Goal: Information Seeking & Learning: Learn about a topic

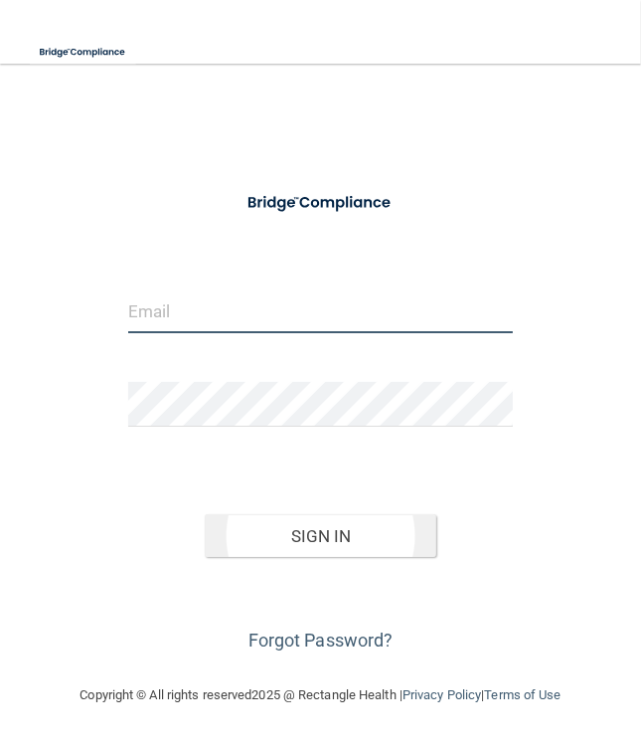
type input "[EMAIL_ADDRESS][DOMAIN_NAME]"
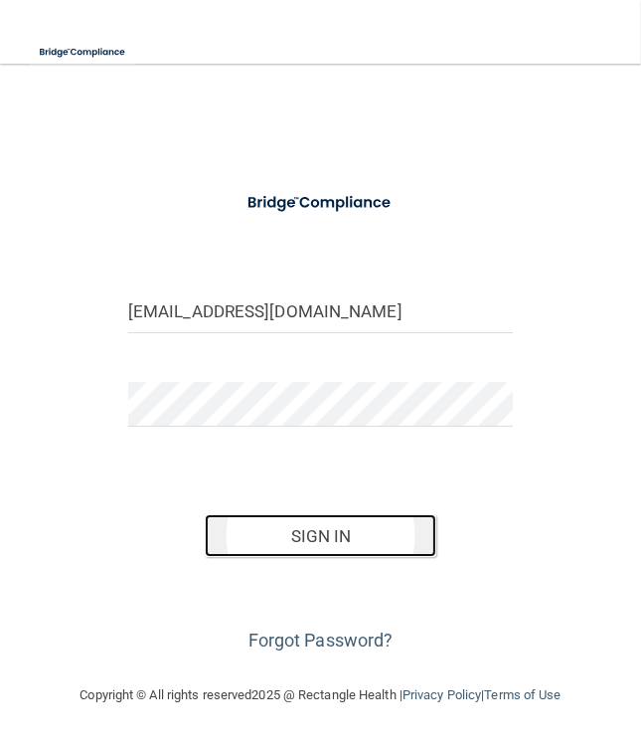
click at [358, 522] on button "Sign In" at bounding box center [320, 536] width 231 height 44
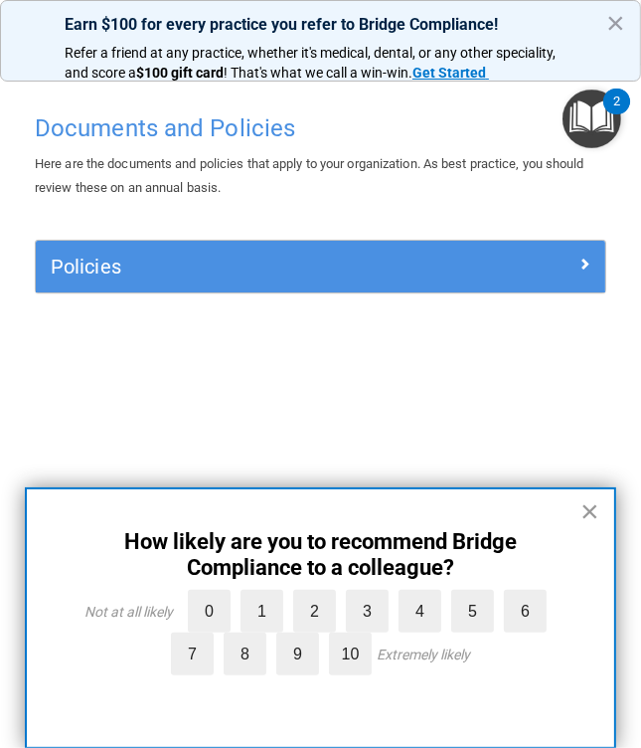
click at [590, 512] on button "×" at bounding box center [590, 511] width 19 height 32
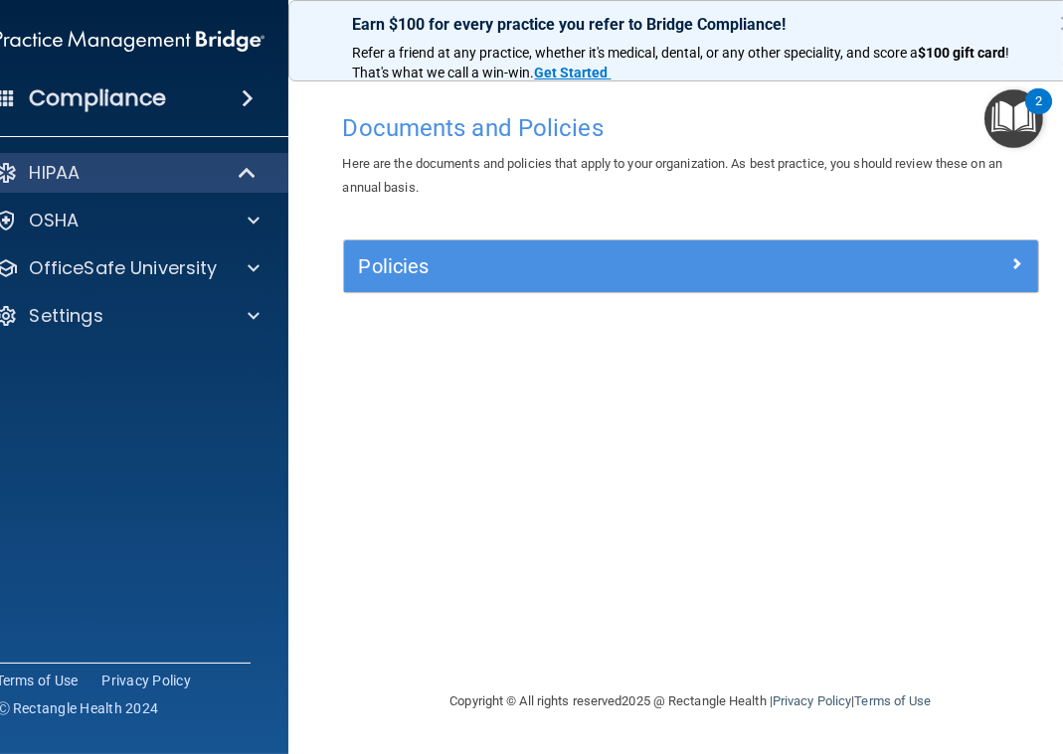
click at [242, 97] on span at bounding box center [248, 98] width 12 height 24
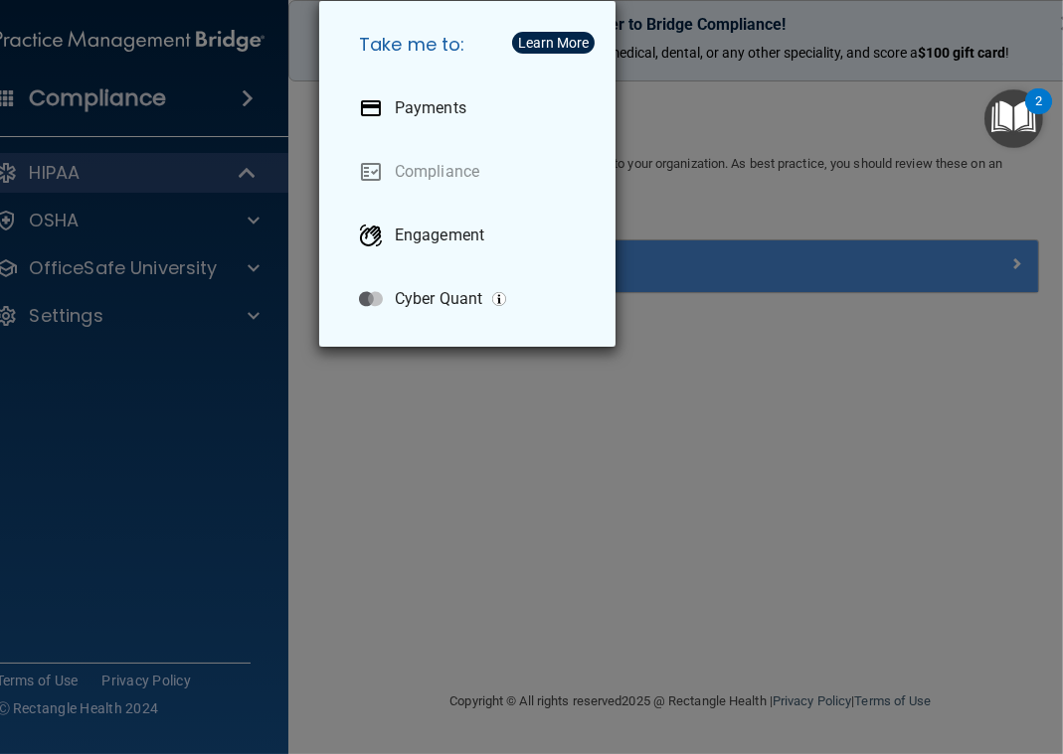
click at [236, 103] on div "Take me to: Payments Compliance Engagement Cyber Quant" at bounding box center [531, 377] width 1063 height 754
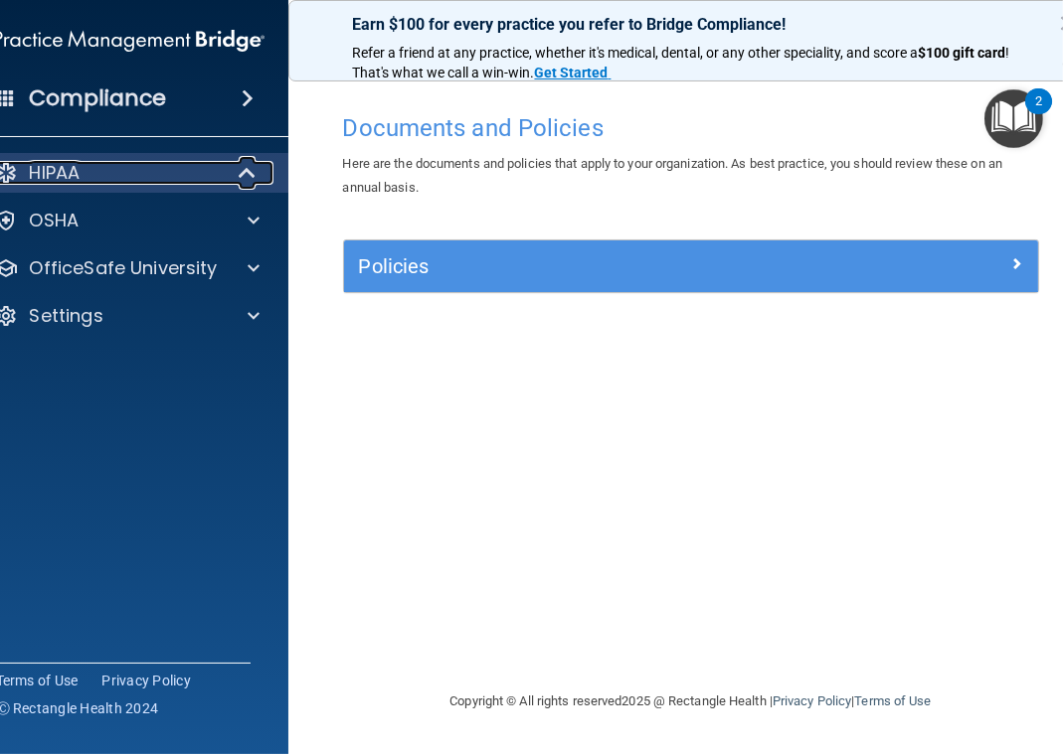
click at [252, 164] on span at bounding box center [249, 173] width 17 height 24
click at [256, 175] on span at bounding box center [252, 173] width 12 height 24
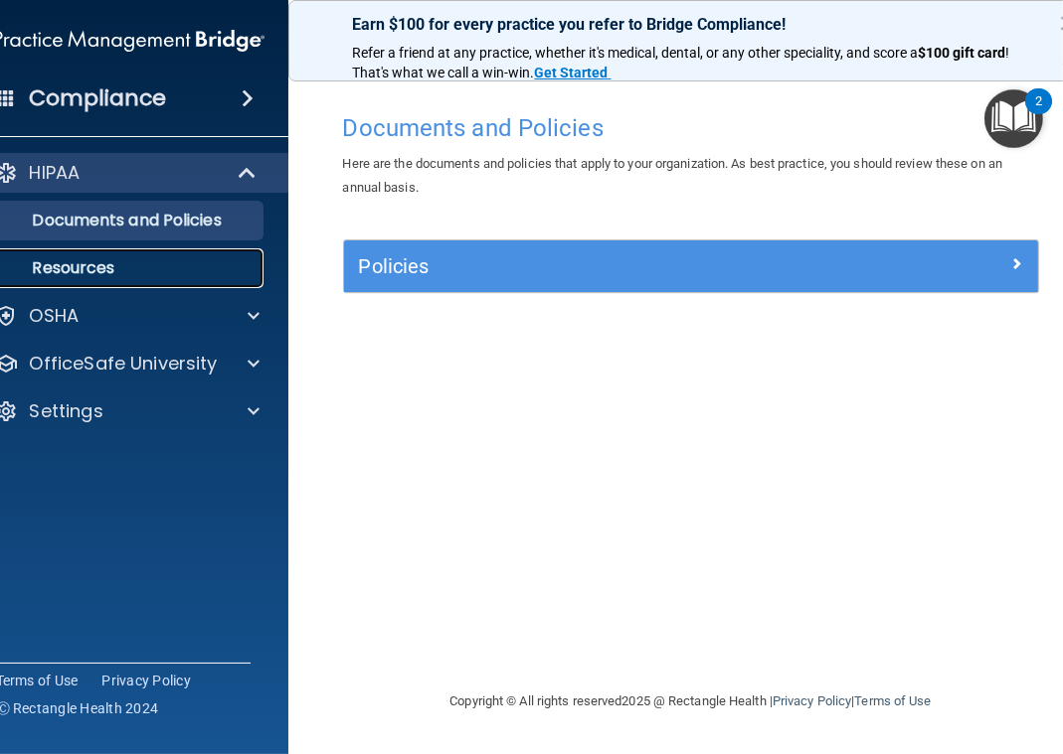
click at [128, 263] on p "Resources" at bounding box center [118, 268] width 271 height 20
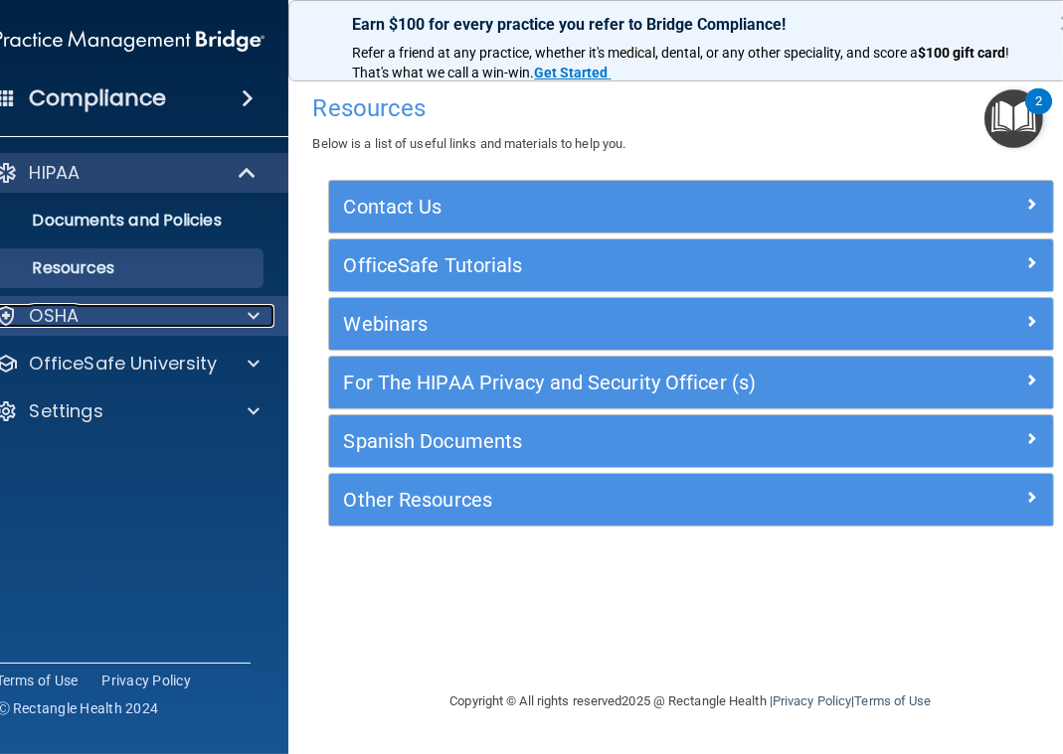
click at [257, 319] on span at bounding box center [254, 316] width 12 height 24
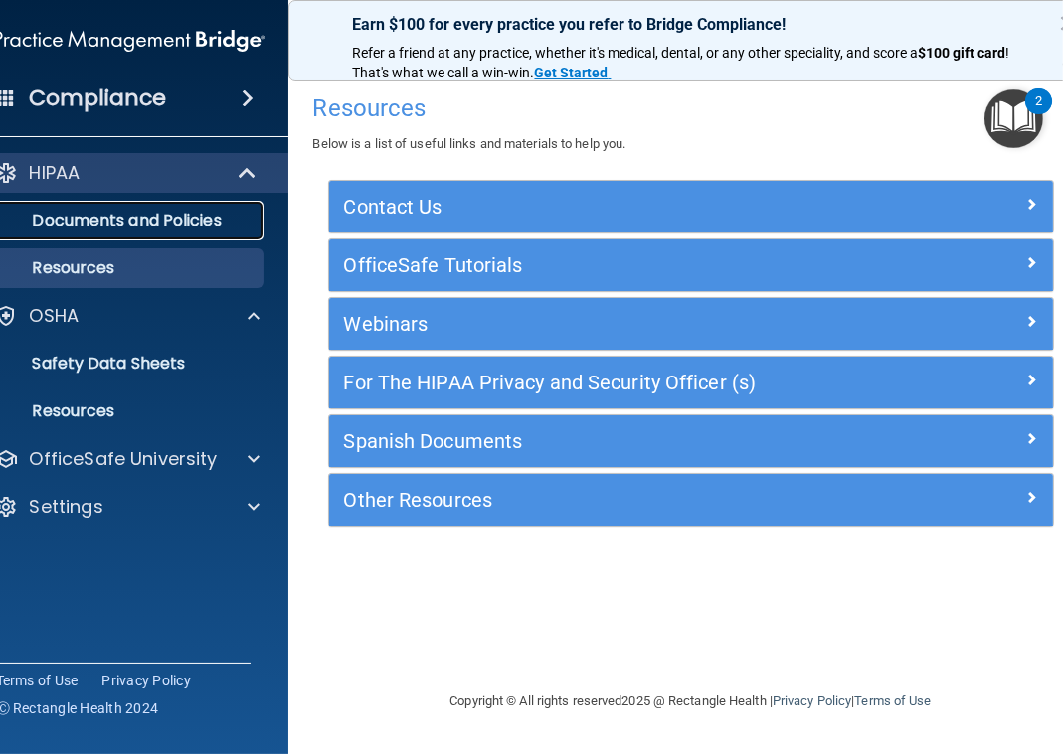
click at [198, 218] on p "Documents and Policies" at bounding box center [118, 221] width 271 height 20
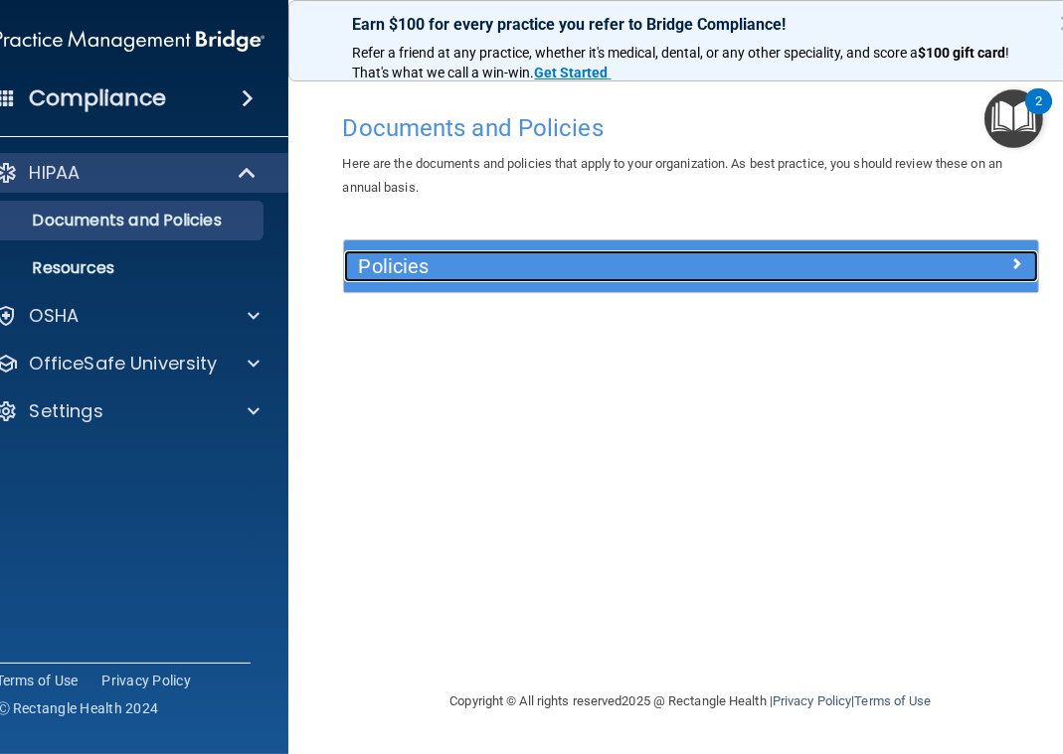
click at [1023, 260] on div at bounding box center [951, 263] width 174 height 24
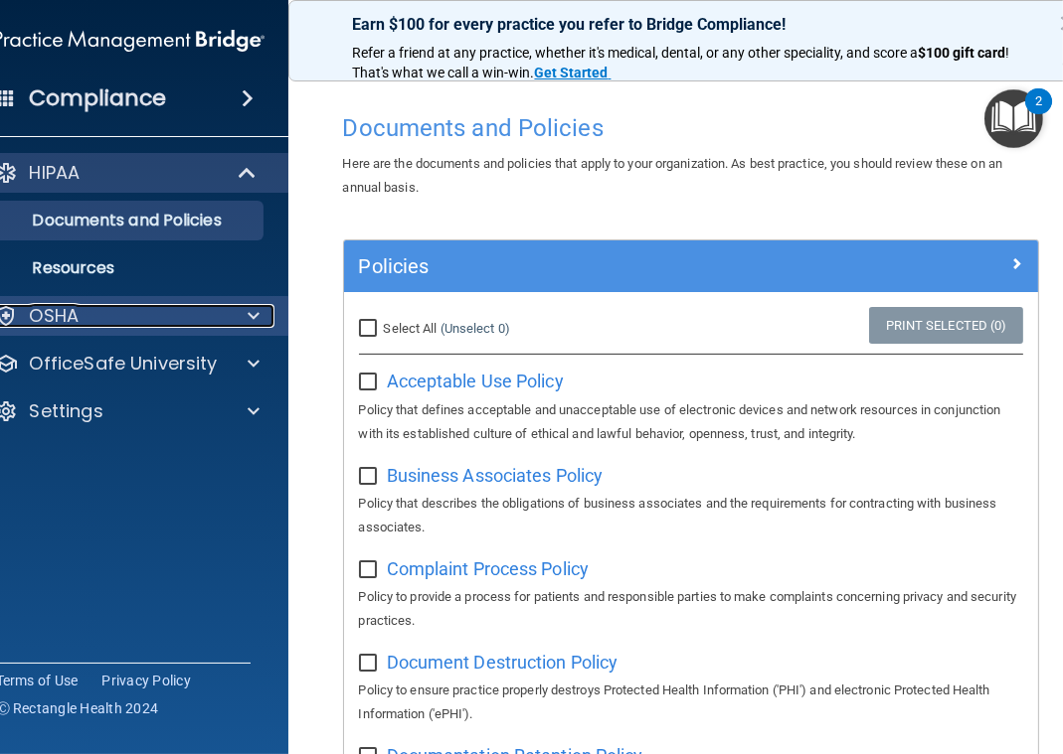
click at [69, 319] on p "OSHA" at bounding box center [55, 316] width 50 height 24
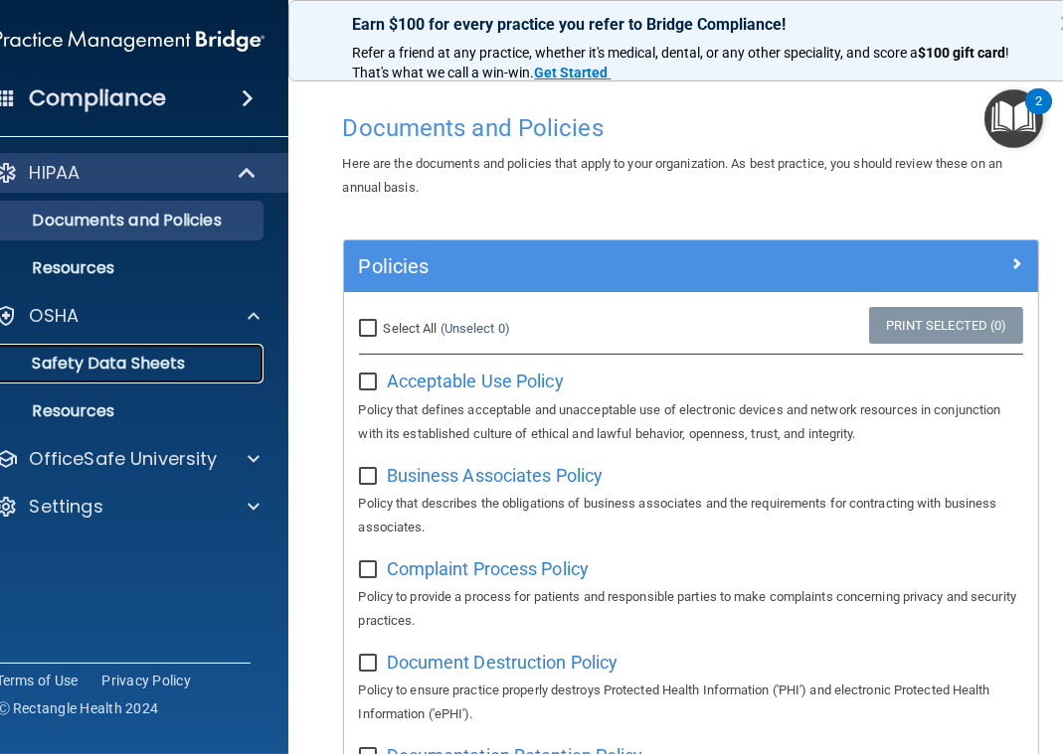
click at [84, 364] on p "Safety Data Sheets" at bounding box center [118, 364] width 271 height 20
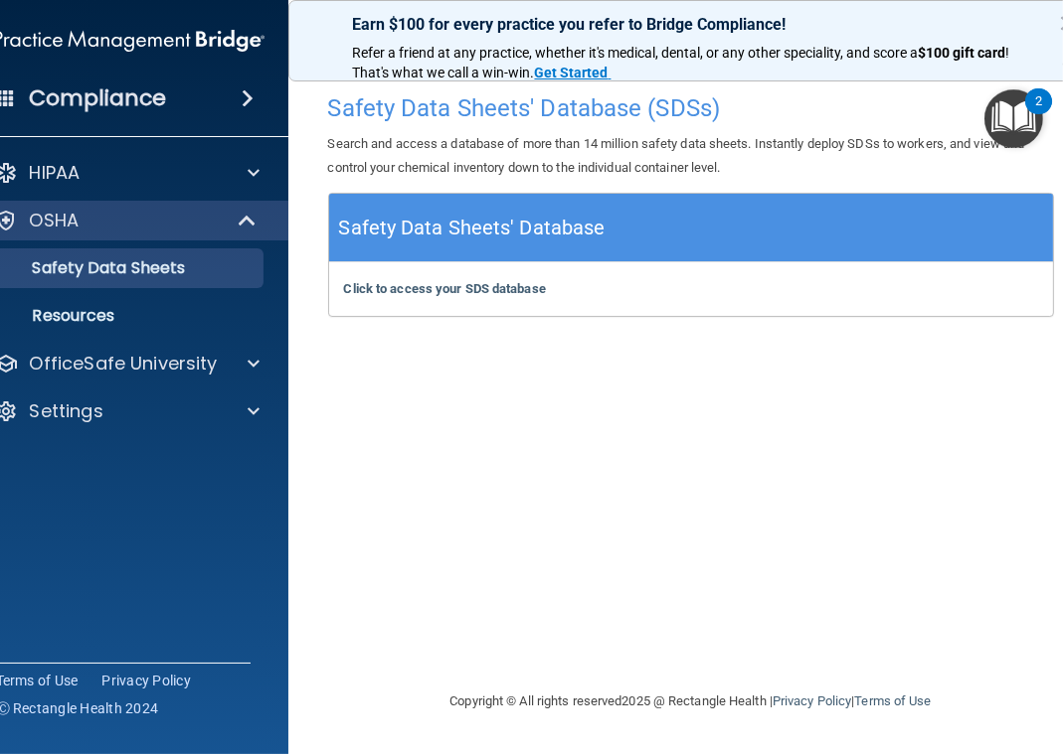
click at [242, 97] on span at bounding box center [248, 98] width 12 height 24
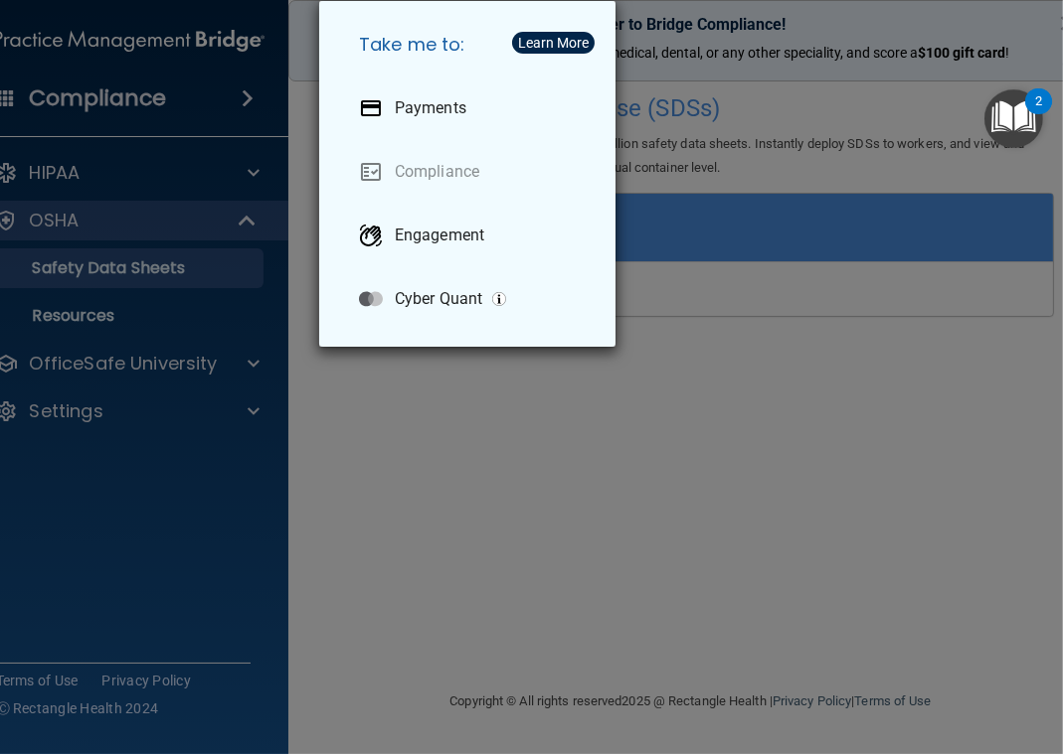
click at [240, 97] on div "Take me to: Payments Compliance Engagement Cyber Quant" at bounding box center [531, 377] width 1063 height 754
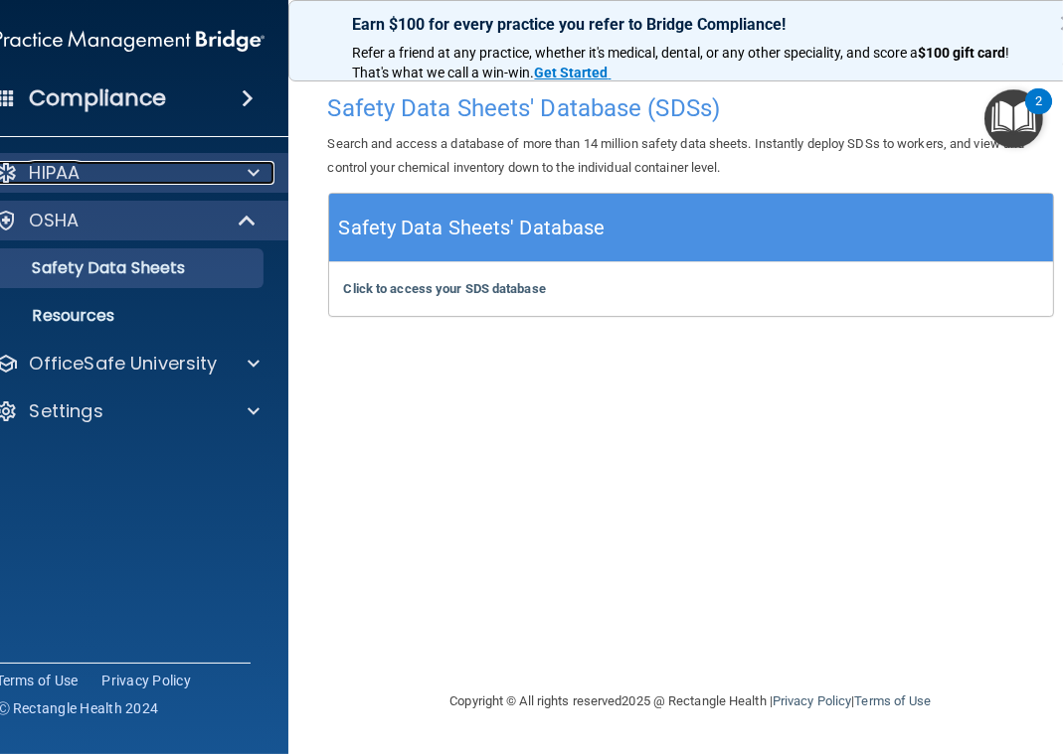
click at [108, 179] on div "HIPAA" at bounding box center [102, 173] width 247 height 24
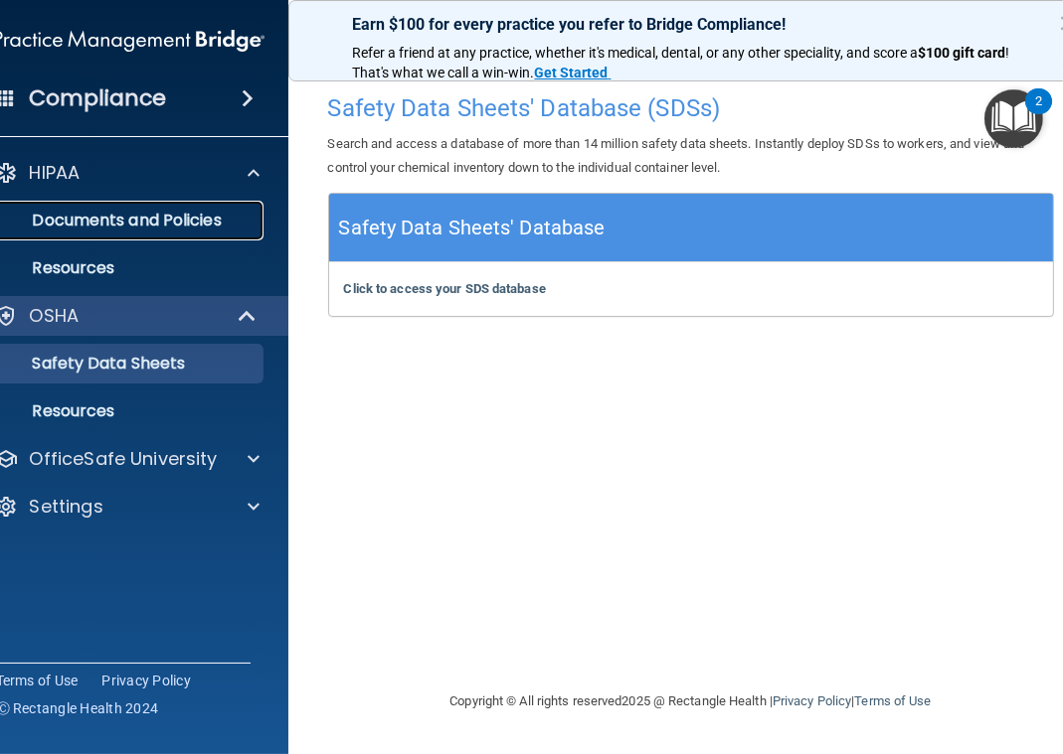
click at [133, 216] on p "Documents and Policies" at bounding box center [118, 221] width 271 height 20
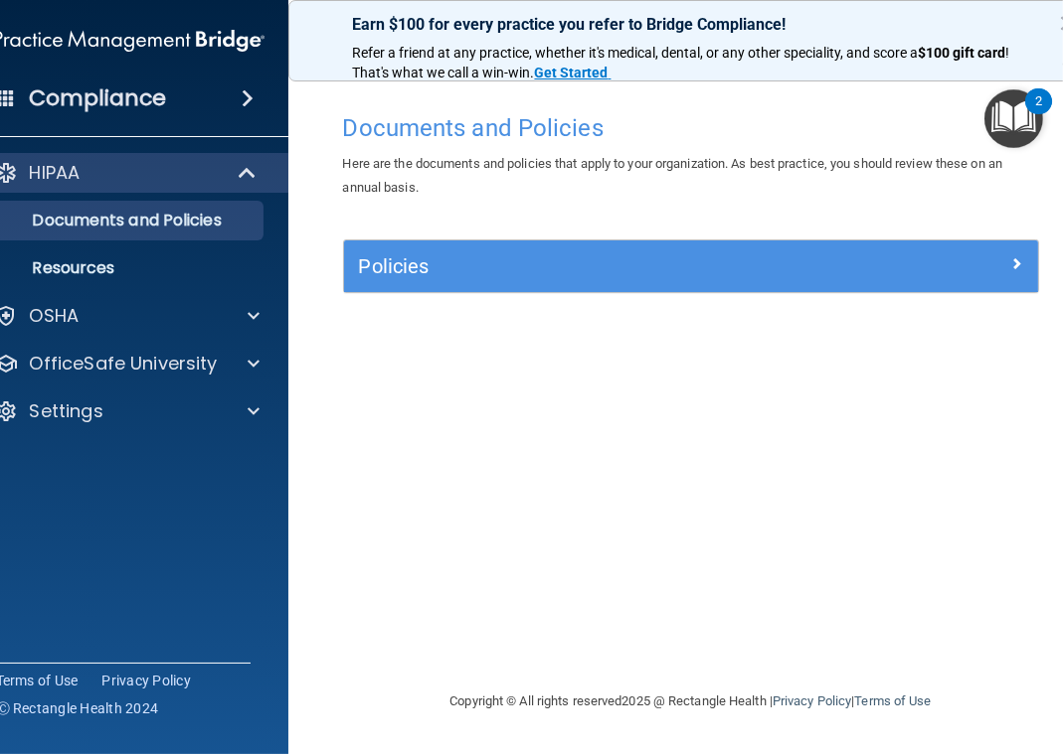
click at [1021, 121] on img "Open Resource Center, 2 new notifications" at bounding box center [1013, 118] width 59 height 59
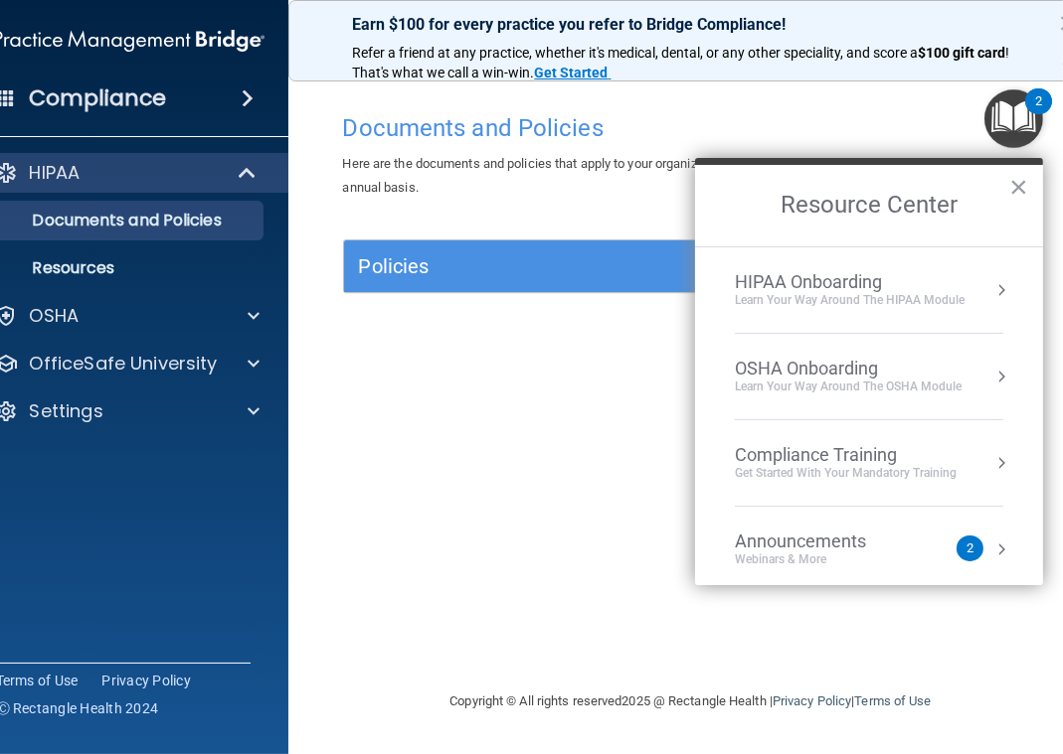
click at [793, 292] on div "Learn Your Way around the HIPAA module" at bounding box center [850, 300] width 230 height 17
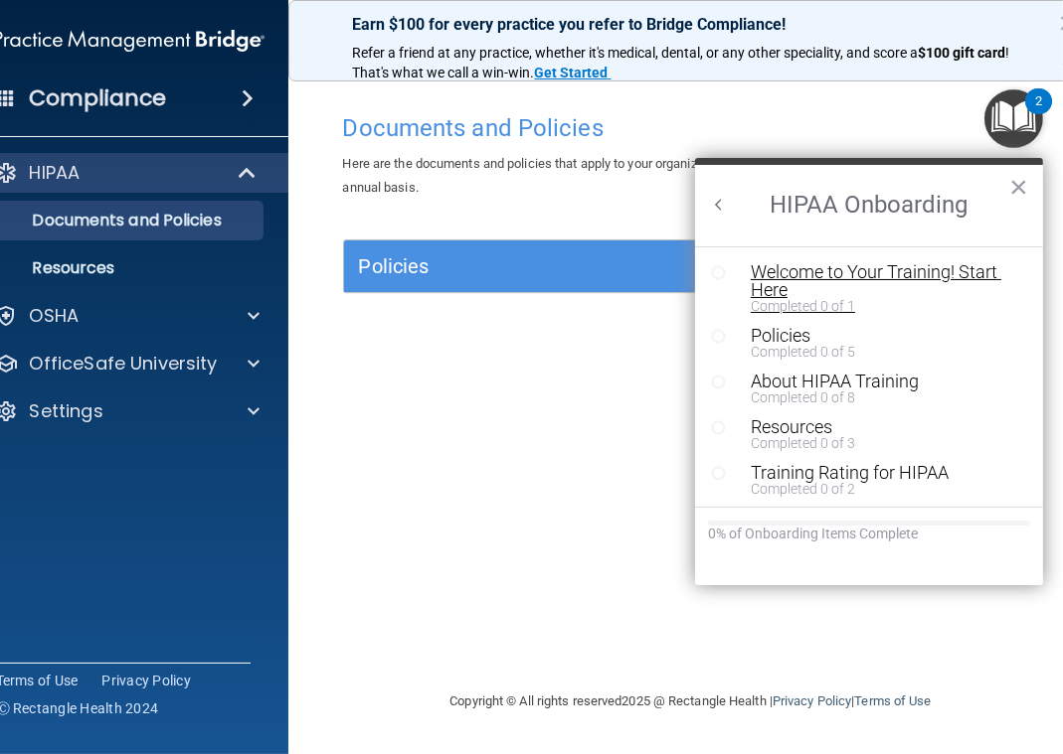
click at [802, 279] on div "Welcome to Your Training! Start Here" at bounding box center [876, 281] width 251 height 36
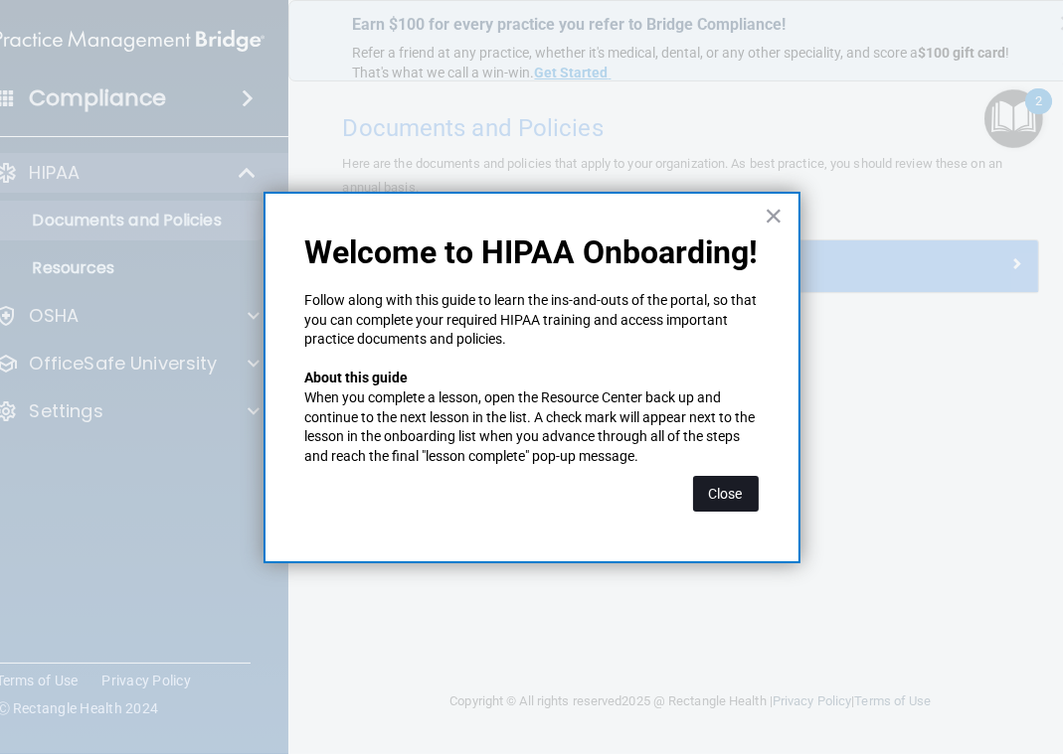
click at [716, 481] on button "Close" at bounding box center [726, 494] width 66 height 36
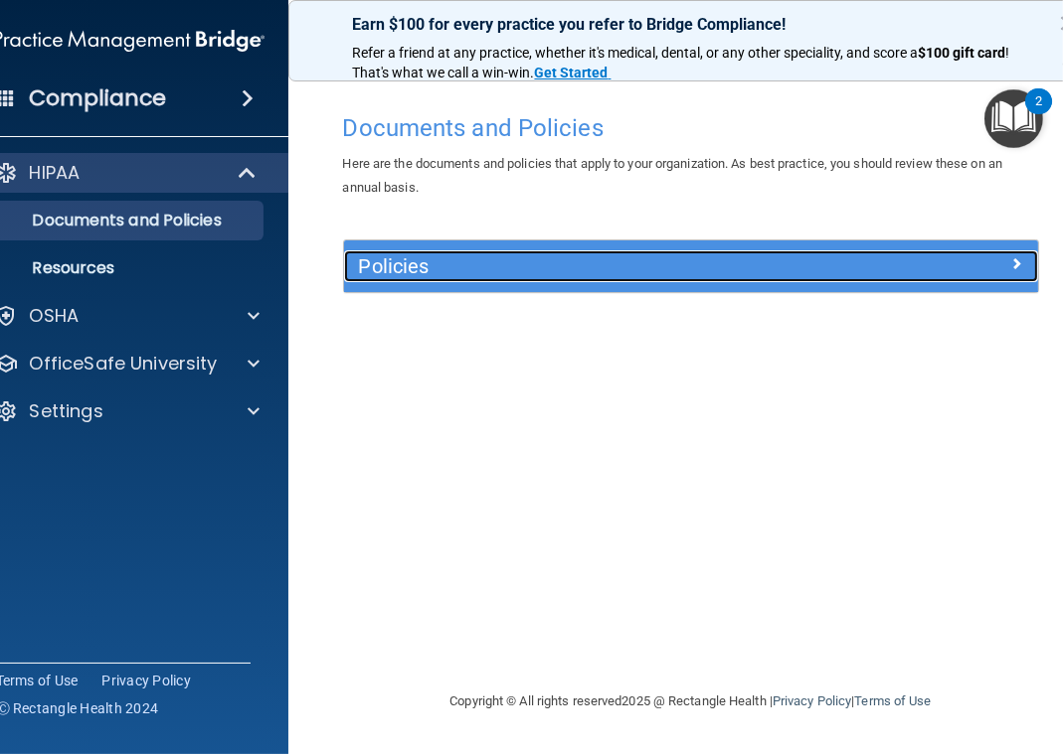
click at [633, 265] on h5 "Policies" at bounding box center [604, 266] width 491 height 22
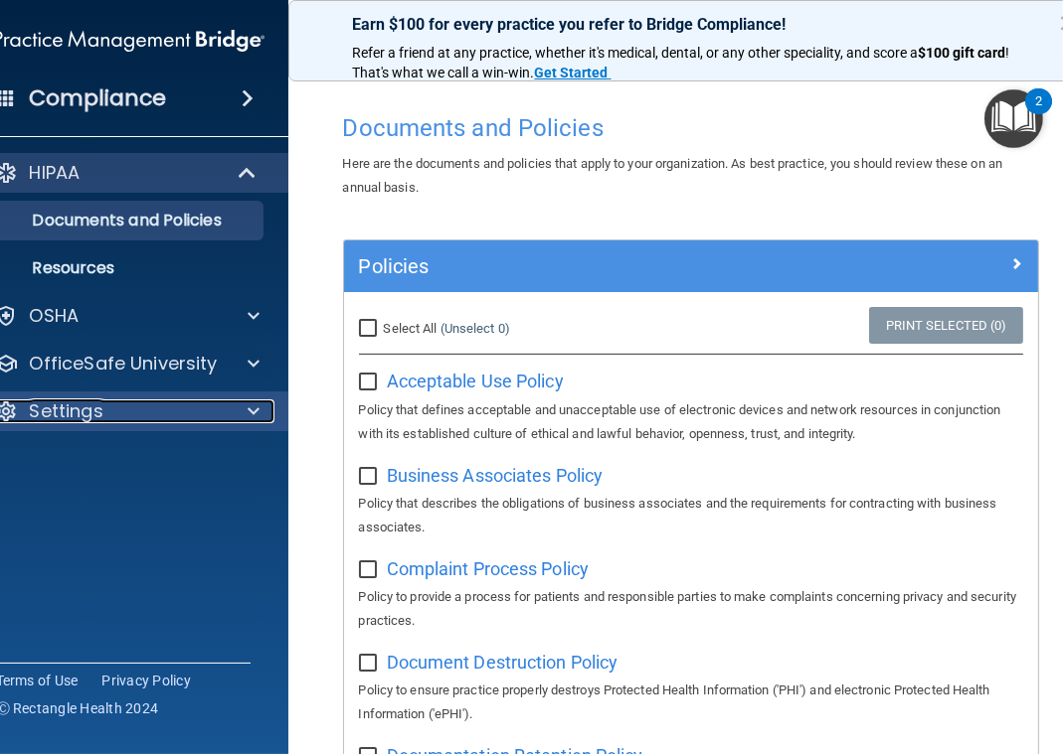
click at [248, 415] on span at bounding box center [254, 412] width 12 height 24
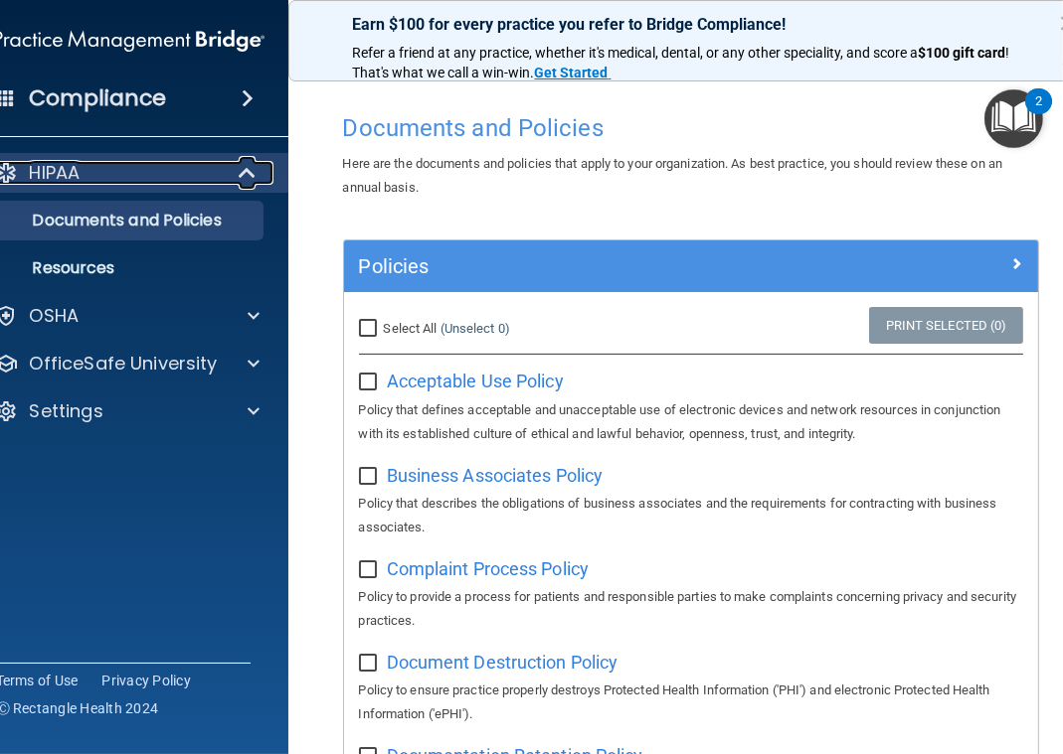
click at [241, 168] on span at bounding box center [249, 173] width 17 height 24
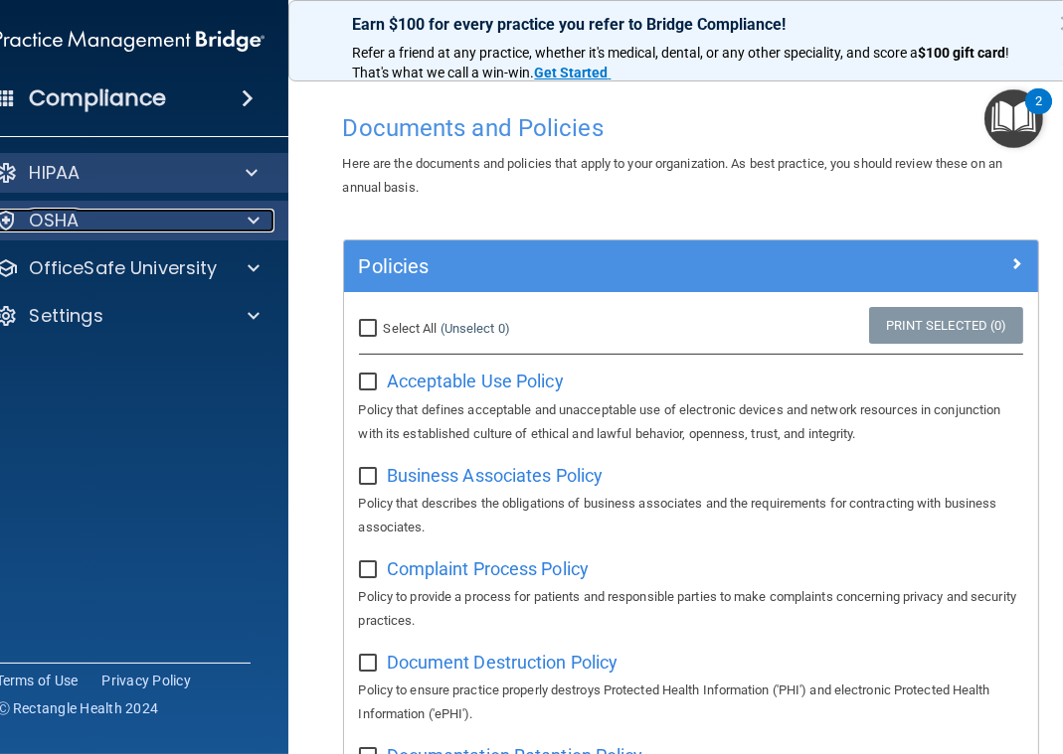
click at [248, 217] on span at bounding box center [254, 221] width 12 height 24
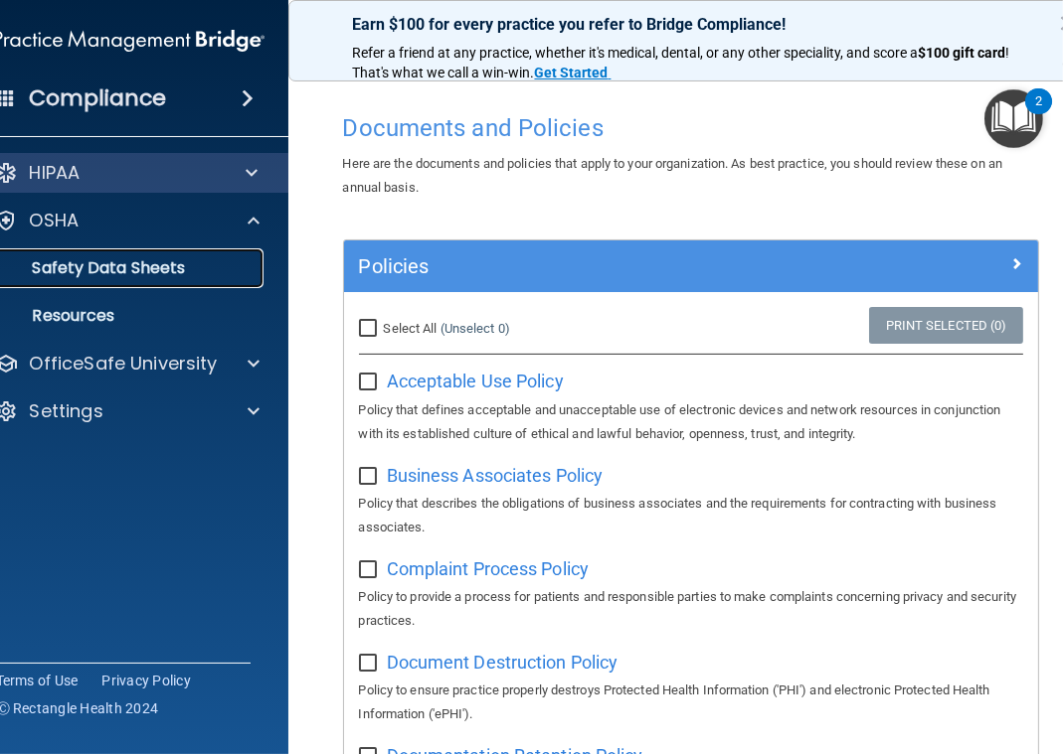
click at [168, 260] on p "Safety Data Sheets" at bounding box center [118, 268] width 271 height 20
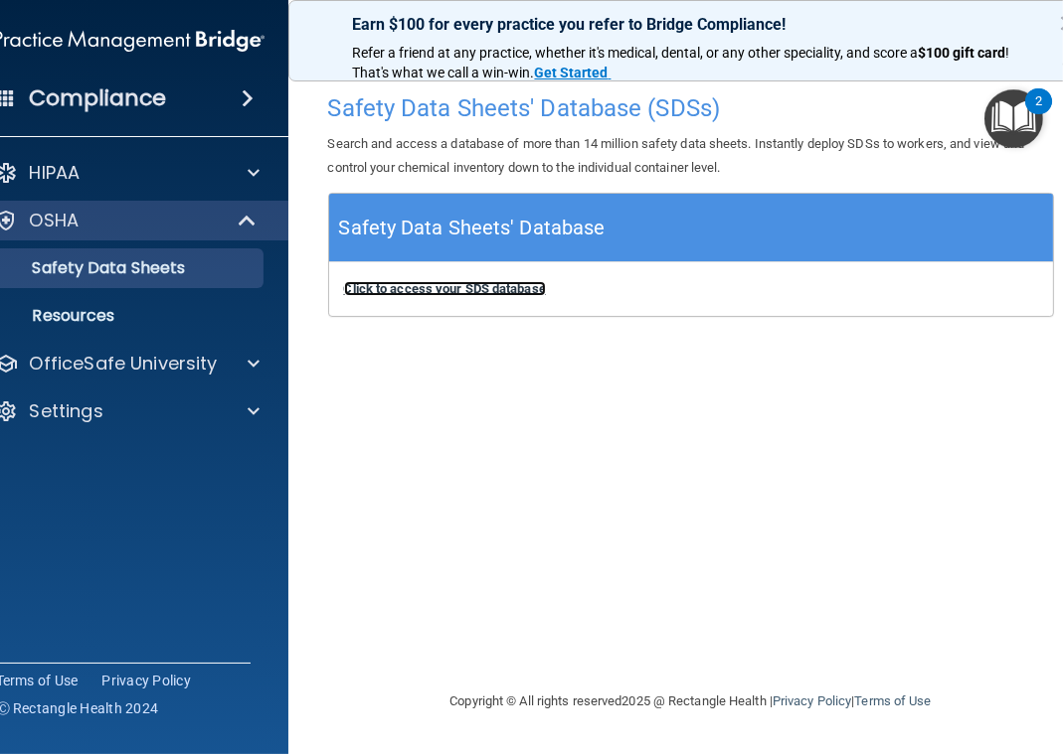
click at [401, 281] on b "Click to access your SDS database" at bounding box center [445, 288] width 202 height 15
click at [251, 93] on span at bounding box center [248, 98] width 12 height 24
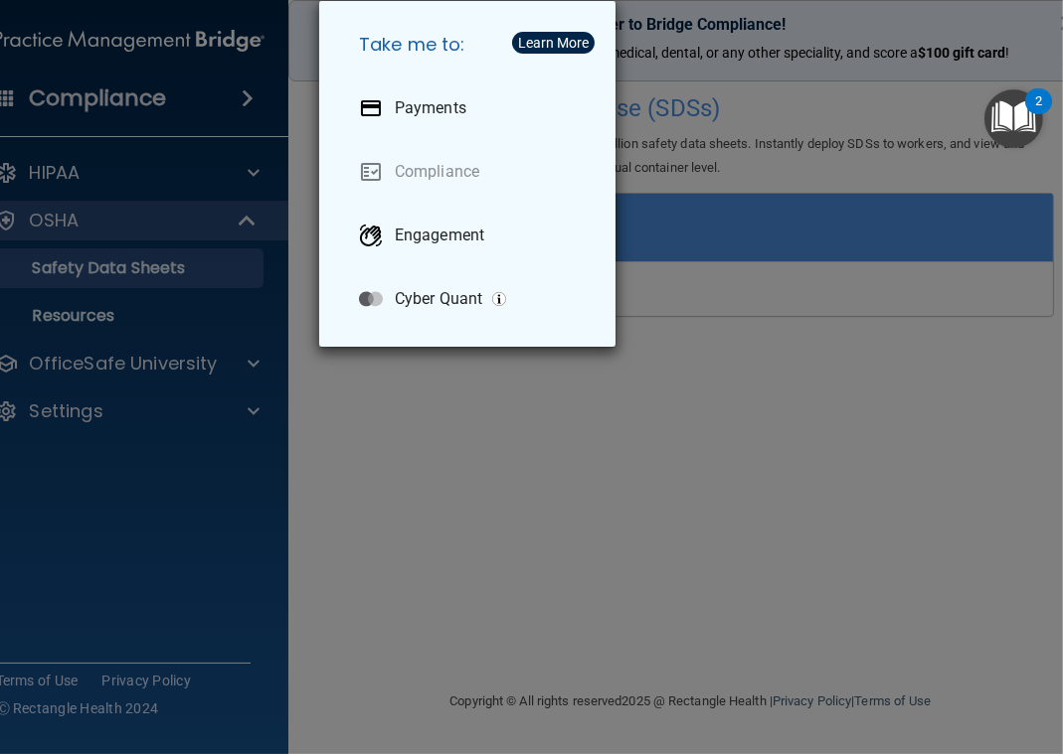
click at [255, 81] on div "Take me to: Payments Compliance Engagement Cyber Quant" at bounding box center [531, 377] width 1063 height 754
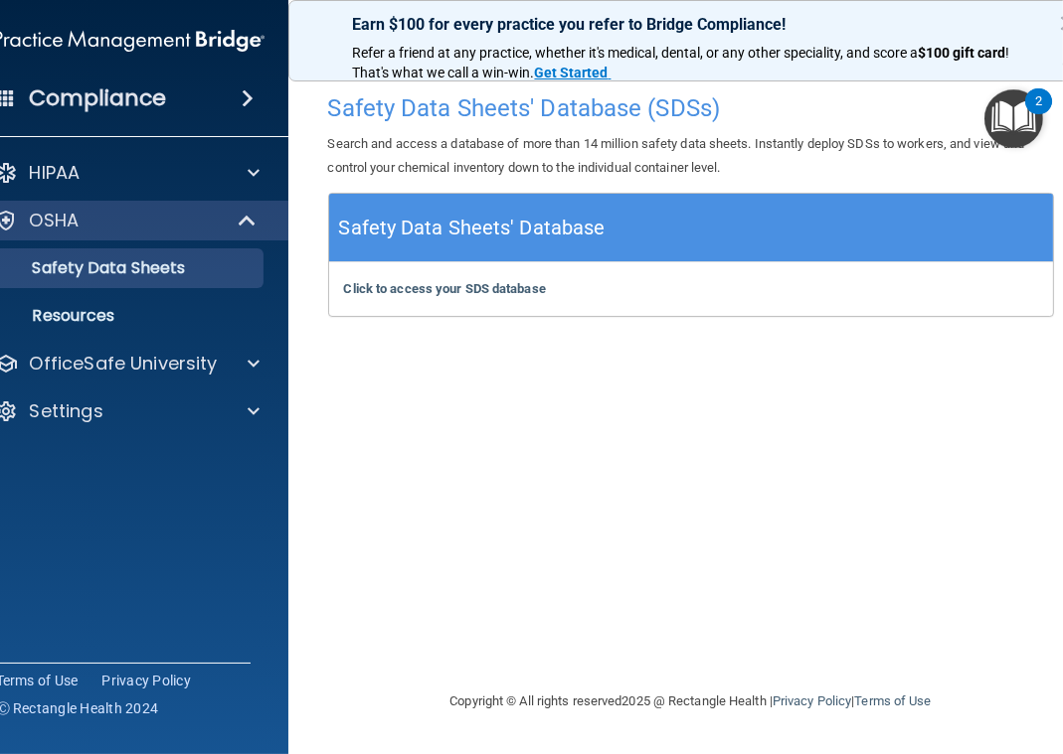
click at [20, 91] on div "Compliance" at bounding box center [129, 99] width 318 height 44
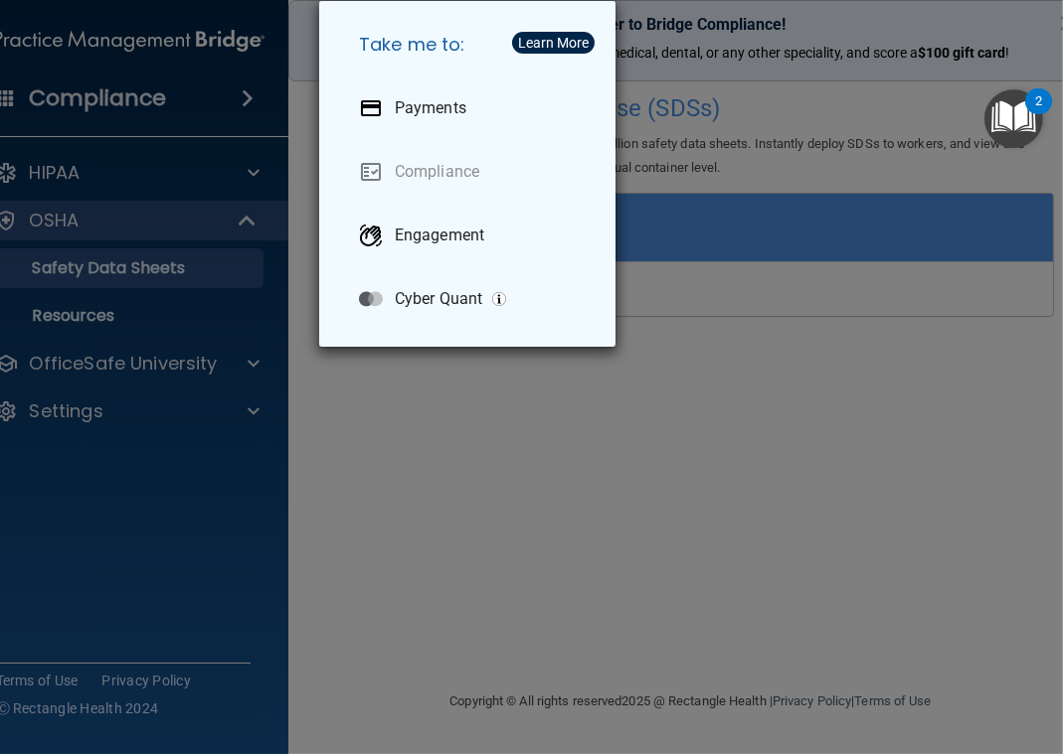
click at [20, 92] on div "Take me to: Payments Compliance Engagement Cyber Quant" at bounding box center [531, 377] width 1063 height 754
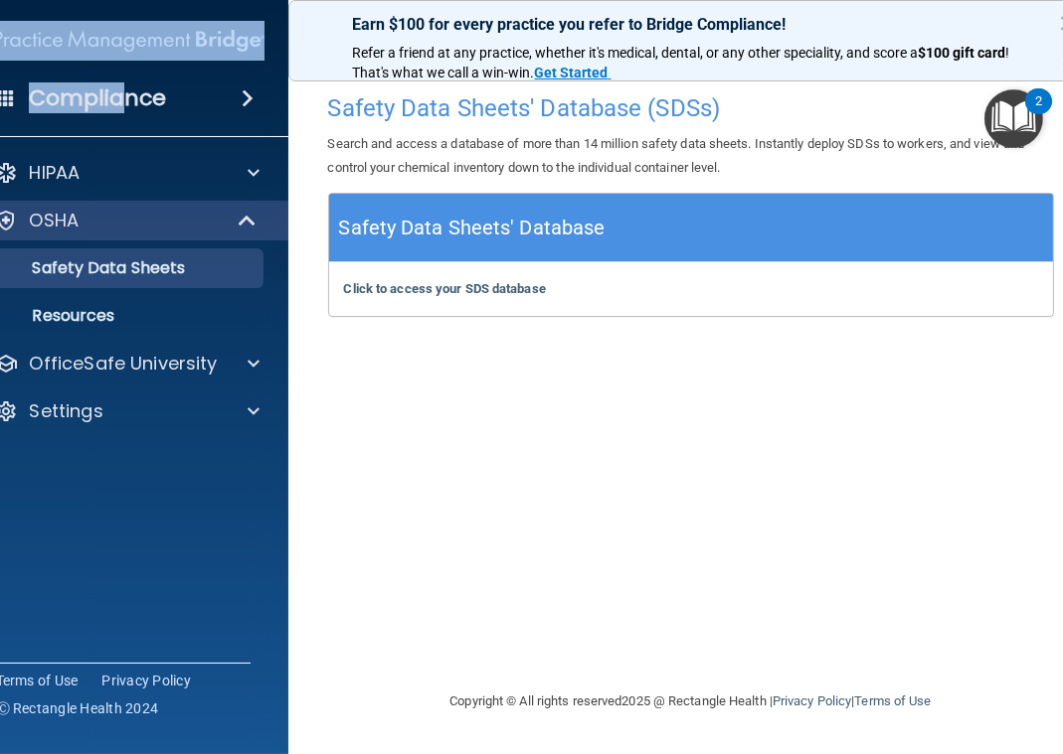
drag, startPoint x: 107, startPoint y: 61, endPoint x: 125, endPoint y: 116, distance: 58.5
click at [125, 116] on div "Compliance" at bounding box center [129, 60] width 278 height 120
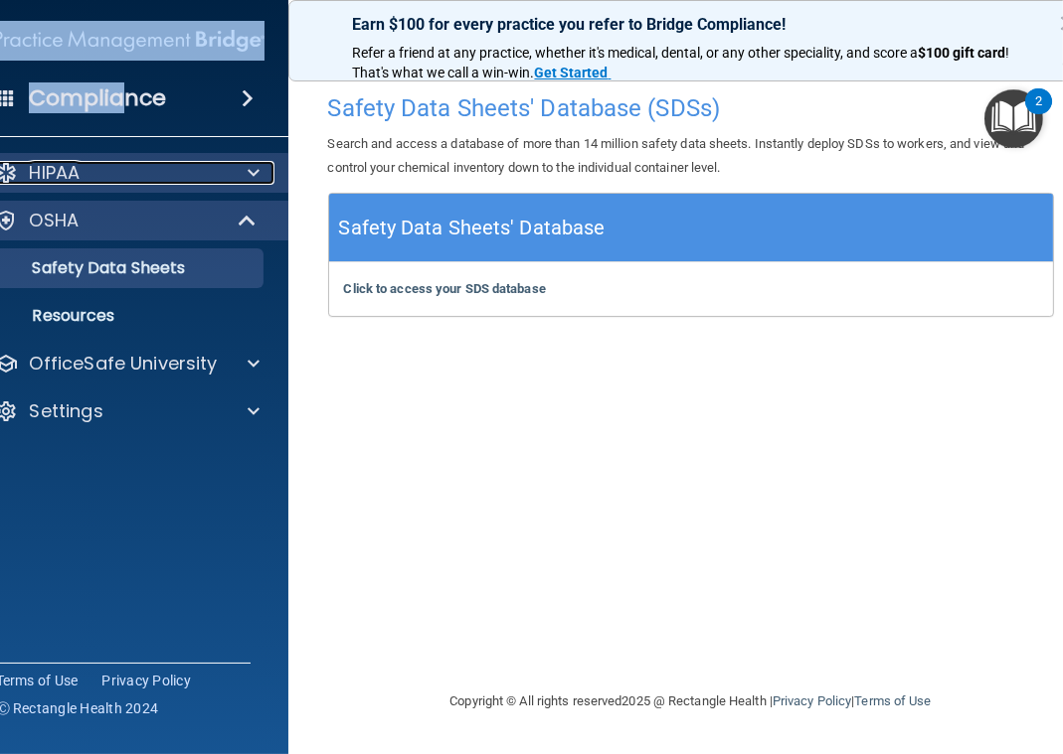
drag, startPoint x: 125, startPoint y: 116, endPoint x: 129, endPoint y: 175, distance: 58.8
click at [129, 175] on div "HIPAA" at bounding box center [102, 173] width 247 height 24
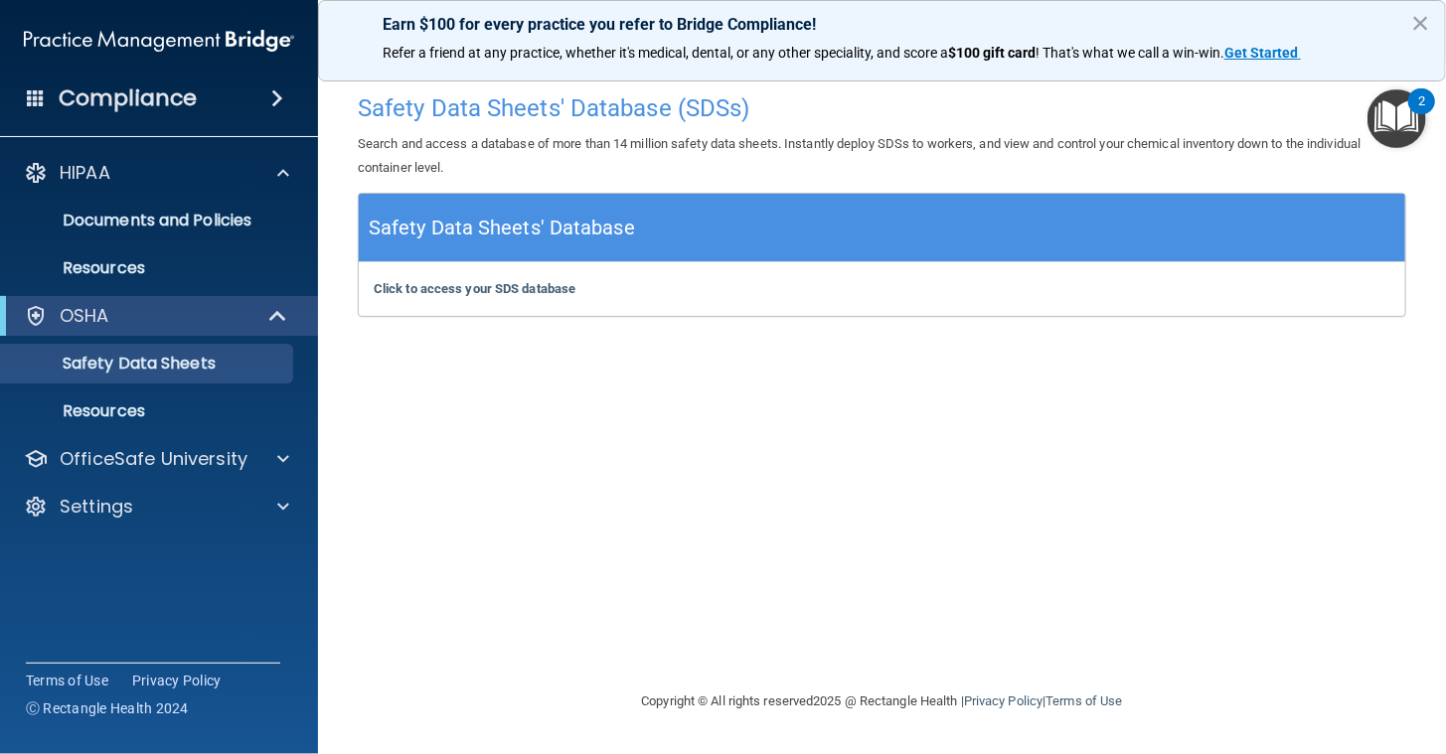
drag, startPoint x: 1024, startPoint y: 418, endPoint x: 999, endPoint y: 505, distance: 90.0
click at [999, 505] on div "Safety Data Sheets' Database (SDSs) Search and access a database of more than 1…" at bounding box center [882, 377] width 1049 height 586
click at [272, 311] on span at bounding box center [279, 316] width 17 height 24
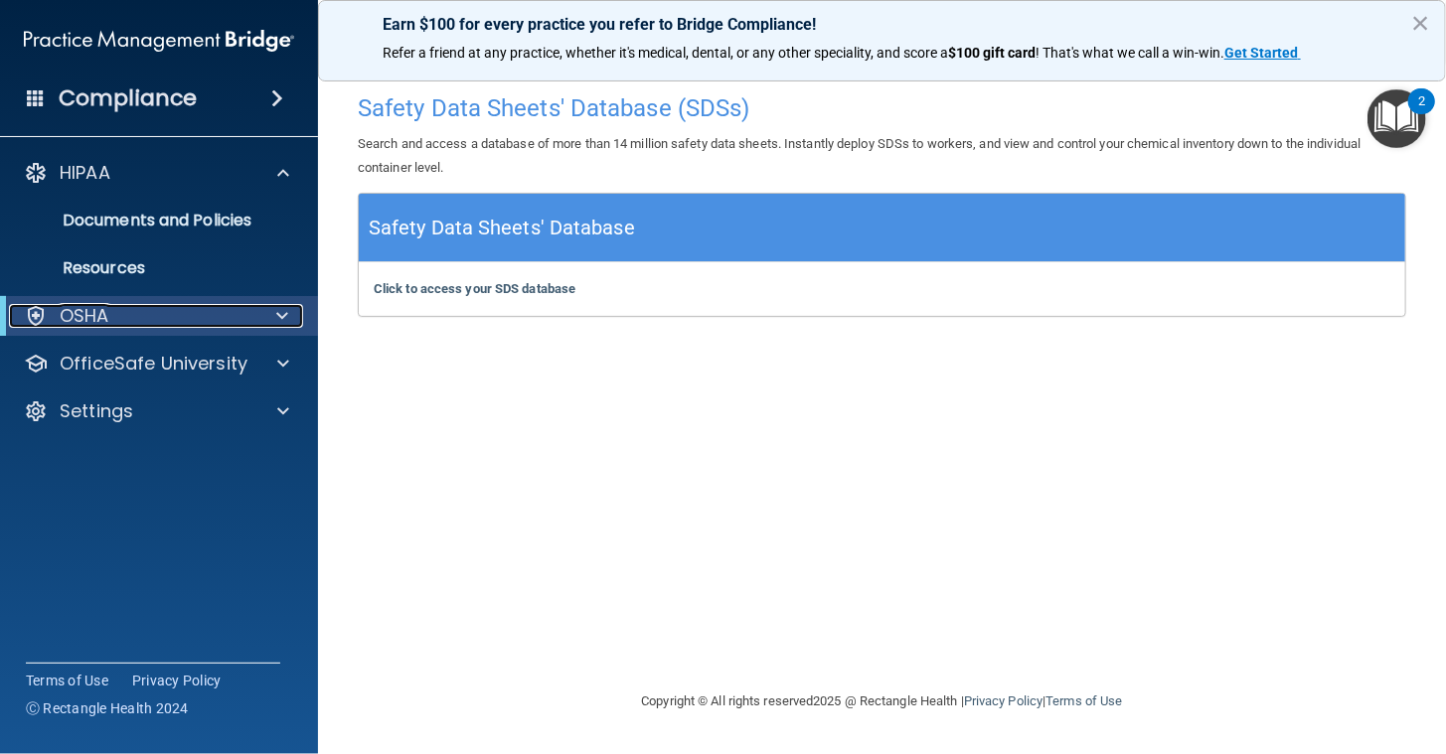
click at [272, 311] on div at bounding box center [278, 316] width 49 height 24
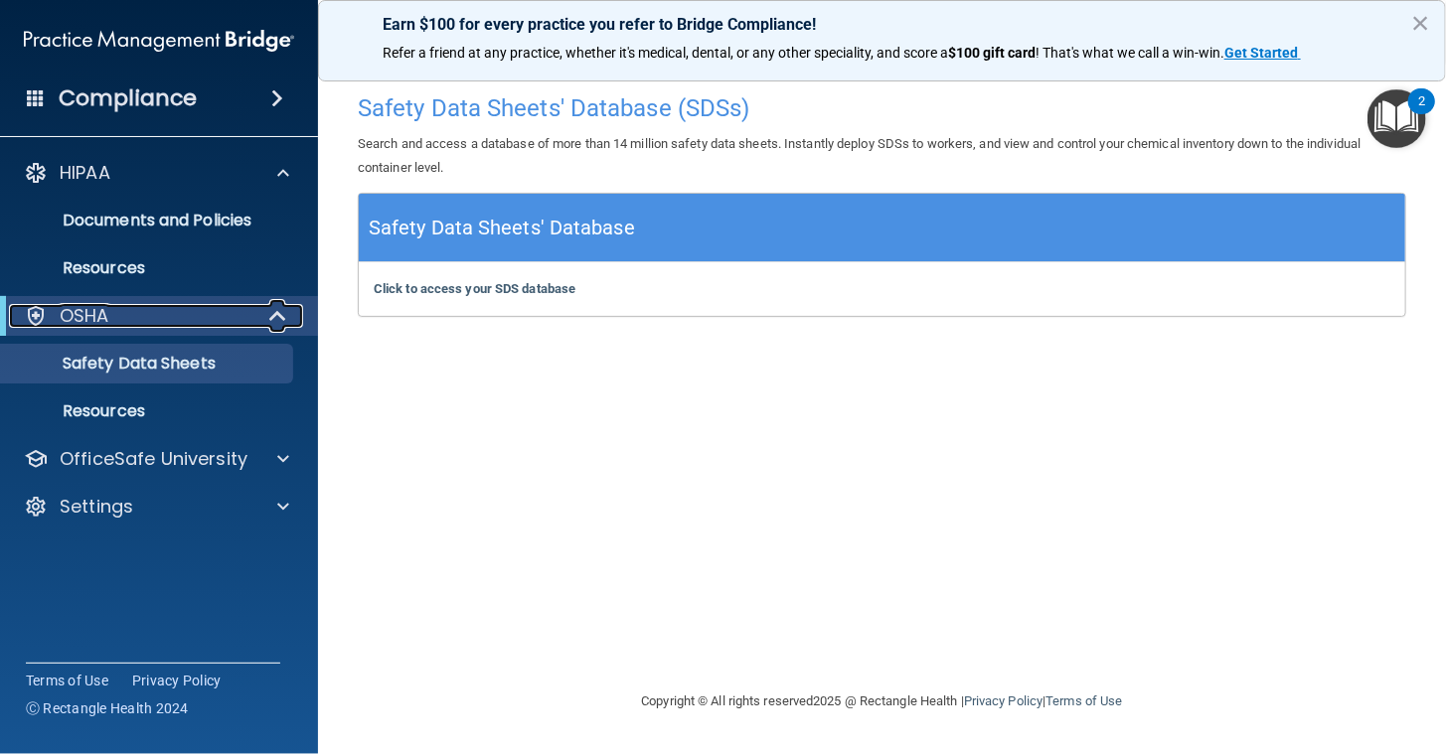
click at [45, 319] on div at bounding box center [36, 316] width 24 height 24
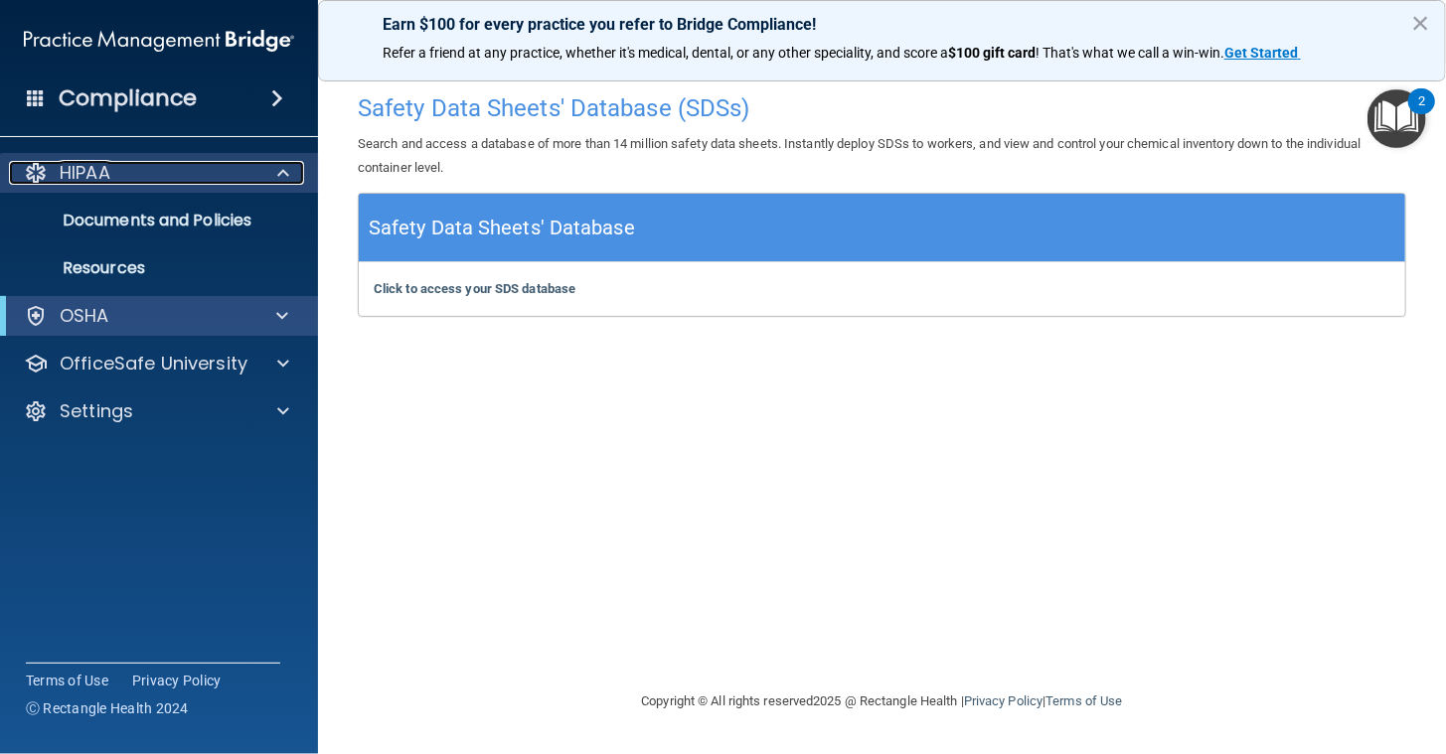
click at [77, 184] on p "HIPAA" at bounding box center [85, 173] width 51 height 24
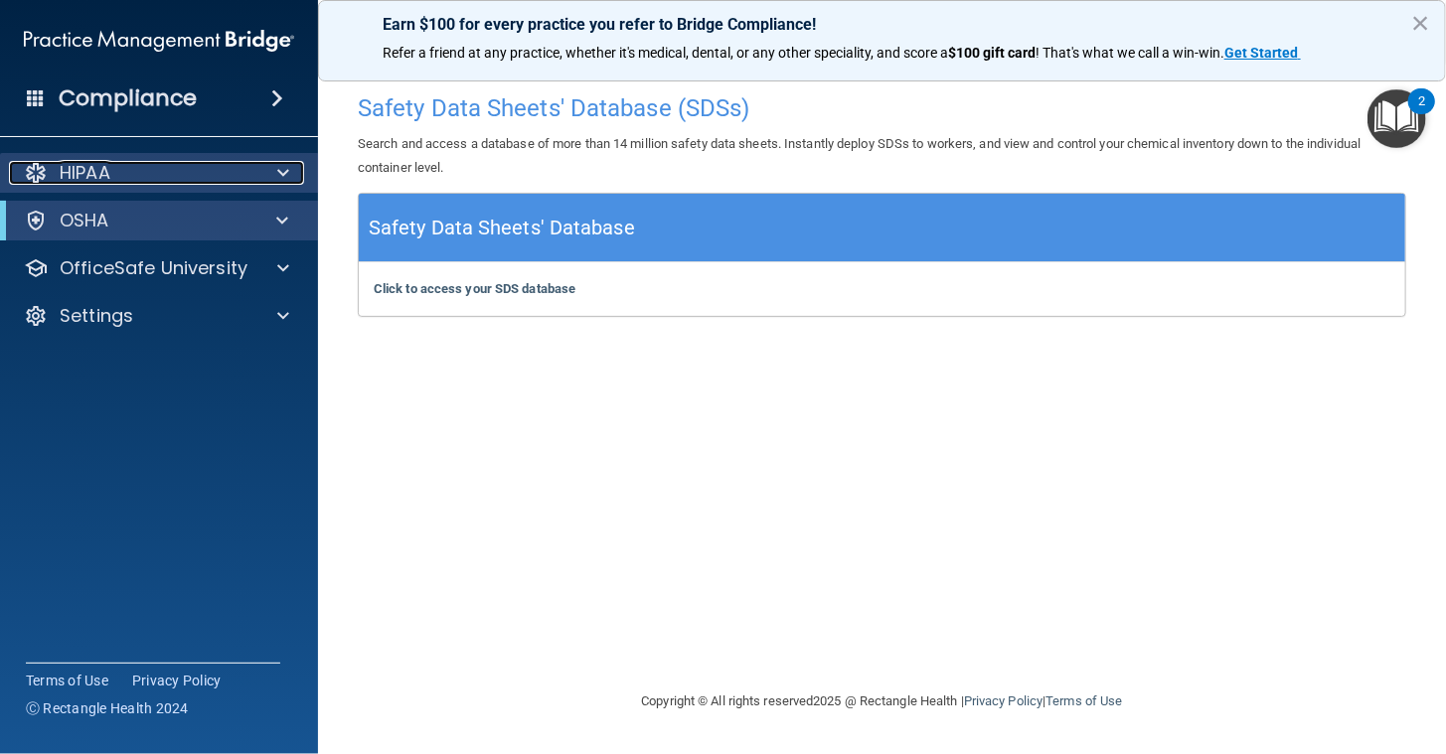
click at [77, 184] on p "HIPAA" at bounding box center [85, 173] width 51 height 24
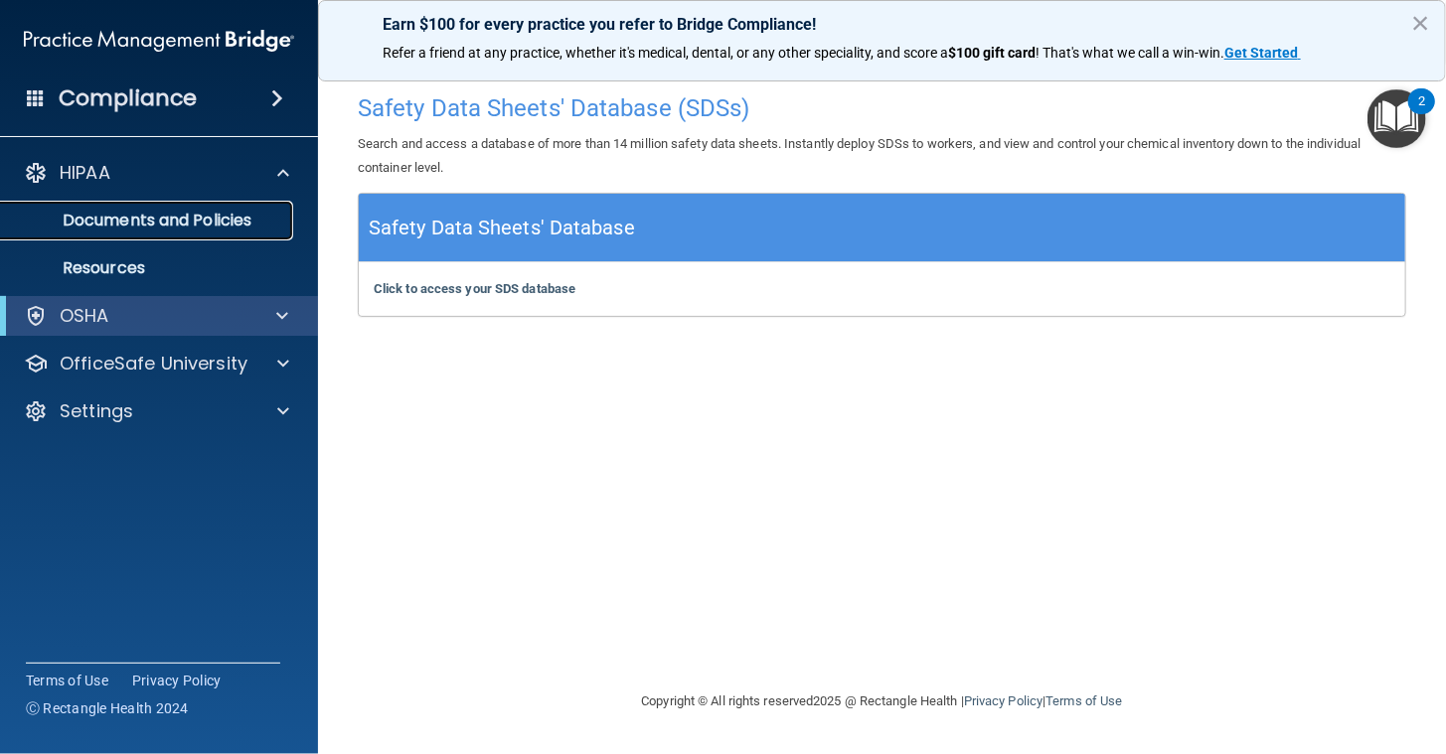
click at [105, 211] on p "Documents and Policies" at bounding box center [148, 221] width 271 height 20
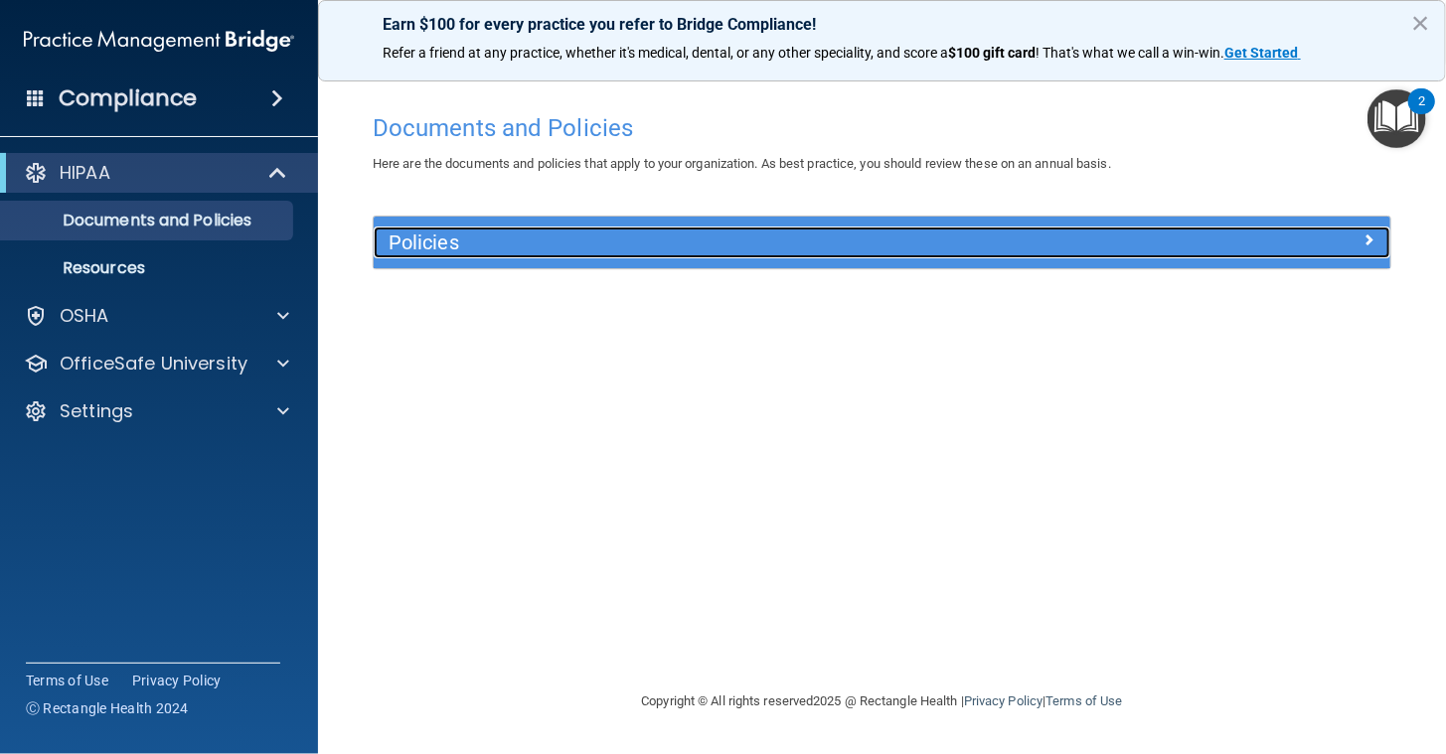
click at [640, 249] on h5 "Policies" at bounding box center [755, 243] width 733 height 22
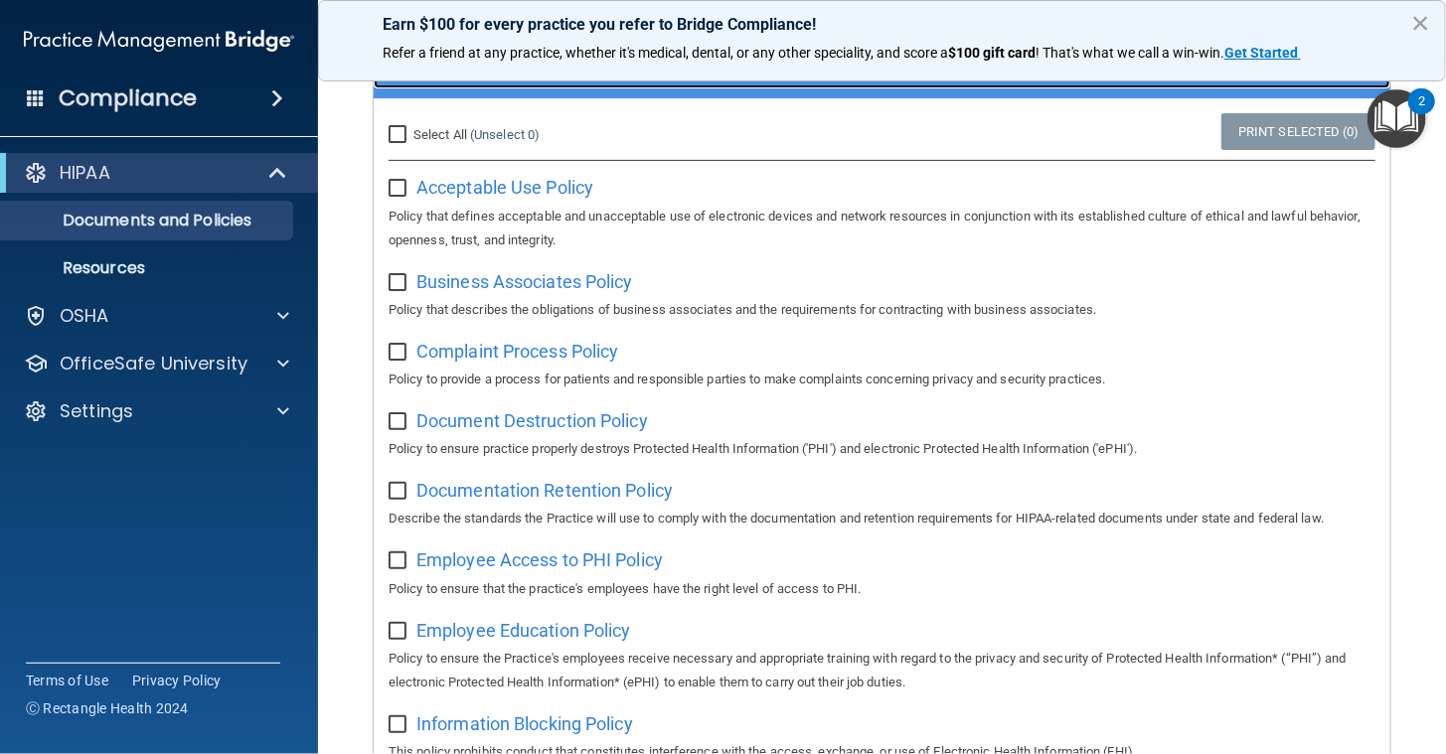
scroll to position [130, 0]
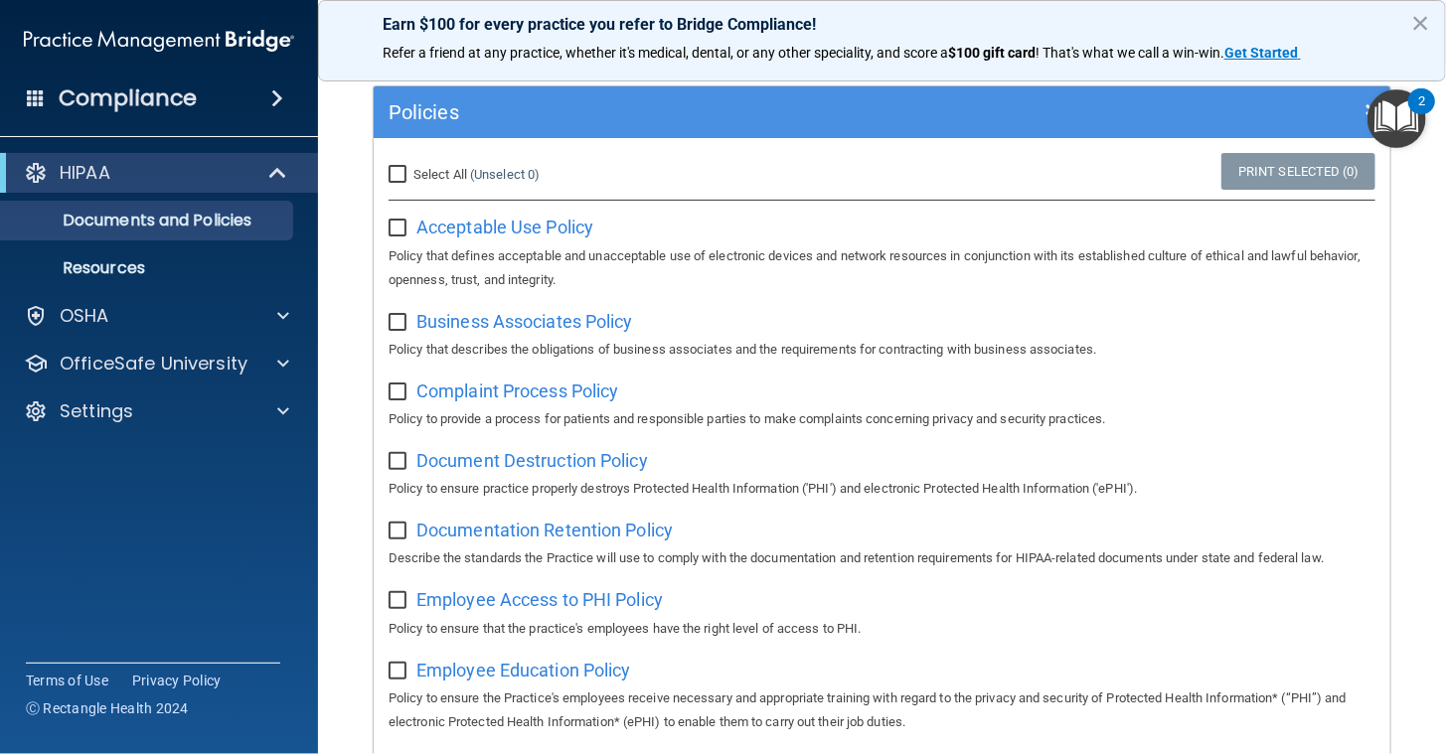
click at [395, 230] on input "checkbox" at bounding box center [400, 229] width 23 height 16
click at [400, 222] on input "checkbox" at bounding box center [400, 229] width 23 height 16
checkbox input "false"
click at [484, 224] on span "Acceptable Use Policy" at bounding box center [505, 227] width 177 height 21
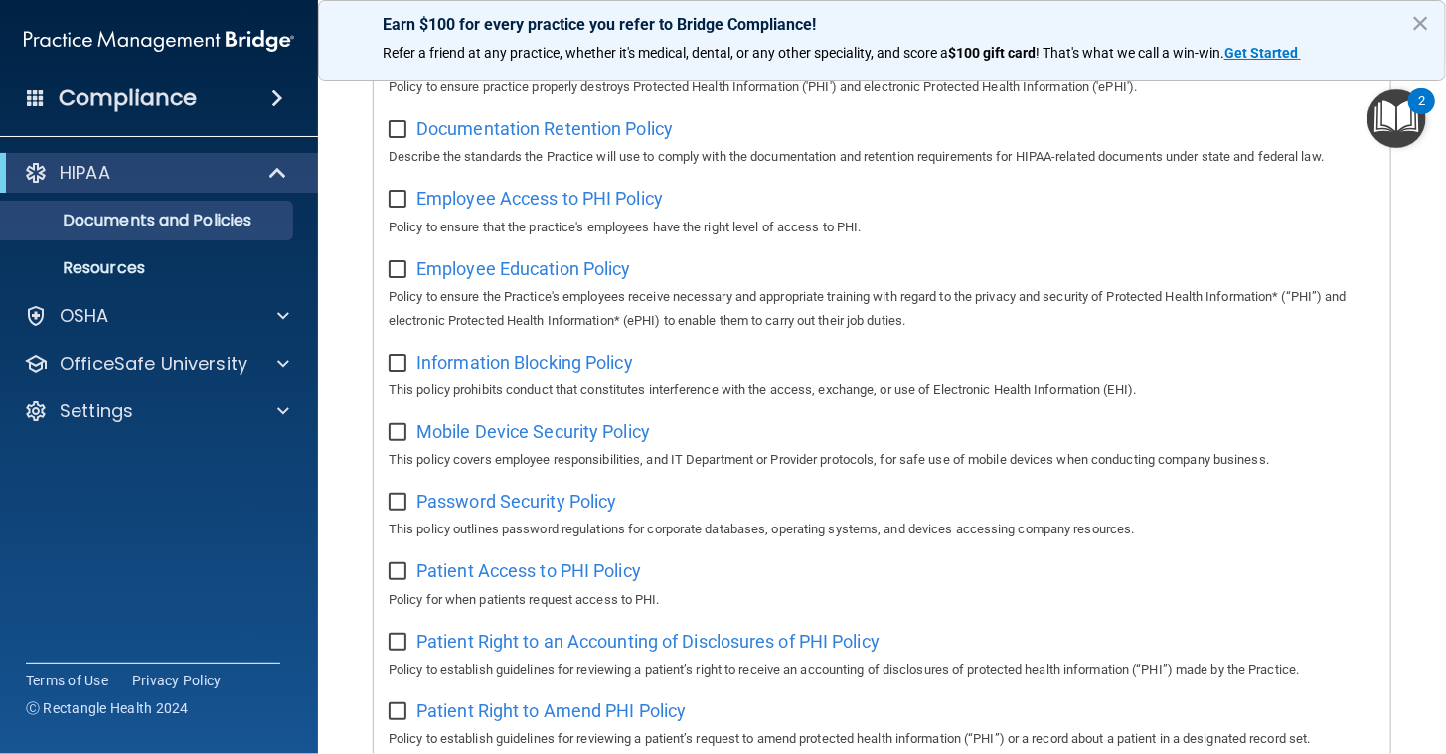
scroll to position [542, 0]
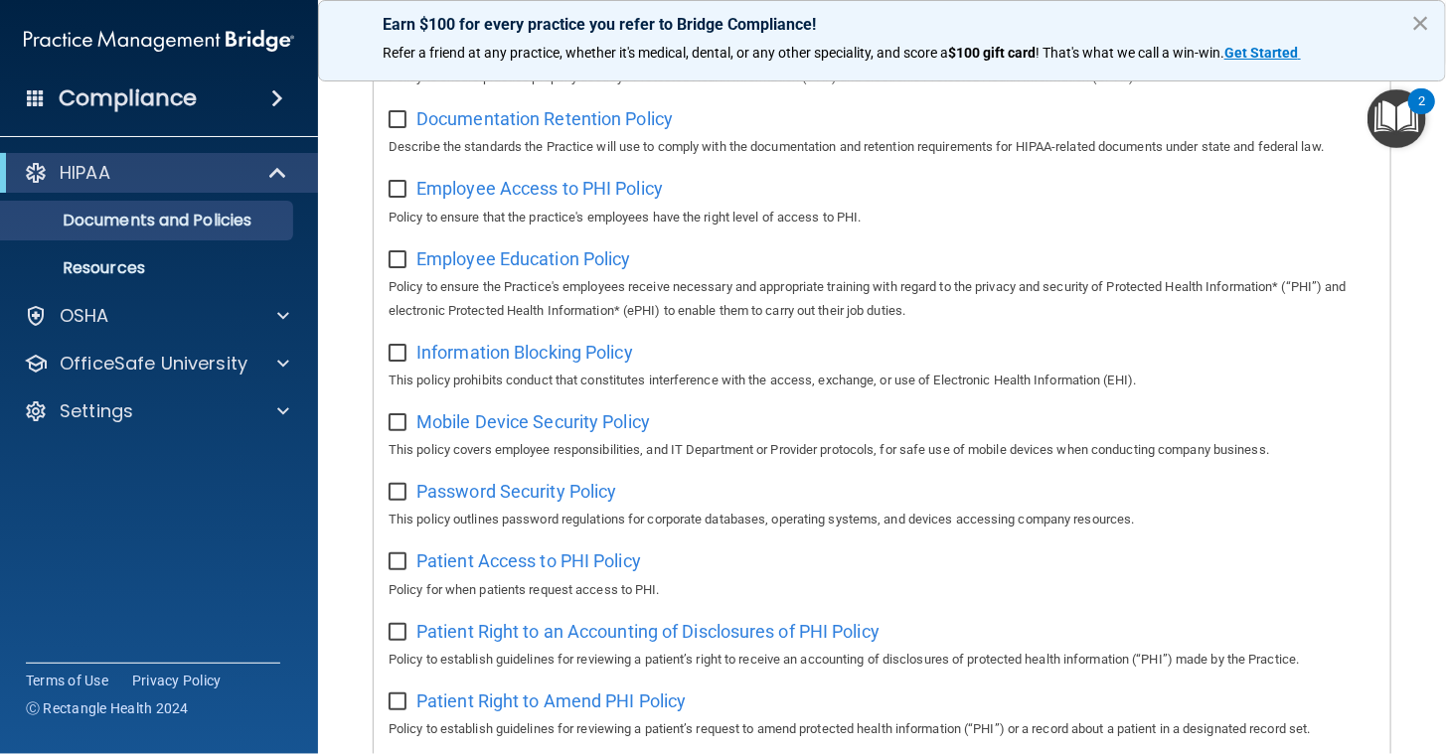
click at [1024, 28] on button "×" at bounding box center [1421, 23] width 19 height 32
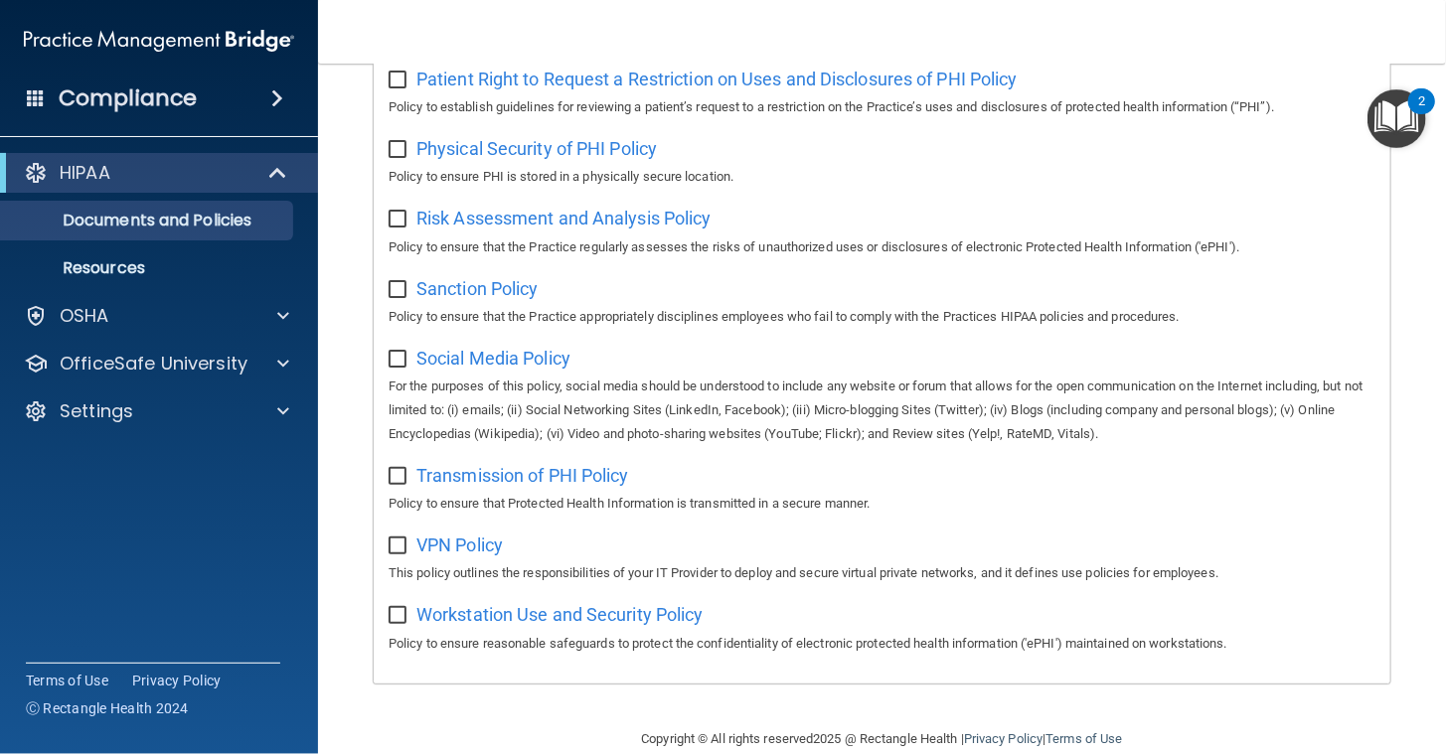
scroll to position [1266, 0]
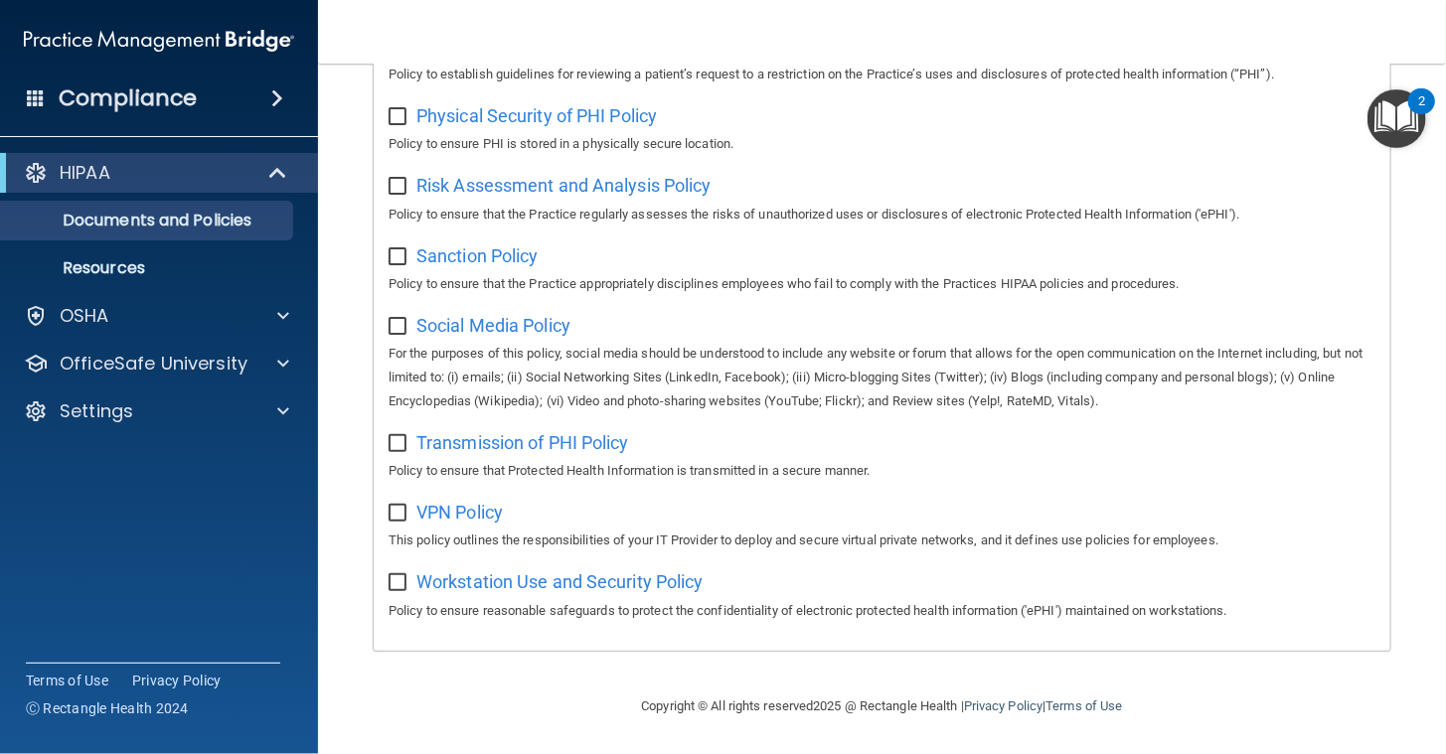
click at [283, 89] on span at bounding box center [277, 98] width 12 height 24
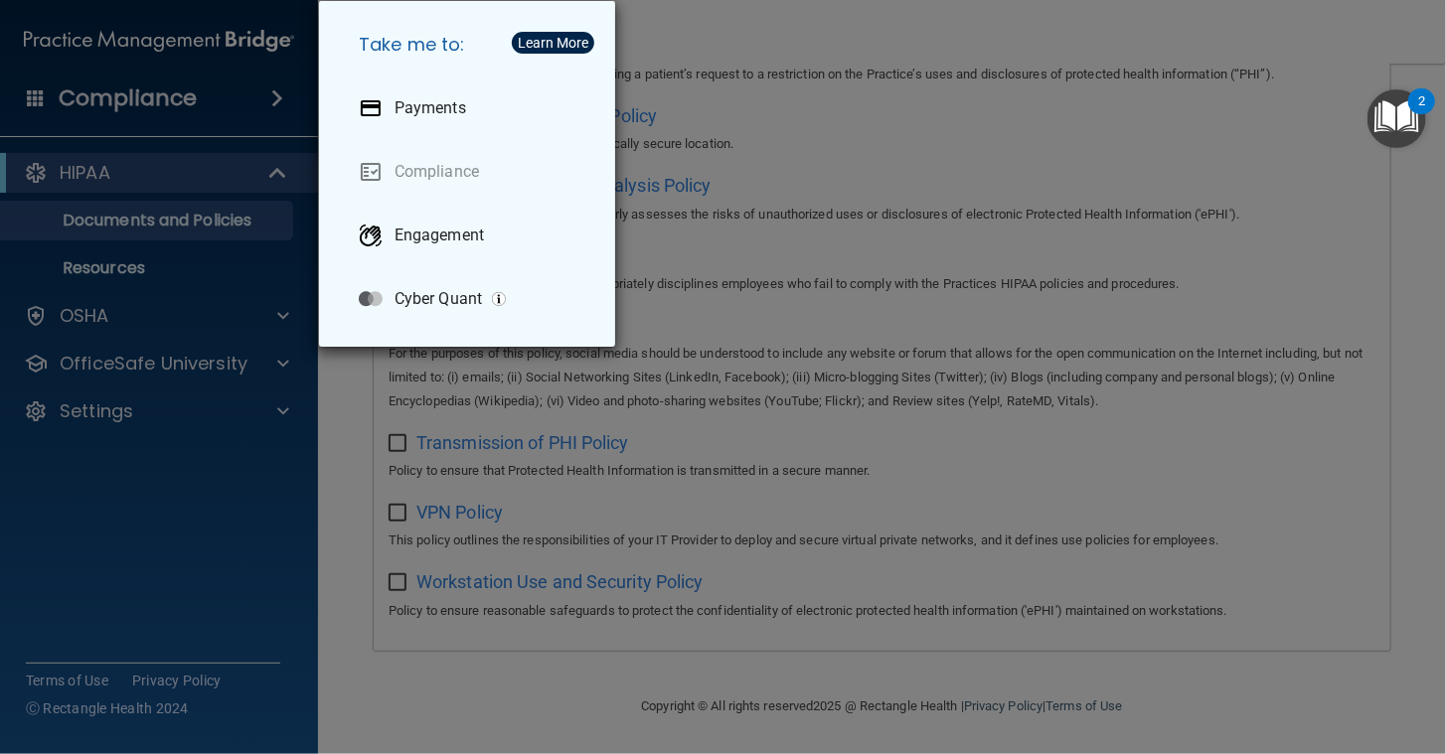
click at [271, 93] on div "Take me to: Payments Compliance Engagement Cyber Quant" at bounding box center [723, 377] width 1446 height 754
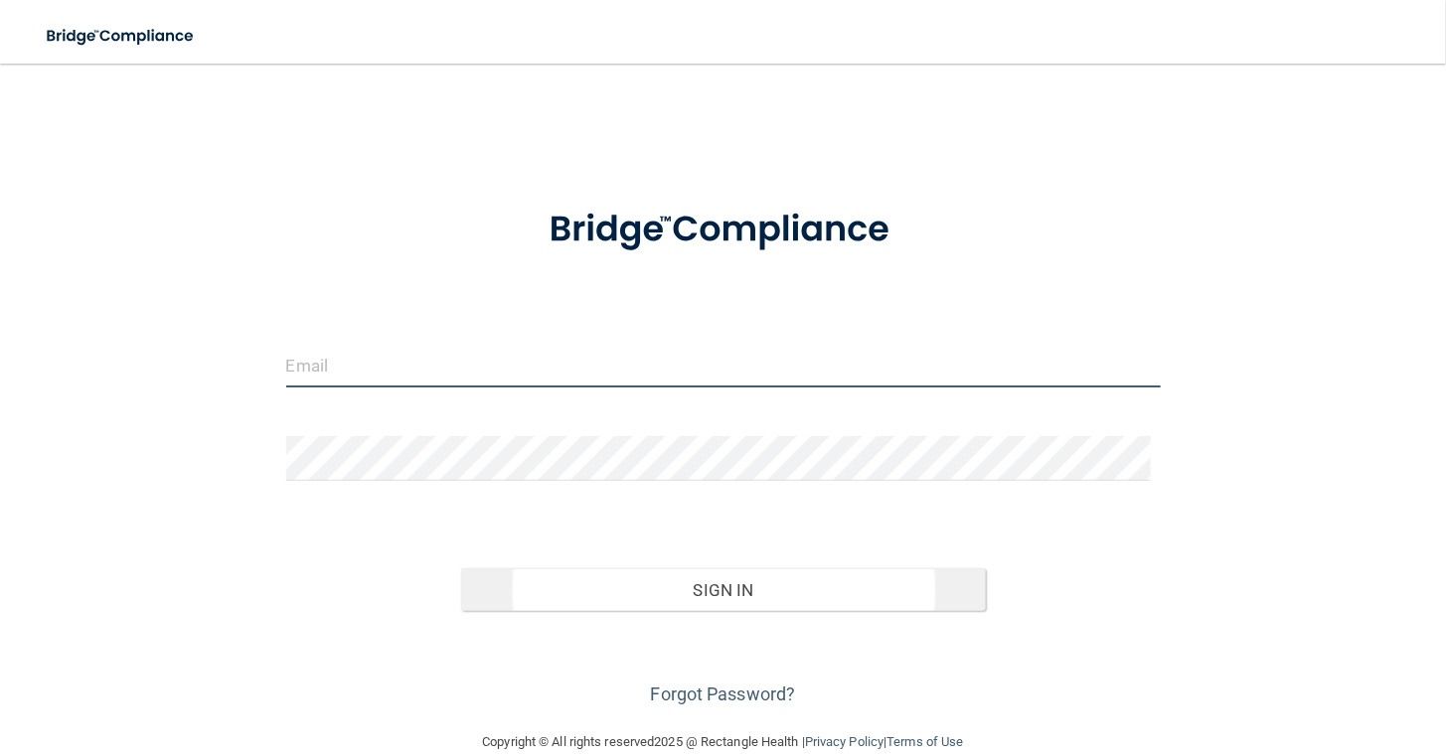
type input "[EMAIL_ADDRESS][DOMAIN_NAME]"
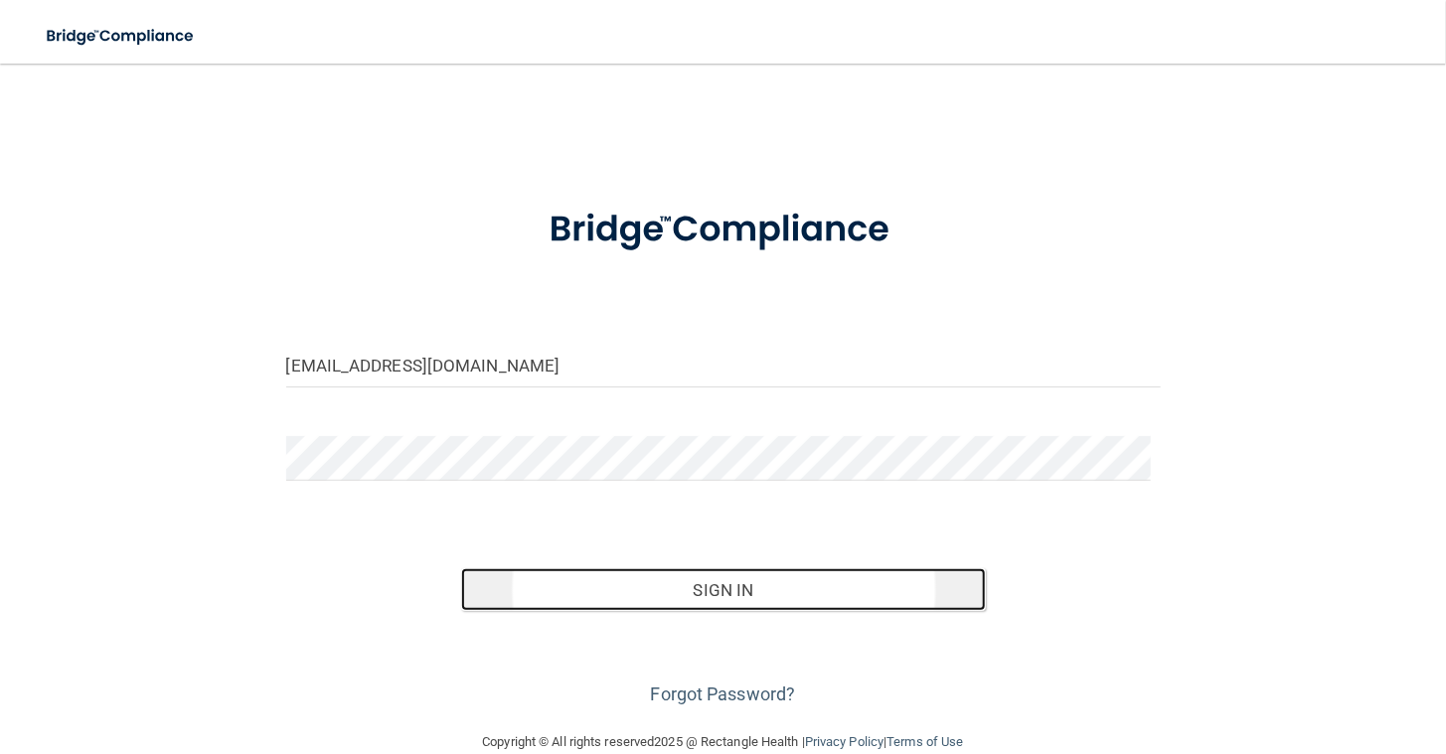
click at [599, 585] on button "Sign In" at bounding box center [723, 591] width 525 height 44
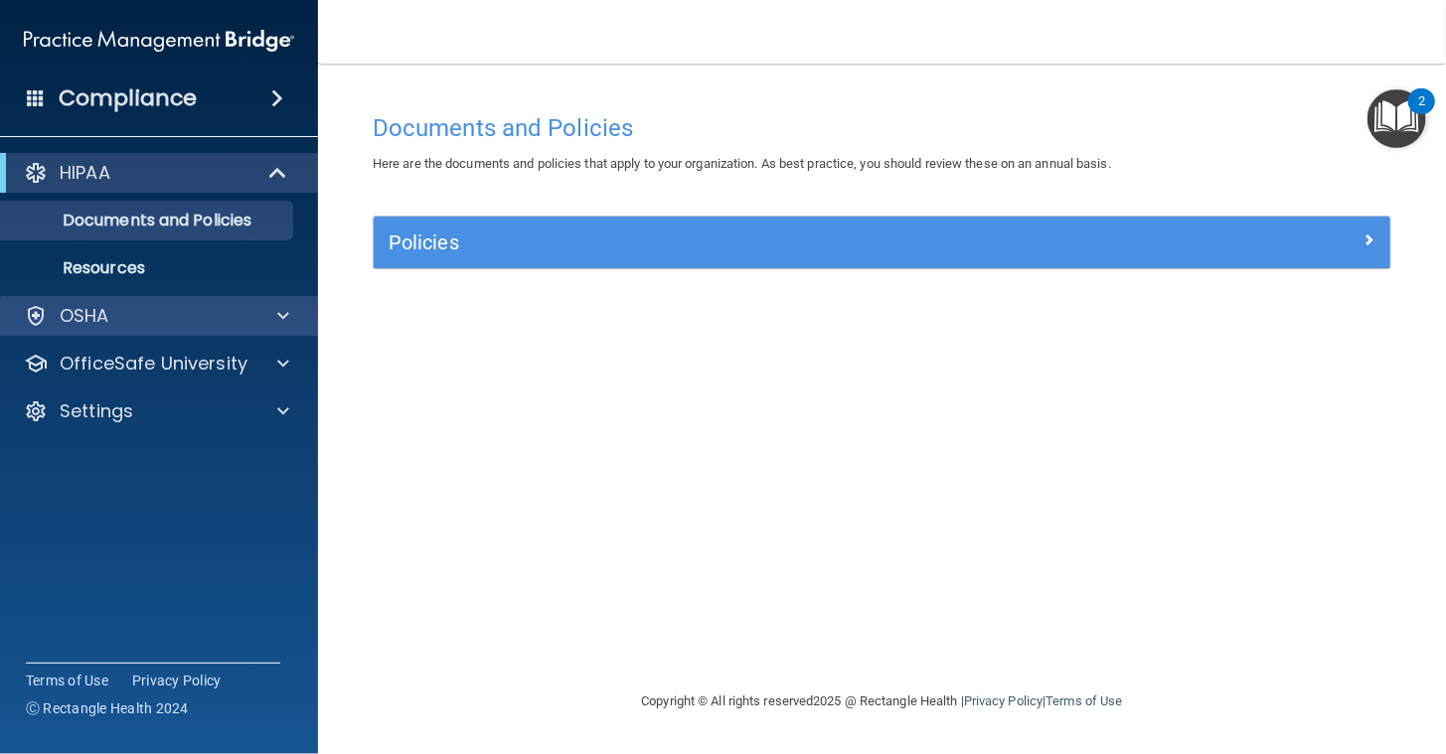
click at [245, 302] on div "OSHA" at bounding box center [159, 316] width 319 height 40
click at [288, 315] on span at bounding box center [283, 316] width 12 height 24
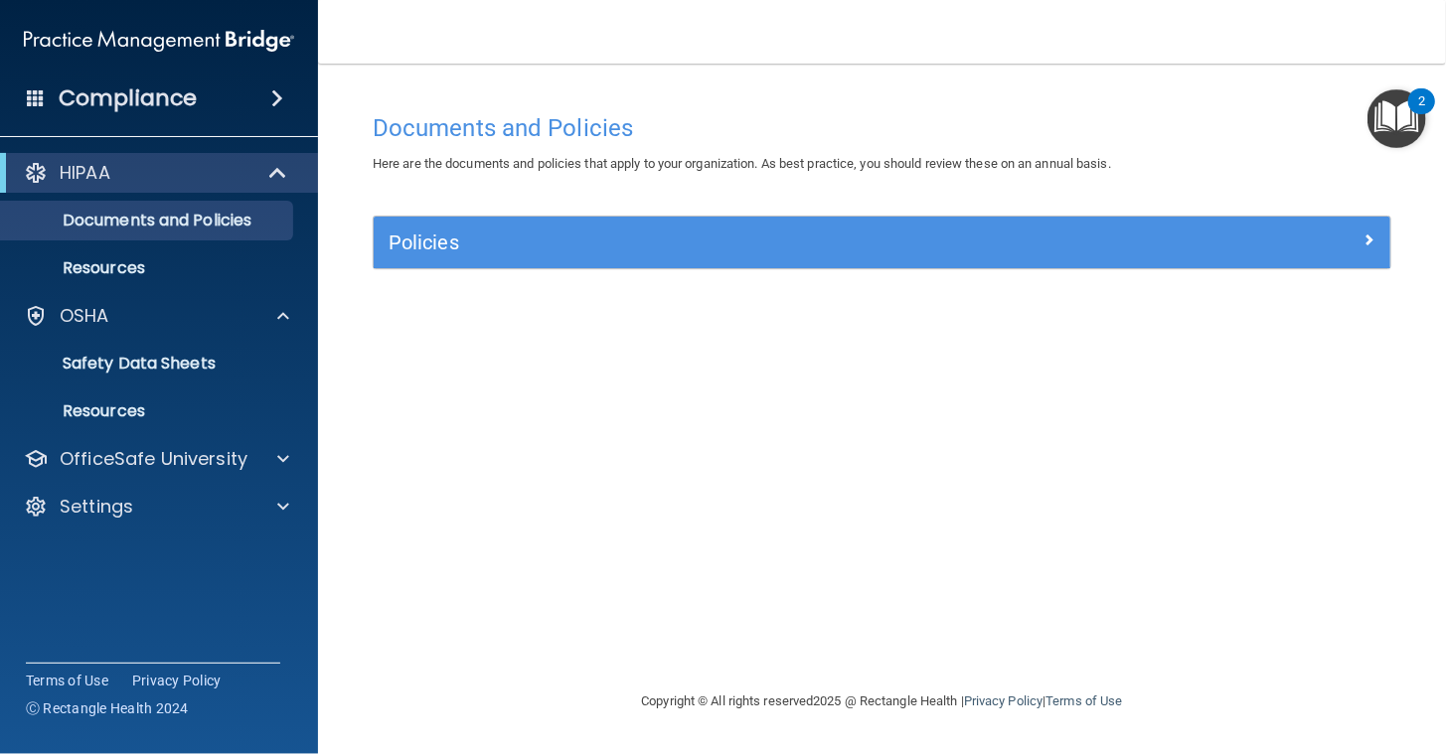
click at [499, 193] on div "Documents and Policies Here are the documents and policies that apply to your o…" at bounding box center [882, 396] width 1049 height 586
click at [491, 219] on div "Policies" at bounding box center [882, 243] width 1017 height 52
drag, startPoint x: 1235, startPoint y: 248, endPoint x: 1294, endPoint y: 206, distance: 72.8
click at [1294, 206] on div "Documents and Policies Here are the documents and policies that apply to your o…" at bounding box center [882, 396] width 1049 height 586
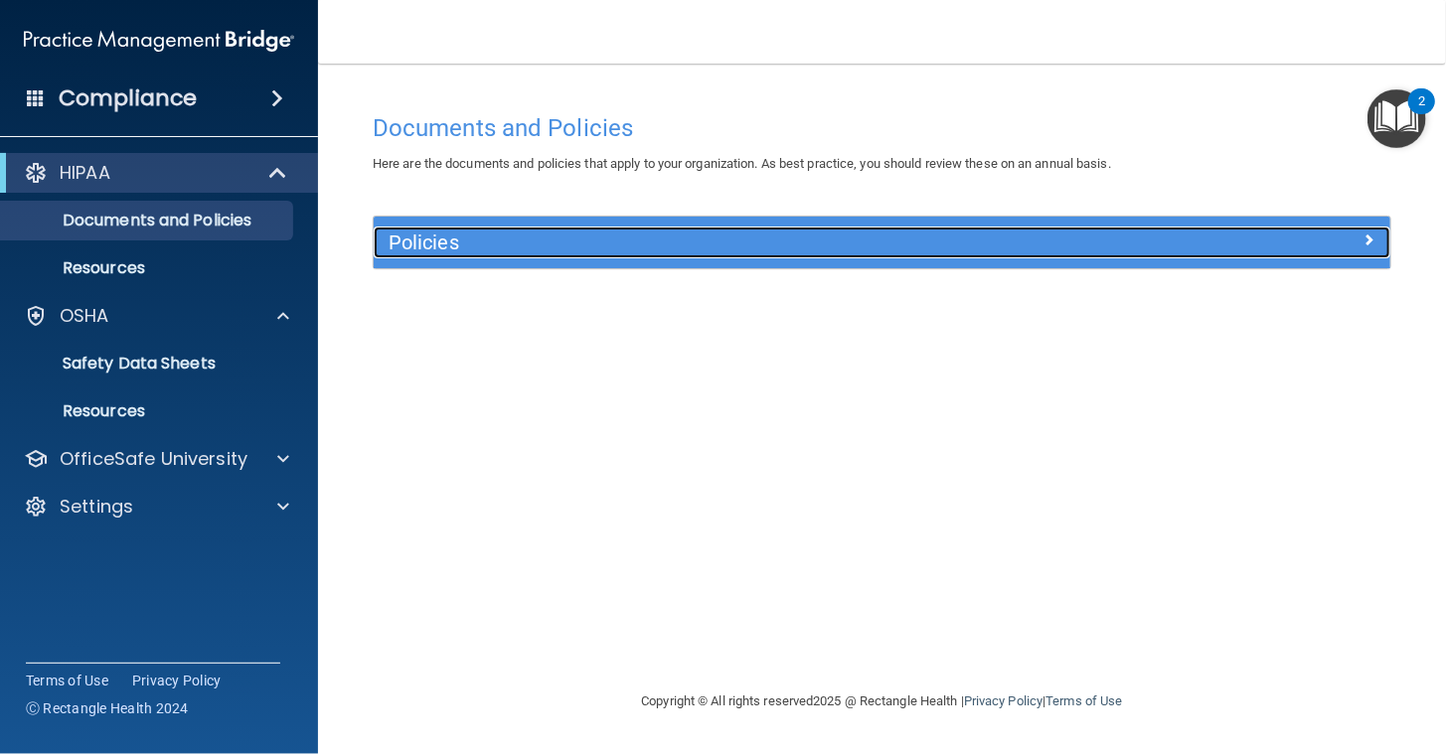
click at [1329, 233] on div at bounding box center [1263, 239] width 254 height 24
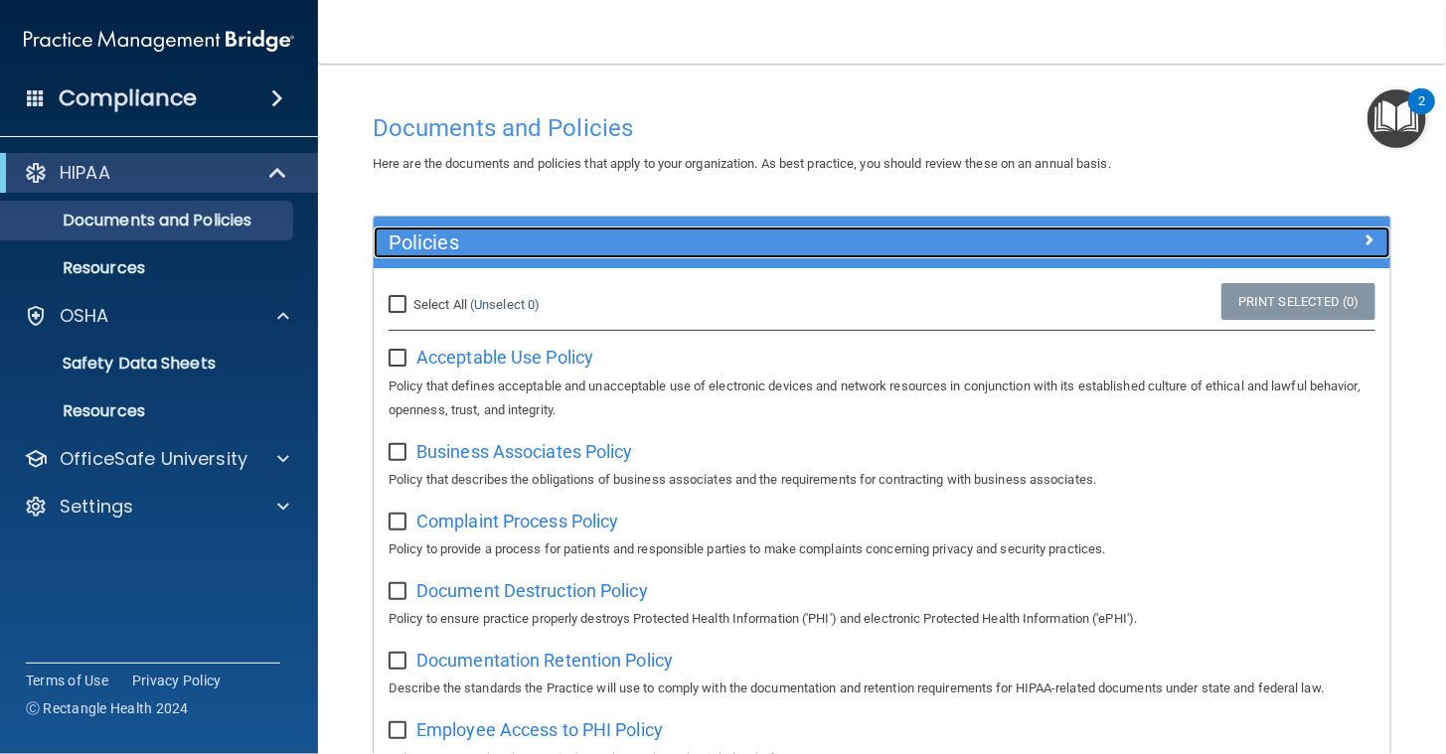
click at [505, 236] on h5 "Policies" at bounding box center [755, 243] width 733 height 22
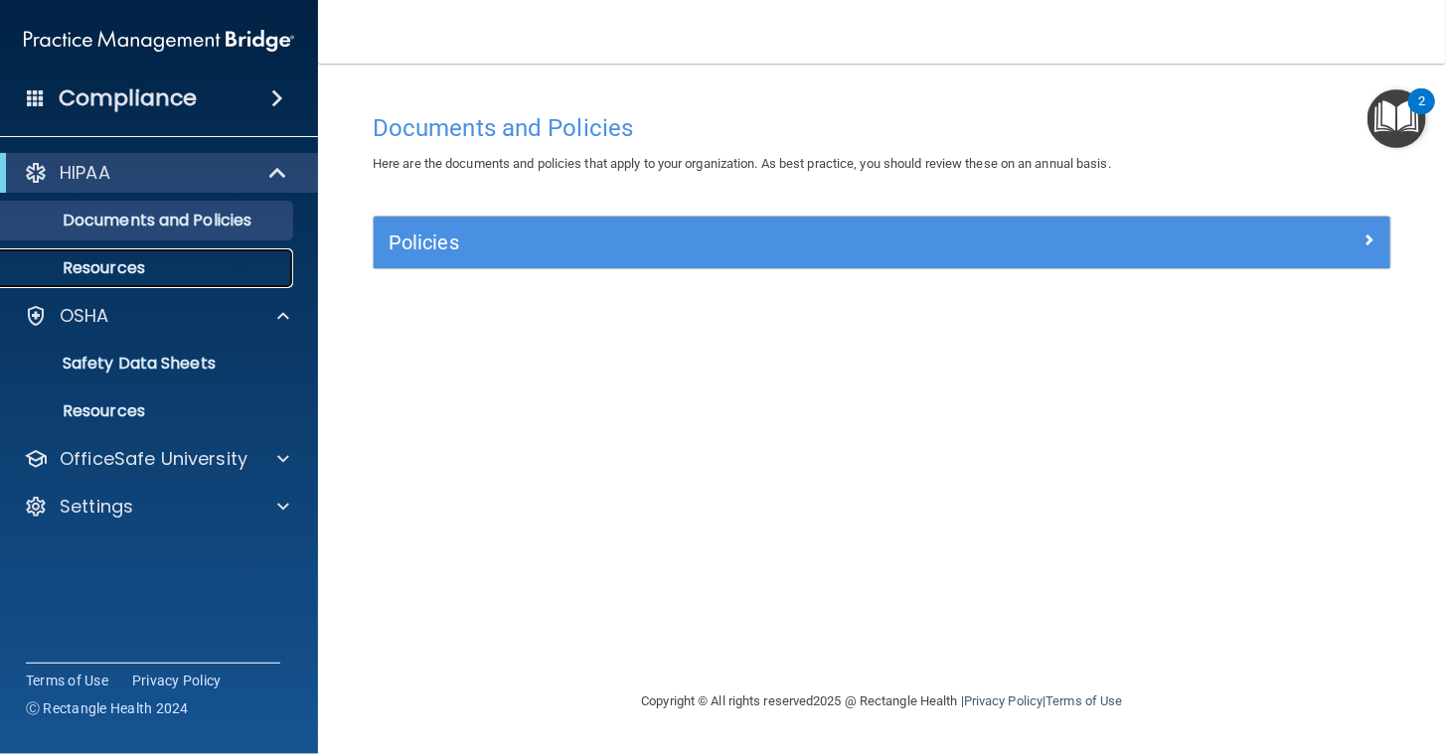
click at [183, 254] on link "Resources" at bounding box center [136, 269] width 313 height 40
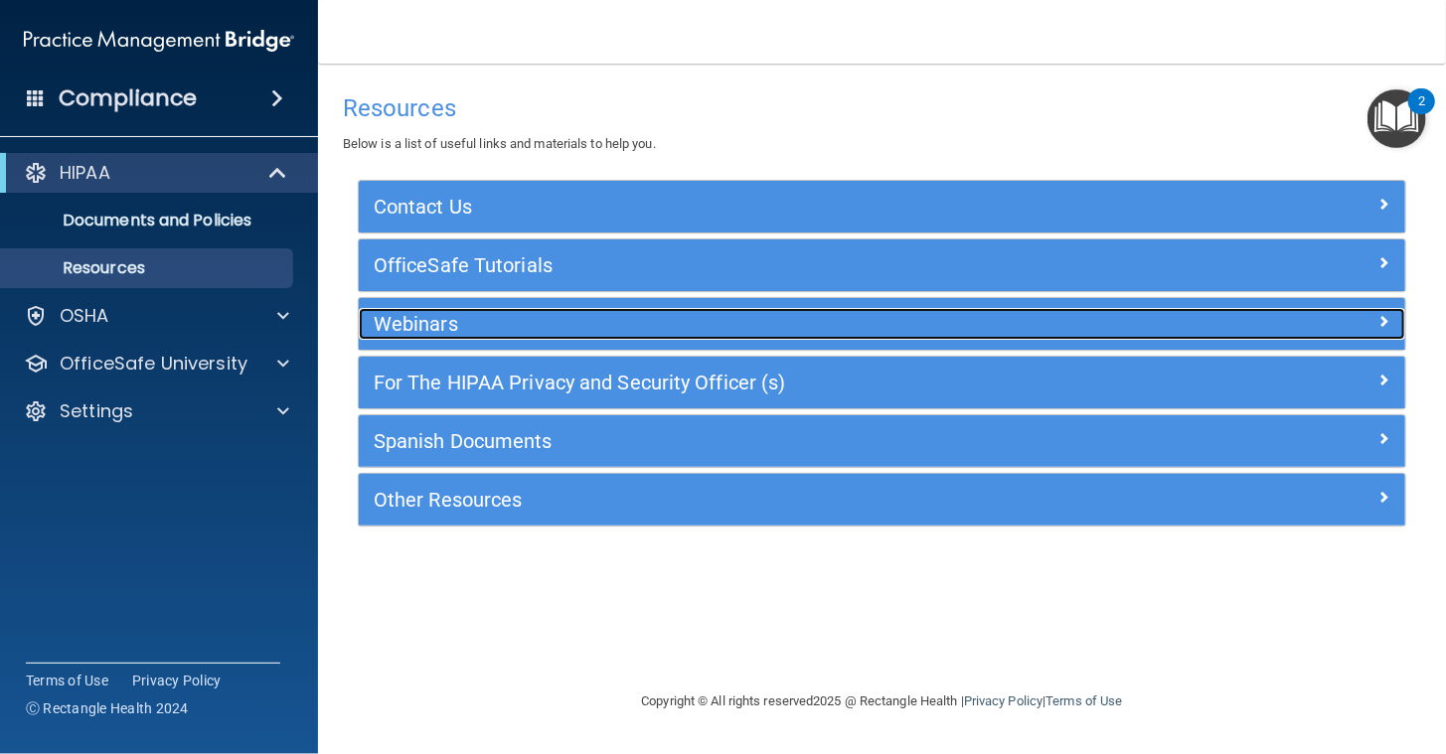
click at [533, 319] on h5 "Webinars" at bounding box center [751, 324] width 755 height 22
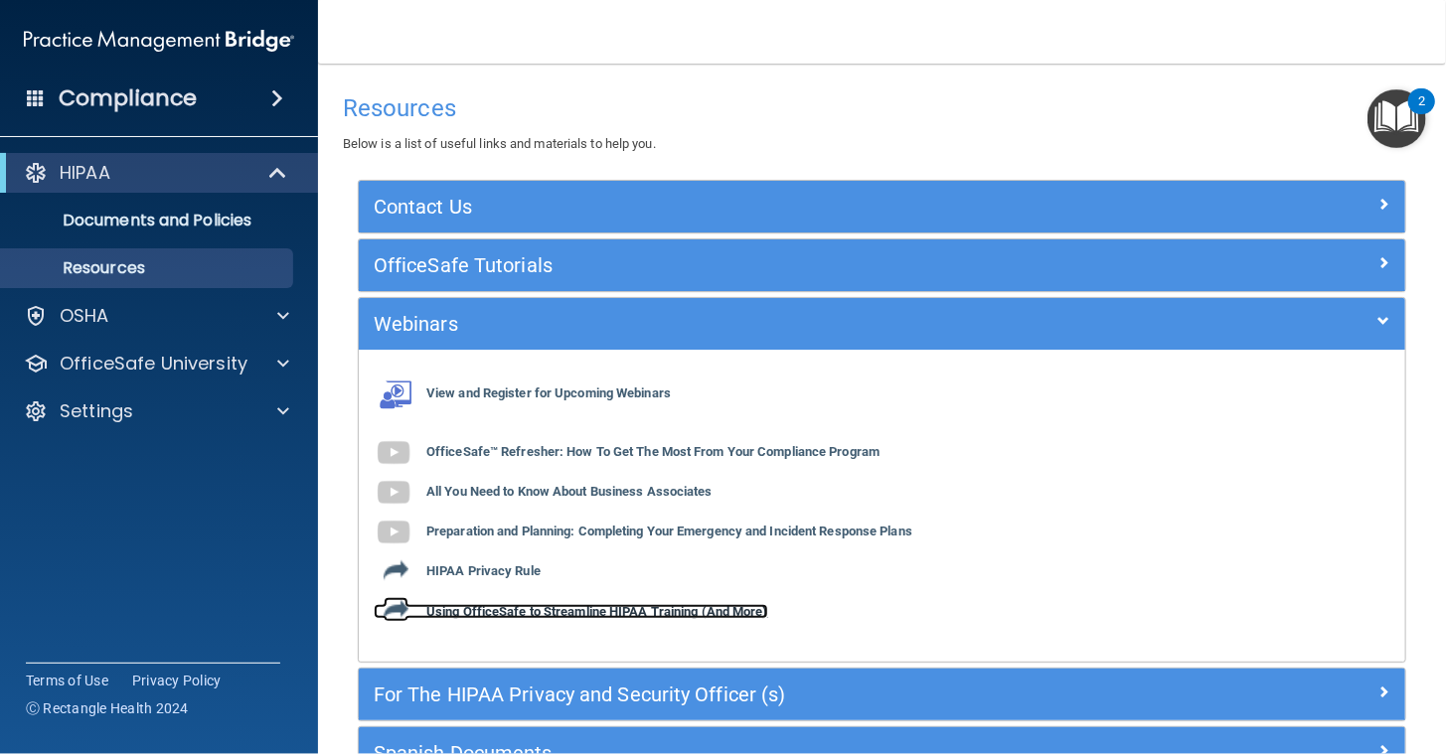
click at [675, 614] on b "Using OfficeSafe to Streamline HIPAA Training (And More)" at bounding box center [597, 611] width 342 height 15
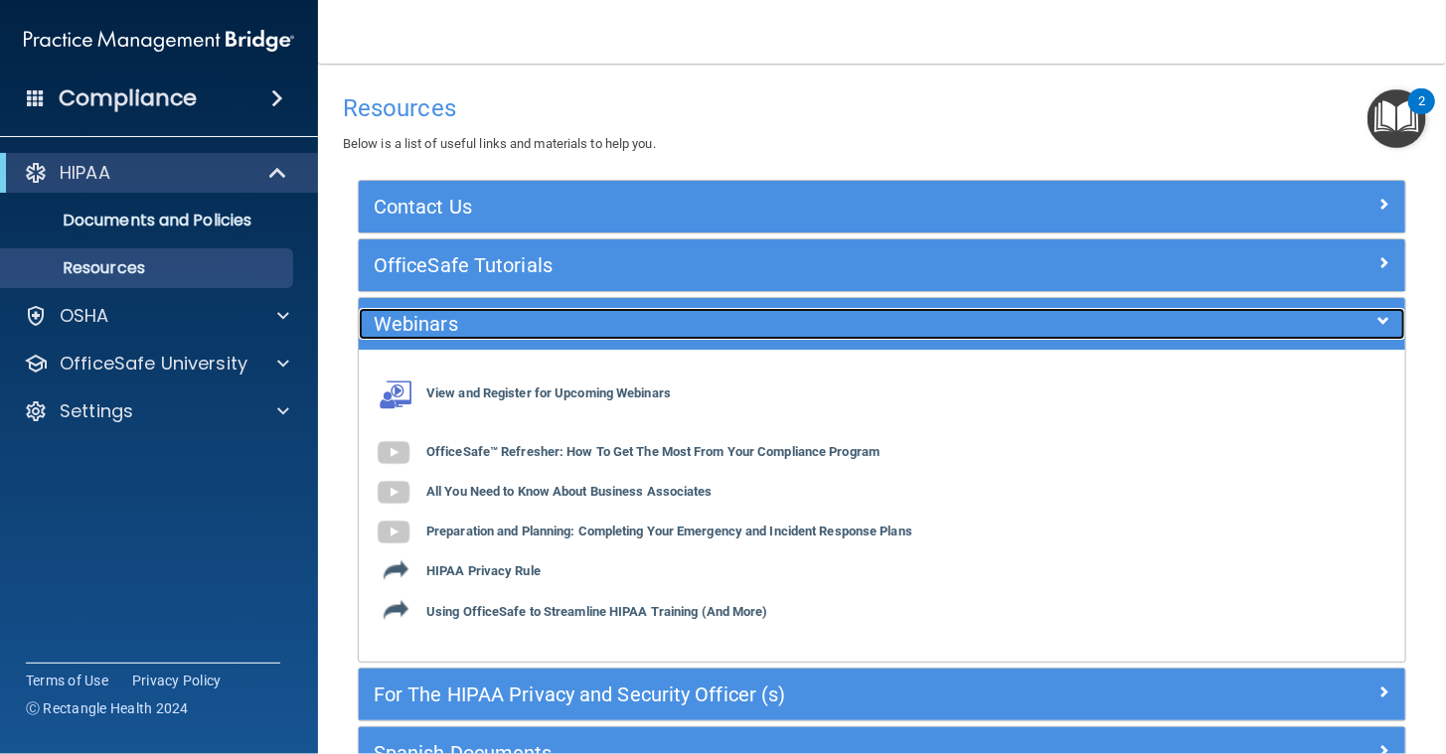
click at [442, 319] on h5 "Webinars" at bounding box center [751, 324] width 755 height 22
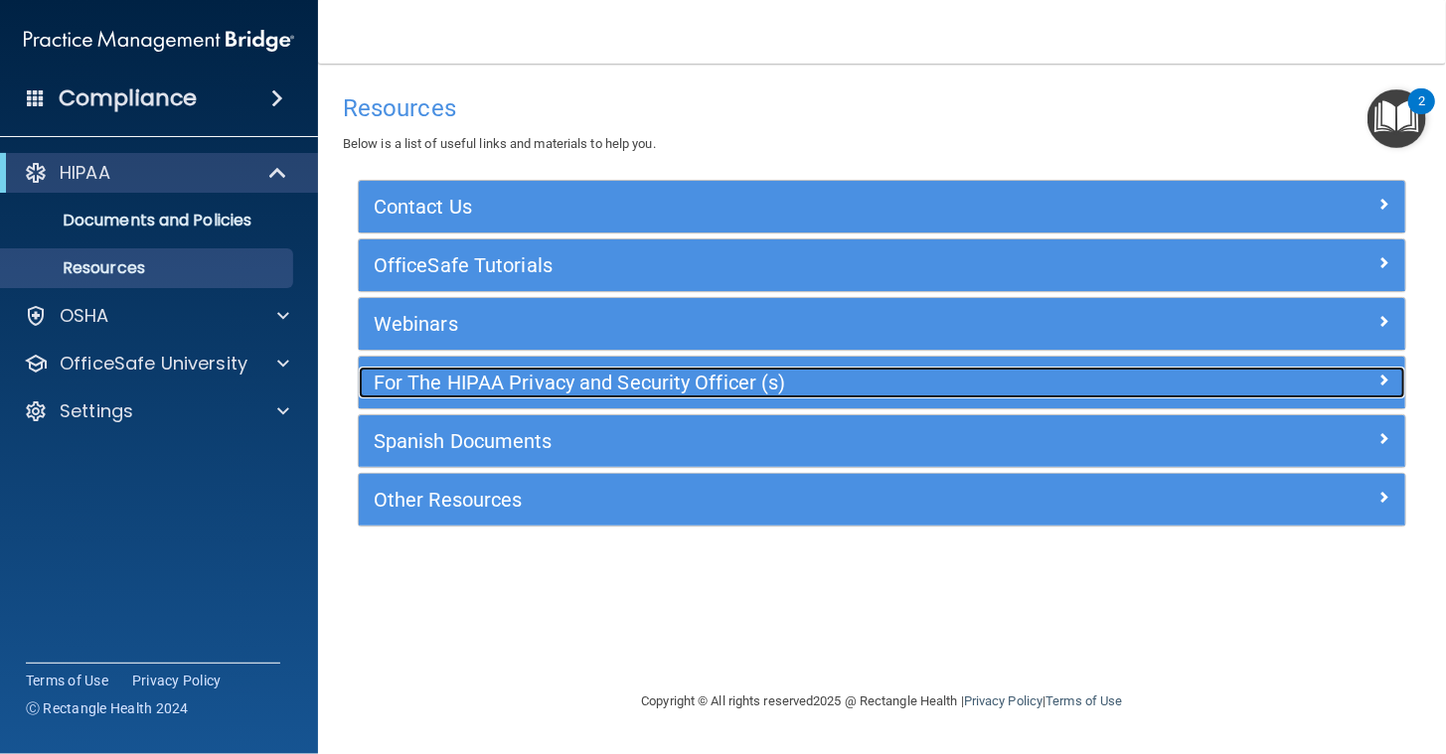
click at [488, 382] on h5 "For The HIPAA Privacy and Security Officer (s)" at bounding box center [751, 383] width 755 height 22
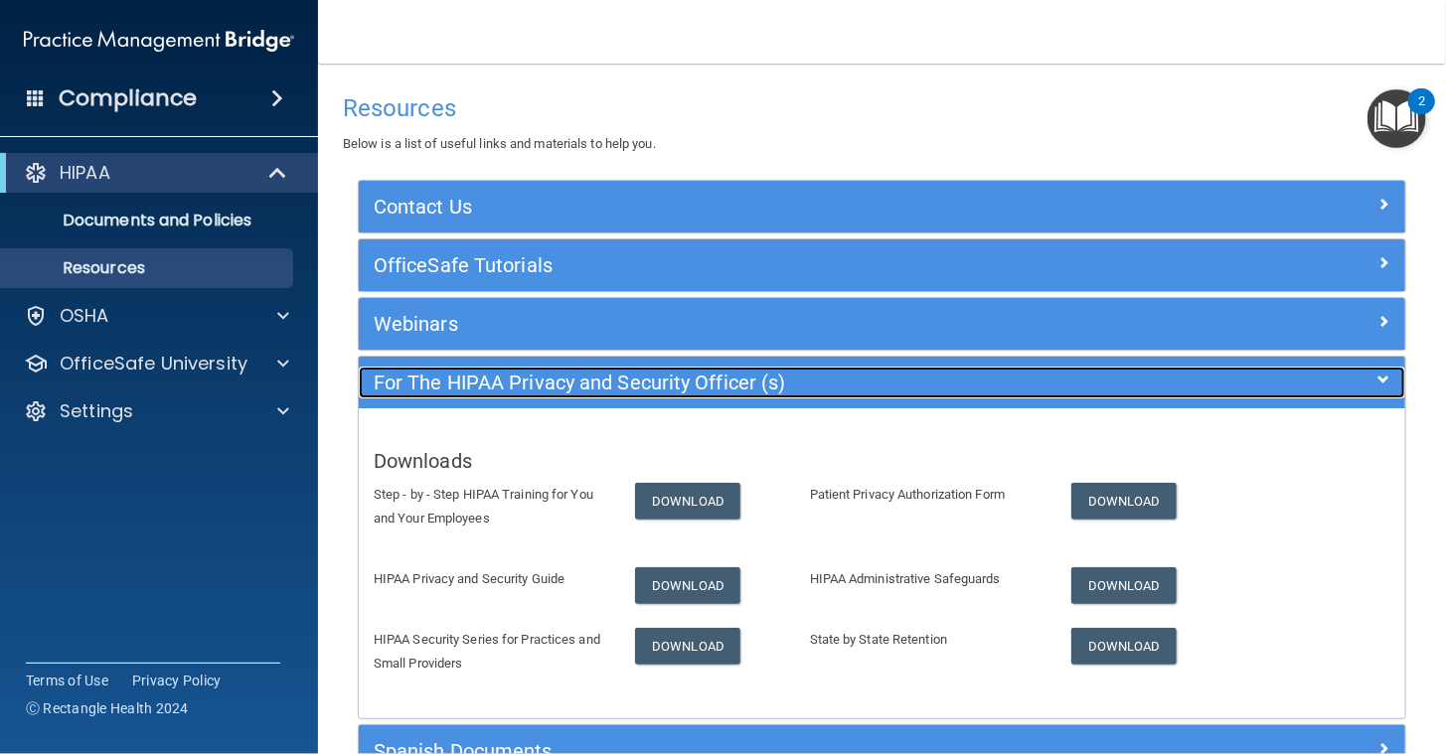
click at [488, 382] on h5 "For The HIPAA Privacy and Security Officer (s)" at bounding box center [751, 383] width 755 height 22
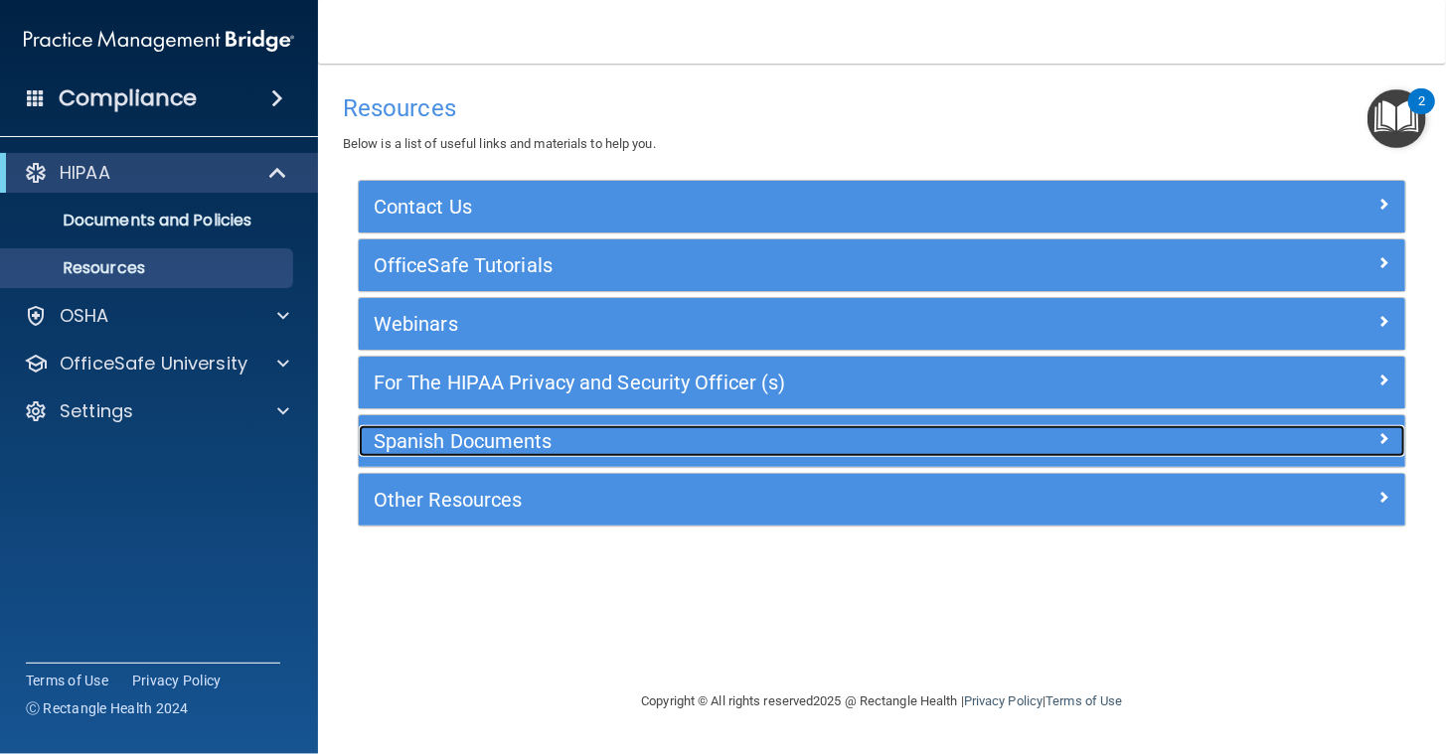
click at [483, 425] on div "Spanish Documents" at bounding box center [751, 441] width 785 height 32
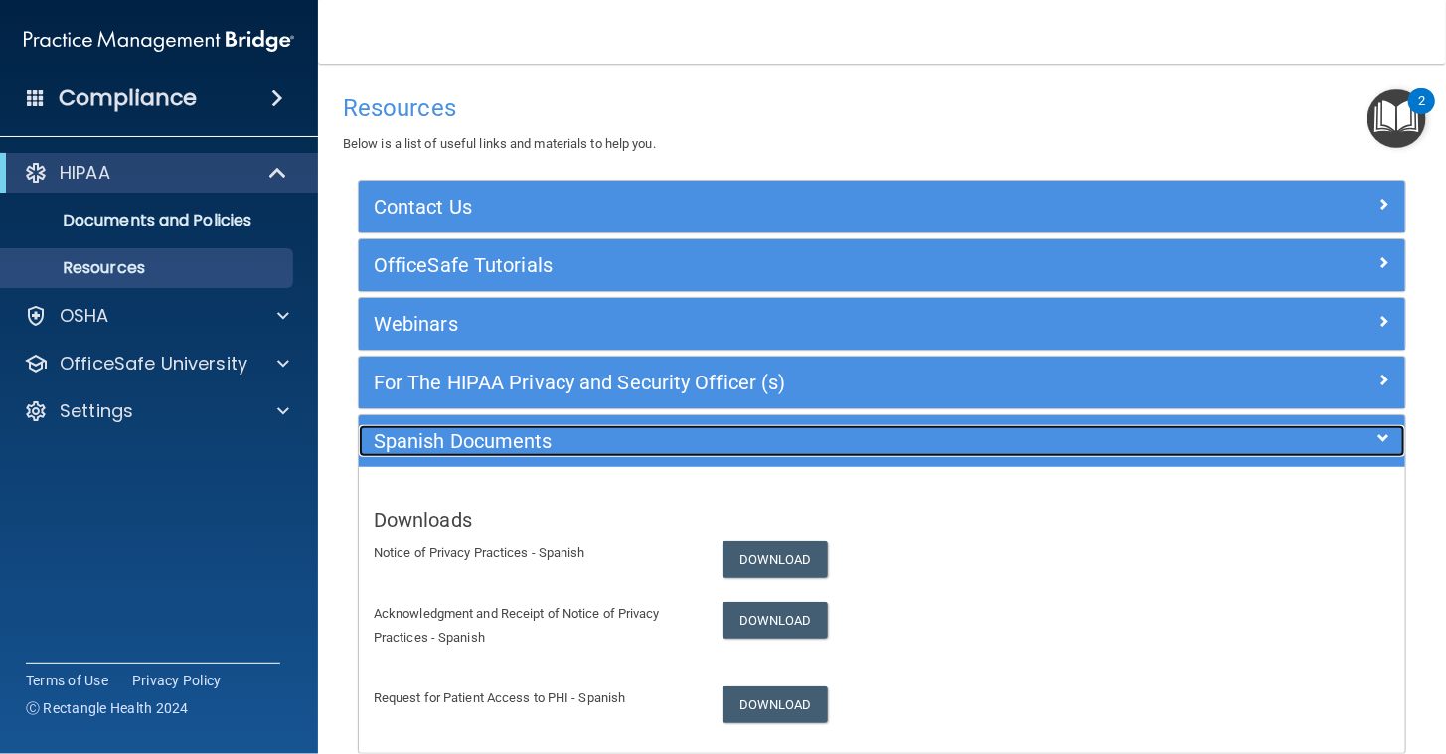
click at [483, 425] on div "Spanish Documents" at bounding box center [751, 441] width 785 height 32
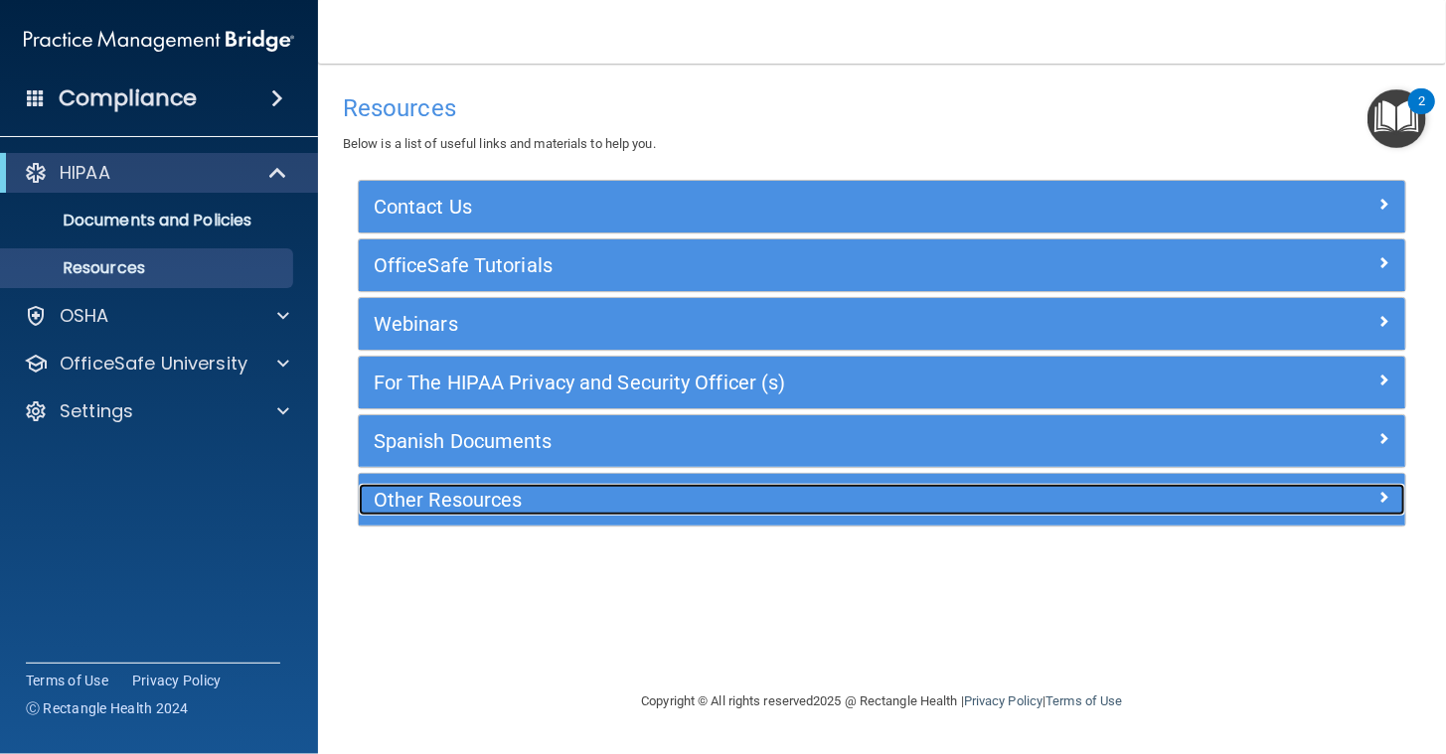
click at [486, 489] on h5 "Other Resources" at bounding box center [751, 500] width 755 height 22
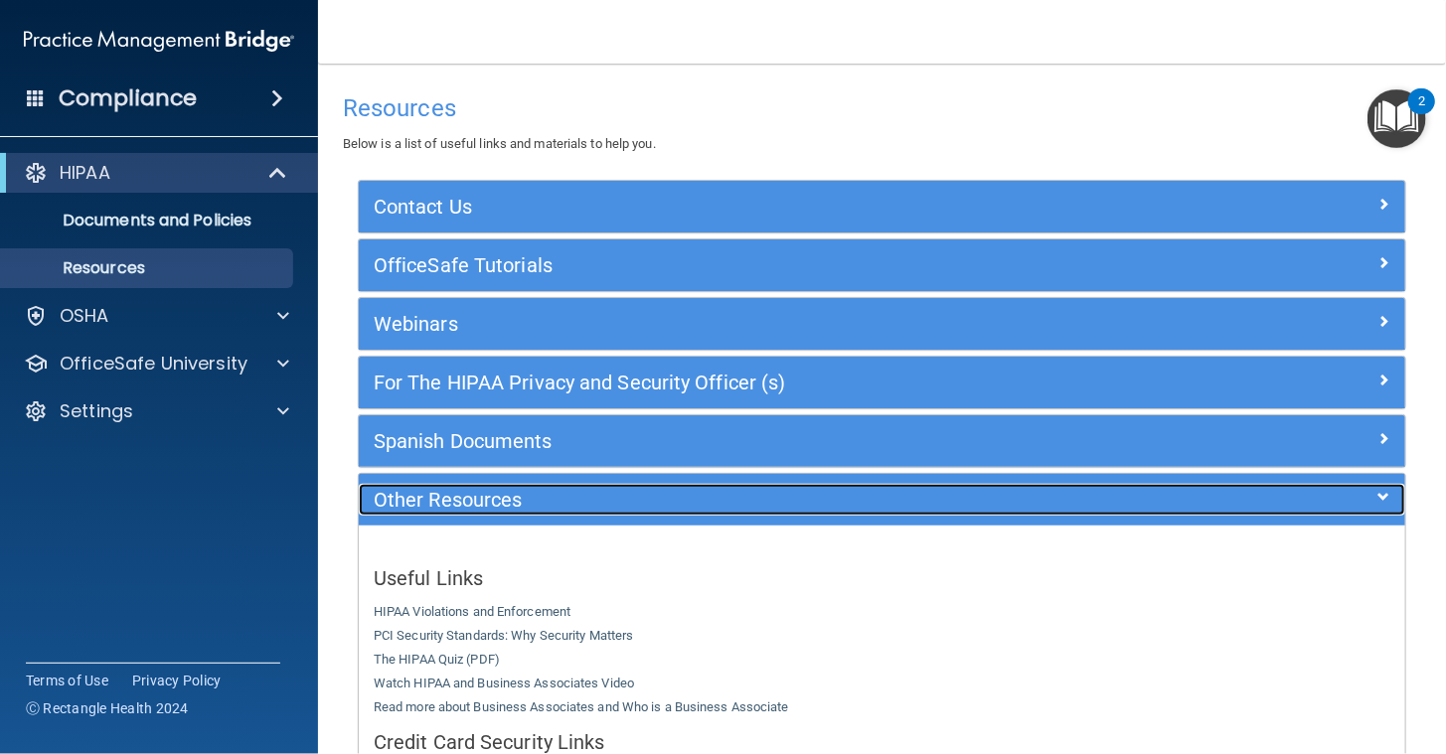
drag, startPoint x: 486, startPoint y: 486, endPoint x: 406, endPoint y: 487, distance: 80.5
click at [406, 489] on h5 "Other Resources" at bounding box center [751, 500] width 755 height 22
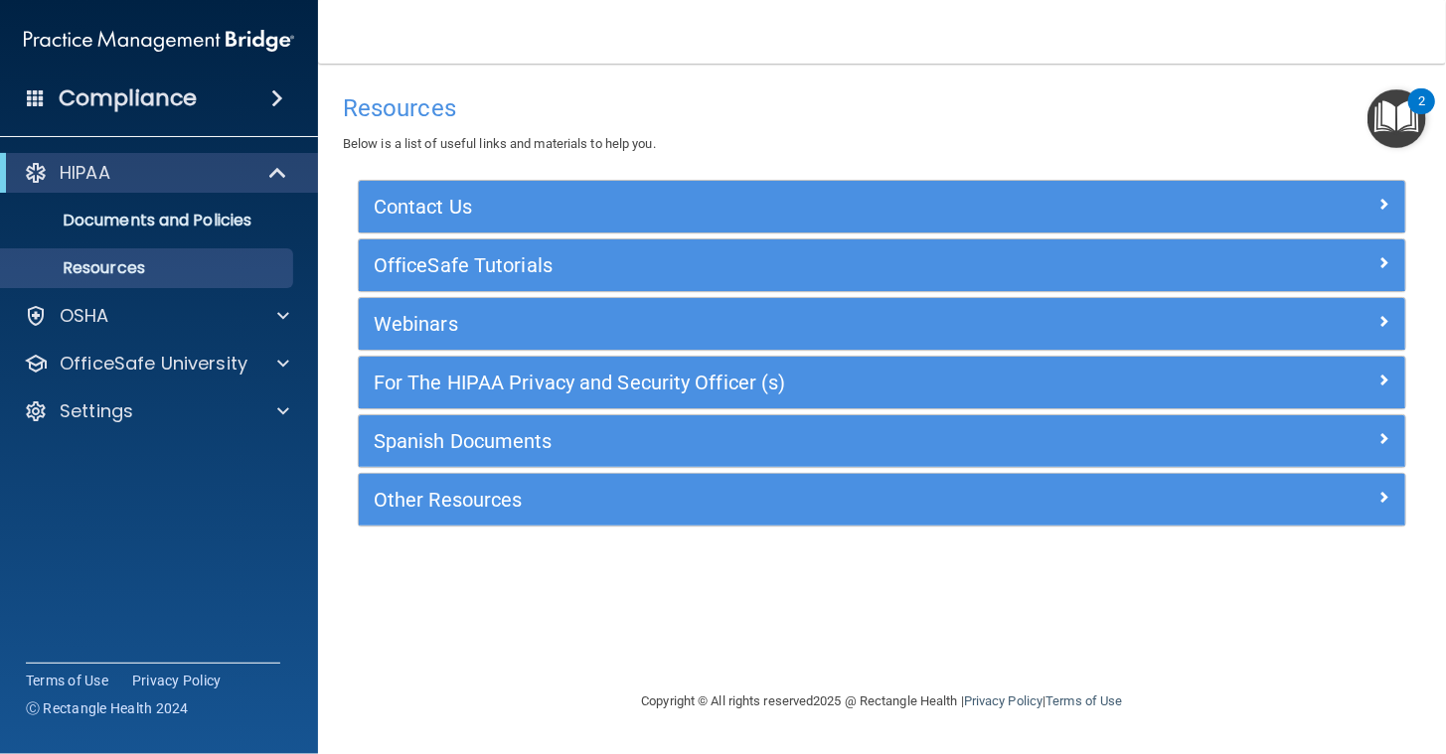
click at [457, 189] on div "Contact Us" at bounding box center [882, 207] width 1047 height 52
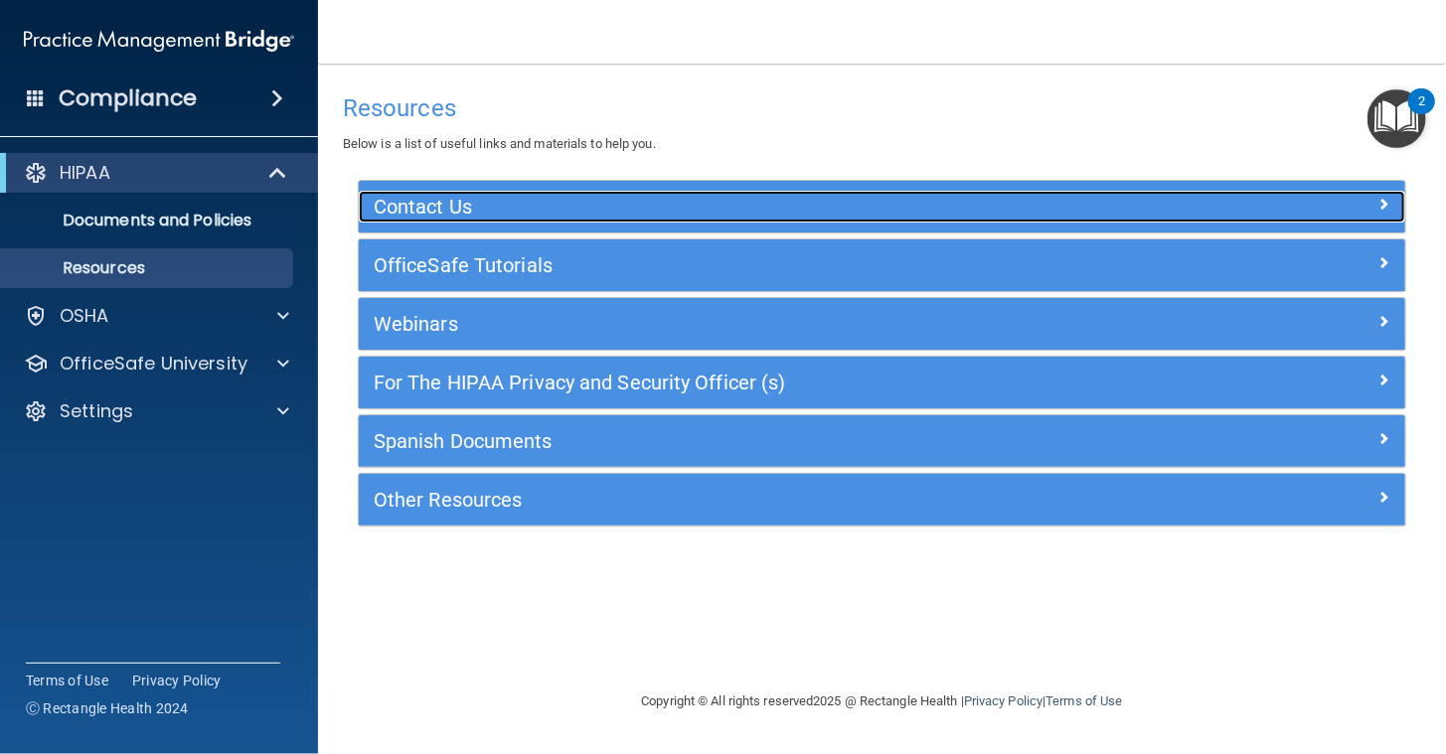
click at [457, 200] on h5 "Contact Us" at bounding box center [751, 207] width 755 height 22
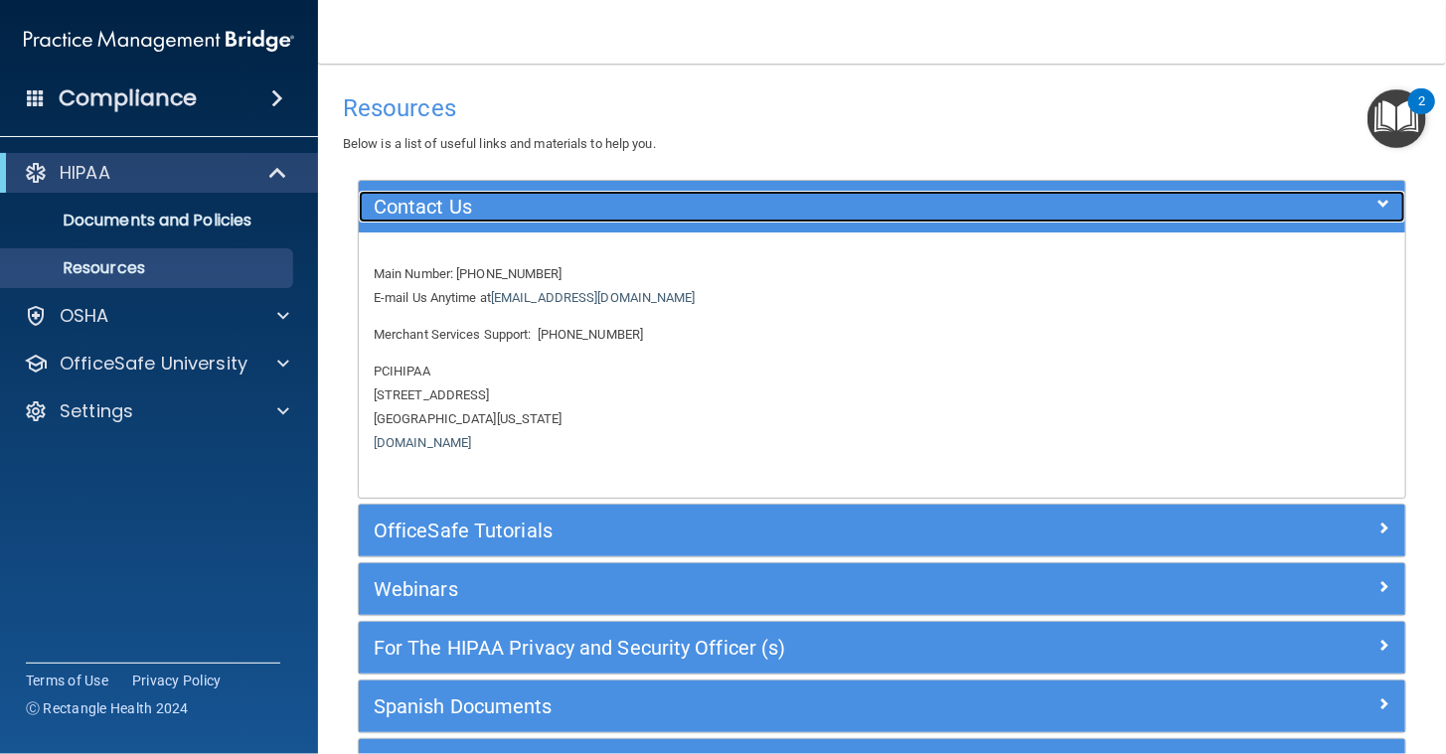
click at [457, 200] on h5 "Contact Us" at bounding box center [751, 207] width 755 height 22
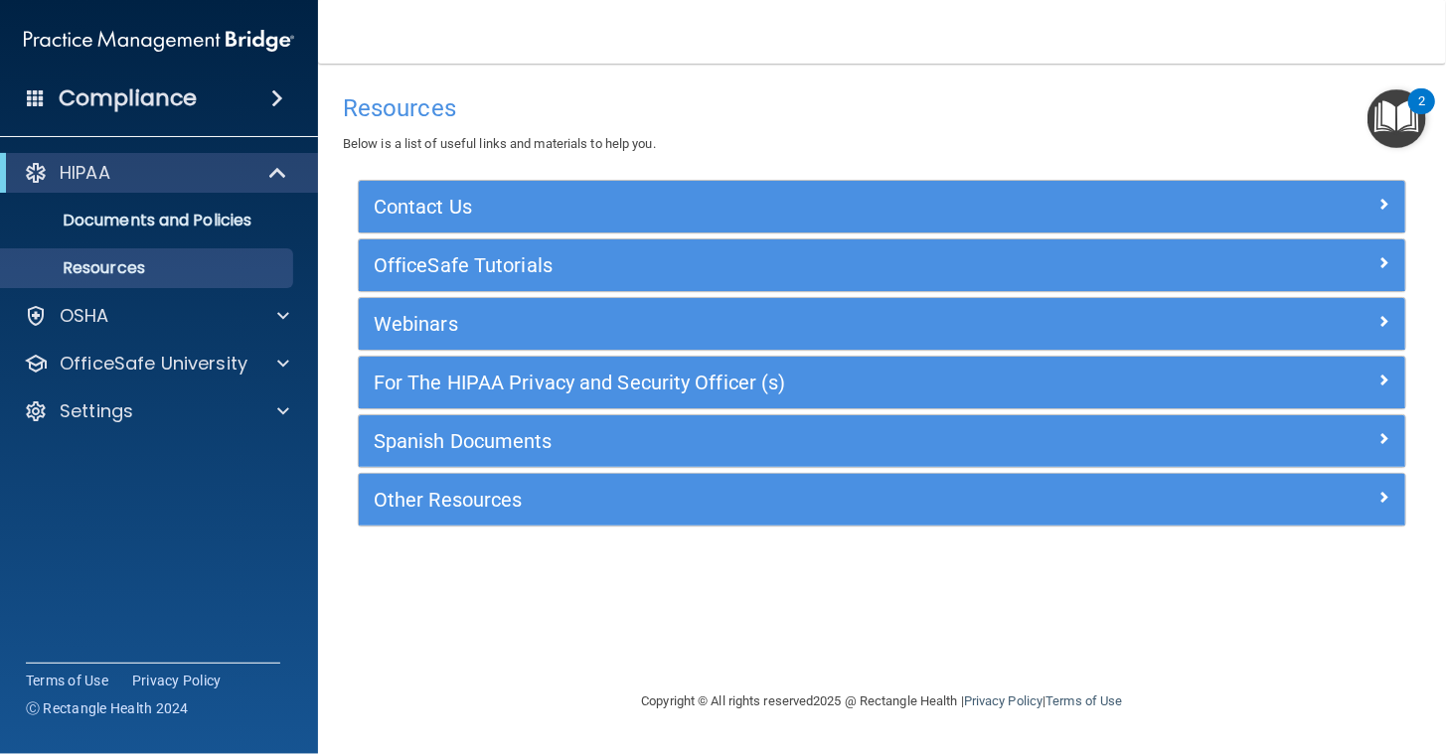
click at [465, 240] on div "OfficeSafe Tutorials" at bounding box center [882, 266] width 1047 height 52
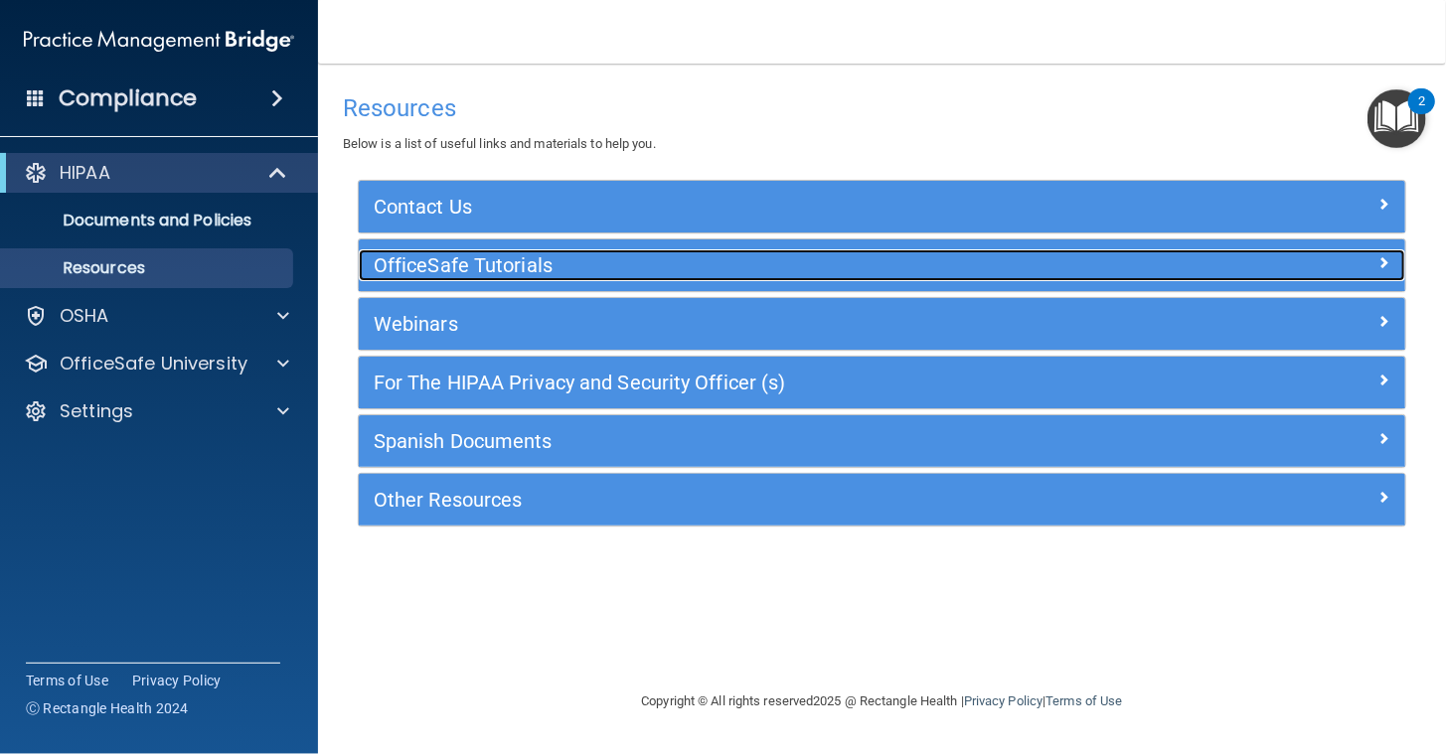
click at [466, 267] on h5 "OfficeSafe Tutorials" at bounding box center [751, 265] width 755 height 22
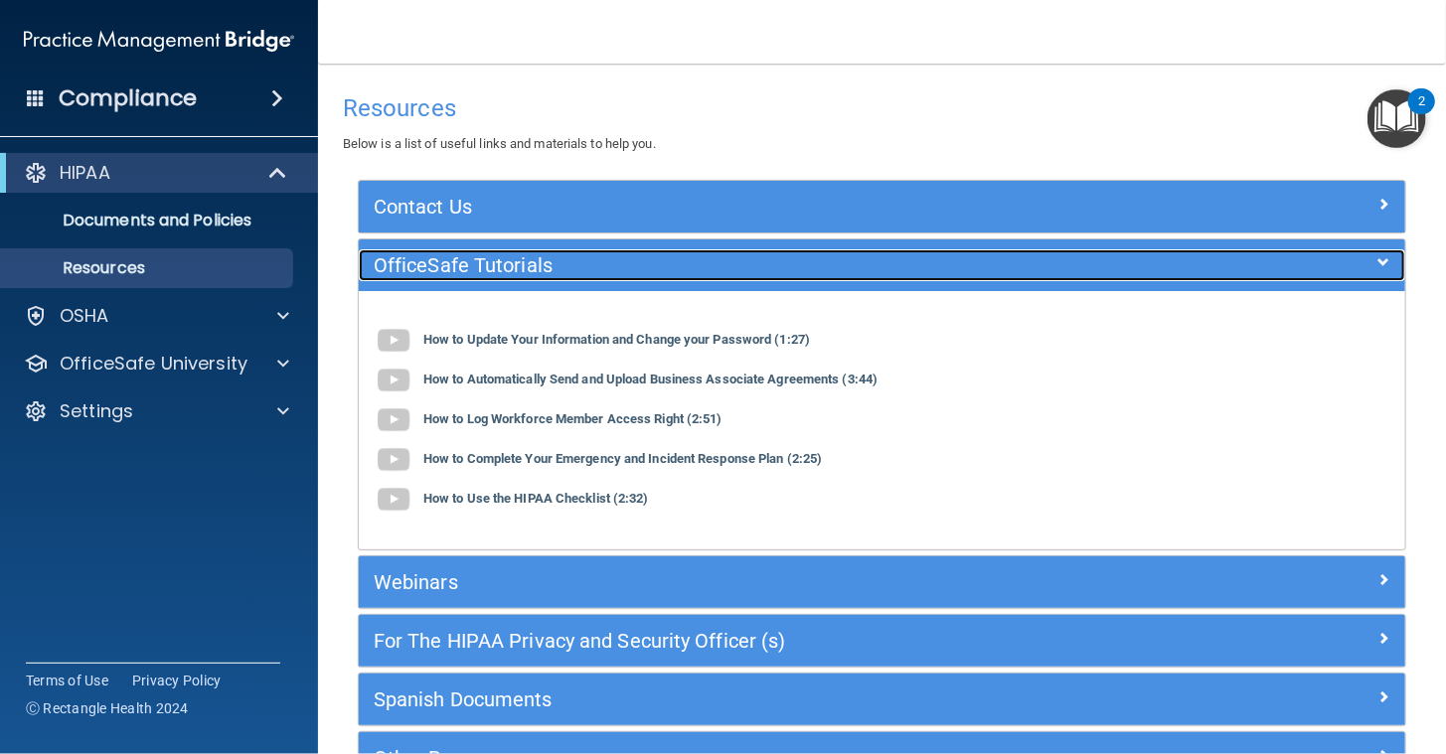
click at [466, 267] on h5 "OfficeSafe Tutorials" at bounding box center [751, 265] width 755 height 22
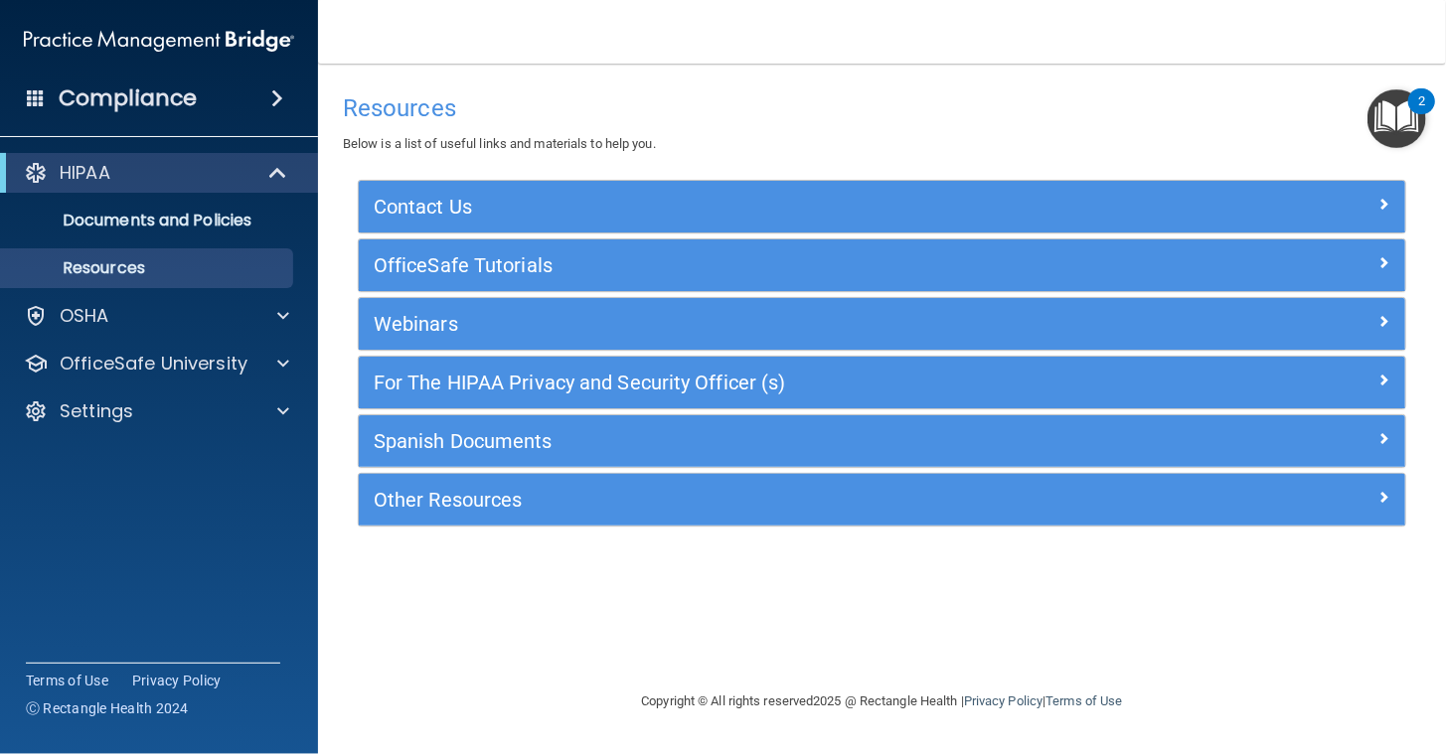
click at [177, 93] on h4 "Compliance" at bounding box center [128, 98] width 138 height 28
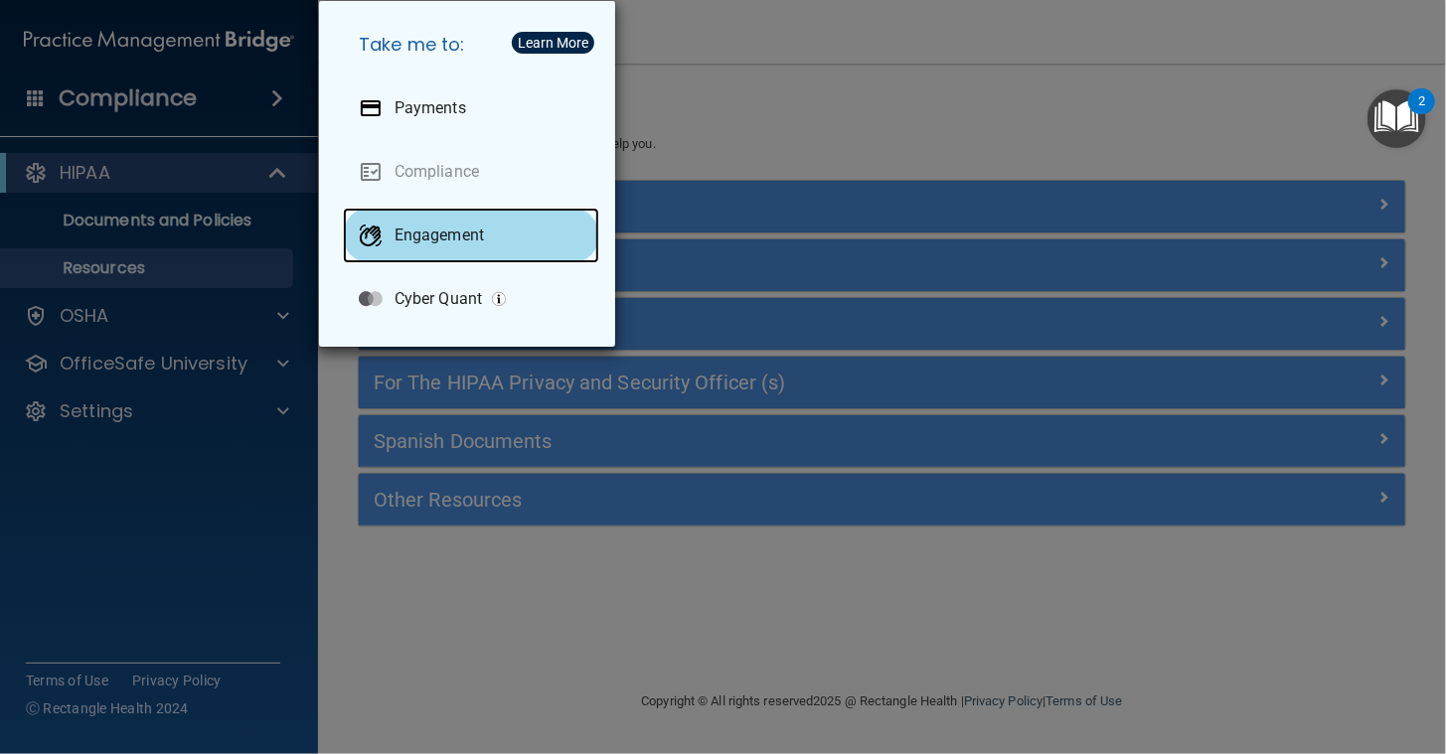
click at [442, 224] on div "Engagement" at bounding box center [471, 236] width 256 height 56
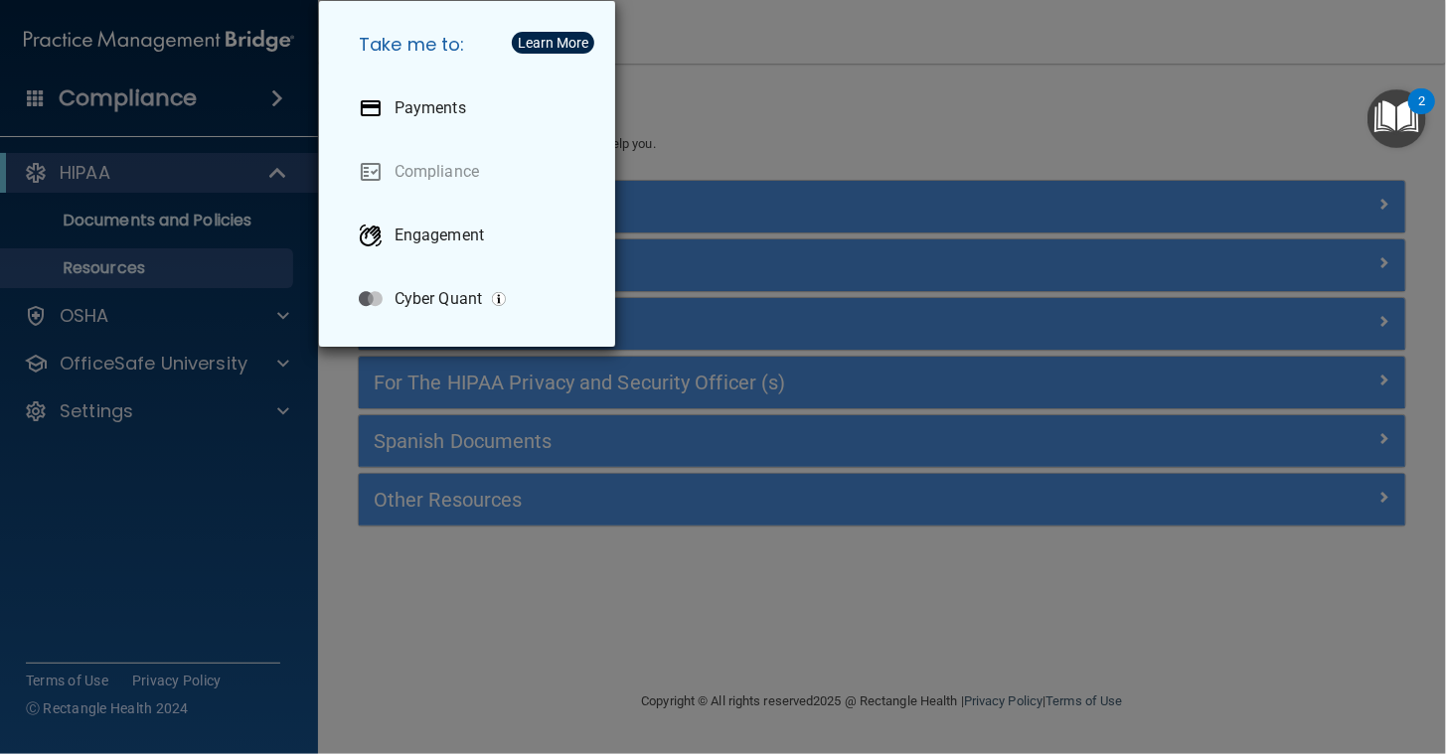
click at [675, 65] on div "Take me to: Payments Compliance Engagement Cyber Quant" at bounding box center [723, 377] width 1446 height 754
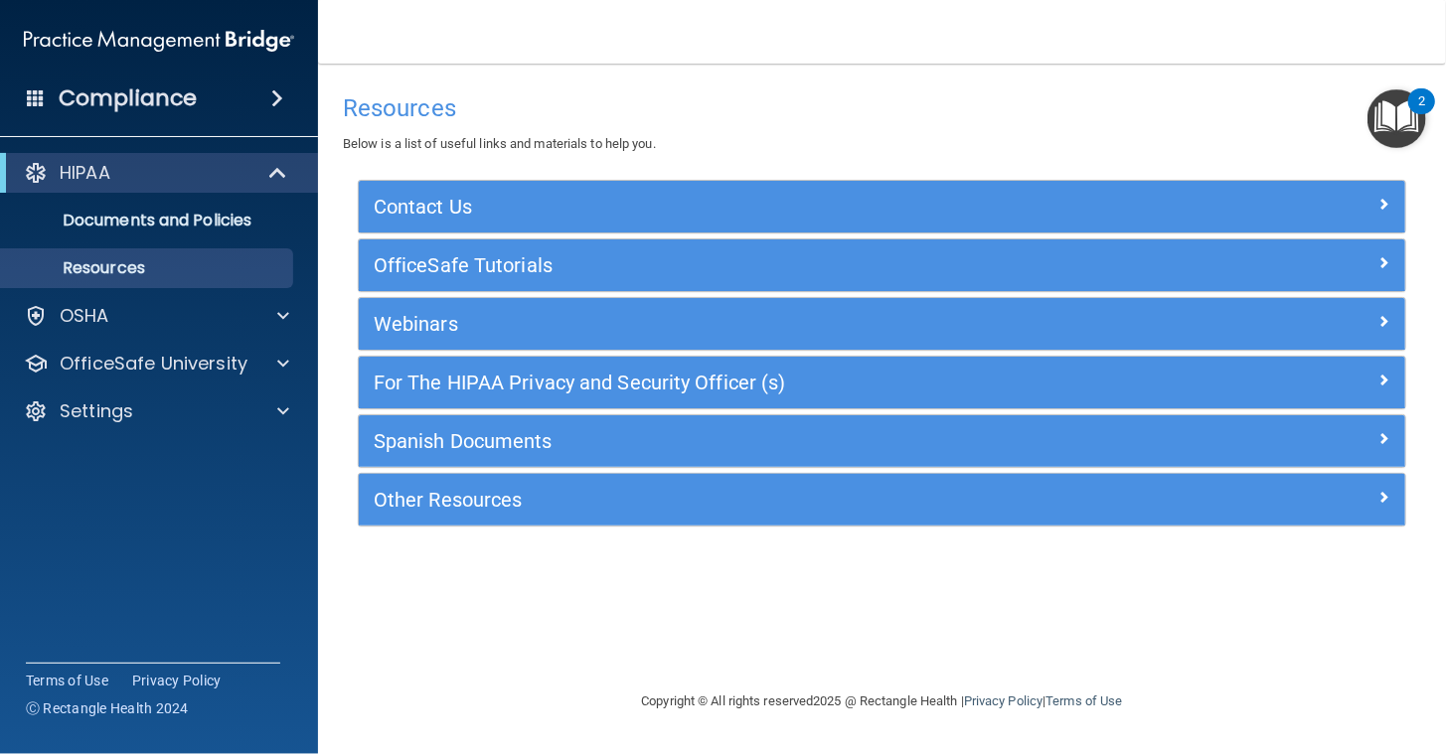
click at [1376, 116] on img "Open Resource Center, 2 new notifications" at bounding box center [1397, 118] width 59 height 59
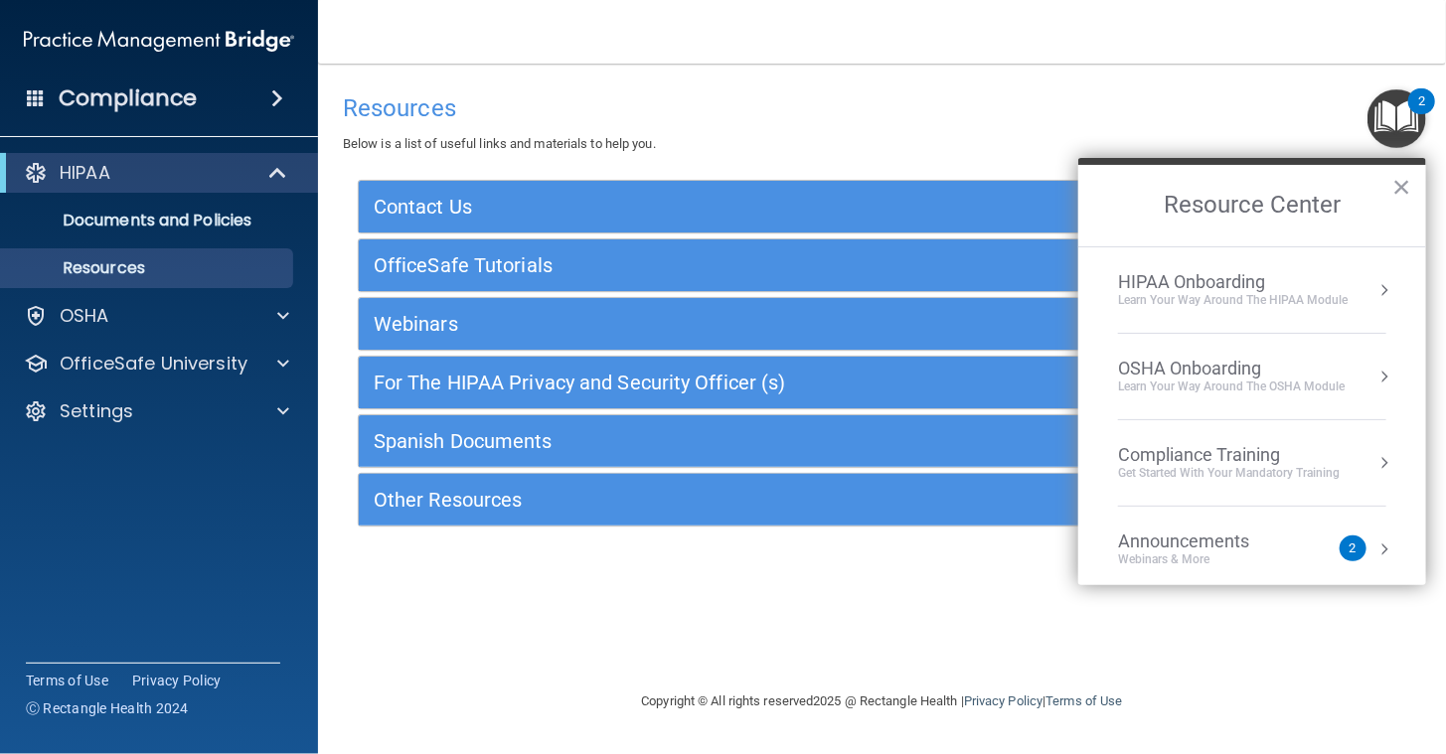
click at [1280, 534] on div "Announcements" at bounding box center [1203, 542] width 171 height 22
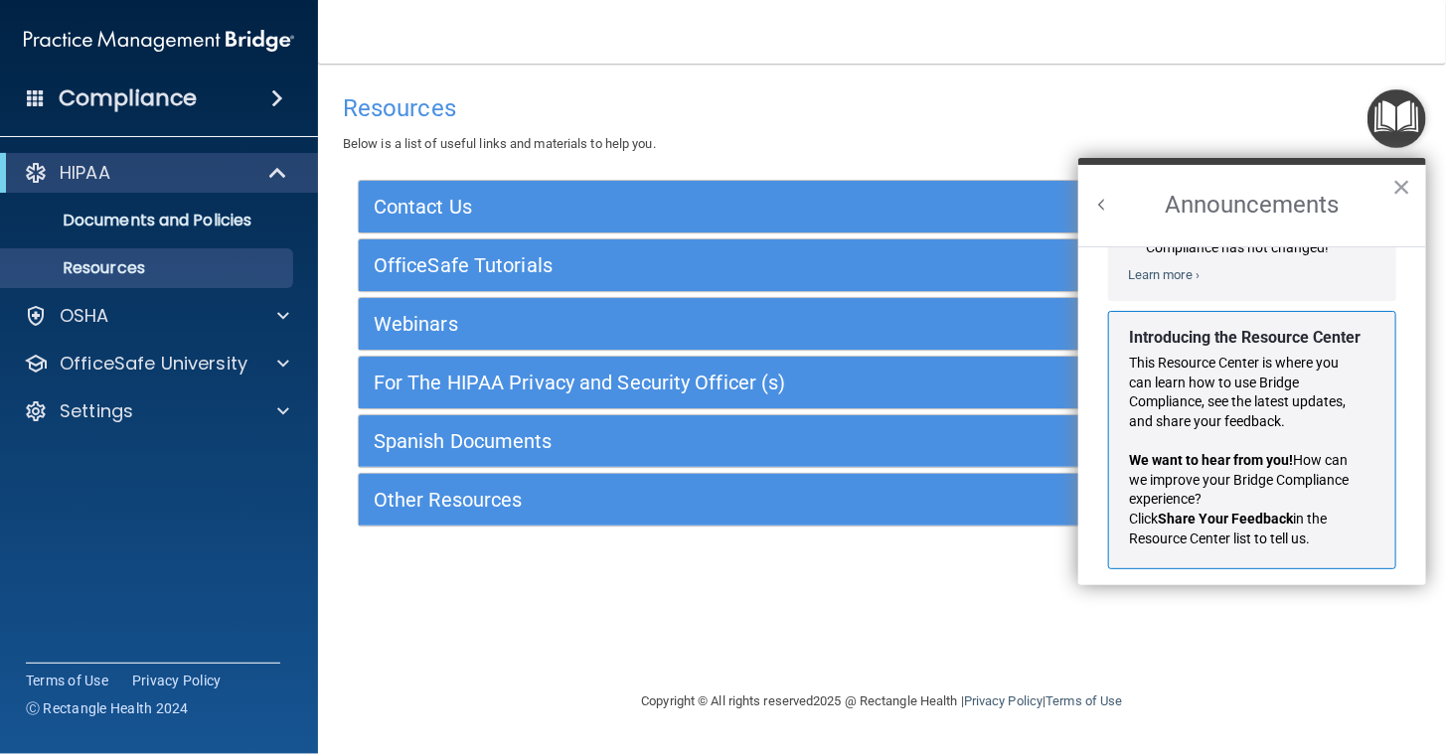
scroll to position [324, 0]
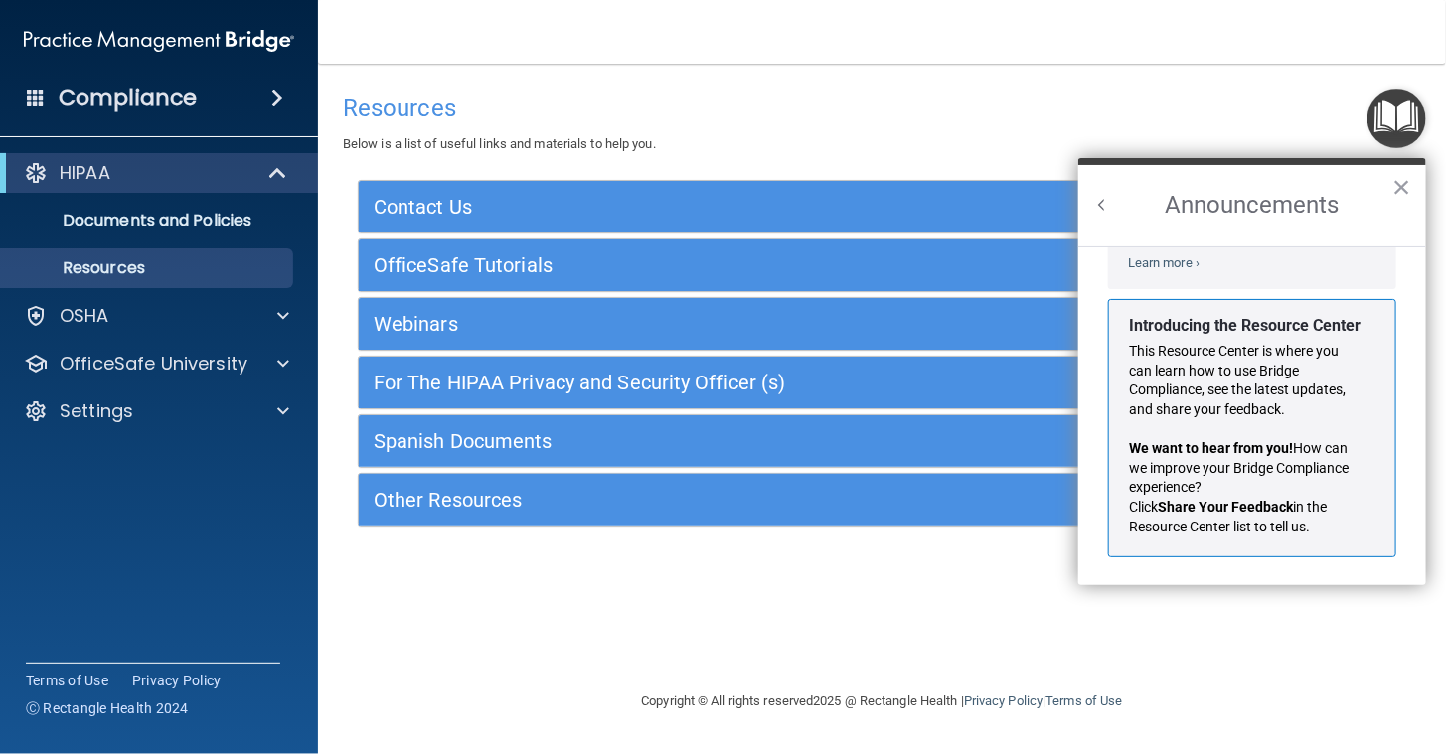
click at [1105, 202] on button "Back to Resource Center Home" at bounding box center [1102, 205] width 20 height 20
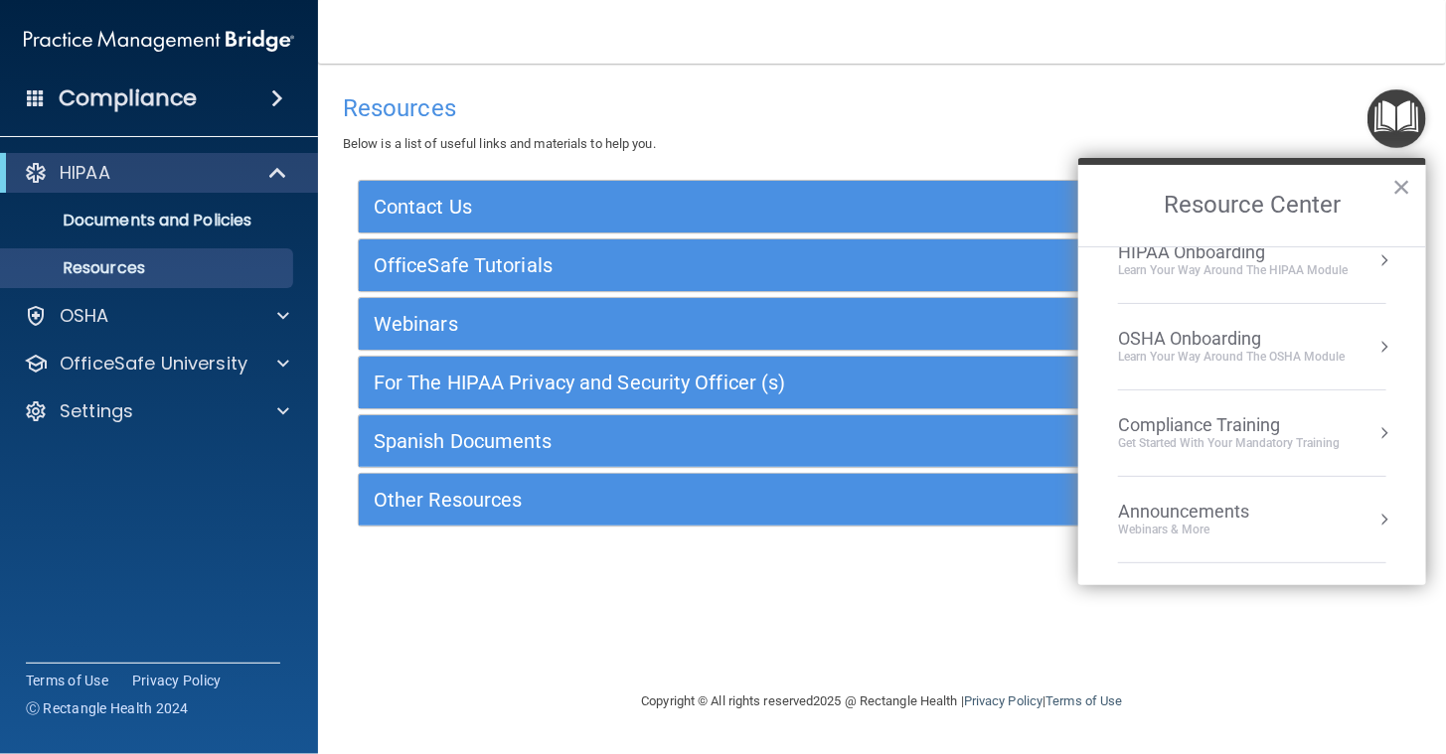
scroll to position [0, 0]
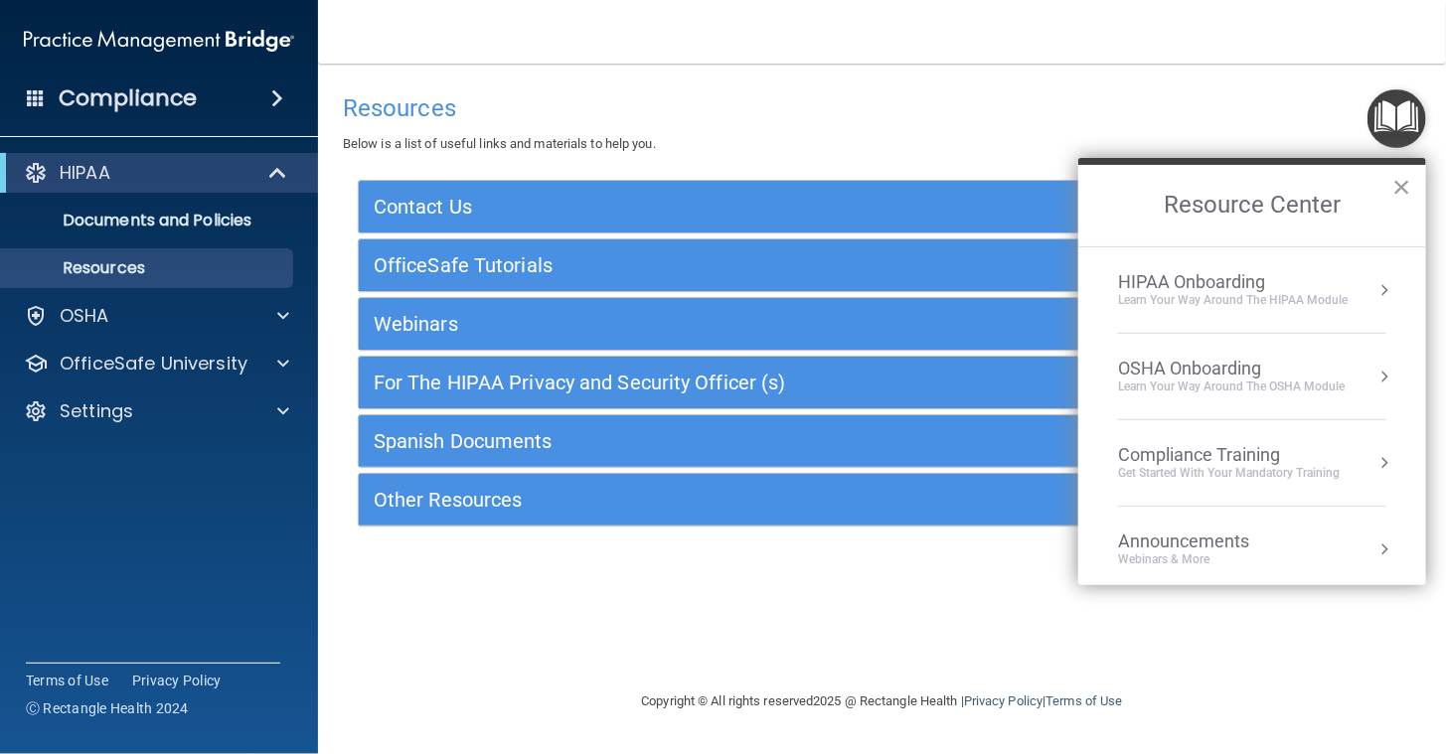
click at [1223, 271] on div "HIPAA Onboarding" at bounding box center [1233, 282] width 230 height 22
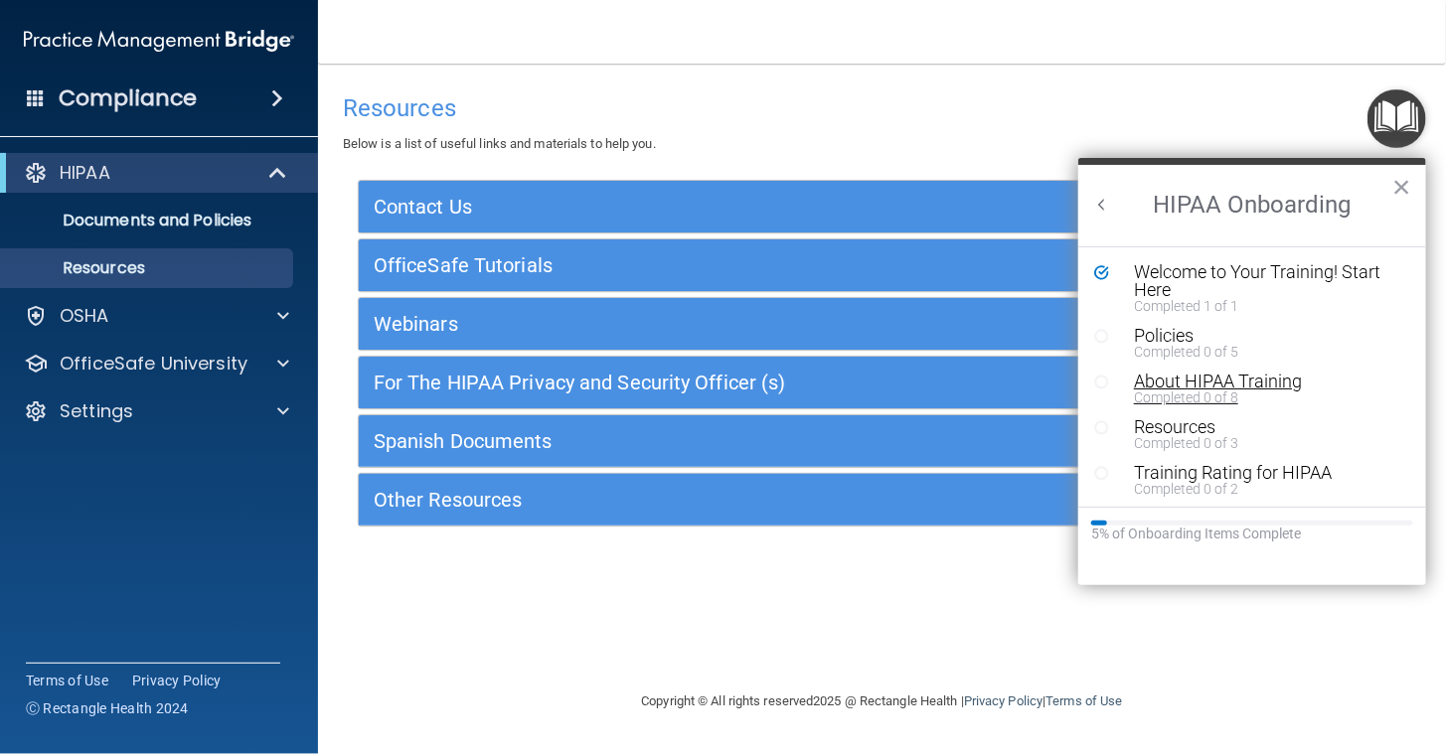
click at [1237, 386] on div "About HIPAA Training" at bounding box center [1259, 382] width 251 height 18
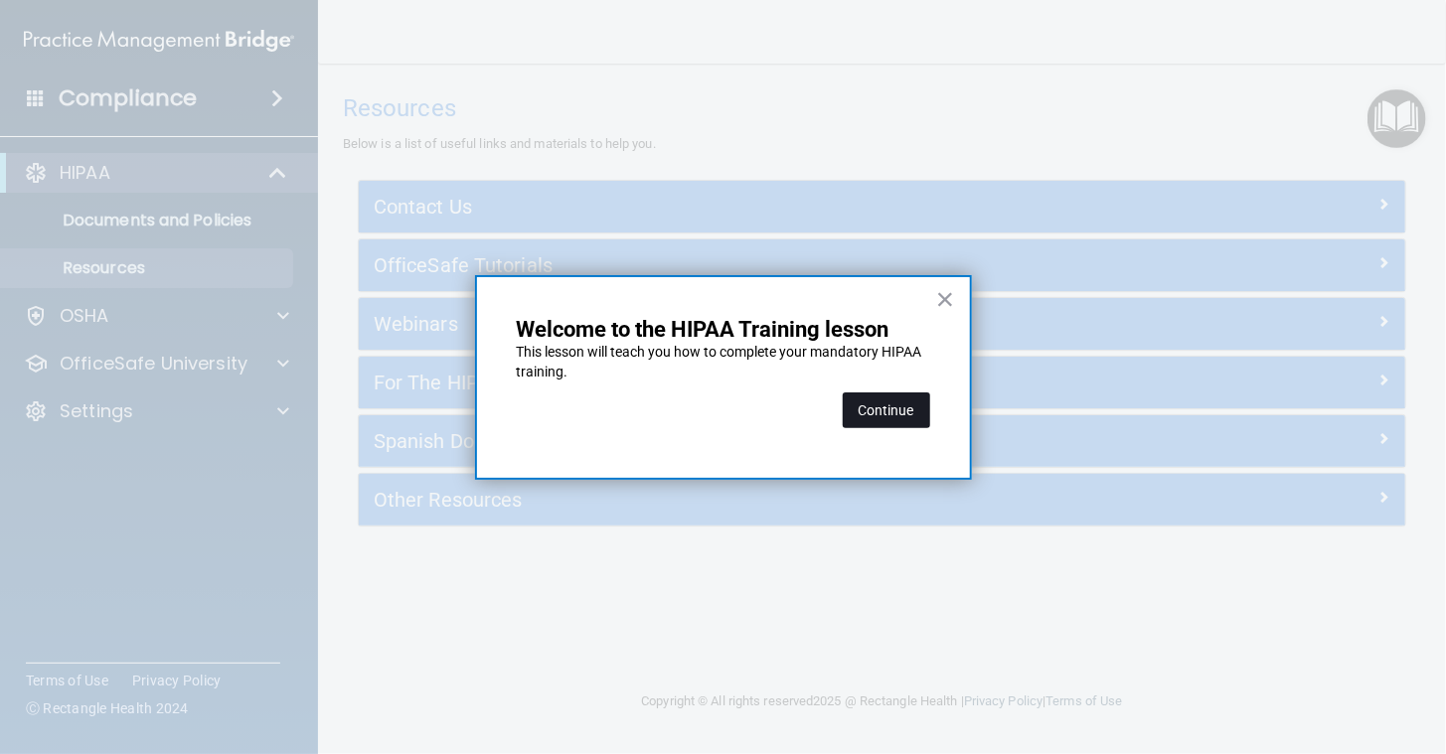
click at [887, 419] on button "Continue" at bounding box center [886, 411] width 87 height 36
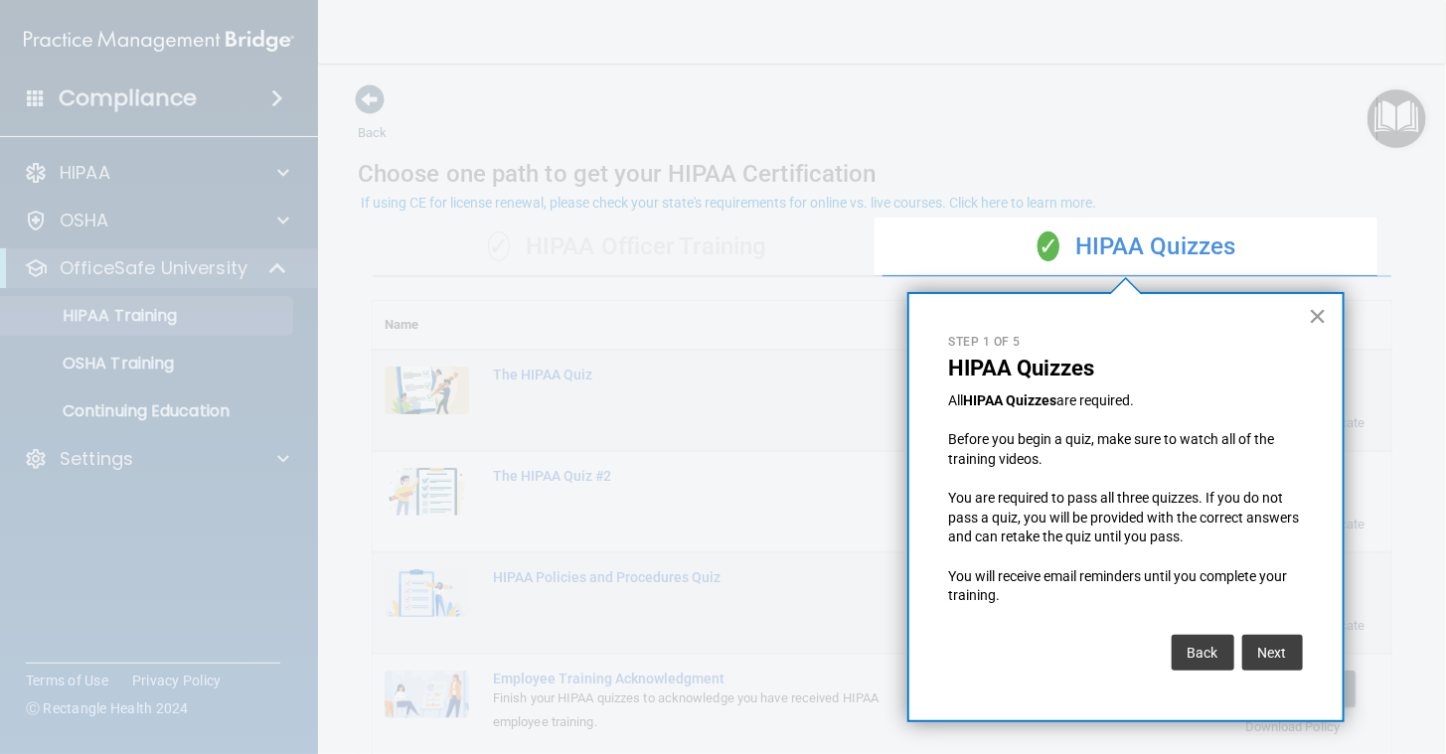
click at [1320, 318] on button "×" at bounding box center [1318, 316] width 19 height 32
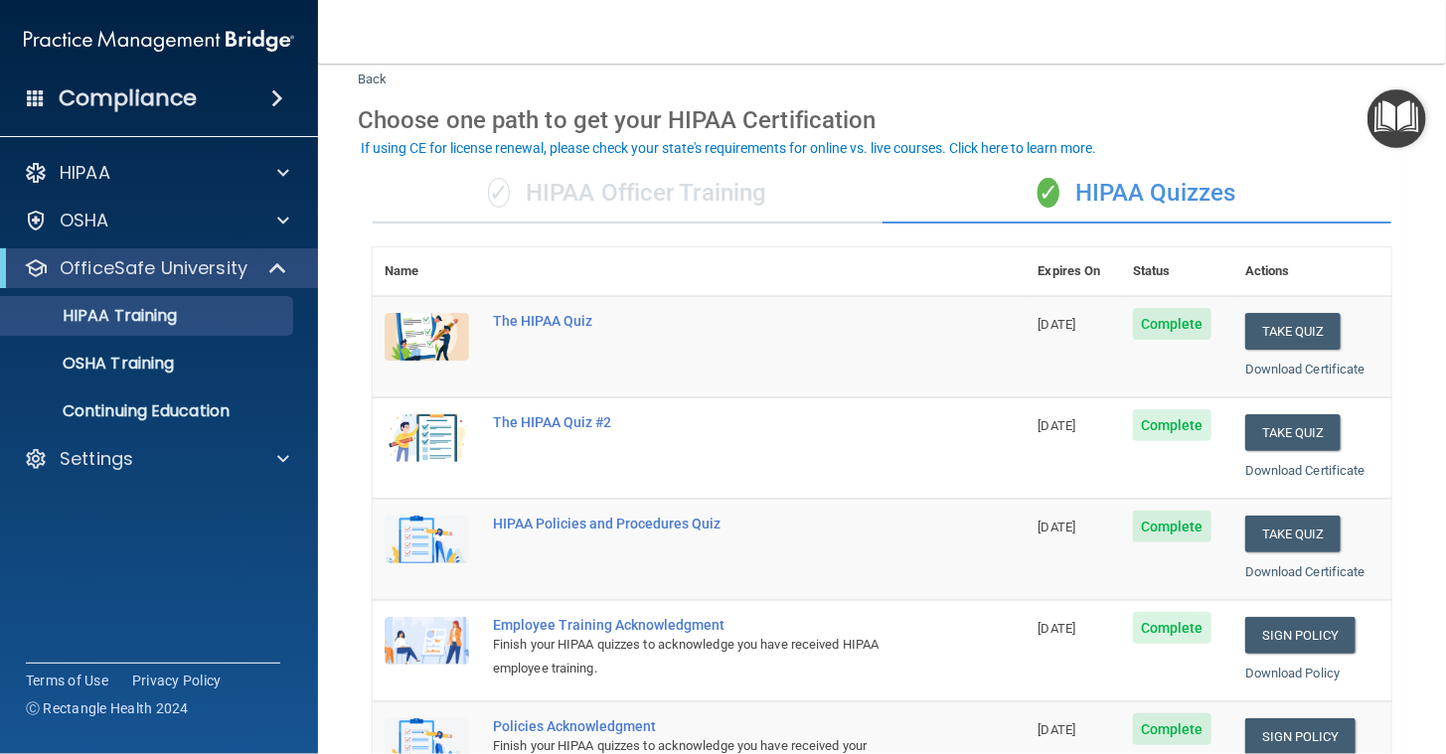
scroll to position [56, 0]
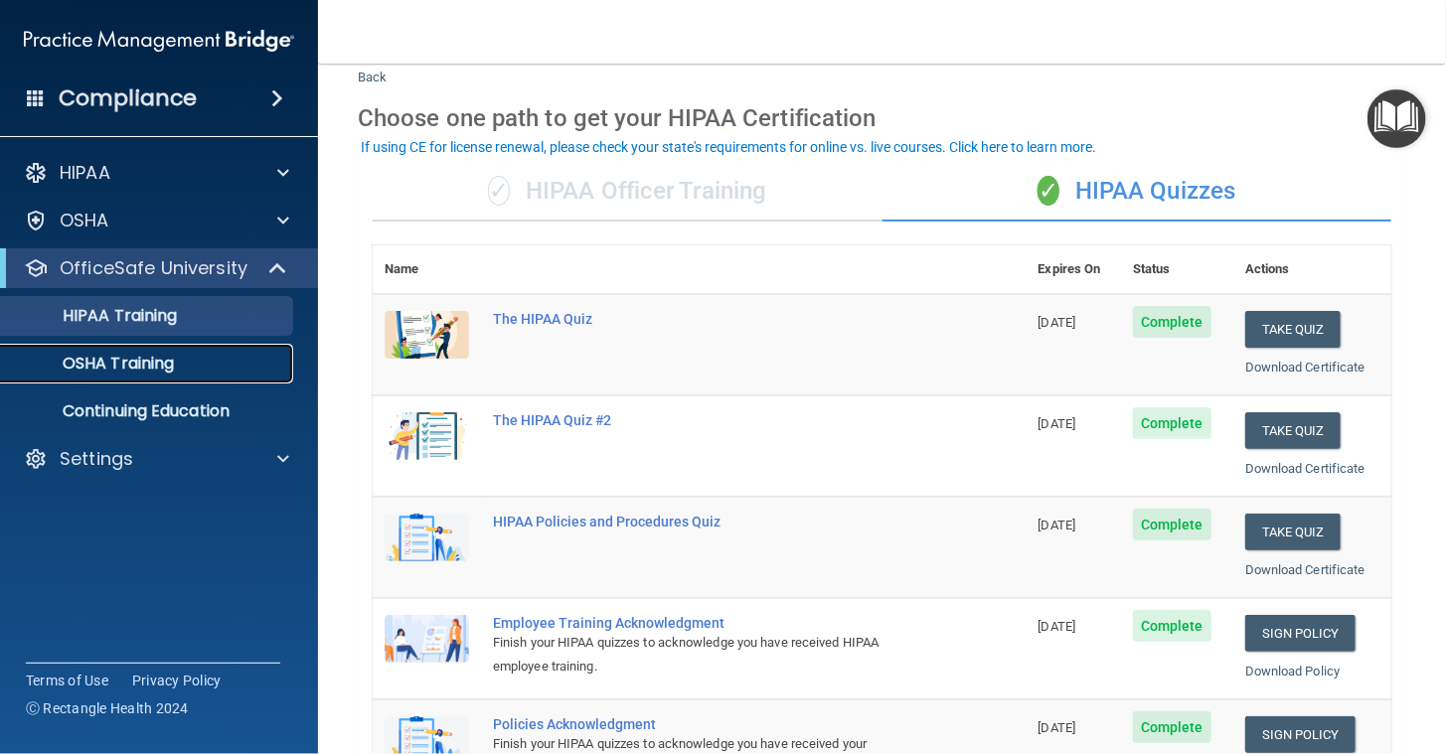
click at [249, 363] on div "OSHA Training" at bounding box center [148, 364] width 271 height 20
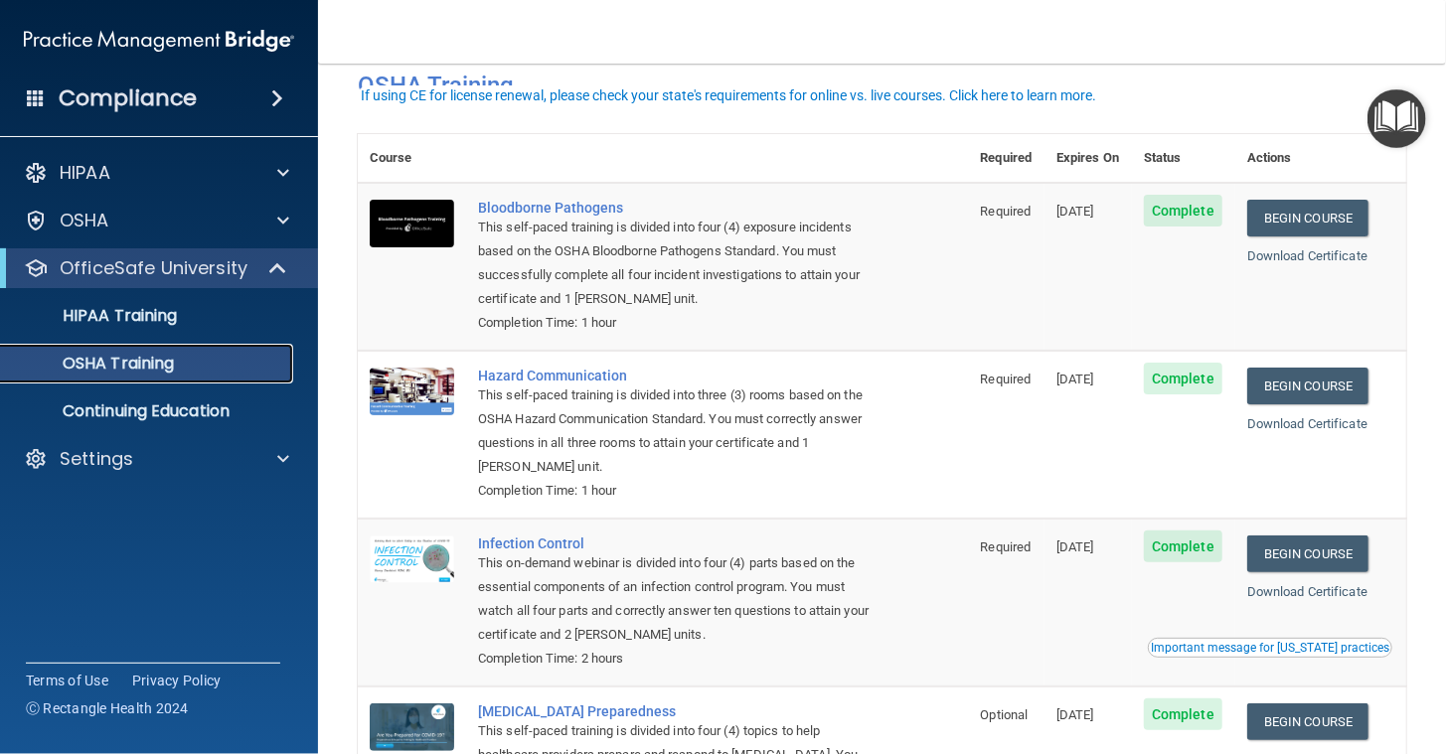
scroll to position [36, 0]
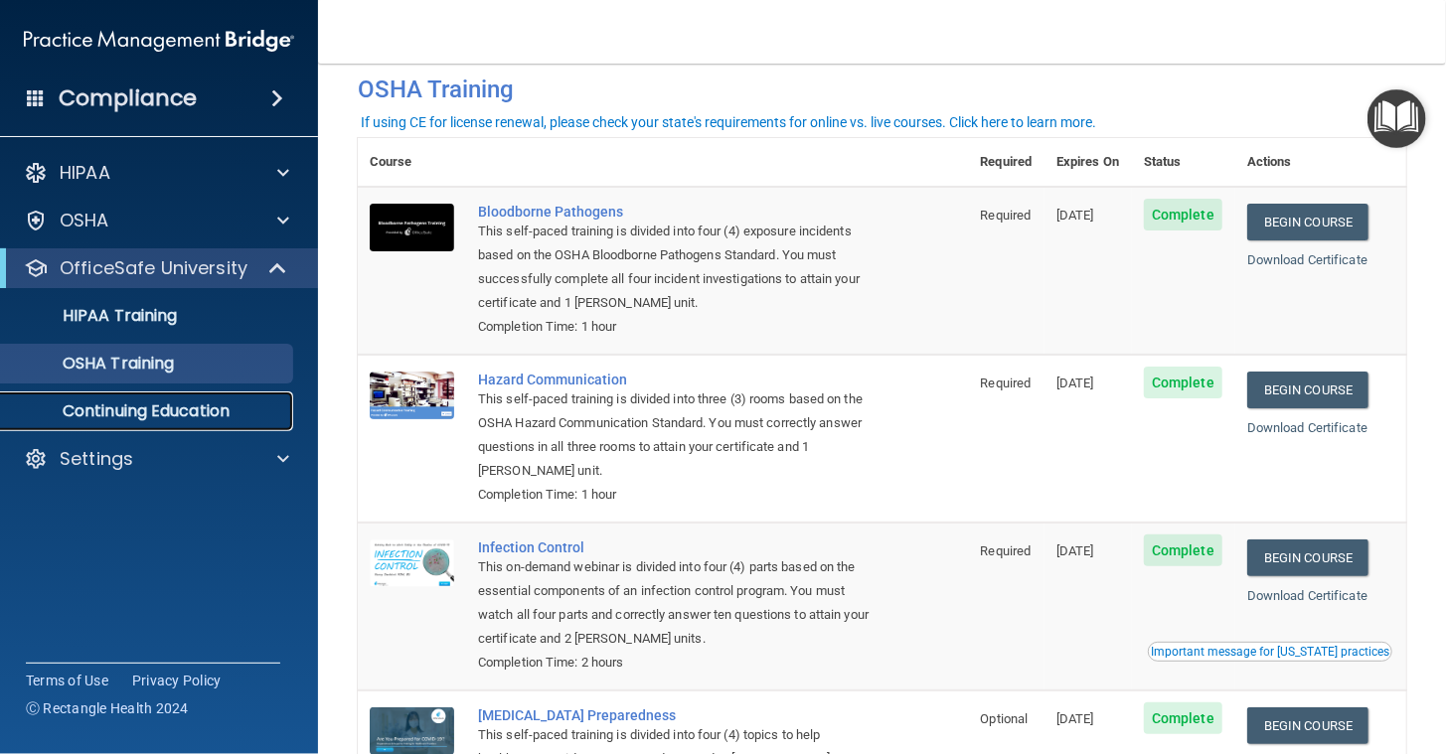
click at [211, 405] on p "Continuing Education" at bounding box center [148, 412] width 271 height 20
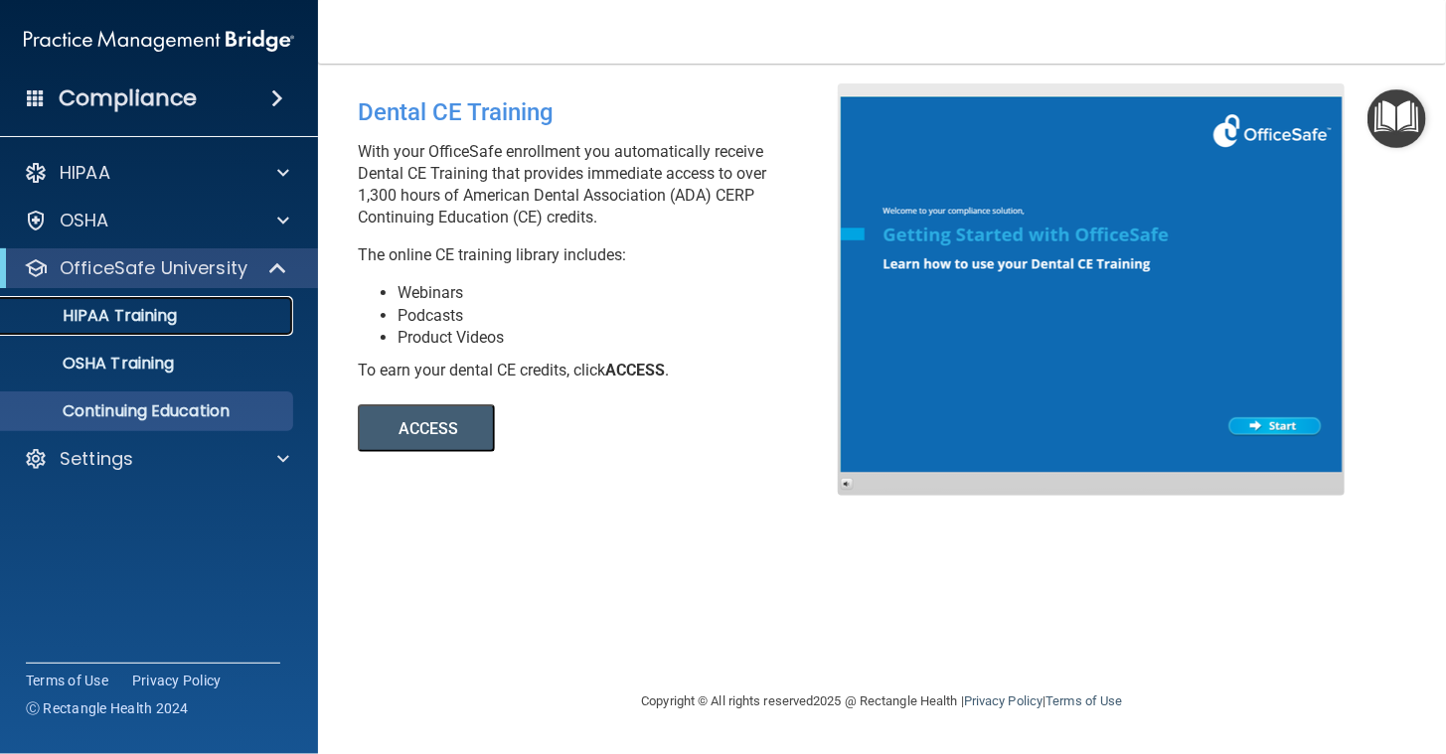
click at [245, 315] on div "HIPAA Training" at bounding box center [148, 316] width 271 height 20
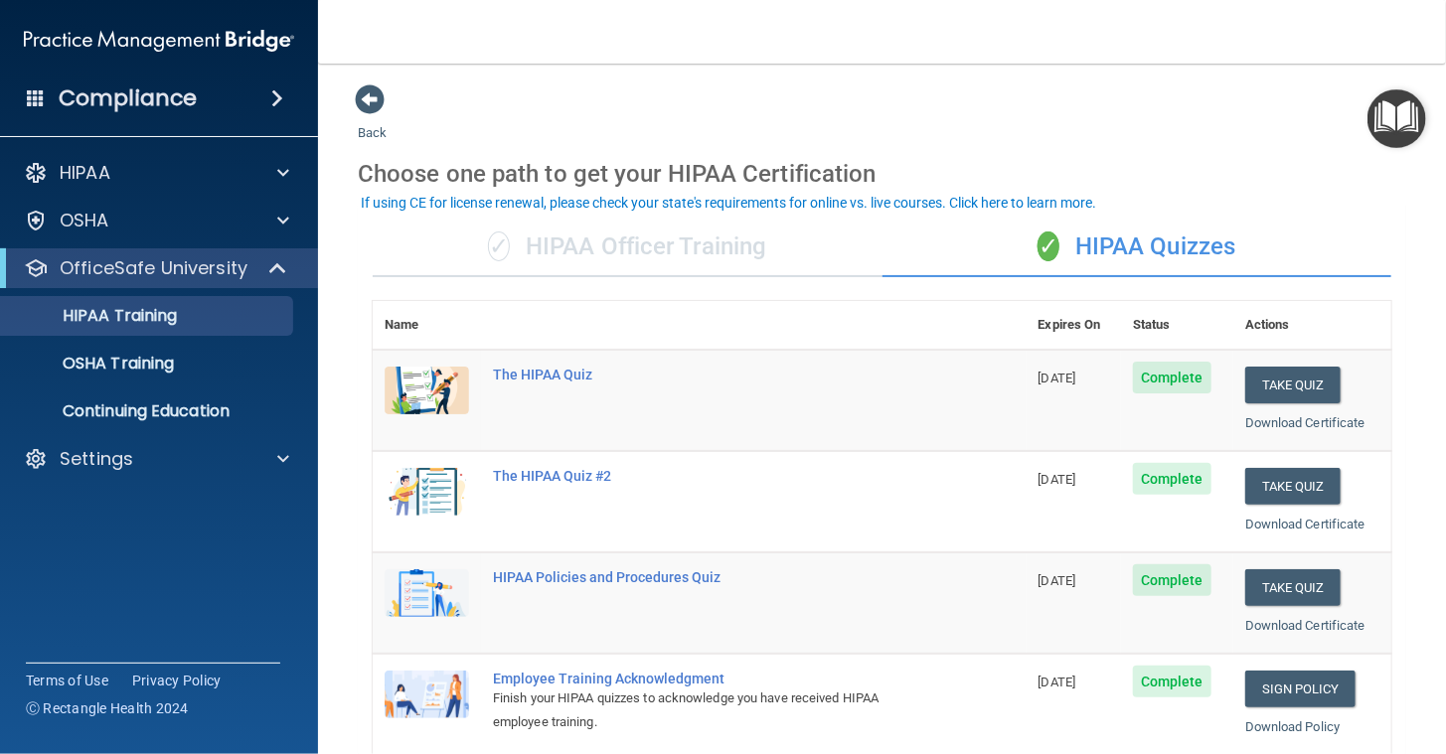
click at [506, 254] on div "✓ HIPAA Officer Training" at bounding box center [628, 248] width 510 height 60
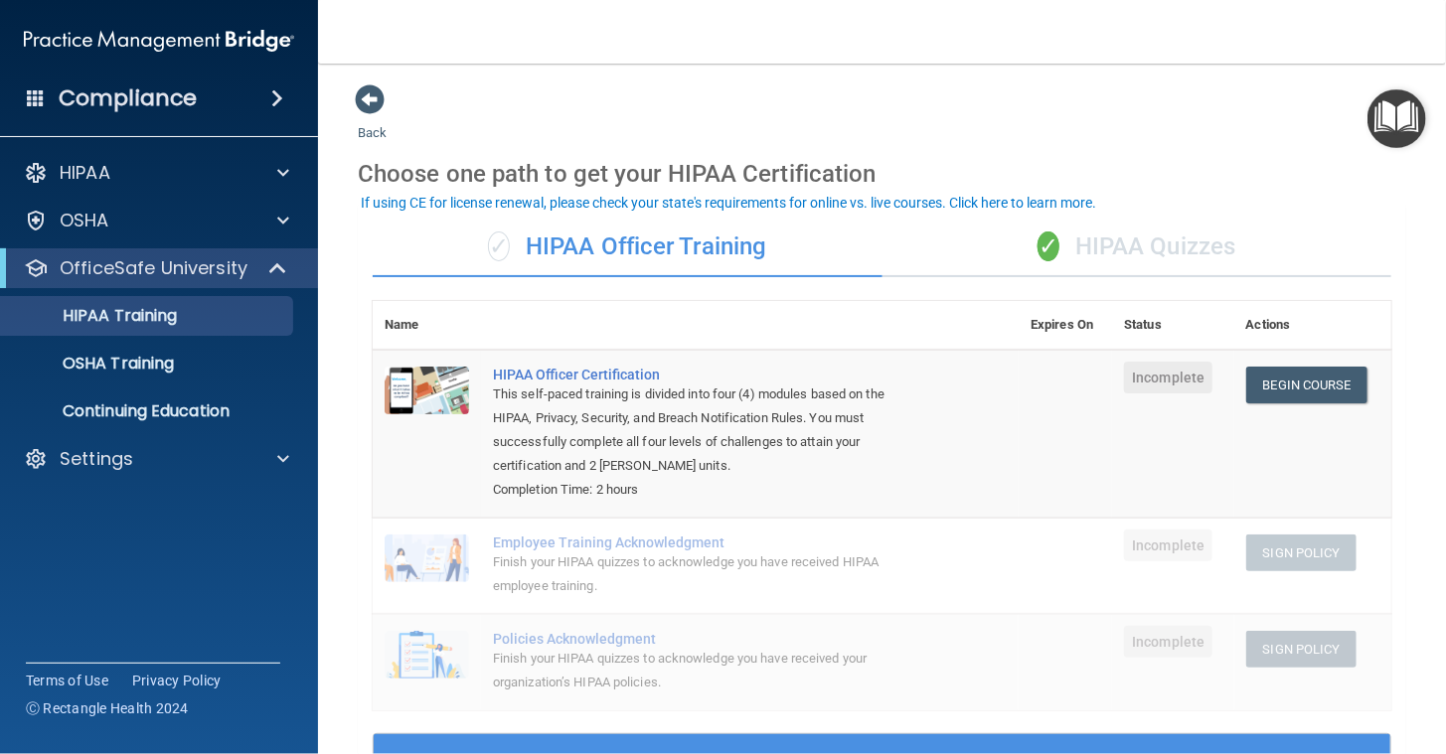
click at [1112, 248] on div "✓ HIPAA Quizzes" at bounding box center [1138, 248] width 510 height 60
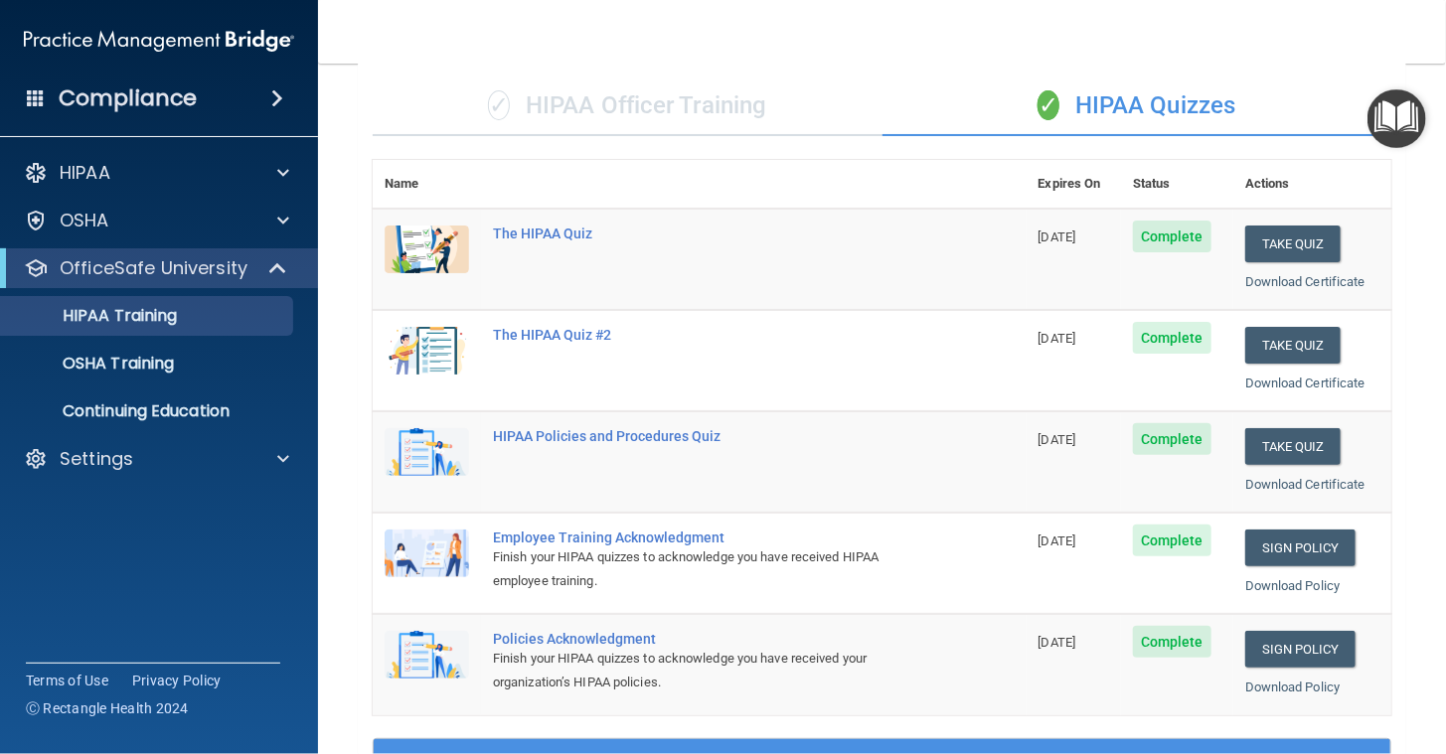
scroll to position [135, 0]
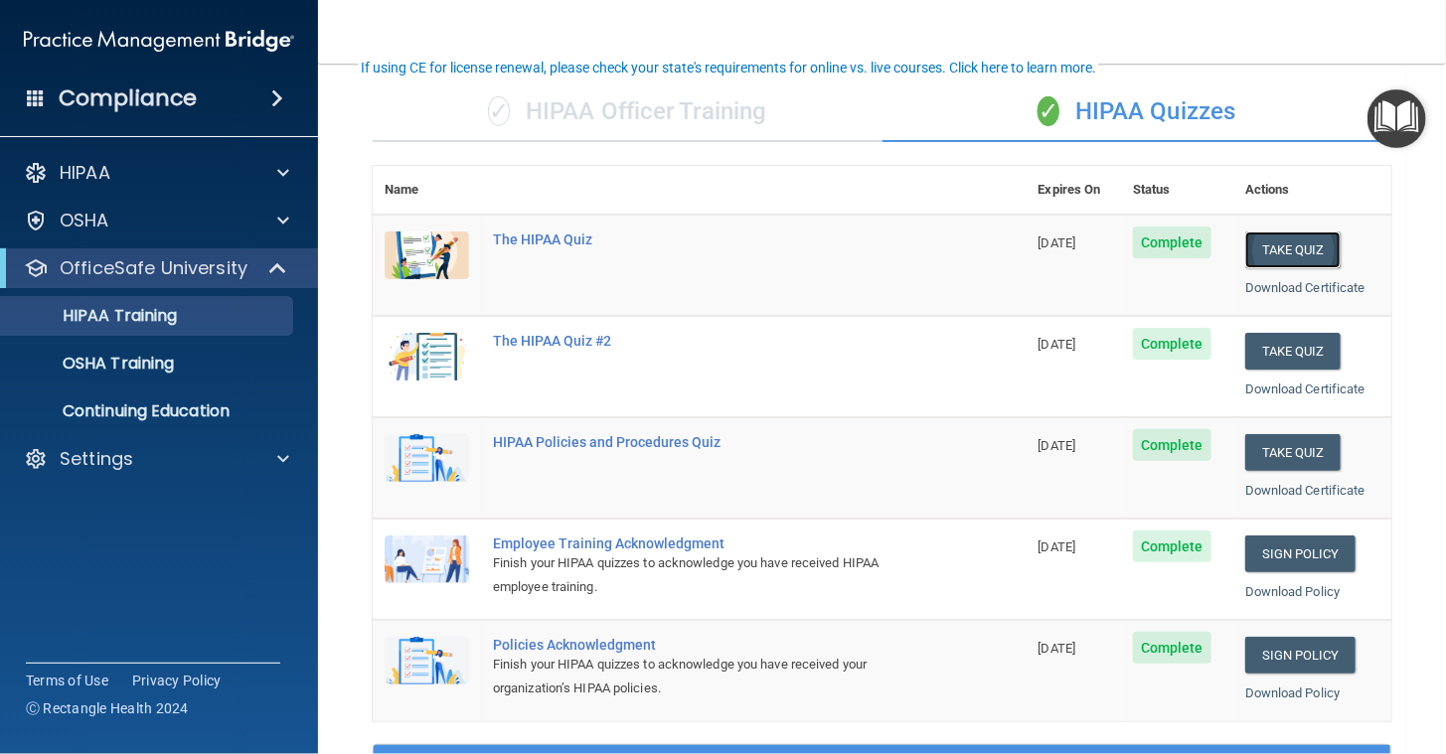
click at [1293, 249] on button "Take Quiz" at bounding box center [1293, 250] width 95 height 37
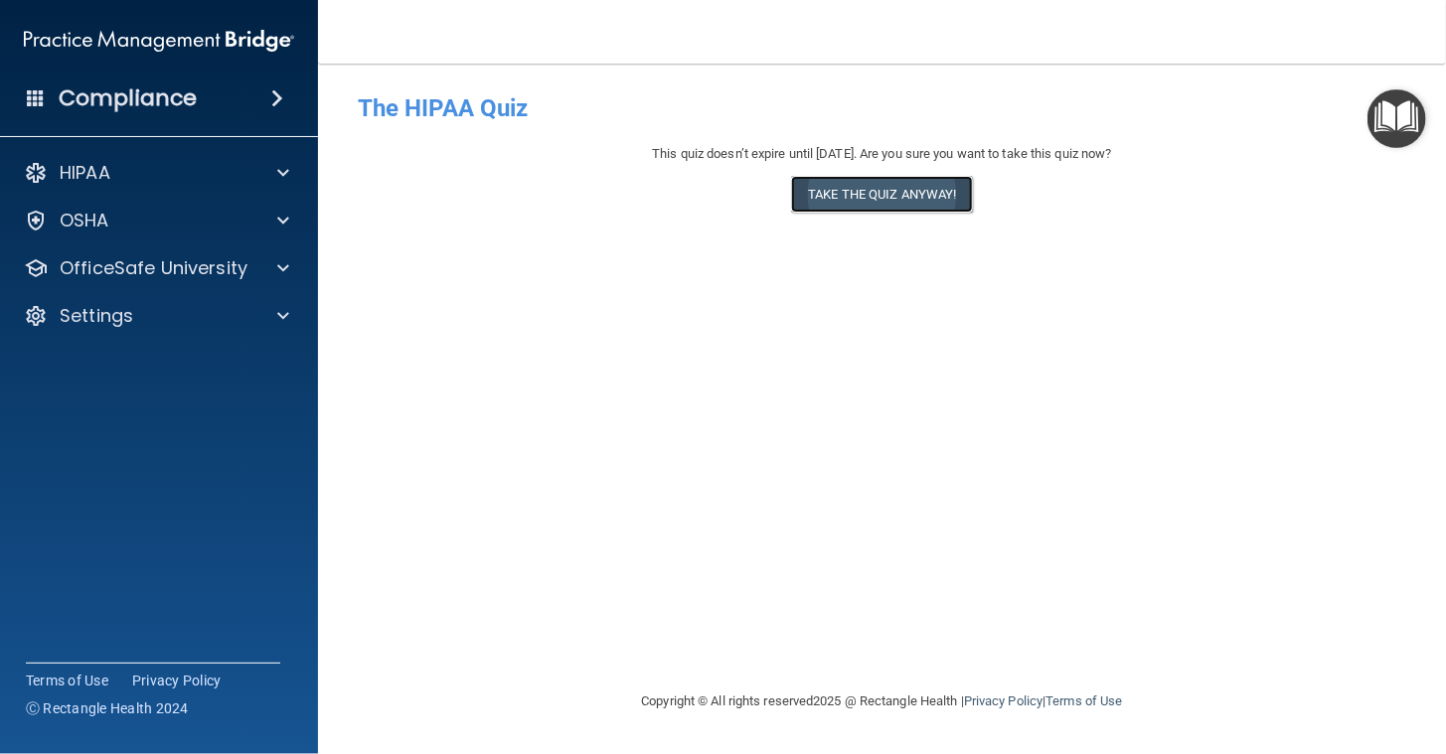
click at [903, 196] on button "Take the quiz anyway!" at bounding box center [881, 194] width 181 height 37
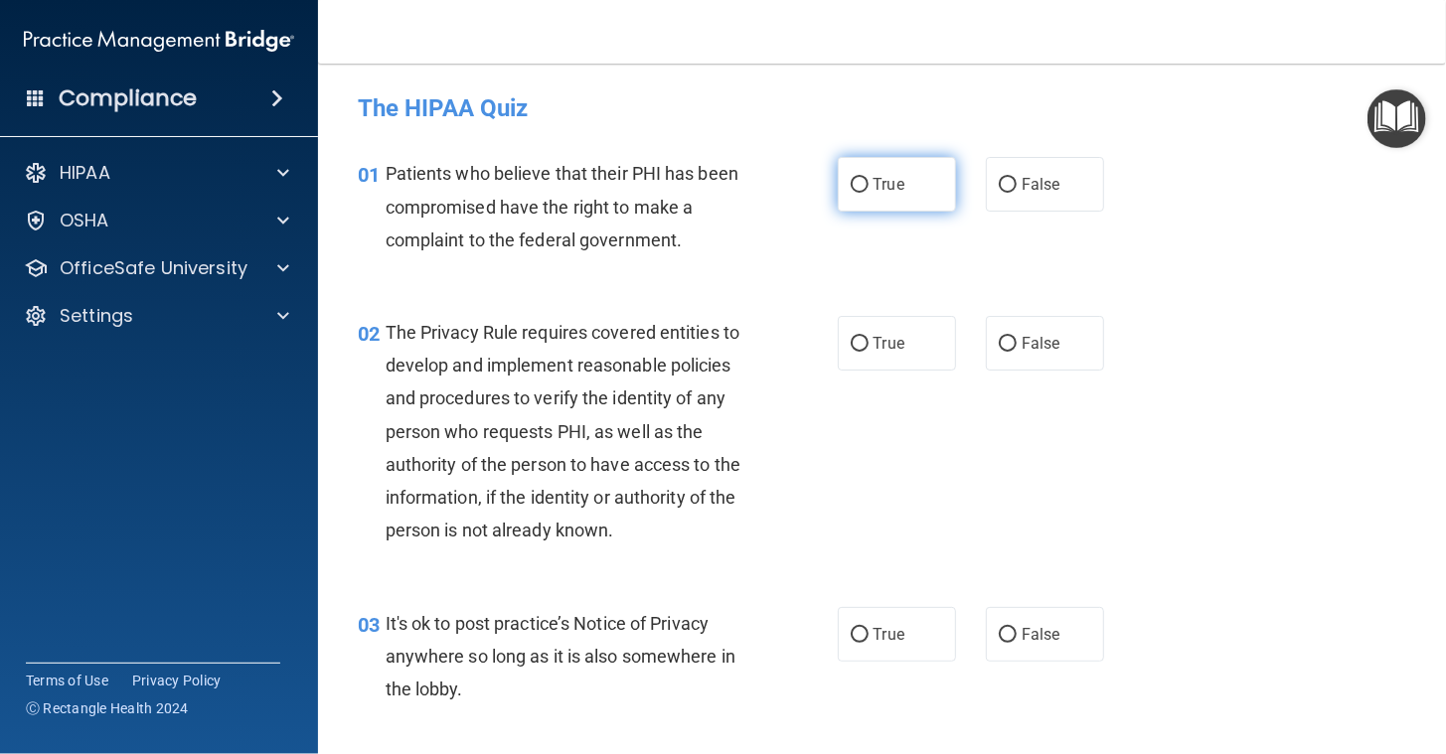
click at [851, 181] on input "True" at bounding box center [860, 185] width 18 height 15
radio input "true"
click at [851, 344] on input "True" at bounding box center [860, 344] width 18 height 15
radio input "true"
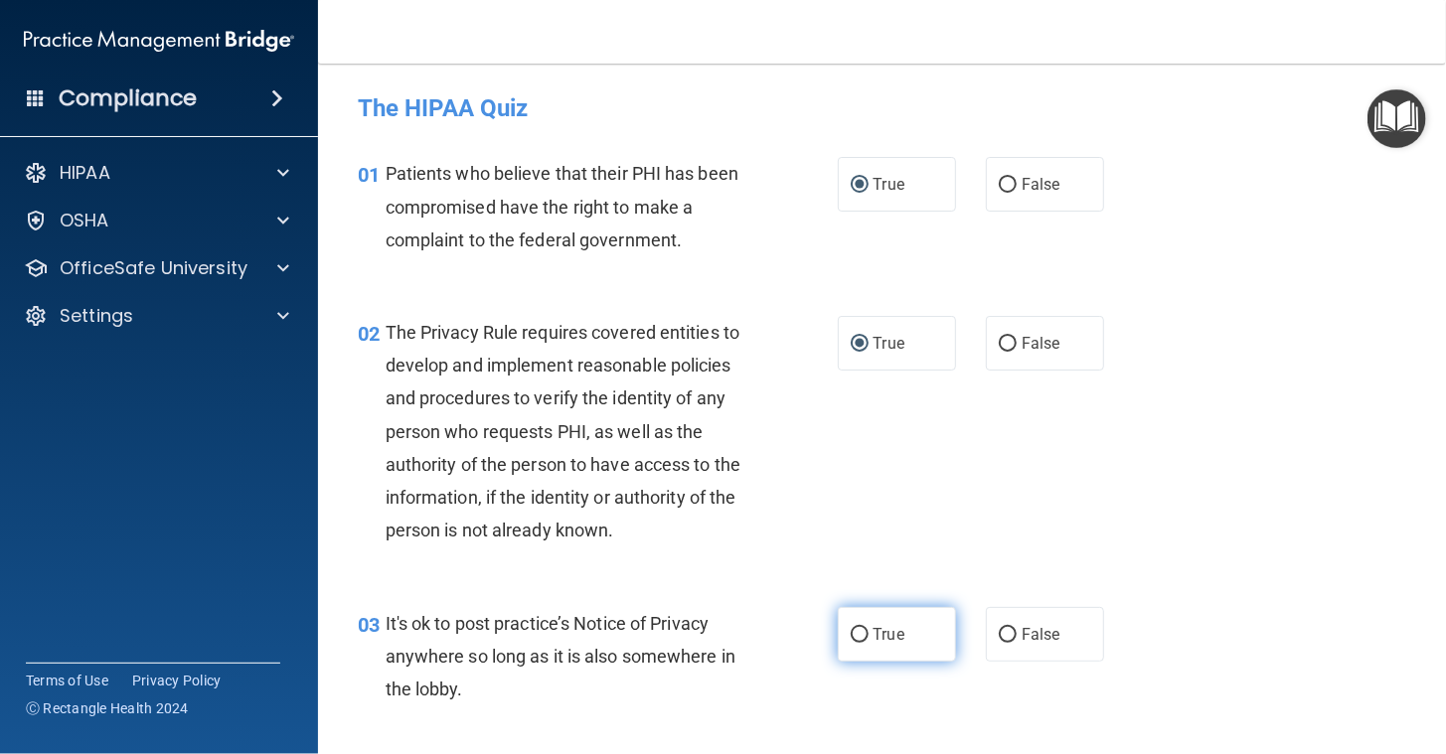
click at [851, 635] on input "True" at bounding box center [860, 635] width 18 height 15
radio input "true"
drag, startPoint x: 1242, startPoint y: 303, endPoint x: 1231, endPoint y: 433, distance: 130.7
click at [1231, 433] on div "02 The Privacy Rule requires covered entities to develop and implement reasonab…" at bounding box center [882, 436] width 1079 height 291
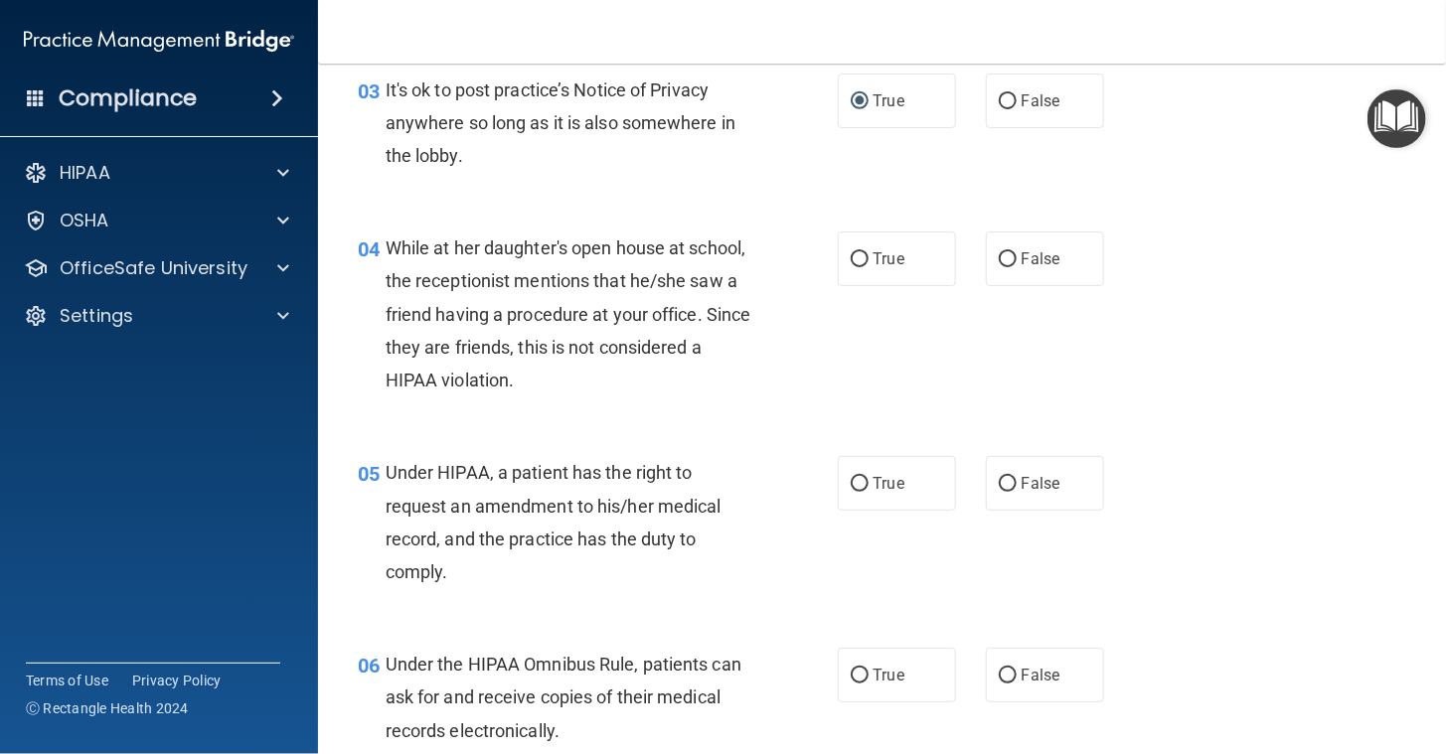
scroll to position [536, 0]
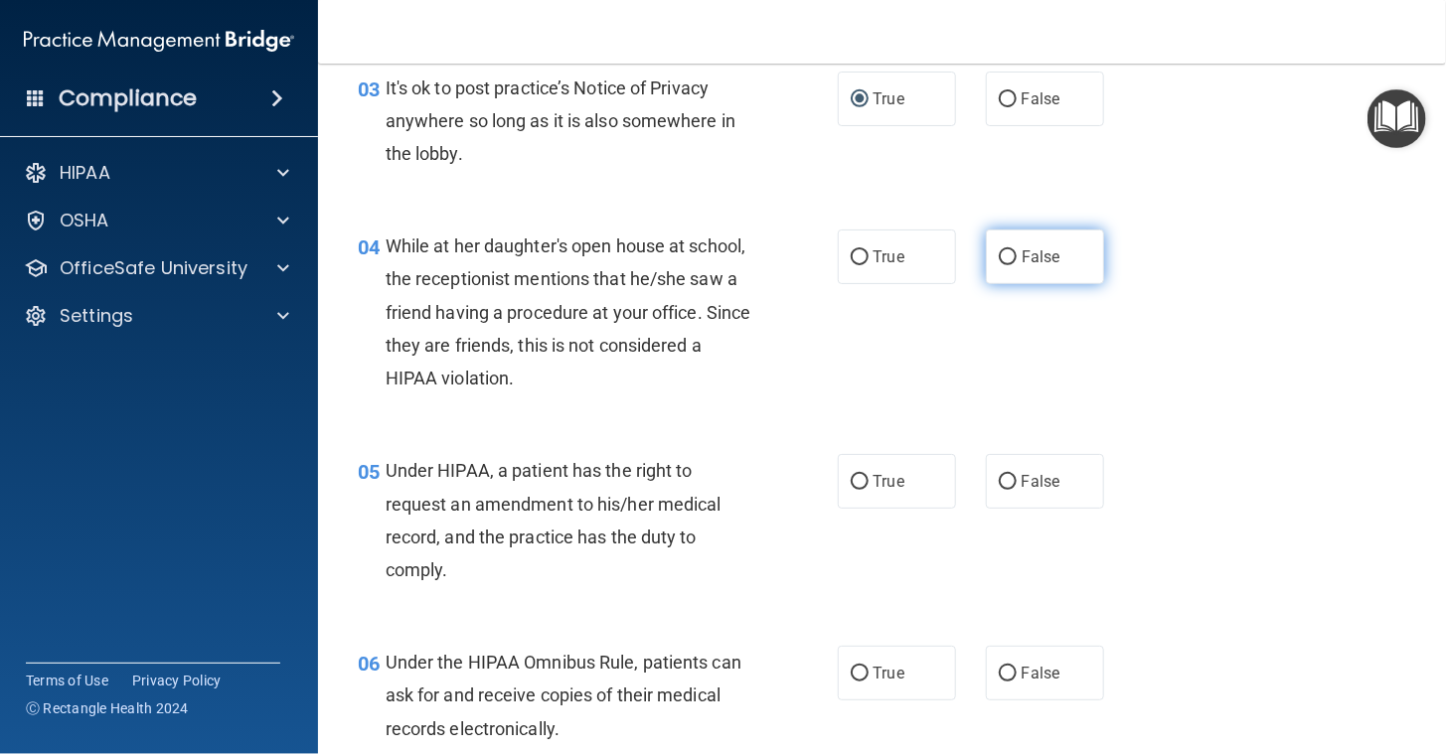
click at [999, 258] on input "False" at bounding box center [1008, 258] width 18 height 15
radio input "true"
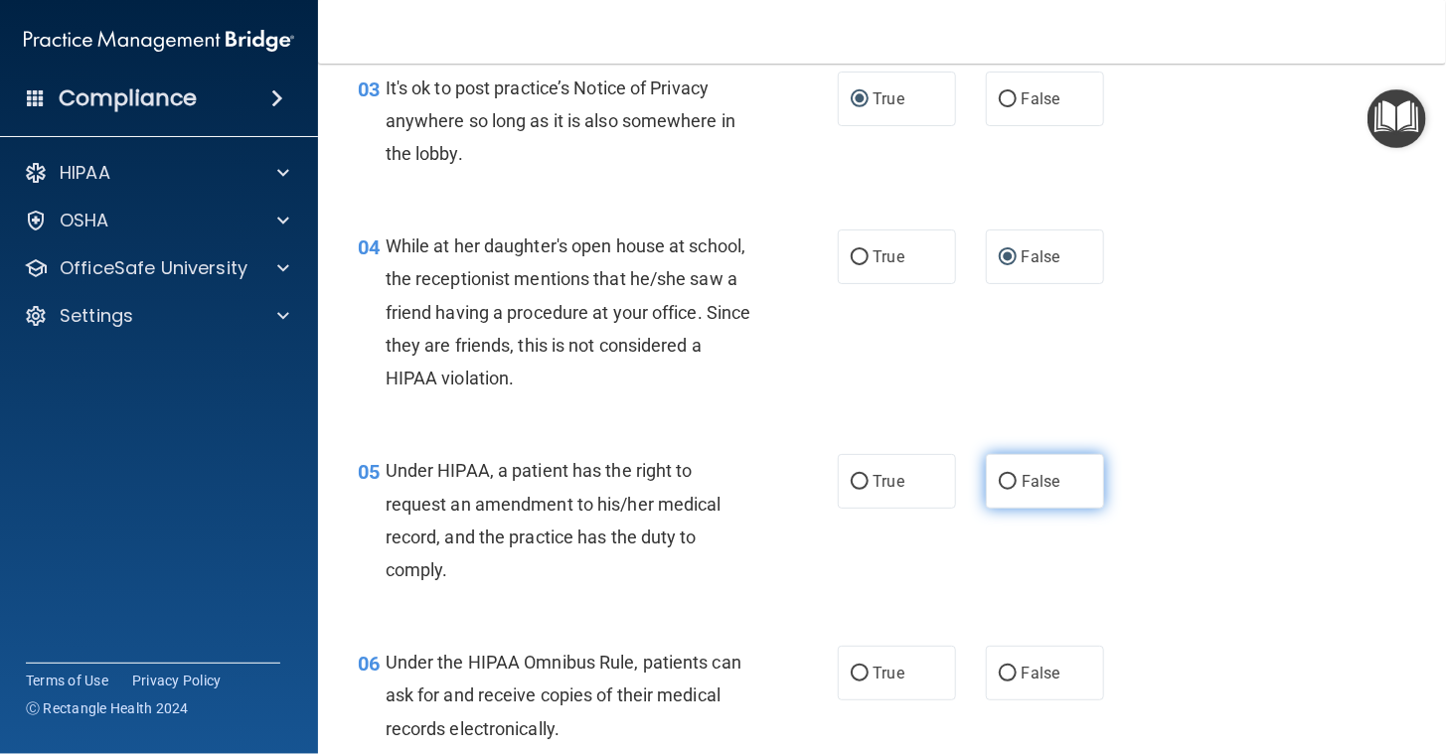
click at [999, 475] on input "False" at bounding box center [1008, 482] width 18 height 15
radio input "true"
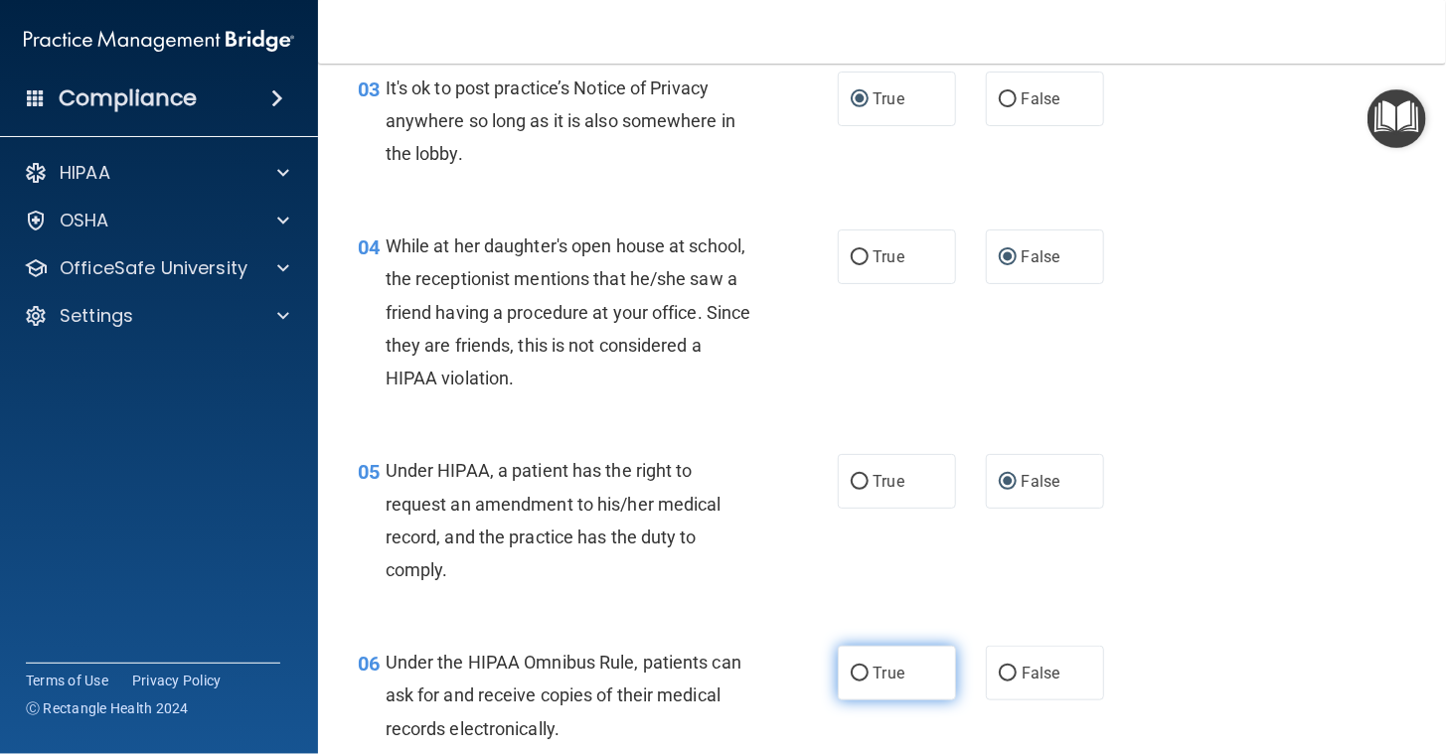
click at [851, 668] on input "True" at bounding box center [860, 674] width 18 height 15
radio input "true"
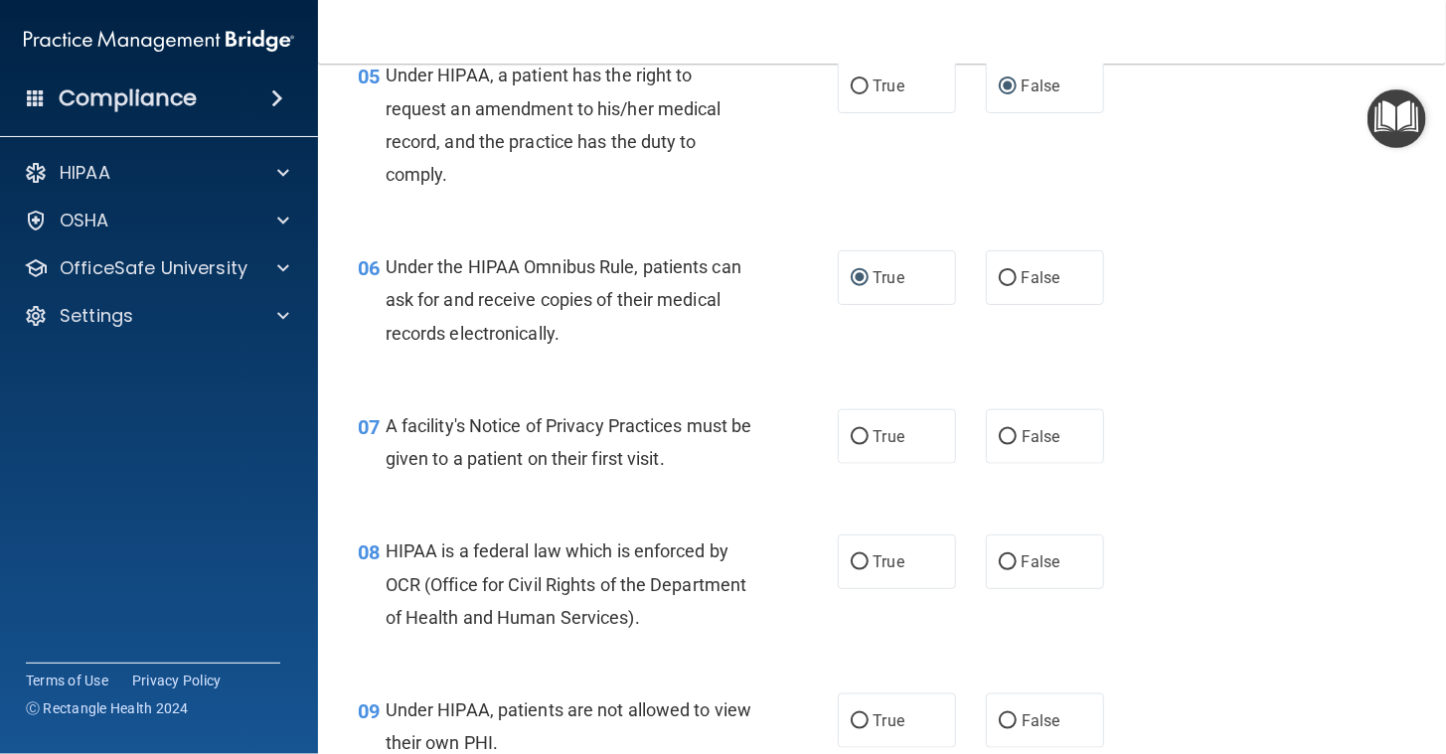
scroll to position [933, 0]
click at [851, 429] on input "True" at bounding box center [860, 435] width 18 height 15
radio input "true"
click at [855, 564] on input "True" at bounding box center [860, 561] width 18 height 15
radio input "true"
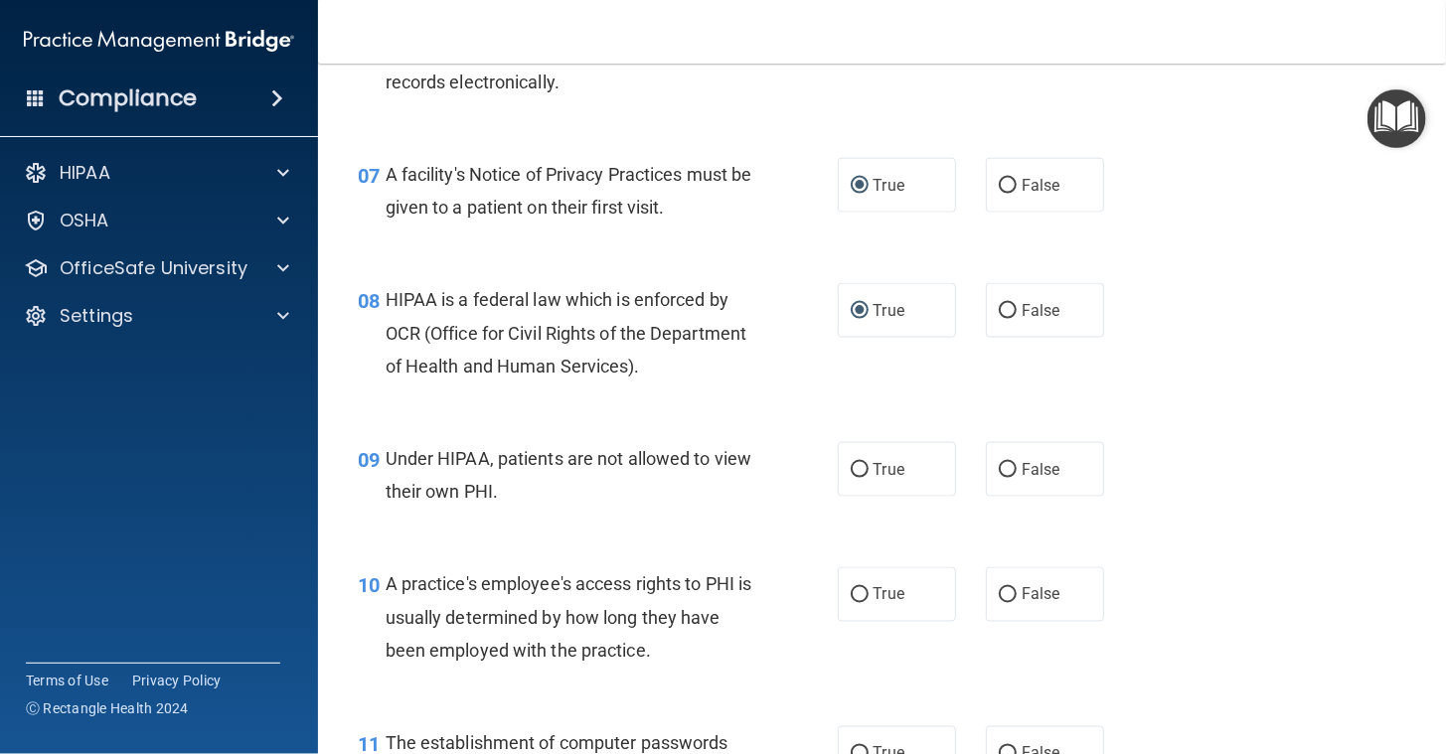
scroll to position [1246, 0]
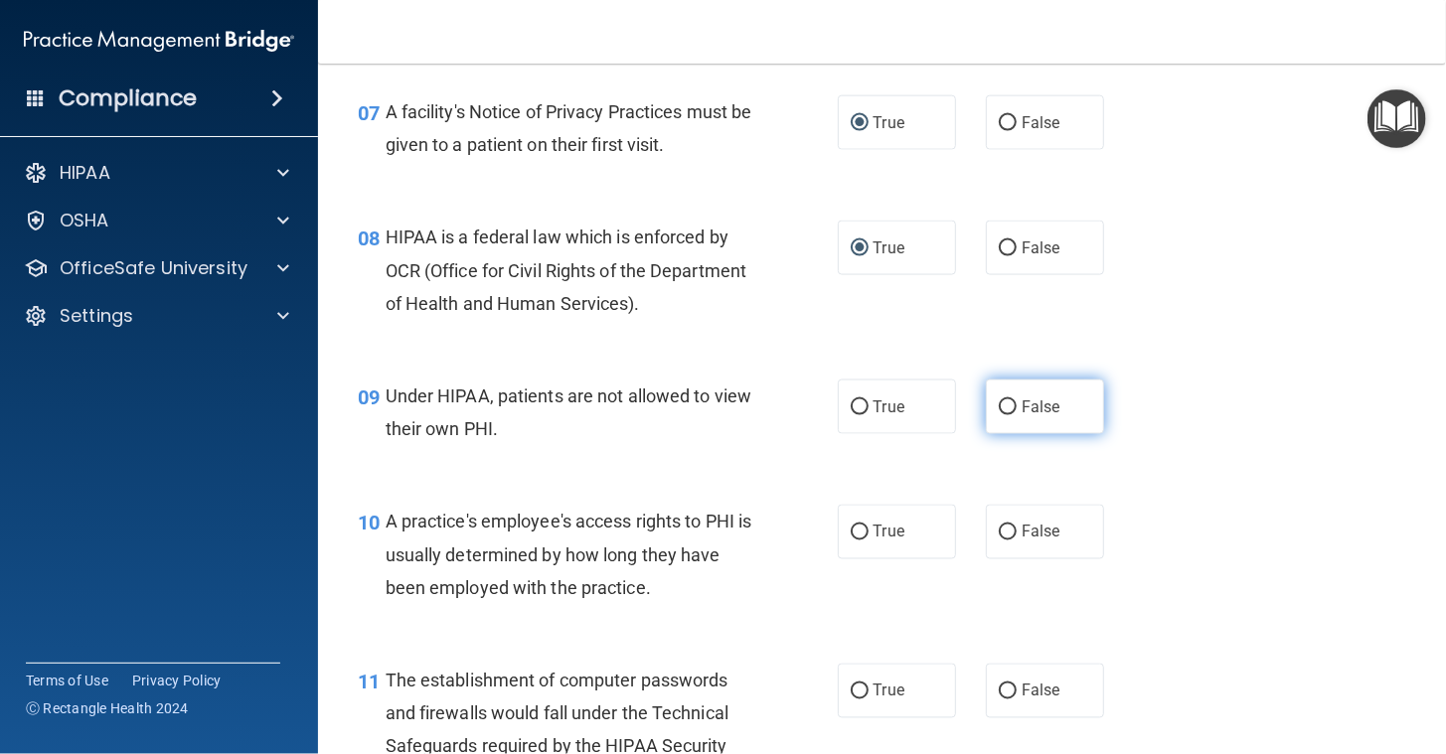
click at [1001, 411] on input "False" at bounding box center [1008, 408] width 18 height 15
radio input "true"
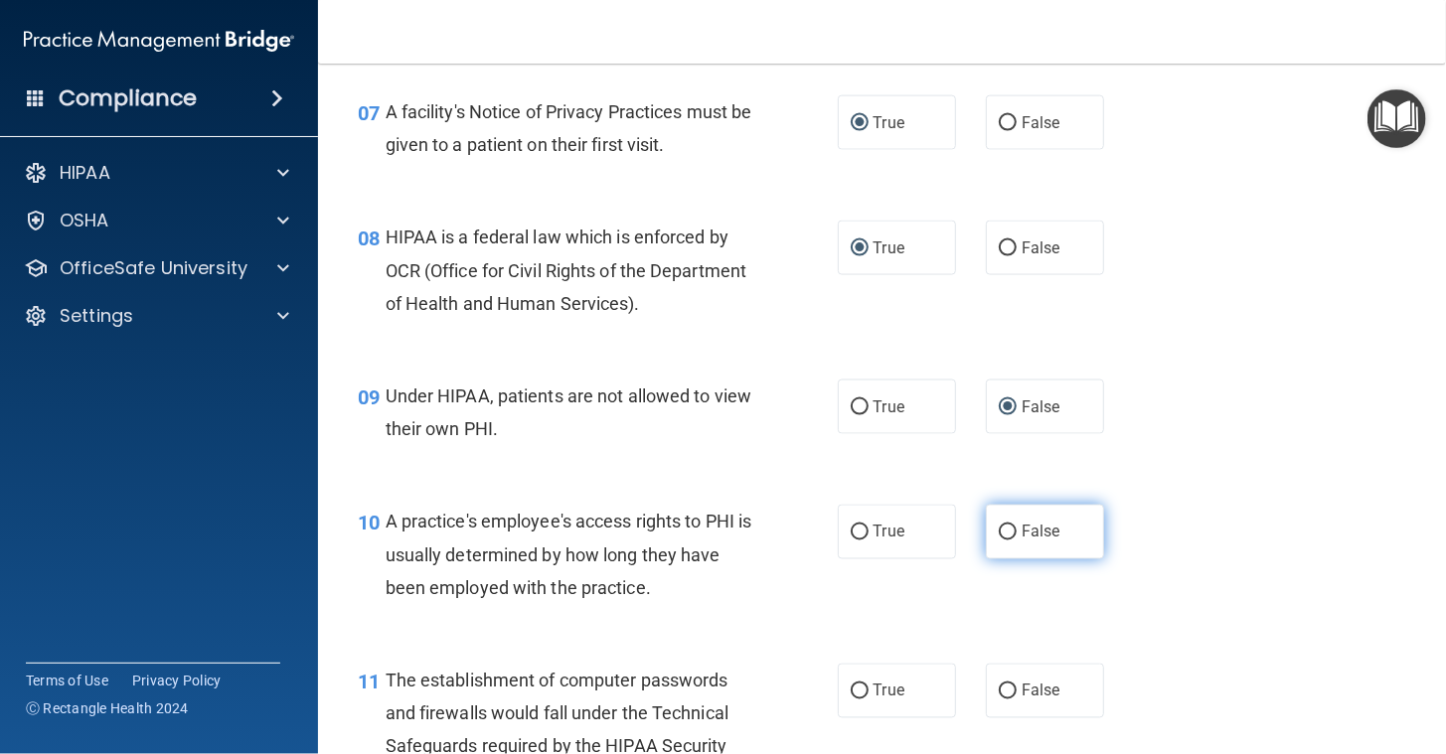
click at [999, 529] on input "False" at bounding box center [1008, 533] width 18 height 15
radio input "true"
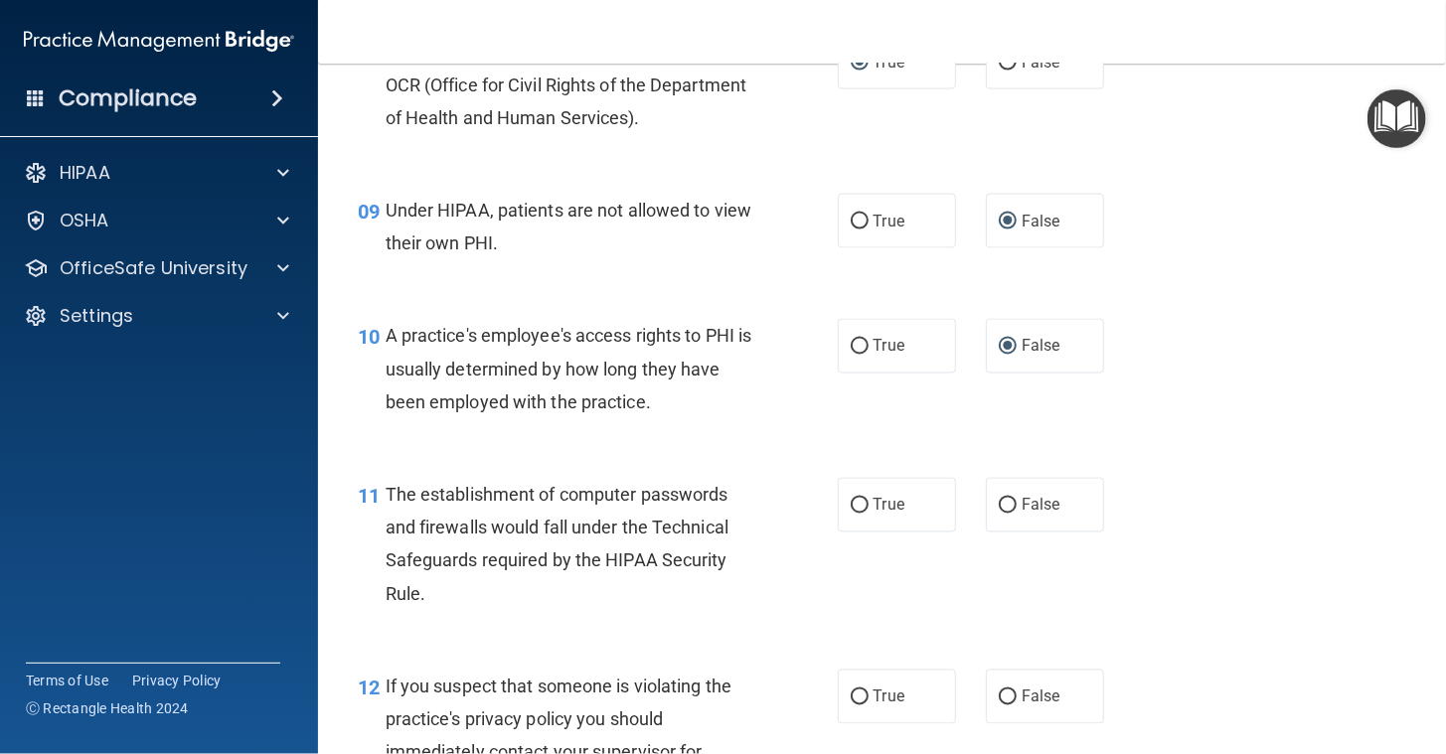
scroll to position [1470, 0]
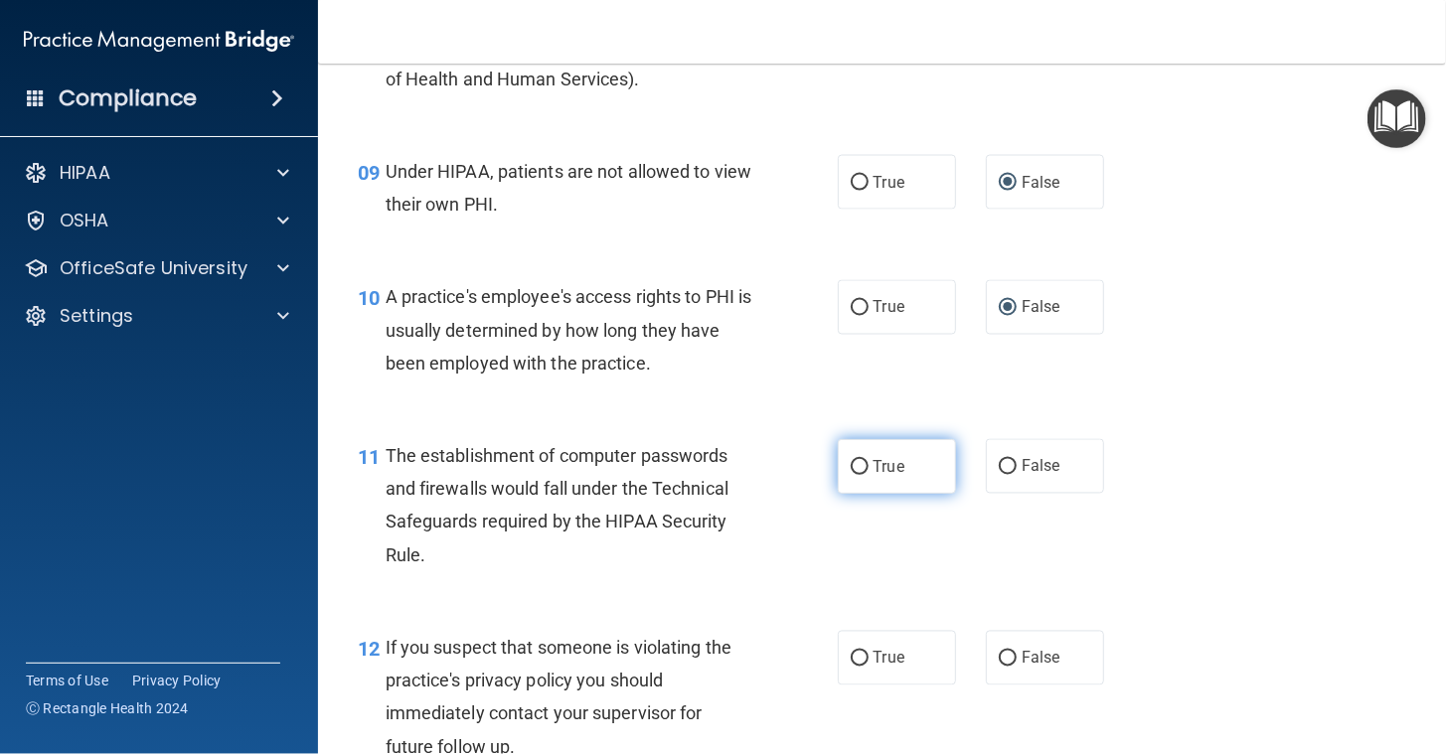
click at [856, 465] on input "True" at bounding box center [860, 467] width 18 height 15
radio input "true"
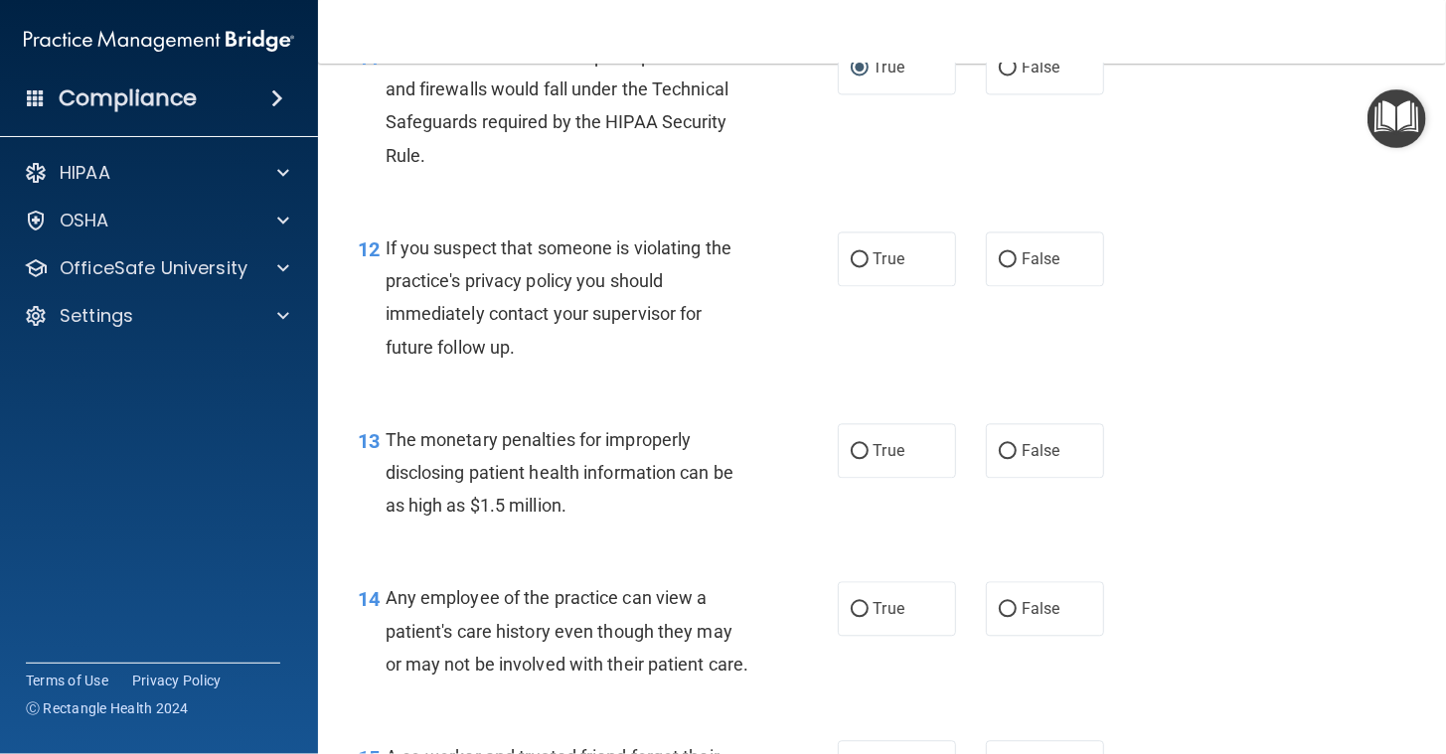
scroll to position [1971, 0]
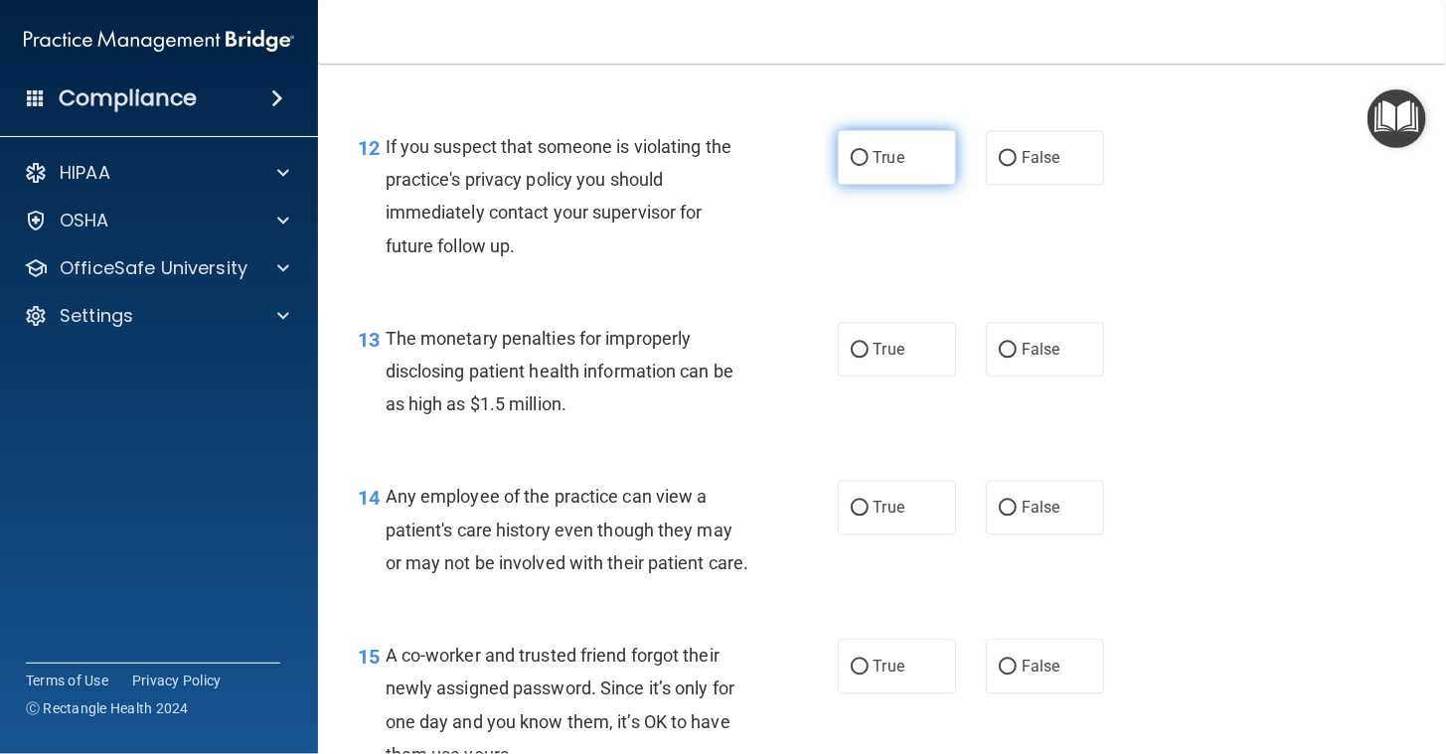
click at [851, 156] on input "True" at bounding box center [860, 158] width 18 height 15
radio input "true"
click at [855, 346] on input "True" at bounding box center [860, 350] width 18 height 15
radio input "true"
click at [999, 509] on input "False" at bounding box center [1008, 508] width 18 height 15
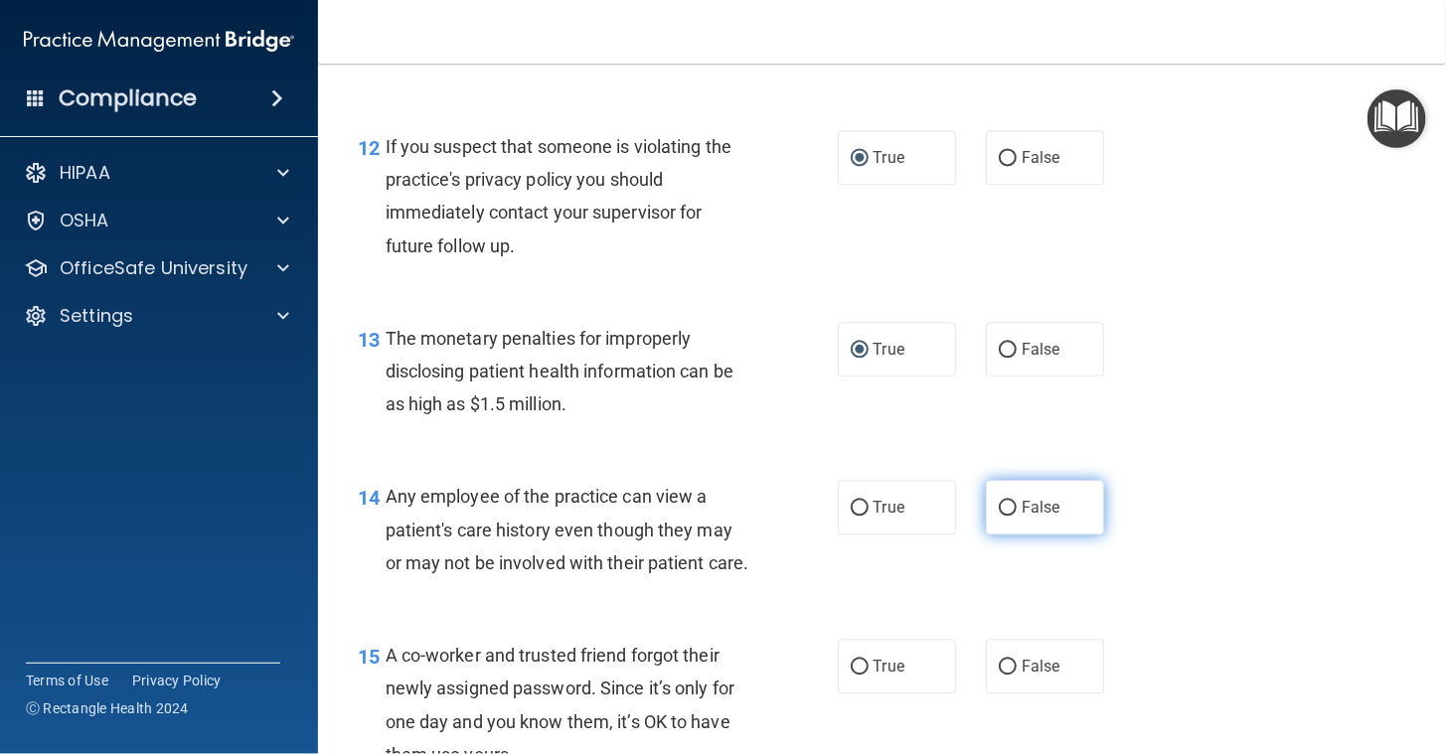
radio input "true"
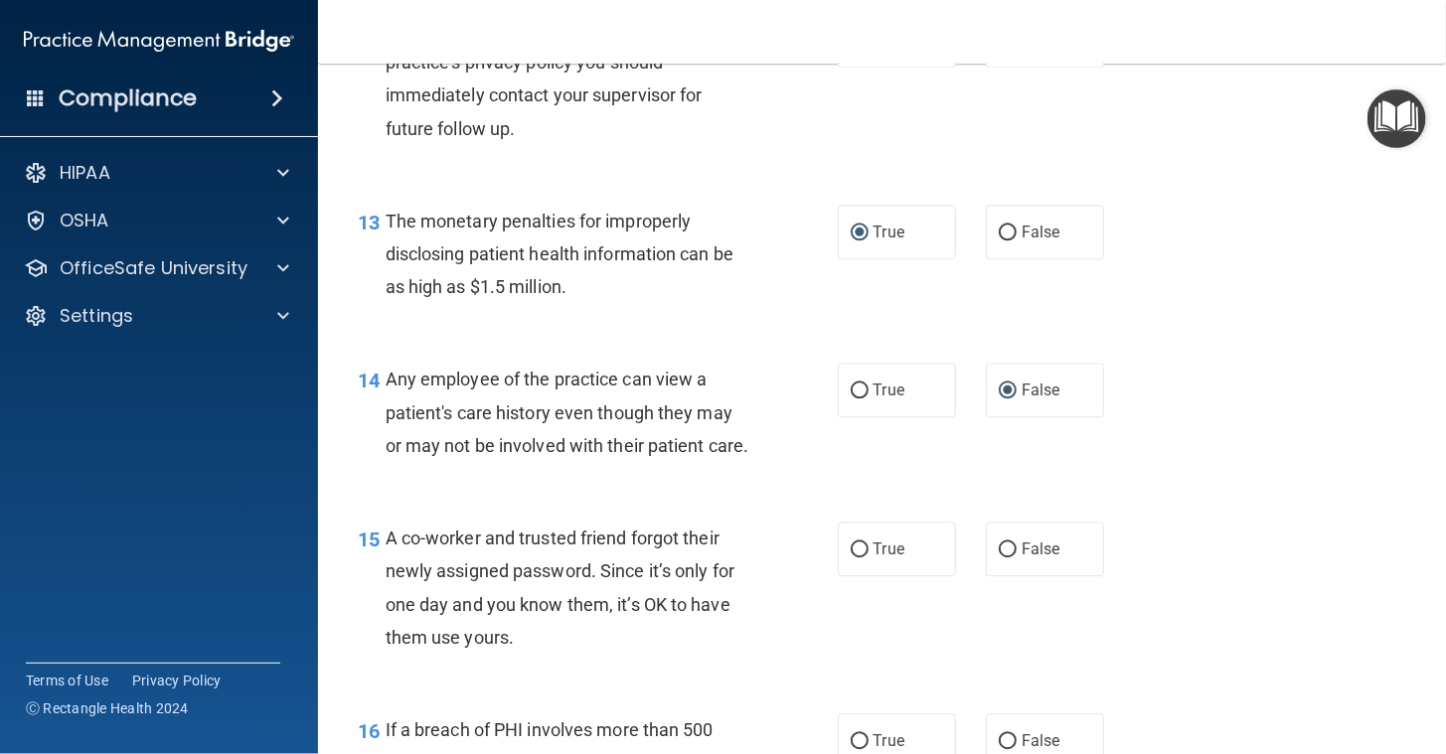
scroll to position [2091, 0]
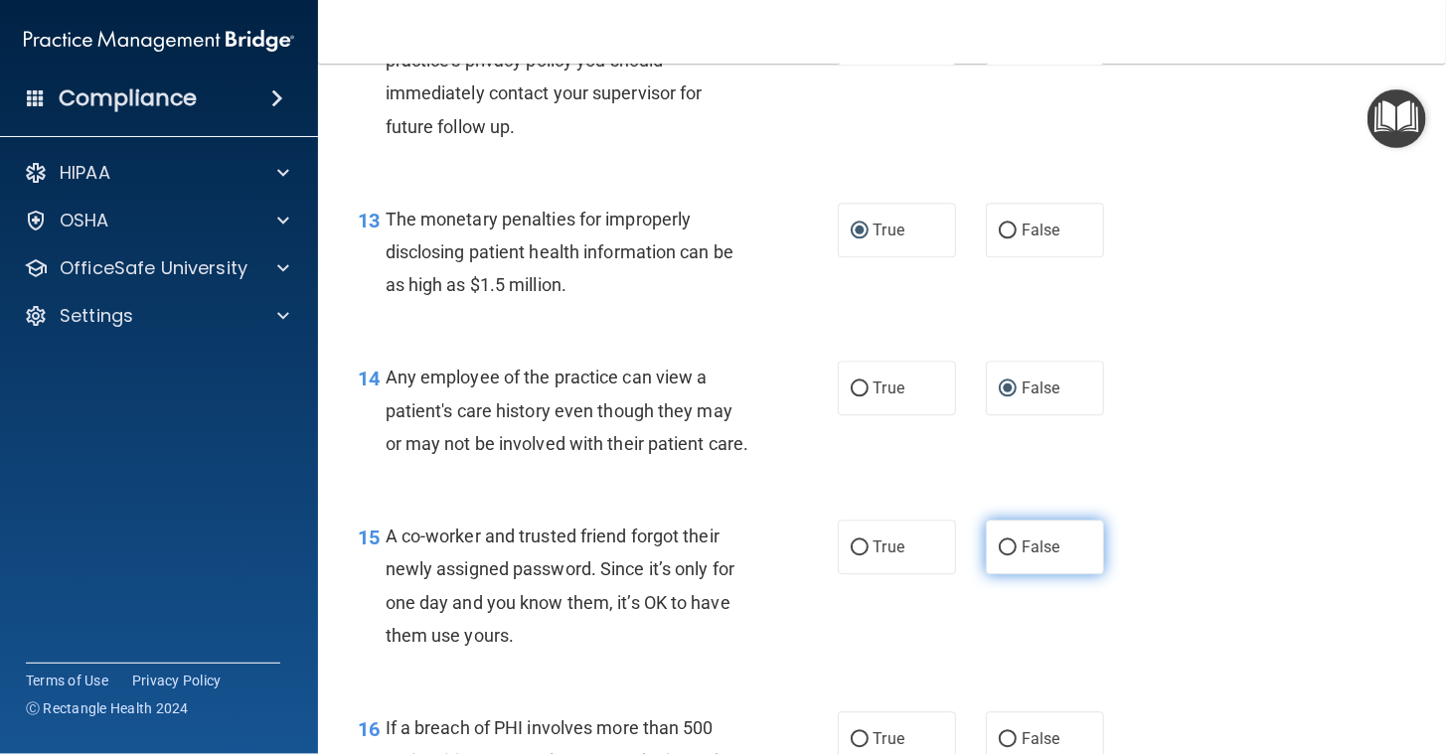
click at [999, 556] on input "False" at bounding box center [1008, 548] width 18 height 15
radio input "true"
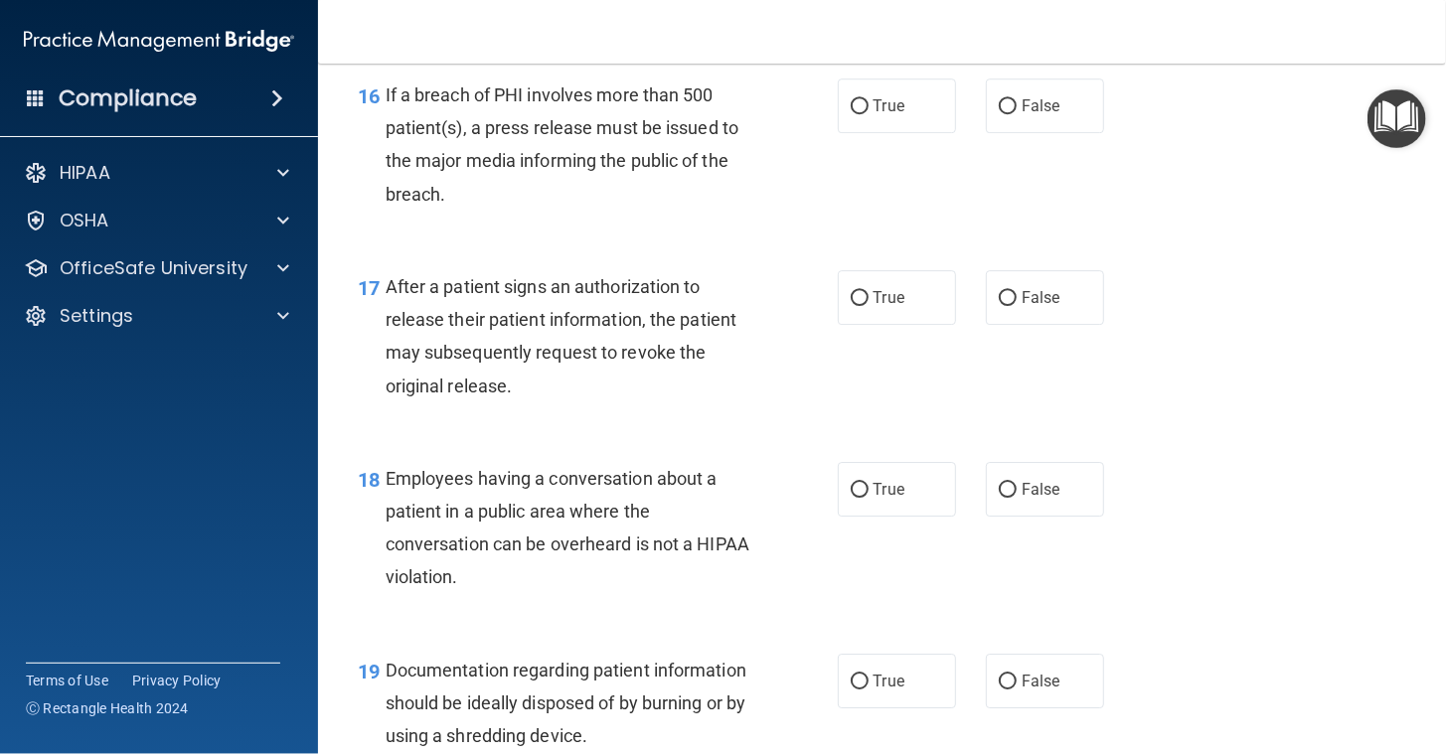
scroll to position [2726, 0]
click at [852, 112] on input "True" at bounding box center [860, 104] width 18 height 15
radio input "true"
click at [851, 304] on input "True" at bounding box center [860, 296] width 18 height 15
radio input "true"
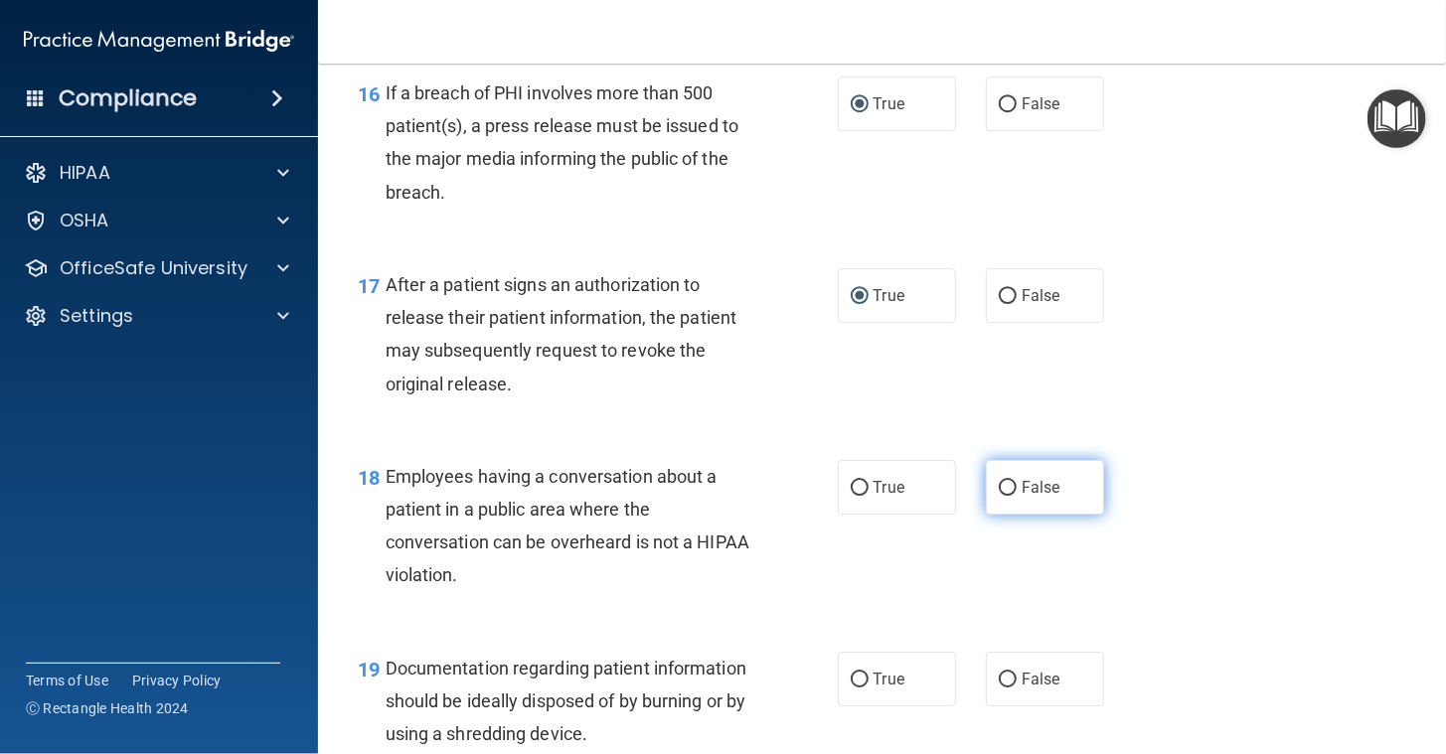
click at [1001, 496] on input "False" at bounding box center [1008, 488] width 18 height 15
radio input "true"
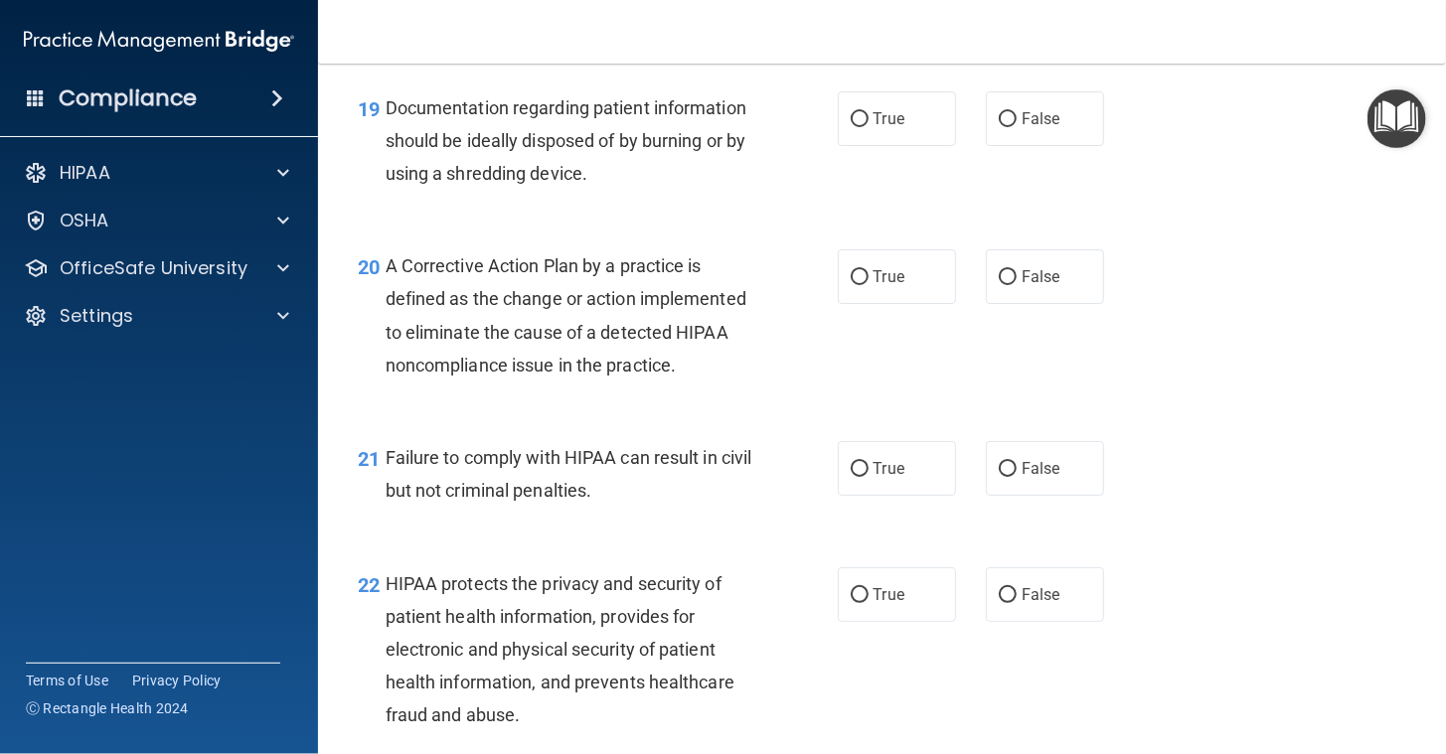
scroll to position [3286, 0]
click at [852, 127] on input "True" at bounding box center [860, 119] width 18 height 15
radio input "true"
click at [851, 285] on input "True" at bounding box center [860, 277] width 18 height 15
radio input "true"
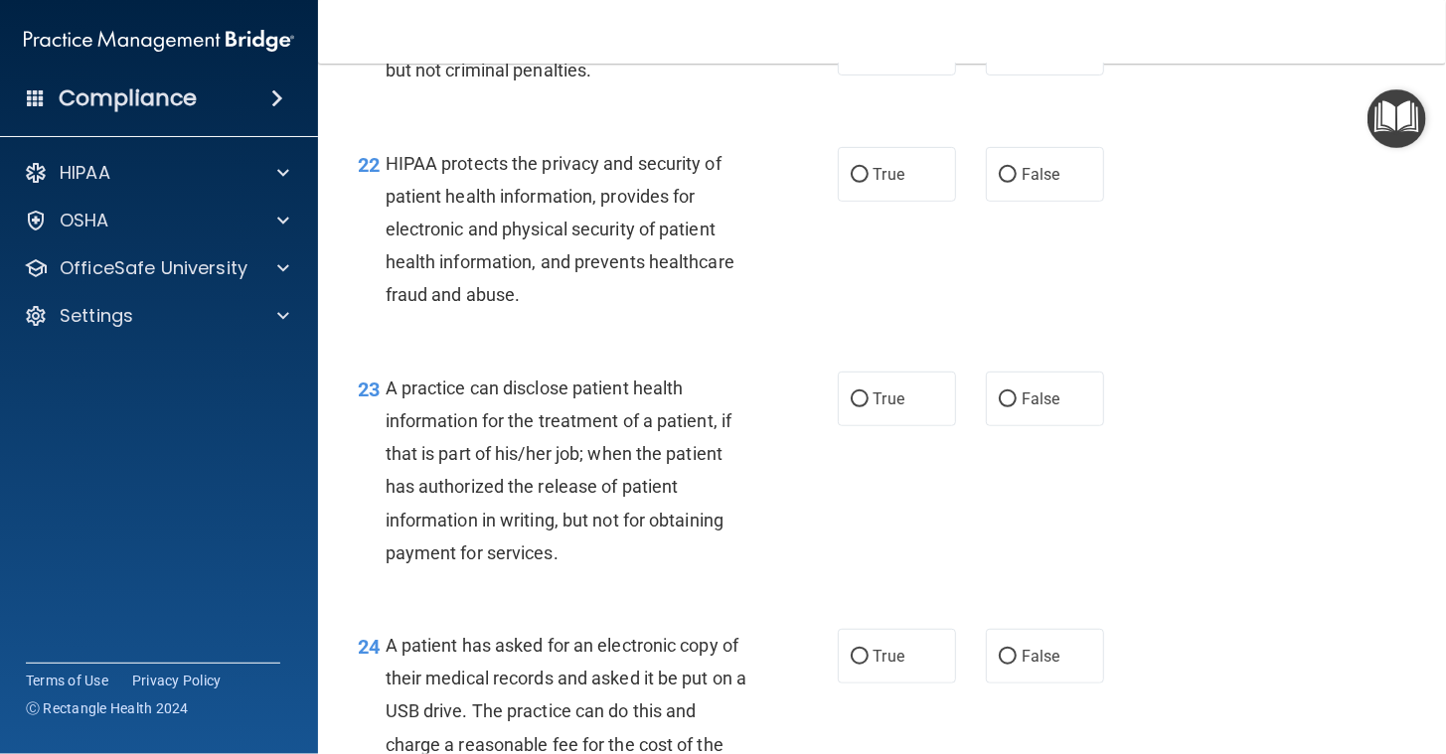
scroll to position [3712, 0]
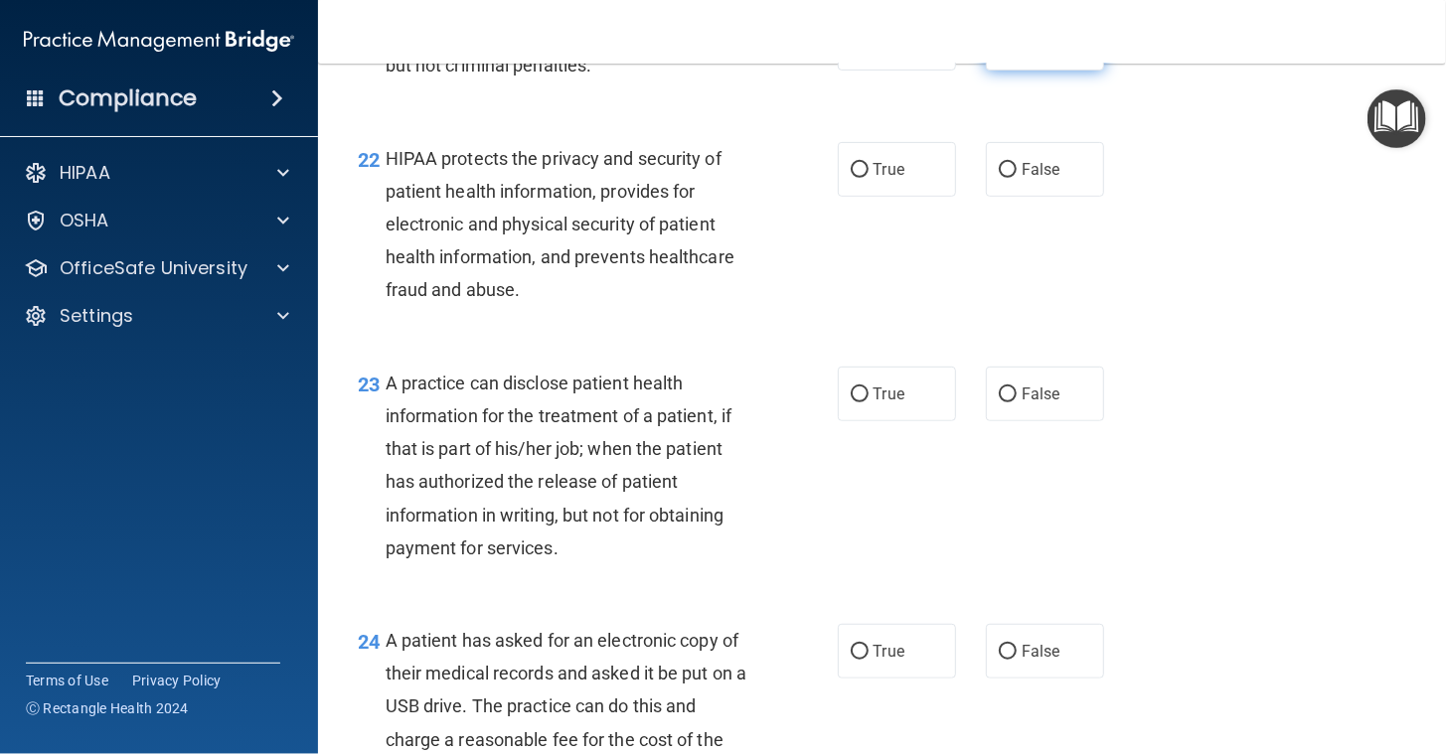
click at [1000, 52] on input "False" at bounding box center [1008, 44] width 18 height 15
radio input "true"
click at [999, 403] on input "False" at bounding box center [1008, 395] width 18 height 15
radio input "true"
click at [851, 178] on input "True" at bounding box center [860, 170] width 18 height 15
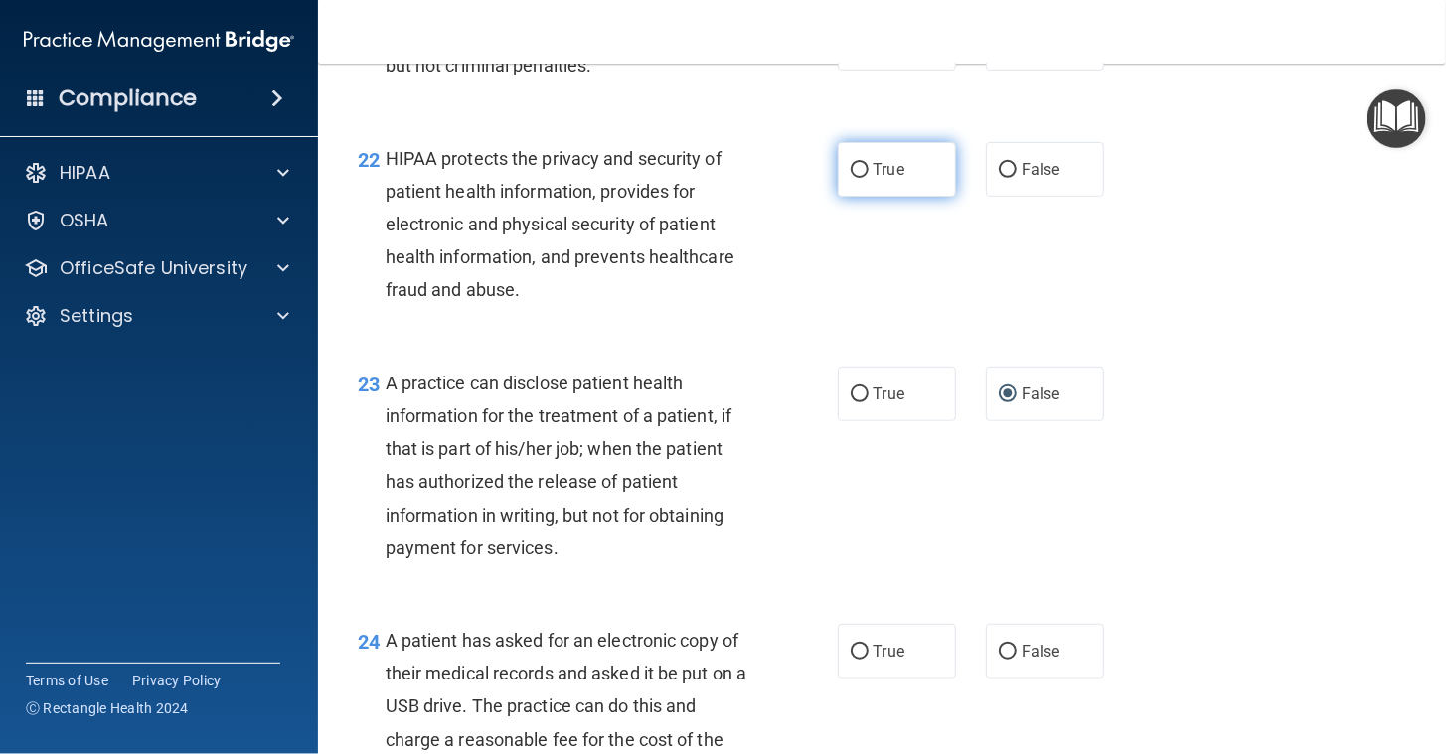
radio input "true"
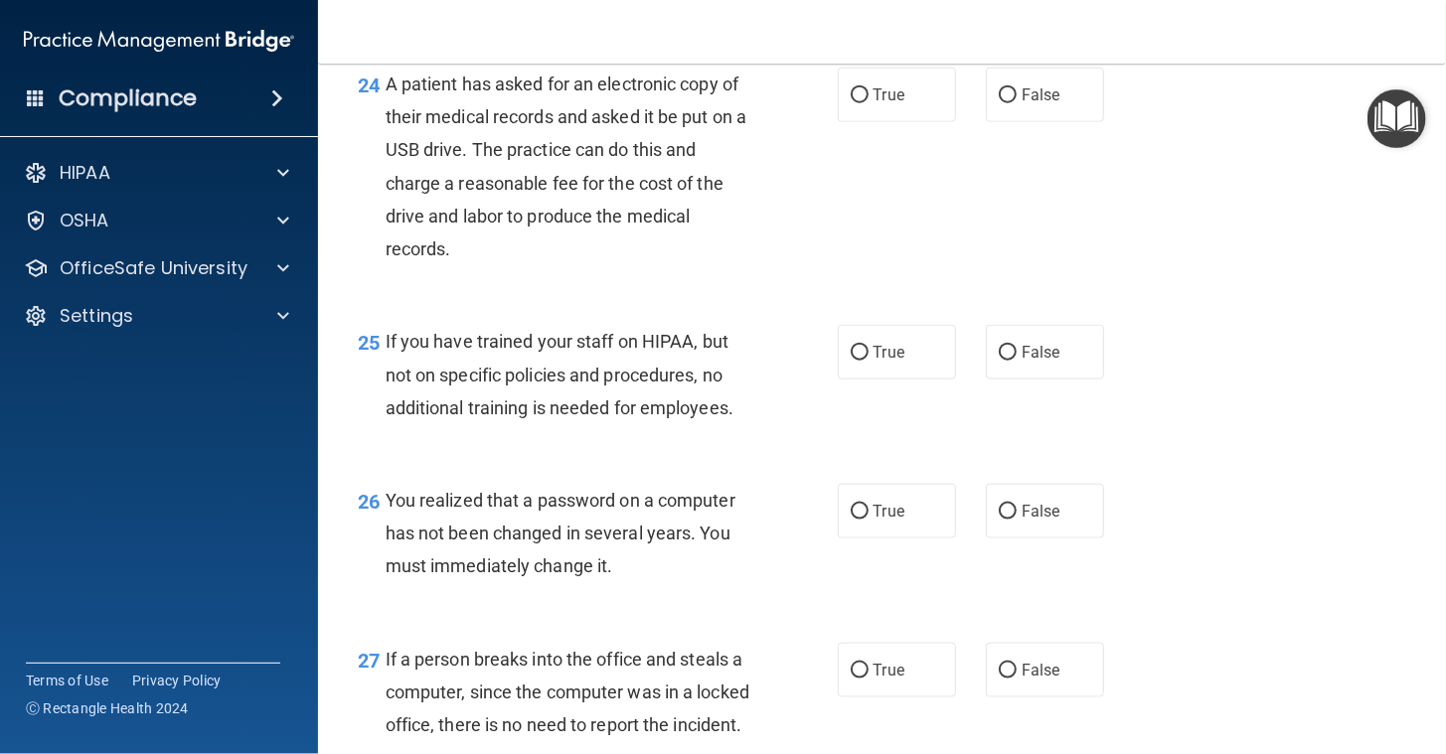
scroll to position [4278, 0]
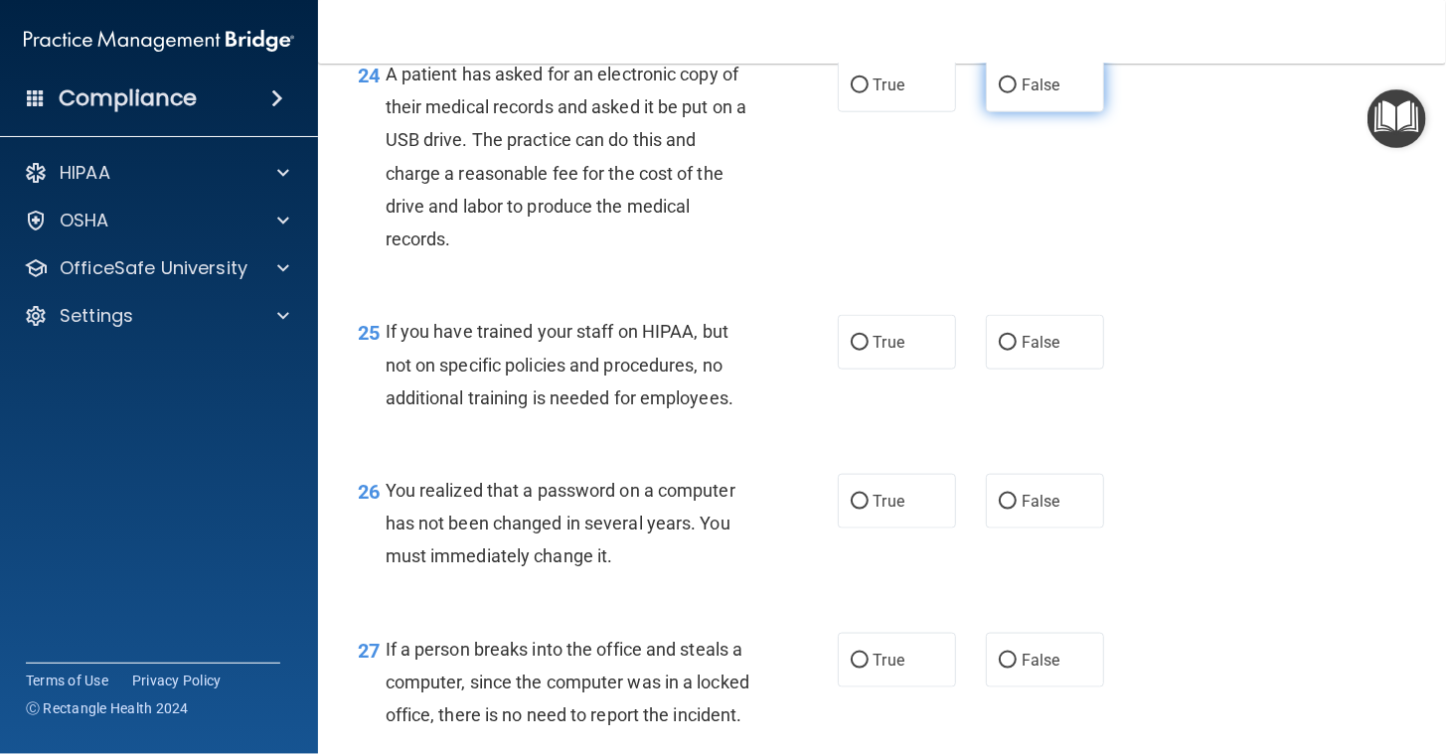
click at [999, 93] on input "False" at bounding box center [1008, 86] width 18 height 15
radio input "true"
click at [1000, 351] on input "False" at bounding box center [1008, 343] width 18 height 15
radio input "true"
click at [853, 510] on input "True" at bounding box center [860, 502] width 18 height 15
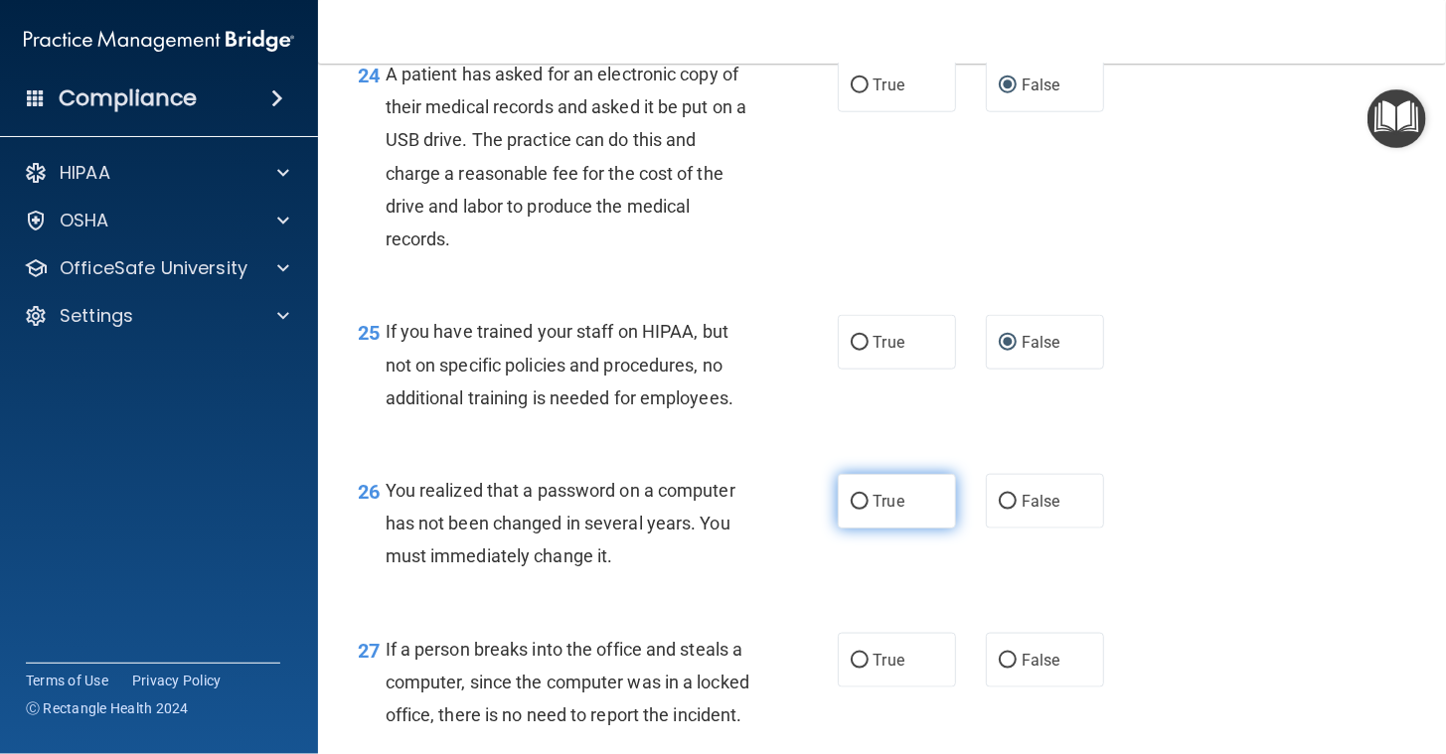
radio input "true"
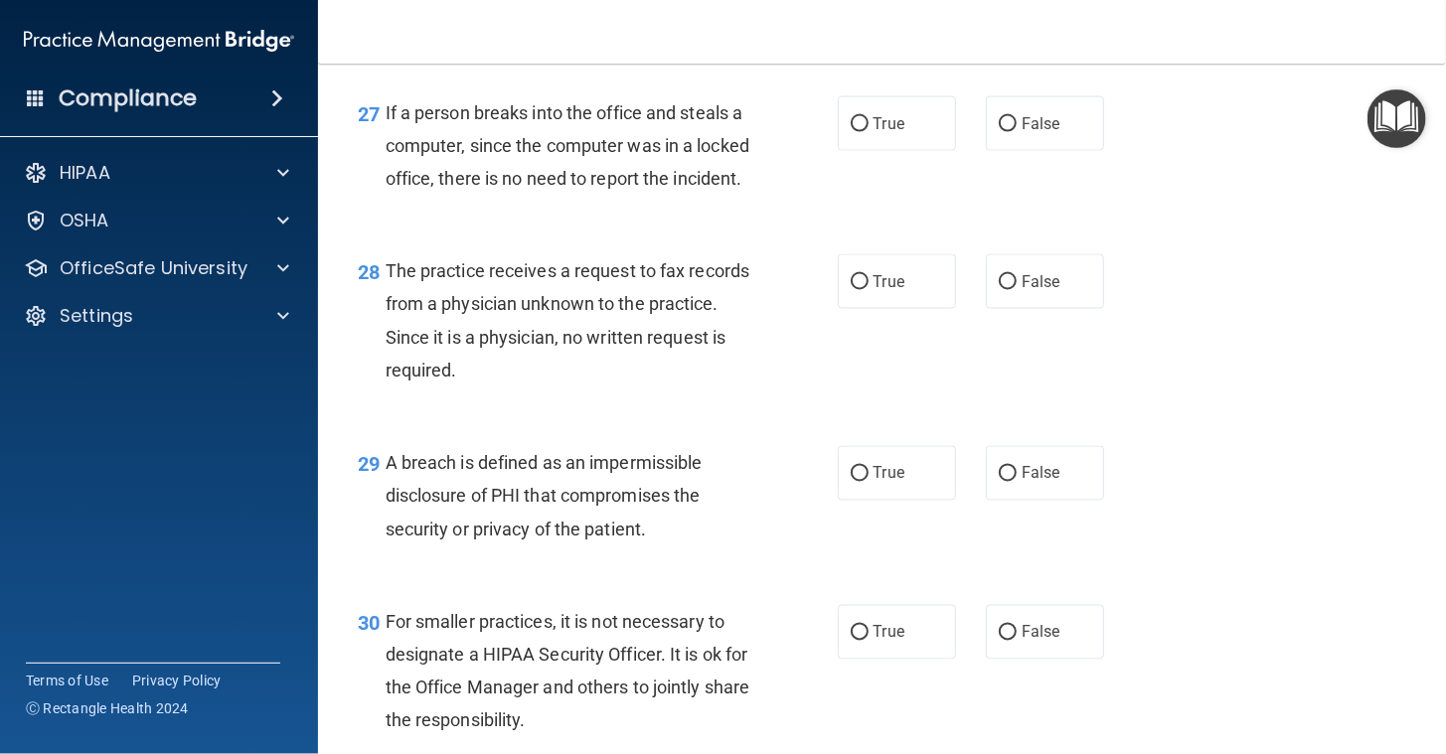
scroll to position [4835, 0]
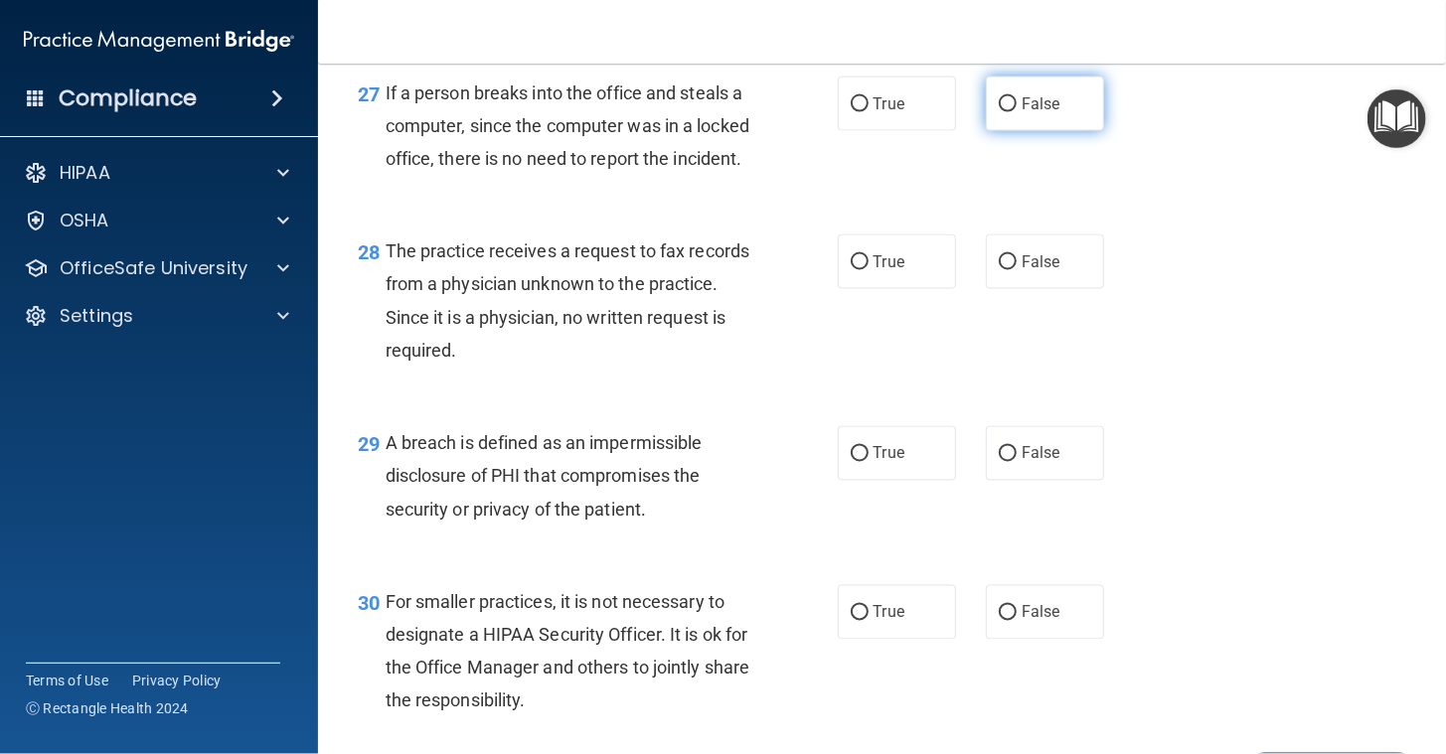
click at [999, 112] on input "False" at bounding box center [1008, 104] width 18 height 15
radio input "true"
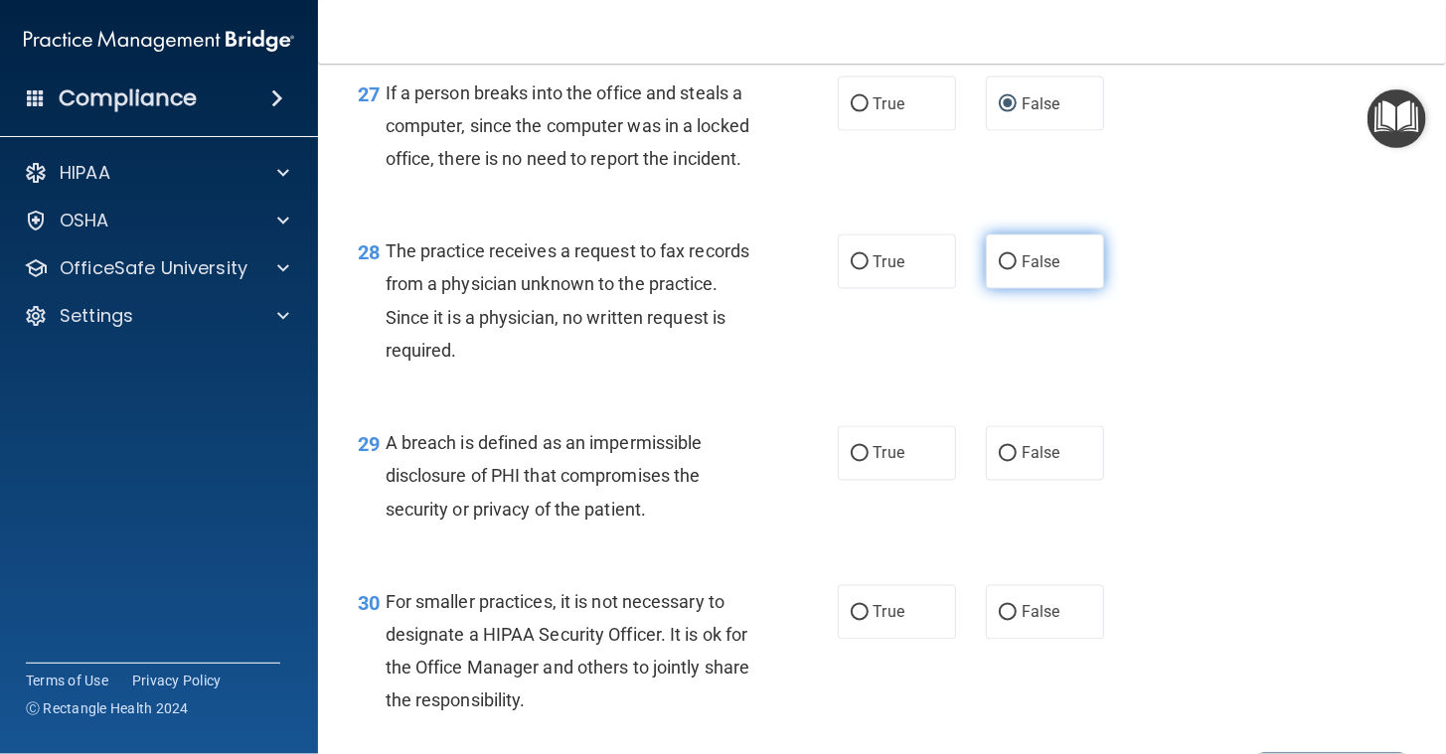
click at [999, 270] on input "False" at bounding box center [1008, 262] width 18 height 15
radio input "true"
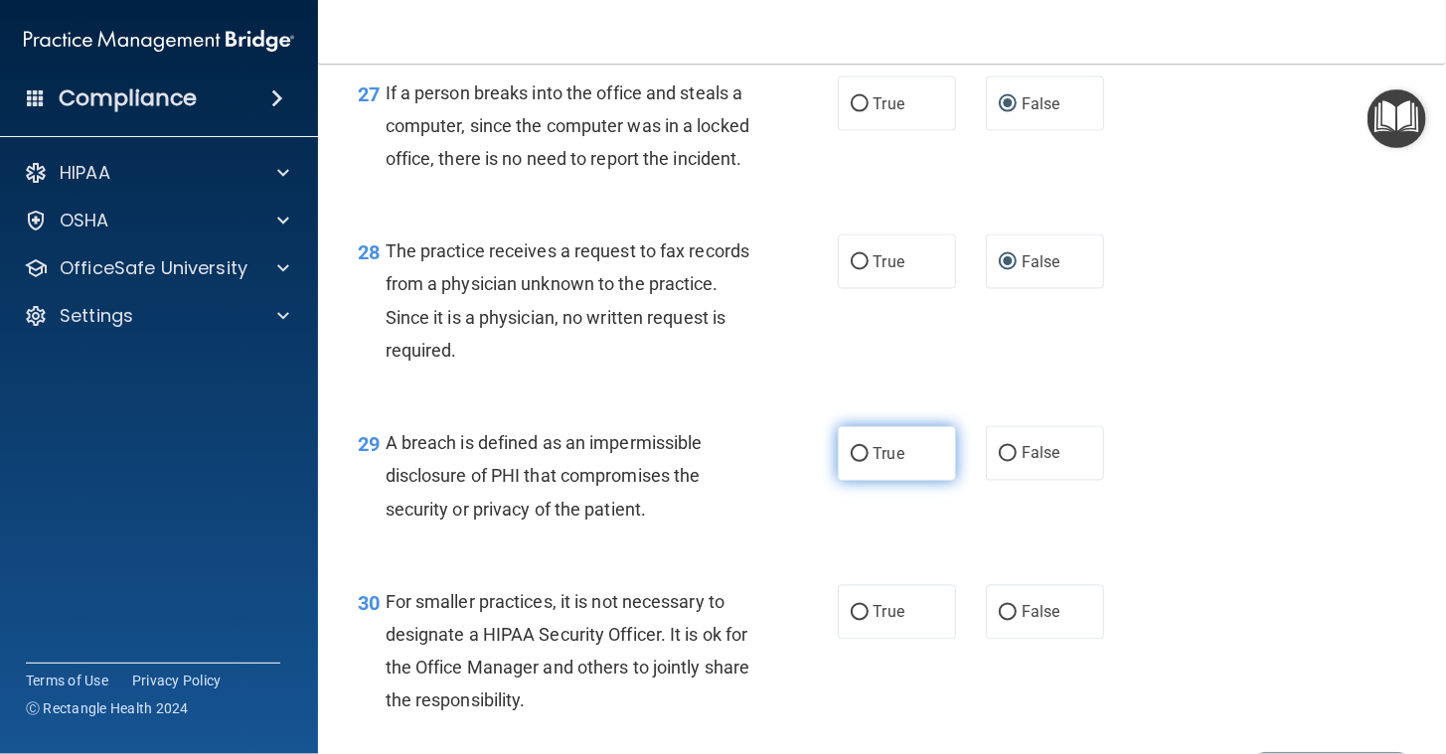
click at [854, 462] on input "True" at bounding box center [860, 454] width 18 height 15
radio input "true"
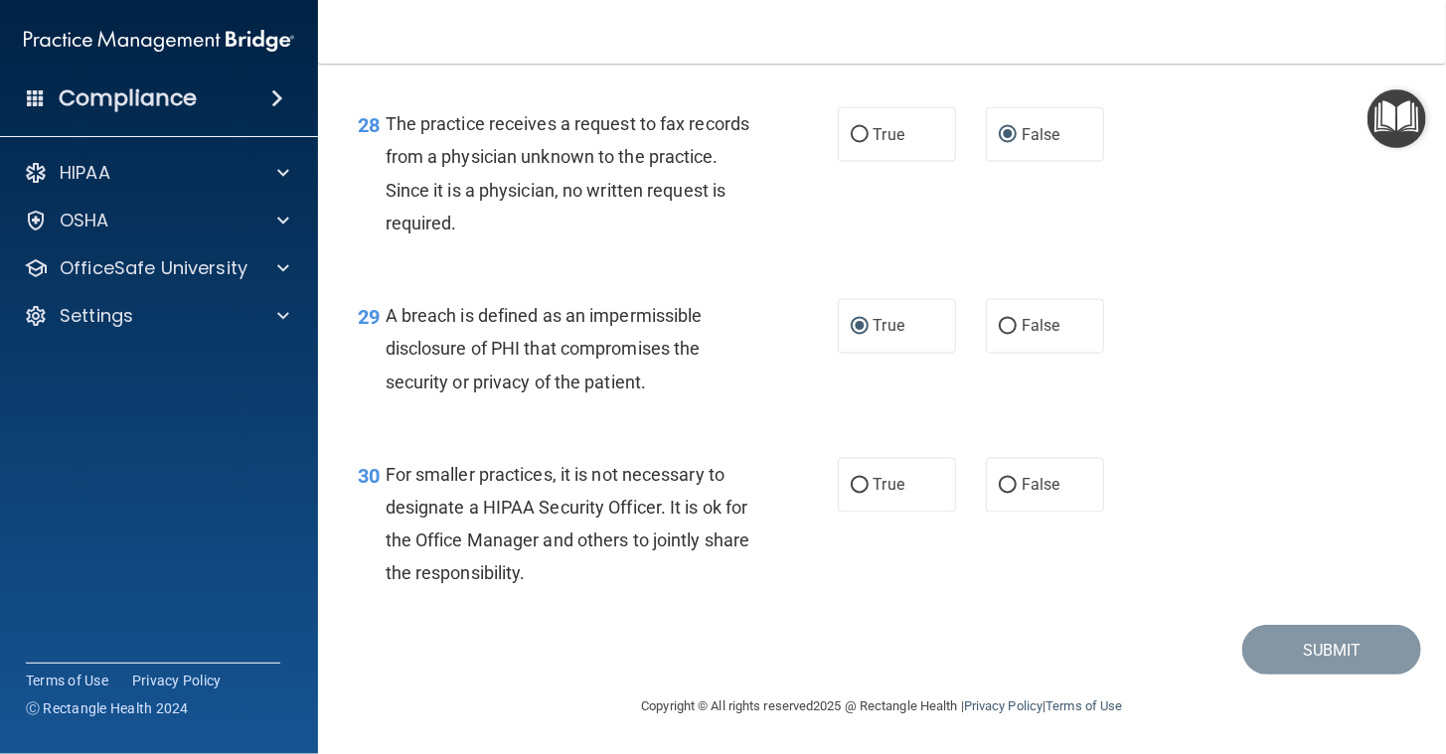
scroll to position [5061, 0]
click at [999, 484] on input "False" at bounding box center [1008, 486] width 18 height 15
radio input "true"
click at [1304, 649] on button "Submit" at bounding box center [1332, 650] width 179 height 51
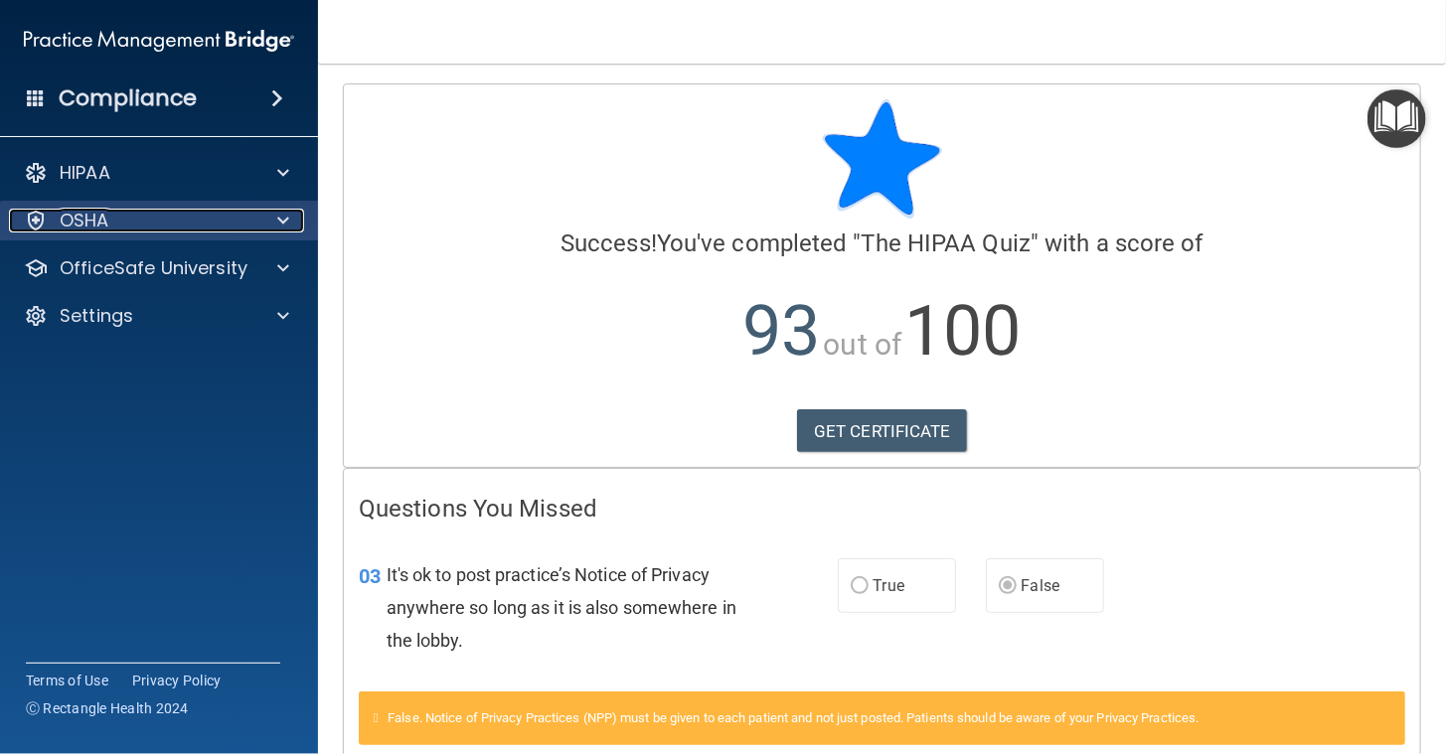
click at [282, 221] on span at bounding box center [283, 221] width 12 height 24
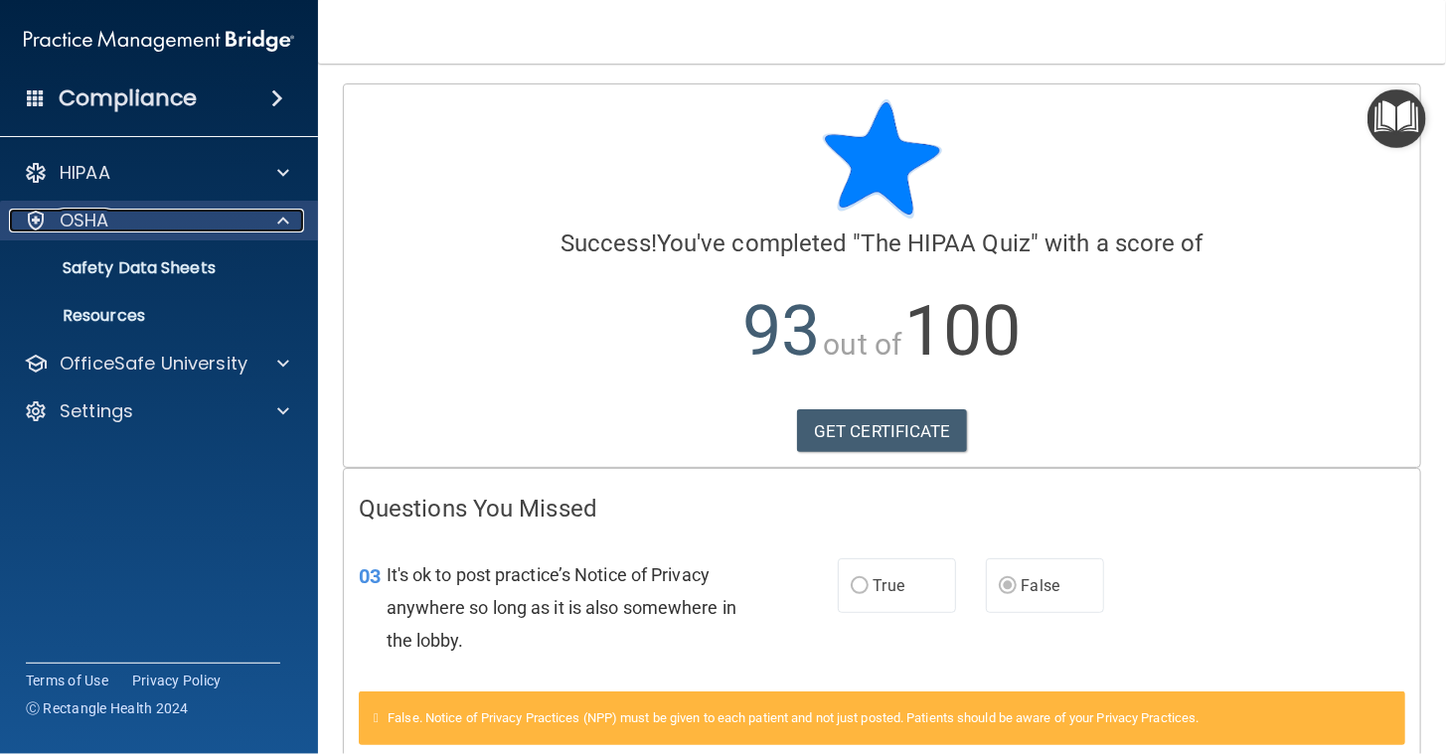
click at [282, 221] on span at bounding box center [283, 221] width 12 height 24
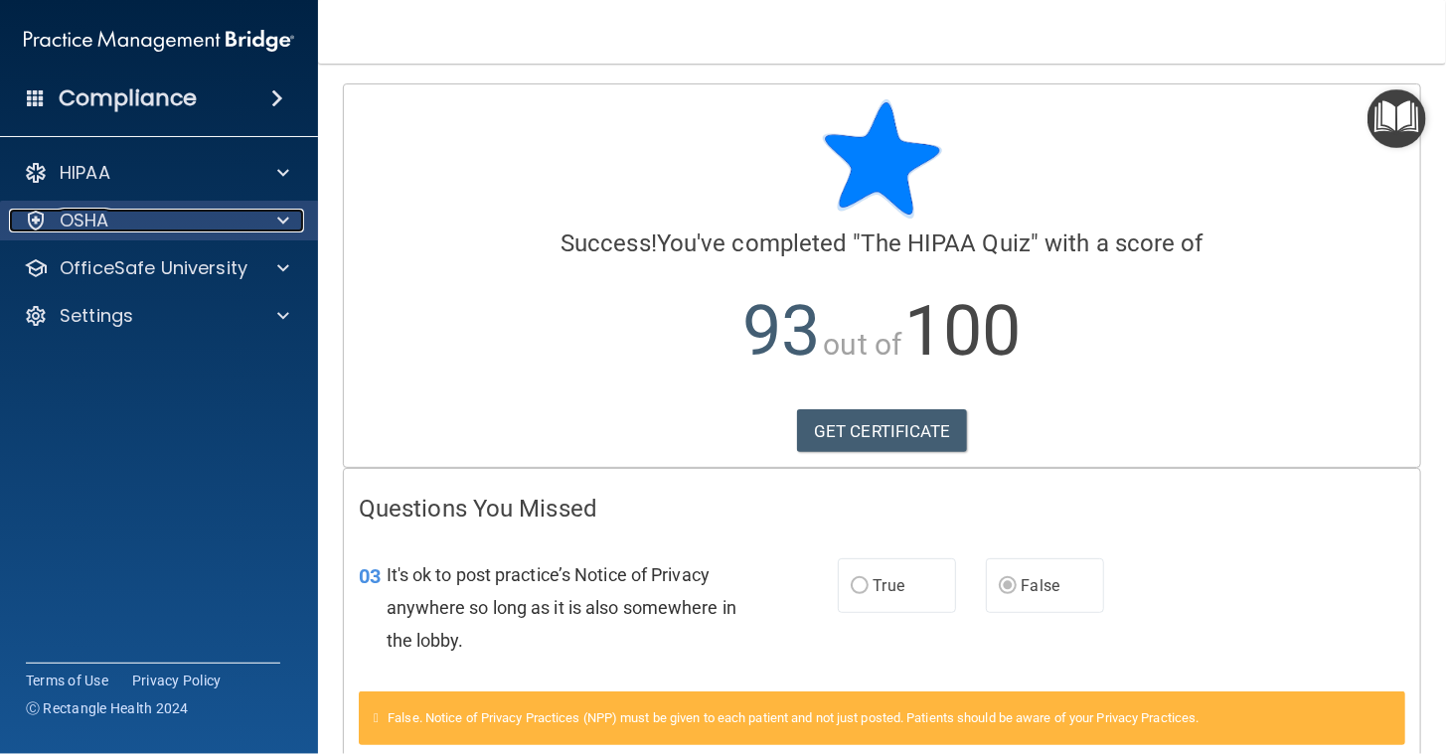
click at [282, 221] on span at bounding box center [283, 221] width 12 height 24
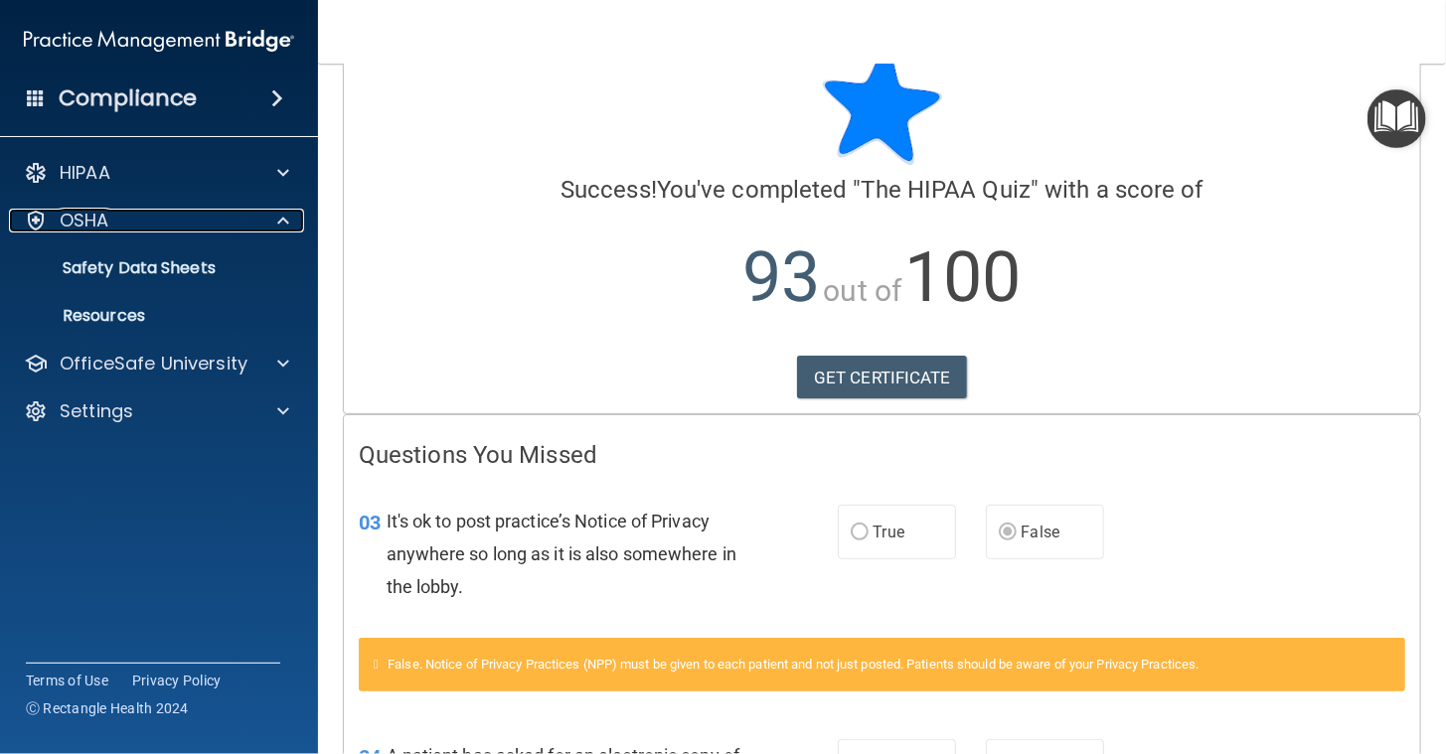
scroll to position [52, 0]
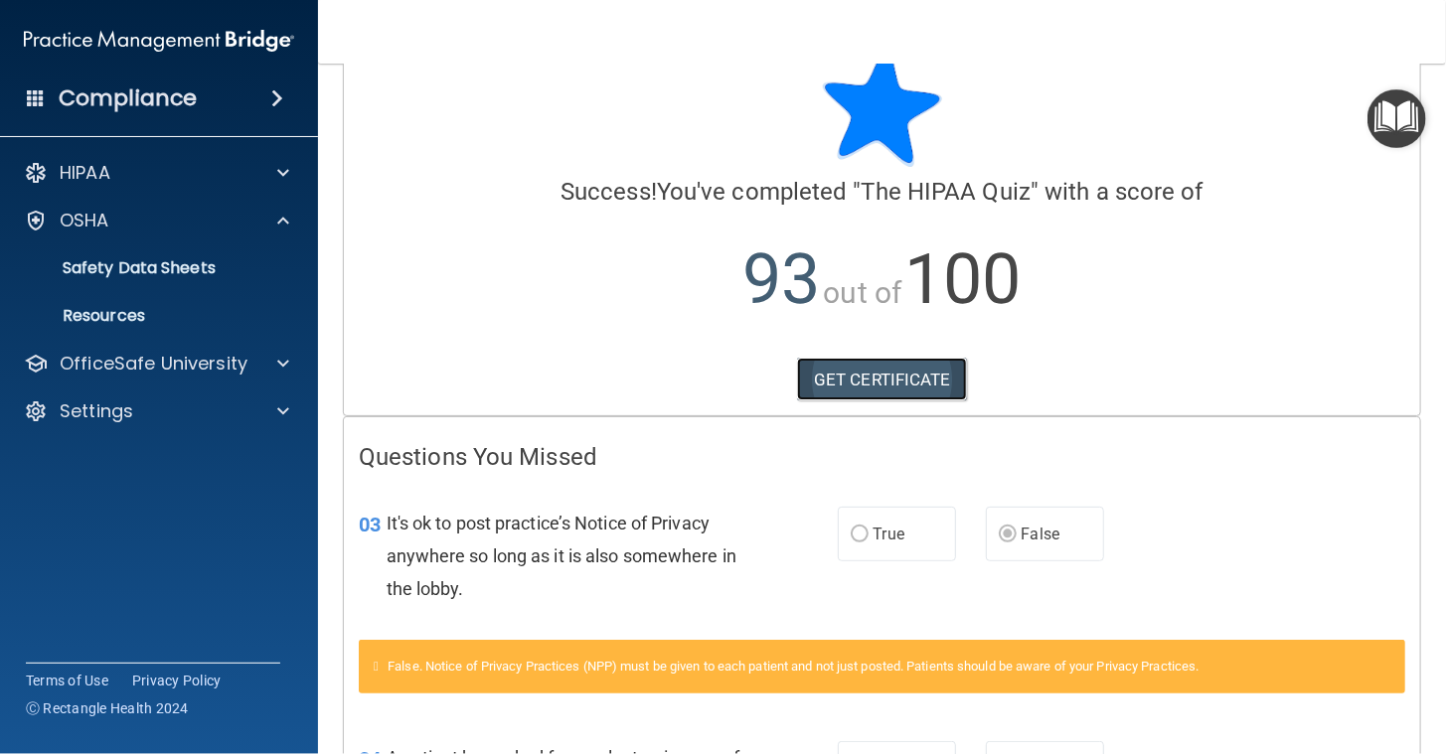
click at [882, 377] on link "GET CERTIFICATE" at bounding box center [882, 380] width 170 height 44
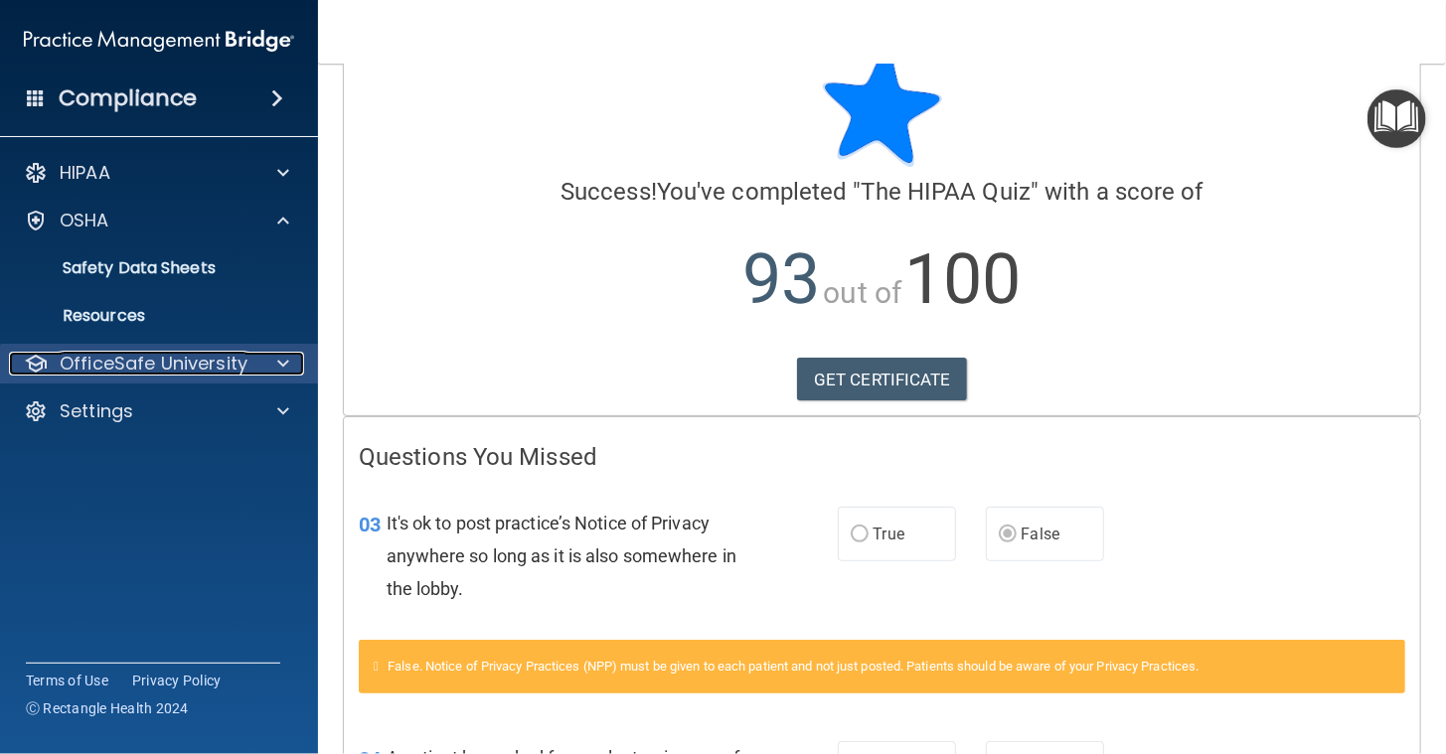
click at [283, 361] on span at bounding box center [283, 364] width 12 height 24
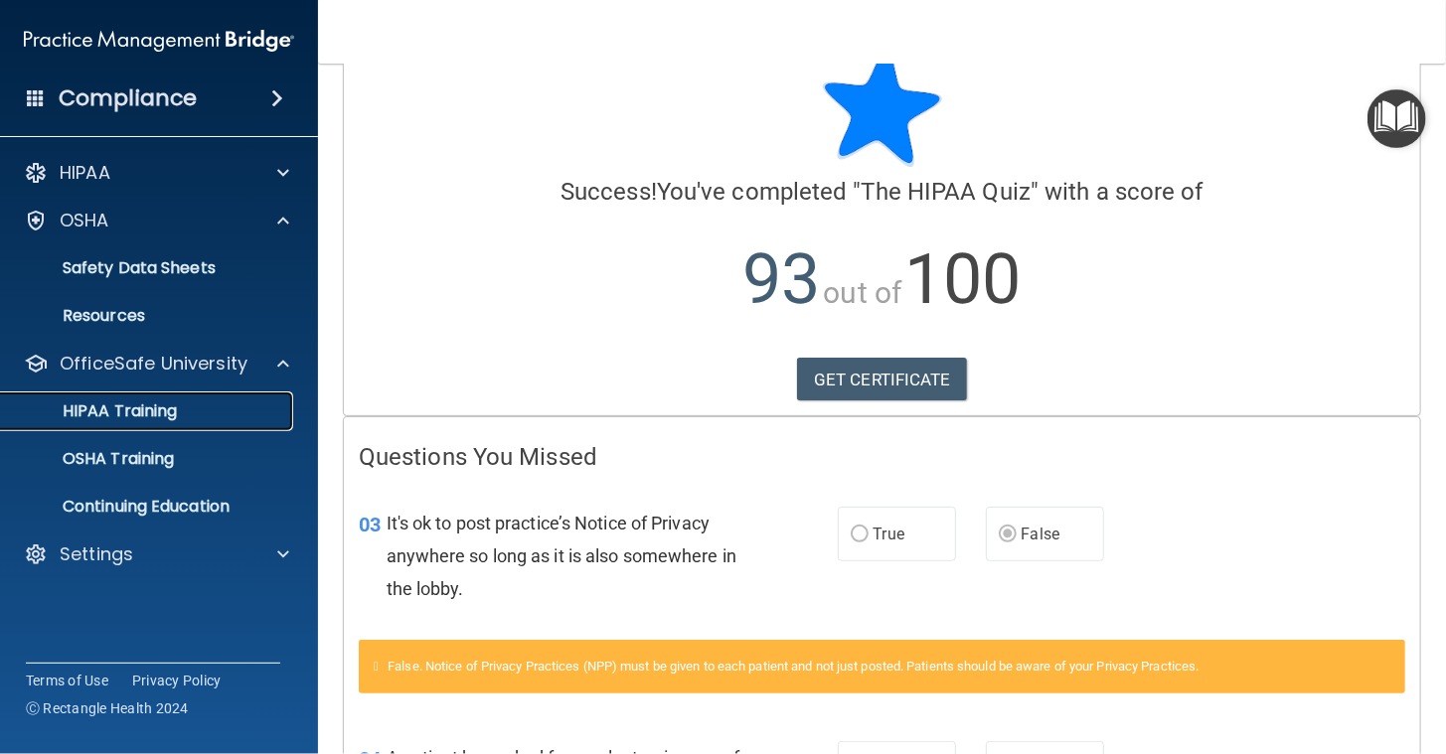
click at [173, 415] on p "HIPAA Training" at bounding box center [95, 412] width 164 height 20
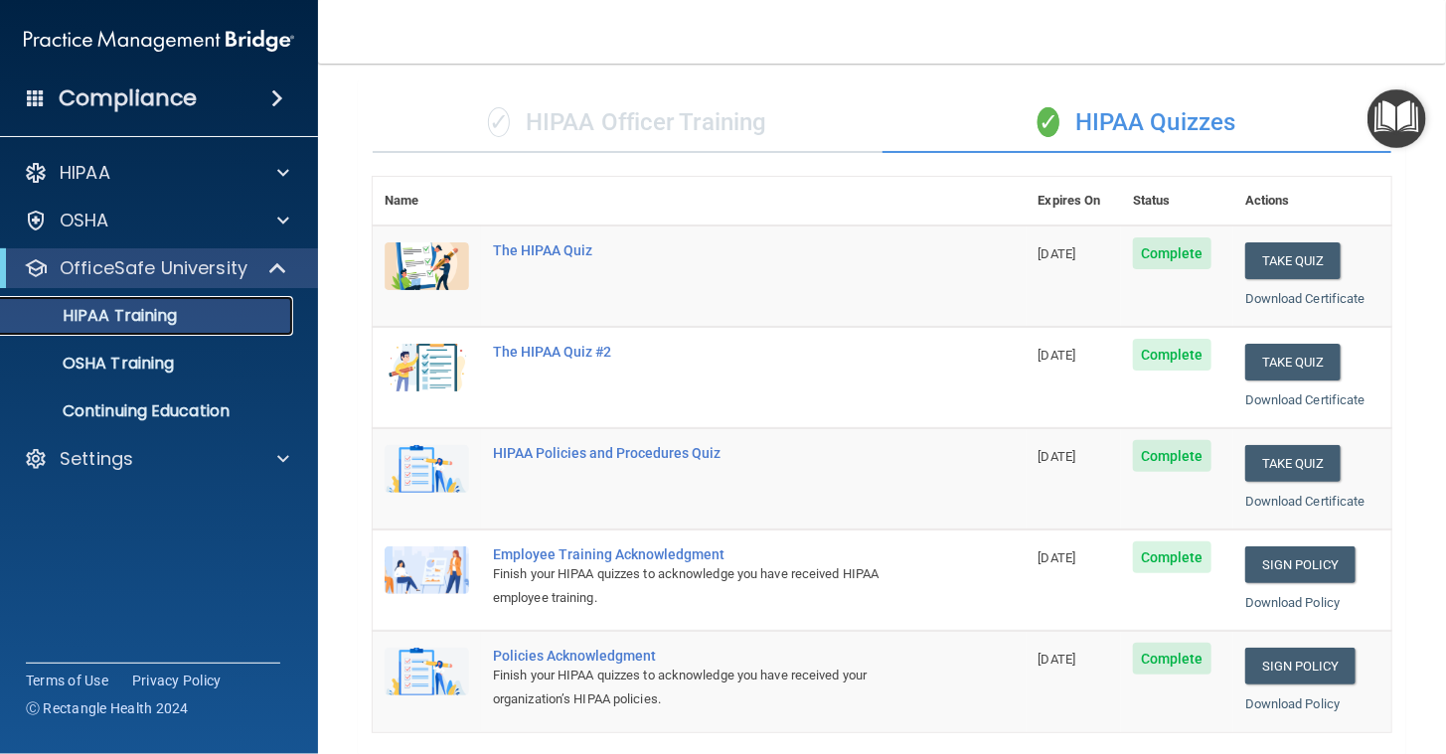
scroll to position [121, 0]
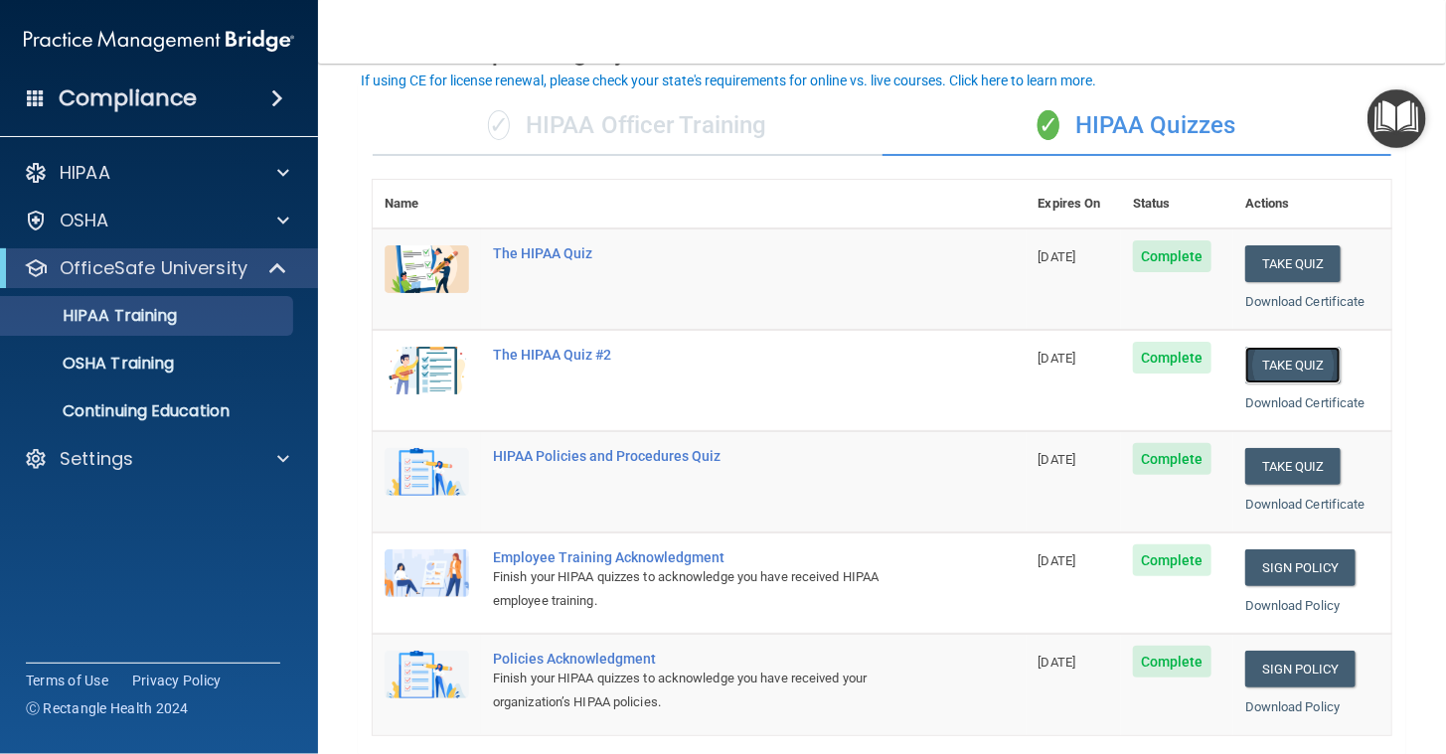
click at [1270, 359] on button "Take Quiz" at bounding box center [1293, 365] width 95 height 37
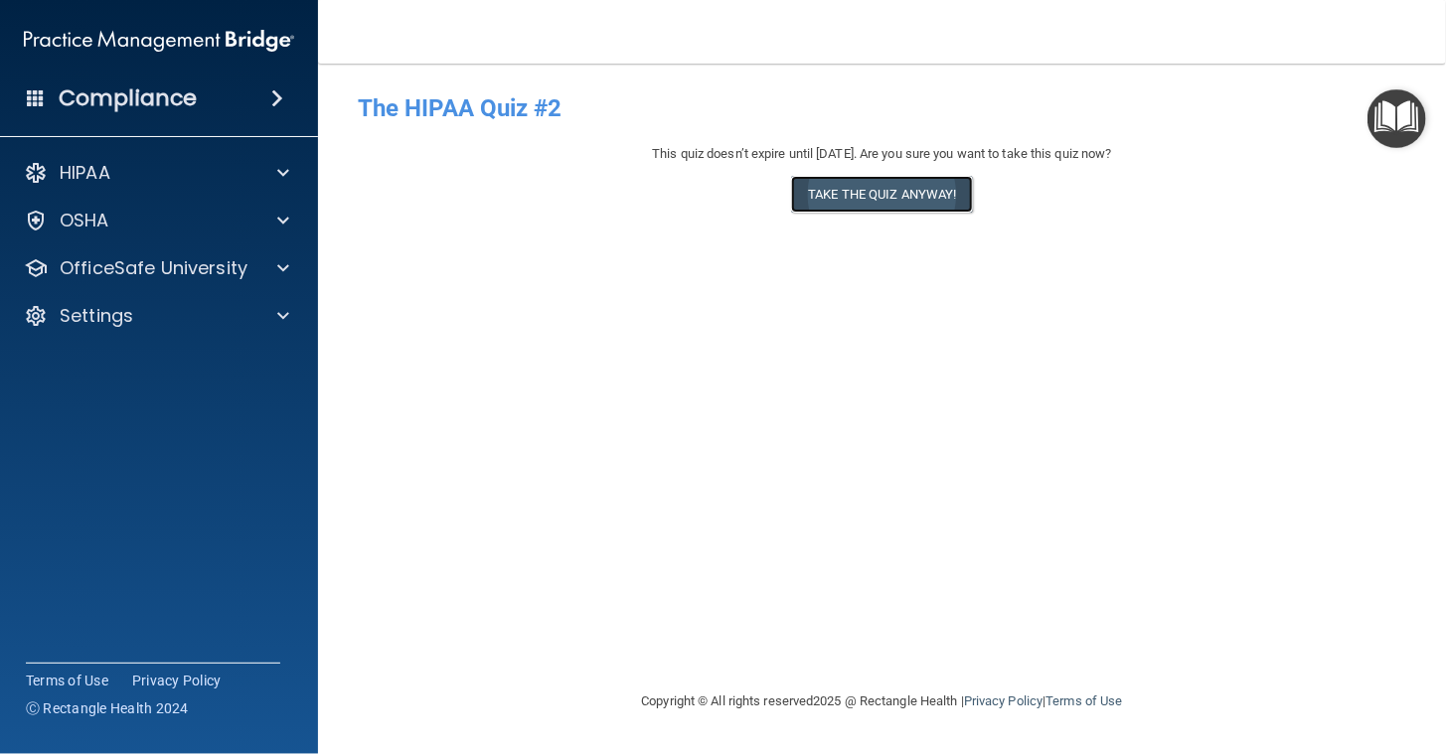
click at [837, 189] on button "Take the quiz anyway!" at bounding box center [881, 194] width 181 height 37
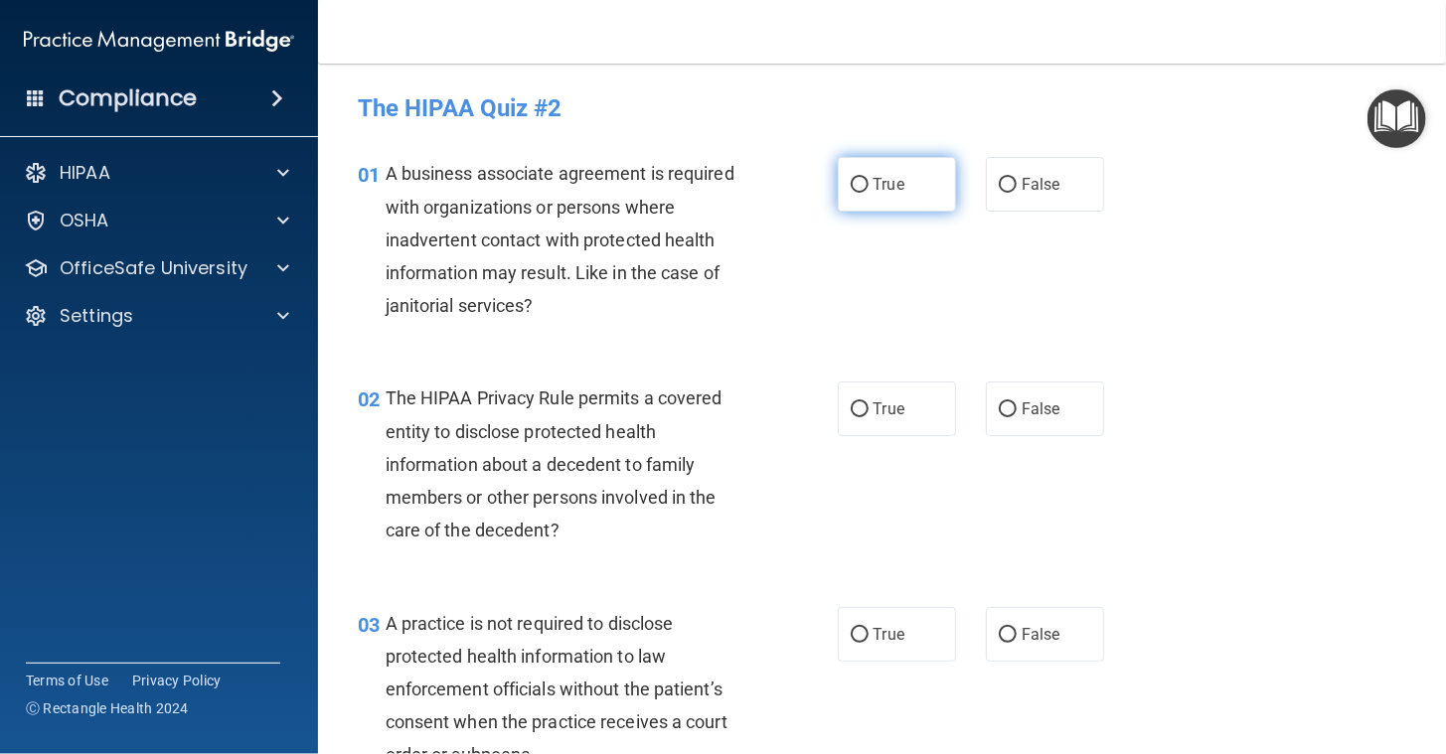
click at [853, 186] on input "True" at bounding box center [860, 185] width 18 height 15
radio input "true"
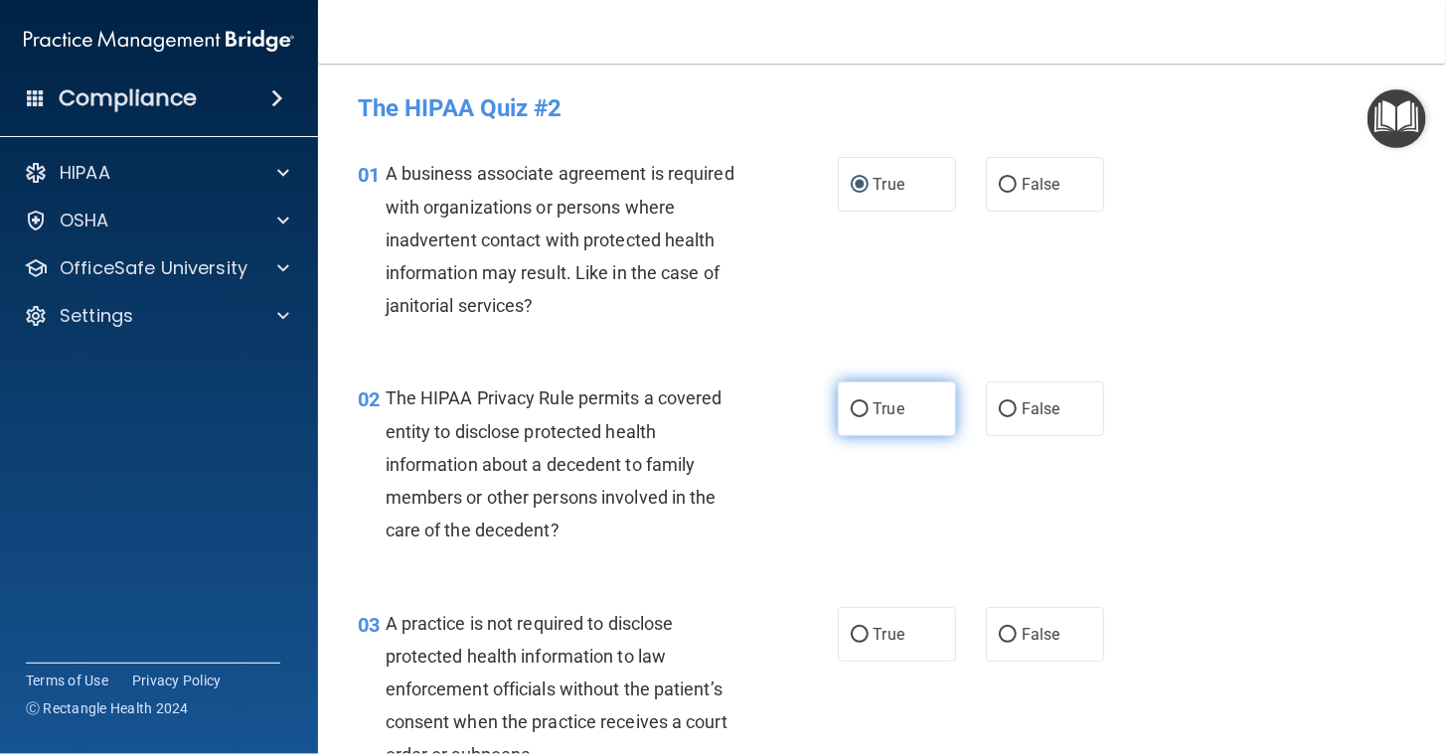
click at [854, 412] on input "True" at bounding box center [860, 410] width 18 height 15
radio input "true"
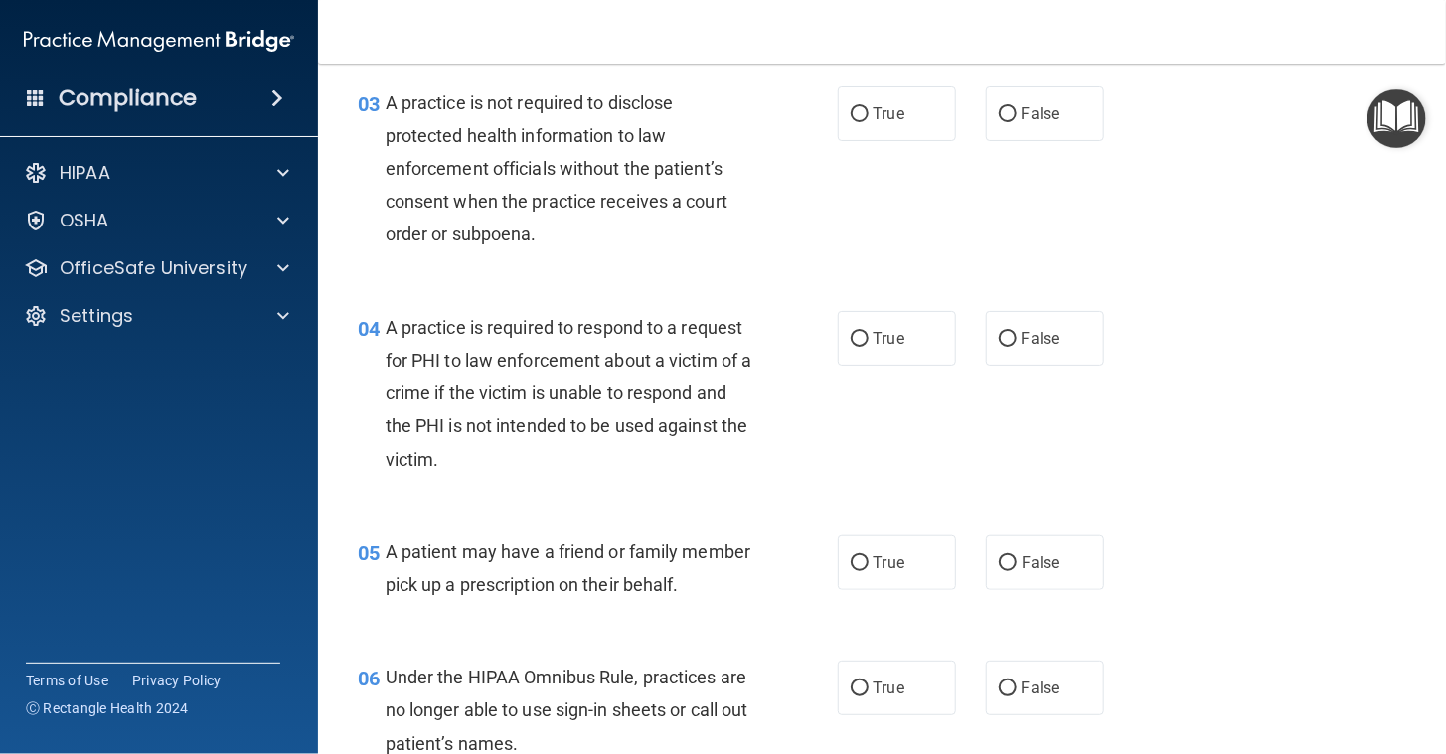
scroll to position [526, 0]
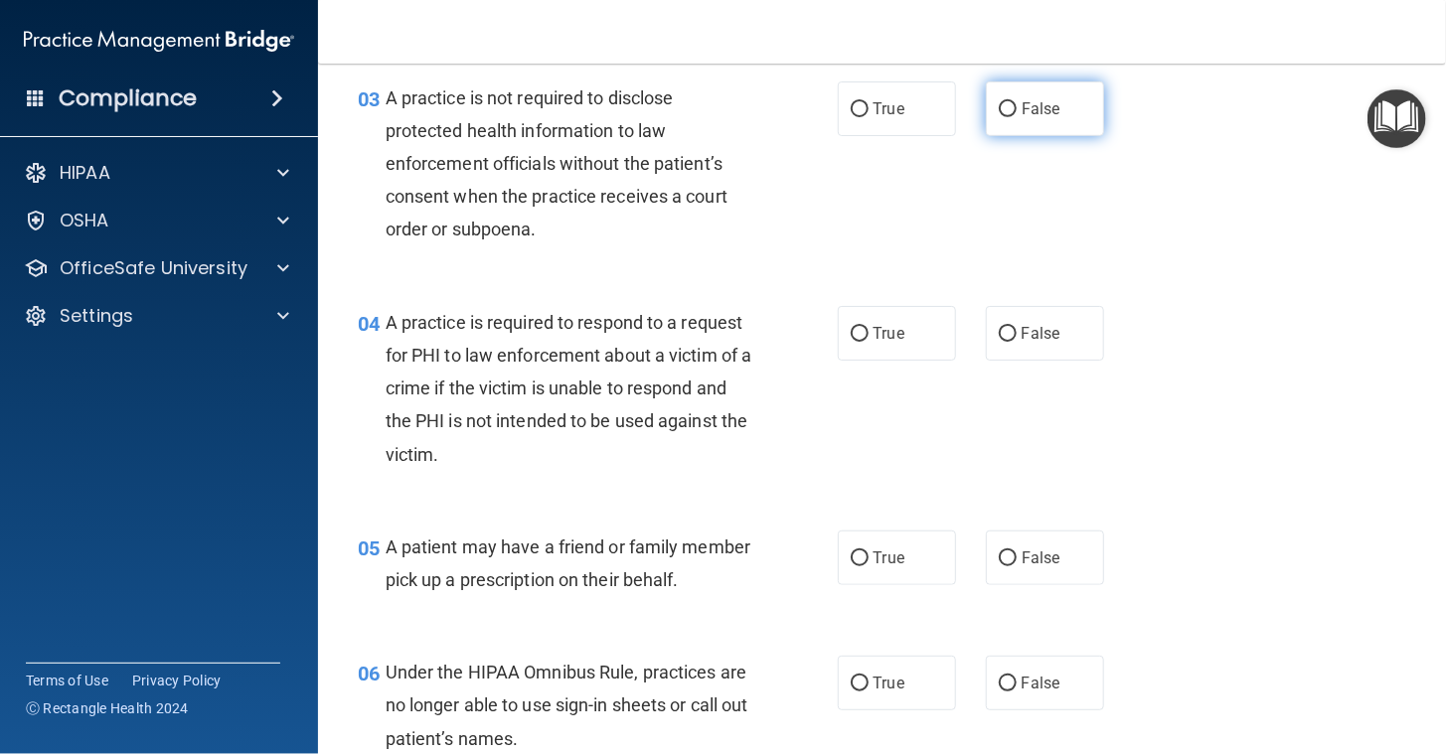
click at [999, 106] on input "False" at bounding box center [1008, 109] width 18 height 15
radio input "true"
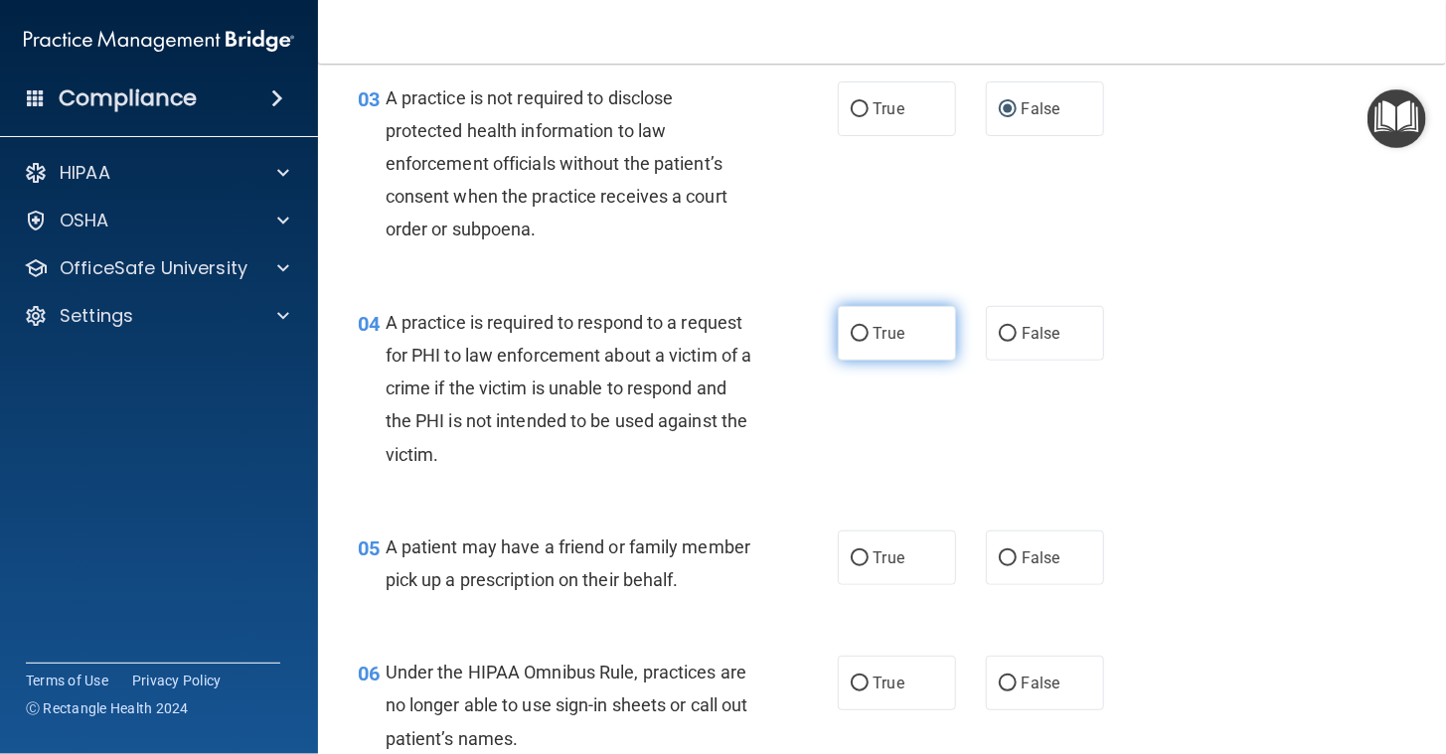
click at [851, 331] on input "True" at bounding box center [860, 334] width 18 height 15
radio input "true"
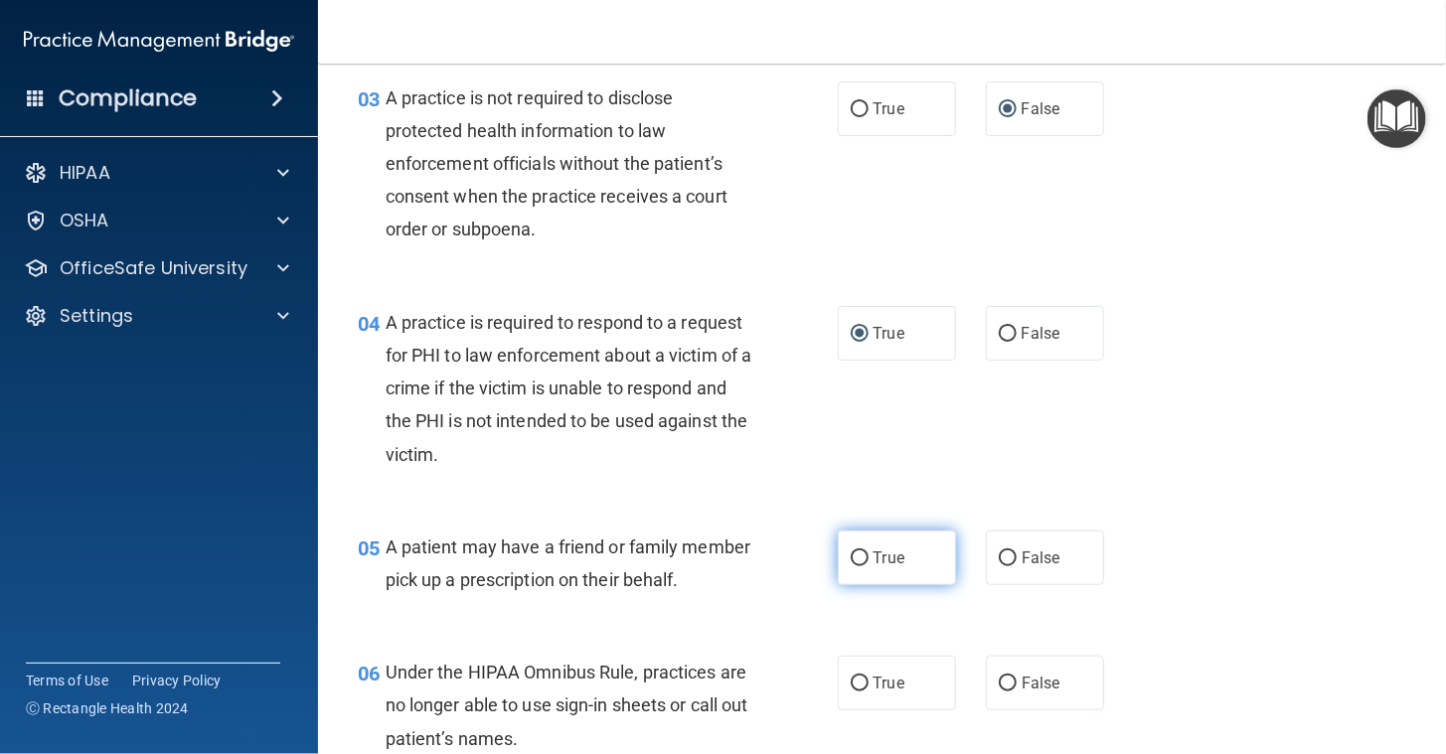
click at [851, 555] on input "True" at bounding box center [860, 559] width 18 height 15
radio input "true"
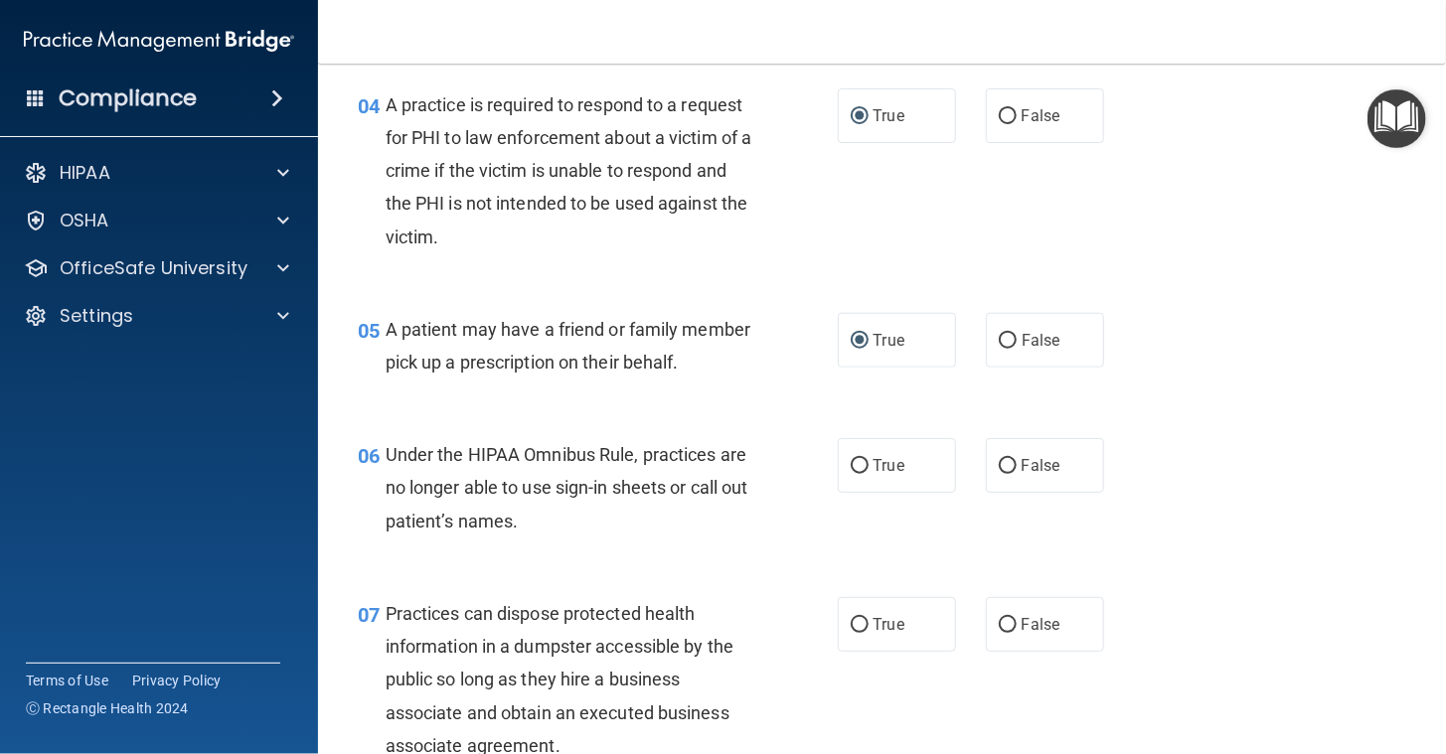
scroll to position [764, 0]
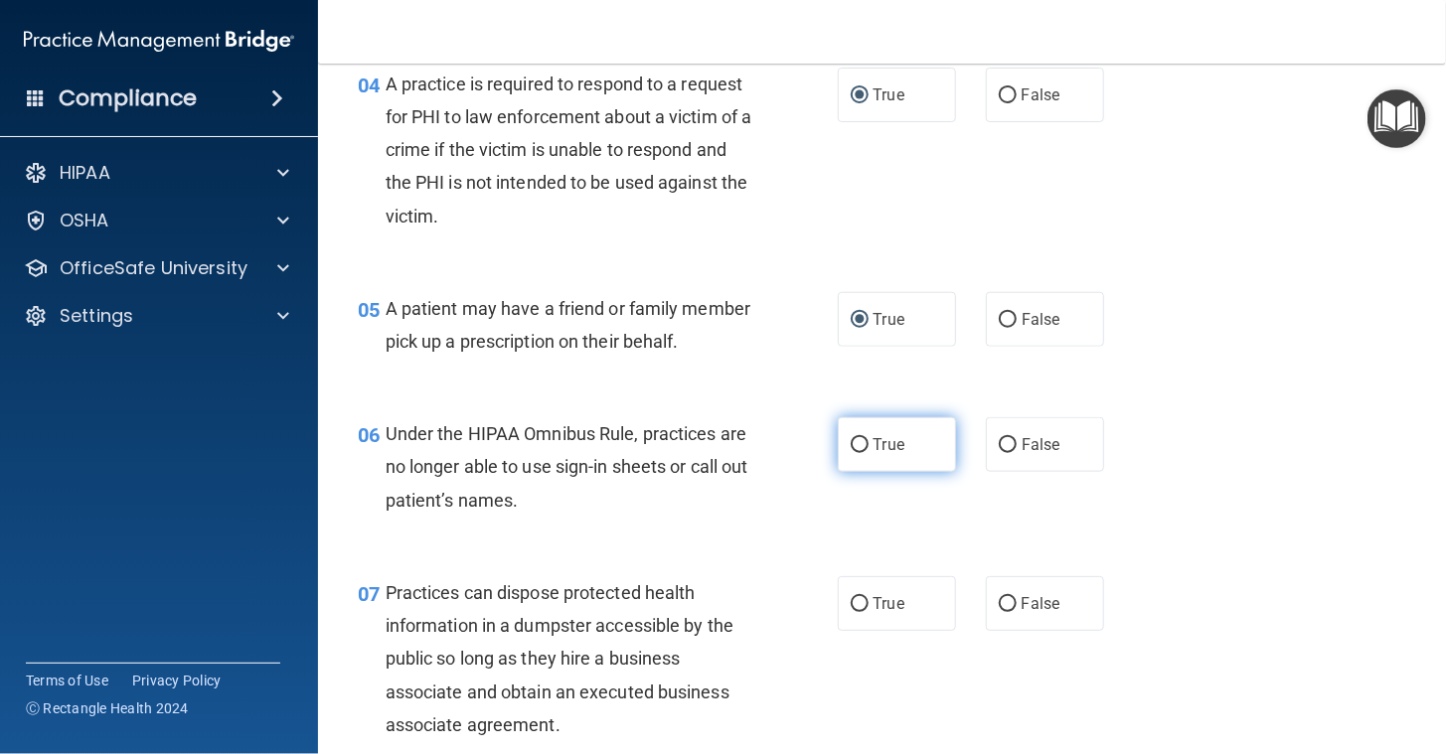
click at [851, 453] on input "True" at bounding box center [860, 445] width 18 height 15
radio input "true"
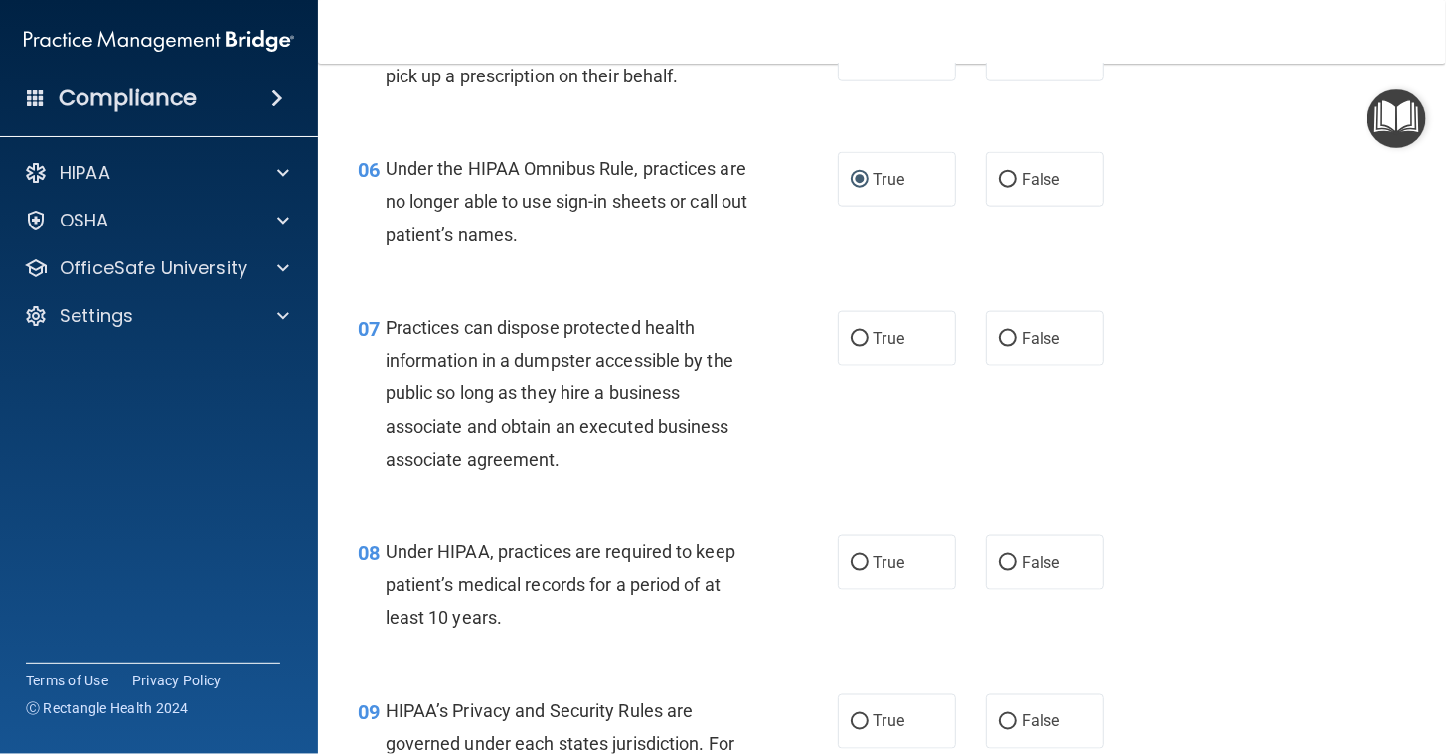
scroll to position [1040, 0]
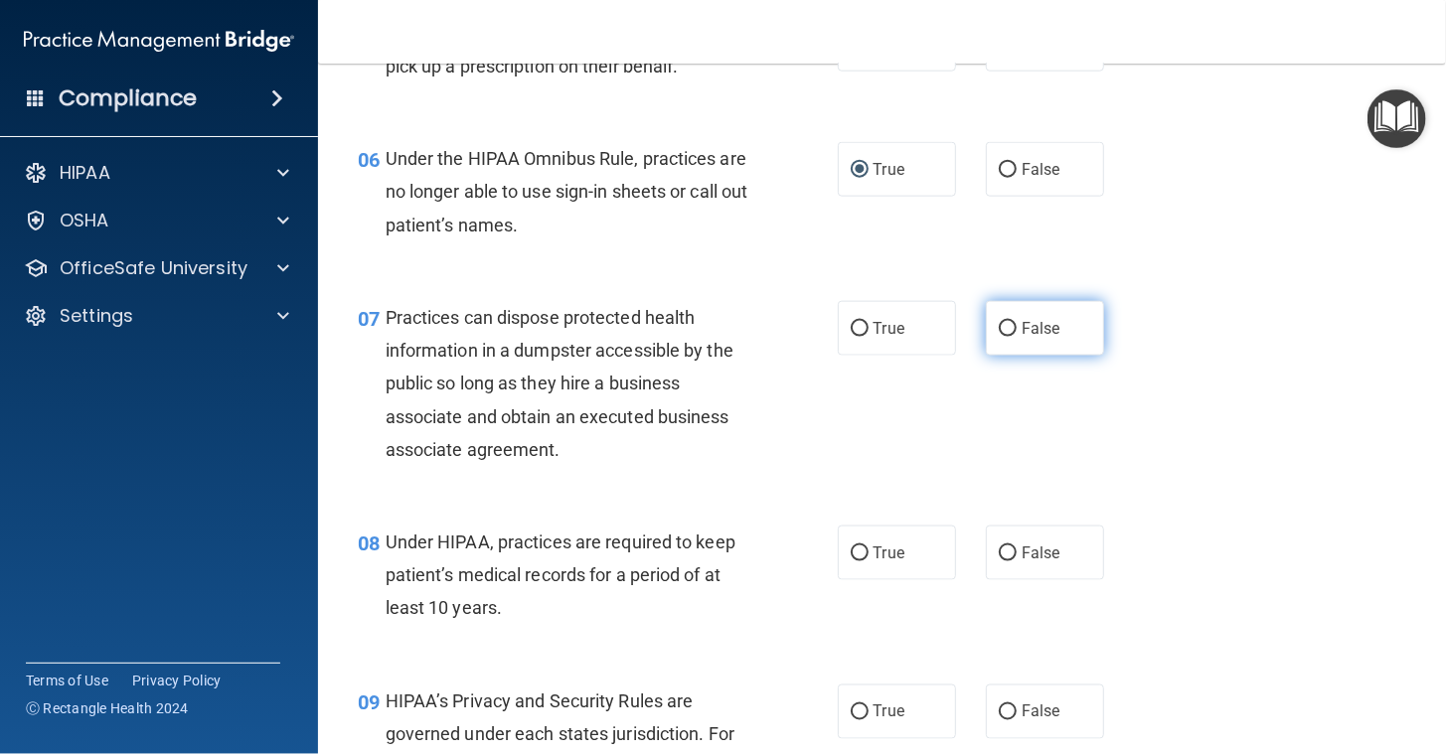
click at [999, 337] on input "False" at bounding box center [1008, 329] width 18 height 15
radio input "true"
click at [853, 562] on input "True" at bounding box center [860, 554] width 18 height 15
radio input "true"
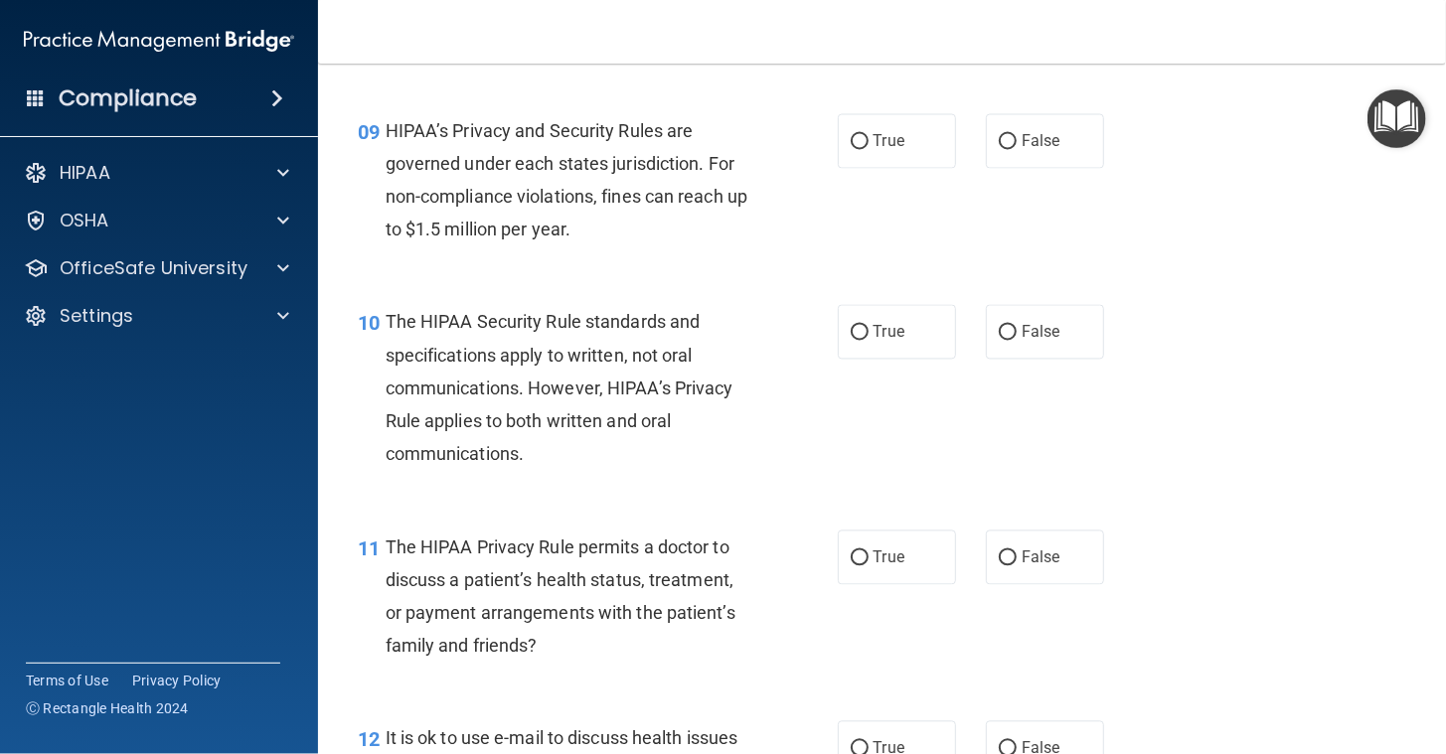
scroll to position [1619, 0]
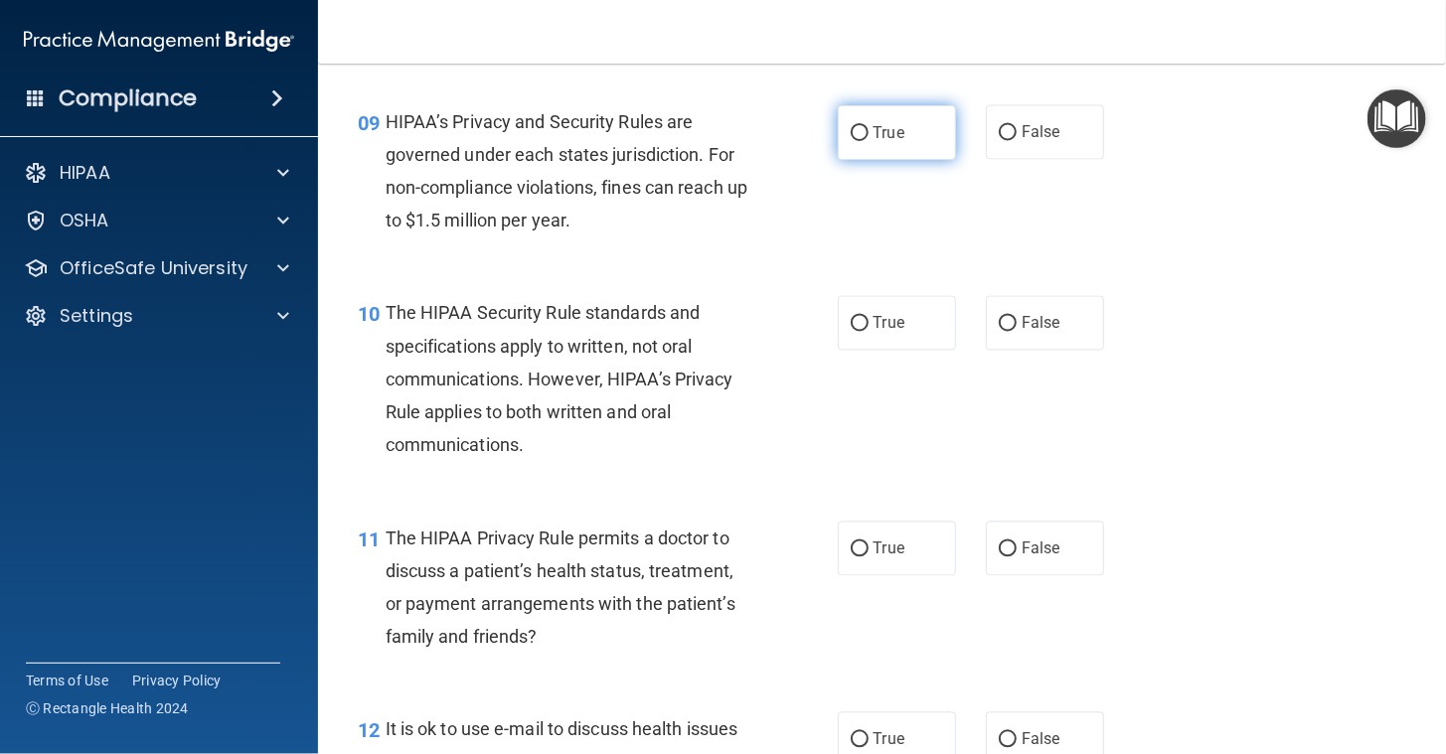
click at [851, 141] on input "True" at bounding box center [860, 133] width 18 height 15
radio input "true"
click at [999, 332] on input "False" at bounding box center [1008, 324] width 18 height 15
radio input "true"
click at [999, 558] on input "False" at bounding box center [1008, 550] width 18 height 15
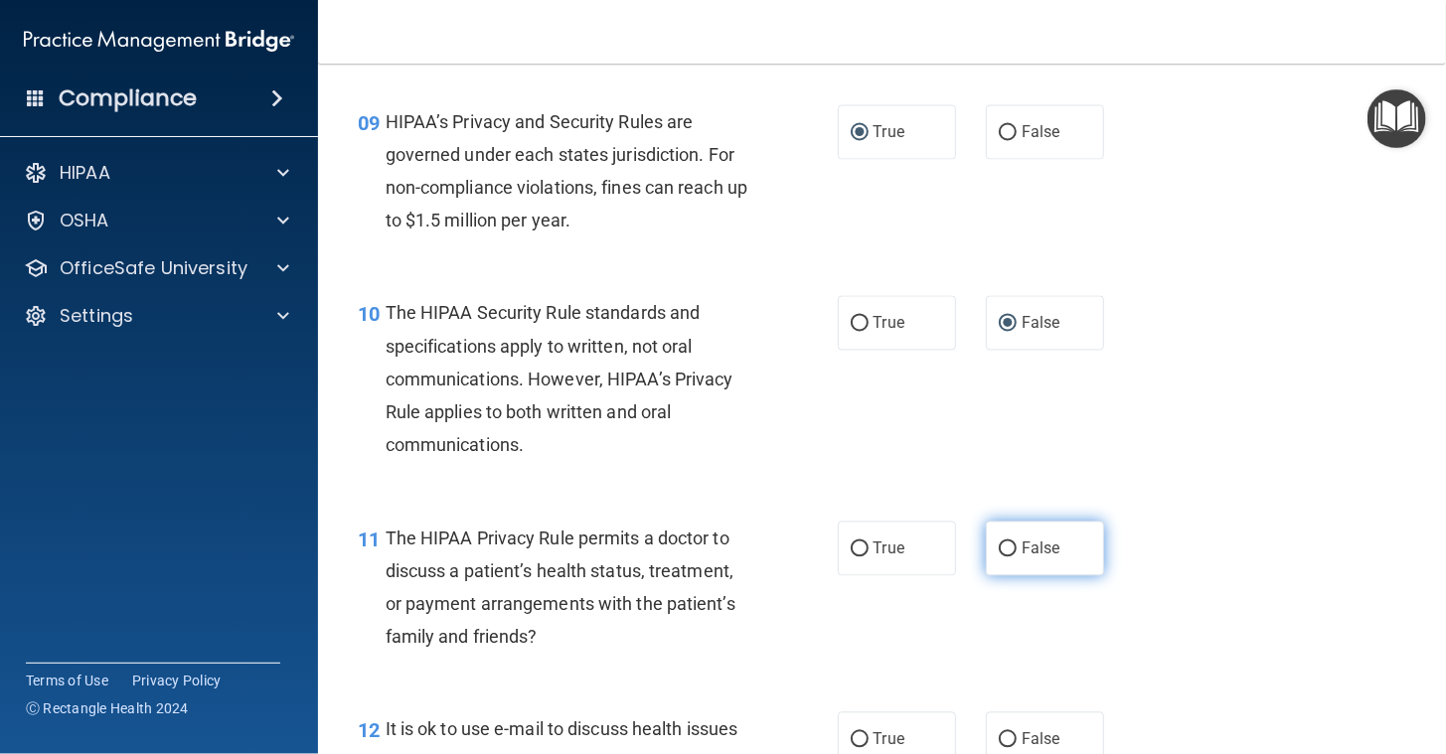
radio input "true"
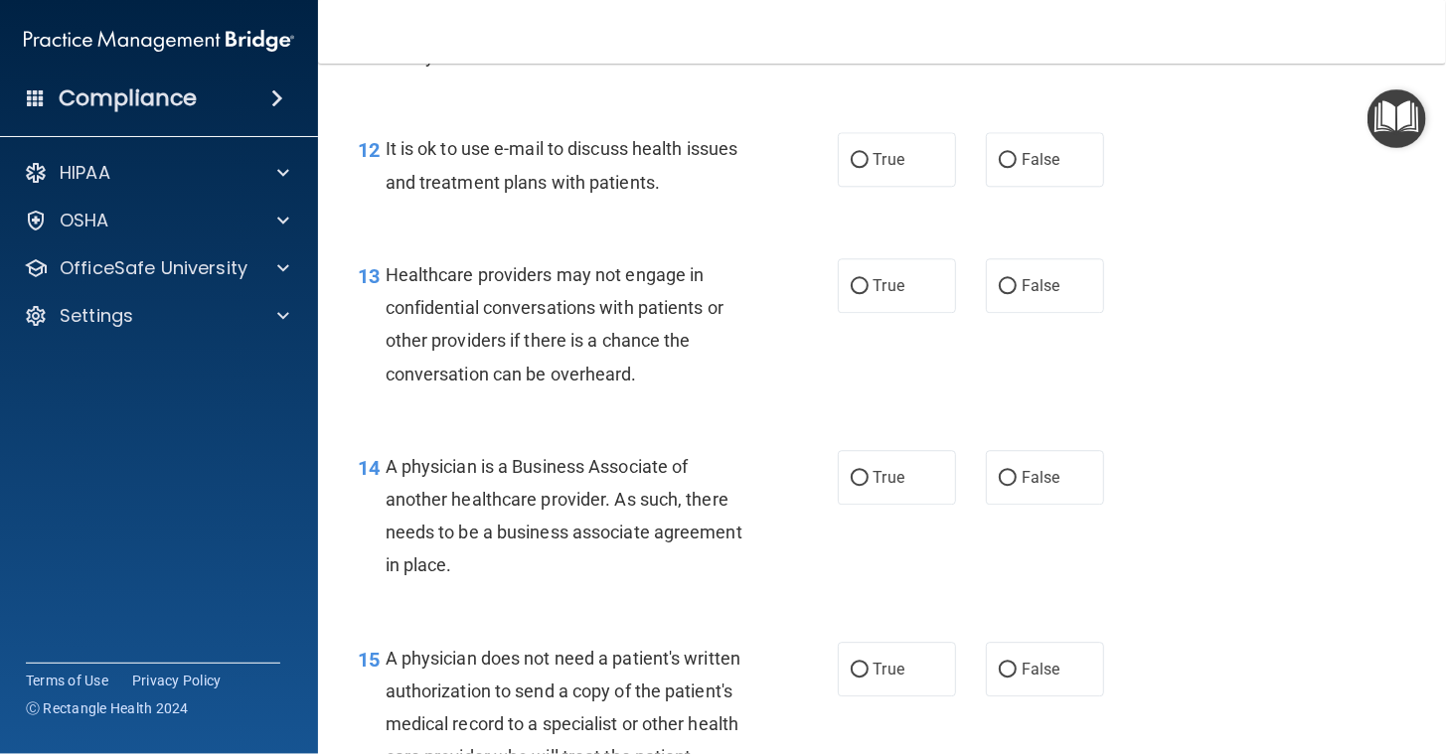
scroll to position [2205, 0]
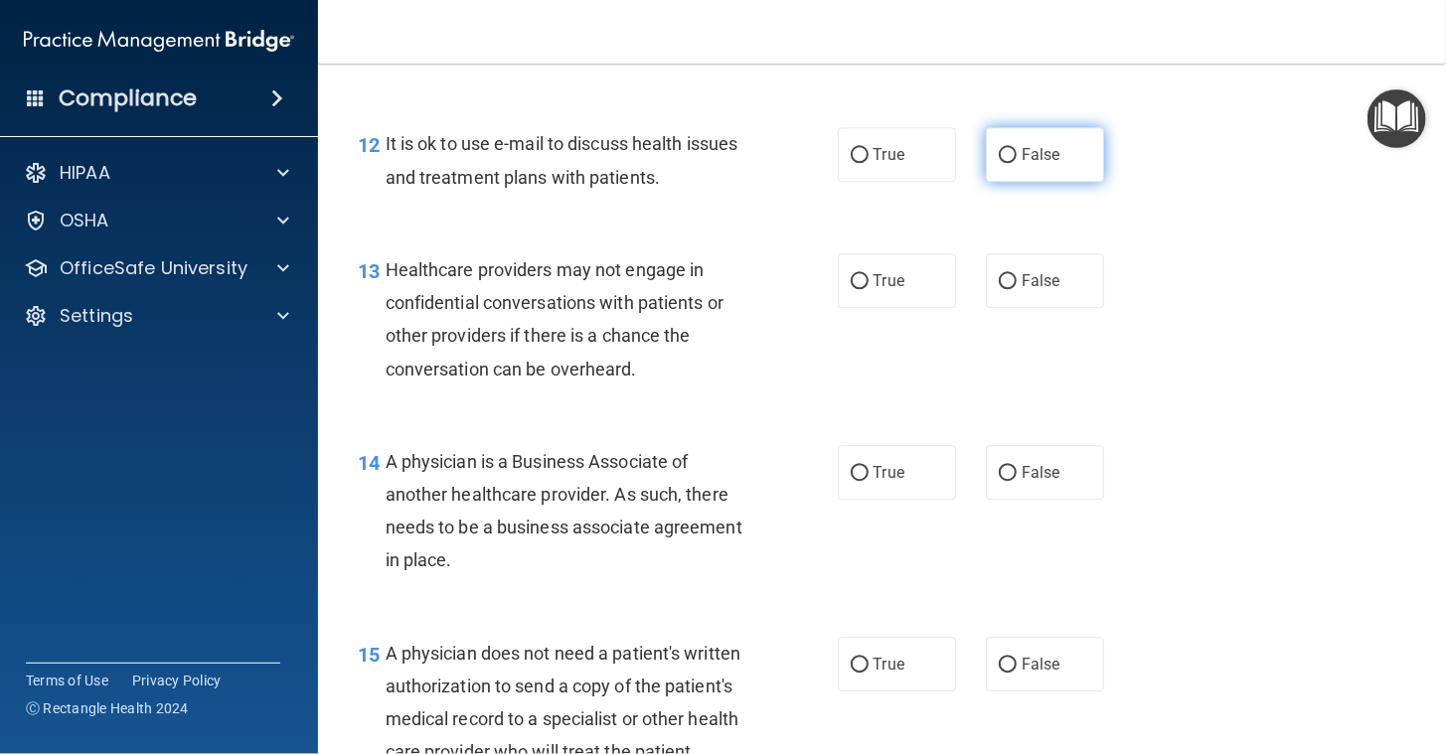
click at [999, 163] on input "False" at bounding box center [1008, 155] width 18 height 15
radio input "true"
click at [853, 289] on input "True" at bounding box center [860, 281] width 18 height 15
radio input "true"
click at [854, 481] on input "True" at bounding box center [860, 473] width 18 height 15
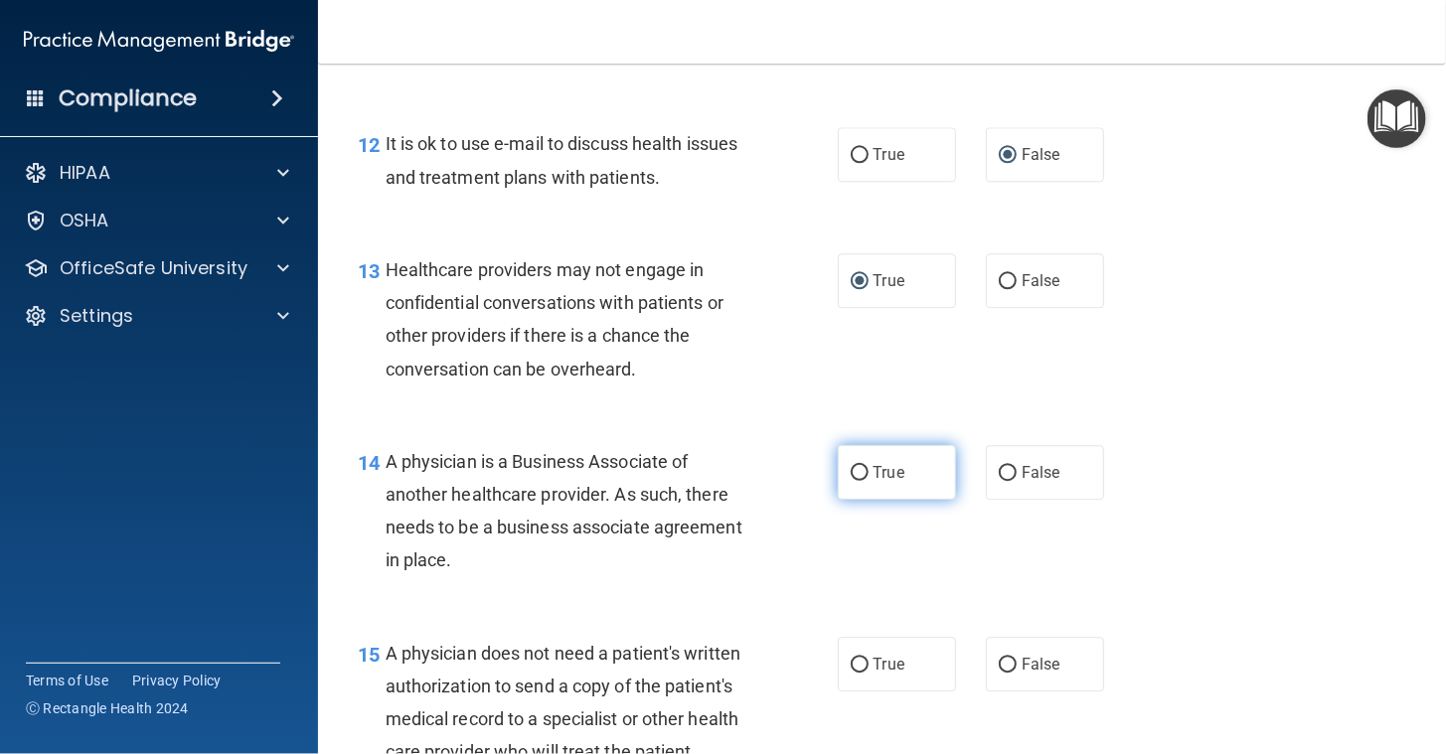
radio input "true"
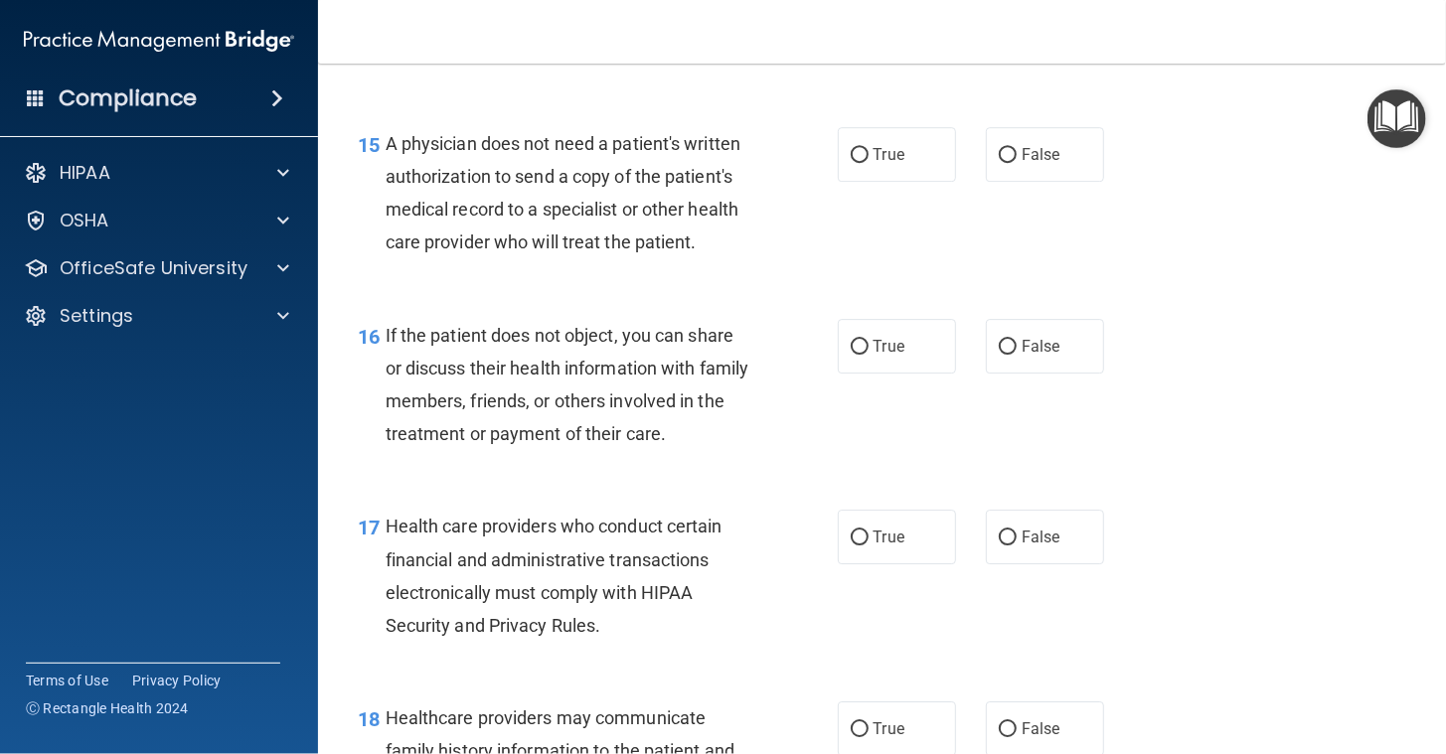
scroll to position [2740, 0]
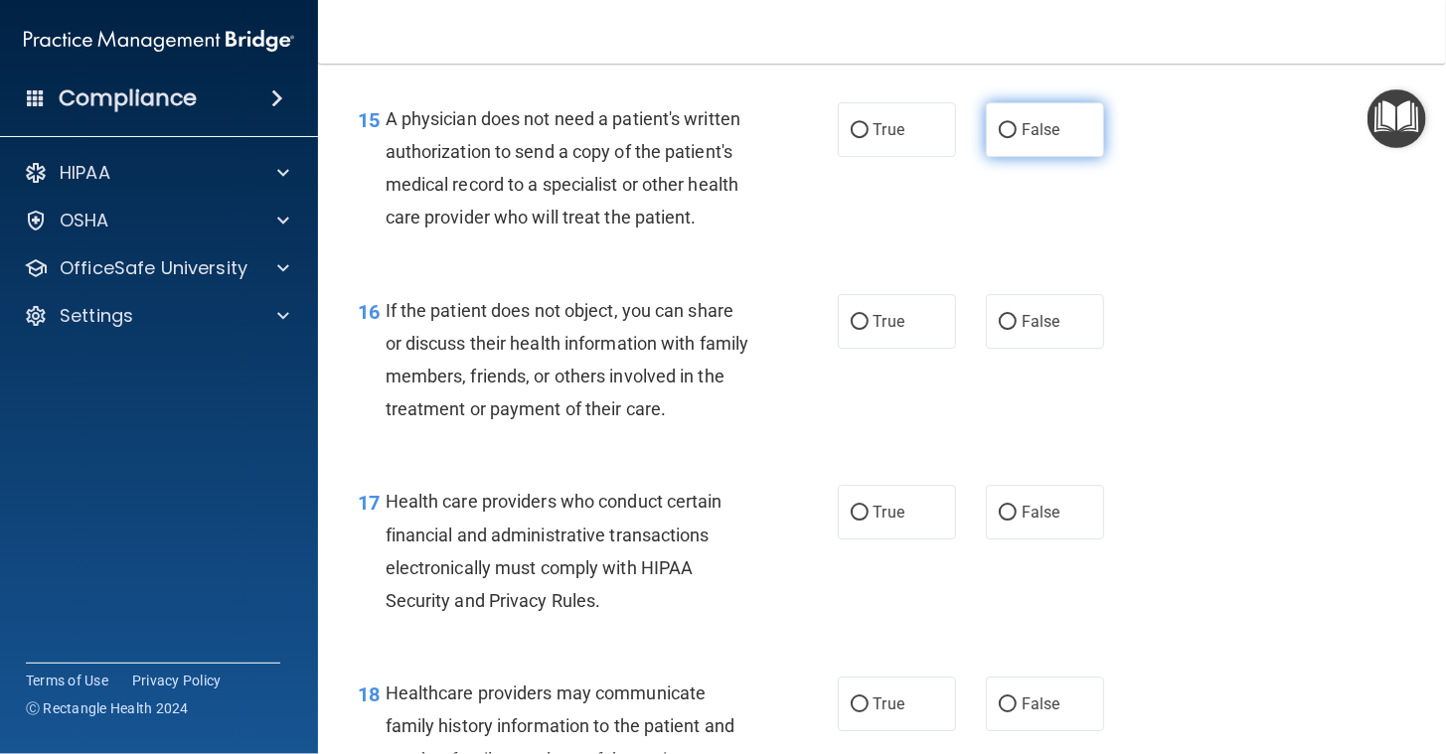
click at [999, 138] on input "False" at bounding box center [1008, 130] width 18 height 15
radio input "true"
click at [1001, 330] on input "False" at bounding box center [1008, 322] width 18 height 15
radio input "true"
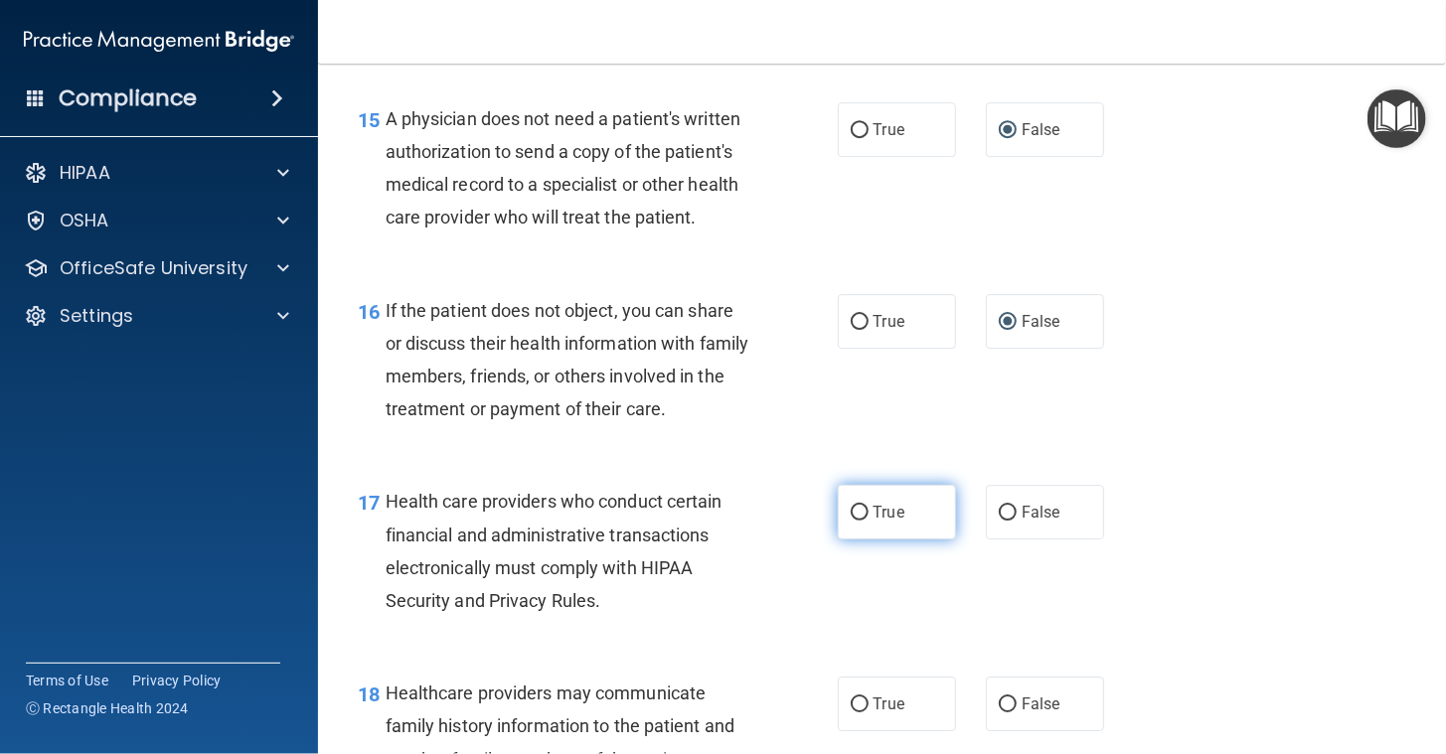
click at [860, 521] on input "True" at bounding box center [860, 513] width 18 height 15
radio input "true"
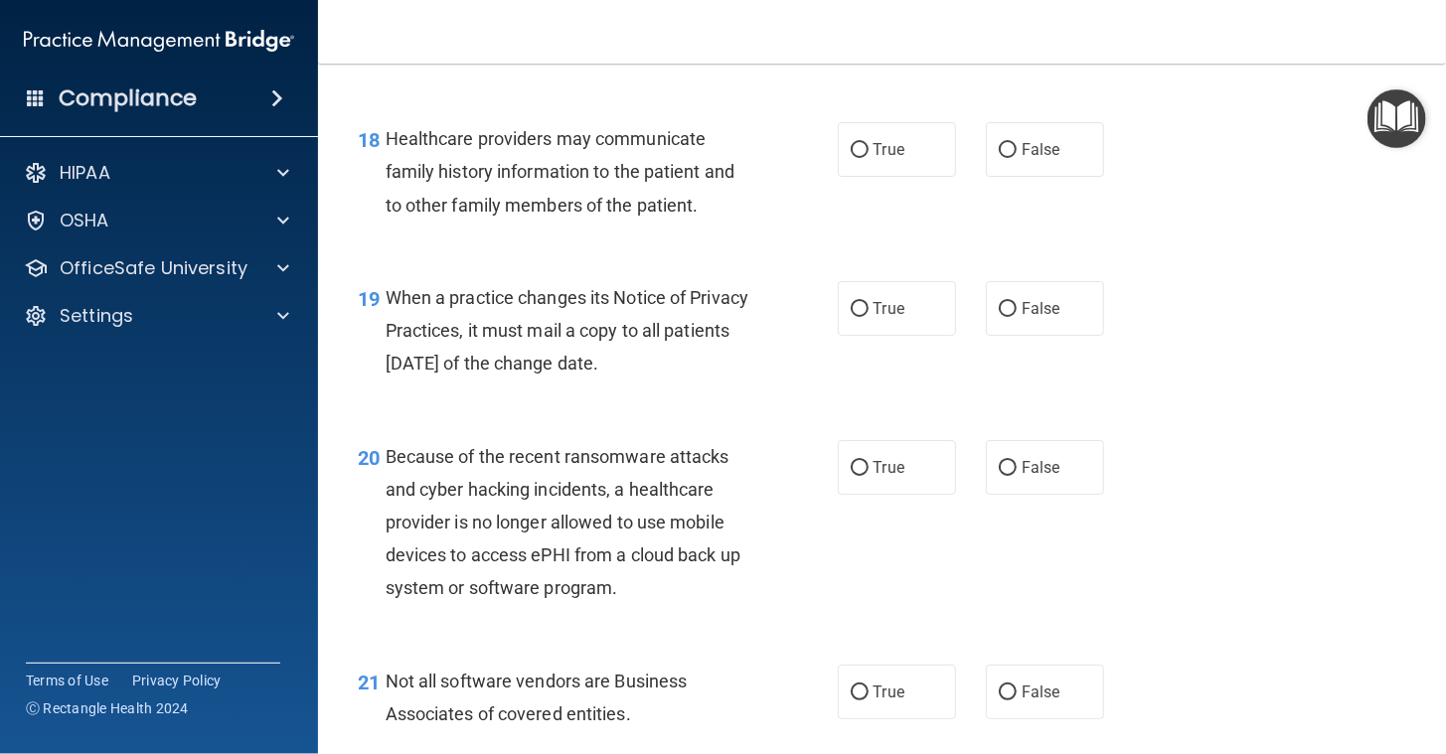
scroll to position [3250, 0]
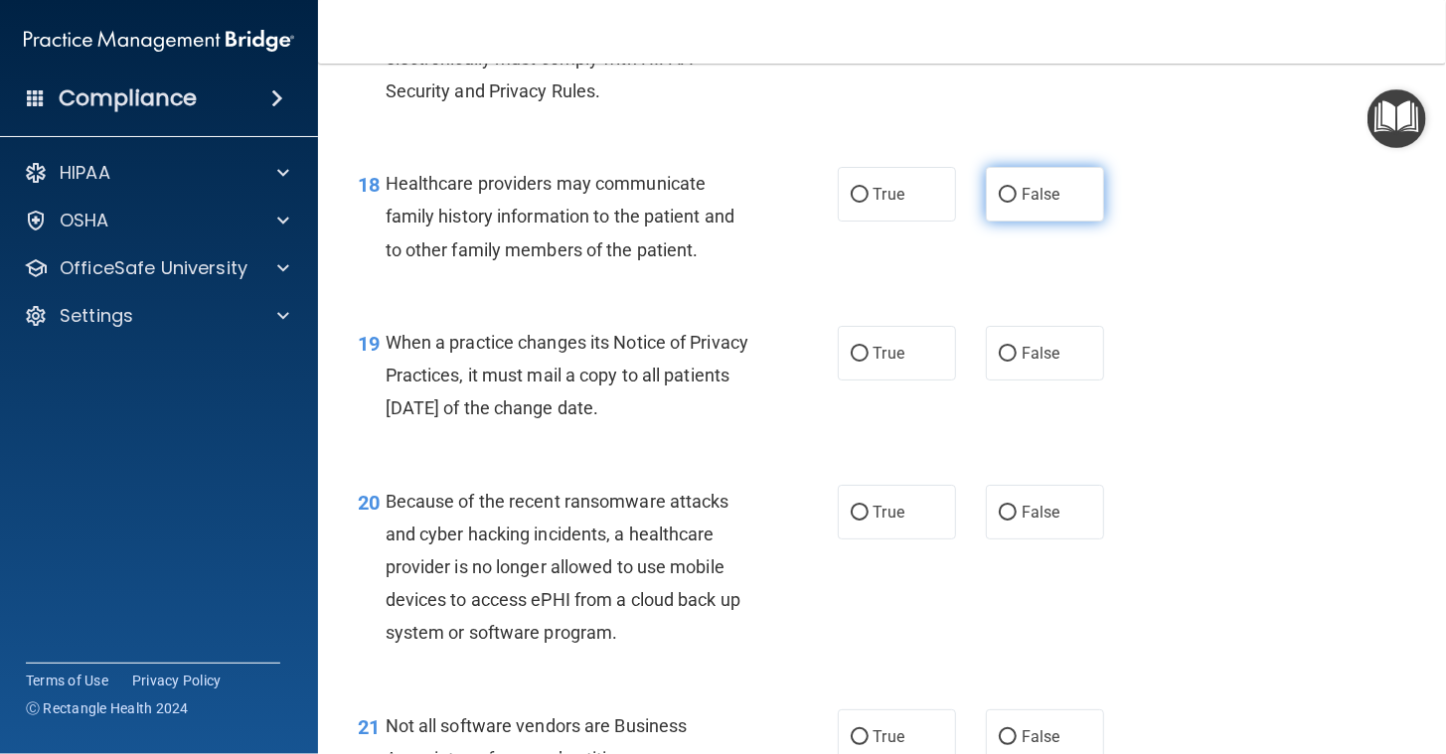
click at [1000, 203] on input "False" at bounding box center [1008, 195] width 18 height 15
radio input "true"
click at [852, 362] on input "True" at bounding box center [860, 354] width 18 height 15
radio input "true"
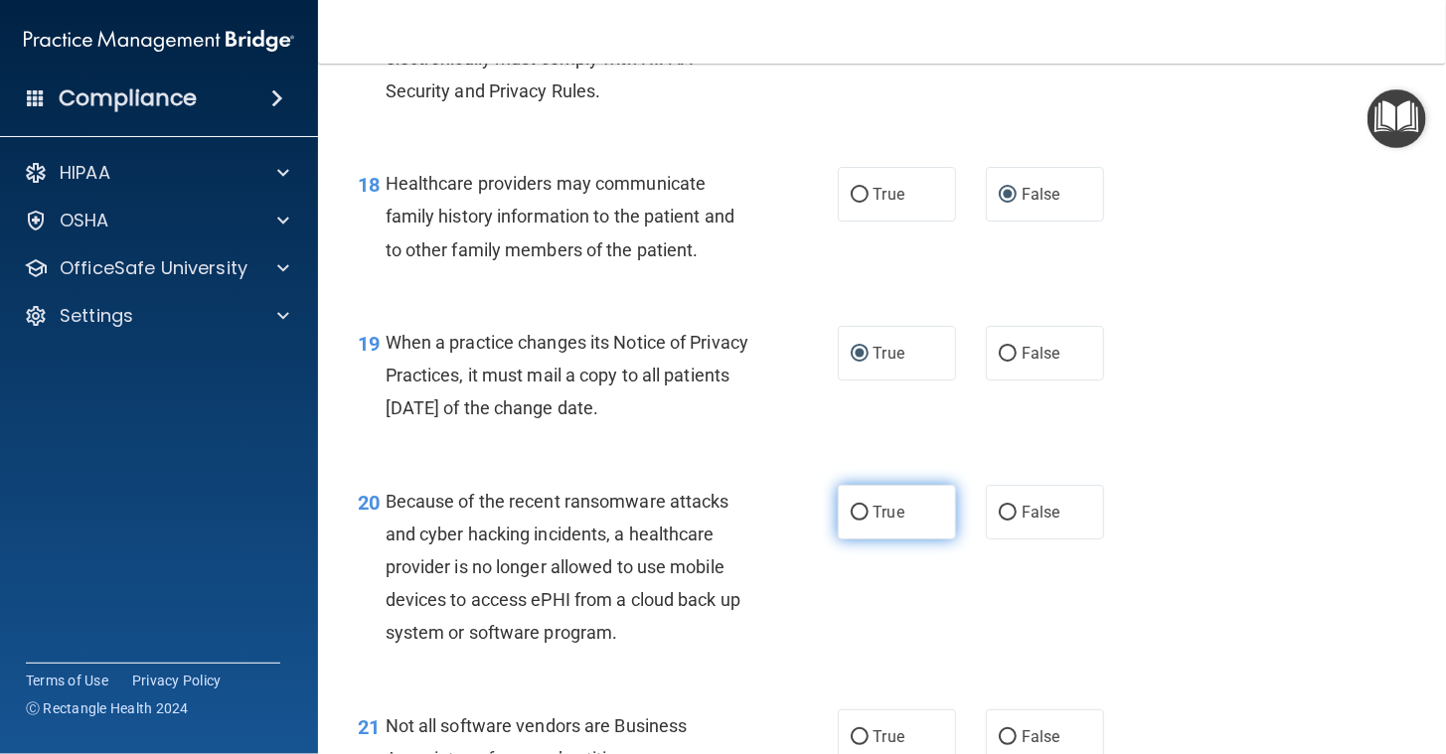
click at [851, 521] on input "True" at bounding box center [860, 513] width 18 height 15
radio input "true"
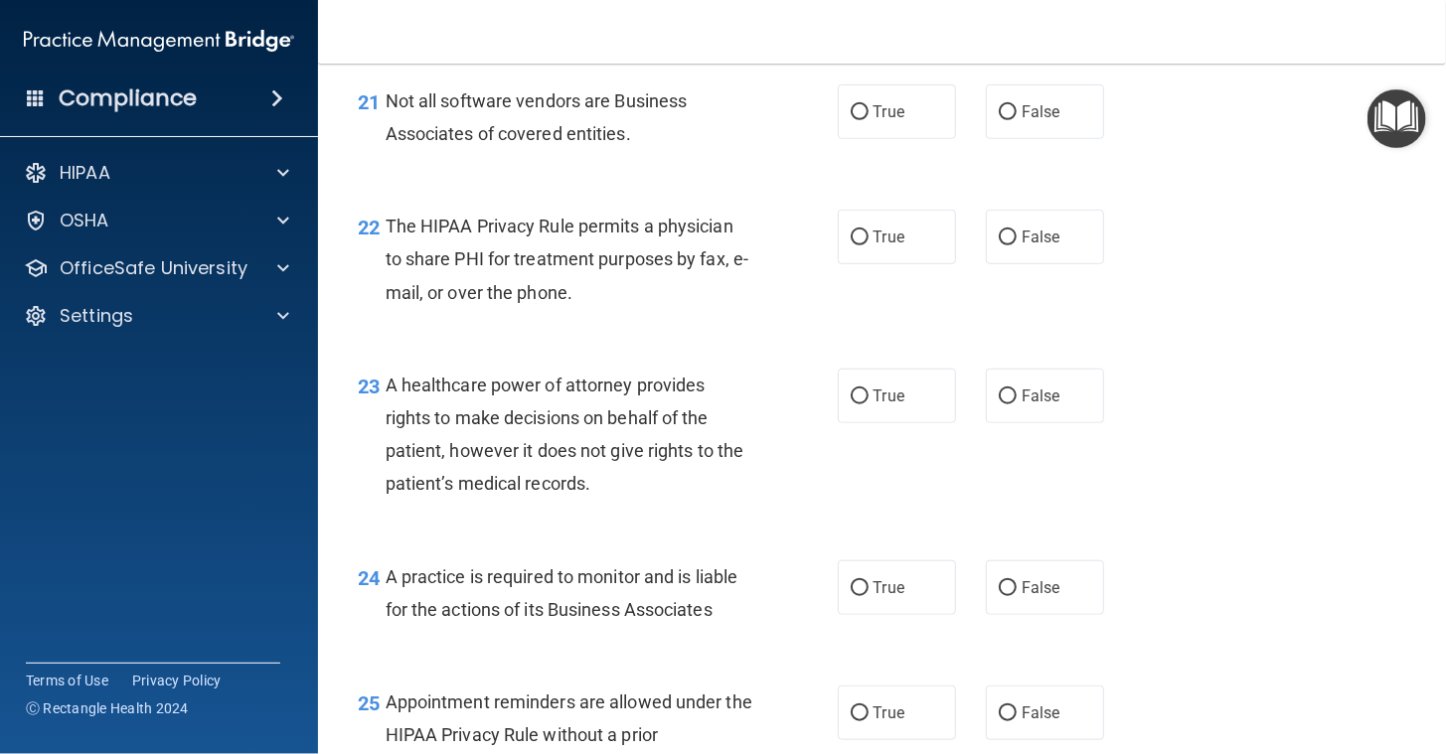
scroll to position [3895, 0]
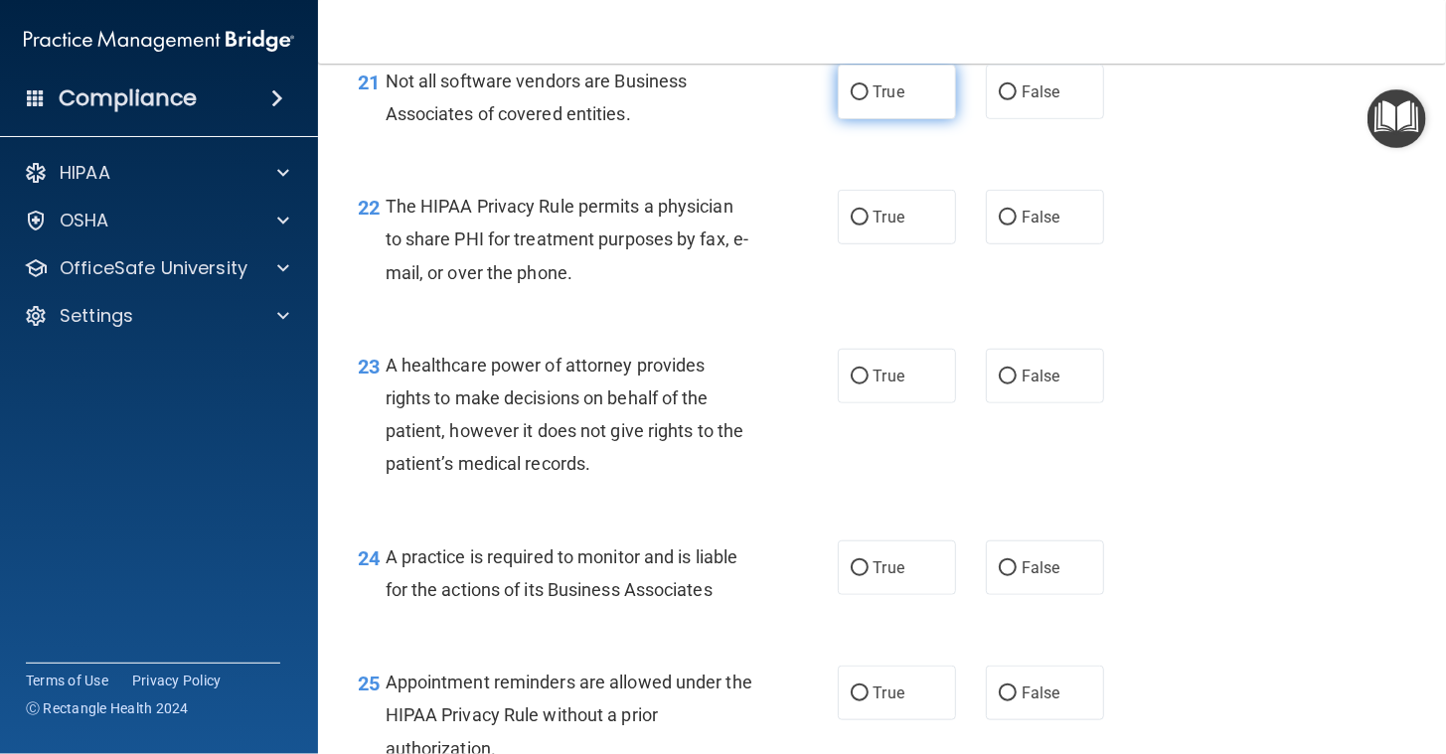
click at [852, 100] on input "True" at bounding box center [860, 92] width 18 height 15
radio input "true"
click at [1002, 226] on input "False" at bounding box center [1008, 218] width 18 height 15
radio input "true"
click at [851, 385] on input "True" at bounding box center [860, 377] width 18 height 15
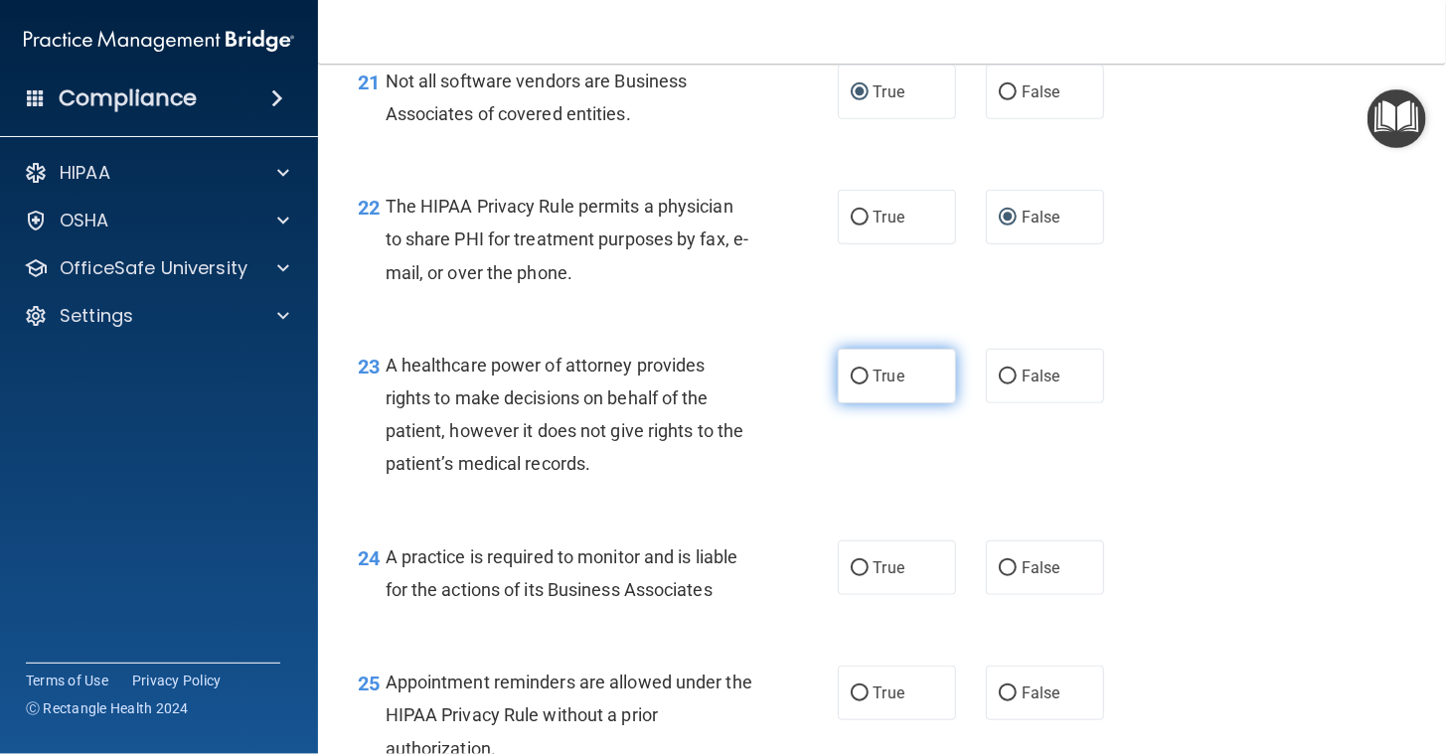
radio input "true"
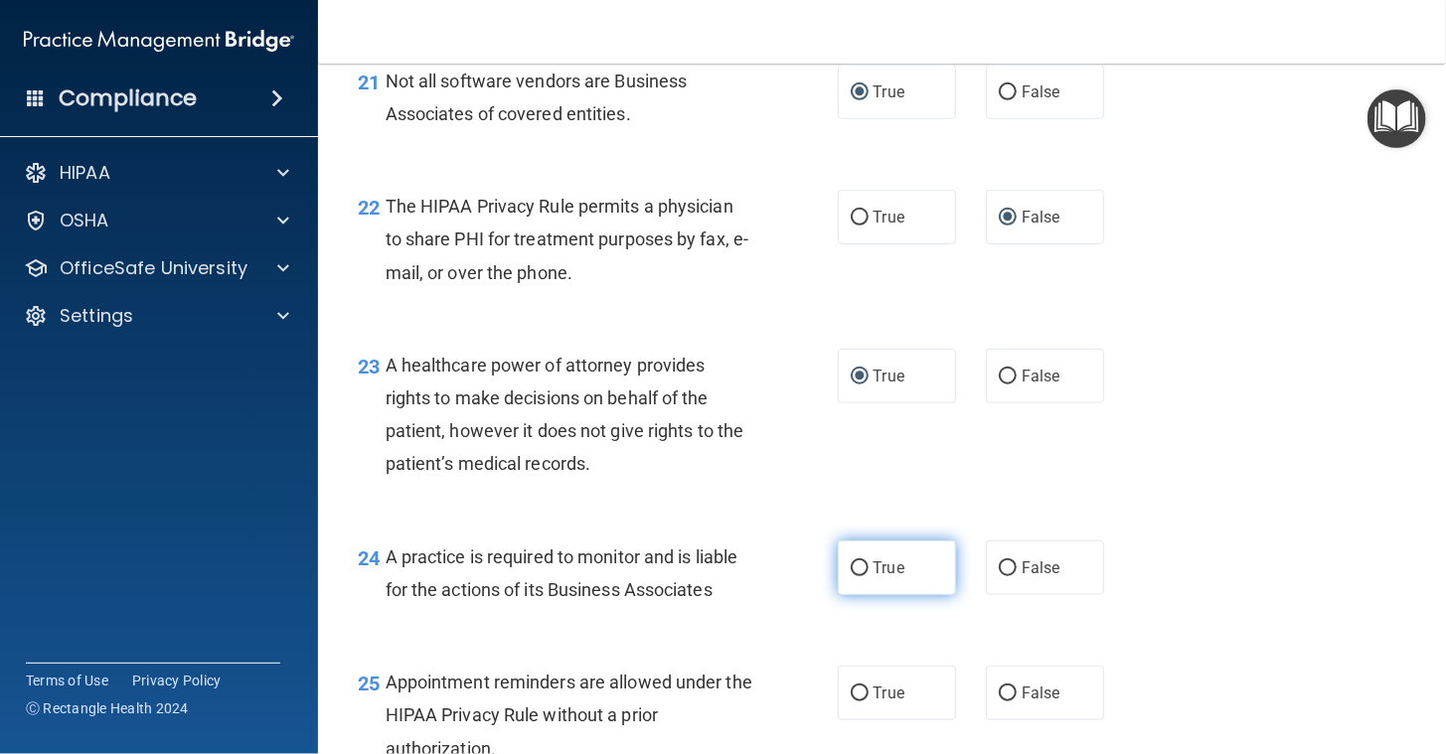
click at [851, 577] on input "True" at bounding box center [860, 569] width 18 height 15
radio input "true"
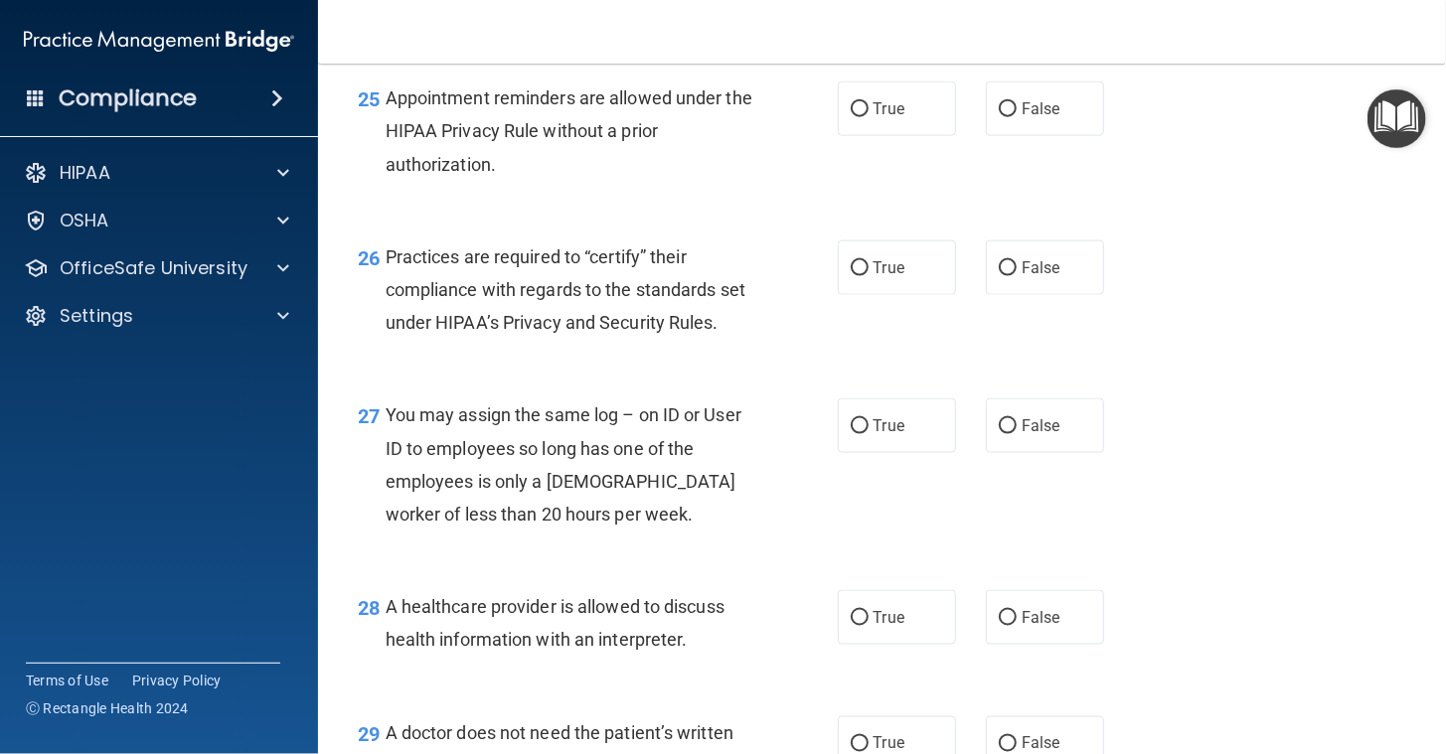
scroll to position [4485, 0]
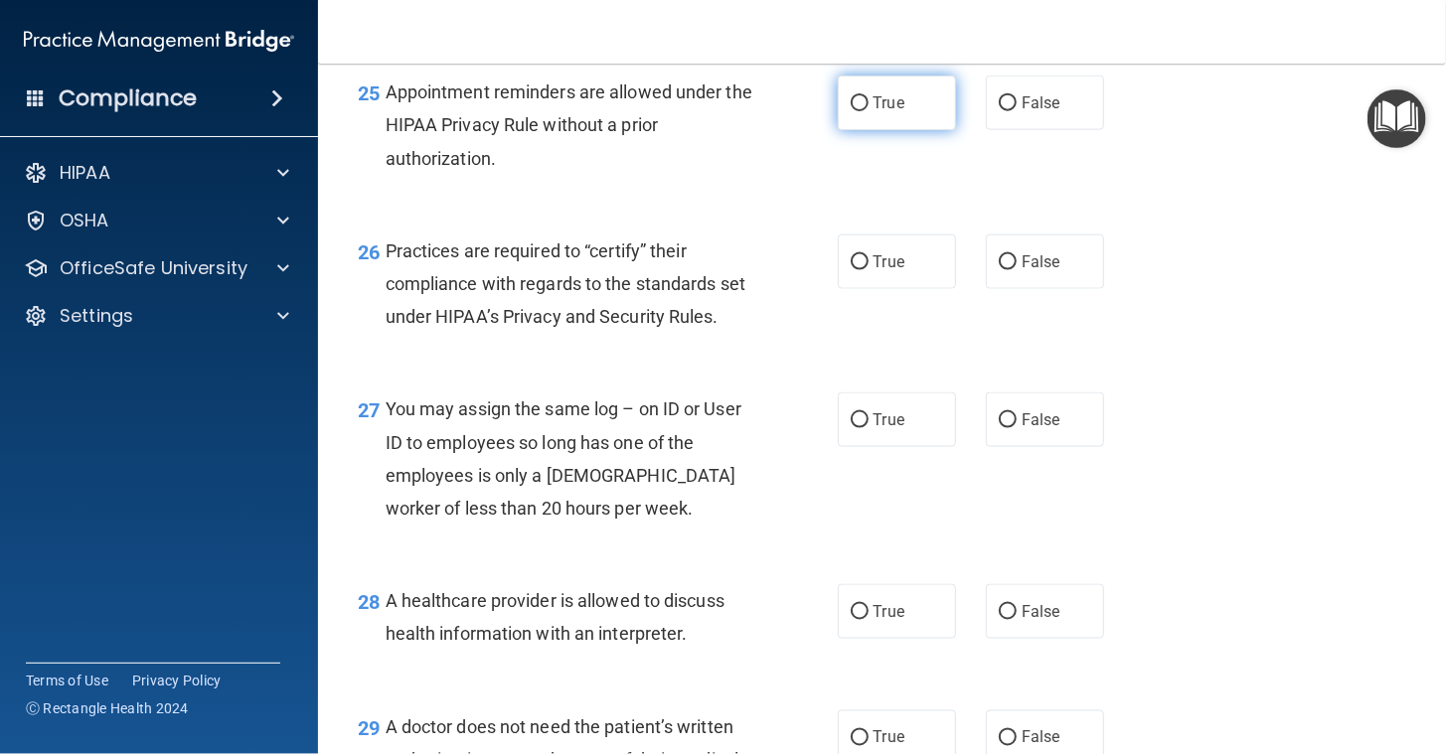
click at [851, 111] on input "True" at bounding box center [860, 103] width 18 height 15
radio input "true"
click at [852, 270] on input "True" at bounding box center [860, 262] width 18 height 15
radio input "true"
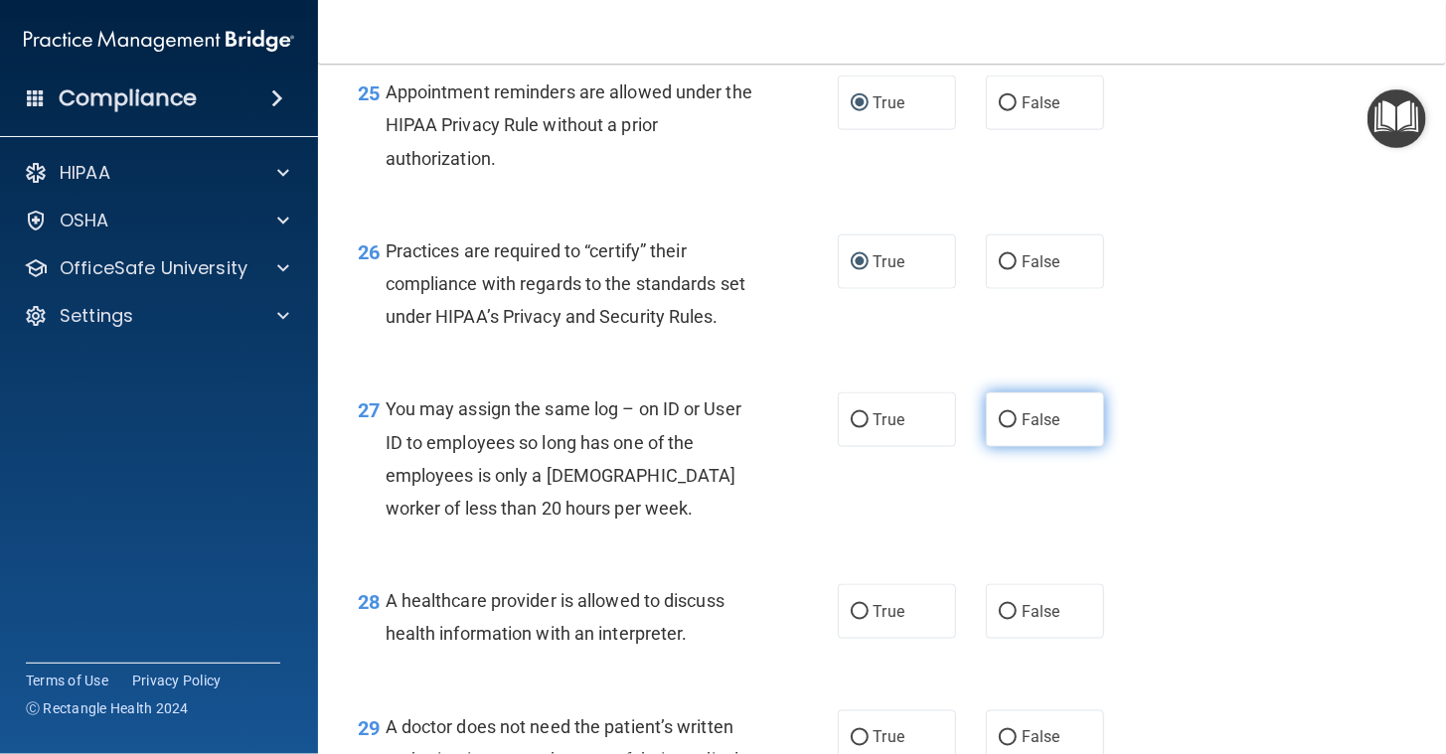
click at [999, 428] on input "False" at bounding box center [1008, 421] width 18 height 15
radio input "true"
click at [851, 620] on input "True" at bounding box center [860, 612] width 18 height 15
radio input "true"
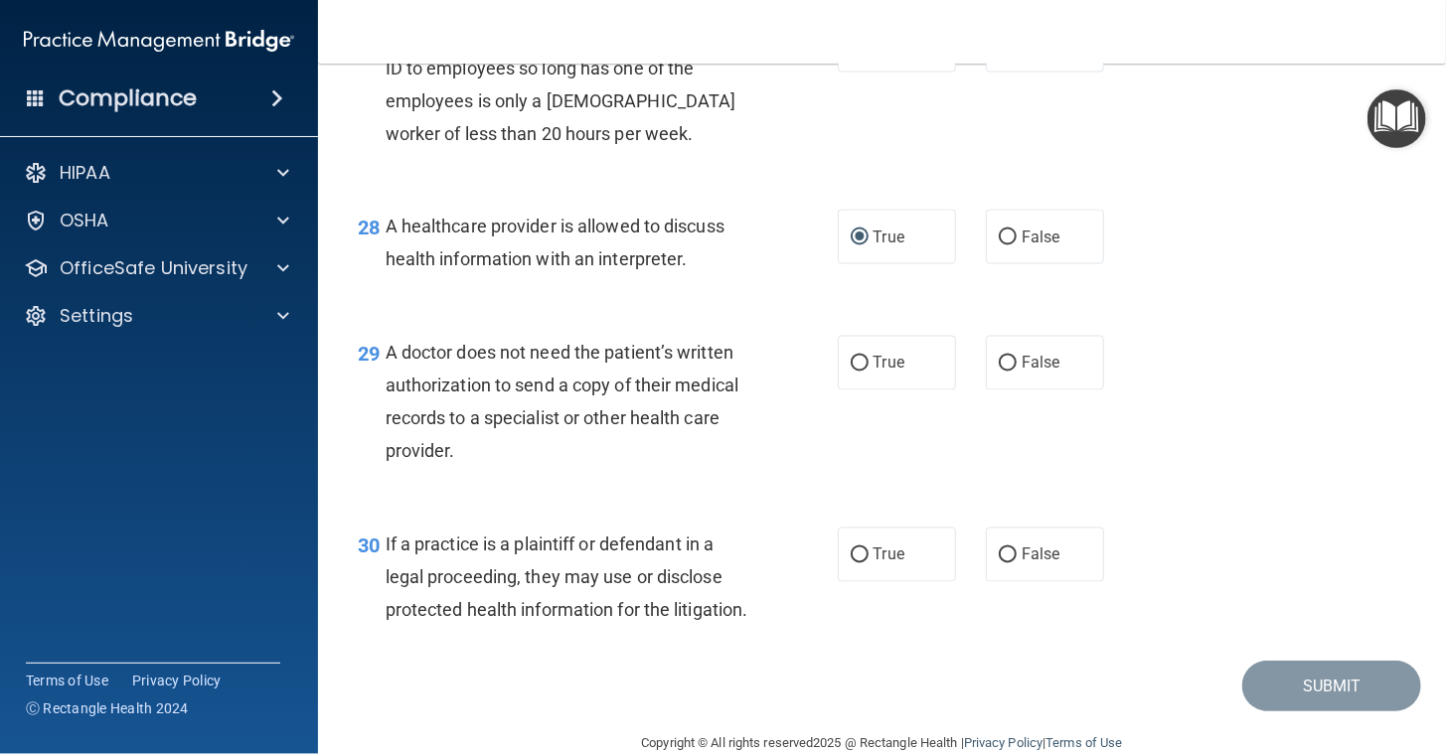
scroll to position [4880, 0]
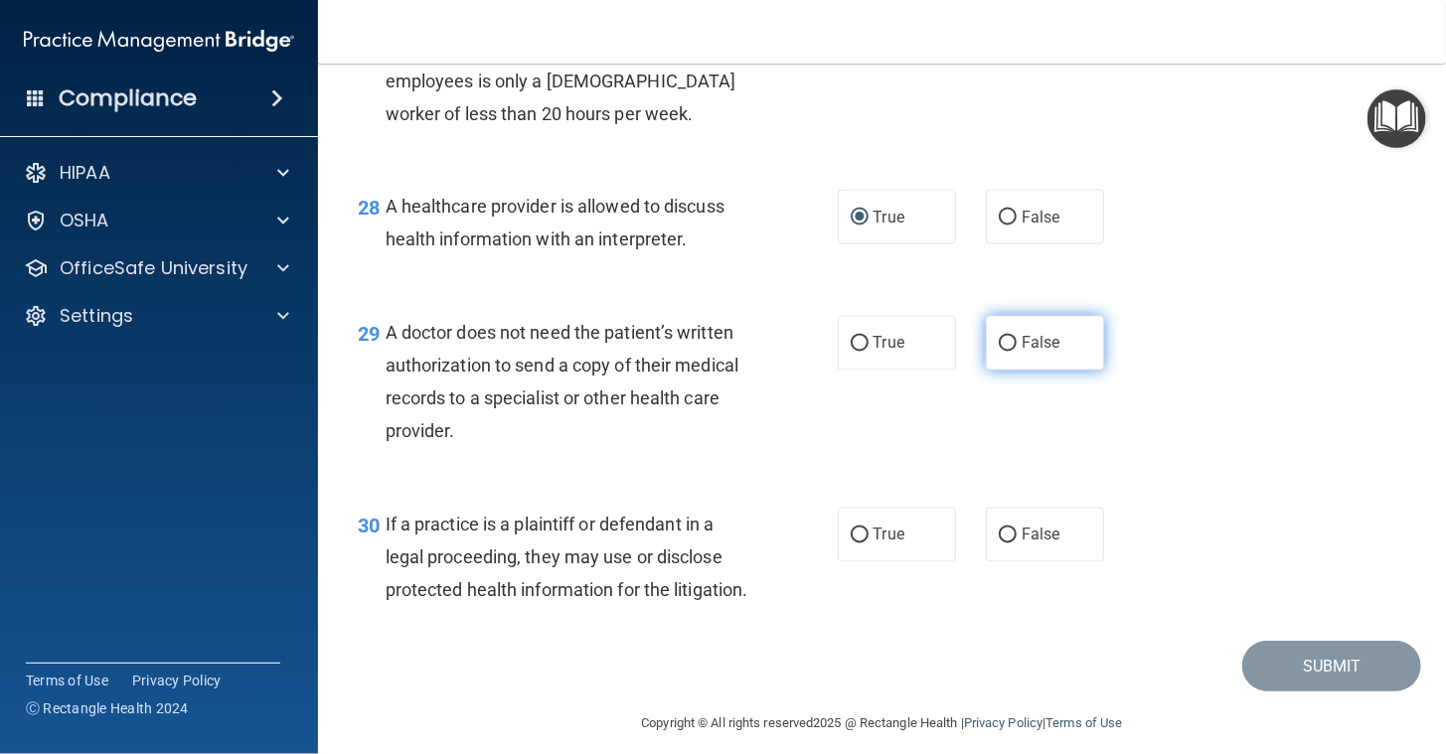
click at [999, 352] on input "False" at bounding box center [1008, 344] width 18 height 15
radio input "true"
click at [999, 544] on input "False" at bounding box center [1008, 536] width 18 height 15
radio input "true"
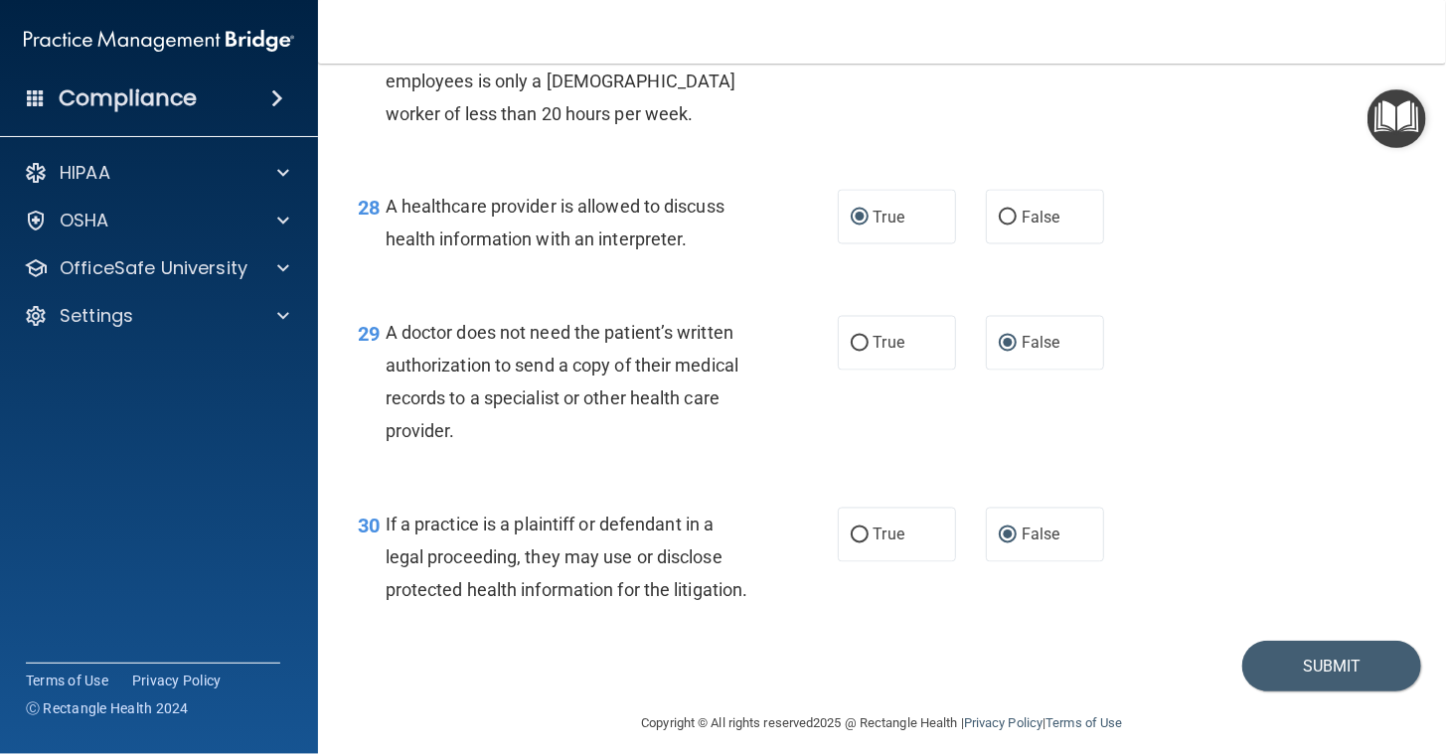
scroll to position [4995, 0]
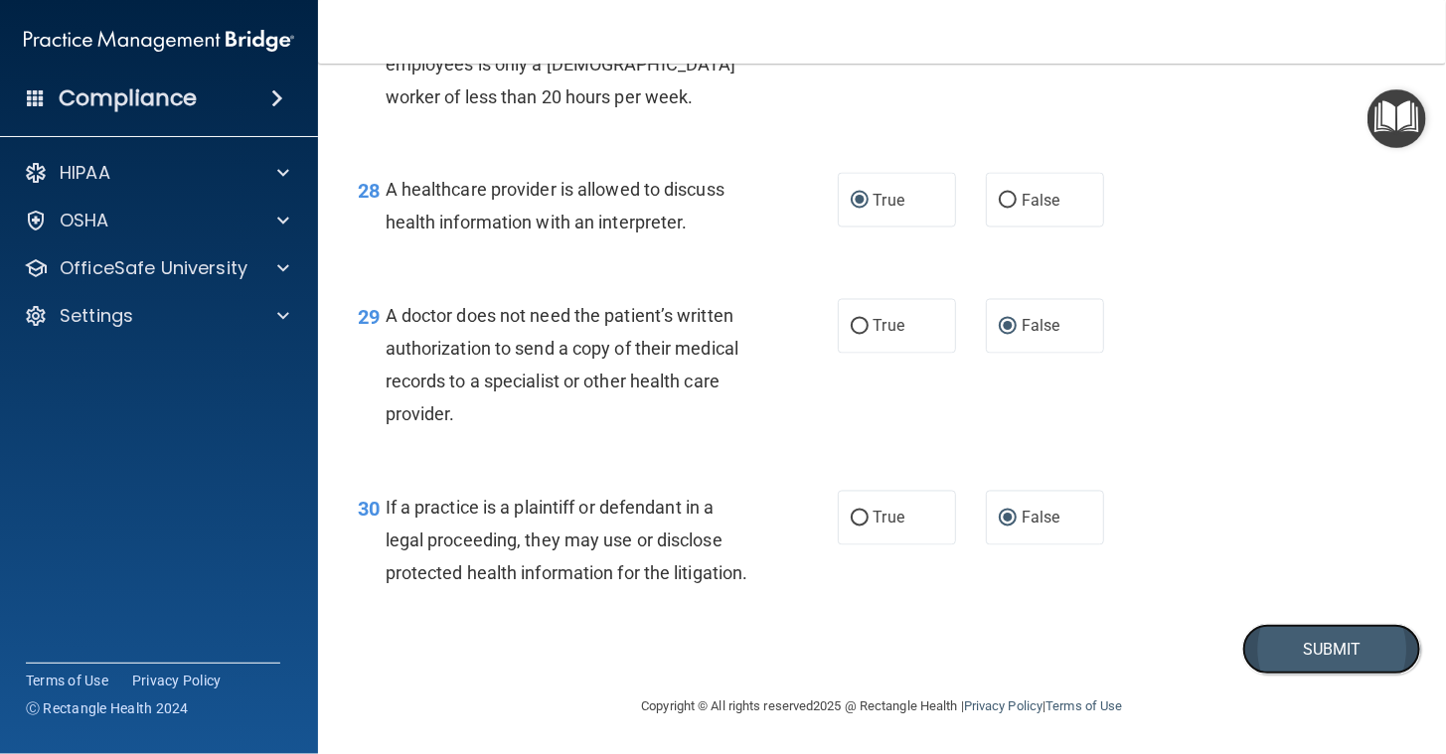
click at [1317, 646] on button "Submit" at bounding box center [1332, 649] width 179 height 51
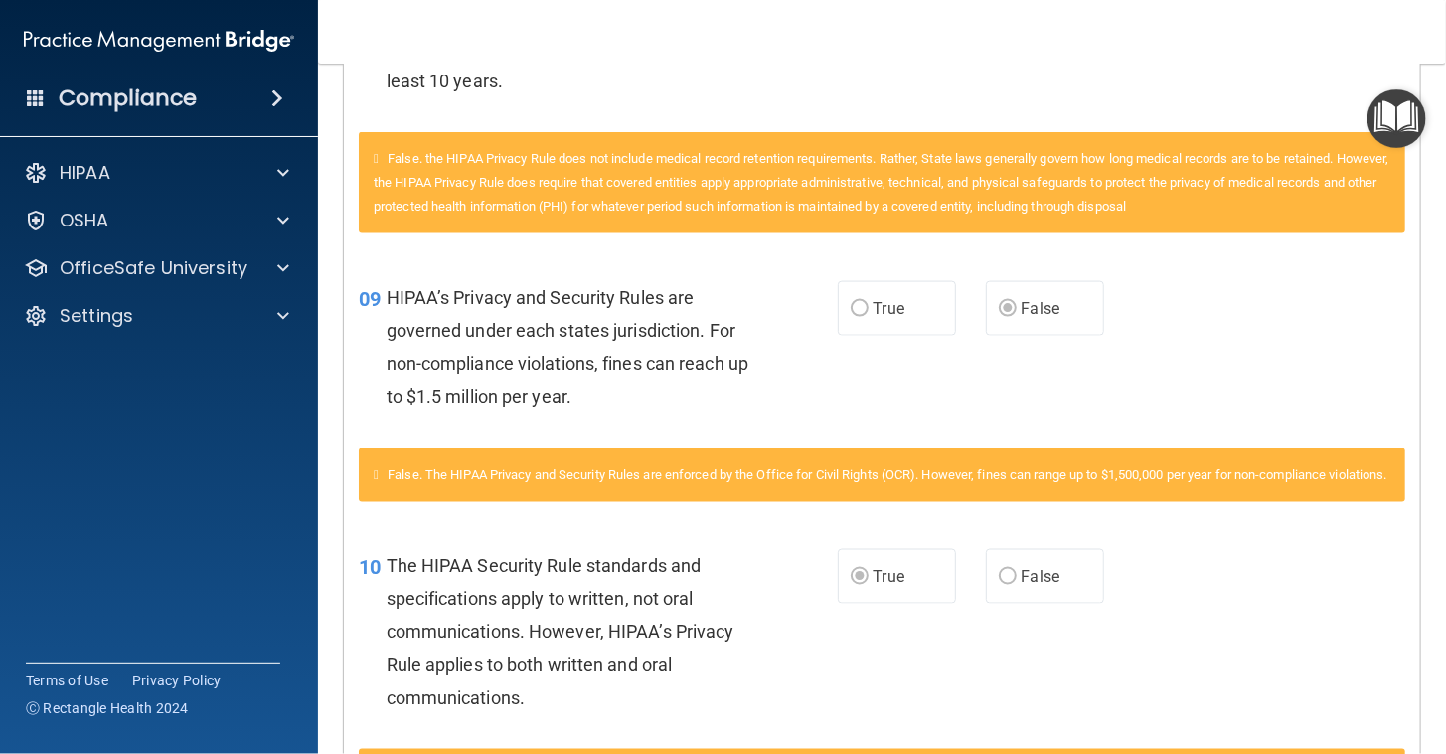
scroll to position [1158, 0]
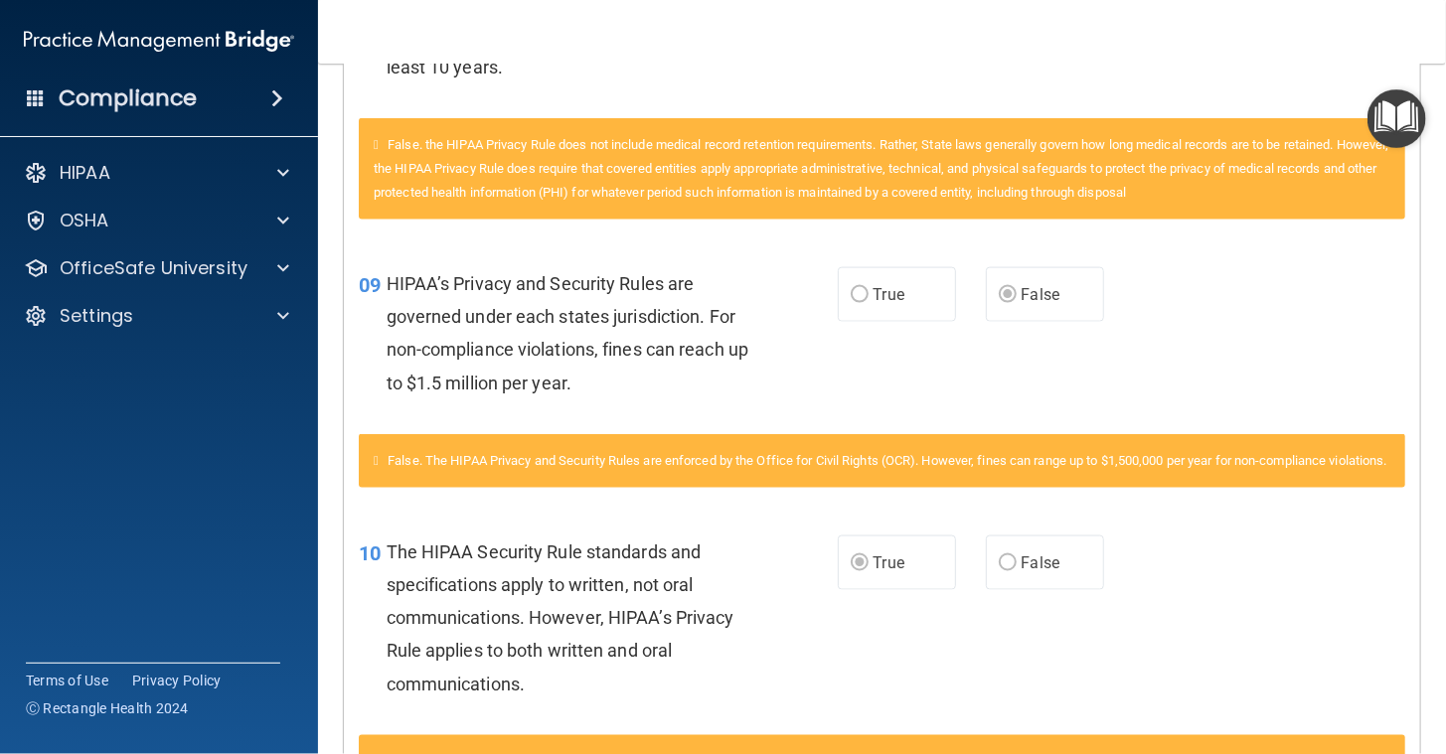
drag, startPoint x: 1436, startPoint y: 744, endPoint x: 1054, endPoint y: 695, distance: 385.8
click at [1054, 695] on div "10 The HIPAA Security Rule standards and specifications apply to written, not o…" at bounding box center [882, 623] width 1077 height 225
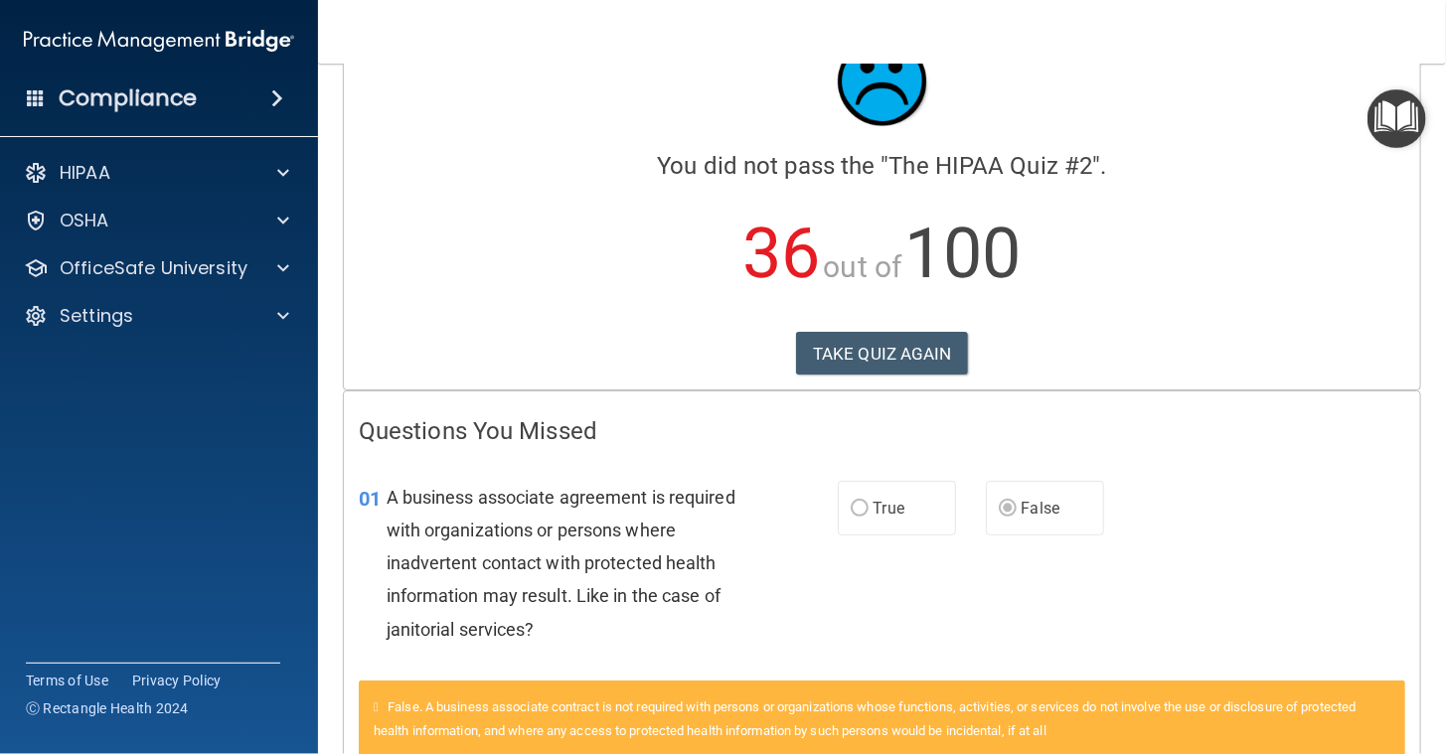
scroll to position [0, 0]
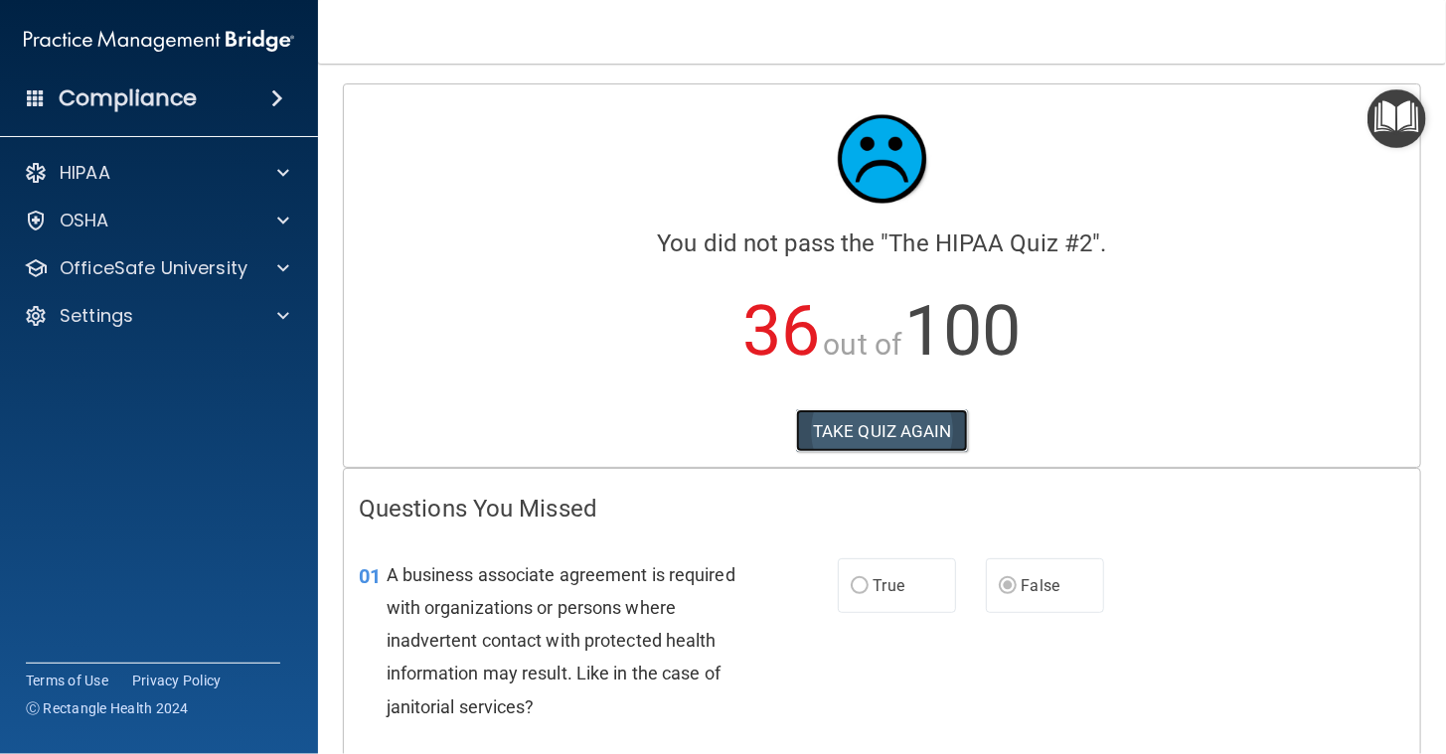
click at [874, 422] on button "TAKE QUIZ AGAIN" at bounding box center [882, 432] width 172 height 44
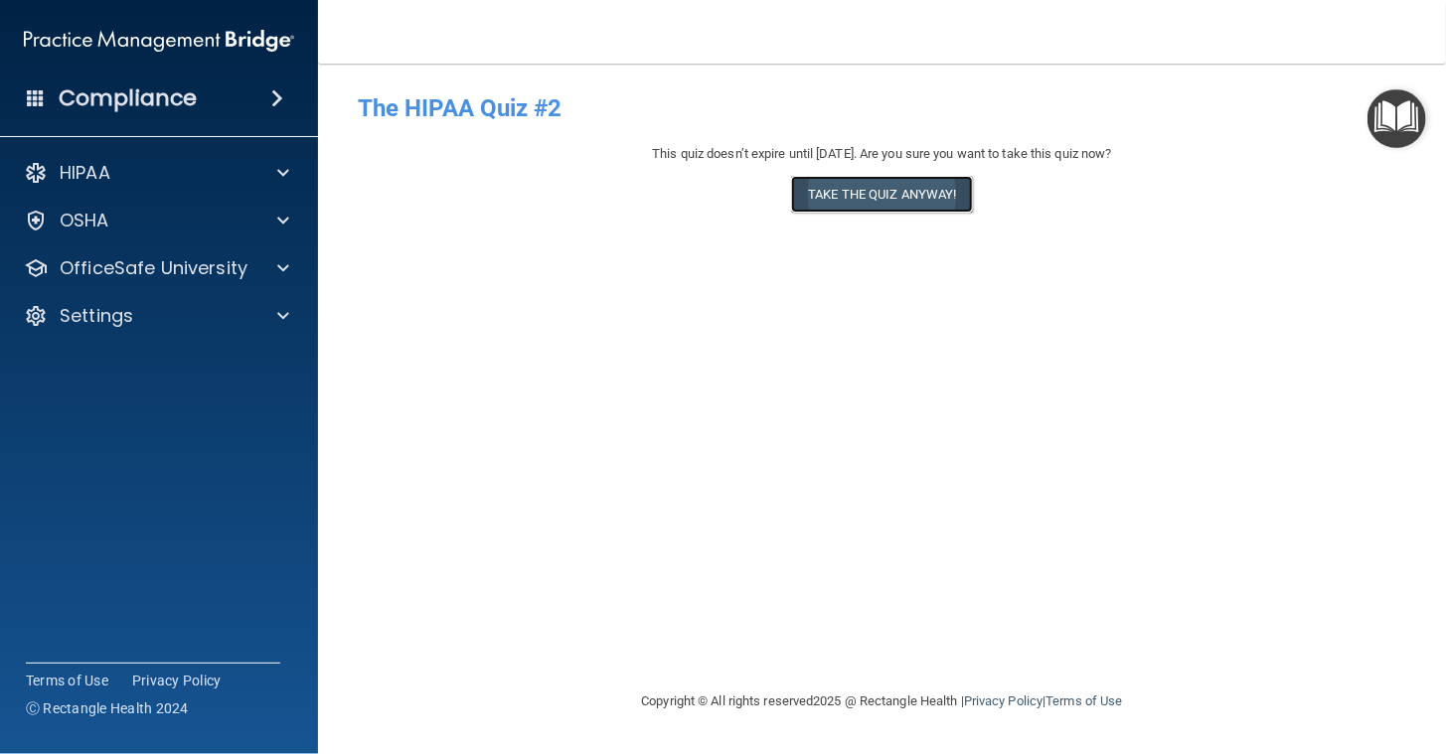
click at [863, 189] on button "Take the quiz anyway!" at bounding box center [881, 194] width 181 height 37
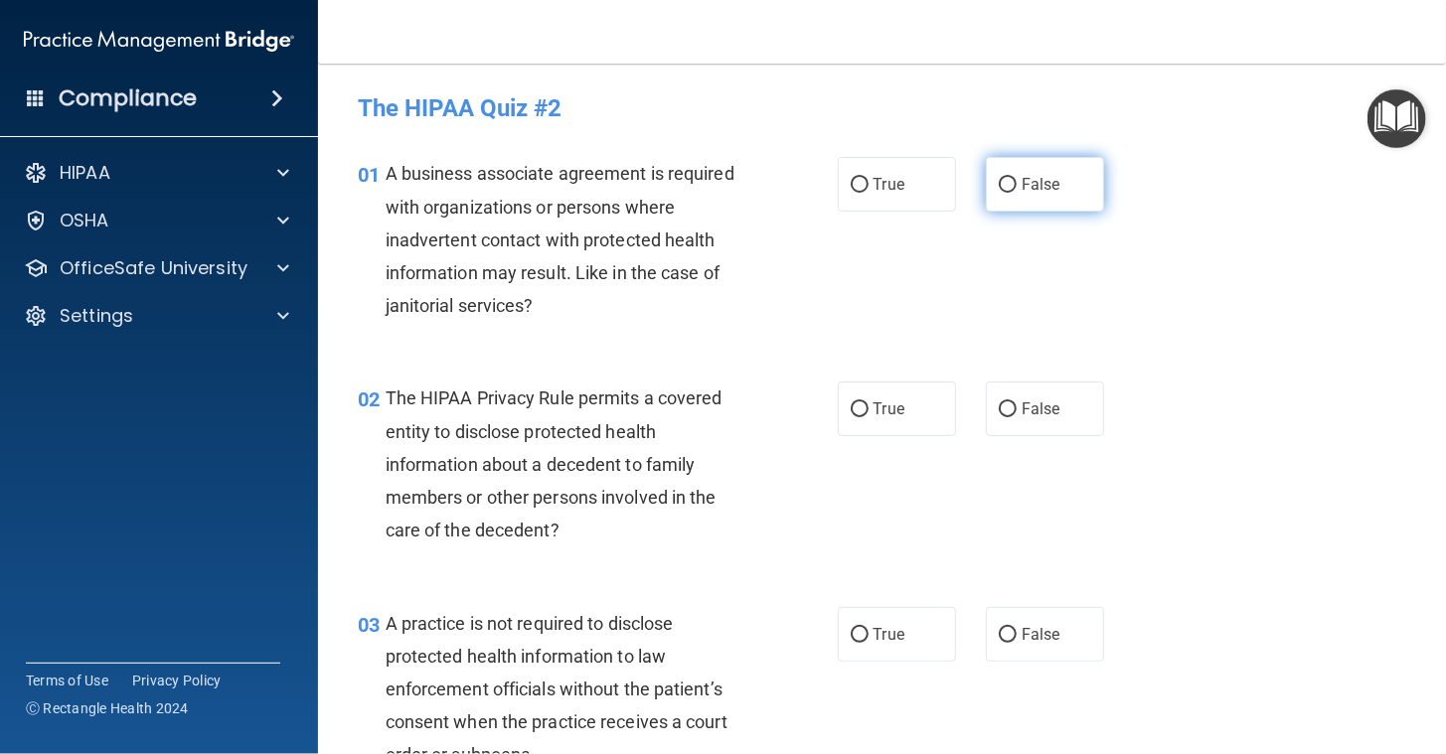
click at [1000, 181] on input "False" at bounding box center [1008, 185] width 18 height 15
radio input "true"
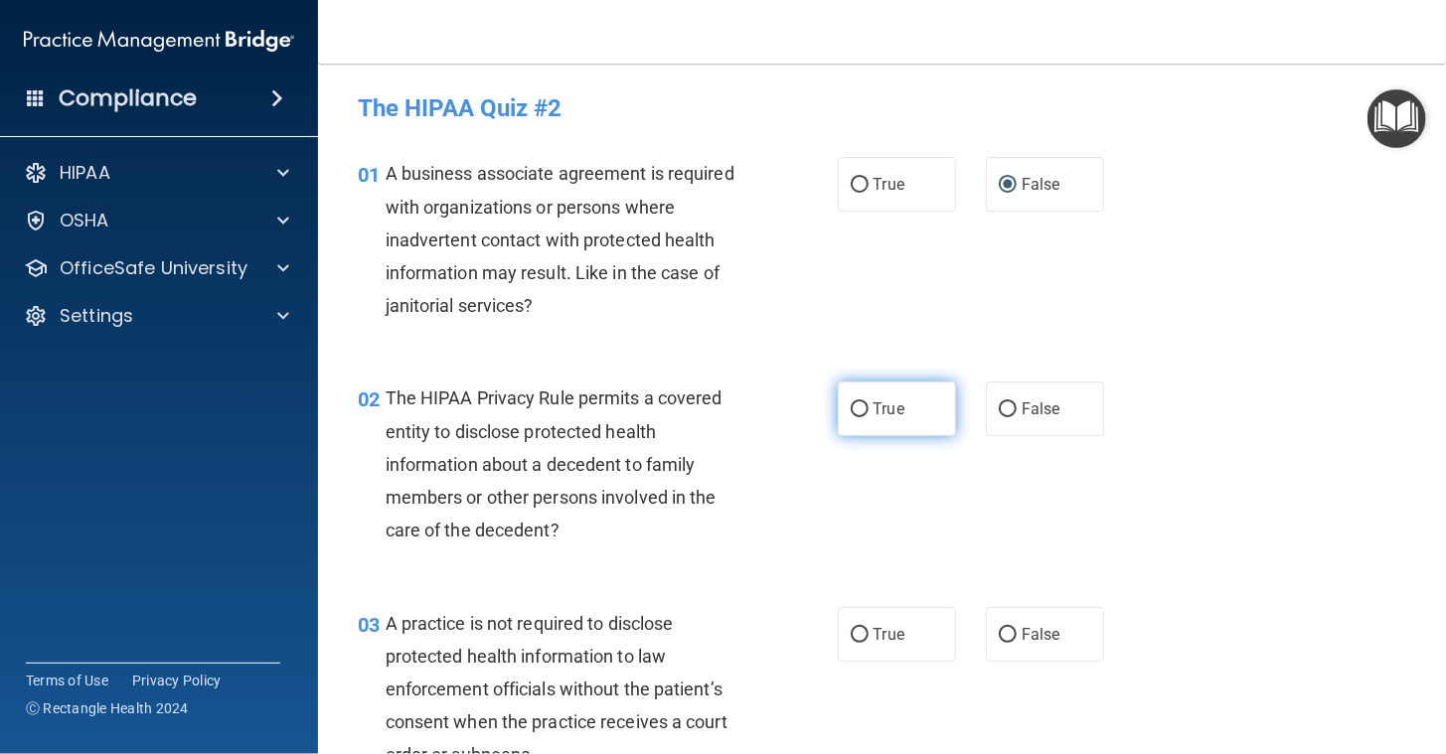
click at [853, 406] on input "True" at bounding box center [860, 410] width 18 height 15
radio input "true"
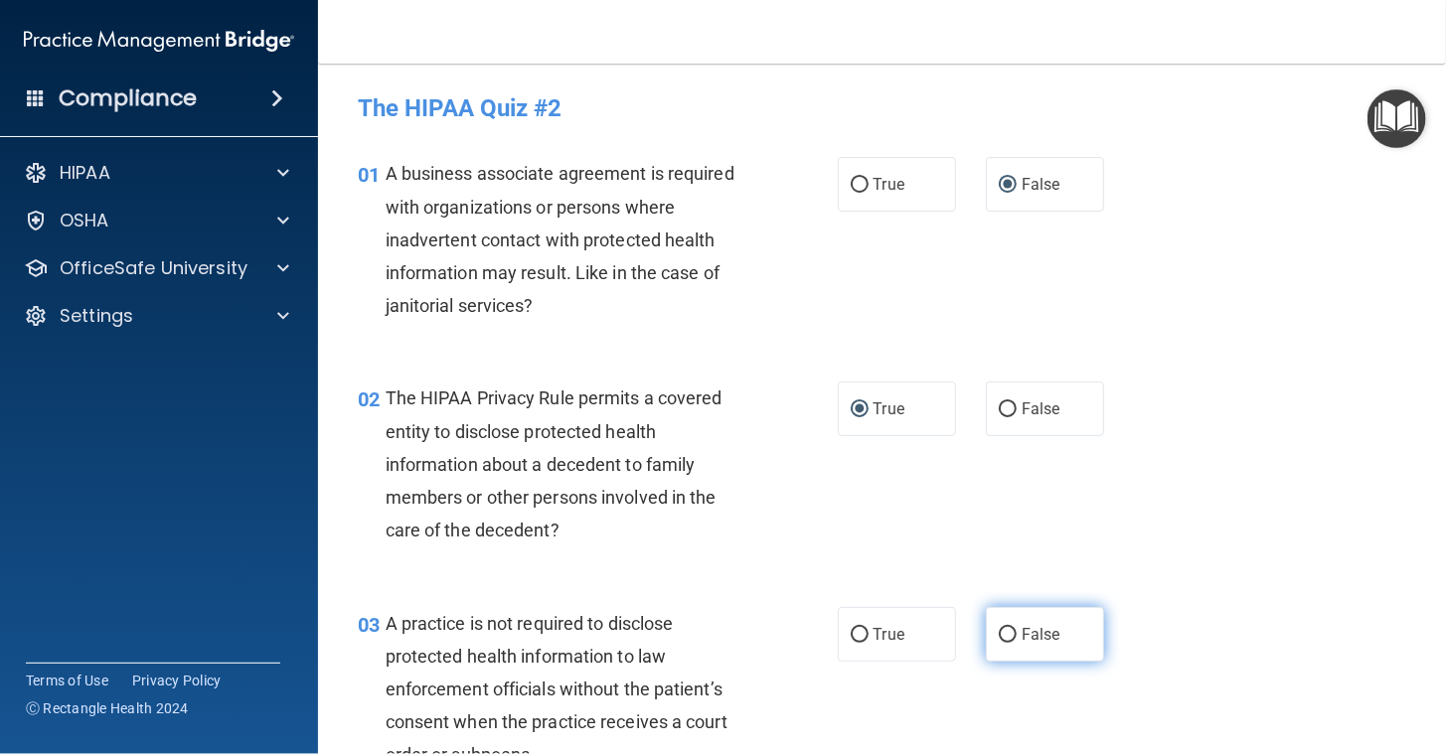
click at [999, 633] on input "False" at bounding box center [1008, 635] width 18 height 15
radio input "true"
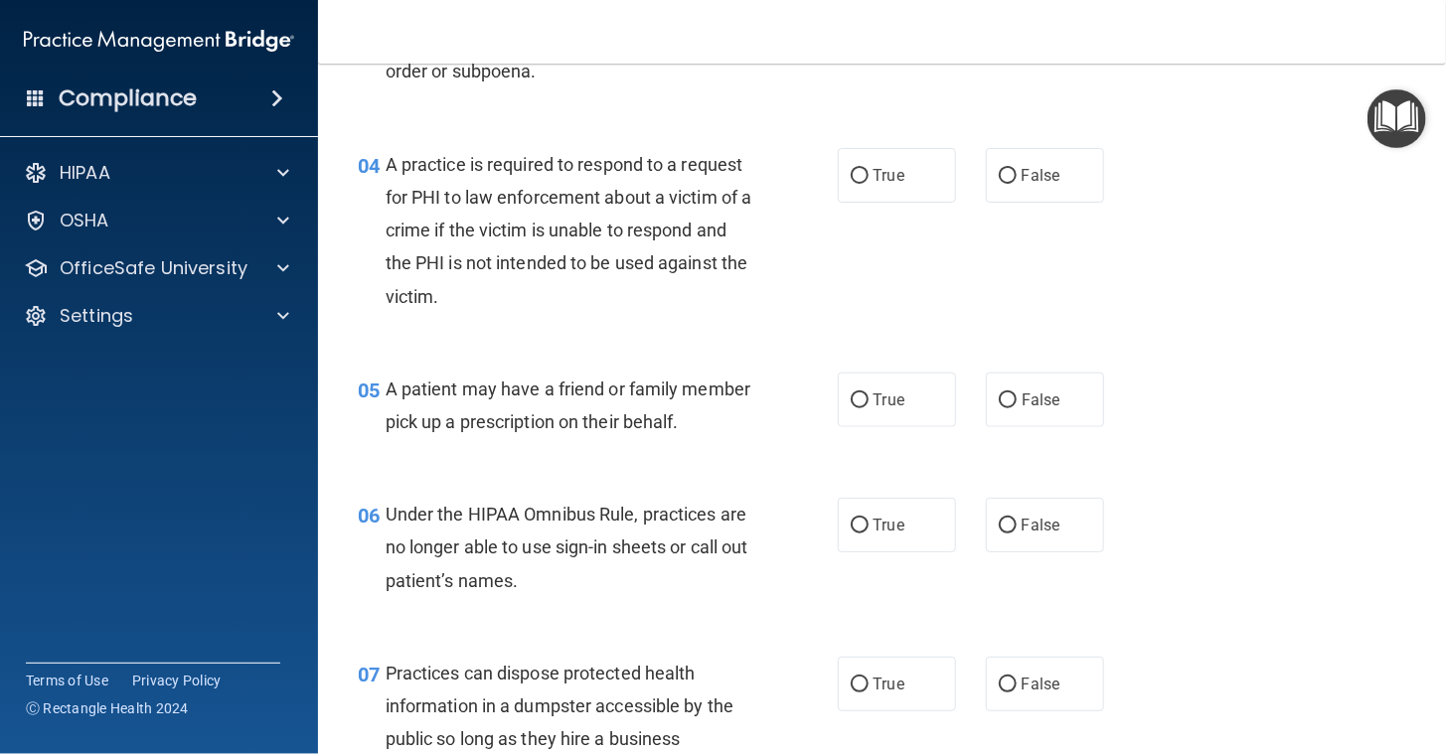
scroll to position [704, 0]
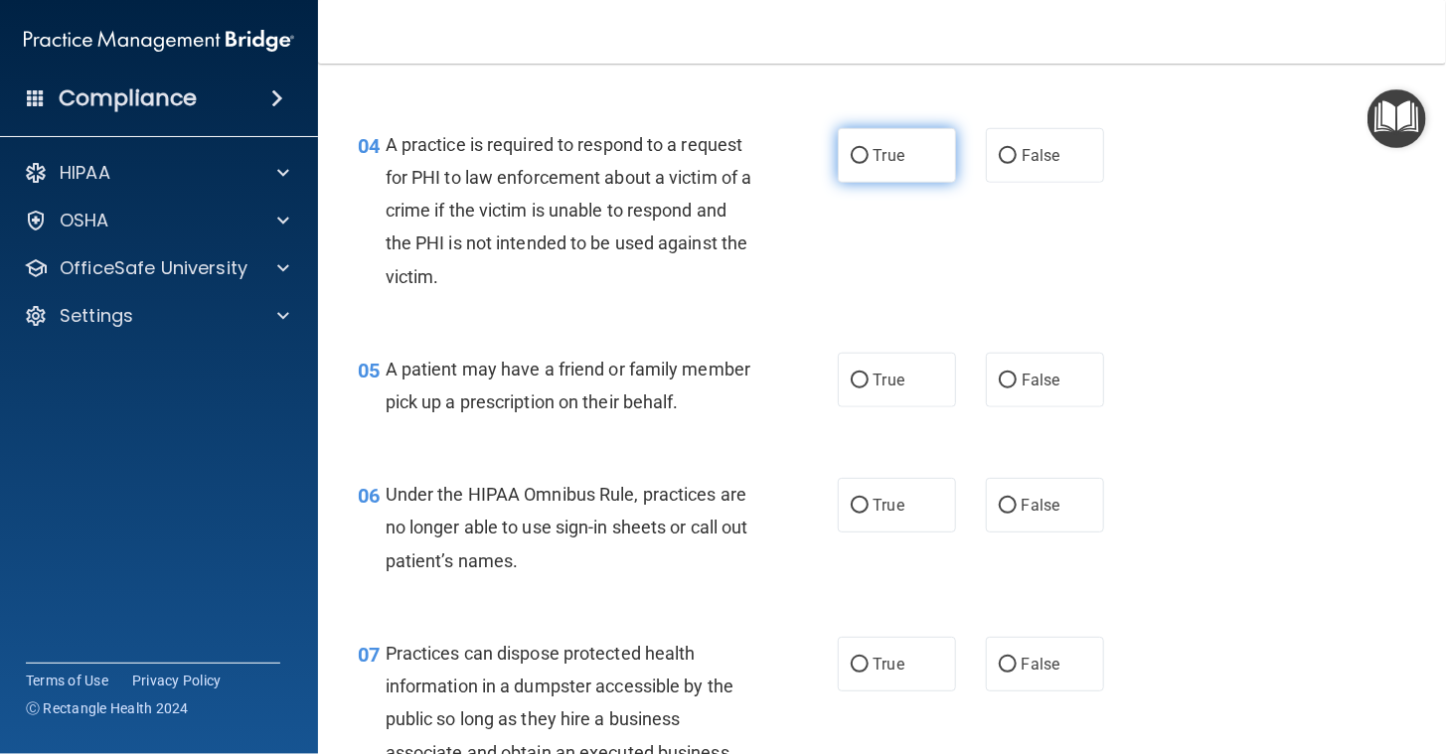
click at [851, 155] on input "True" at bounding box center [860, 156] width 18 height 15
radio input "true"
click at [854, 374] on input "True" at bounding box center [860, 381] width 18 height 15
radio input "true"
click at [999, 514] on input "False" at bounding box center [1008, 506] width 18 height 15
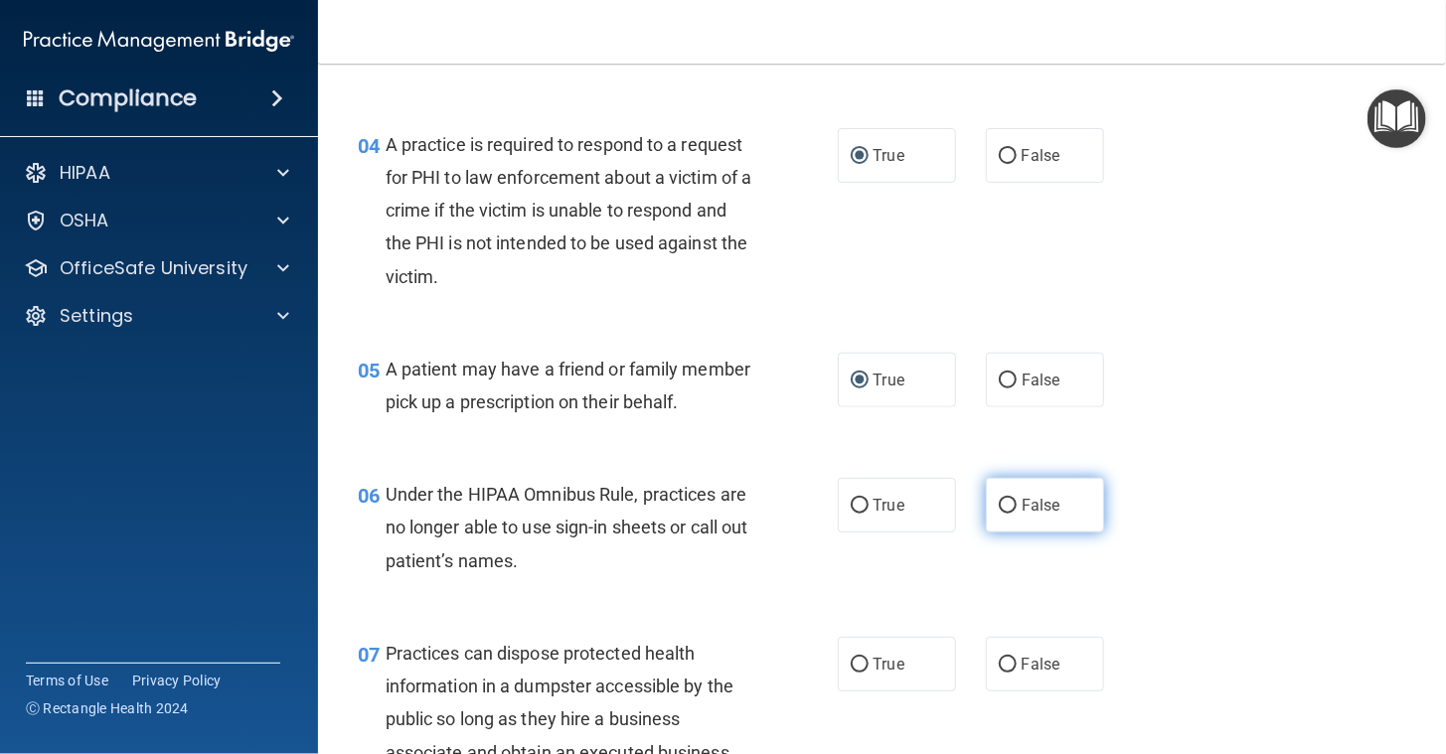
radio input "true"
click at [999, 673] on input "False" at bounding box center [1008, 665] width 18 height 15
radio input "true"
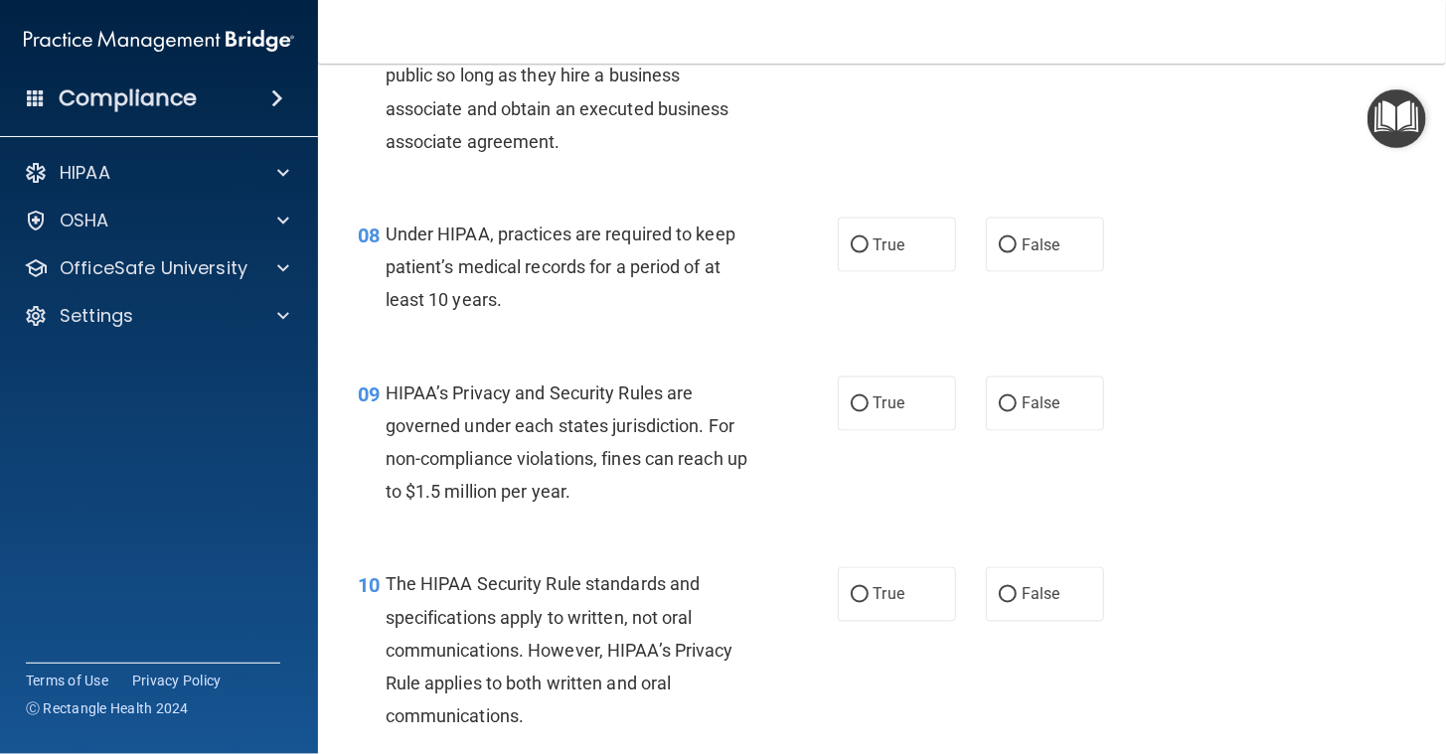
scroll to position [1368, 0]
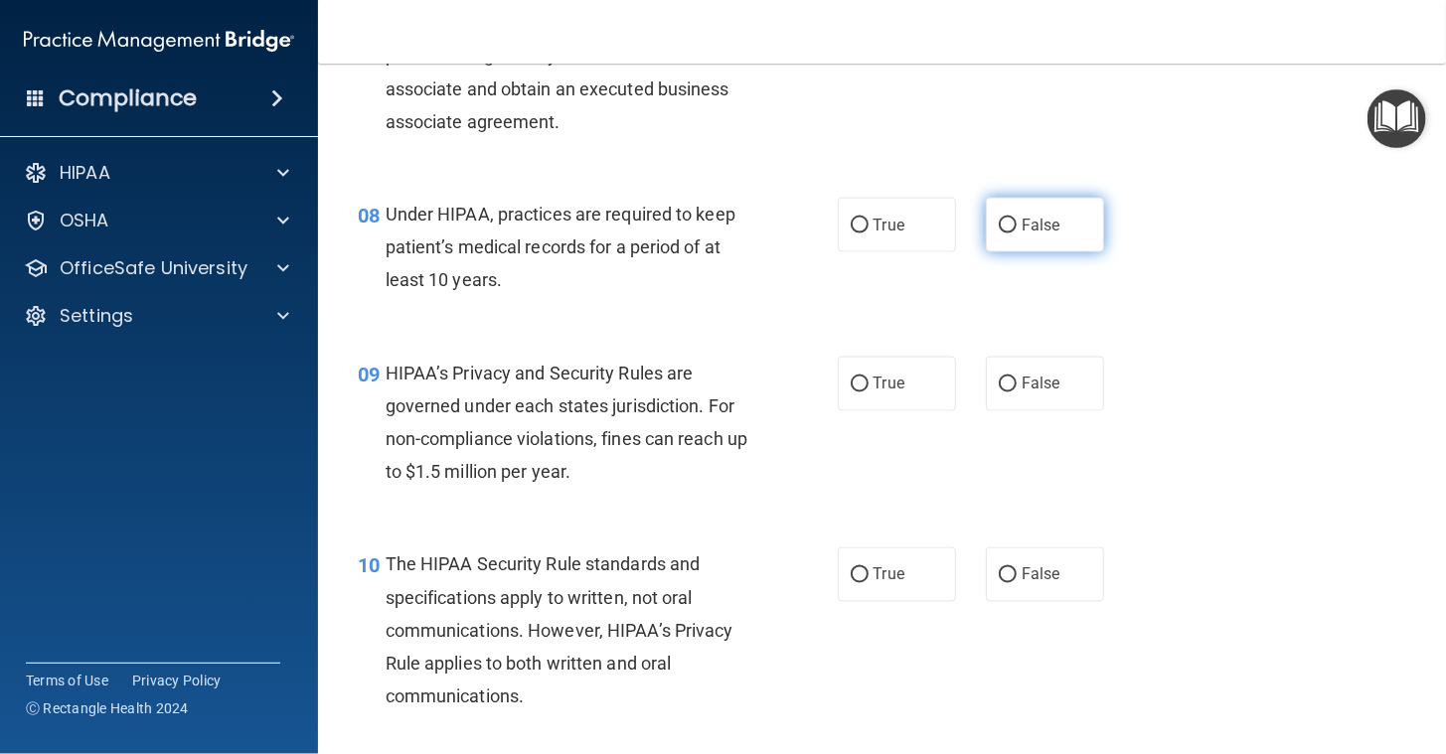
click at [999, 234] on input "False" at bounding box center [1008, 226] width 18 height 15
radio input "true"
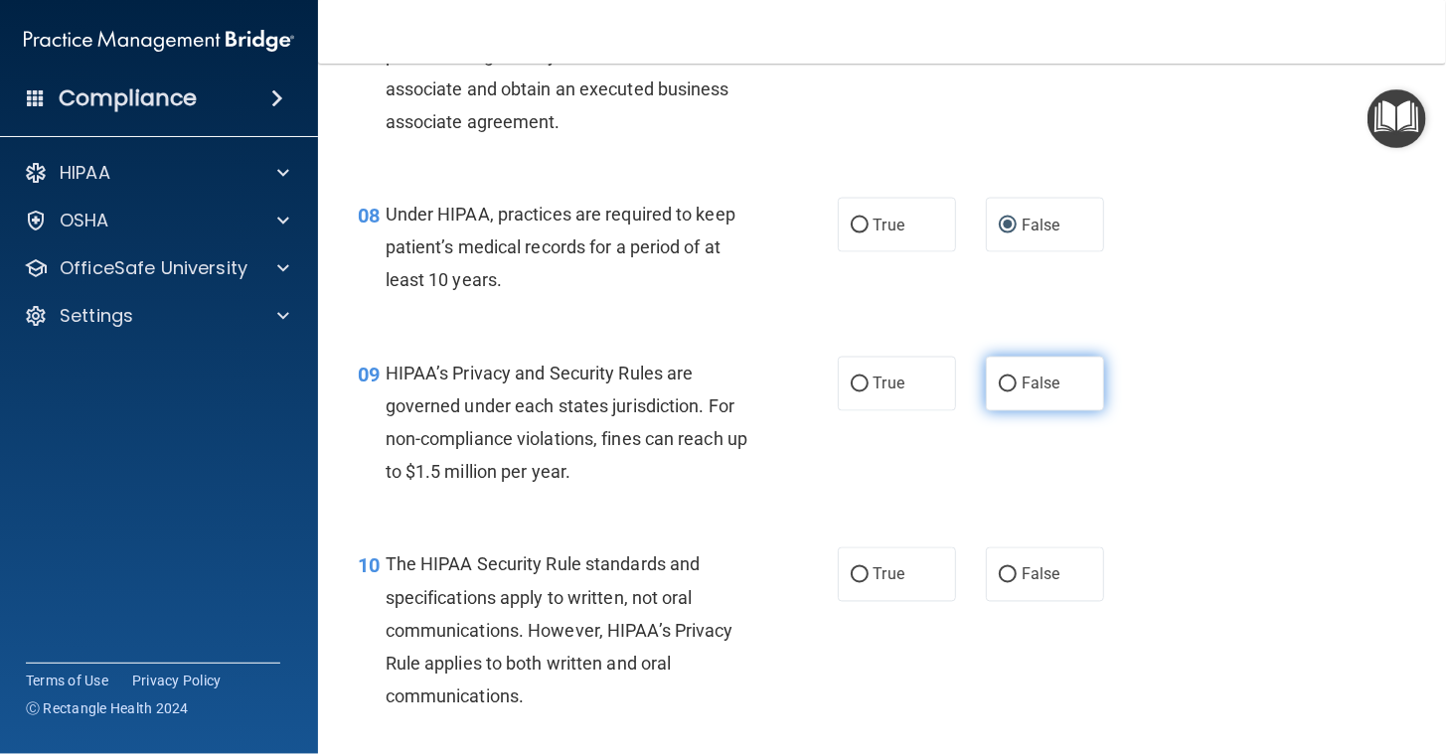
click at [1002, 393] on input "False" at bounding box center [1008, 385] width 18 height 15
radio input "true"
click at [853, 584] on input "True" at bounding box center [860, 576] width 18 height 15
radio input "true"
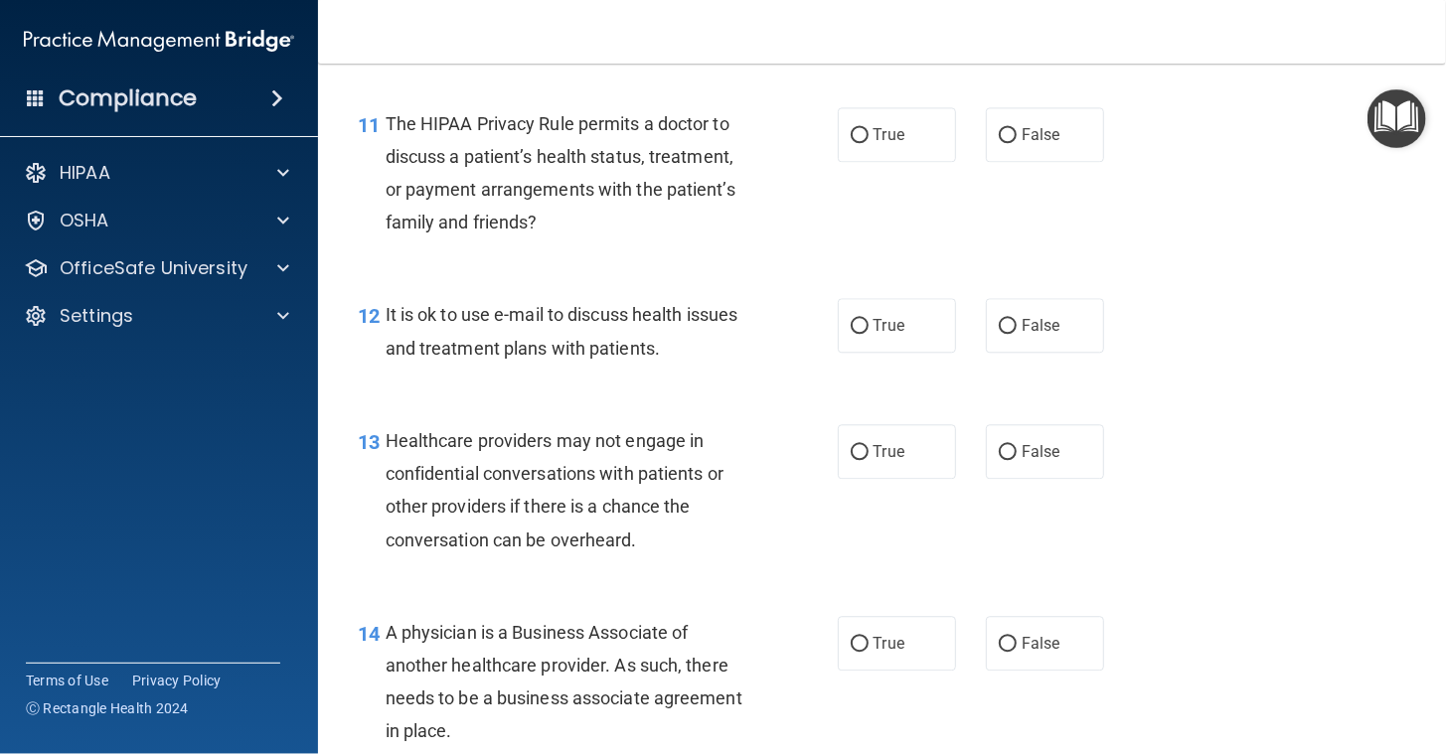
scroll to position [2058, 0]
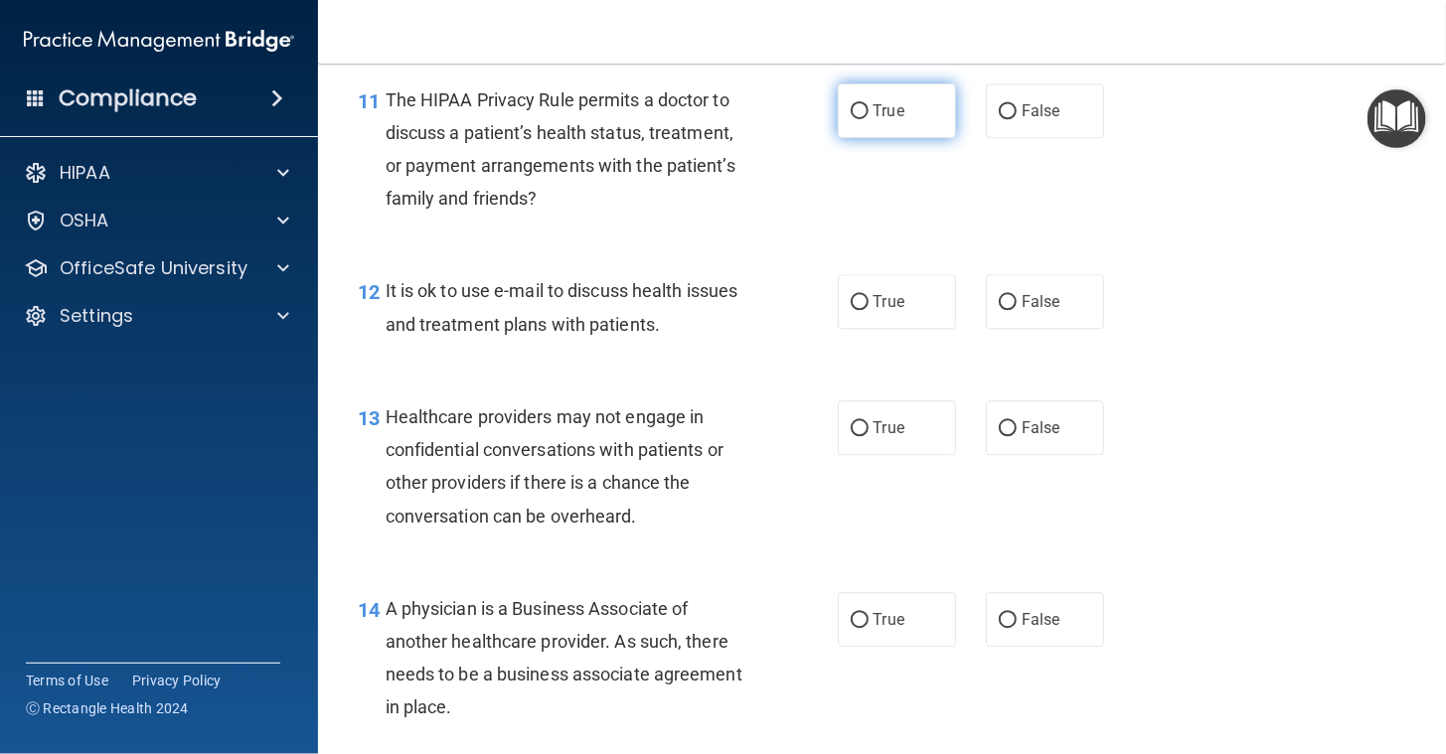
click at [852, 119] on input "True" at bounding box center [860, 111] width 18 height 15
radio input "true"
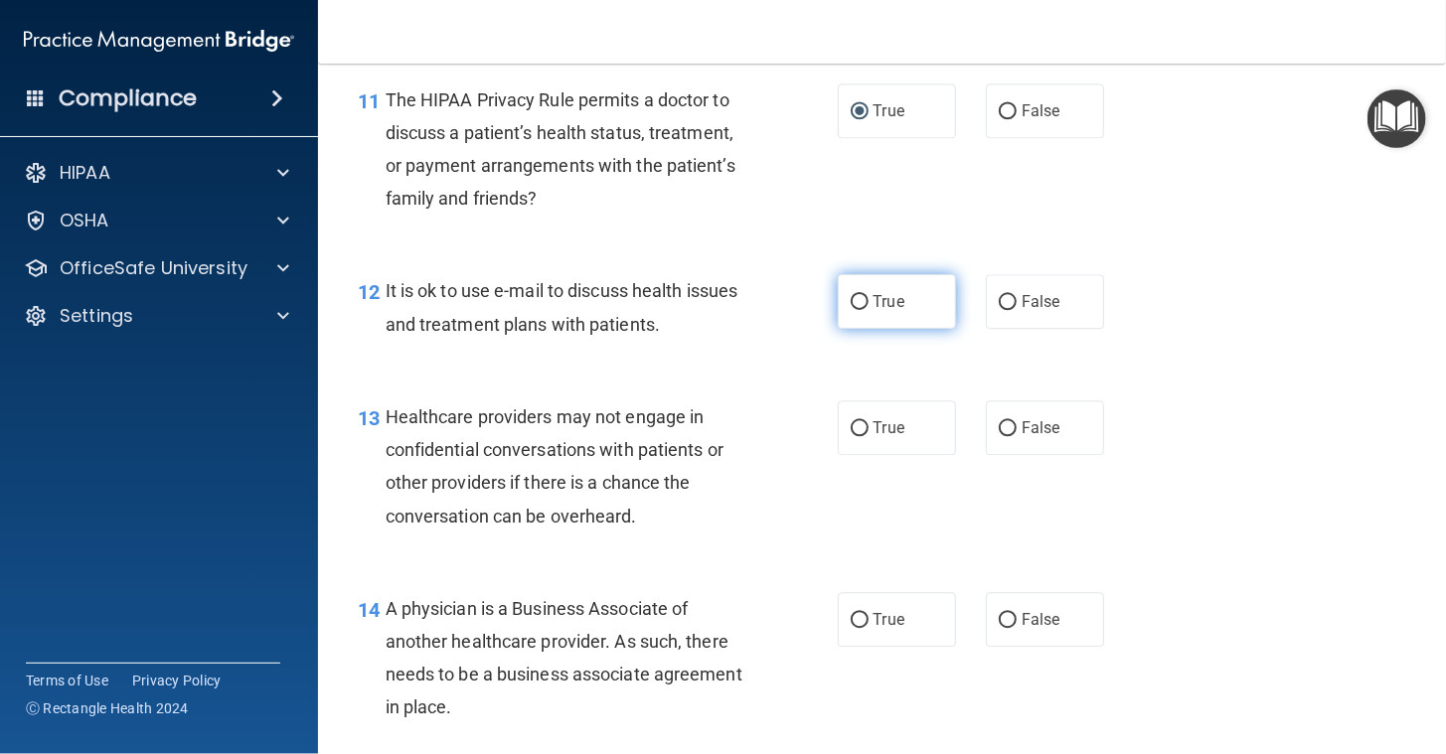
click at [851, 310] on input "True" at bounding box center [860, 302] width 18 height 15
radio input "true"
click at [999, 436] on input "False" at bounding box center [1008, 428] width 18 height 15
radio input "true"
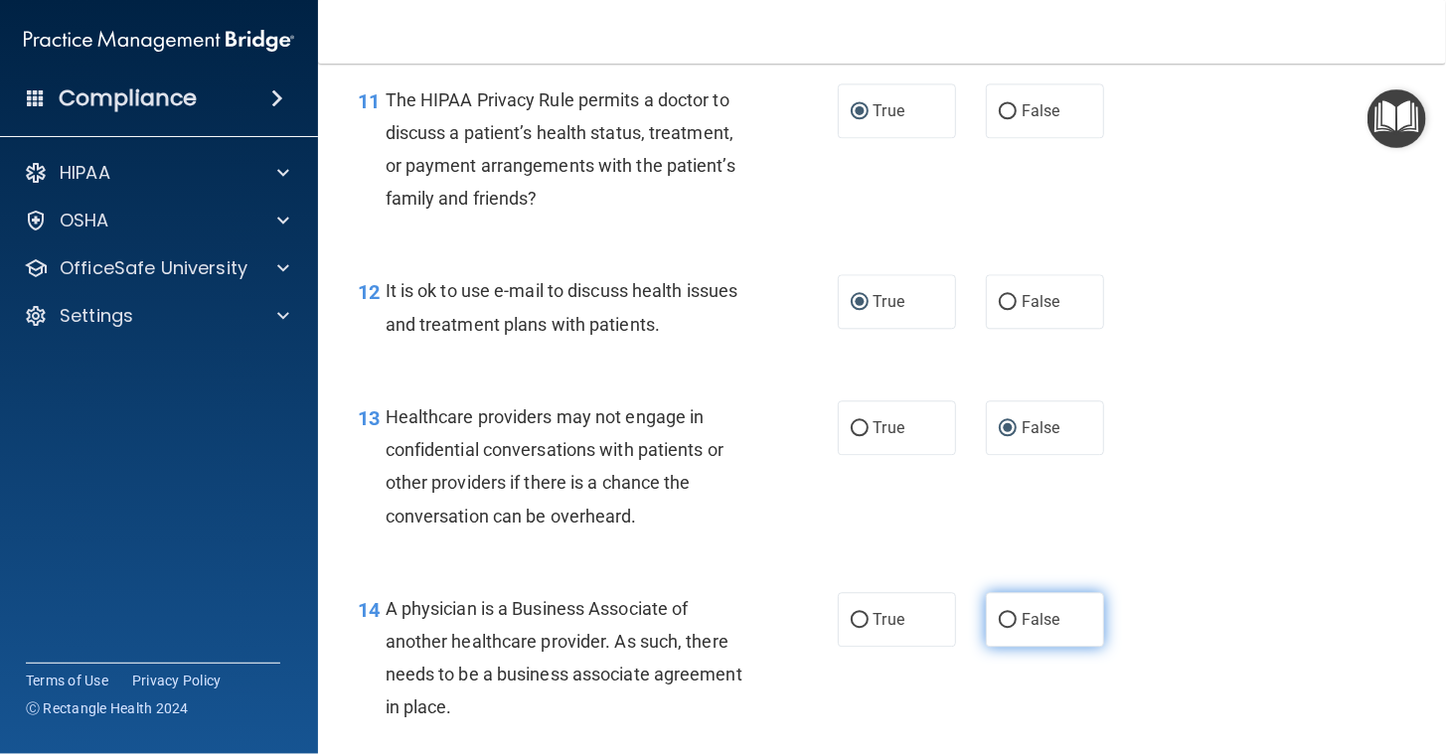
click at [999, 628] on input "False" at bounding box center [1008, 620] width 18 height 15
radio input "true"
drag, startPoint x: 1438, startPoint y: 746, endPoint x: 1067, endPoint y: 702, distance: 374.3
click at [1067, 702] on div "14 A physician is a Business Associate of another healthcare provider. As such,…" at bounding box center [882, 664] width 1079 height 192
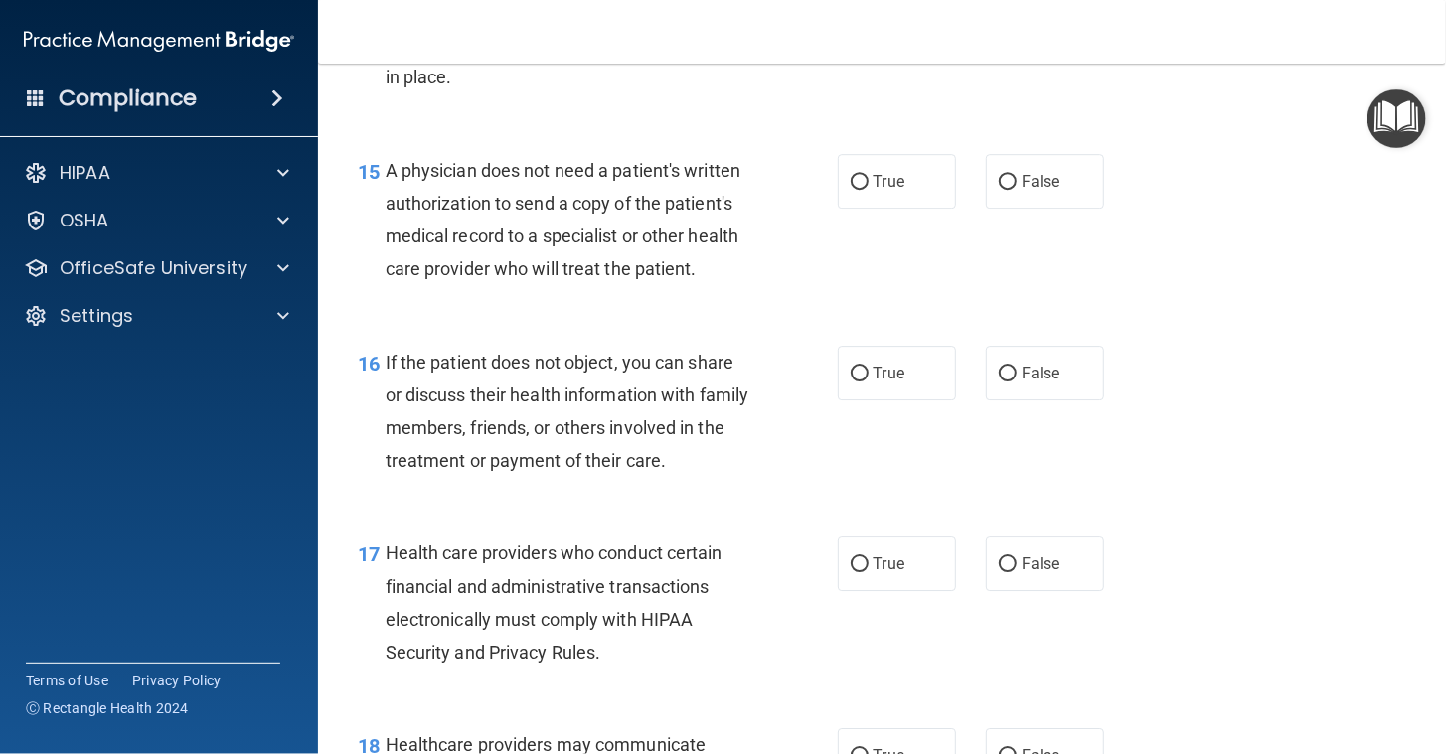
scroll to position [2737, 0]
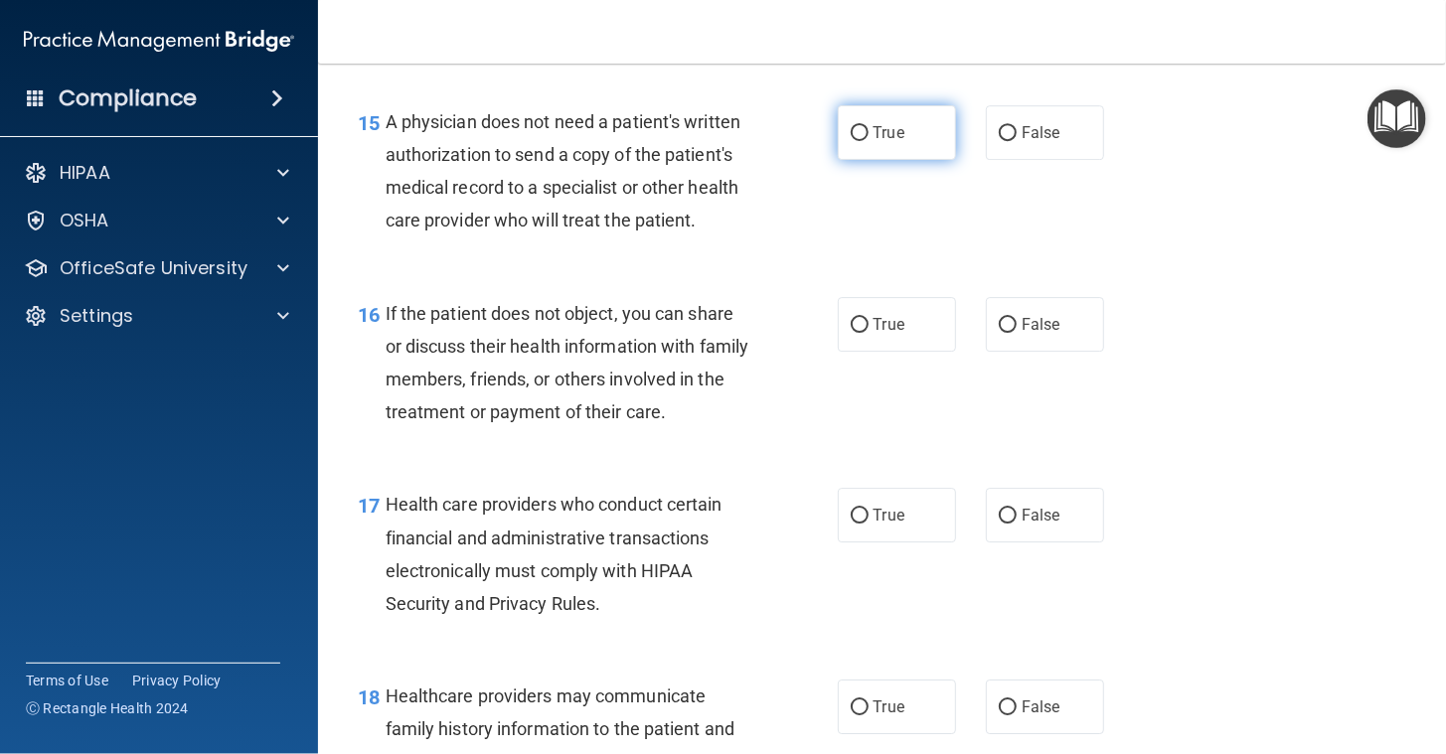
click at [853, 141] on input "True" at bounding box center [860, 133] width 18 height 15
radio input "true"
click at [857, 333] on input "True" at bounding box center [860, 325] width 18 height 15
radio input "true"
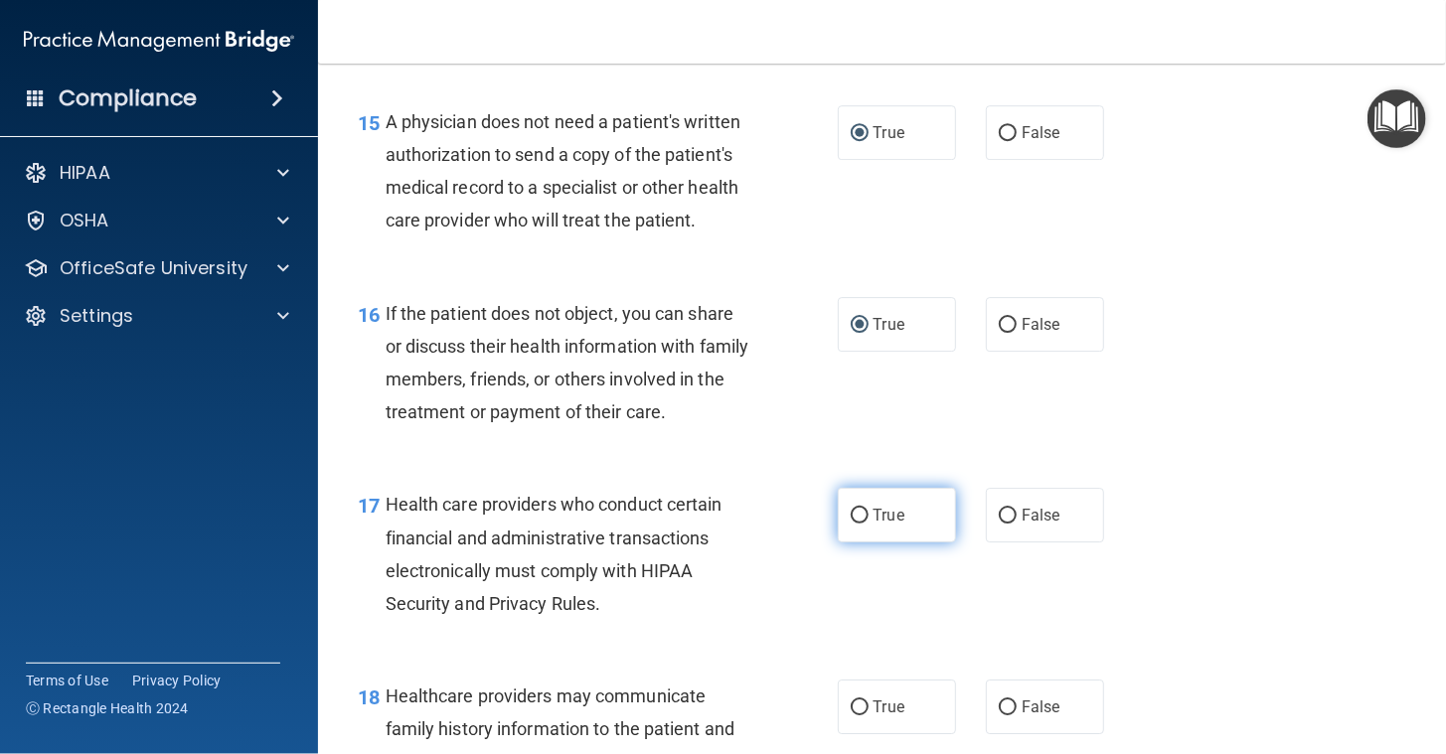
click at [851, 524] on input "True" at bounding box center [860, 516] width 18 height 15
radio input "true"
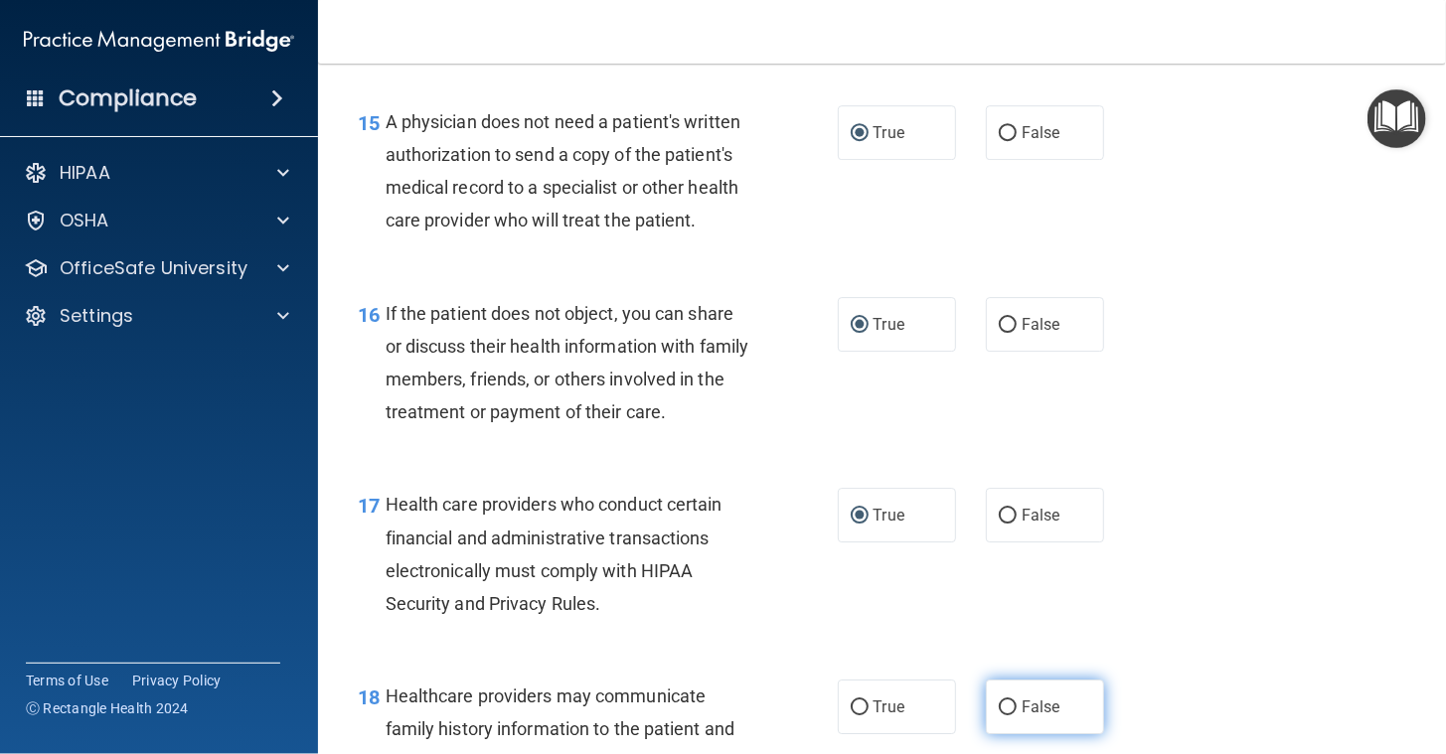
click at [999, 716] on input "False" at bounding box center [1008, 708] width 18 height 15
radio input "true"
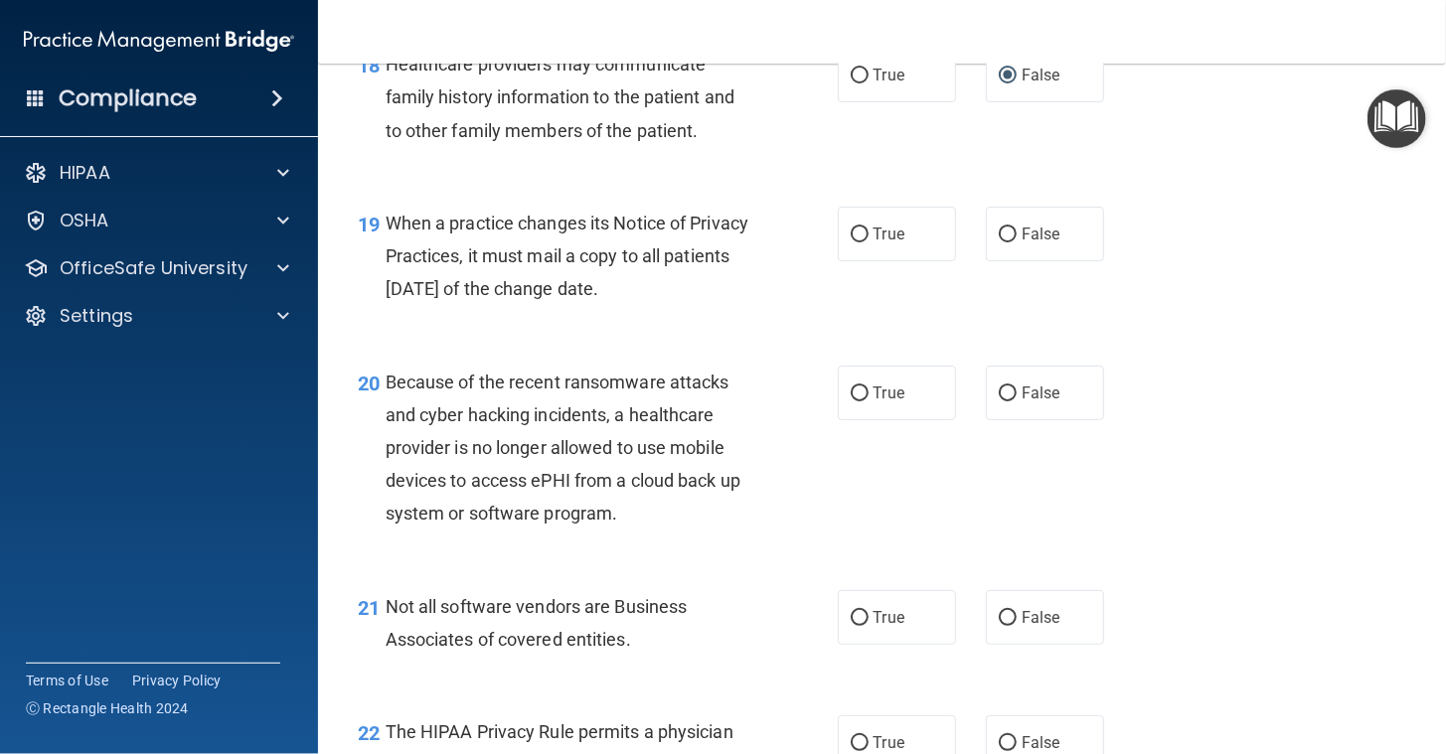
scroll to position [3465, 0]
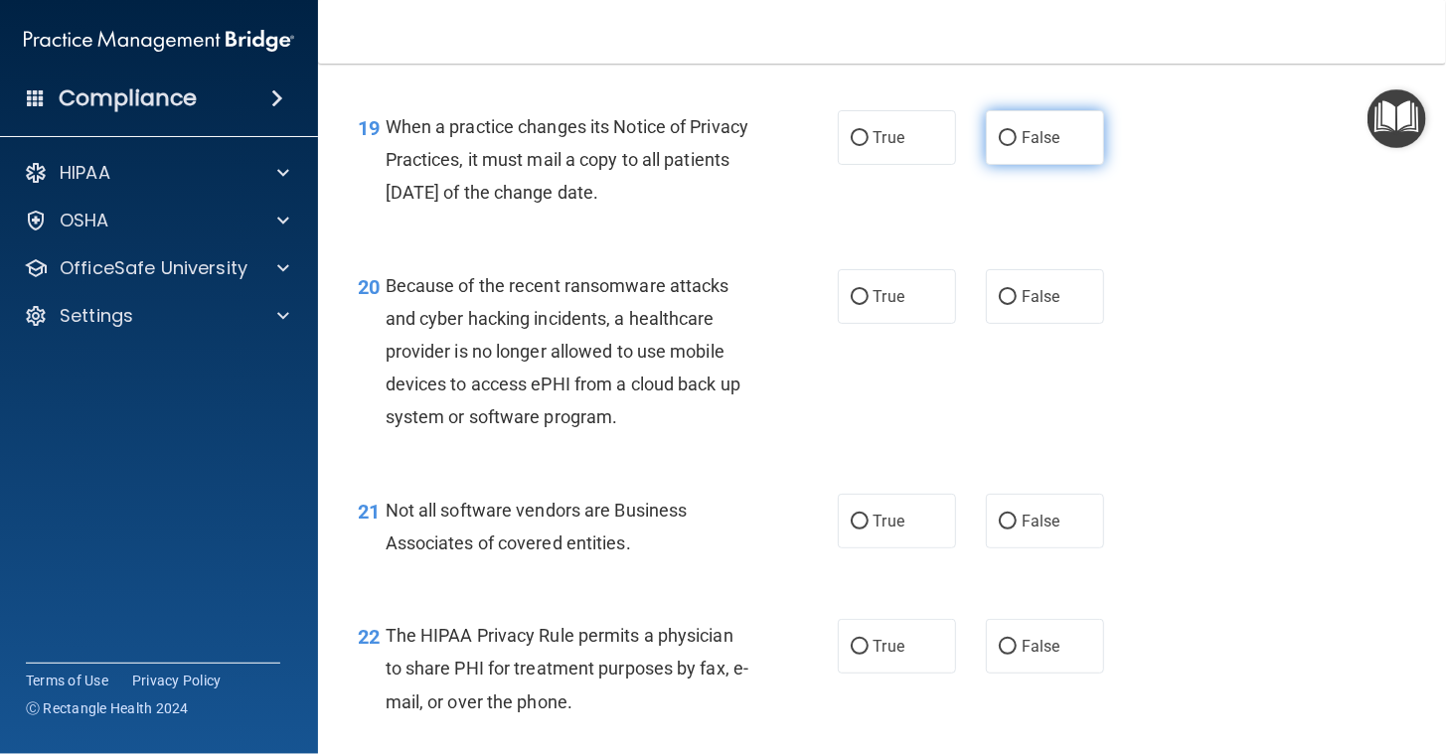
click at [999, 146] on input "False" at bounding box center [1008, 138] width 18 height 15
radio input "true"
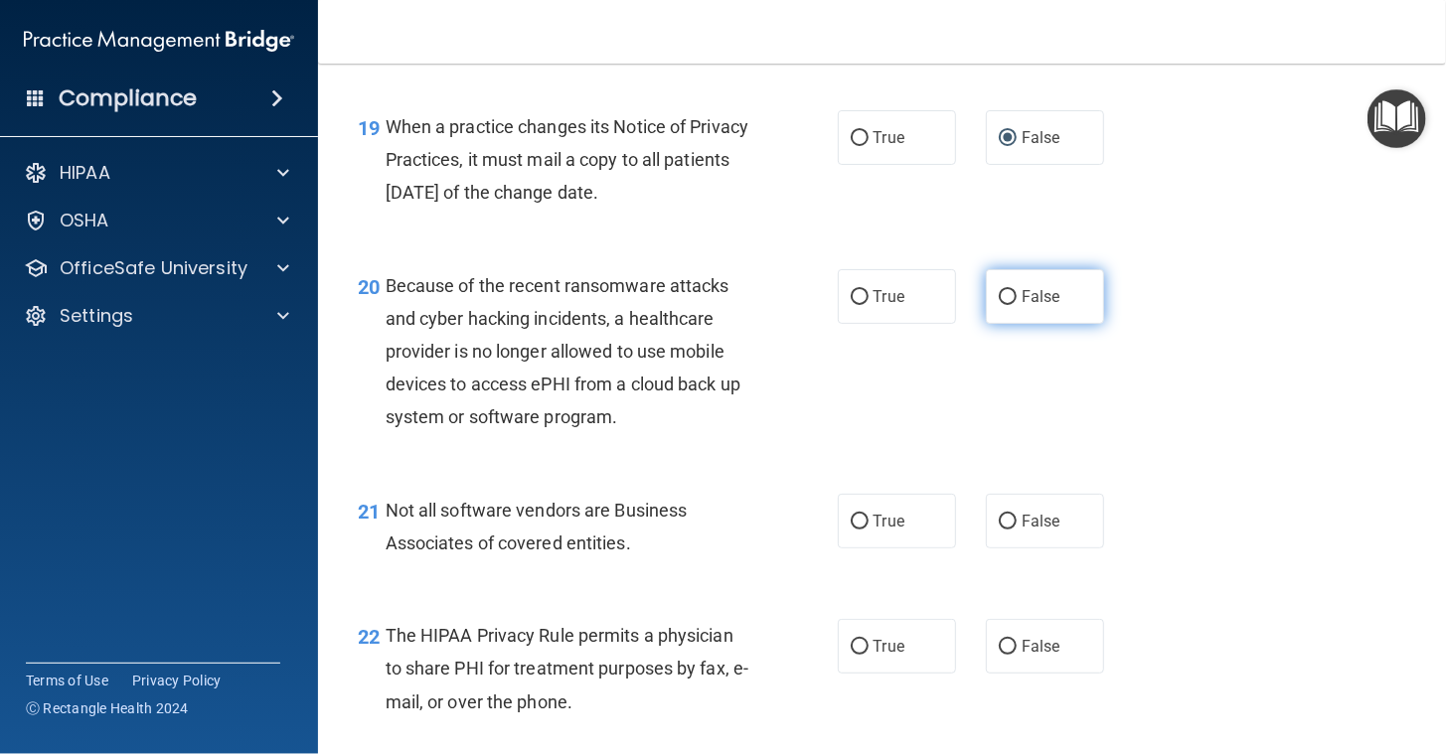
click at [999, 305] on input "False" at bounding box center [1008, 297] width 18 height 15
radio input "true"
click at [851, 530] on input "True" at bounding box center [860, 522] width 18 height 15
radio input "true"
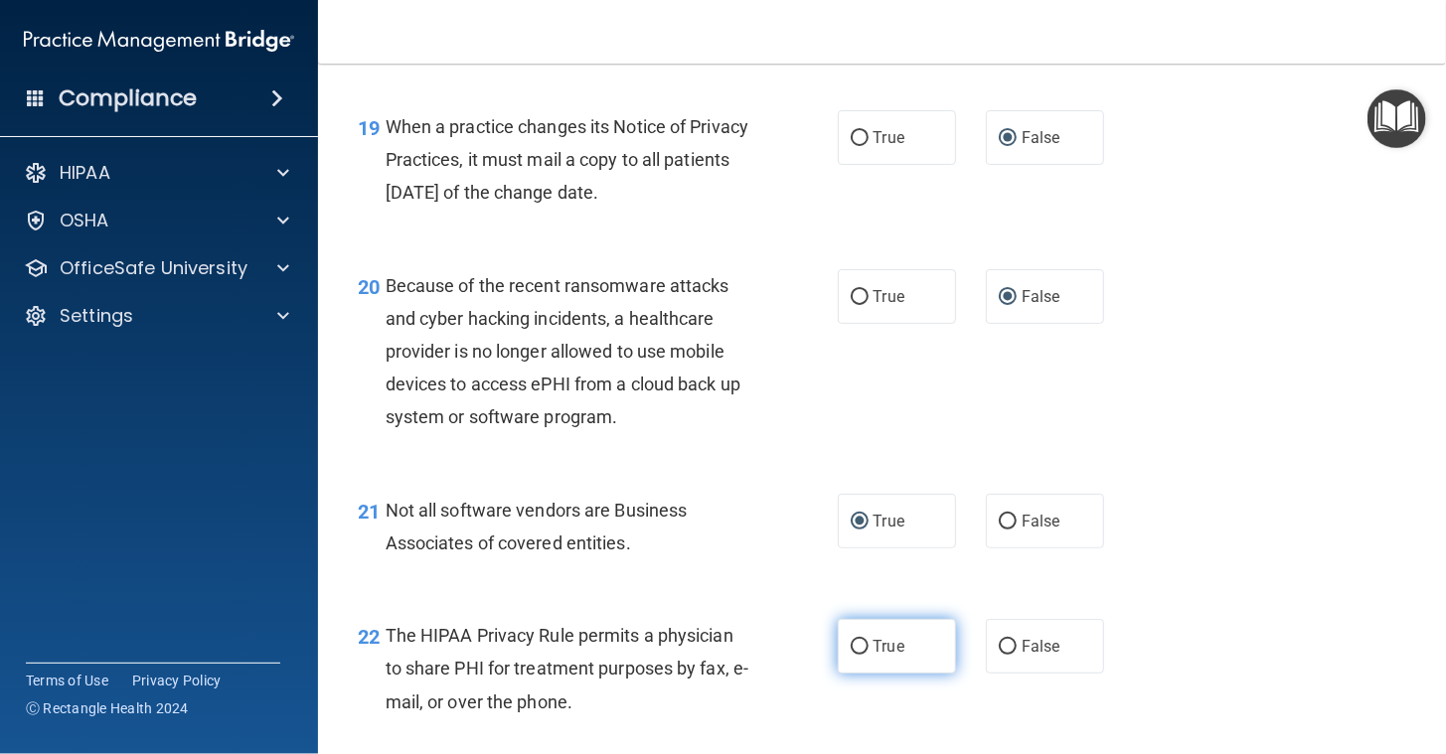
click at [855, 655] on input "True" at bounding box center [860, 647] width 18 height 15
radio input "true"
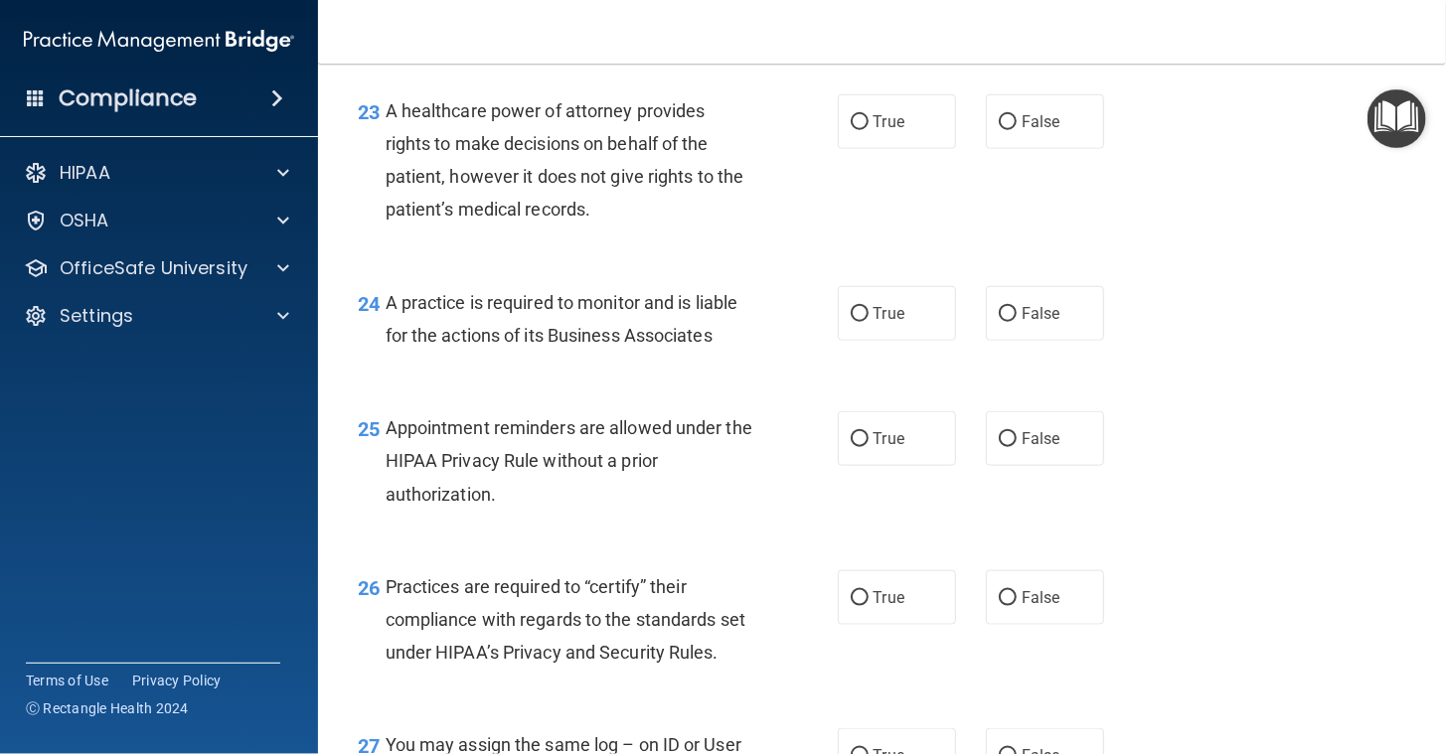
scroll to position [4151, 0]
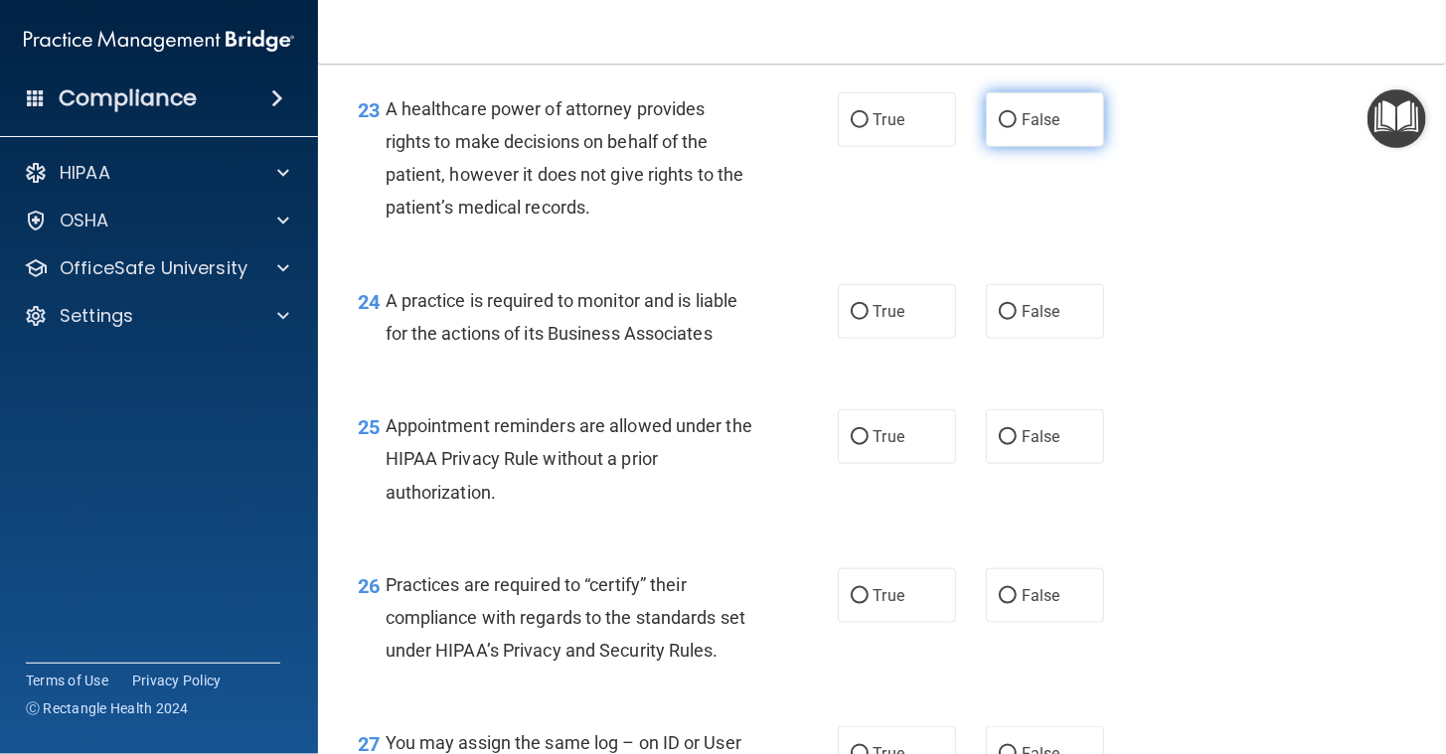
click at [999, 128] on input "False" at bounding box center [1008, 120] width 18 height 15
radio input "true"
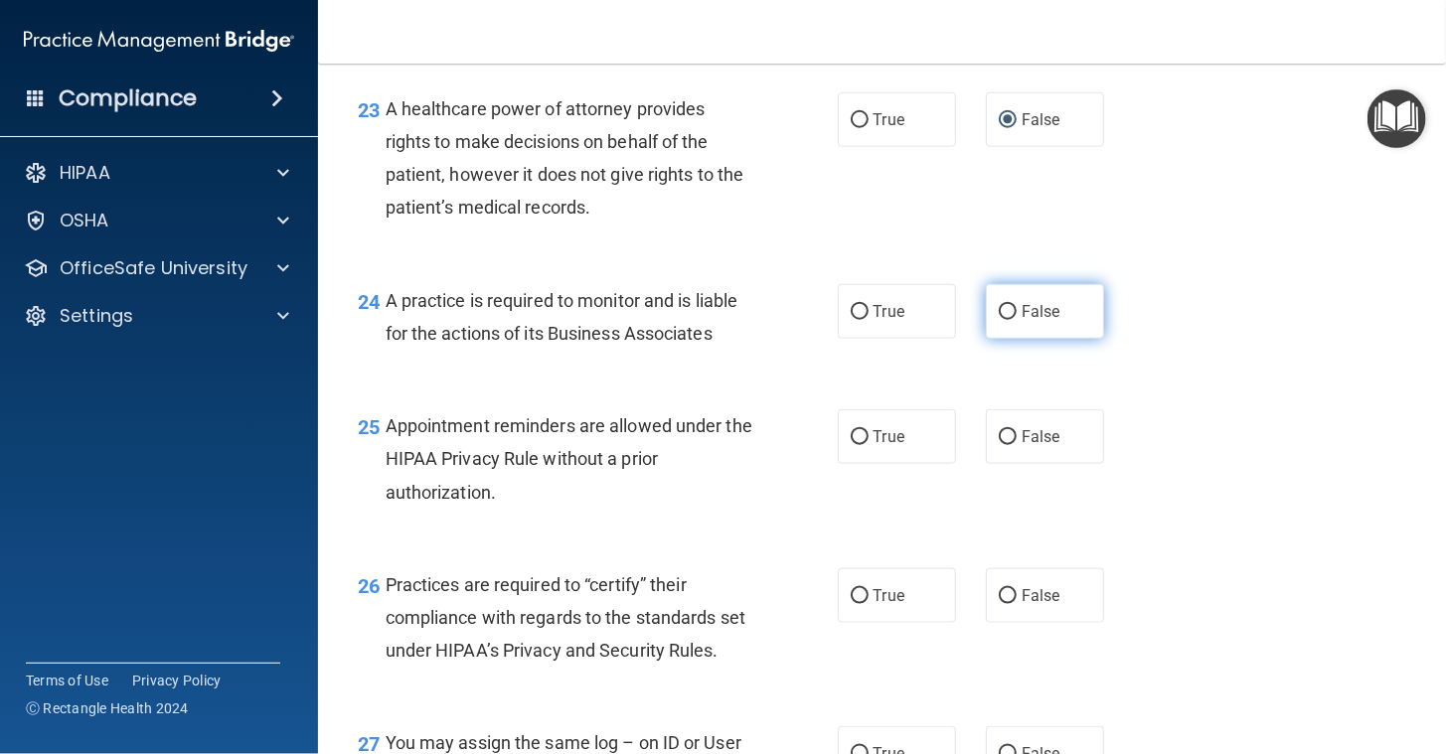
click at [999, 320] on input "False" at bounding box center [1008, 312] width 18 height 15
radio input "true"
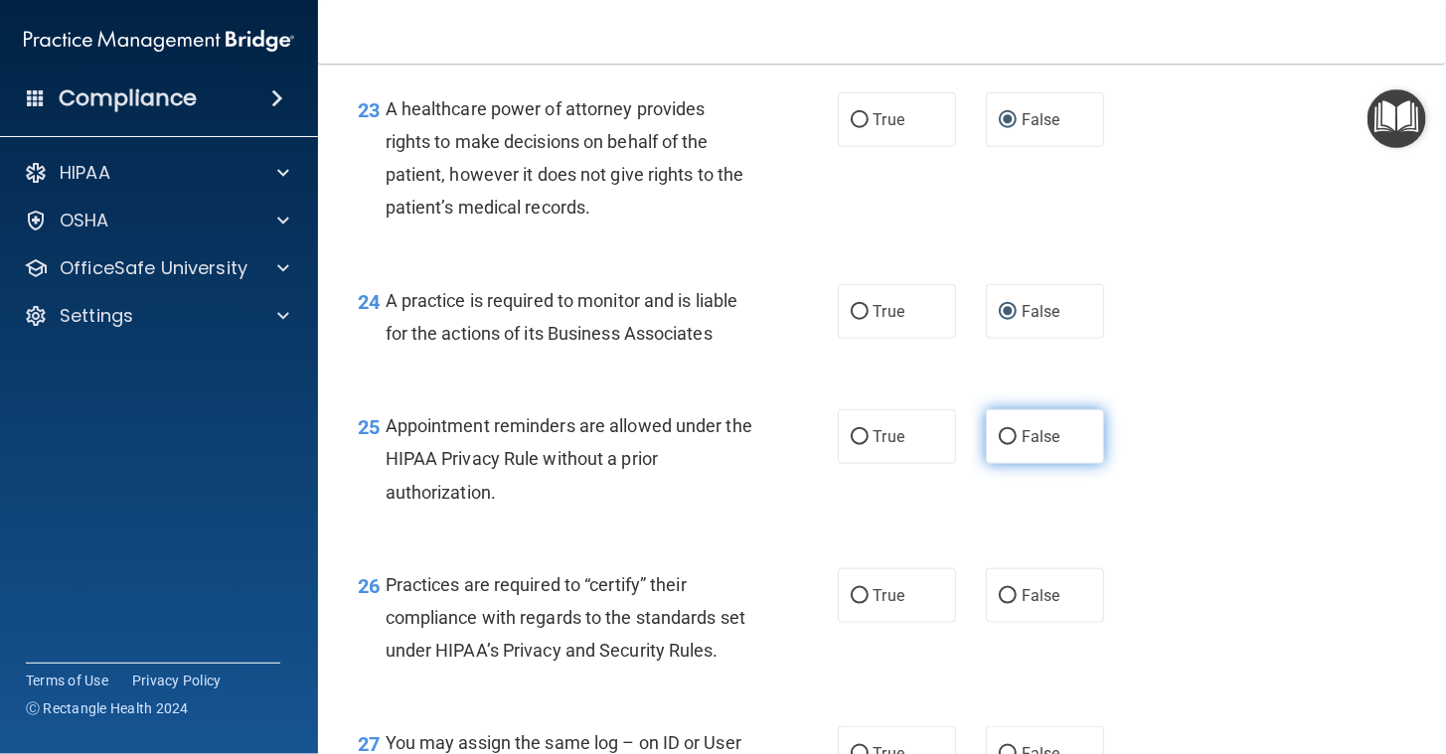
click at [999, 445] on input "False" at bounding box center [1008, 437] width 18 height 15
radio input "true"
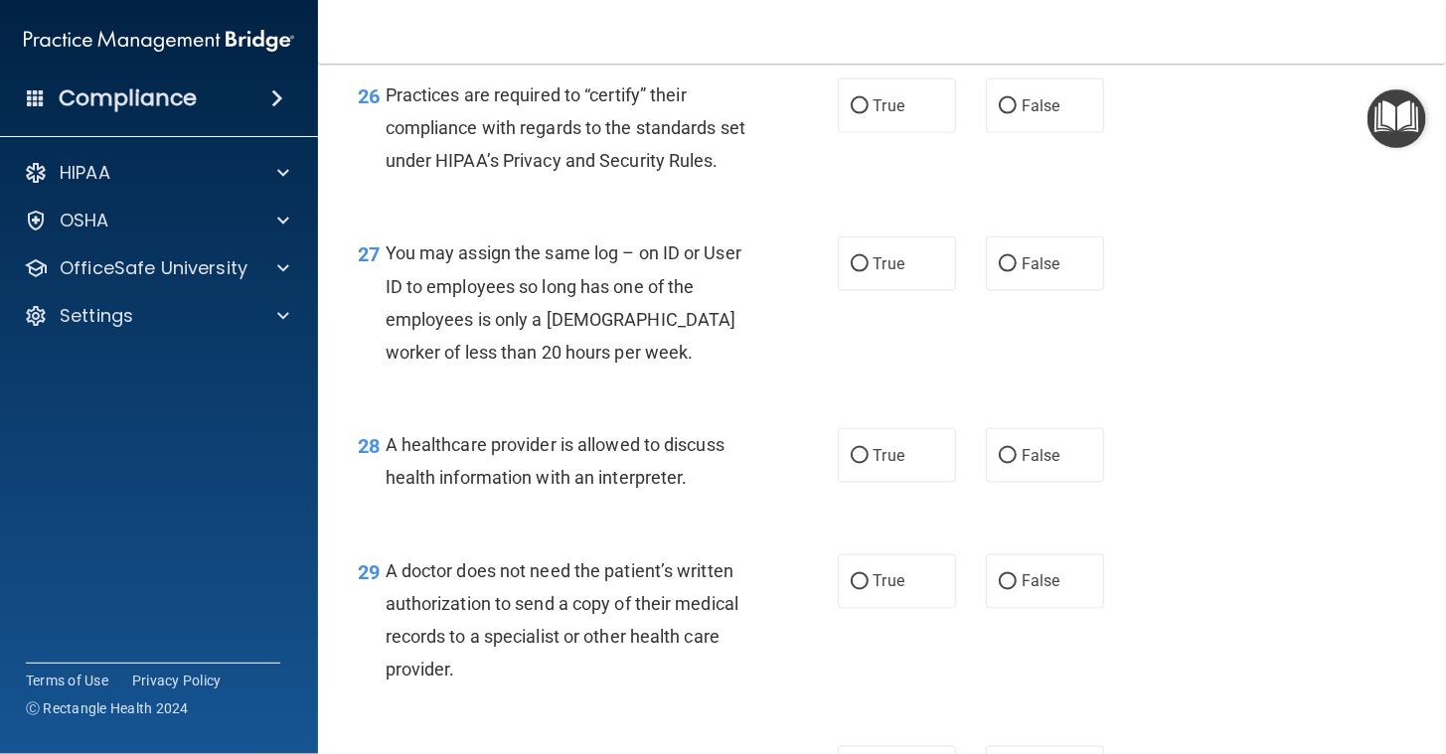
scroll to position [4645, 0]
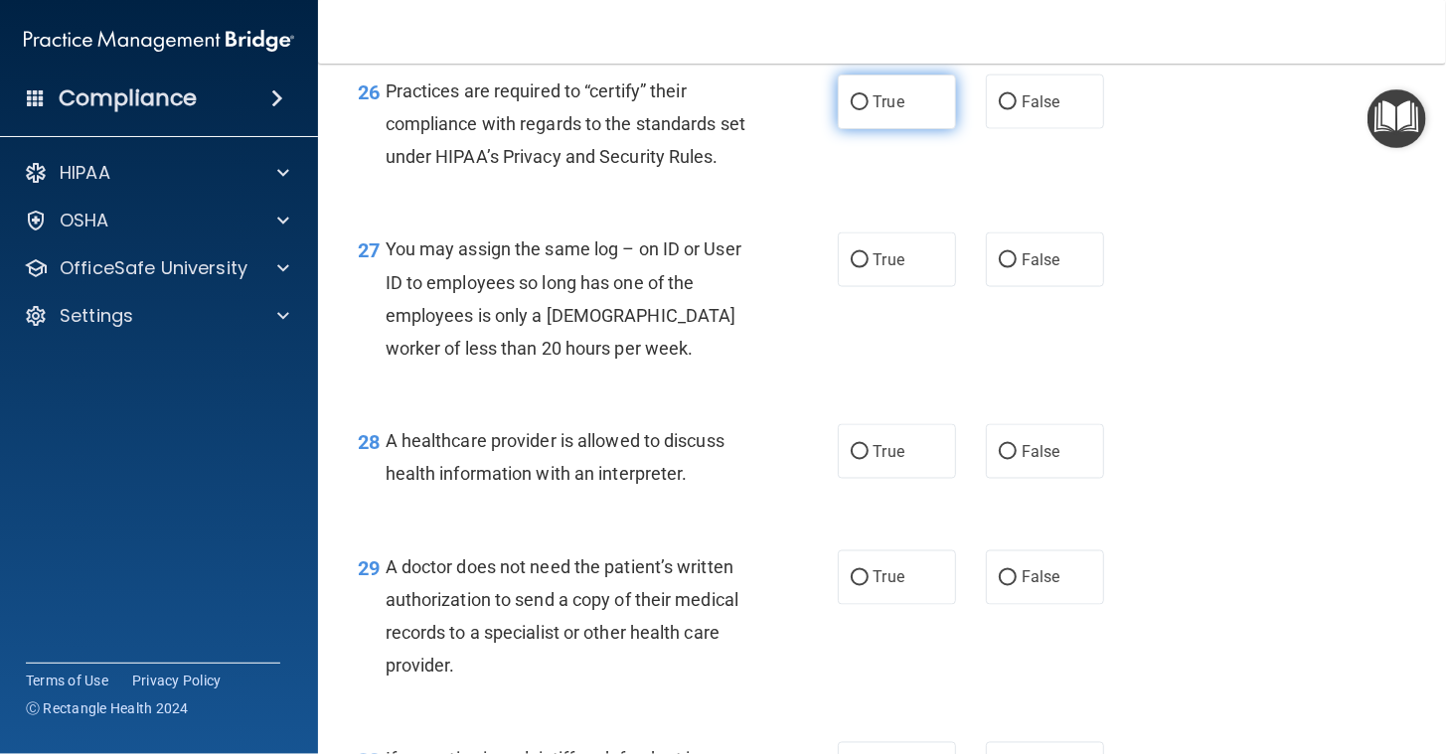
click at [851, 110] on input "True" at bounding box center [860, 102] width 18 height 15
radio input "true"
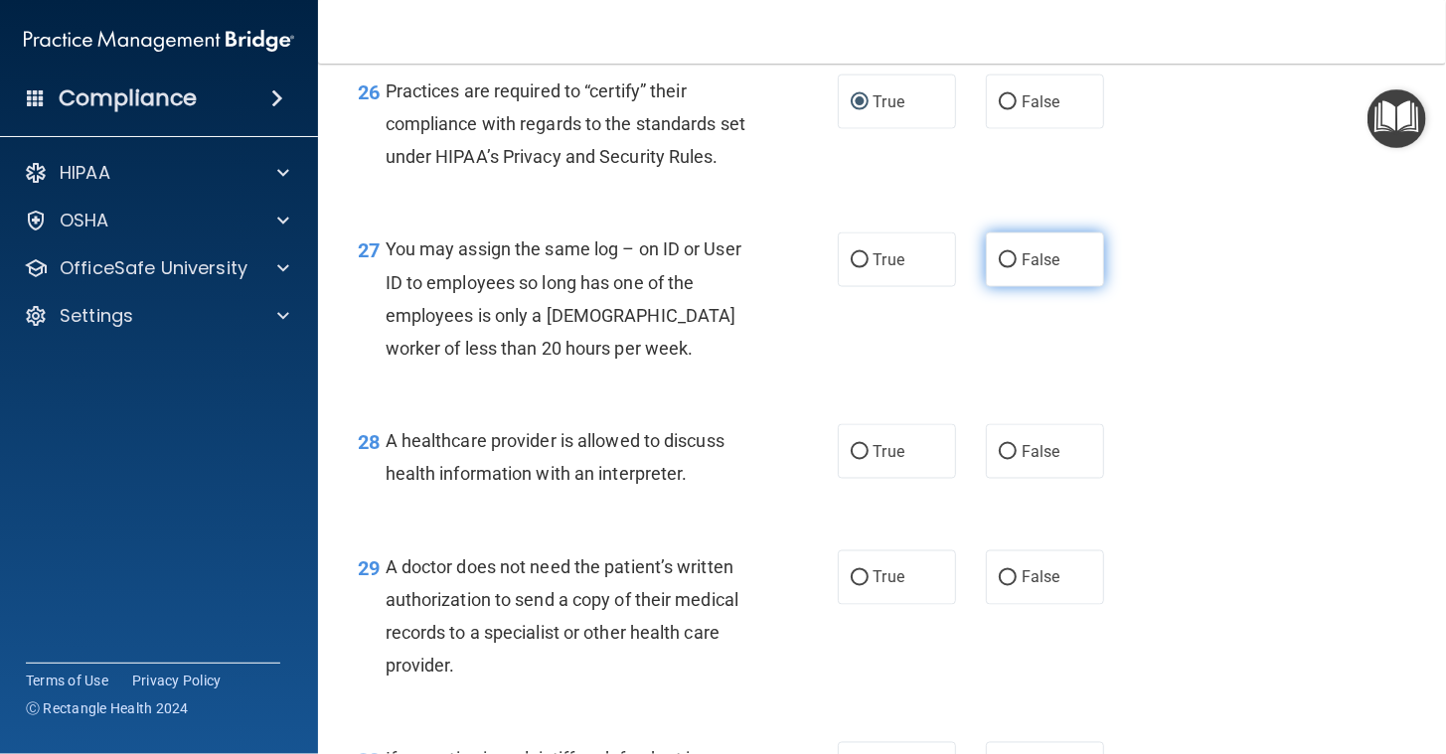
click at [999, 268] on input "False" at bounding box center [1008, 260] width 18 height 15
radio input "true"
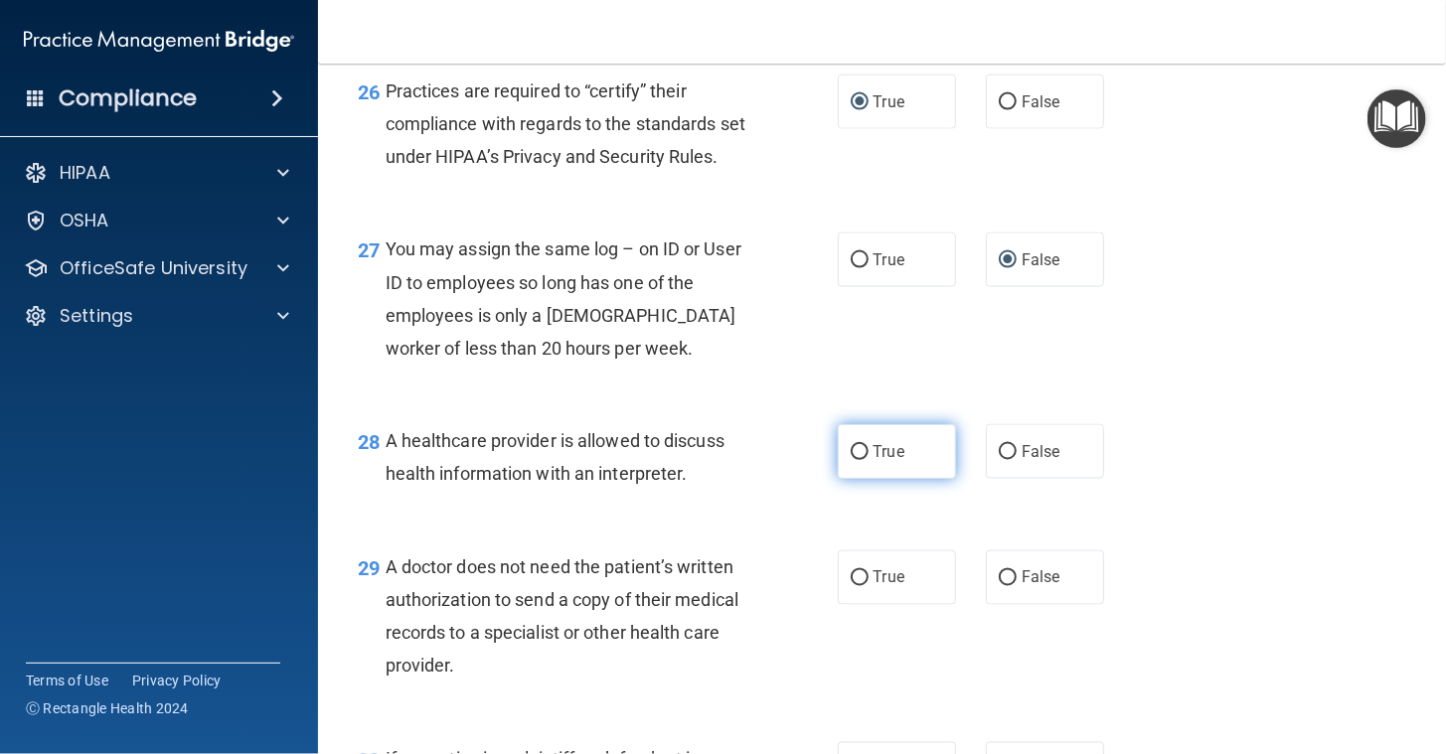
click at [853, 460] on input "True" at bounding box center [860, 452] width 18 height 15
radio input "true"
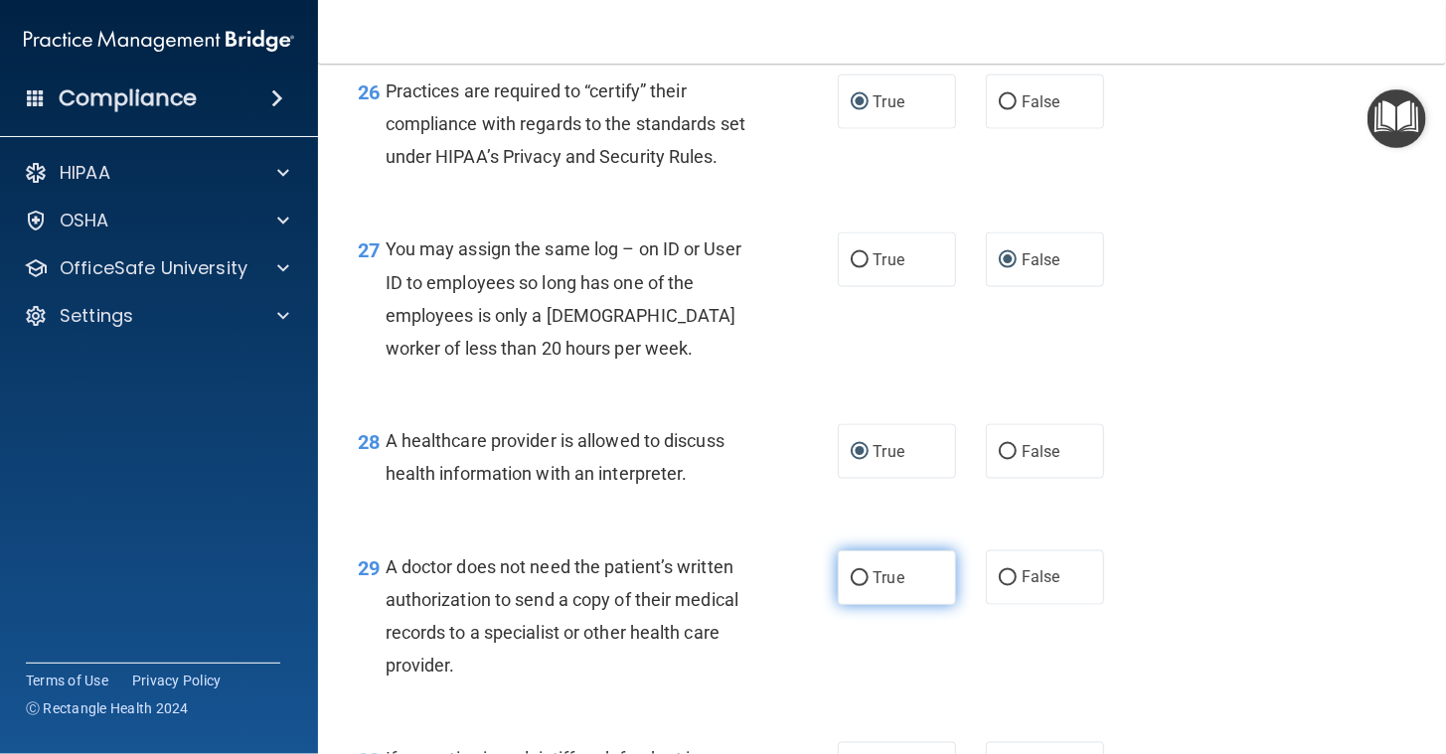
click at [856, 586] on input "True" at bounding box center [860, 579] width 18 height 15
radio input "true"
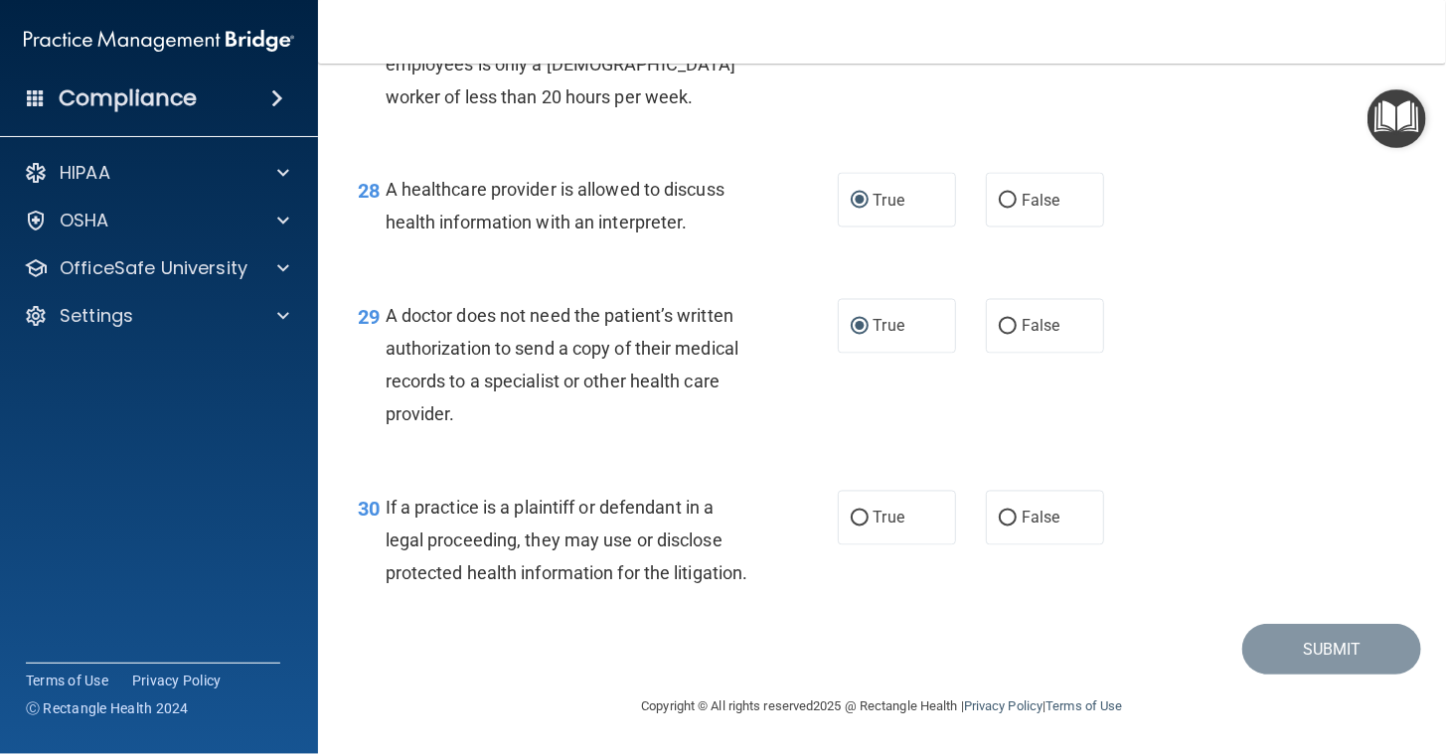
scroll to position [4995, 0]
click at [852, 512] on input "True" at bounding box center [860, 519] width 18 height 15
radio input "true"
click at [1317, 652] on button "Submit" at bounding box center [1332, 649] width 179 height 51
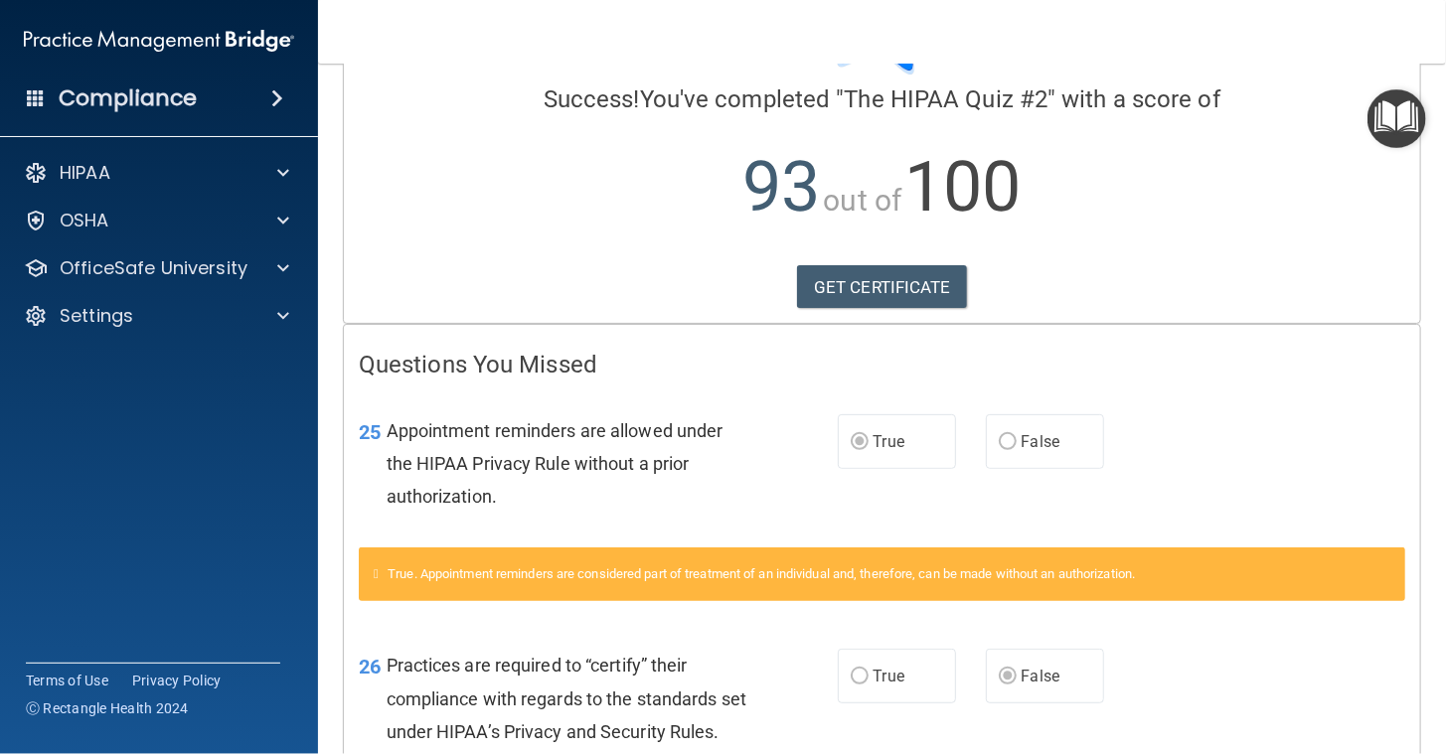
scroll to position [100, 0]
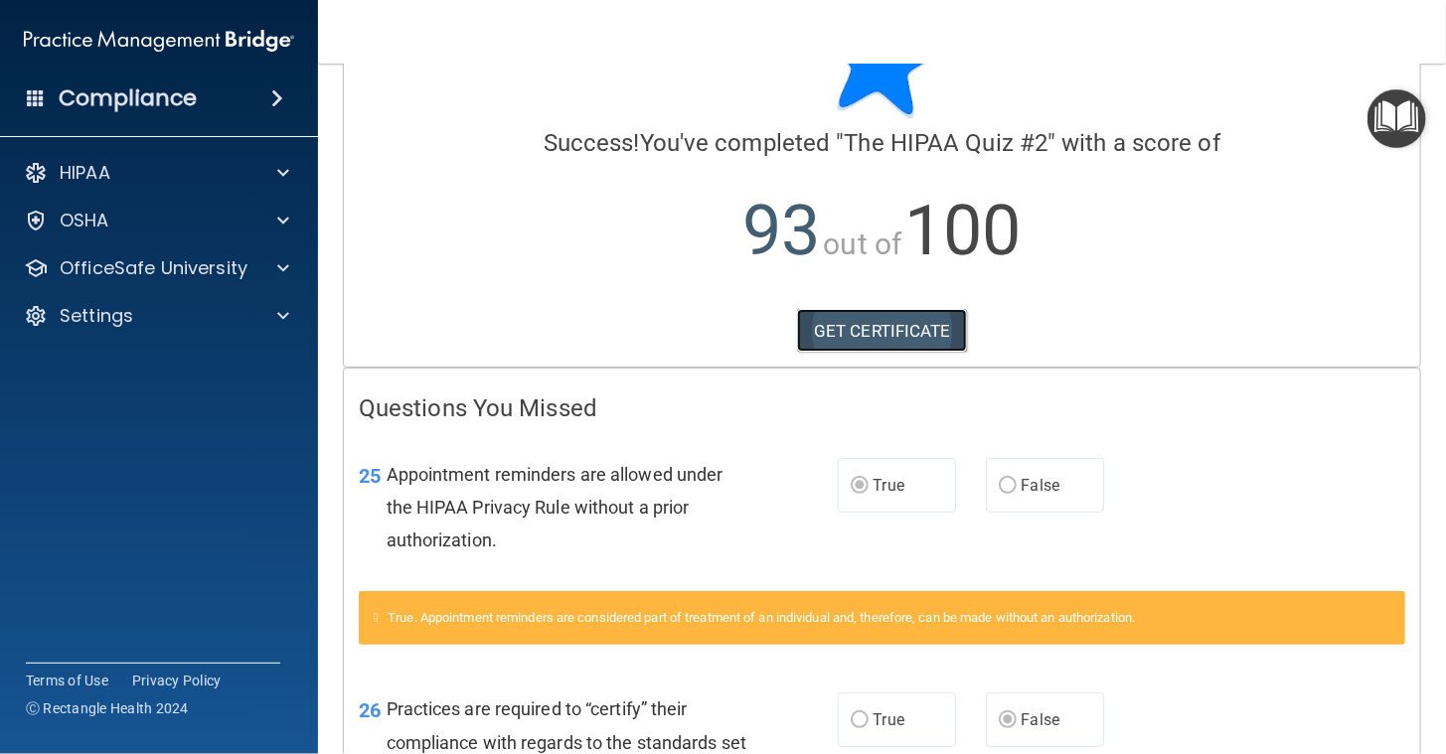
click at [899, 332] on link "GET CERTIFICATE" at bounding box center [882, 331] width 170 height 44
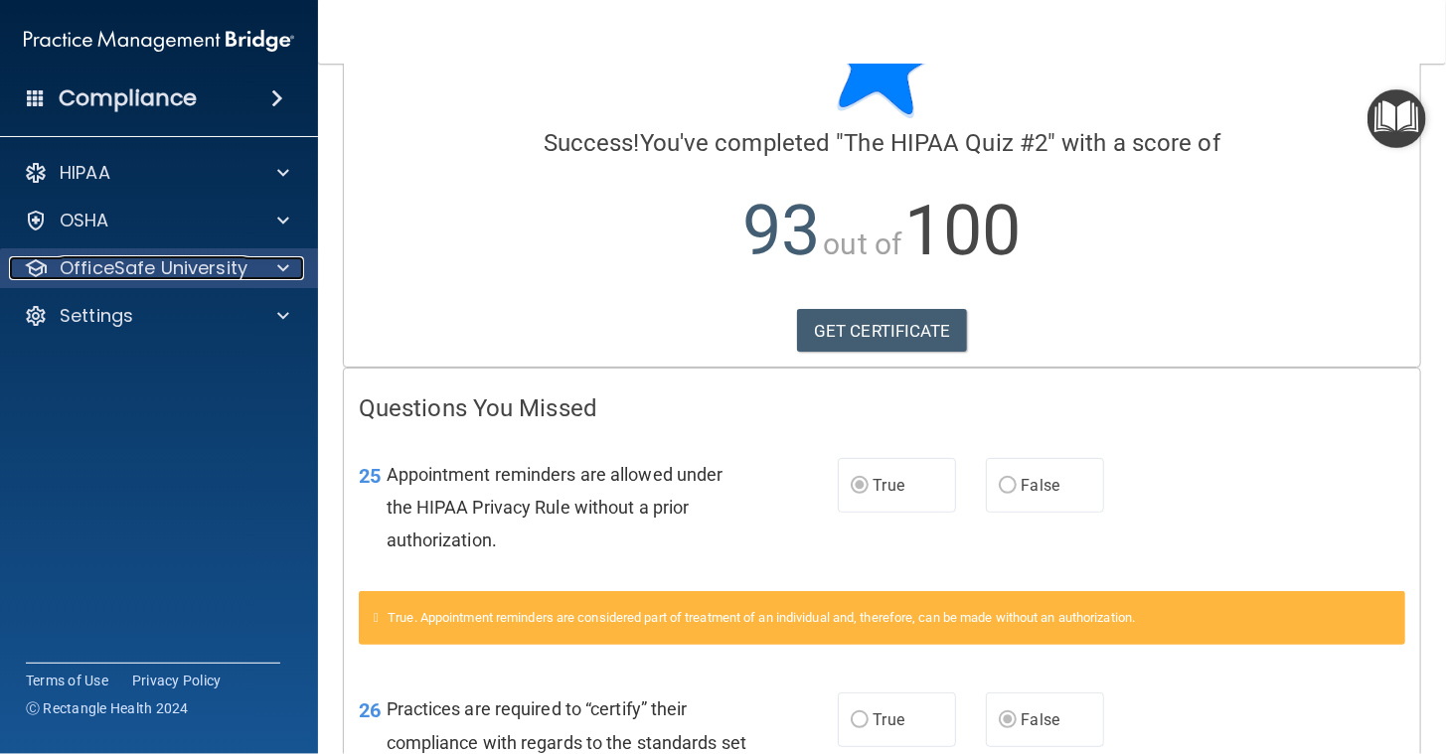
click at [279, 267] on span at bounding box center [283, 268] width 12 height 24
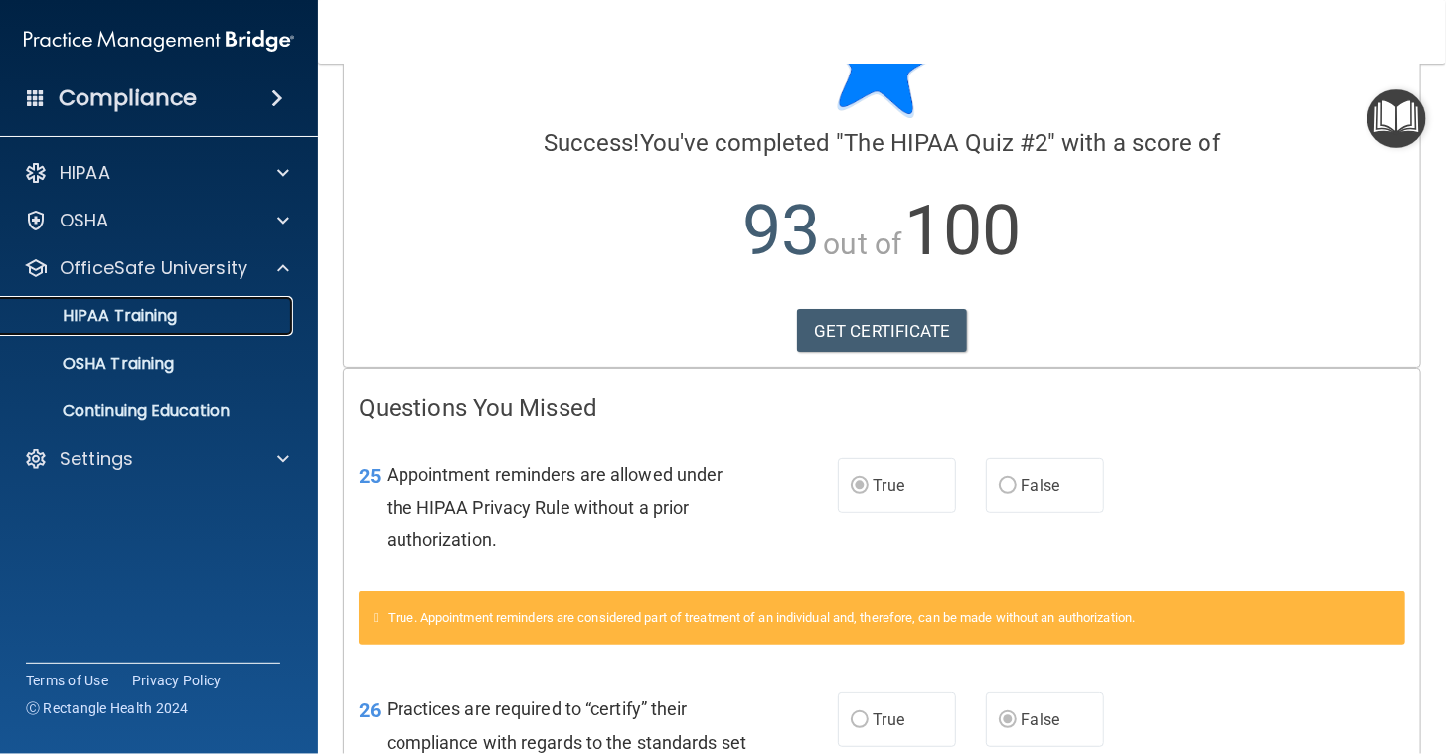
click at [239, 322] on div "HIPAA Training" at bounding box center [148, 316] width 271 height 20
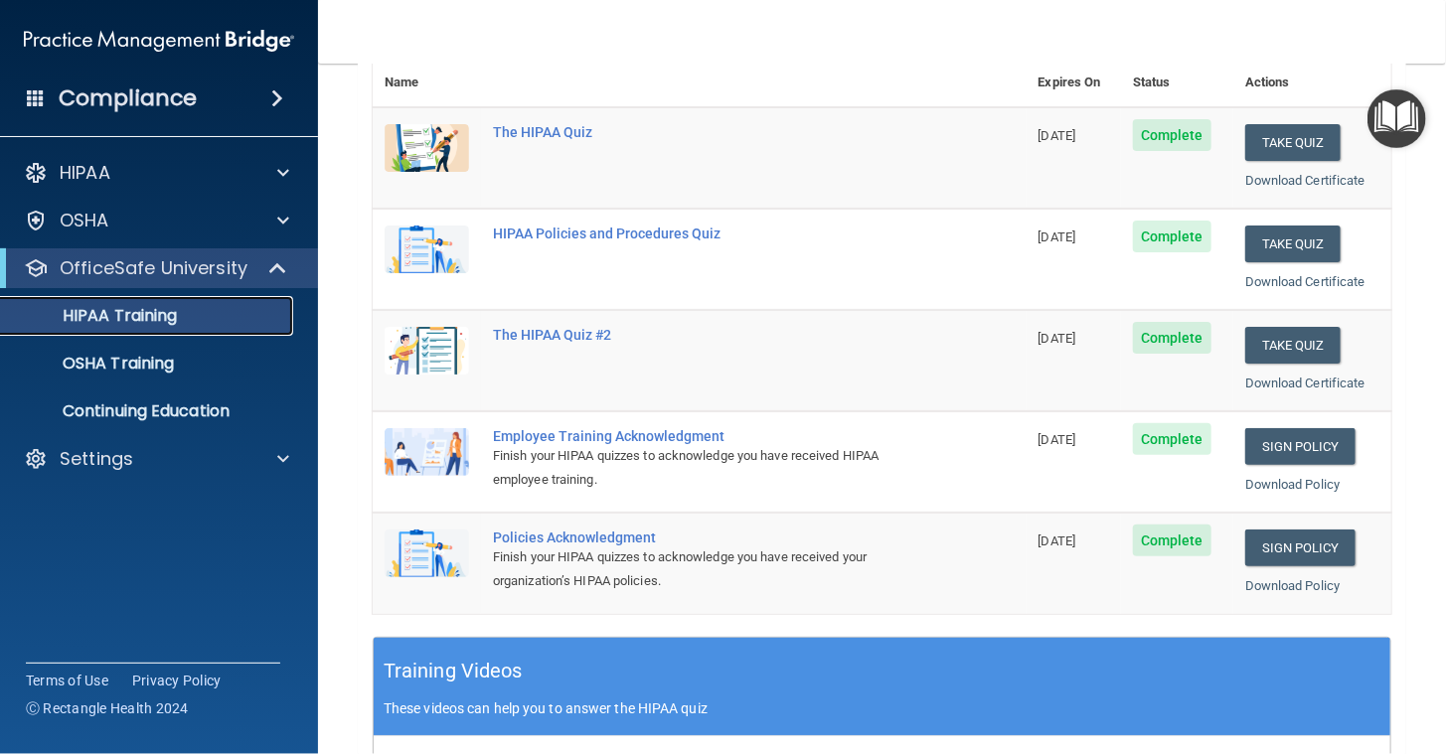
scroll to position [247, 0]
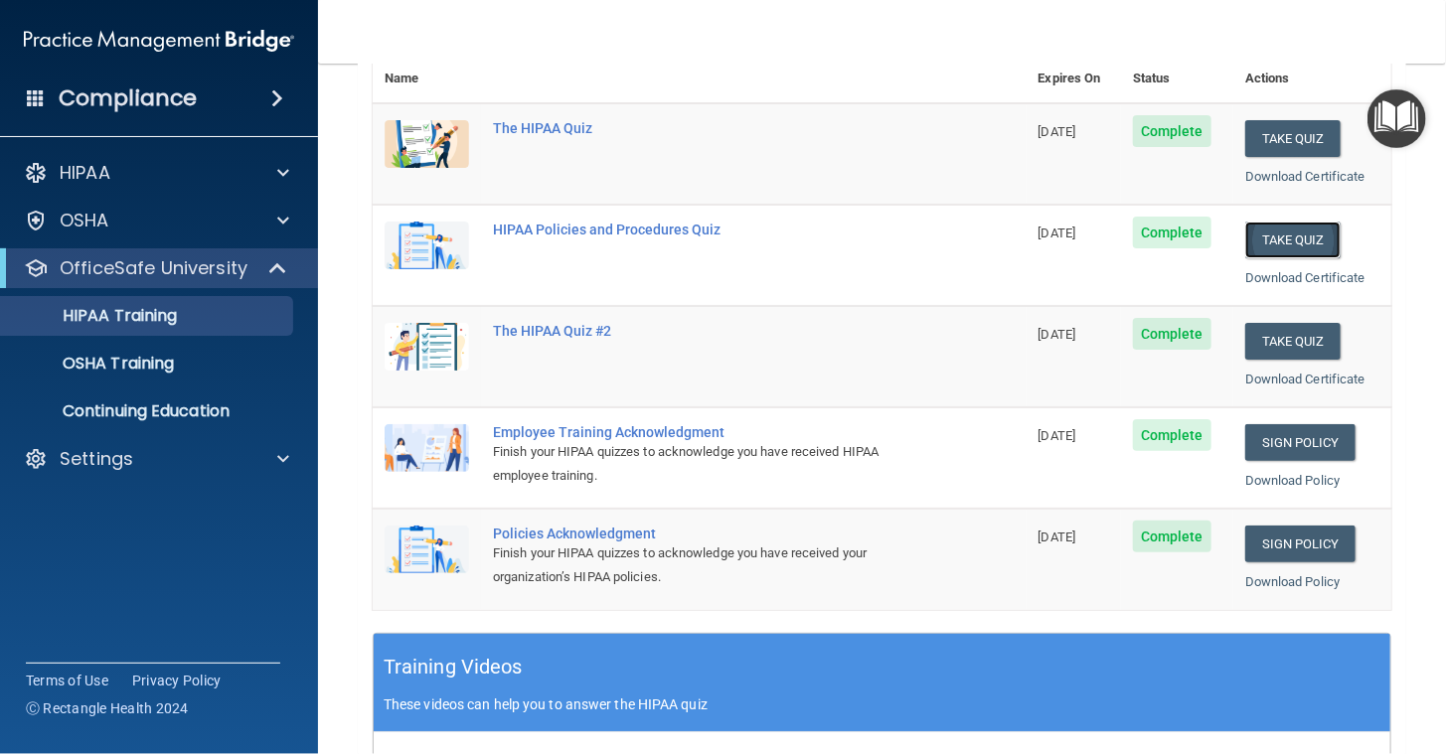
click at [1249, 239] on button "Take Quiz" at bounding box center [1293, 240] width 95 height 37
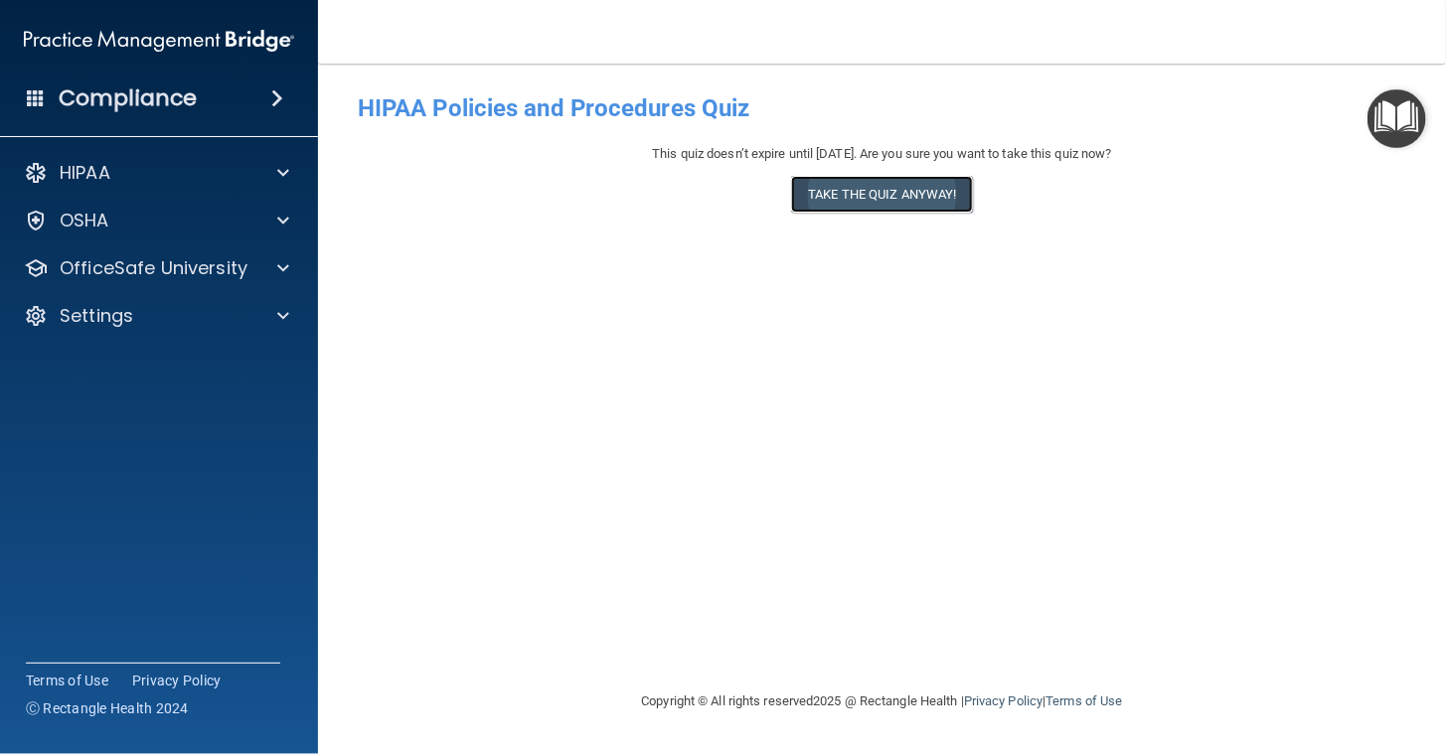
click at [861, 196] on button "Take the quiz anyway!" at bounding box center [881, 194] width 181 height 37
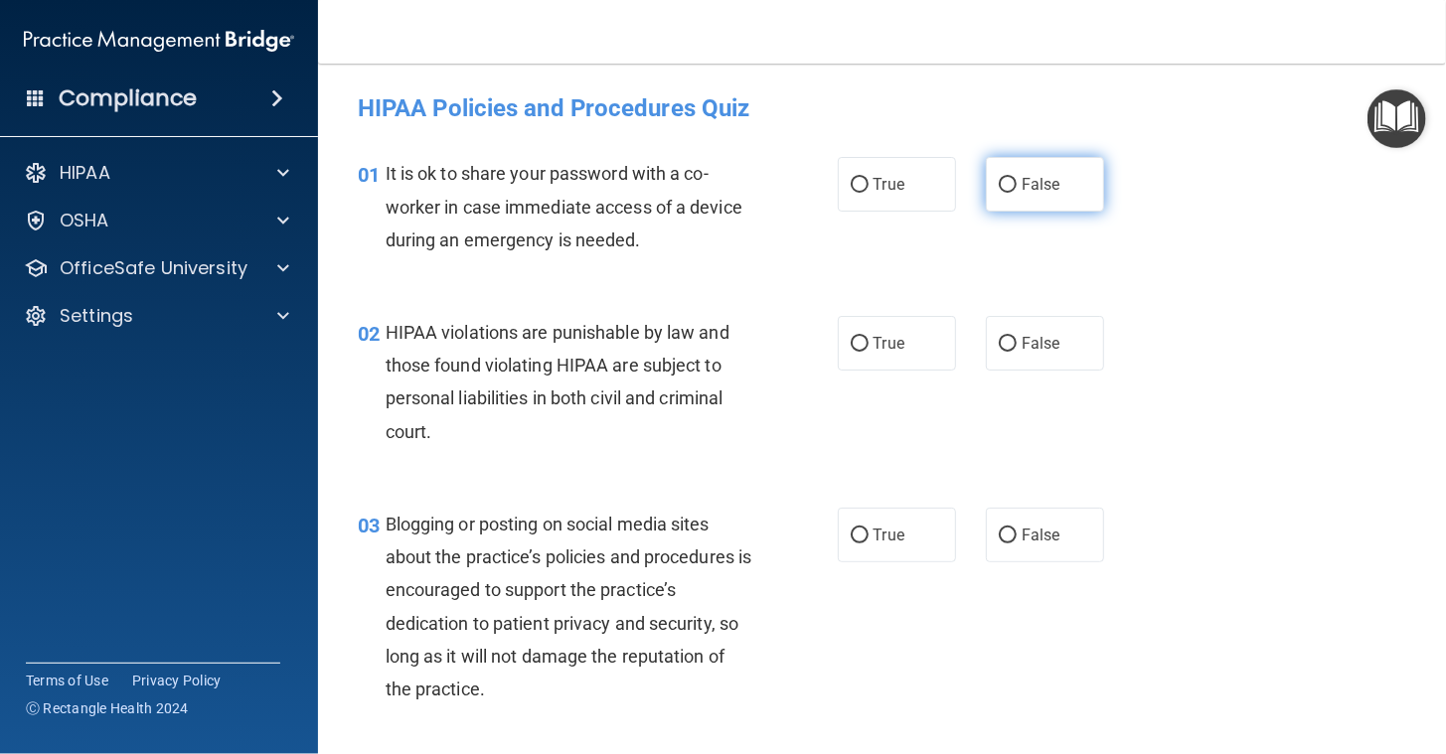
click at [999, 182] on input "False" at bounding box center [1008, 185] width 18 height 15
radio input "true"
click at [851, 344] on input "True" at bounding box center [860, 344] width 18 height 15
radio input "true"
click at [999, 529] on input "False" at bounding box center [1008, 536] width 18 height 15
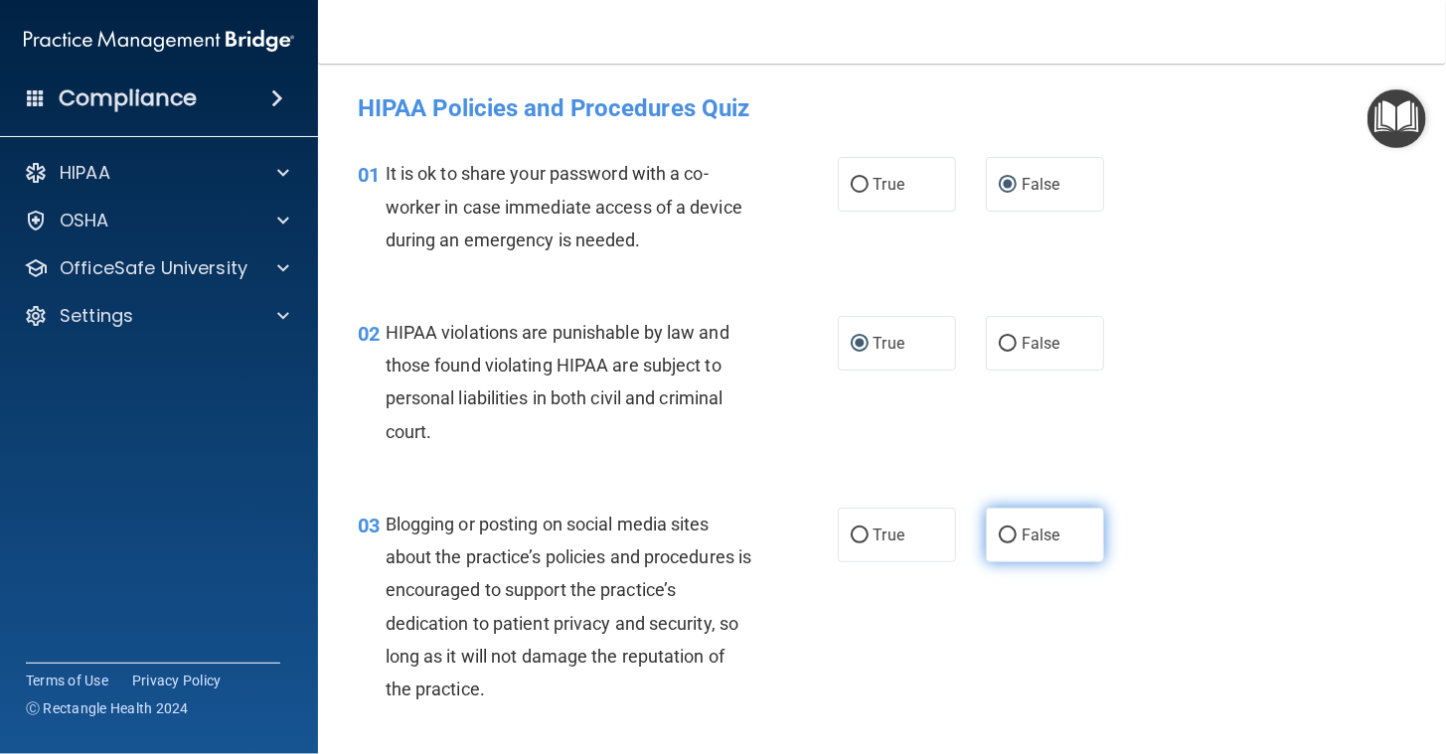
radio input "true"
drag, startPoint x: 1440, startPoint y: 742, endPoint x: 1043, endPoint y: 700, distance: 399.8
click at [1043, 700] on div "03 Blogging or posting on social media sites about the practice’s policies and …" at bounding box center [882, 611] width 1079 height 257
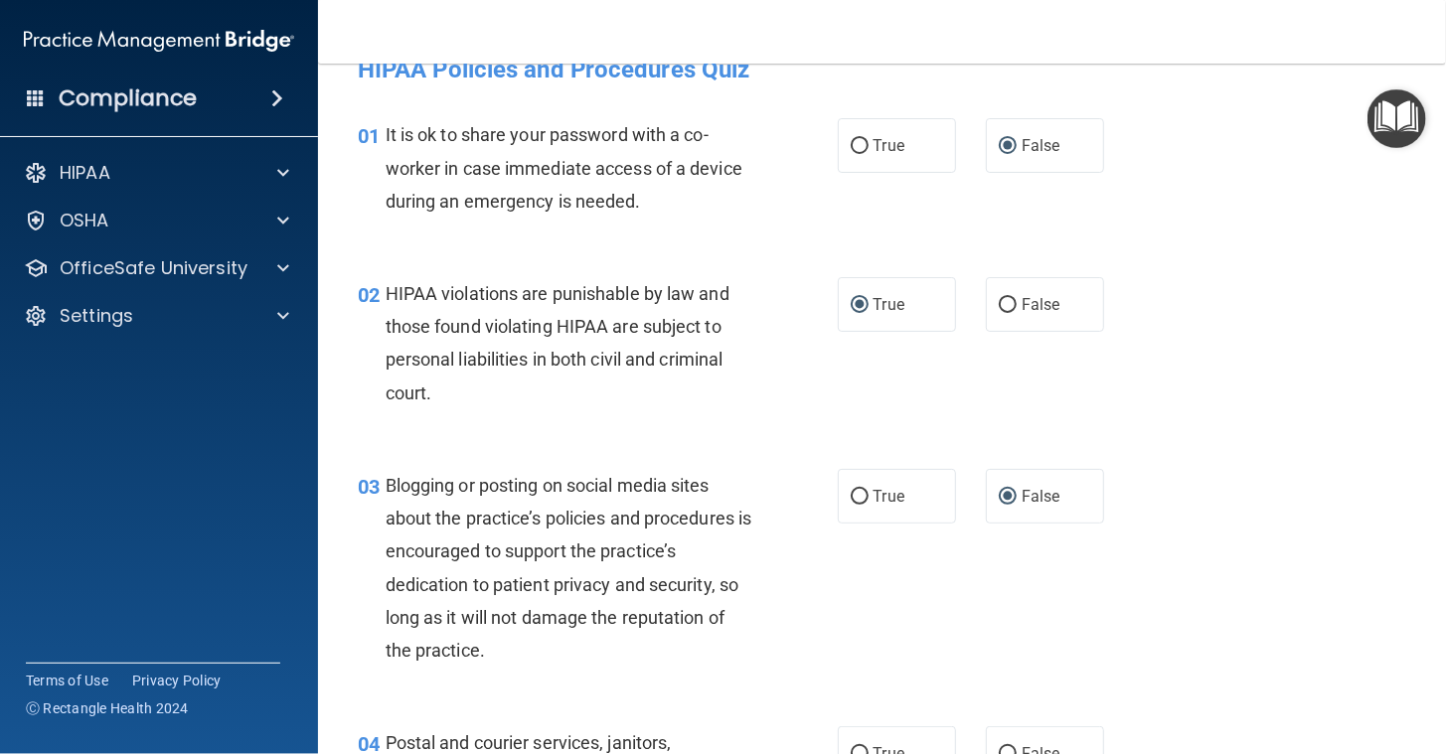
scroll to position [40, 0]
drag, startPoint x: 1438, startPoint y: 739, endPoint x: 1066, endPoint y: 629, distance: 388.5
click at [1066, 629] on div "03 Blogging or posting on social media sites about the practice’s policies and …" at bounding box center [882, 571] width 1079 height 257
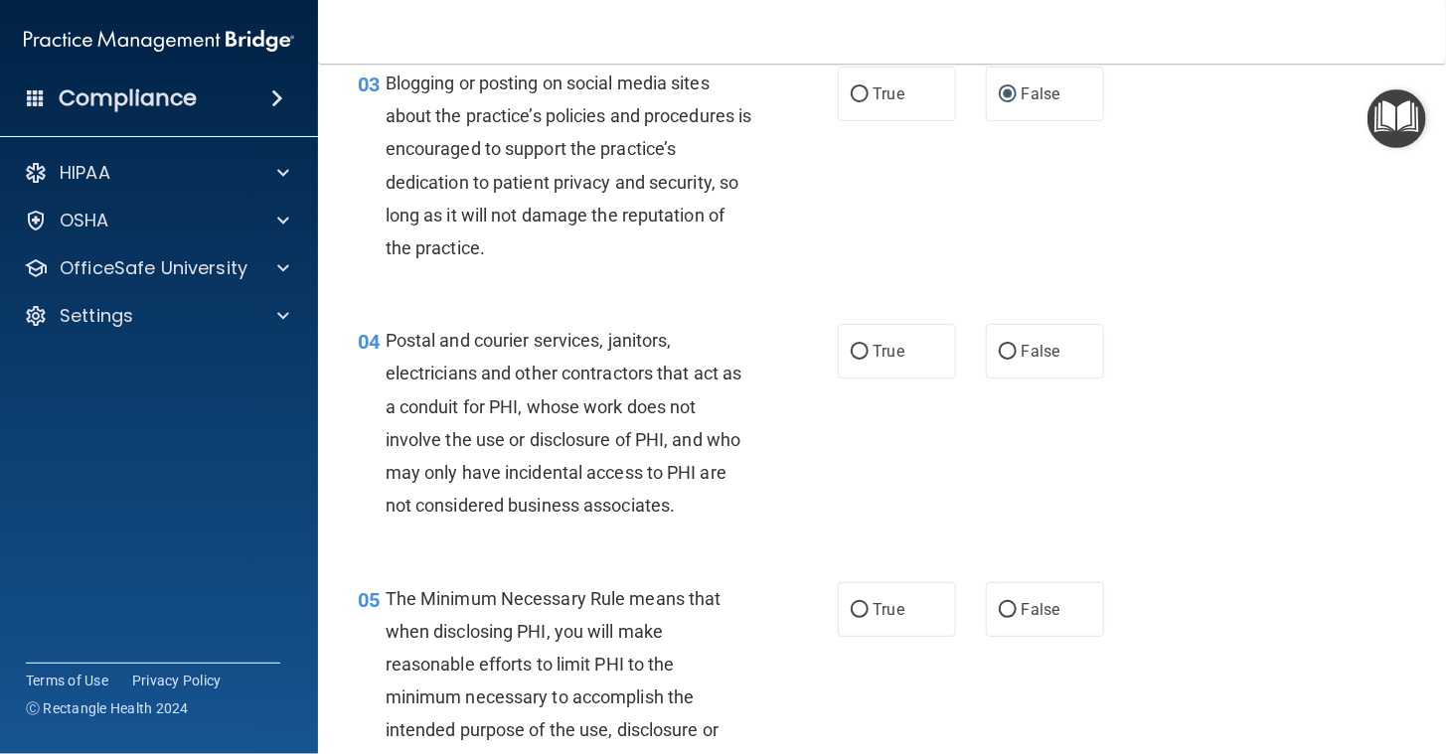
scroll to position [437, 0]
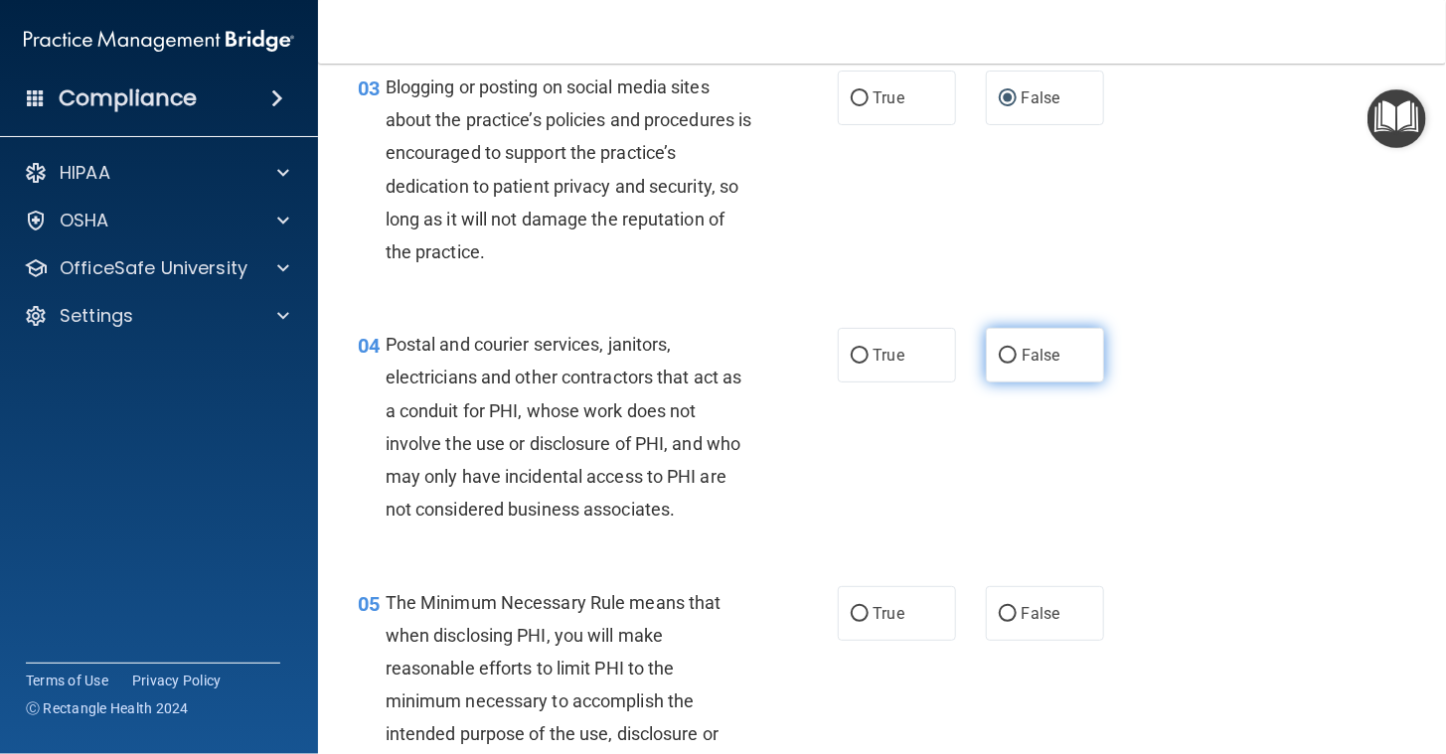
click at [1000, 352] on input "False" at bounding box center [1008, 356] width 18 height 15
radio input "true"
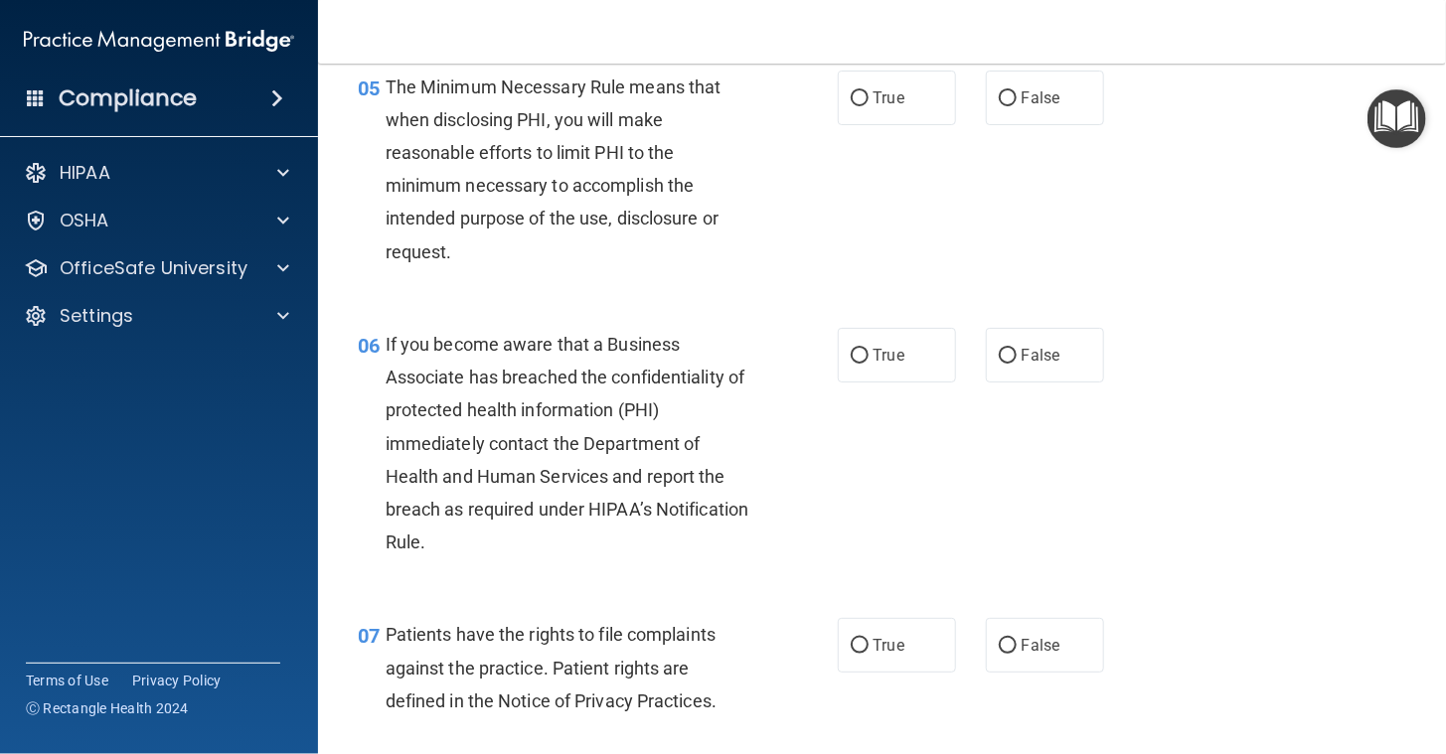
scroll to position [954, 0]
click at [851, 93] on input "True" at bounding box center [860, 97] width 18 height 15
radio input "true"
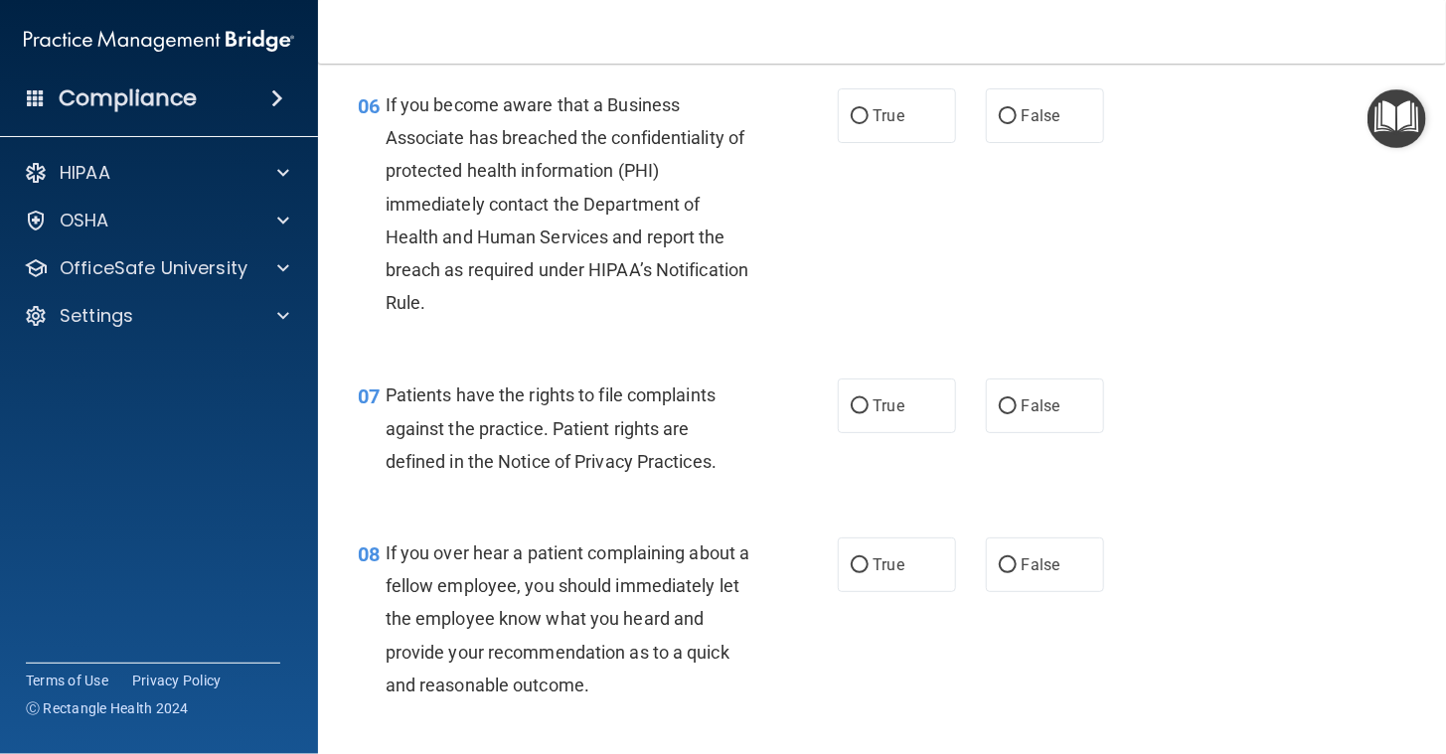
scroll to position [1198, 0]
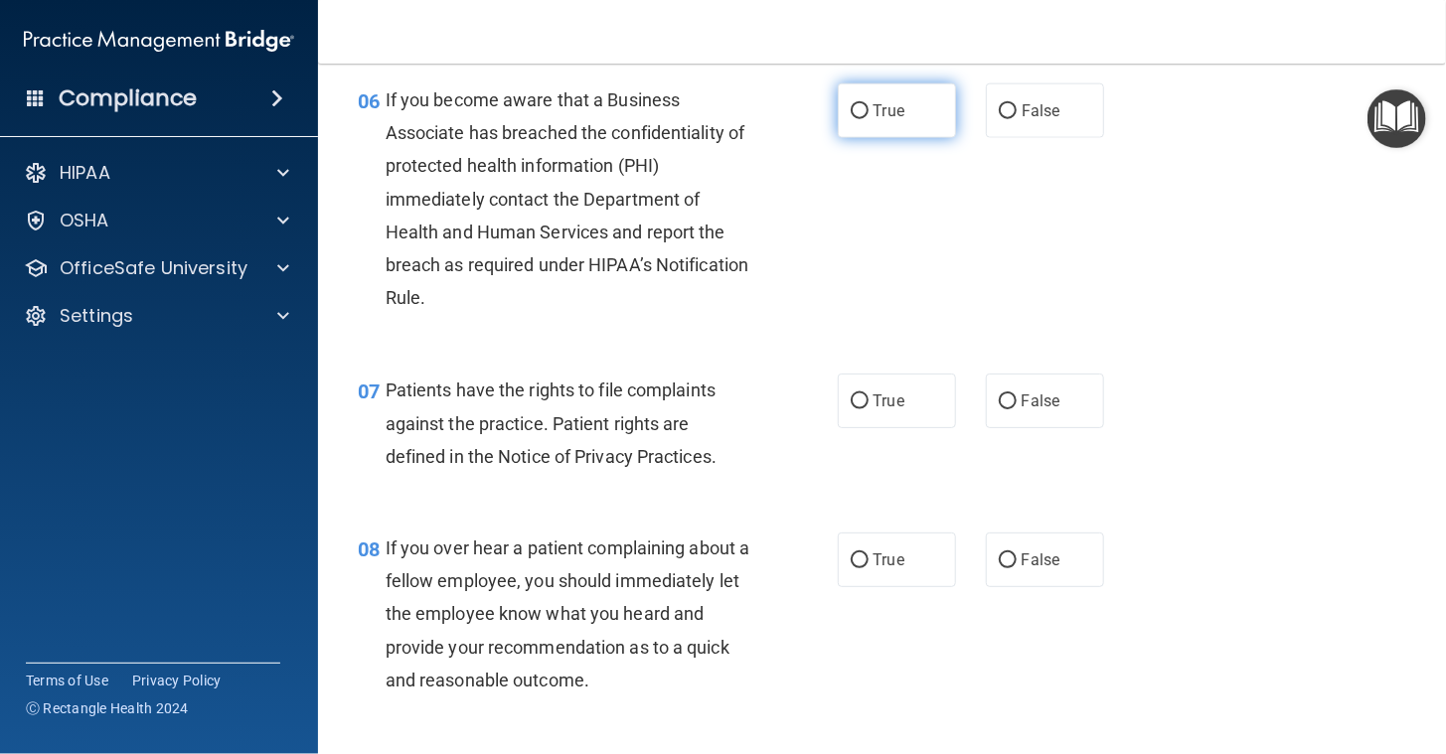
click at [851, 114] on input "True" at bounding box center [860, 111] width 18 height 15
radio input "true"
click at [851, 402] on input "True" at bounding box center [860, 402] width 18 height 15
radio input "true"
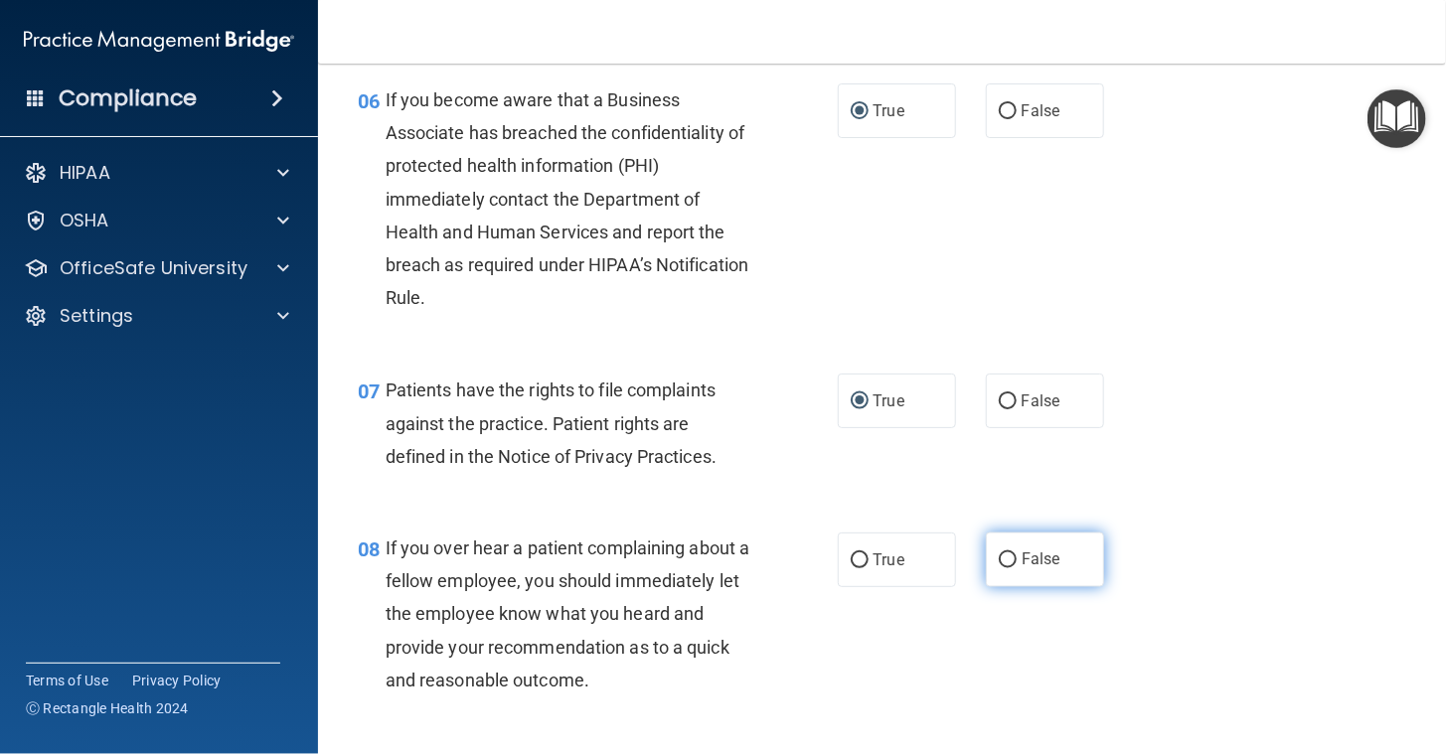
click at [999, 558] on input "False" at bounding box center [1008, 561] width 18 height 15
radio input "true"
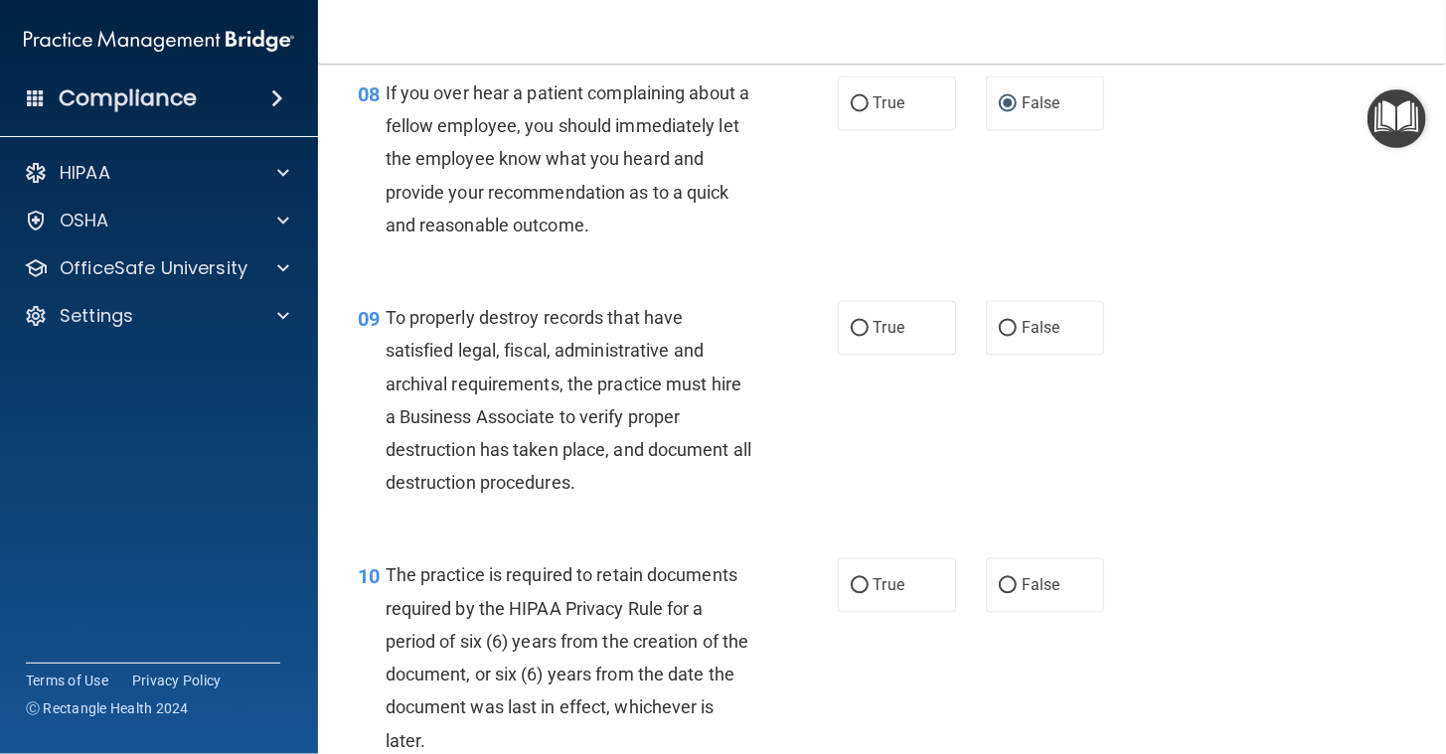
scroll to position [1741, 0]
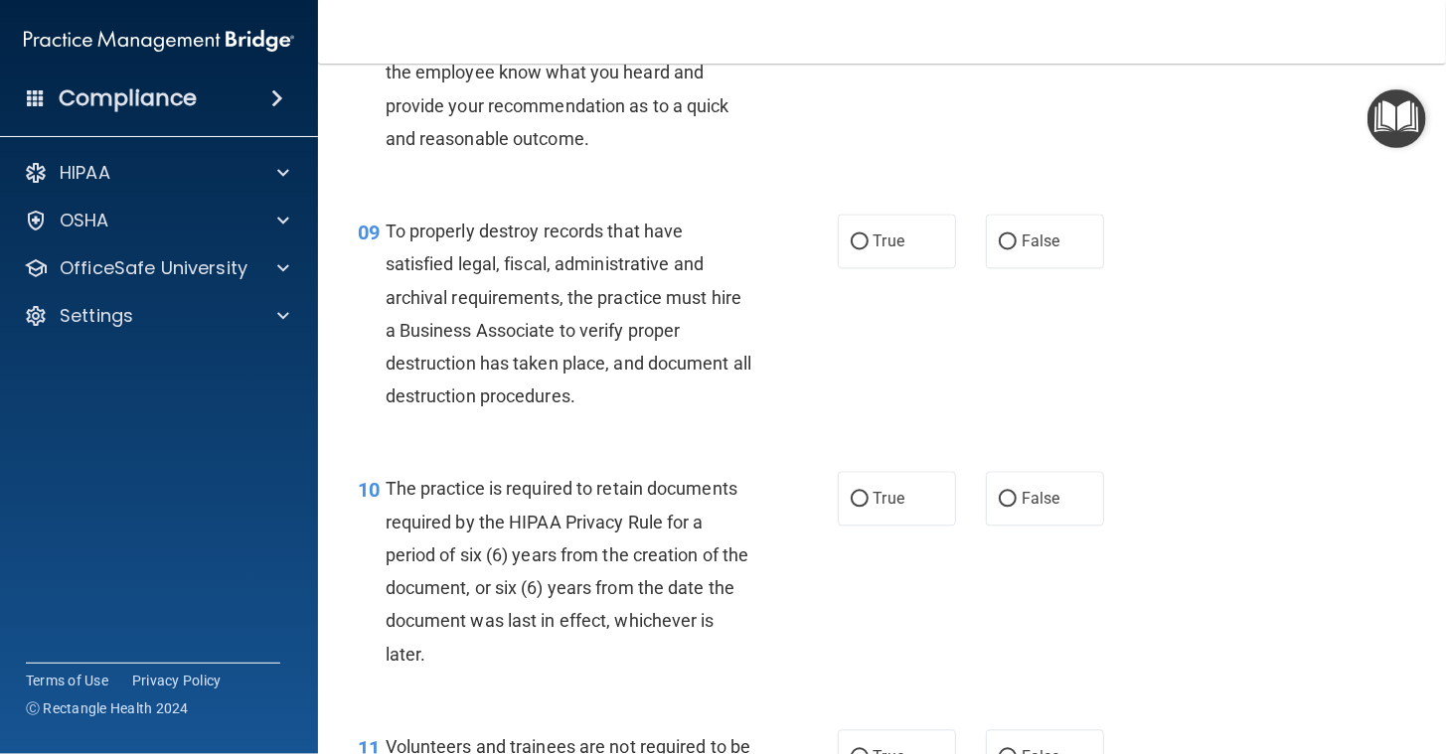
click at [1003, 415] on div "09 To properly destroy records that have satisfied legal, fiscal, administrativ…" at bounding box center [882, 318] width 1079 height 257
click at [851, 242] on input "True" at bounding box center [860, 243] width 18 height 15
radio input "true"
click at [851, 498] on input "True" at bounding box center [860, 500] width 18 height 15
radio input "true"
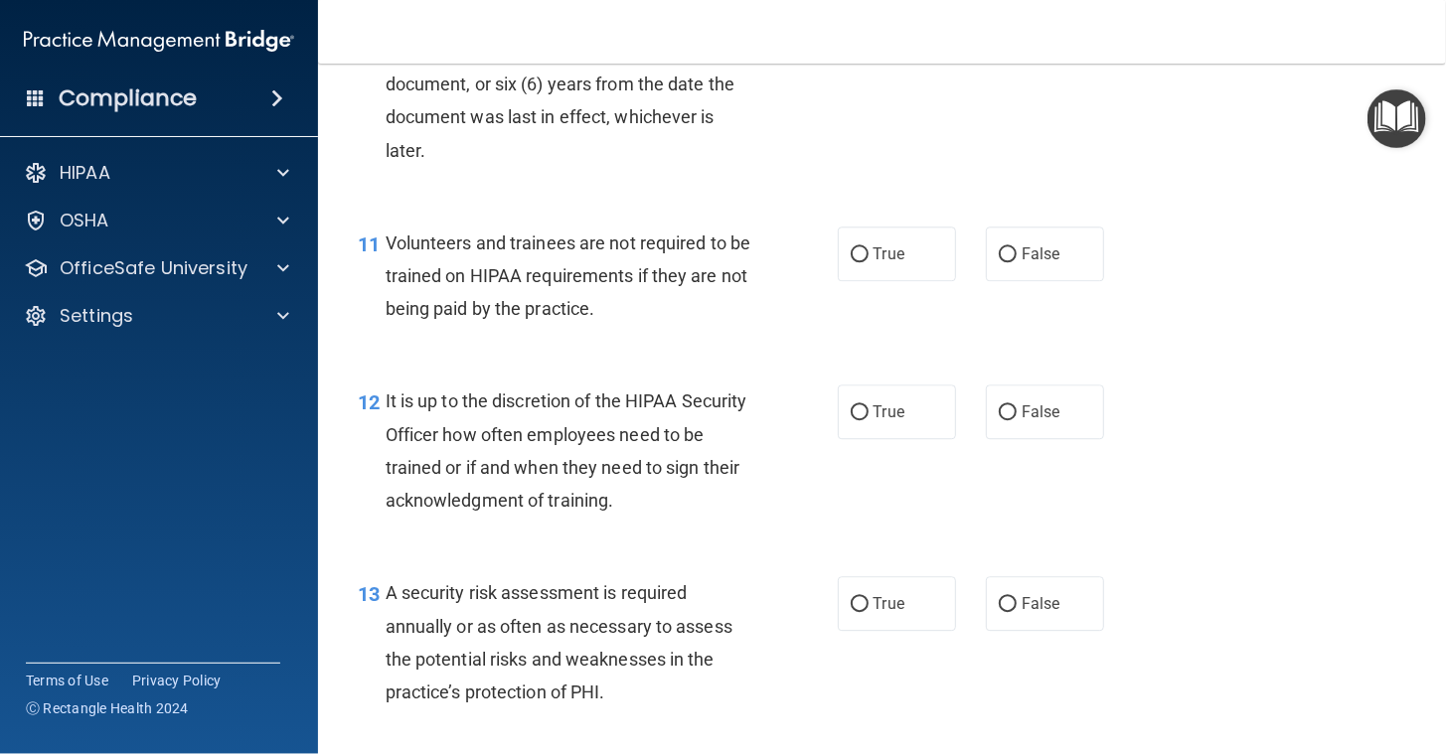
scroll to position [2288, 0]
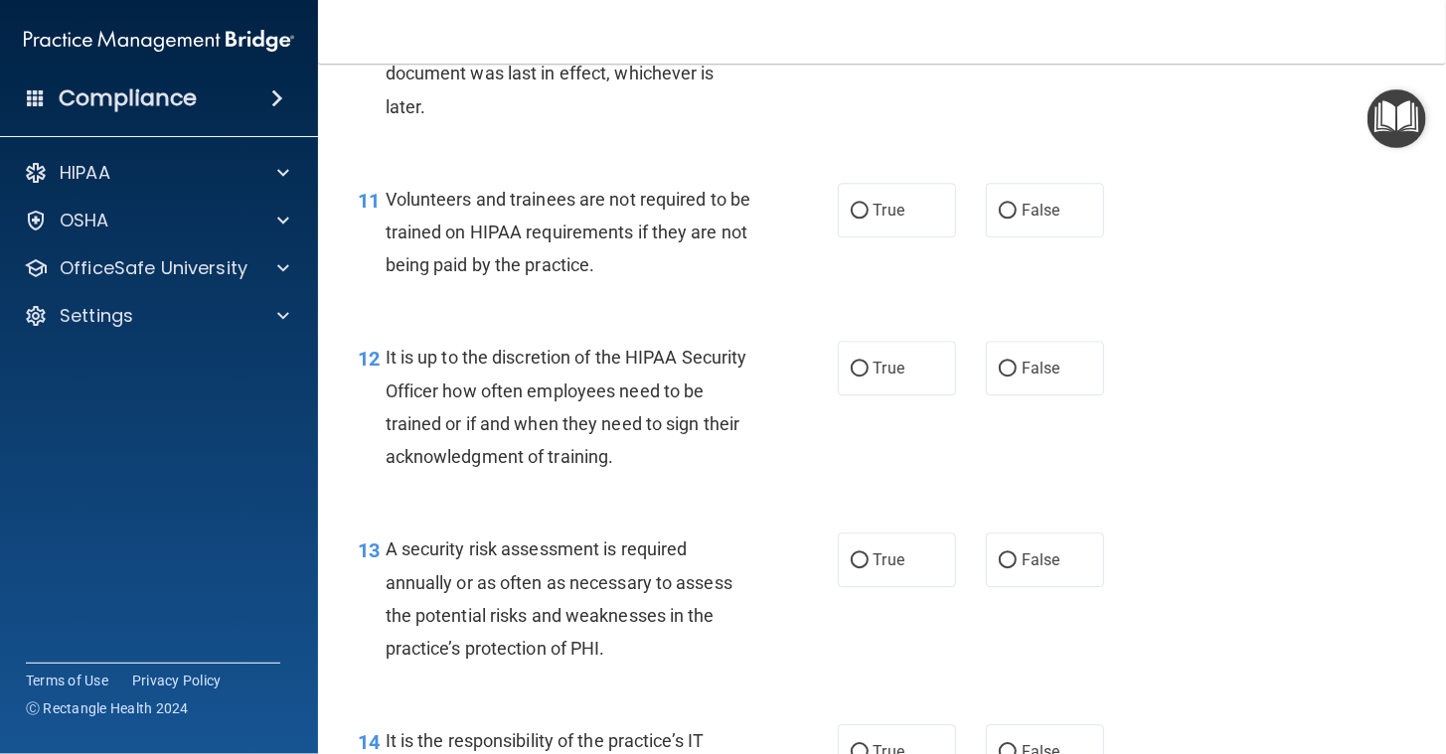
drag, startPoint x: 1437, startPoint y: 741, endPoint x: 1131, endPoint y: 160, distance: 656.3
click at [1131, 160] on div "11 Volunteers and trainees are not required to be trained on HIPAA requirements…" at bounding box center [882, 237] width 1079 height 159
click at [999, 208] on input "False" at bounding box center [1008, 211] width 18 height 15
radio input "true"
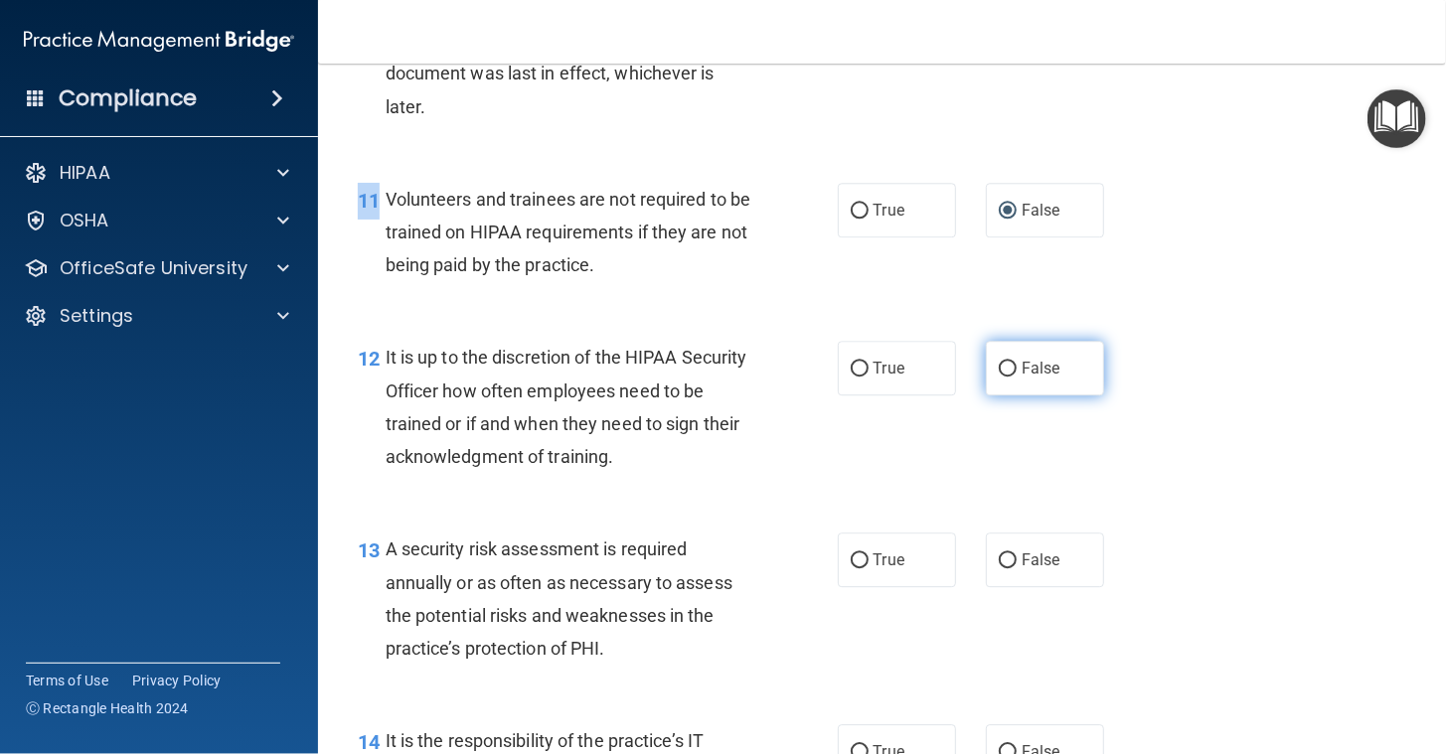
click at [999, 366] on input "False" at bounding box center [1008, 369] width 18 height 15
radio input "true"
click at [853, 369] on input "True" at bounding box center [860, 369] width 18 height 15
radio input "true"
radio input "false"
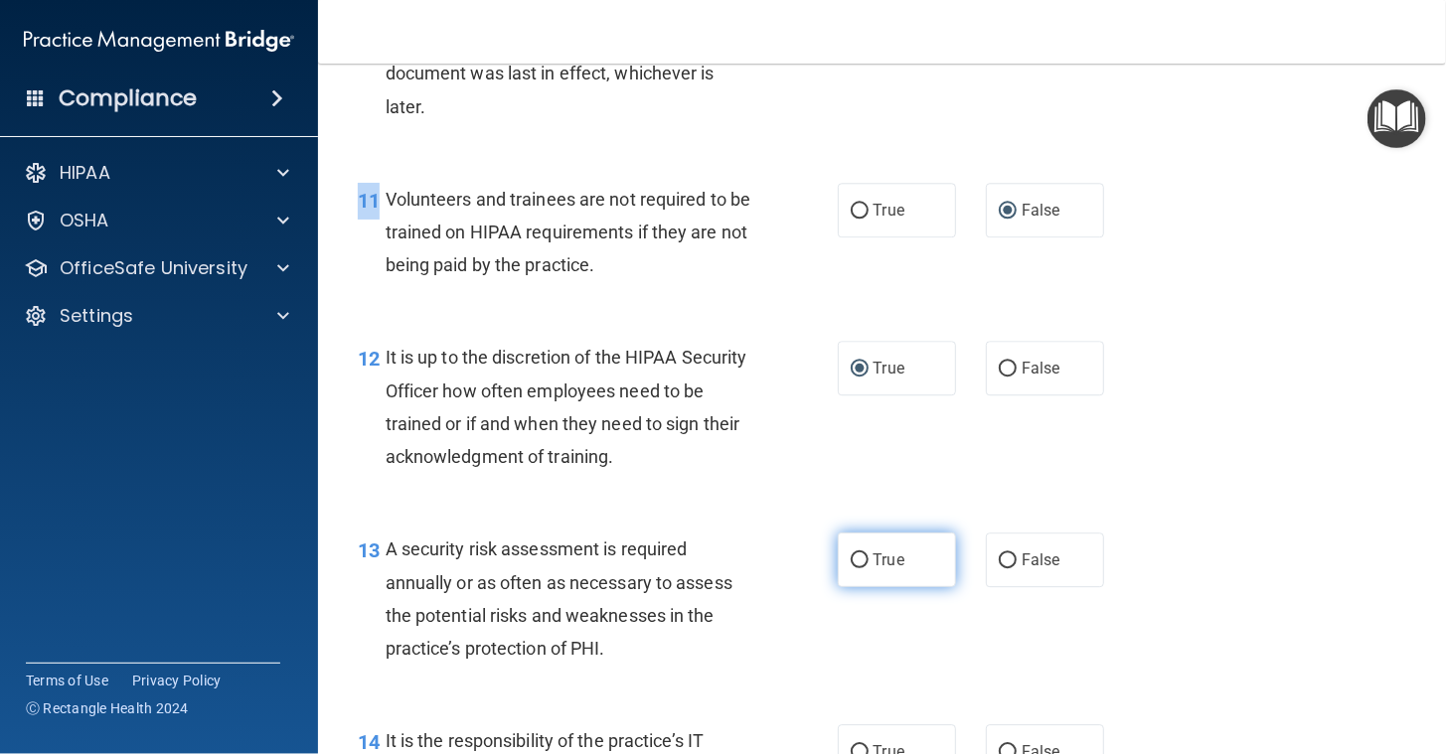
click at [851, 560] on input "True" at bounding box center [860, 561] width 18 height 15
radio input "true"
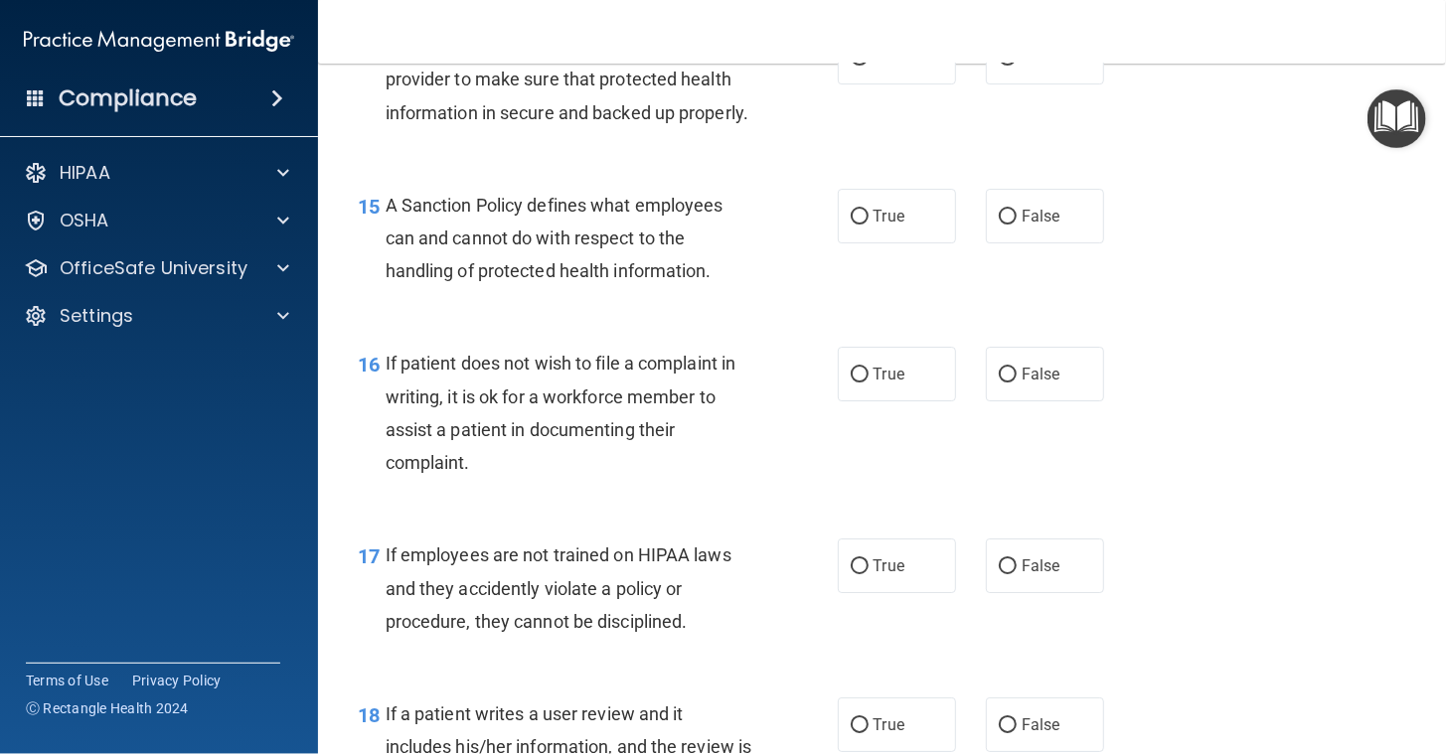
scroll to position [2854, 0]
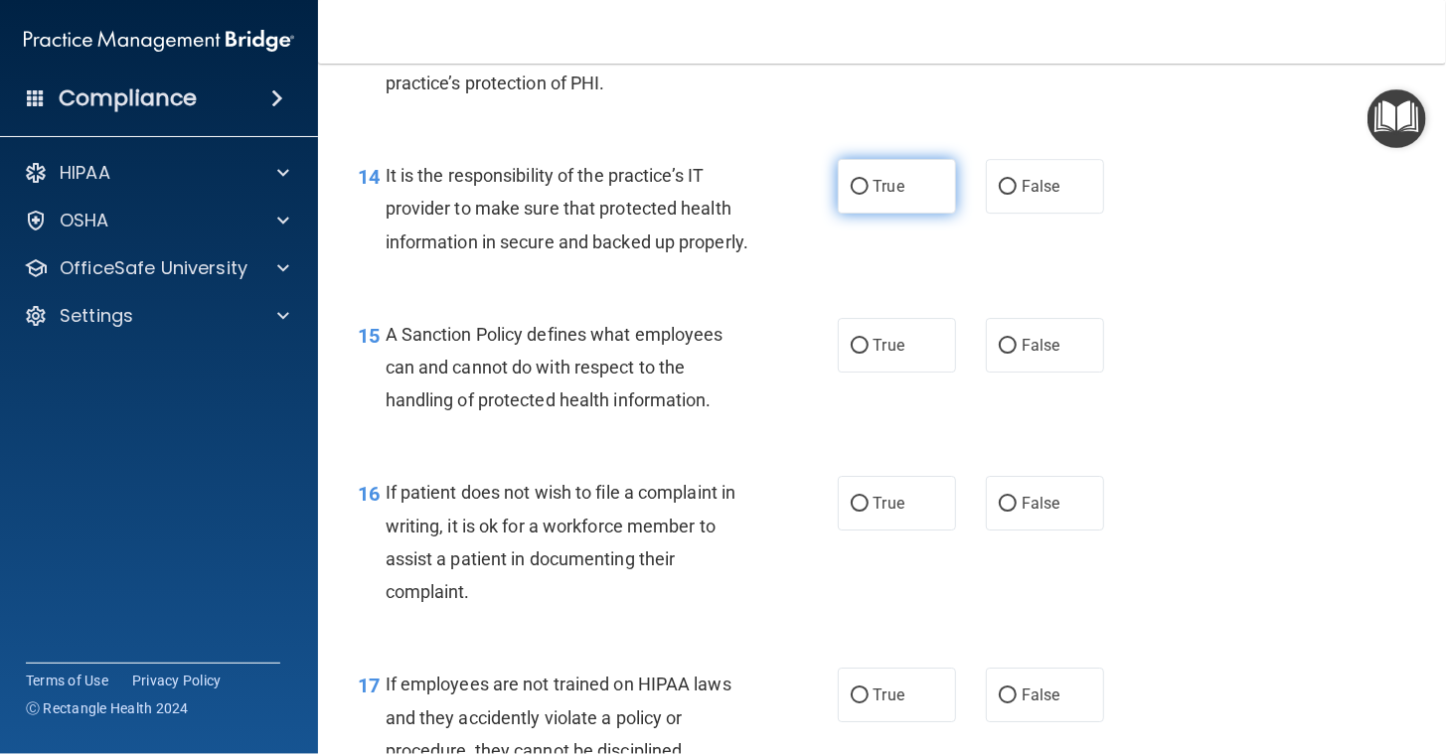
click at [856, 187] on input "True" at bounding box center [860, 187] width 18 height 15
radio input "true"
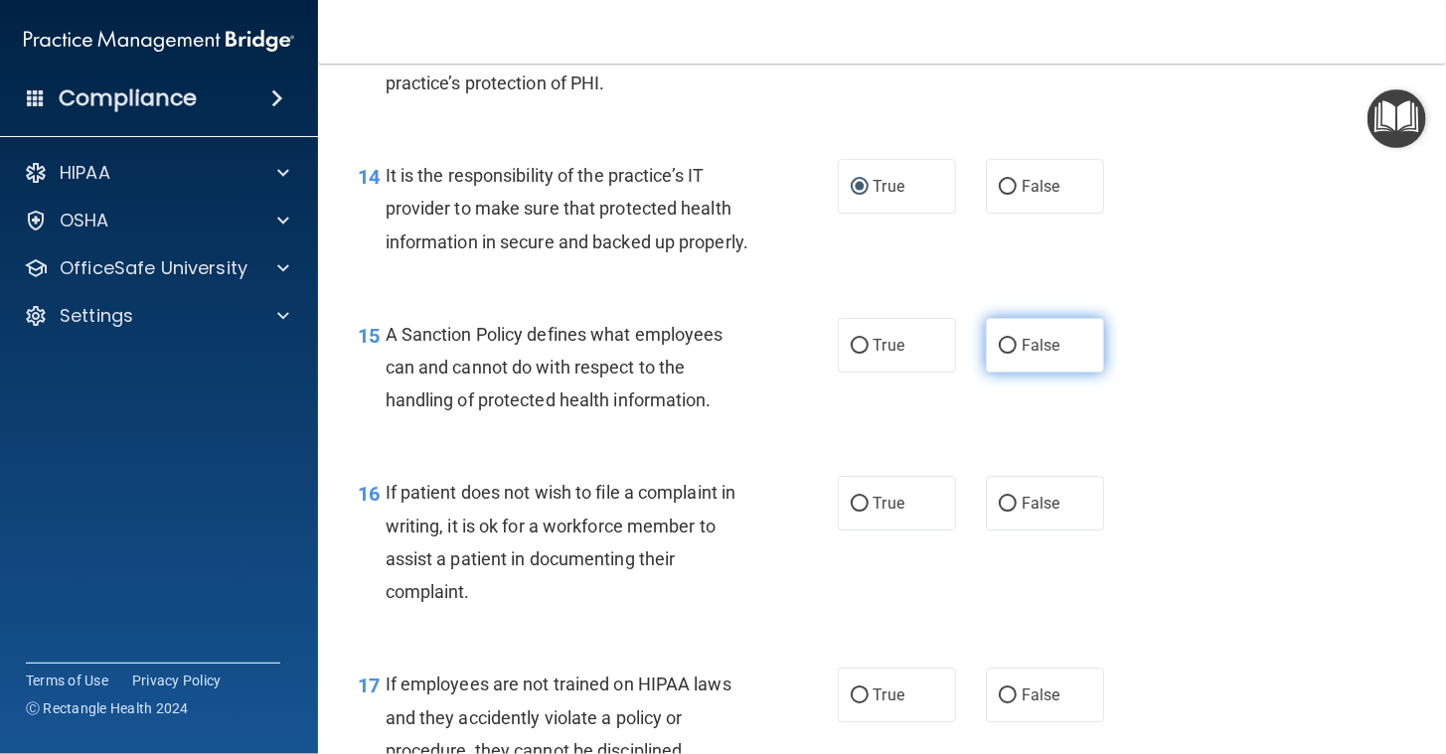
click at [999, 354] on input "False" at bounding box center [1008, 346] width 18 height 15
radio input "true"
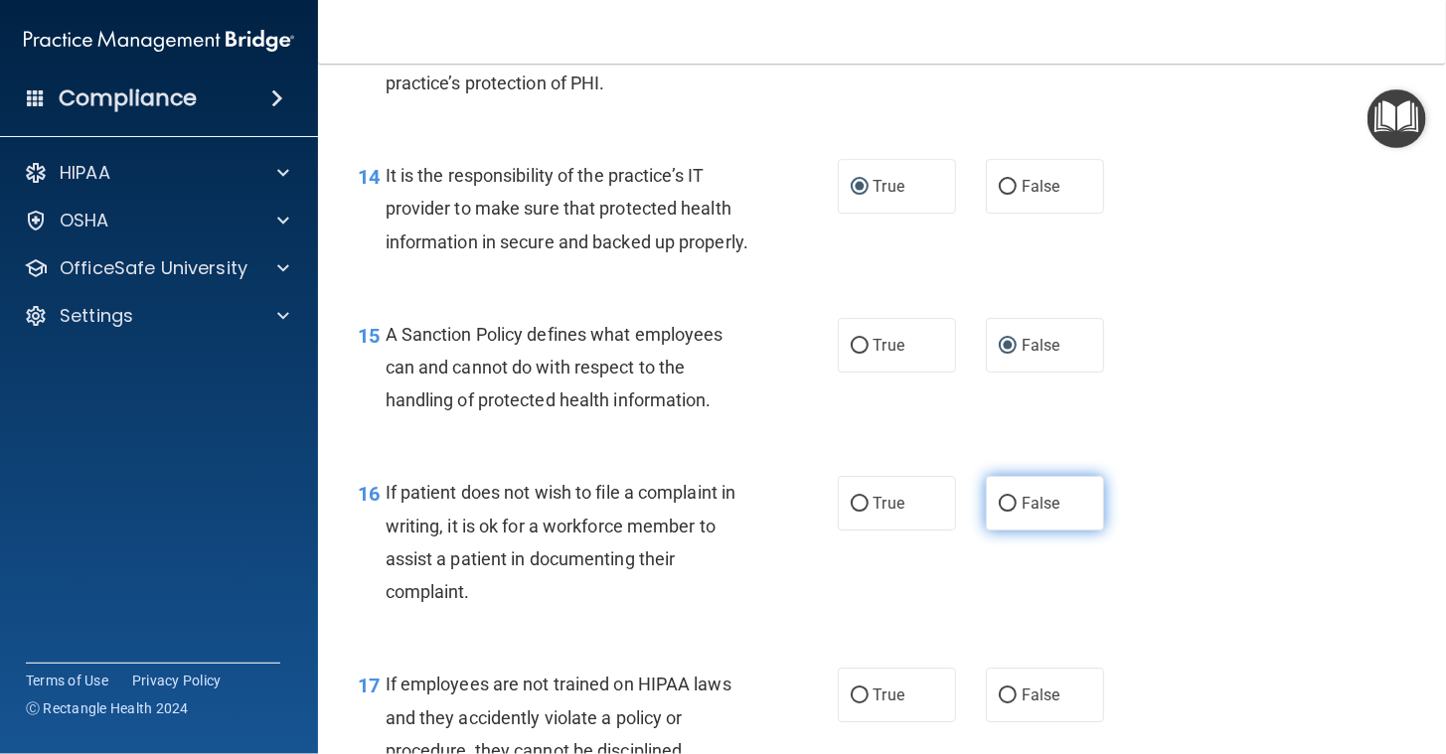
click at [999, 512] on input "False" at bounding box center [1008, 504] width 18 height 15
radio input "true"
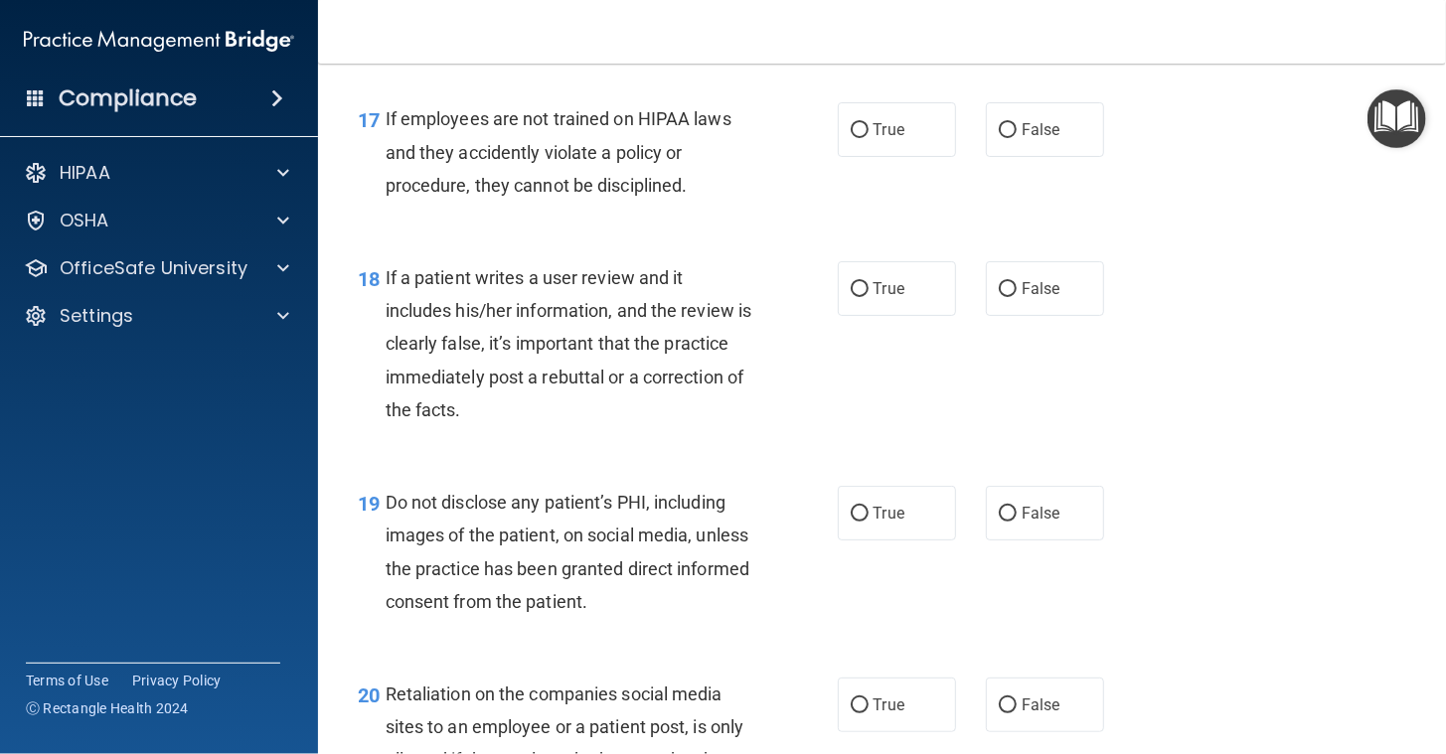
scroll to position [3424, 0]
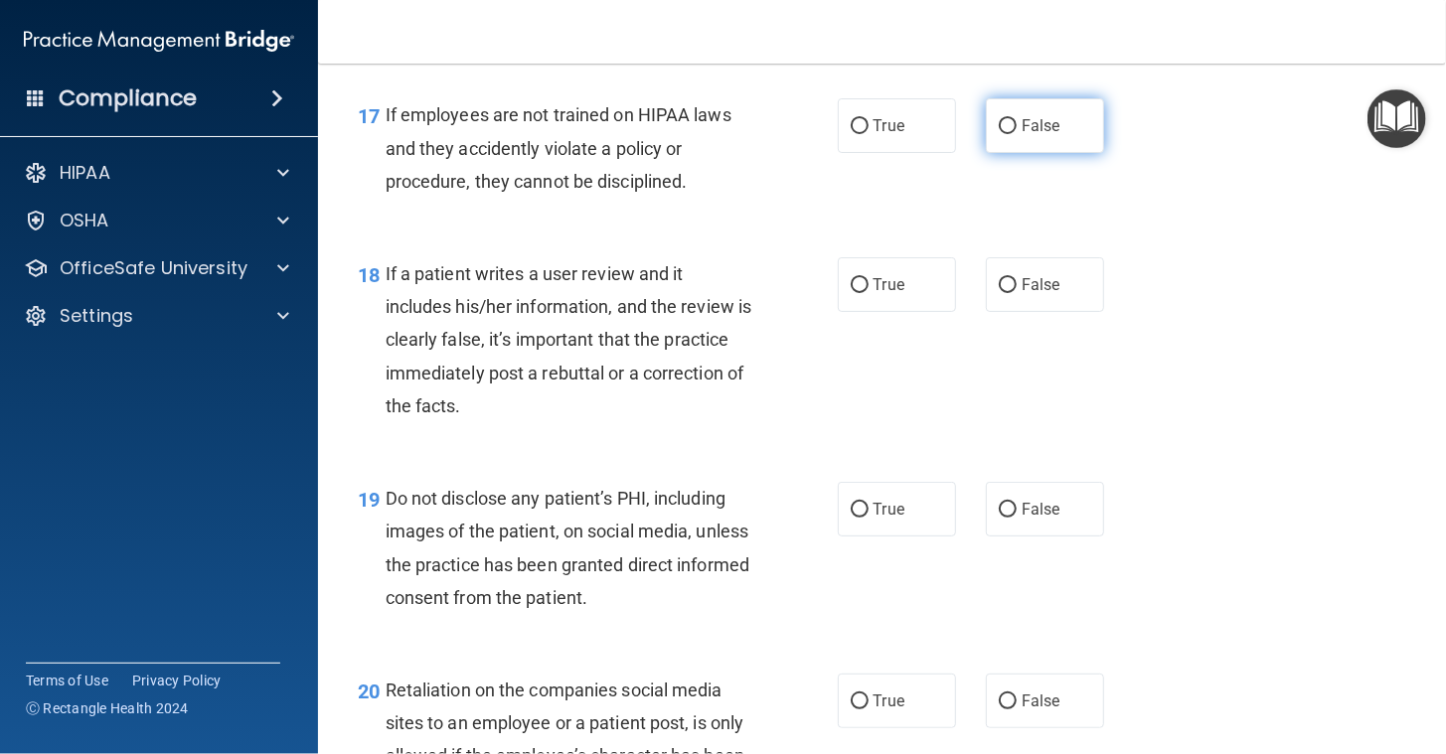
click at [999, 134] on input "False" at bounding box center [1008, 126] width 18 height 15
radio input "true"
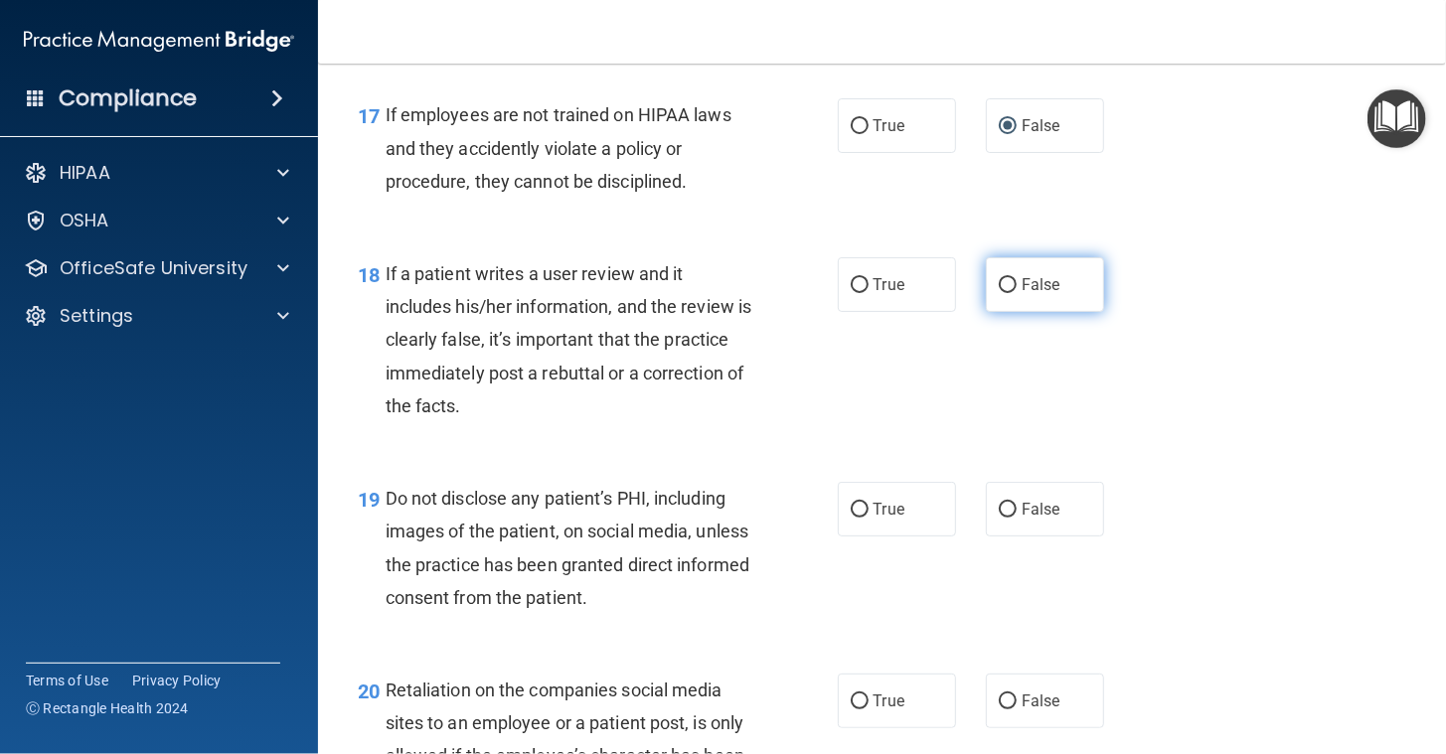
click at [999, 293] on input "False" at bounding box center [1008, 285] width 18 height 15
radio input "true"
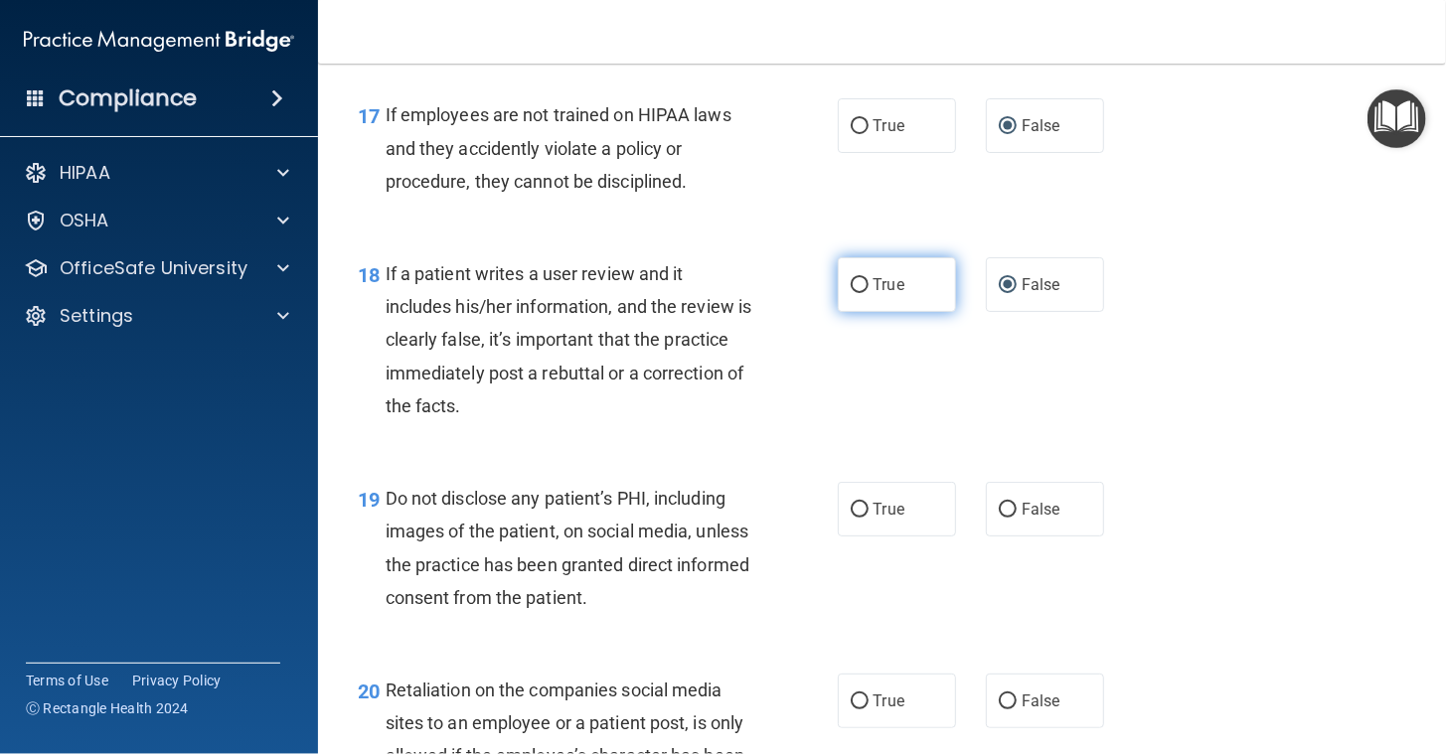
click at [851, 293] on input "True" at bounding box center [860, 285] width 18 height 15
radio input "true"
radio input "false"
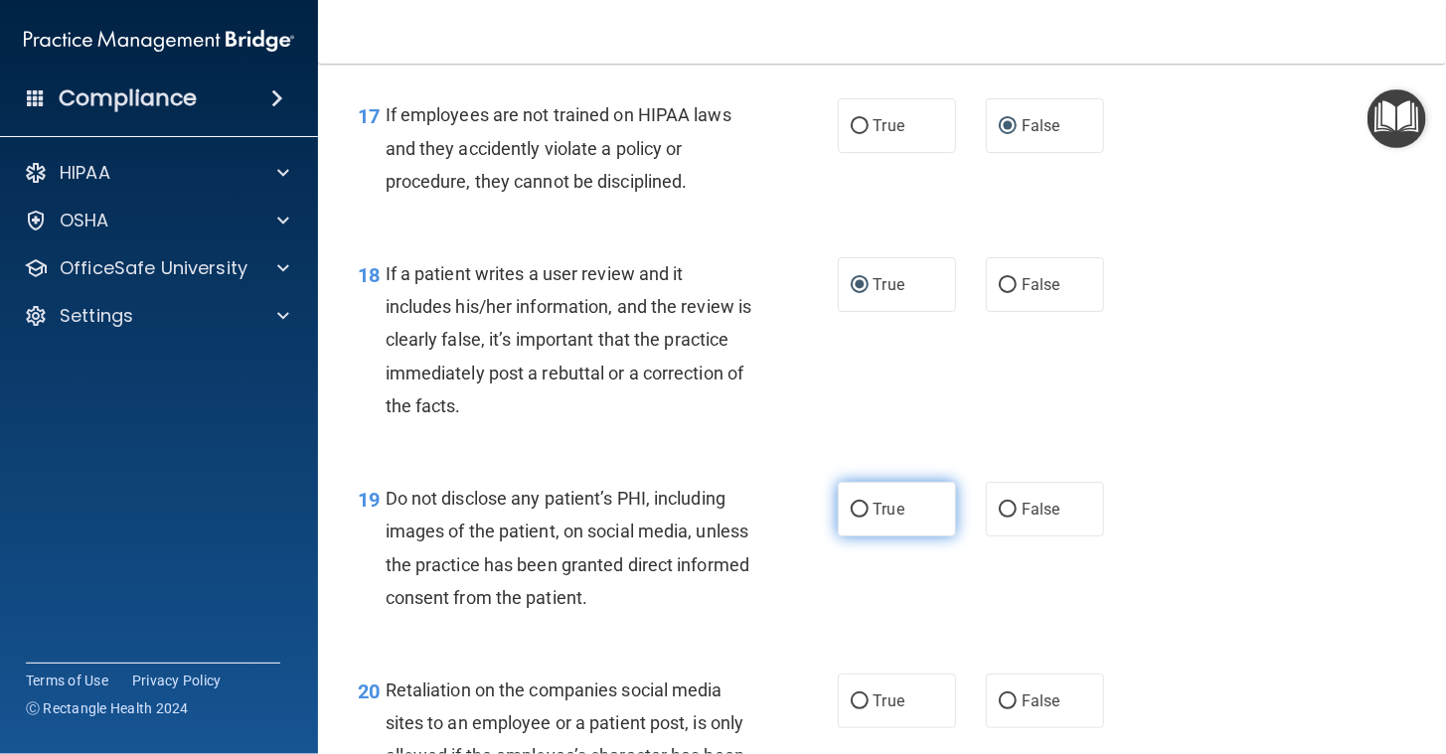
click at [851, 518] on input "True" at bounding box center [860, 510] width 18 height 15
radio input "true"
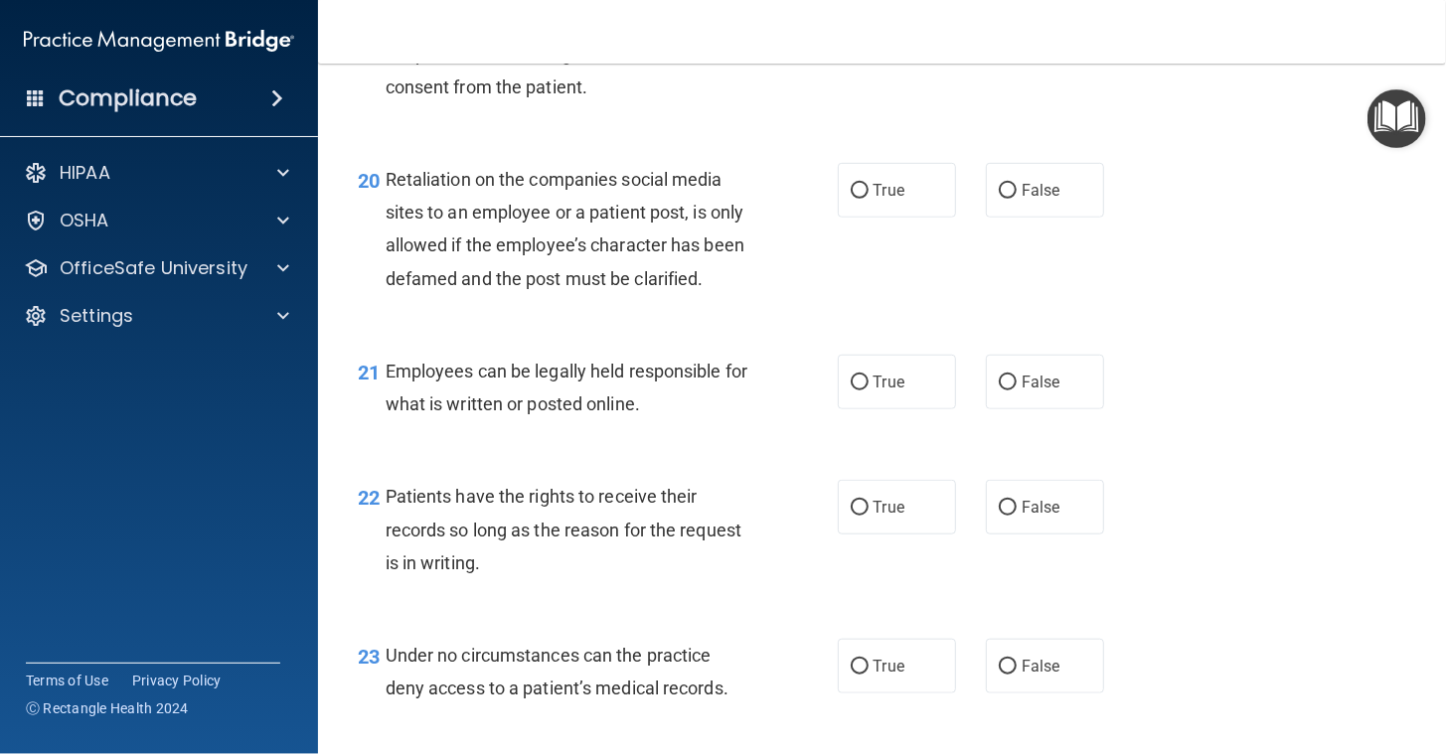
scroll to position [4008, 0]
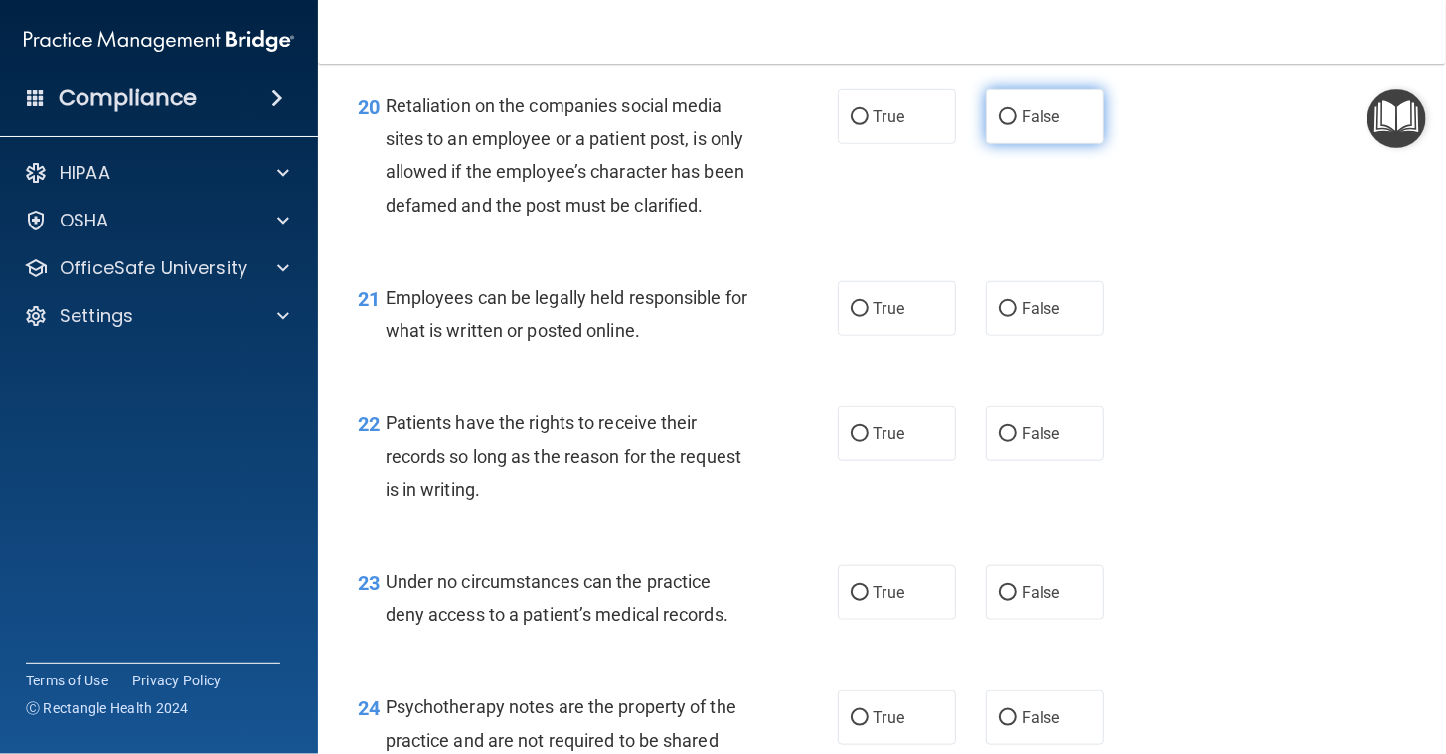
click at [999, 125] on input "False" at bounding box center [1008, 117] width 18 height 15
radio input "true"
click at [851, 317] on input "True" at bounding box center [860, 309] width 18 height 15
radio input "true"
click at [851, 442] on input "True" at bounding box center [860, 434] width 18 height 15
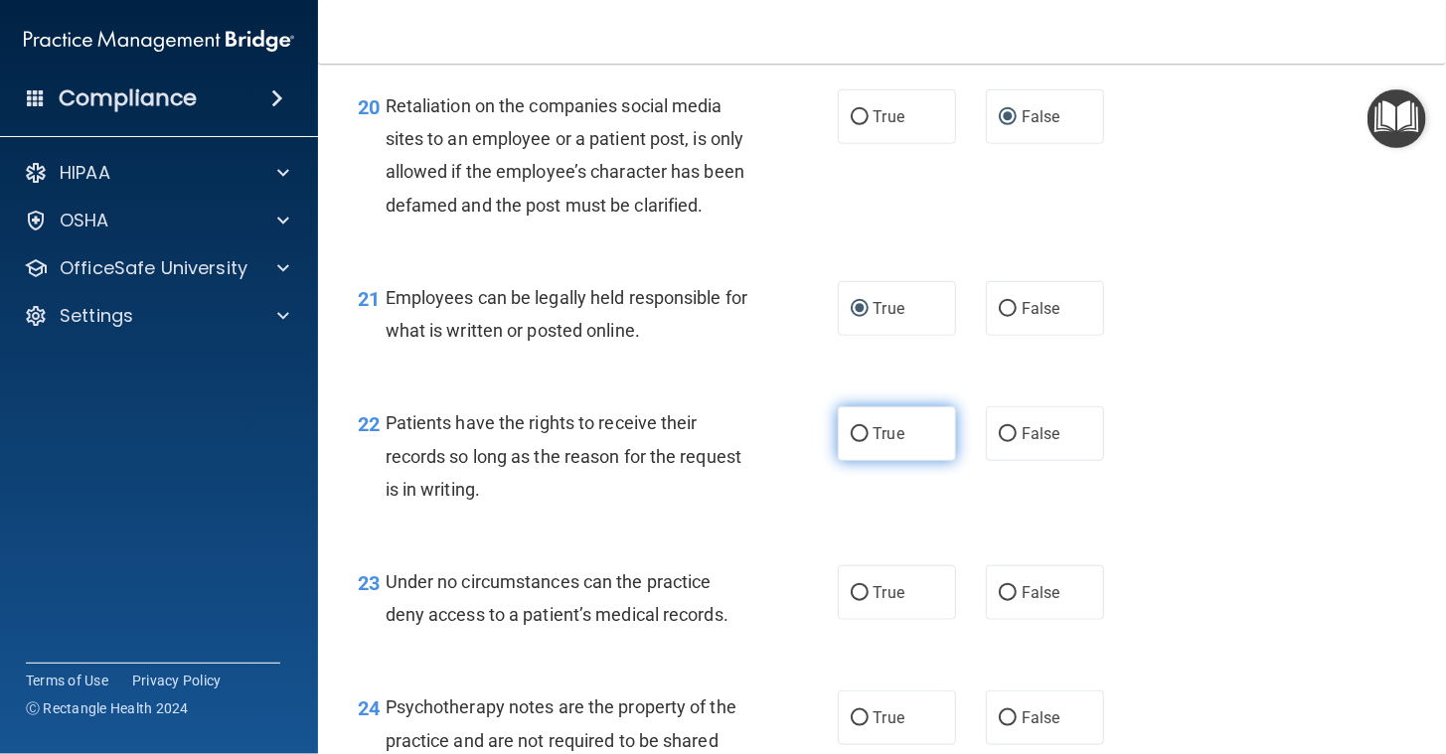
radio input "true"
click at [999, 601] on input "False" at bounding box center [1008, 593] width 18 height 15
radio input "true"
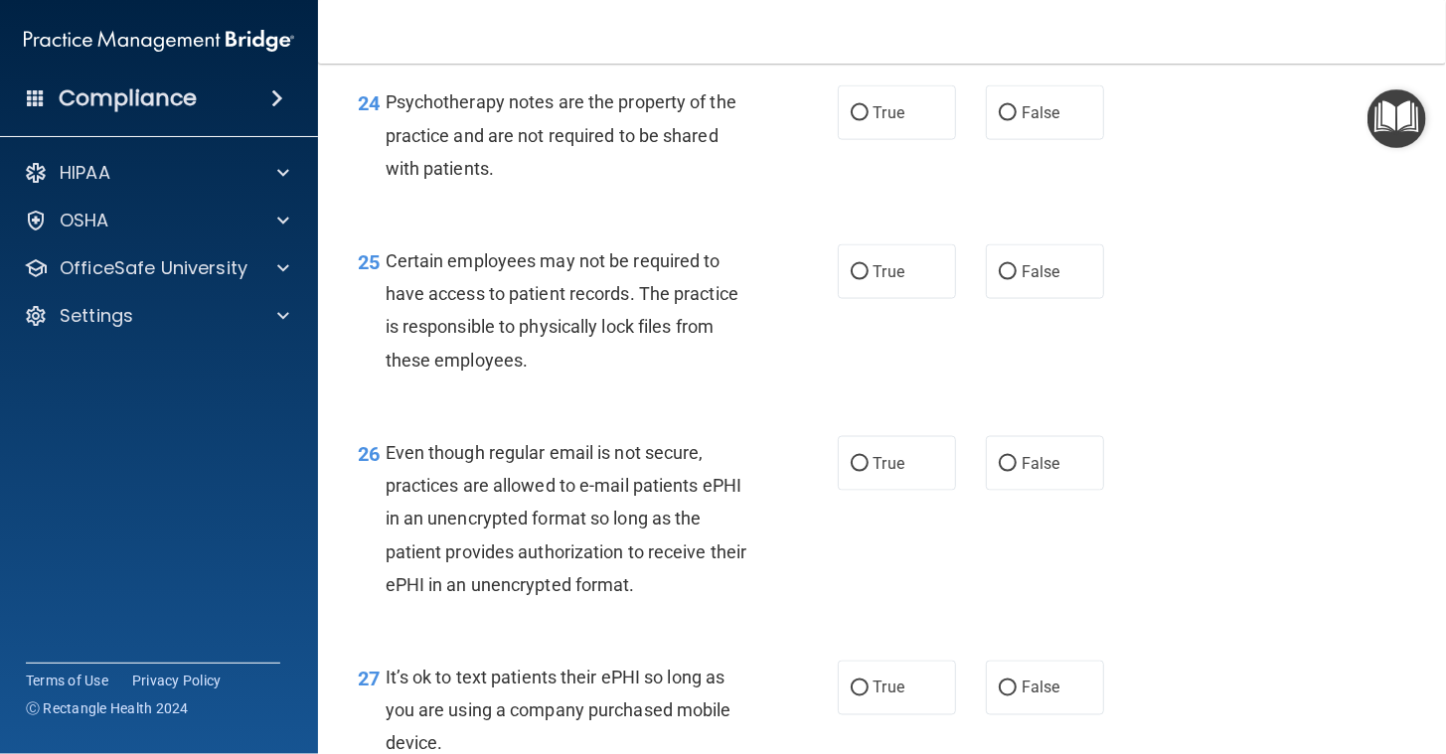
scroll to position [4618, 0]
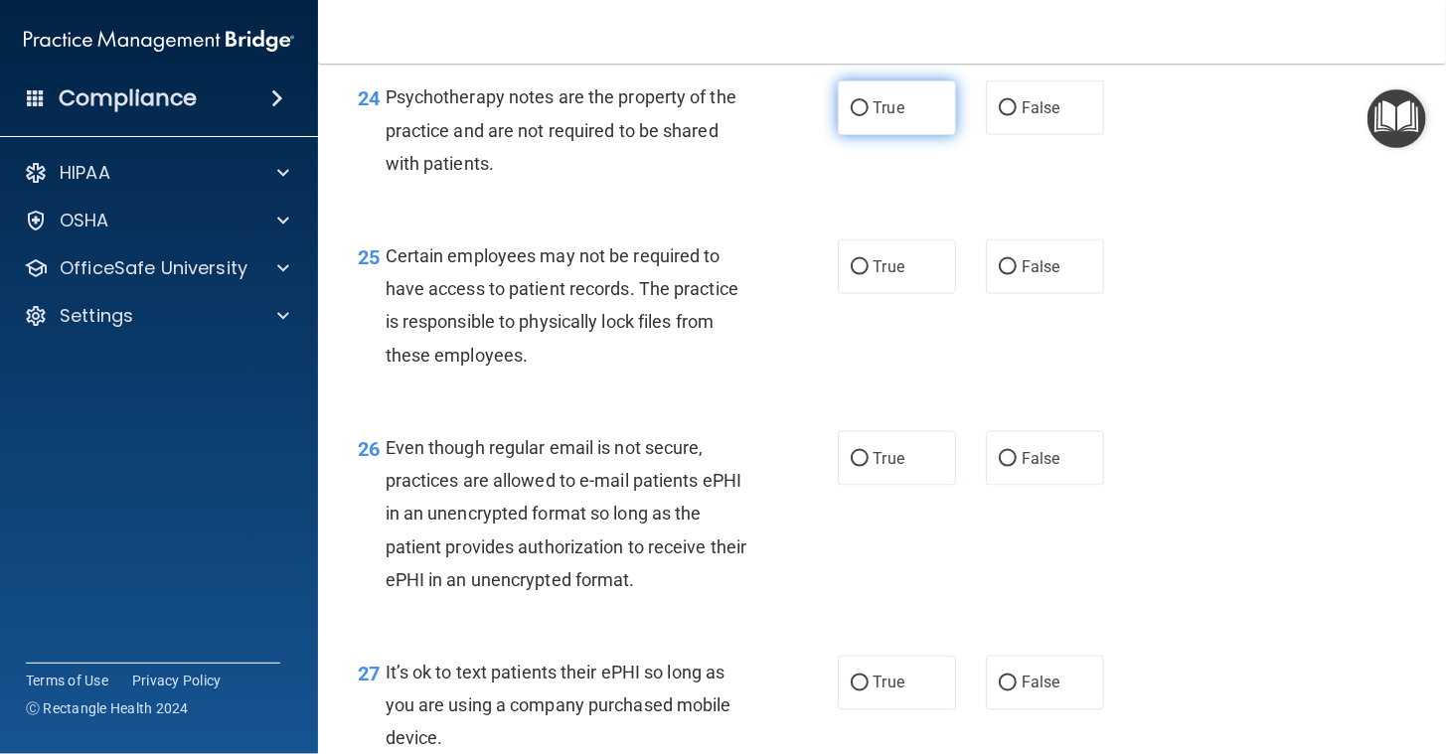
click at [851, 116] on input "True" at bounding box center [860, 108] width 18 height 15
radio input "true"
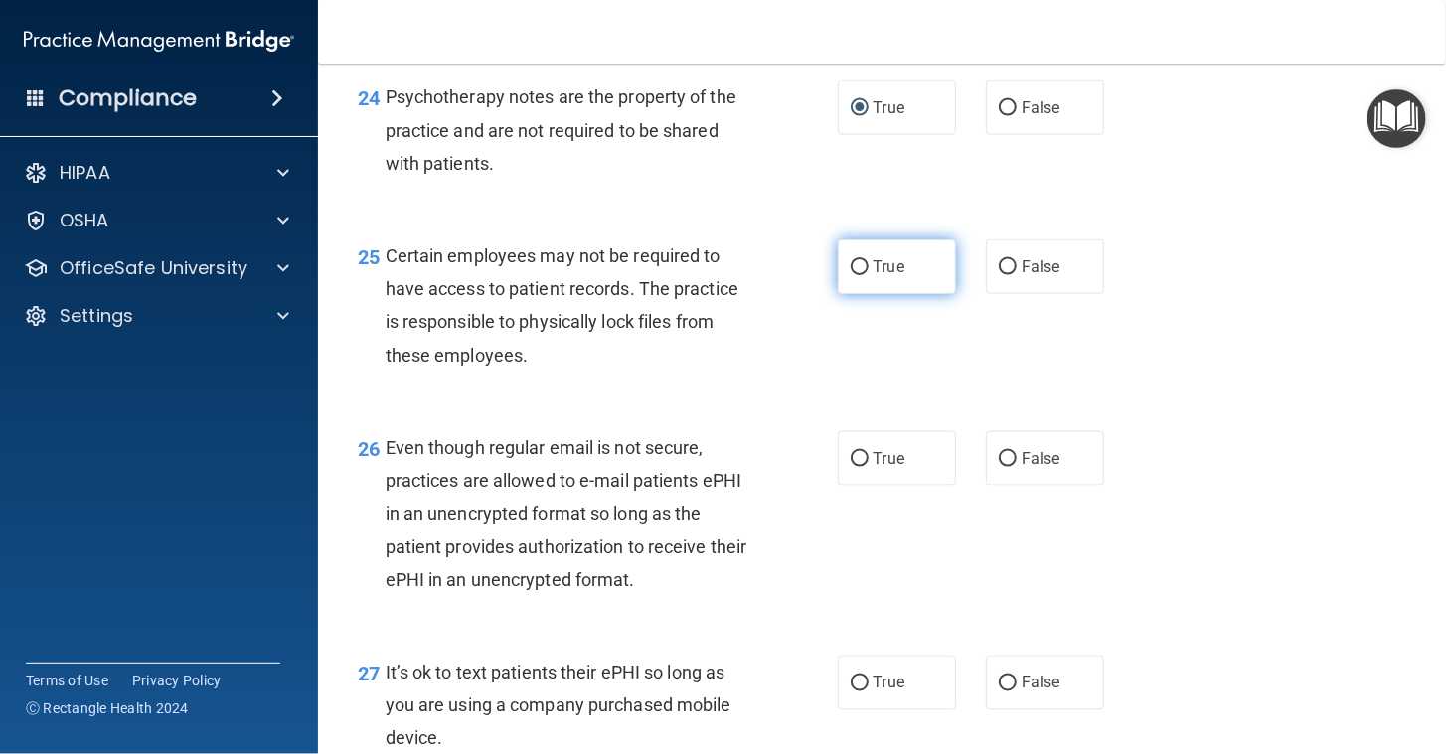
click at [851, 275] on input "True" at bounding box center [860, 267] width 18 height 15
radio input "true"
click at [1002, 467] on input "False" at bounding box center [1008, 459] width 18 height 15
radio input "true"
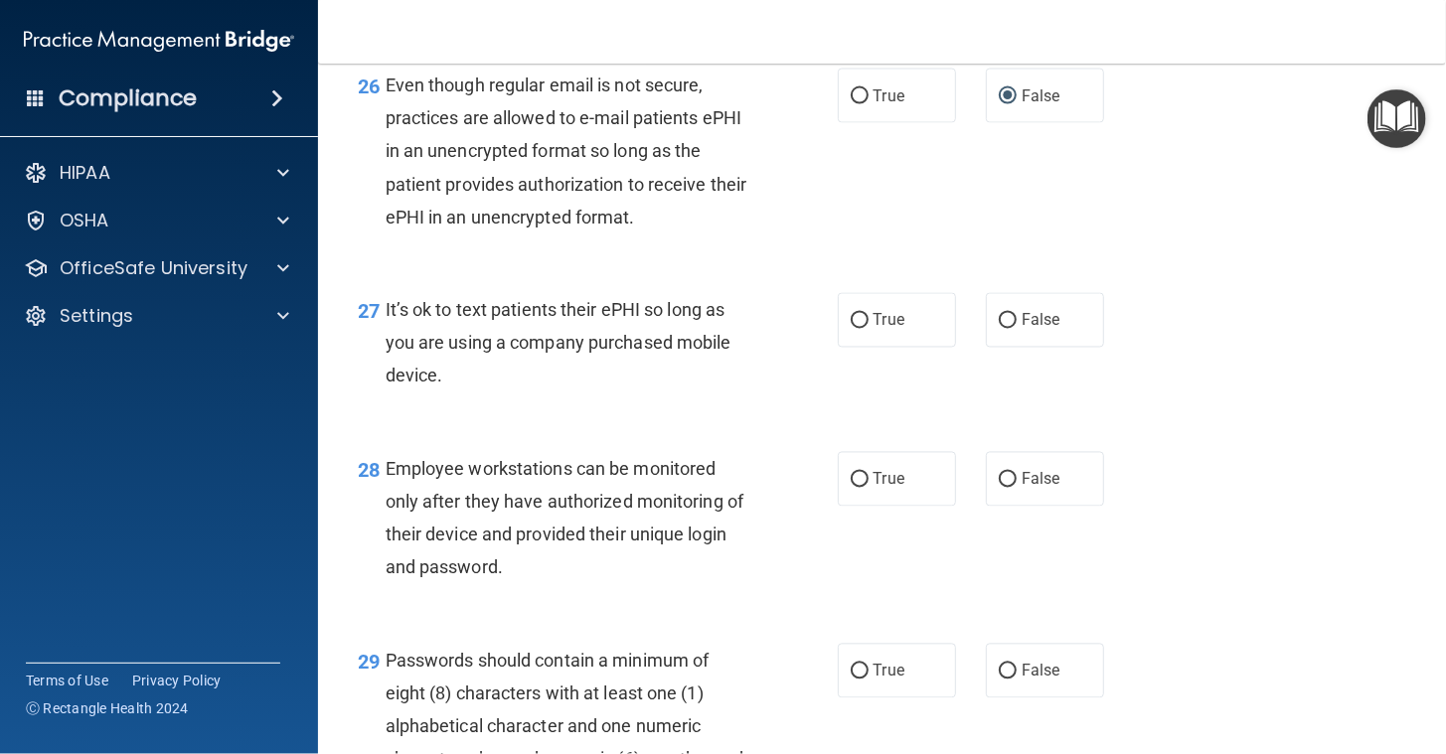
scroll to position [4986, 0]
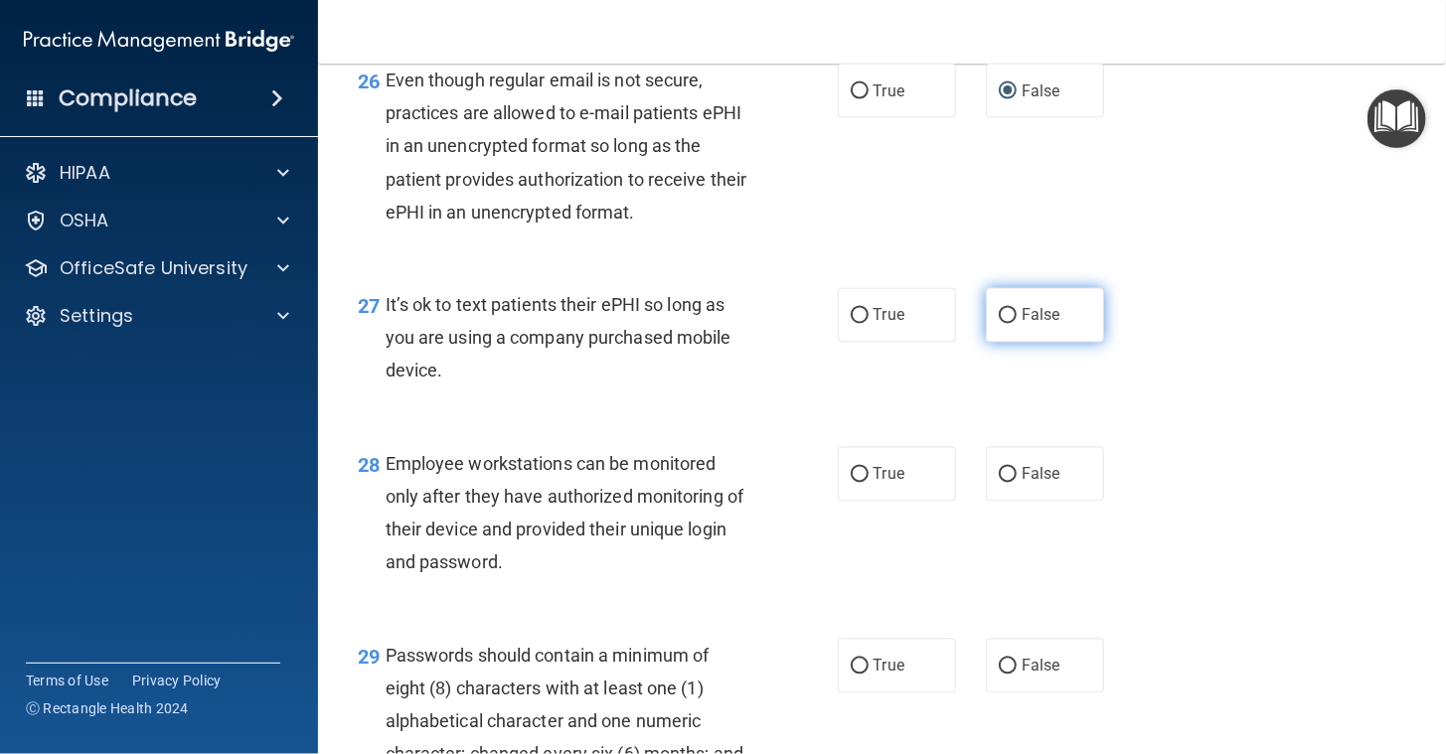
click at [999, 324] on input "False" at bounding box center [1008, 316] width 18 height 15
radio input "true"
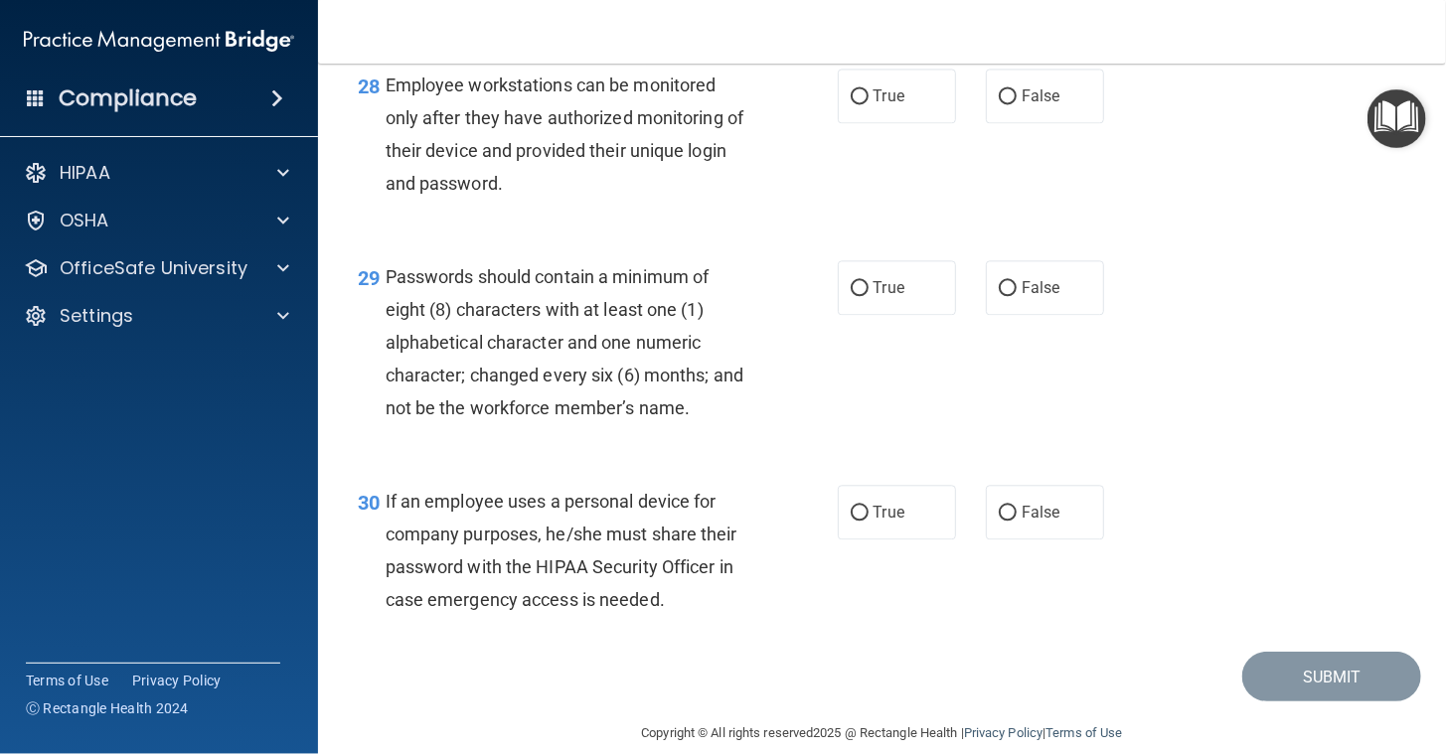
scroll to position [5370, 0]
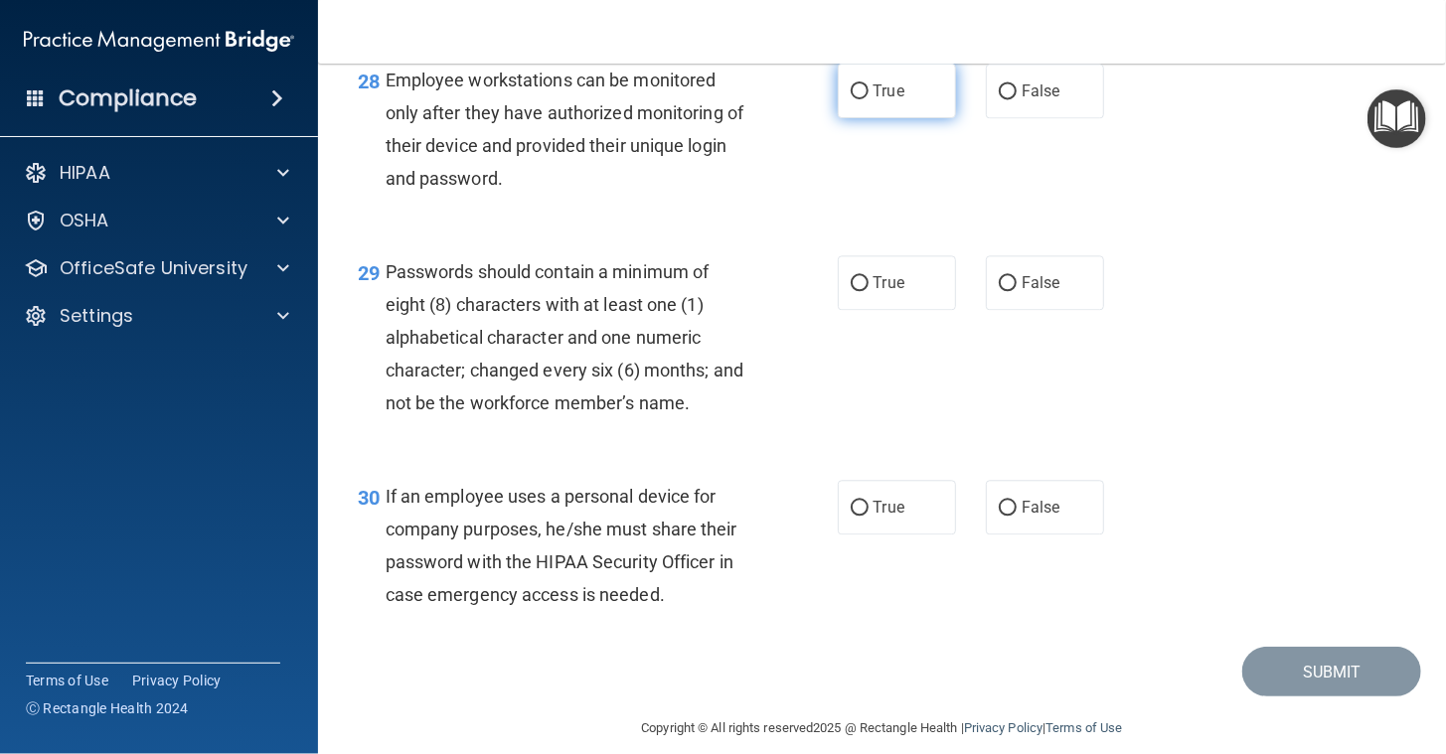
click at [855, 99] on input "True" at bounding box center [860, 91] width 18 height 15
radio input "true"
click at [853, 291] on input "True" at bounding box center [860, 283] width 18 height 15
radio input "true"
click at [1005, 516] on input "False" at bounding box center [1008, 508] width 18 height 15
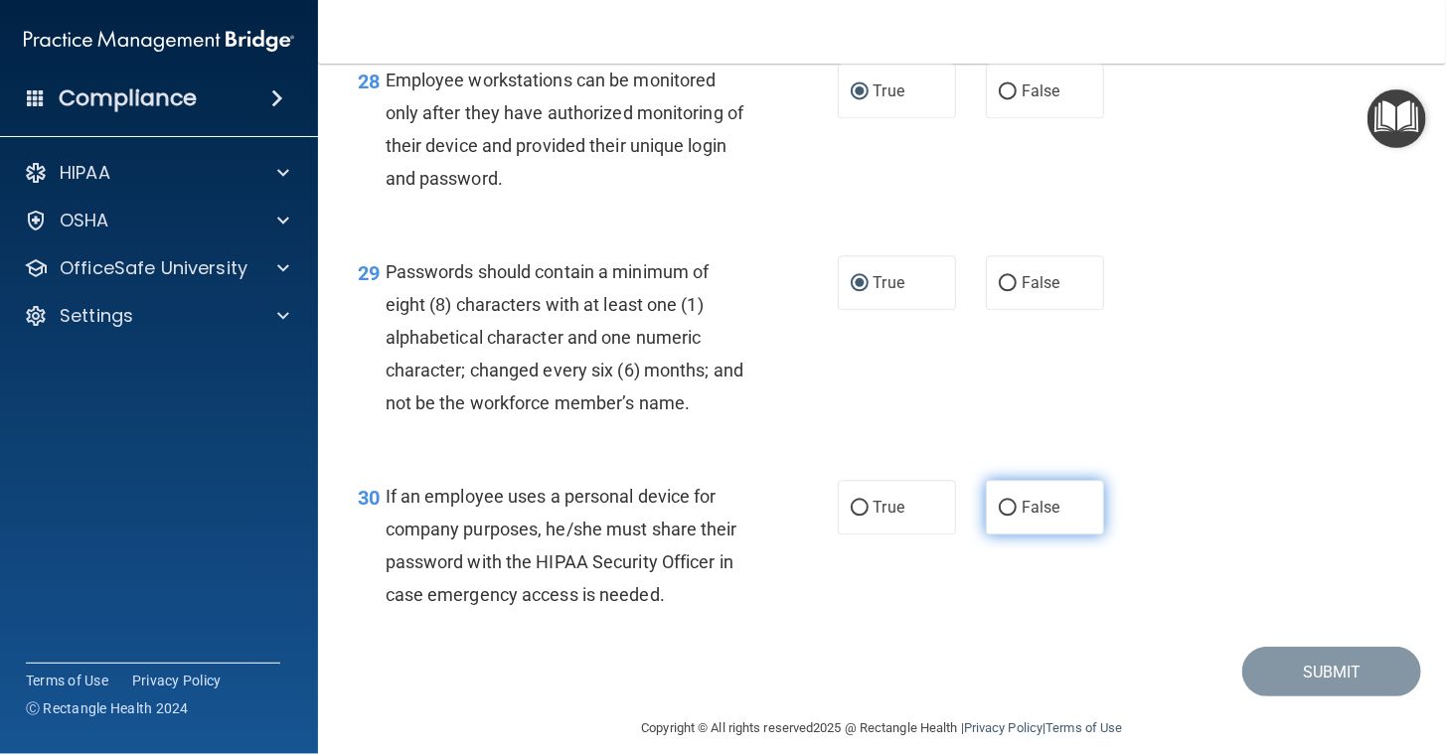
radio input "true"
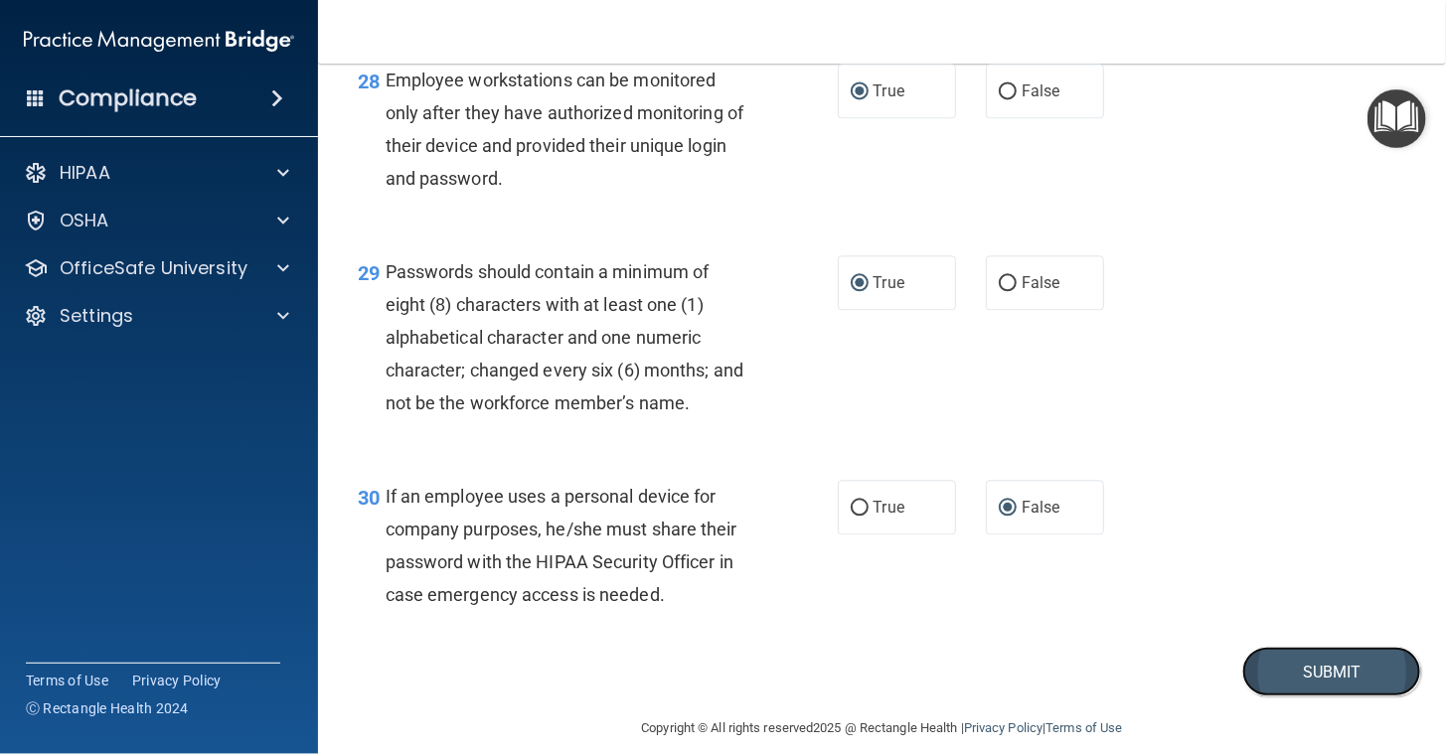
click at [1313, 698] on button "Submit" at bounding box center [1332, 672] width 179 height 51
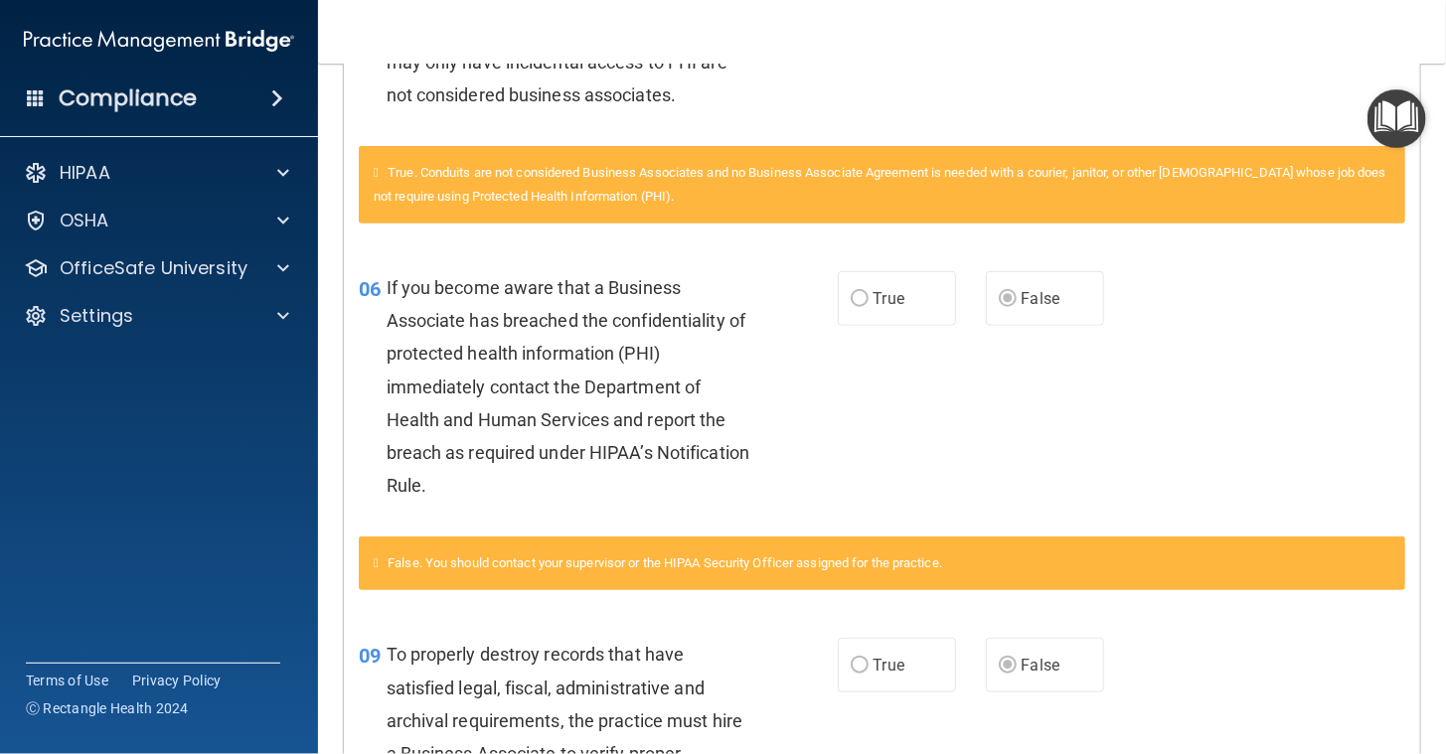
scroll to position [562, 0]
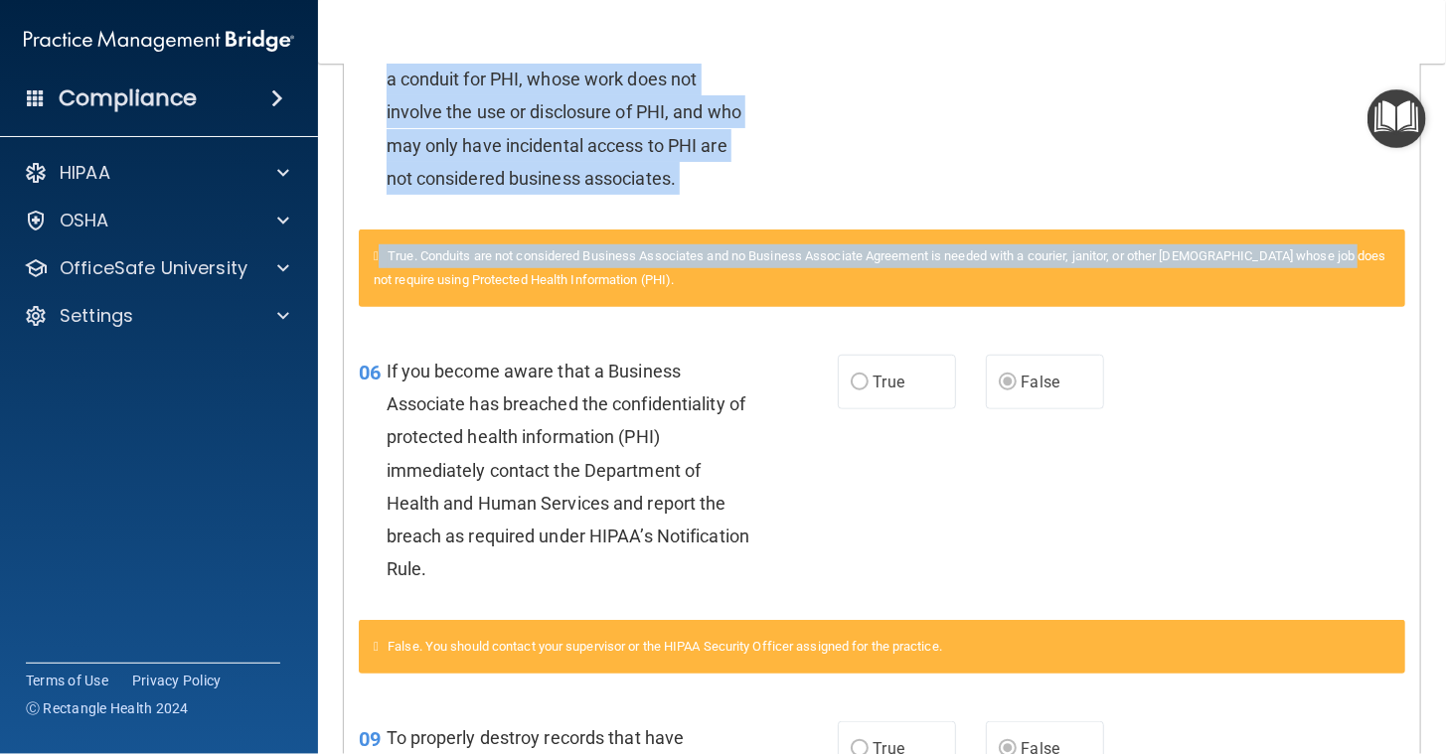
drag, startPoint x: 1427, startPoint y: 233, endPoint x: 1409, endPoint y: 180, distance: 56.0
click at [1409, 180] on main "Calculating your score.... You did not pass the " HIPAA Policies and Procedures…" at bounding box center [882, 409] width 1128 height 691
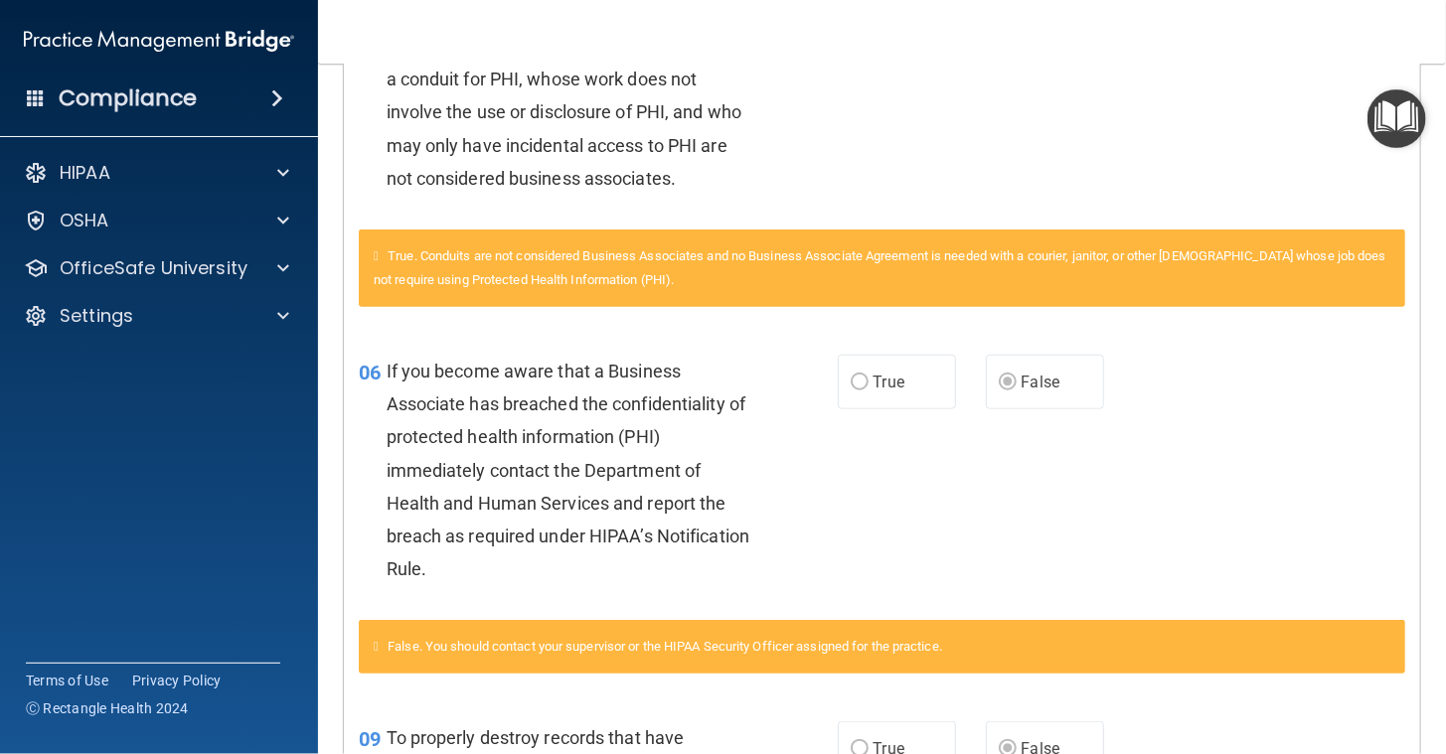
click at [1334, 412] on div "06 If you become aware that a Business Associate has breached the confidentiali…" at bounding box center [882, 475] width 1077 height 291
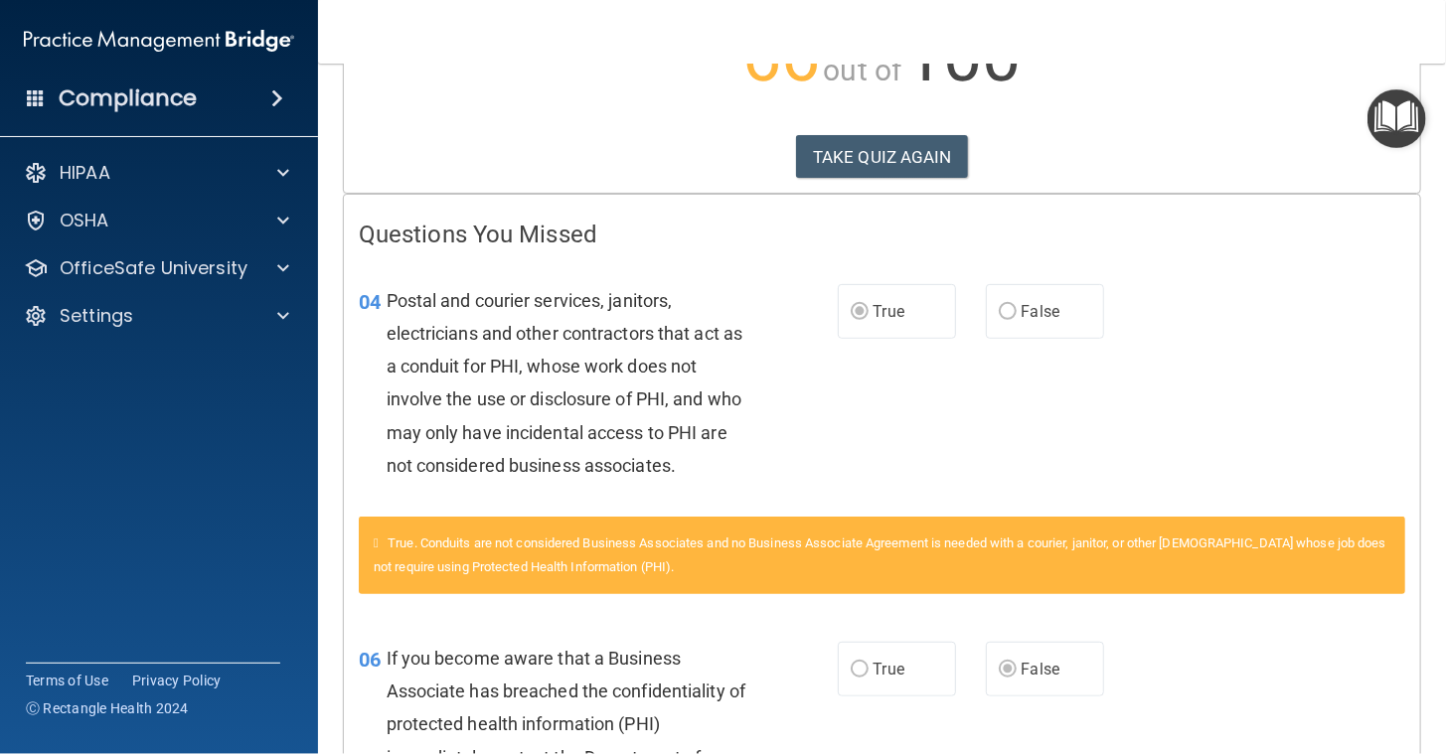
scroll to position [147, 0]
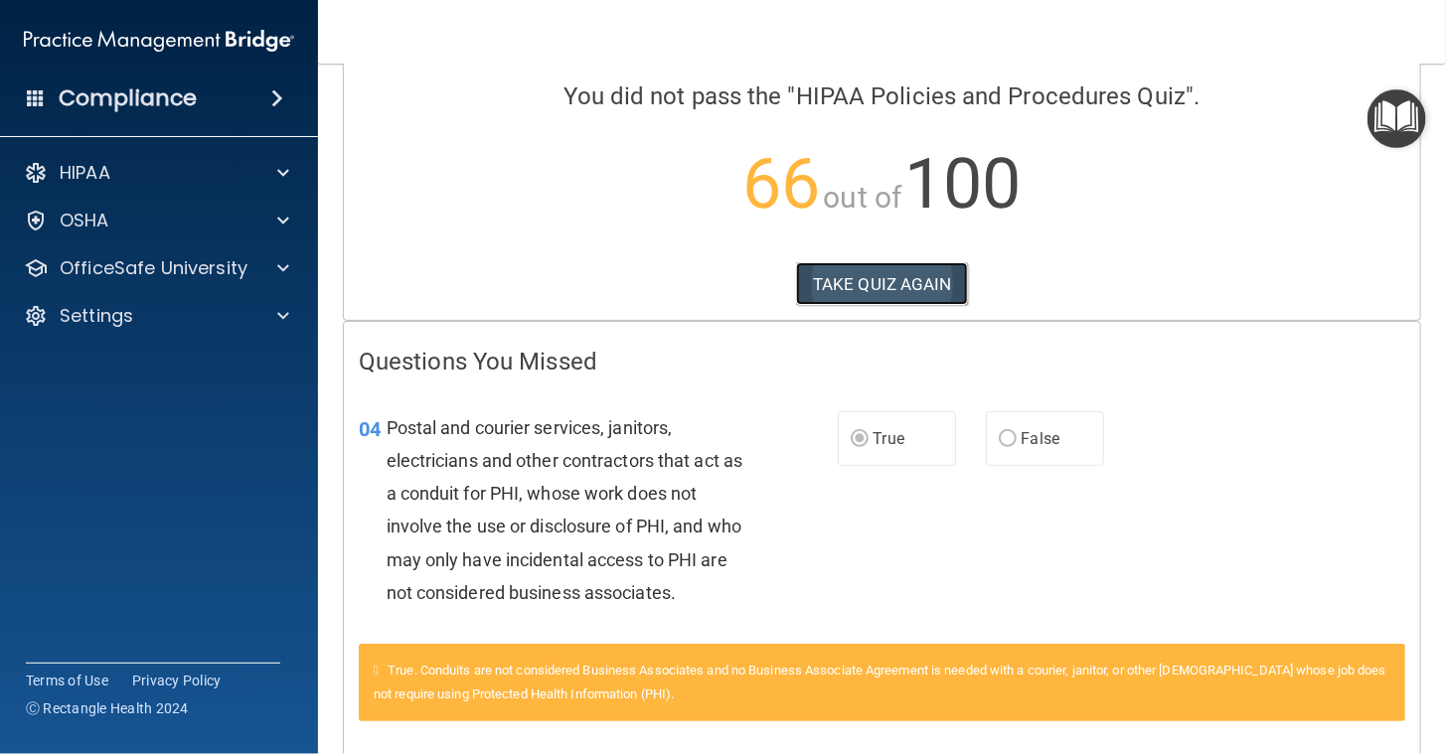
click at [913, 284] on button "TAKE QUIZ AGAIN" at bounding box center [882, 284] width 172 height 44
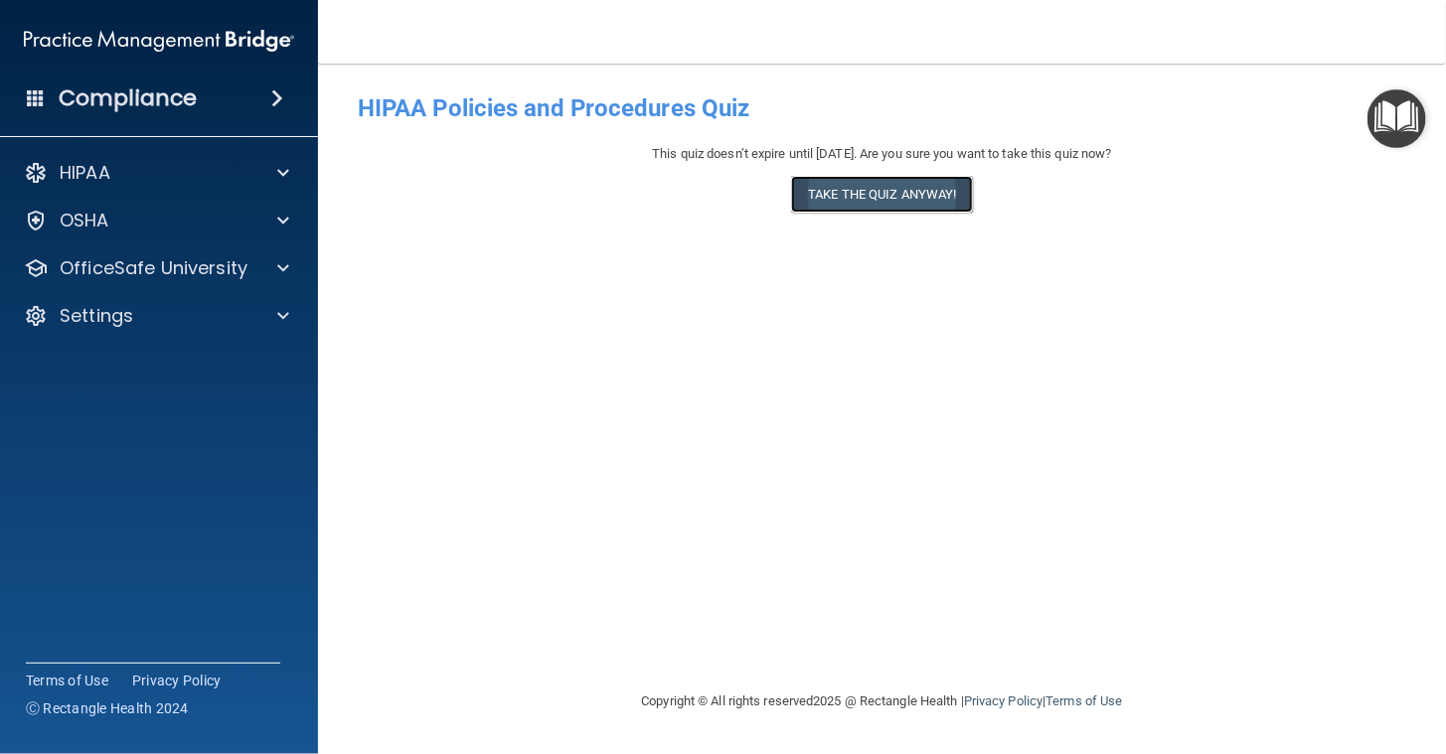
click at [855, 191] on button "Take the quiz anyway!" at bounding box center [881, 194] width 181 height 37
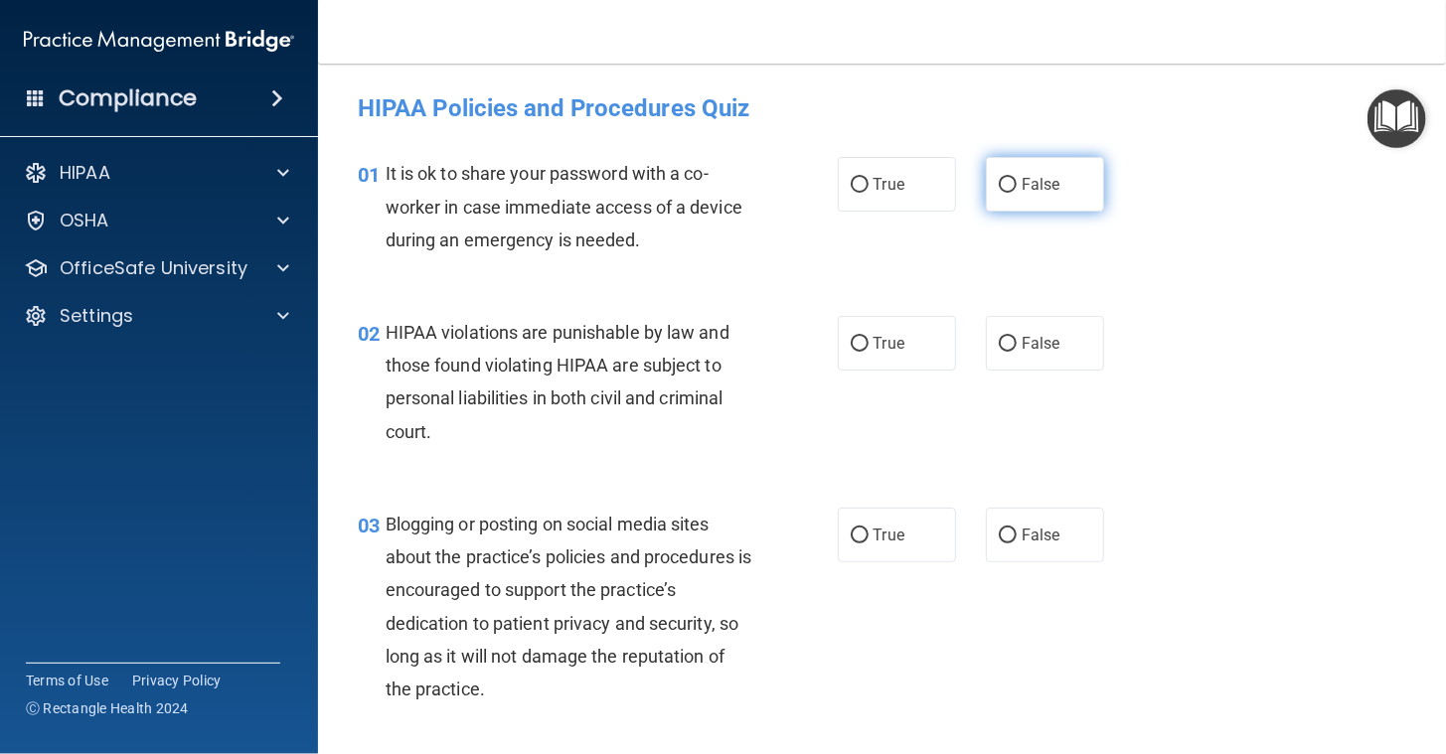
click at [999, 188] on input "False" at bounding box center [1008, 185] width 18 height 15
radio input "true"
click at [851, 337] on input "True" at bounding box center [860, 344] width 18 height 15
radio input "true"
click at [1000, 533] on input "False" at bounding box center [1008, 536] width 18 height 15
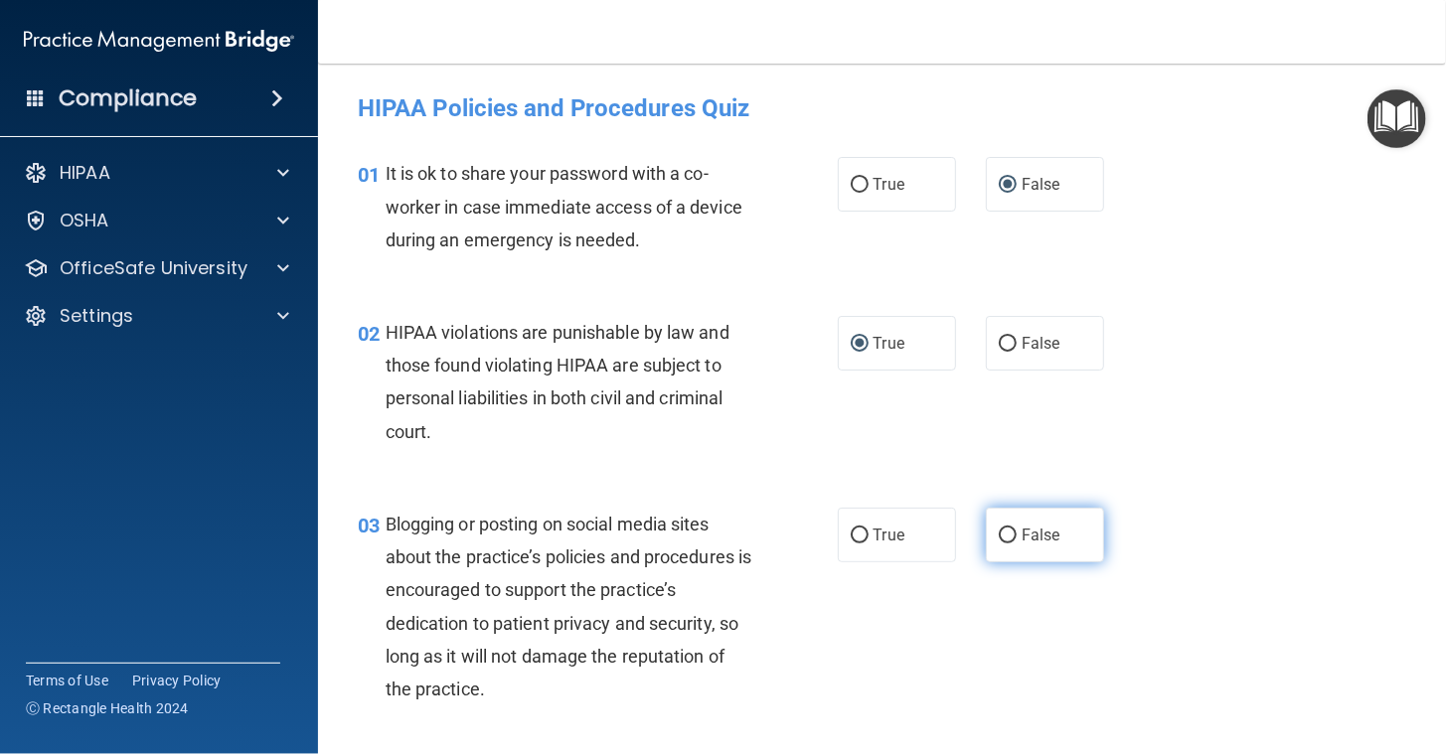
radio input "true"
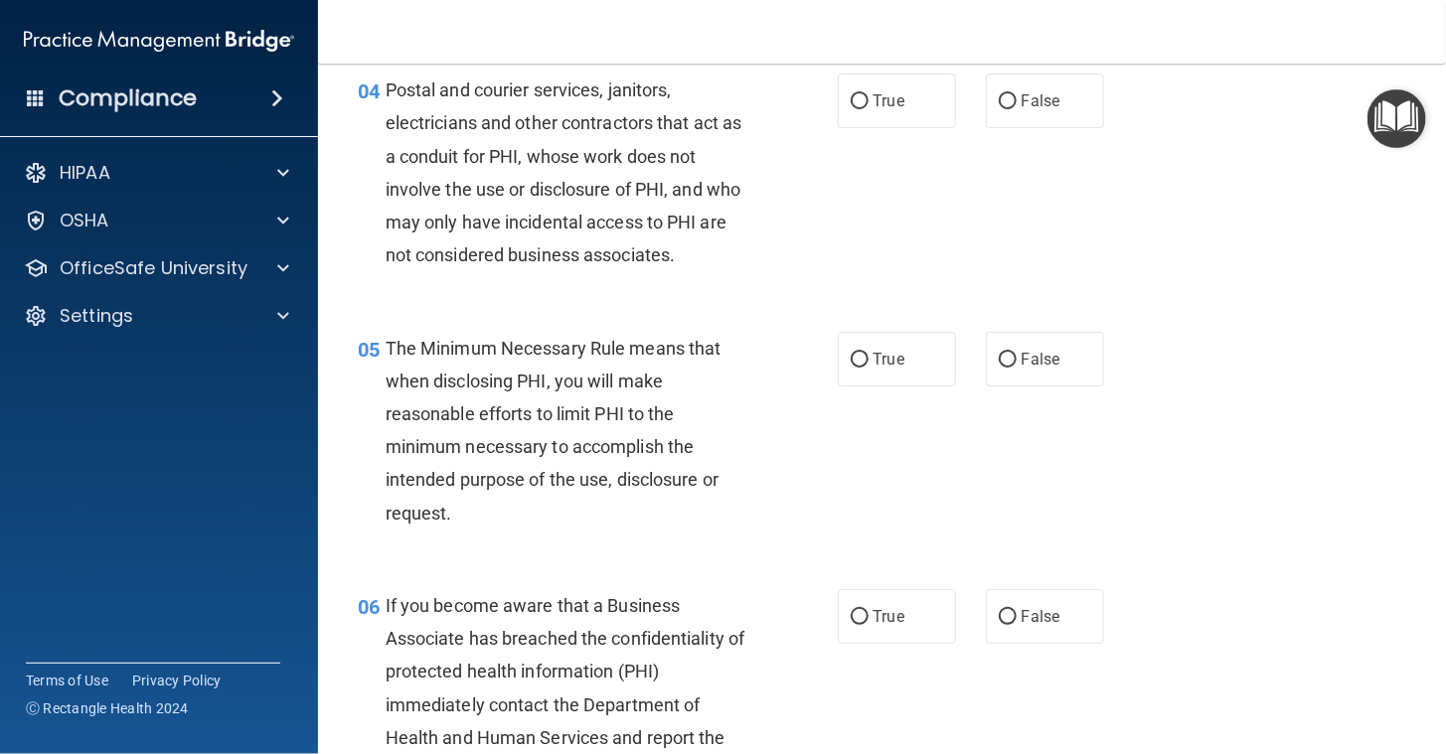
scroll to position [708, 0]
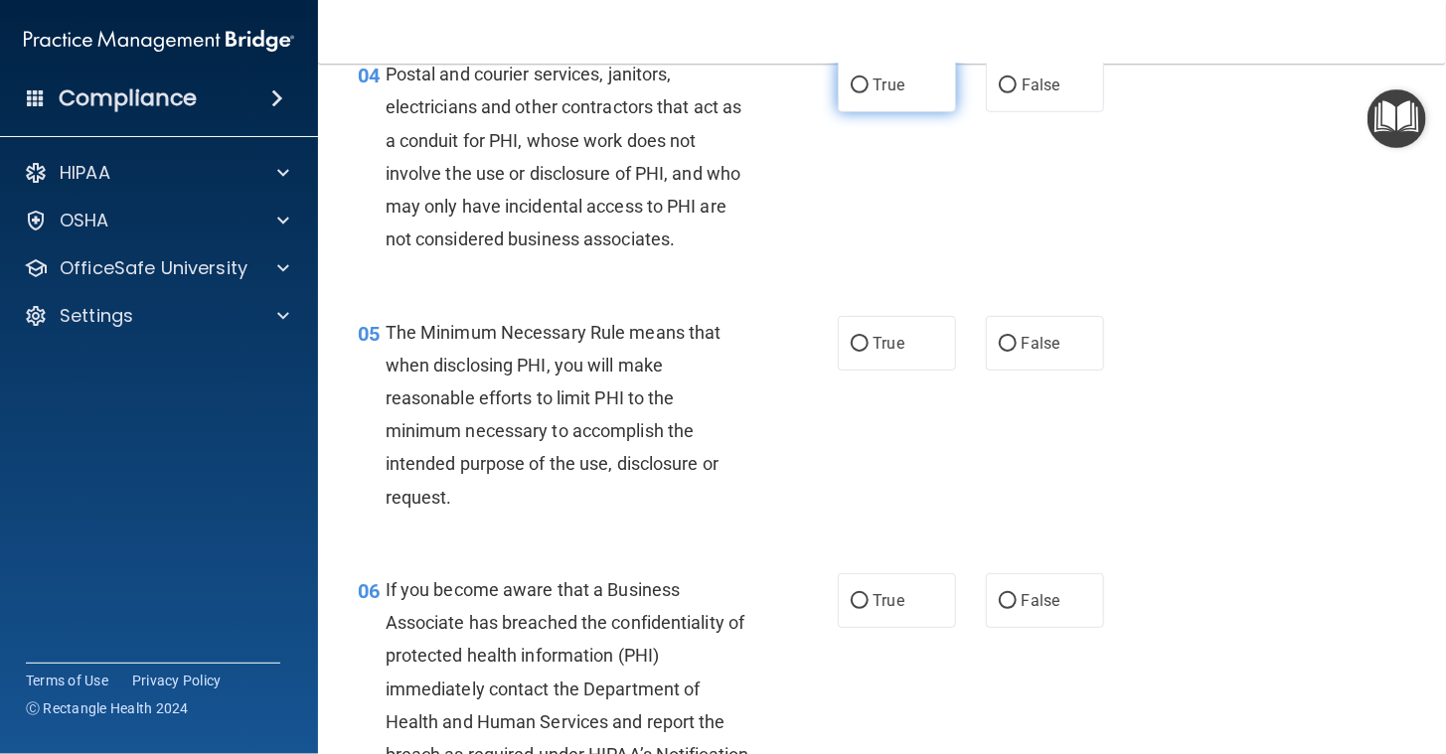
click at [851, 81] on input "True" at bounding box center [860, 86] width 18 height 15
radio input "true"
click at [853, 339] on input "True" at bounding box center [860, 344] width 18 height 15
radio input "true"
click at [999, 597] on input "False" at bounding box center [1008, 601] width 18 height 15
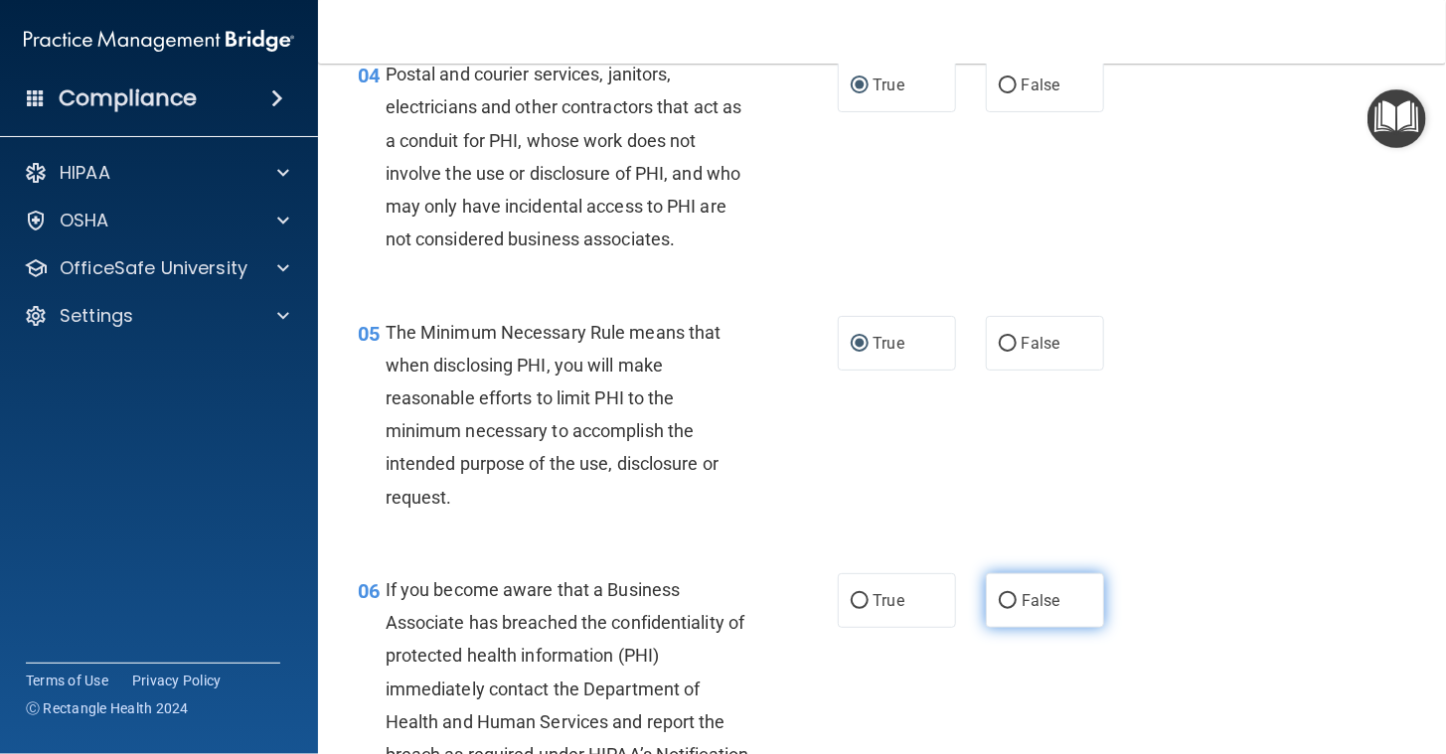
radio input "true"
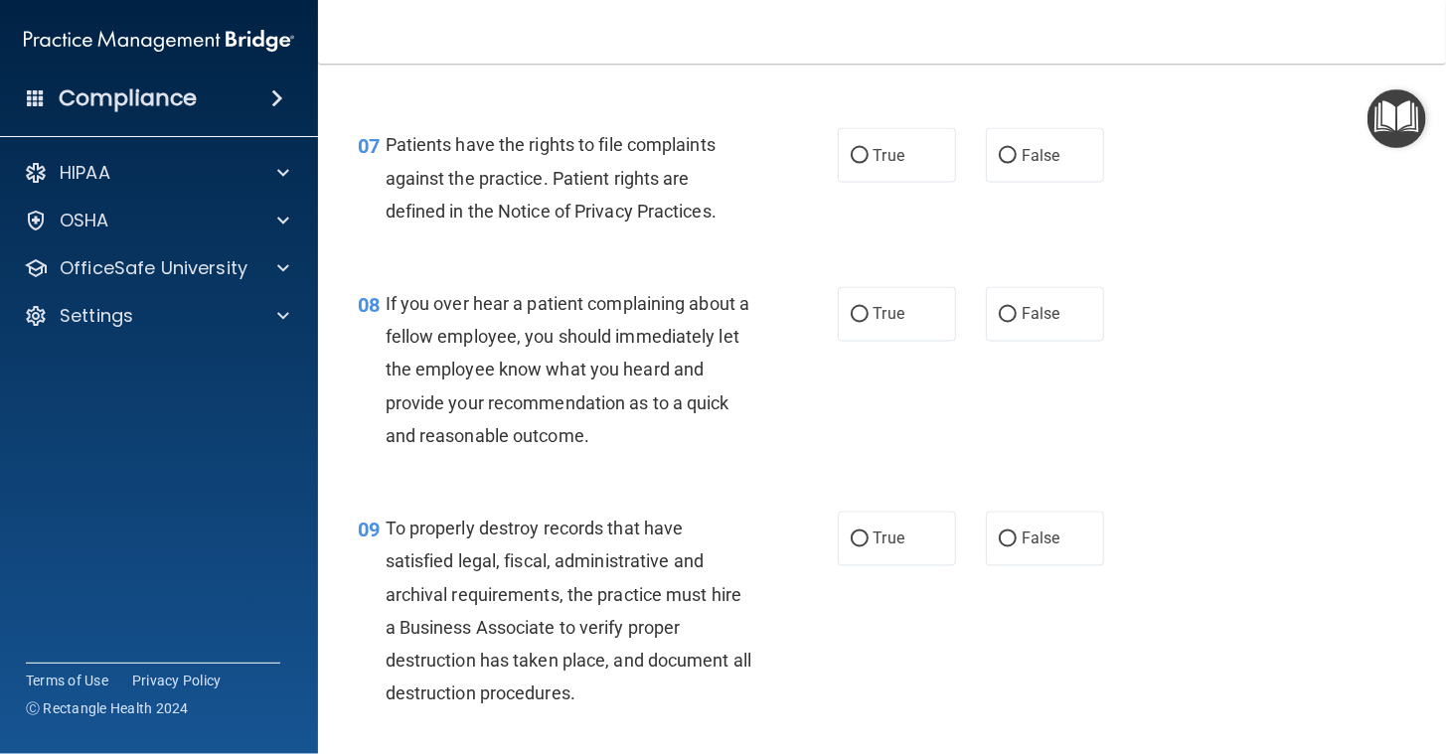
scroll to position [1449, 0]
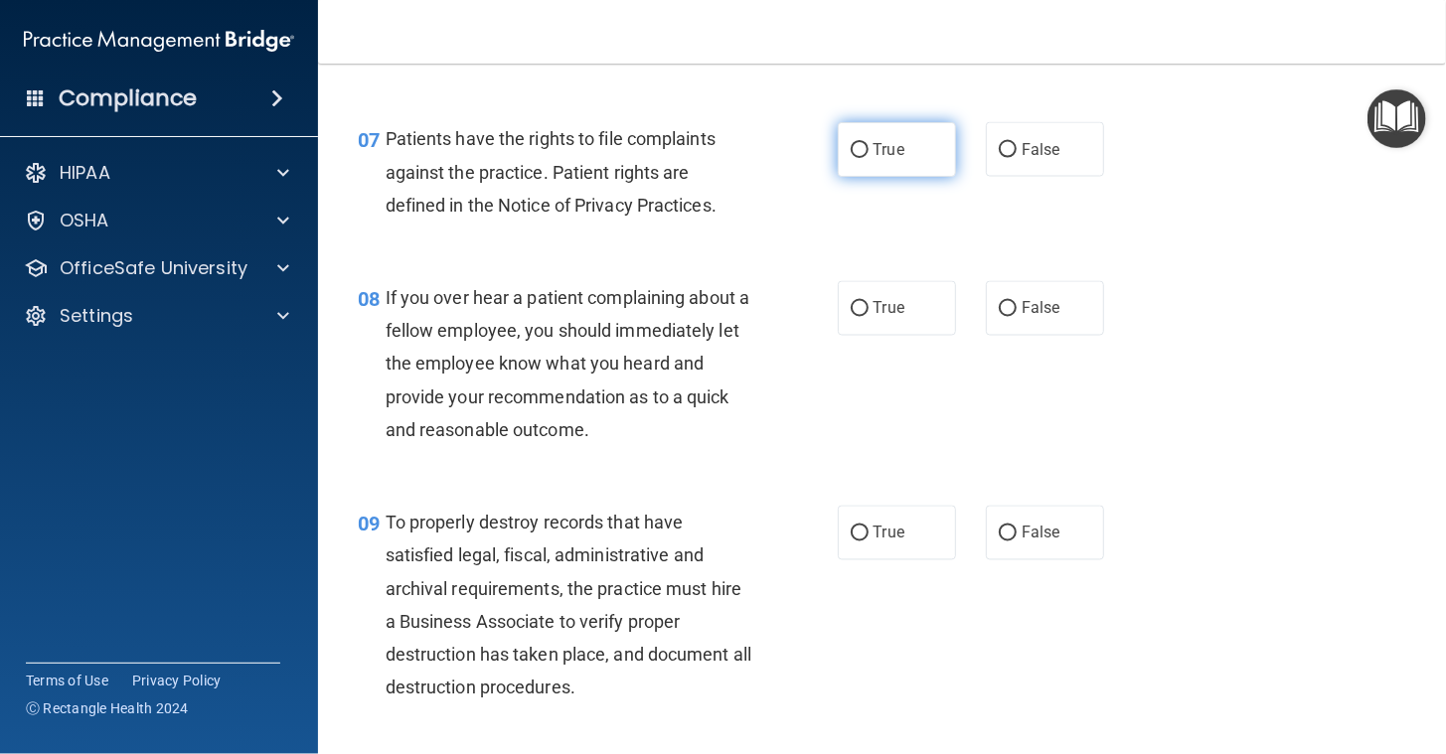
click at [855, 149] on input "True" at bounding box center [860, 150] width 18 height 15
radio input "true"
click at [1003, 307] on input "False" at bounding box center [1008, 309] width 18 height 15
radio input "true"
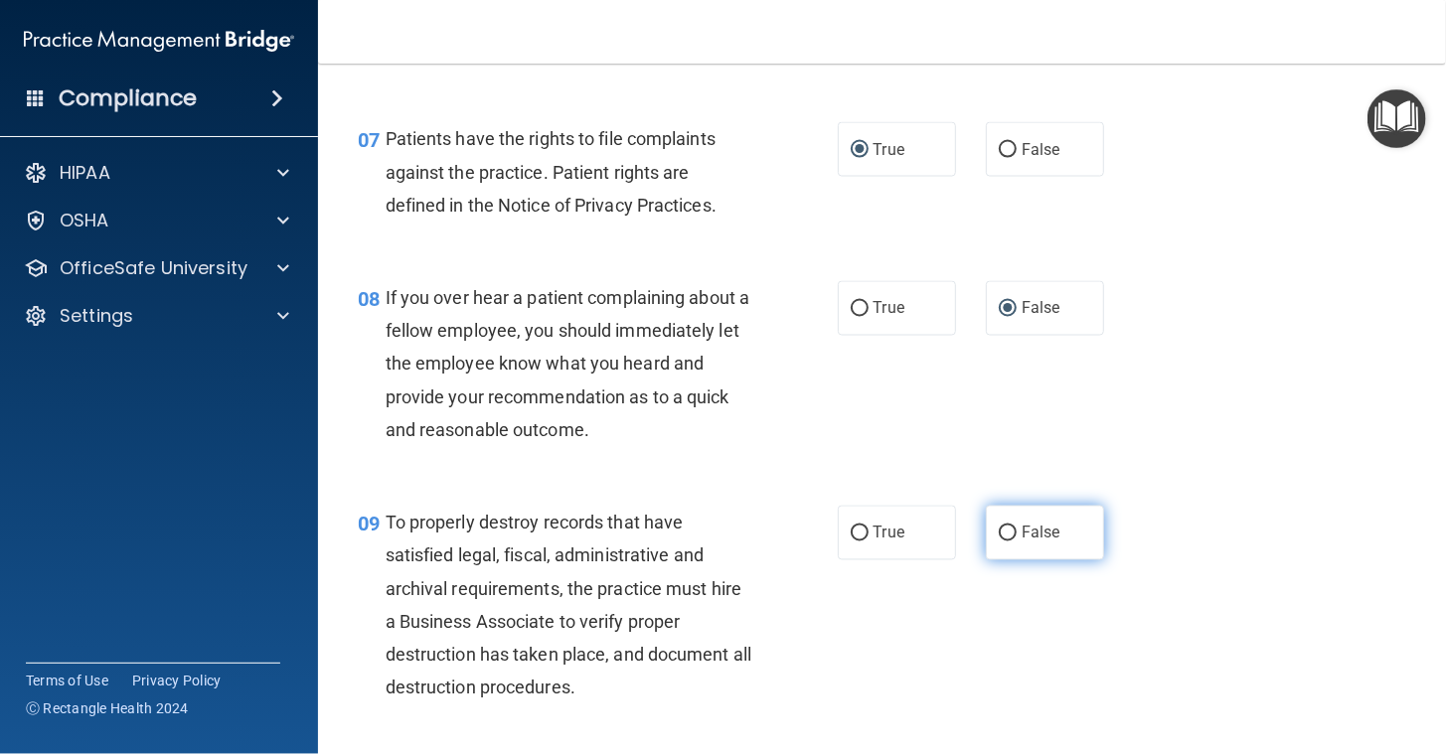
click at [1000, 532] on input "False" at bounding box center [1008, 534] width 18 height 15
radio input "true"
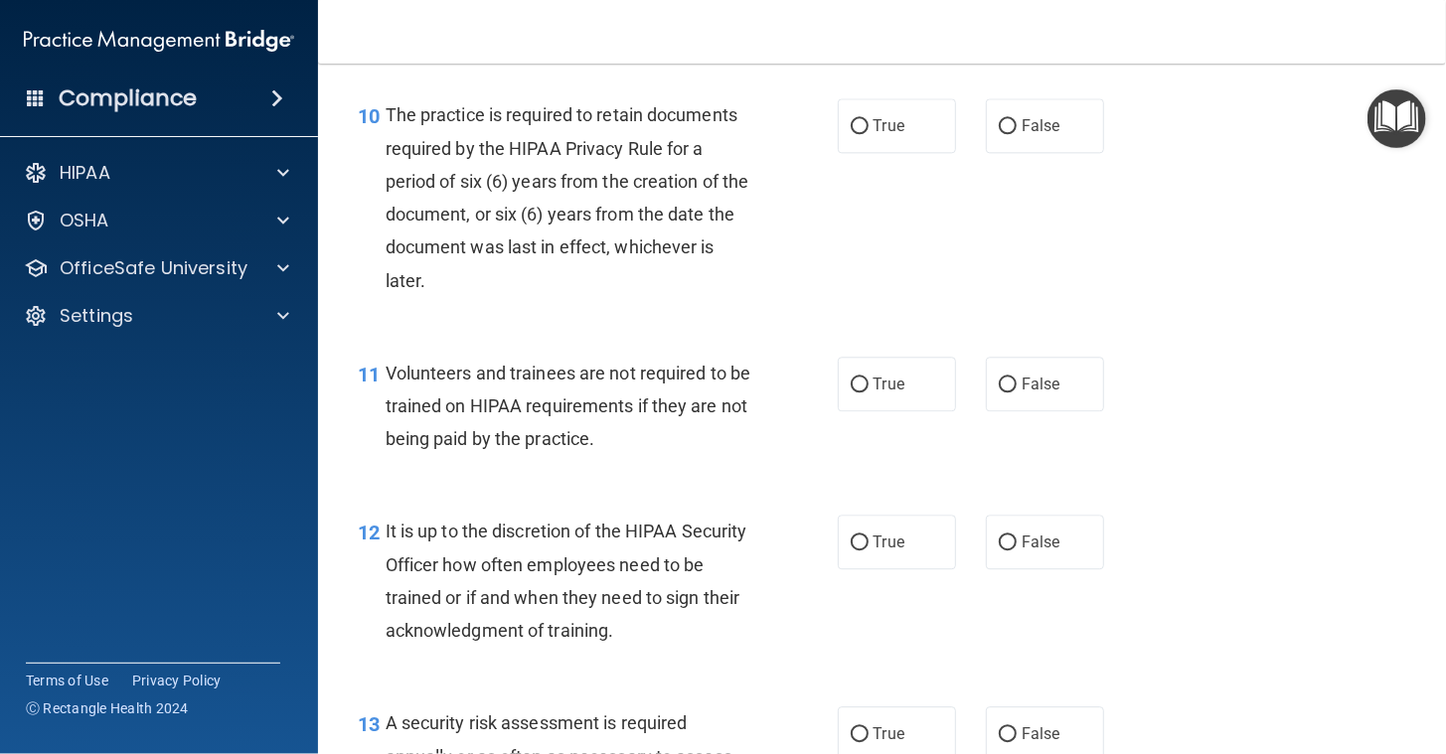
scroll to position [2125, 0]
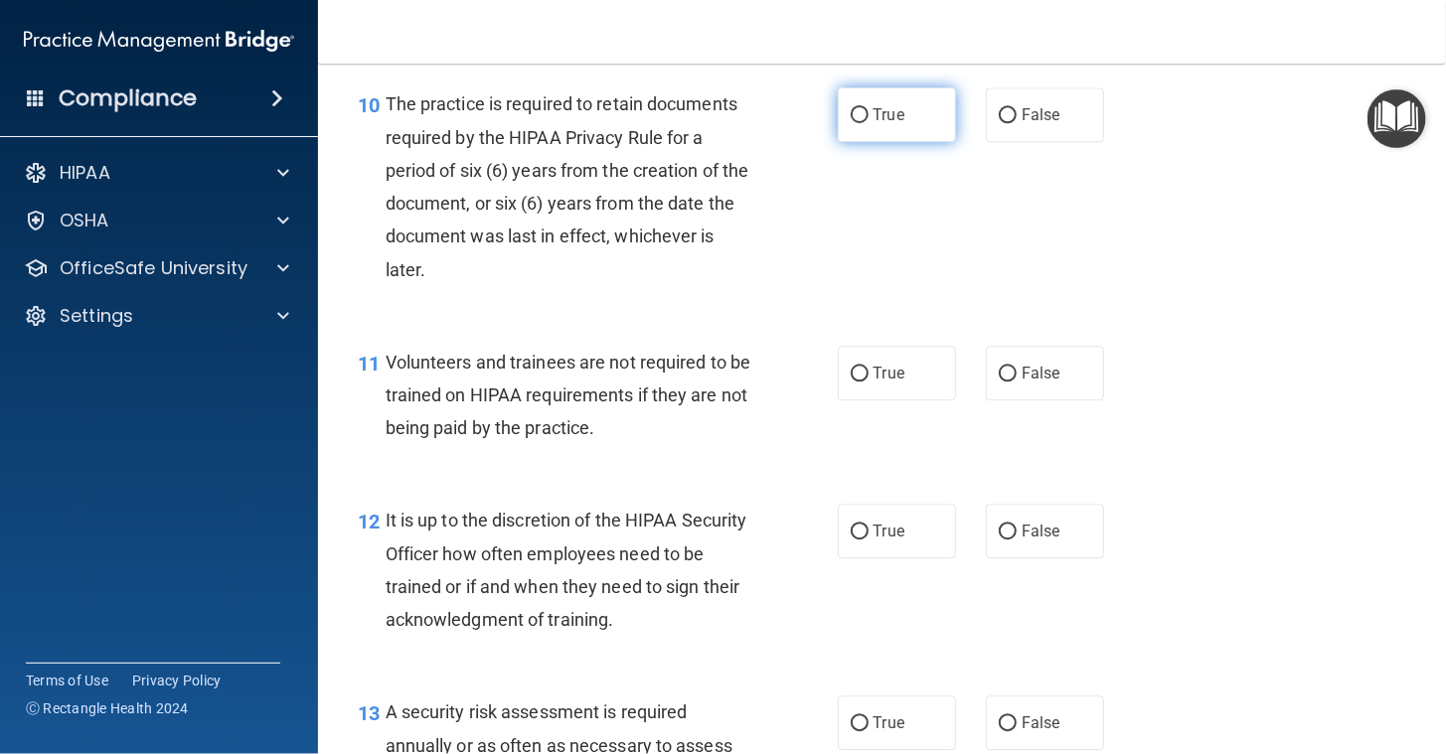
click at [854, 111] on input "True" at bounding box center [860, 115] width 18 height 15
radio input "true"
click at [999, 368] on input "False" at bounding box center [1008, 374] width 18 height 15
radio input "true"
click at [999, 526] on input "False" at bounding box center [1008, 532] width 18 height 15
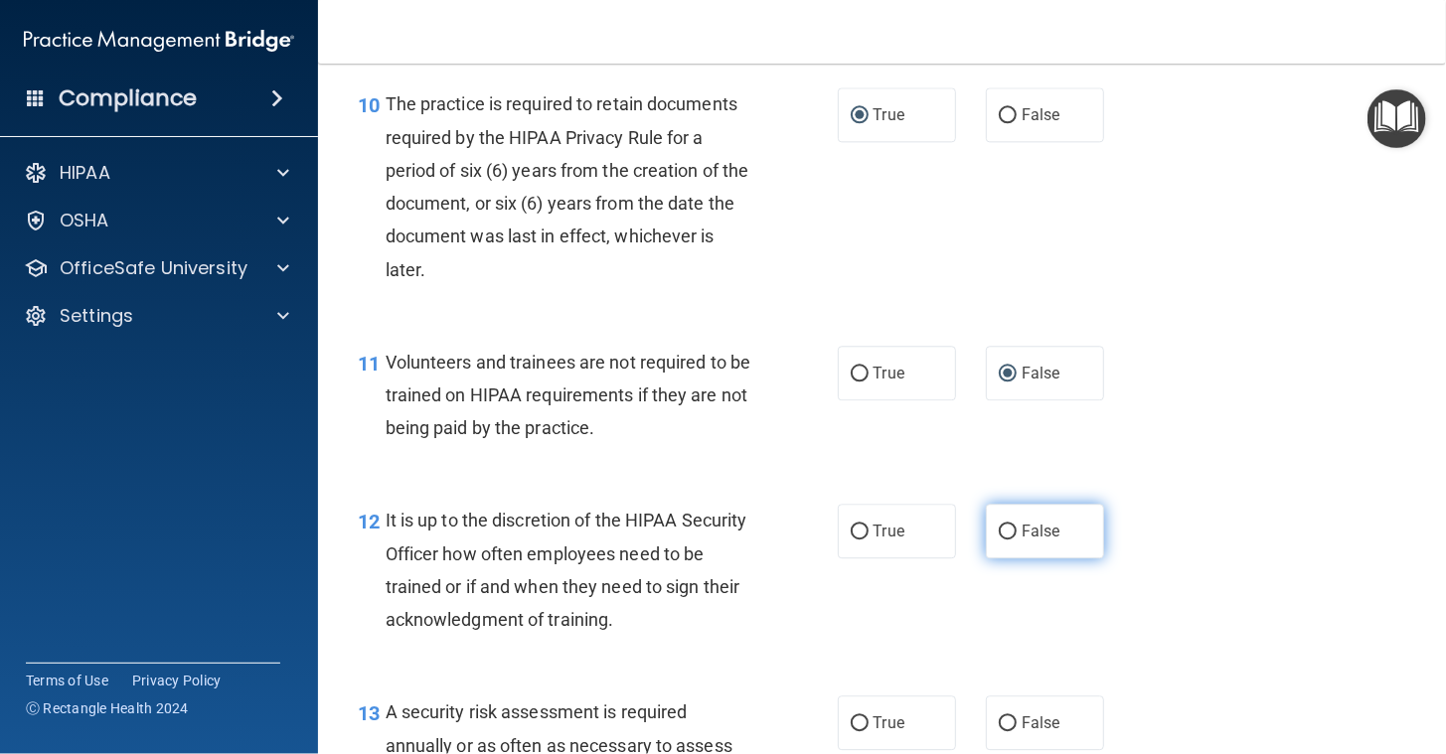
radio input "true"
click at [853, 717] on input "True" at bounding box center [860, 724] width 18 height 15
radio input "true"
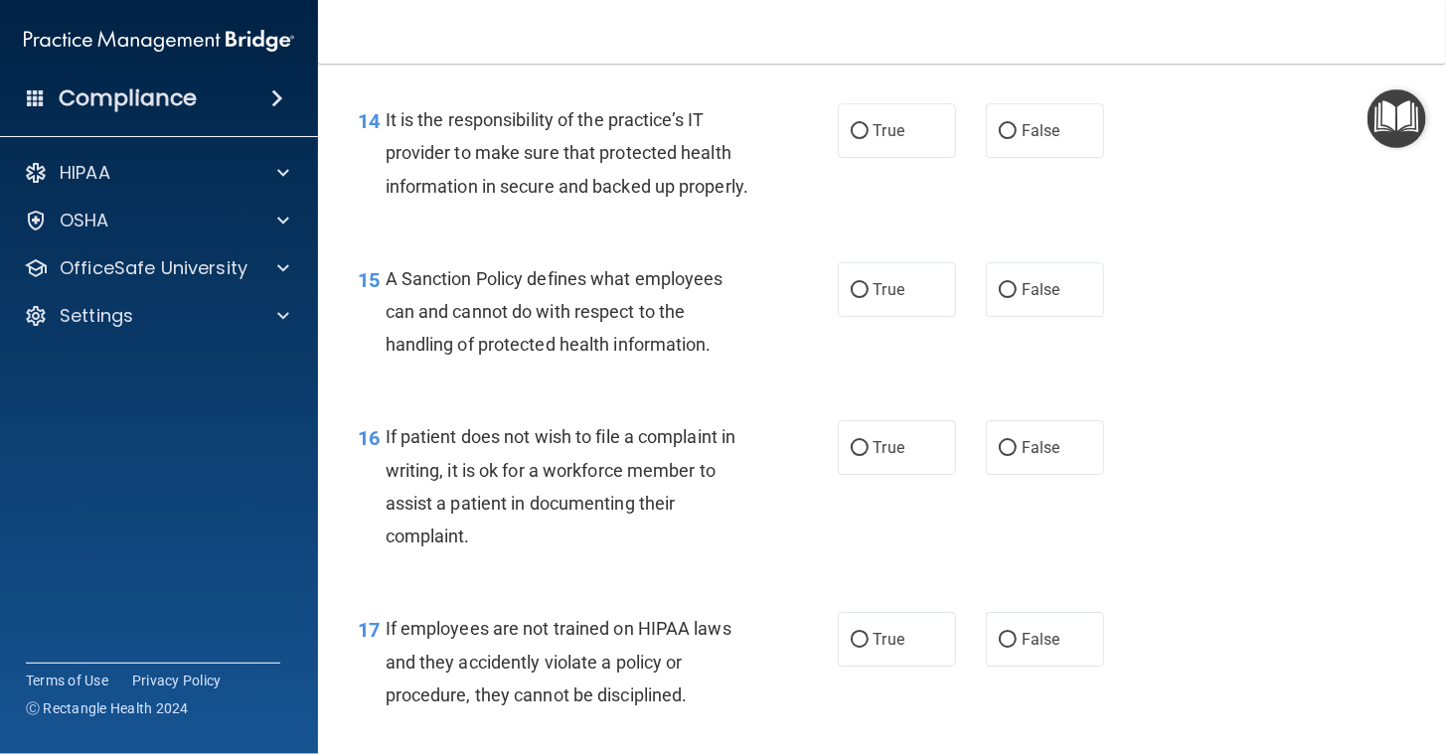
scroll to position [2921, 0]
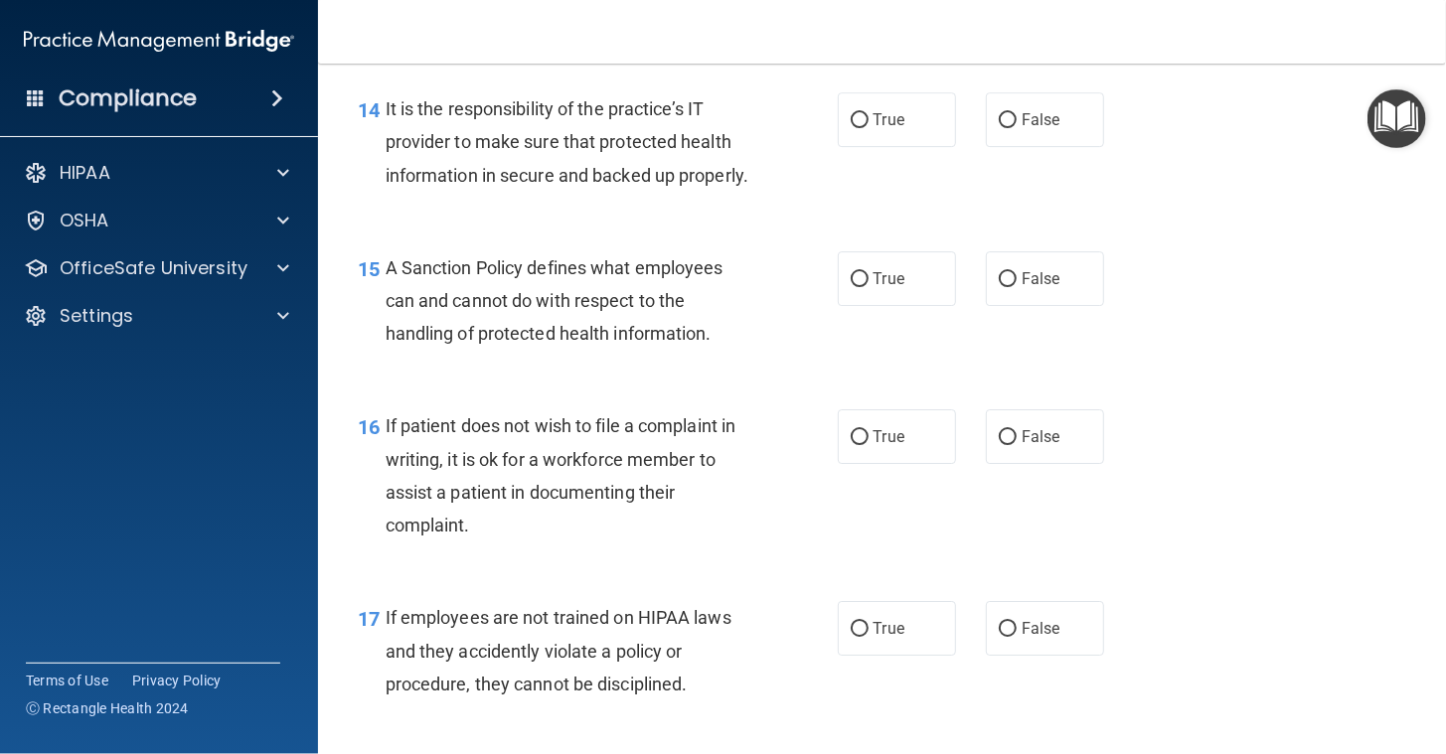
click at [1007, 148] on div "14 It is the responsibility of the practice’s IT provider to make sure that pro…" at bounding box center [882, 147] width 1079 height 159
click at [1001, 114] on input "False" at bounding box center [1008, 120] width 18 height 15
radio input "true"
click at [999, 287] on input "False" at bounding box center [1008, 279] width 18 height 15
radio input "true"
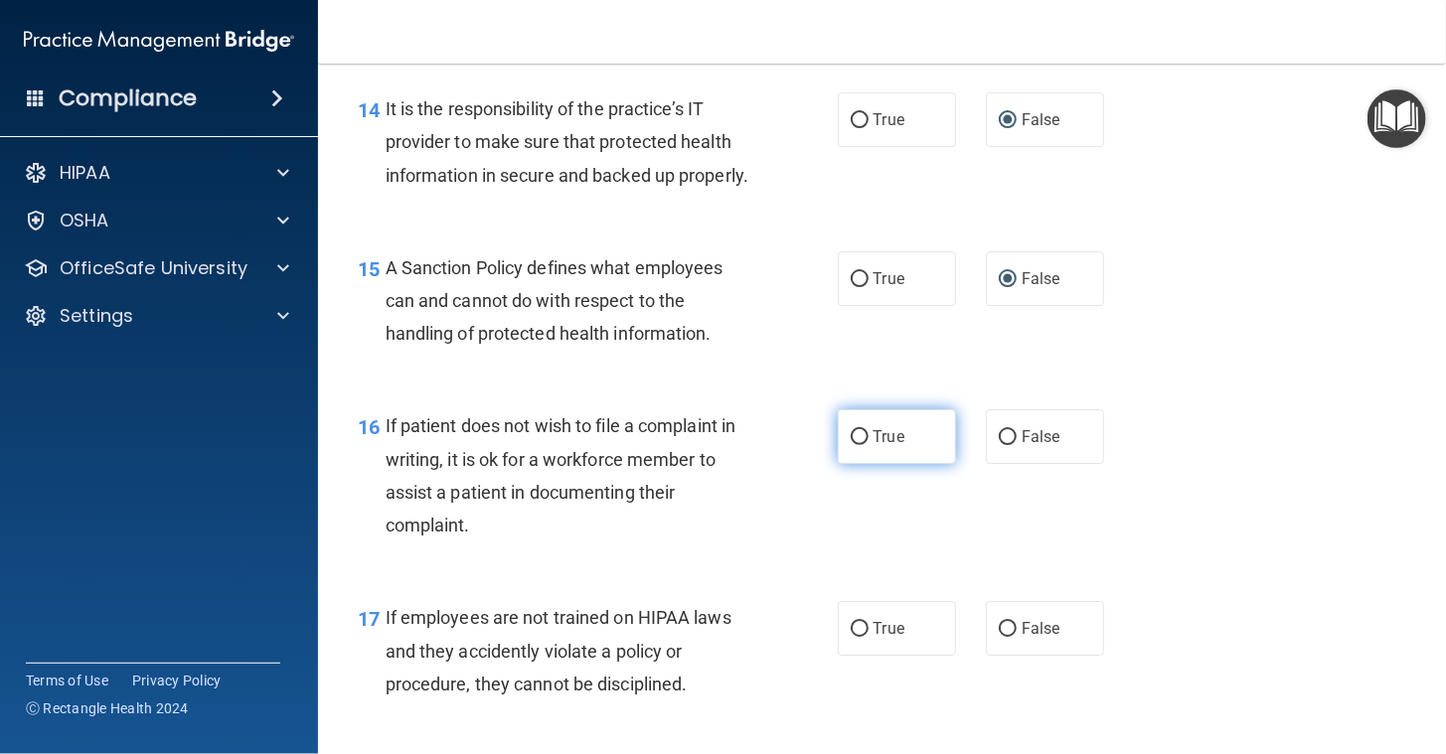
click at [851, 445] on input "True" at bounding box center [860, 437] width 18 height 15
radio input "true"
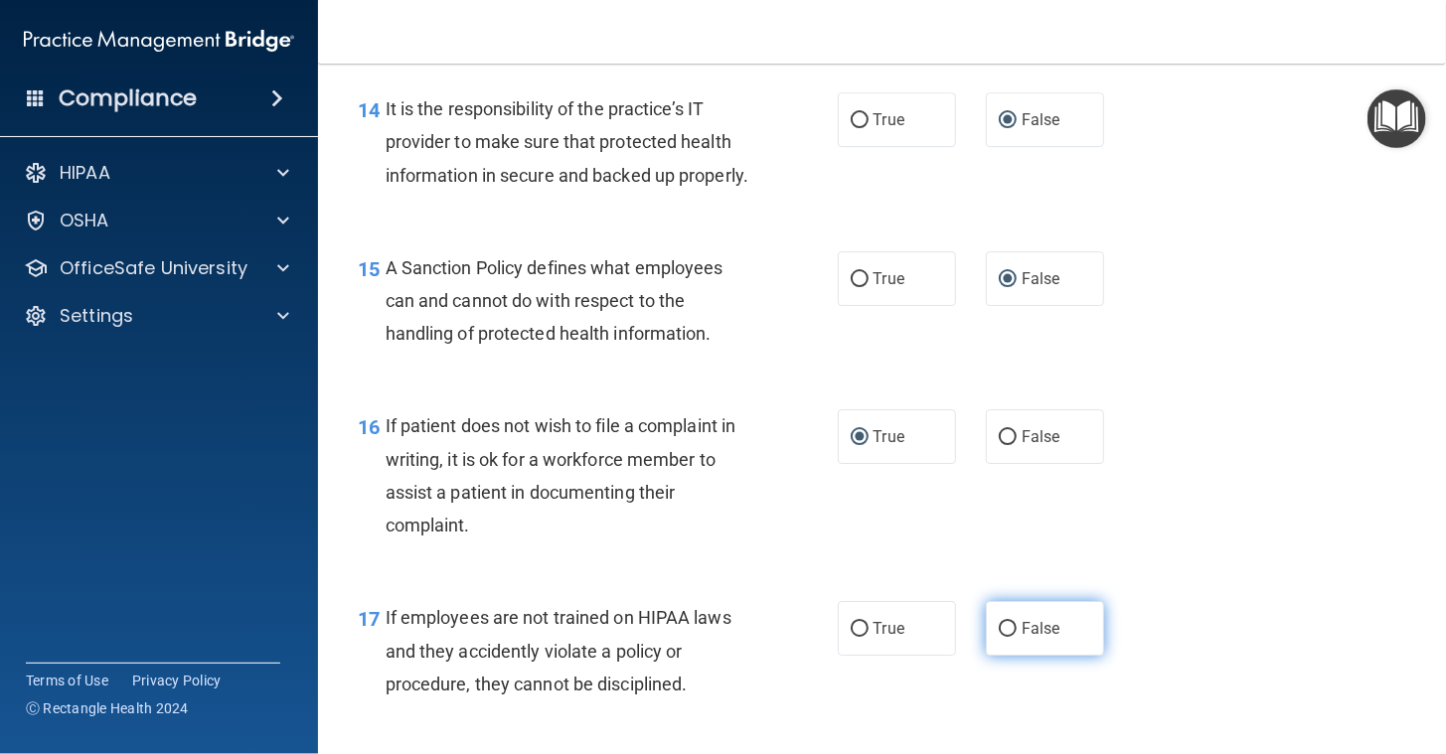
click at [1002, 637] on input "False" at bounding box center [1008, 629] width 18 height 15
radio input "true"
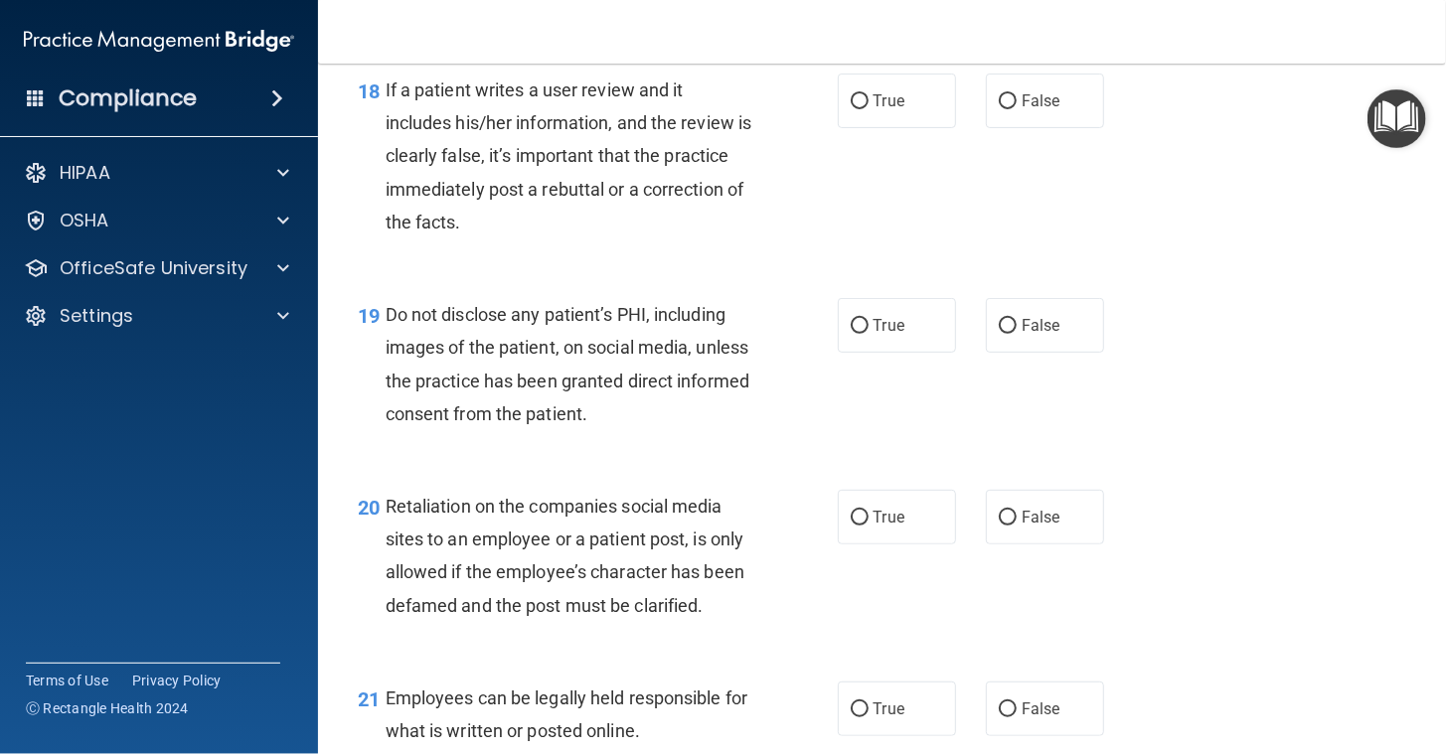
scroll to position [3586, 0]
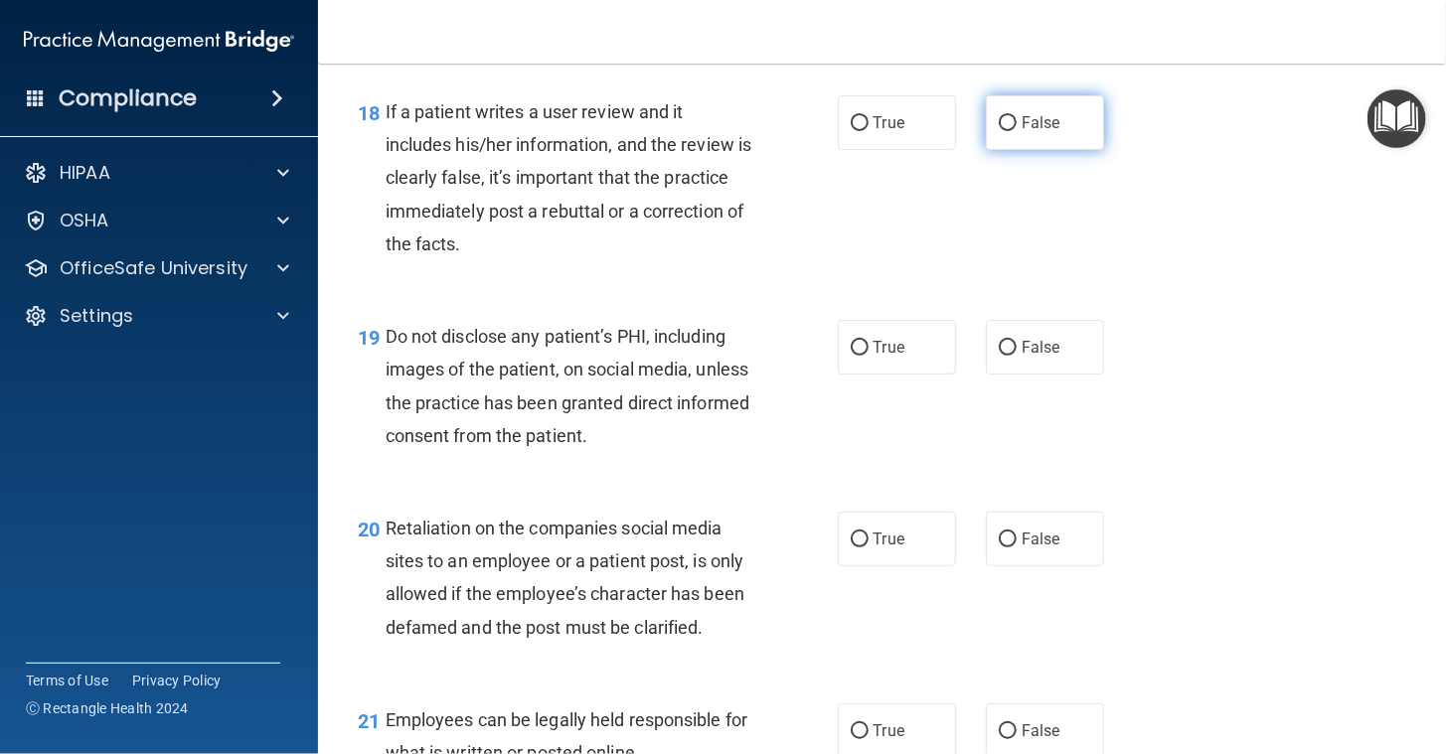
click at [999, 131] on input "False" at bounding box center [1008, 123] width 18 height 15
radio input "true"
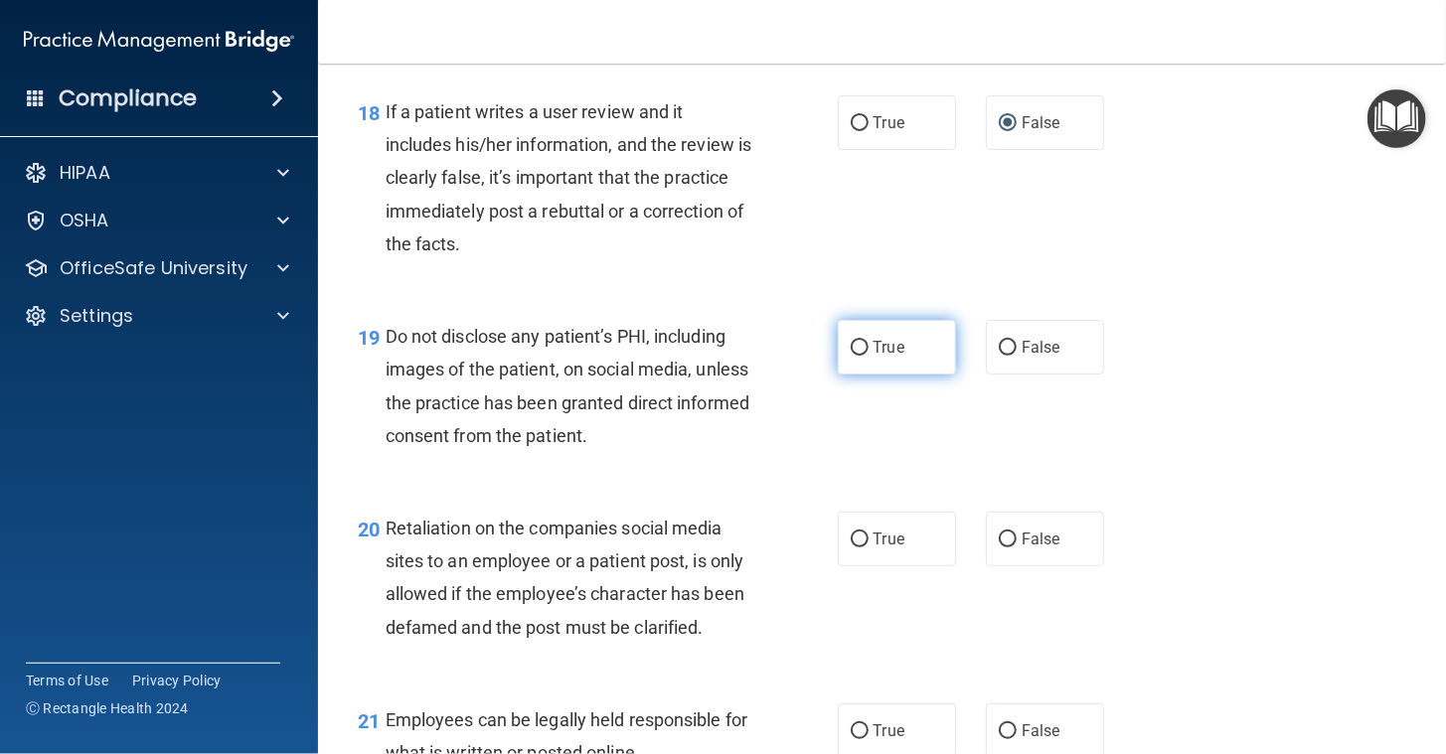
click at [851, 356] on input "True" at bounding box center [860, 348] width 18 height 15
radio input "true"
drag, startPoint x: 999, startPoint y: 570, endPoint x: 1031, endPoint y: 629, distance: 67.6
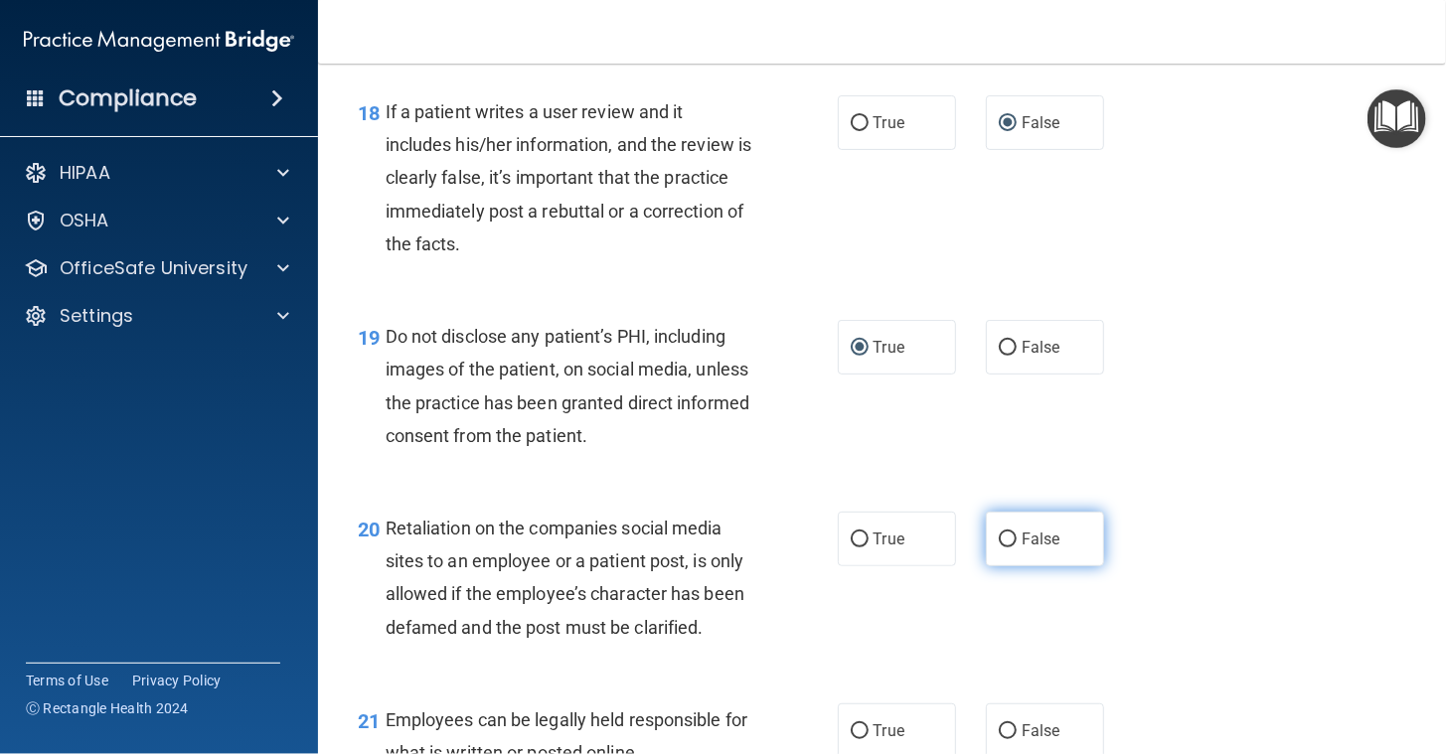
drag, startPoint x: 1031, startPoint y: 629, endPoint x: 995, endPoint y: 570, distance: 69.6
click at [999, 548] on input "False" at bounding box center [1008, 540] width 18 height 15
radio input "true"
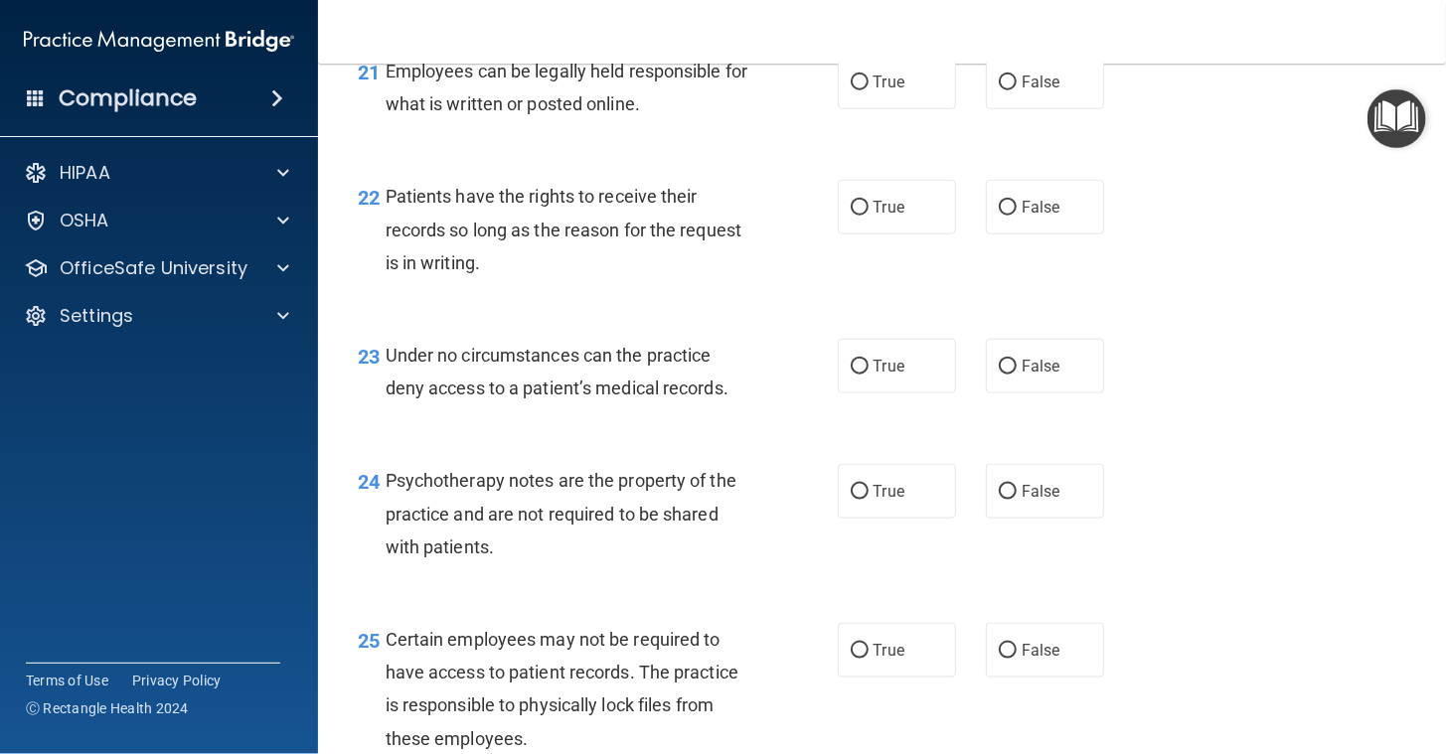
scroll to position [4240, 0]
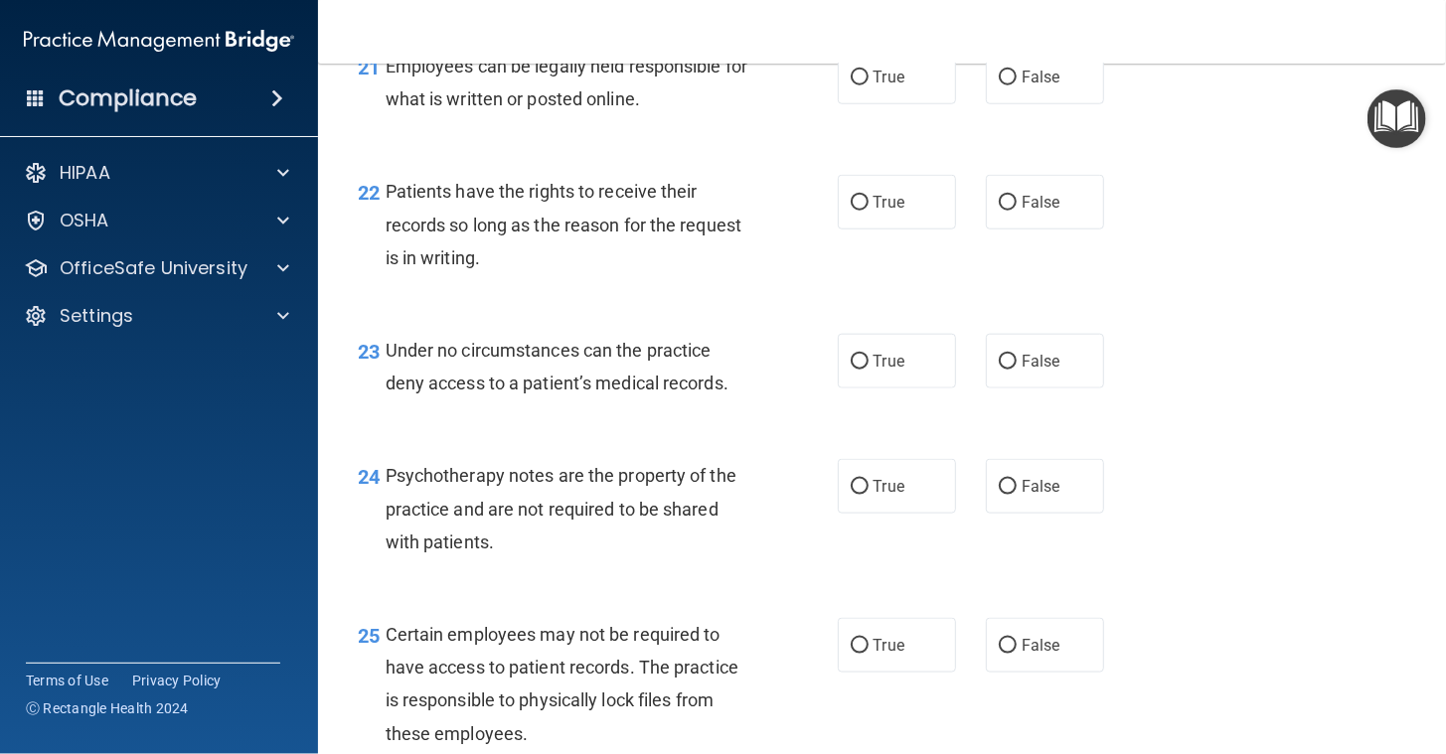
drag, startPoint x: 853, startPoint y: 139, endPoint x: 815, endPoint y: 177, distance: 53.4
click at [815, 125] on div "21 Employees can be legally held responsible for what is written or posted onli…" at bounding box center [598, 88] width 540 height 76
drag, startPoint x: 848, startPoint y: 141, endPoint x: 816, endPoint y: 169, distance: 42.3
drag, startPoint x: 816, startPoint y: 169, endPoint x: 851, endPoint y: 141, distance: 44.6
click at [851, 85] on input "True" at bounding box center [860, 78] width 18 height 15
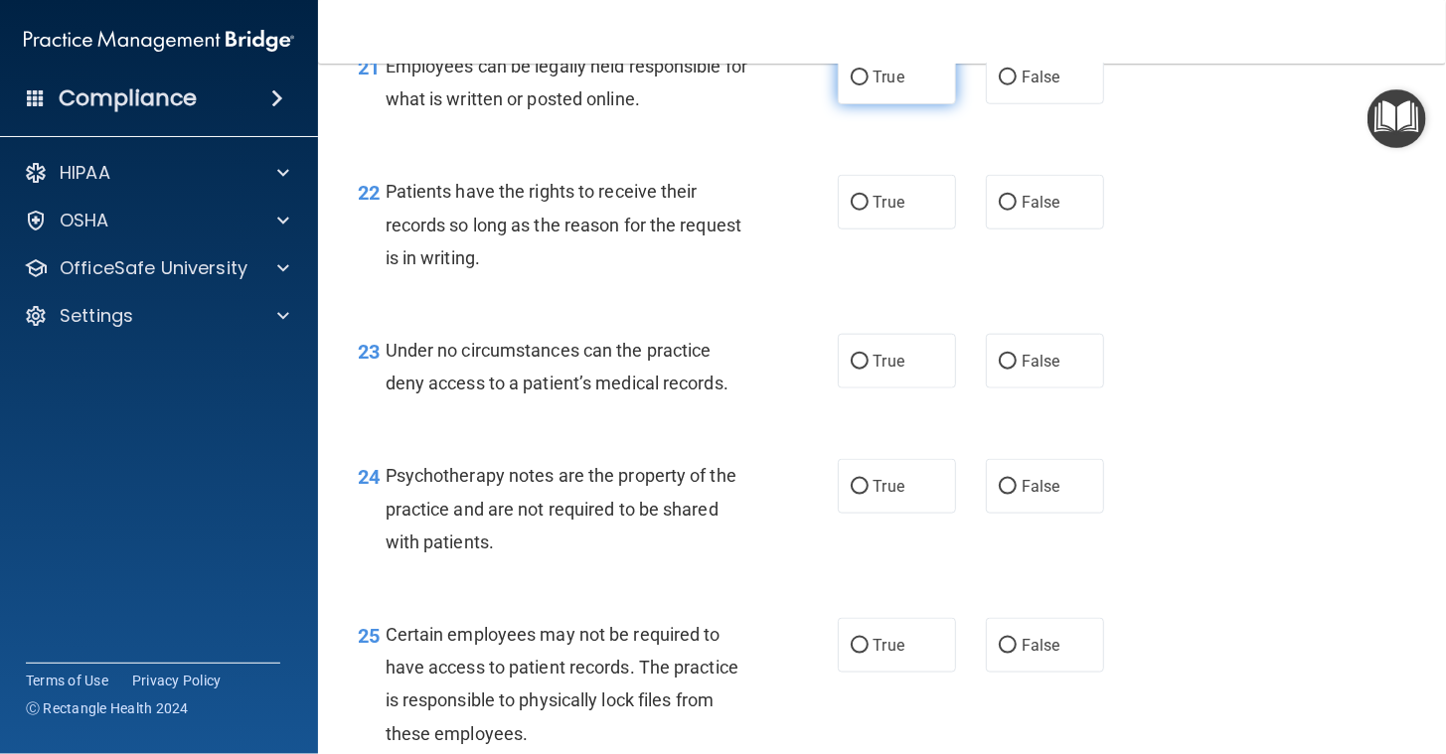
radio input "true"
click at [999, 211] on input "False" at bounding box center [1008, 203] width 18 height 15
radio input "true"
click at [999, 370] on input "False" at bounding box center [1008, 362] width 18 height 15
radio input "true"
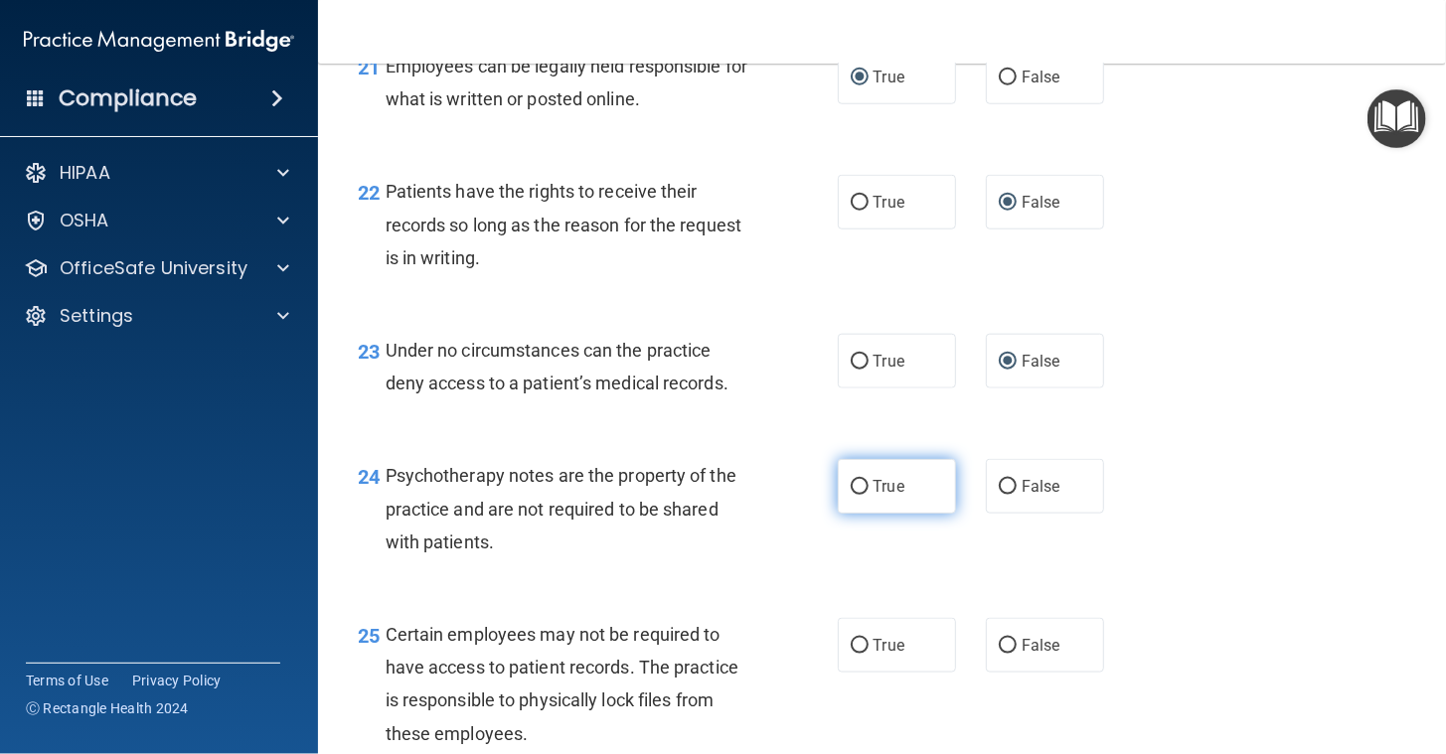
click at [853, 495] on input "True" at bounding box center [860, 487] width 18 height 15
radio input "true"
click at [852, 654] on input "True" at bounding box center [860, 646] width 18 height 15
radio input "true"
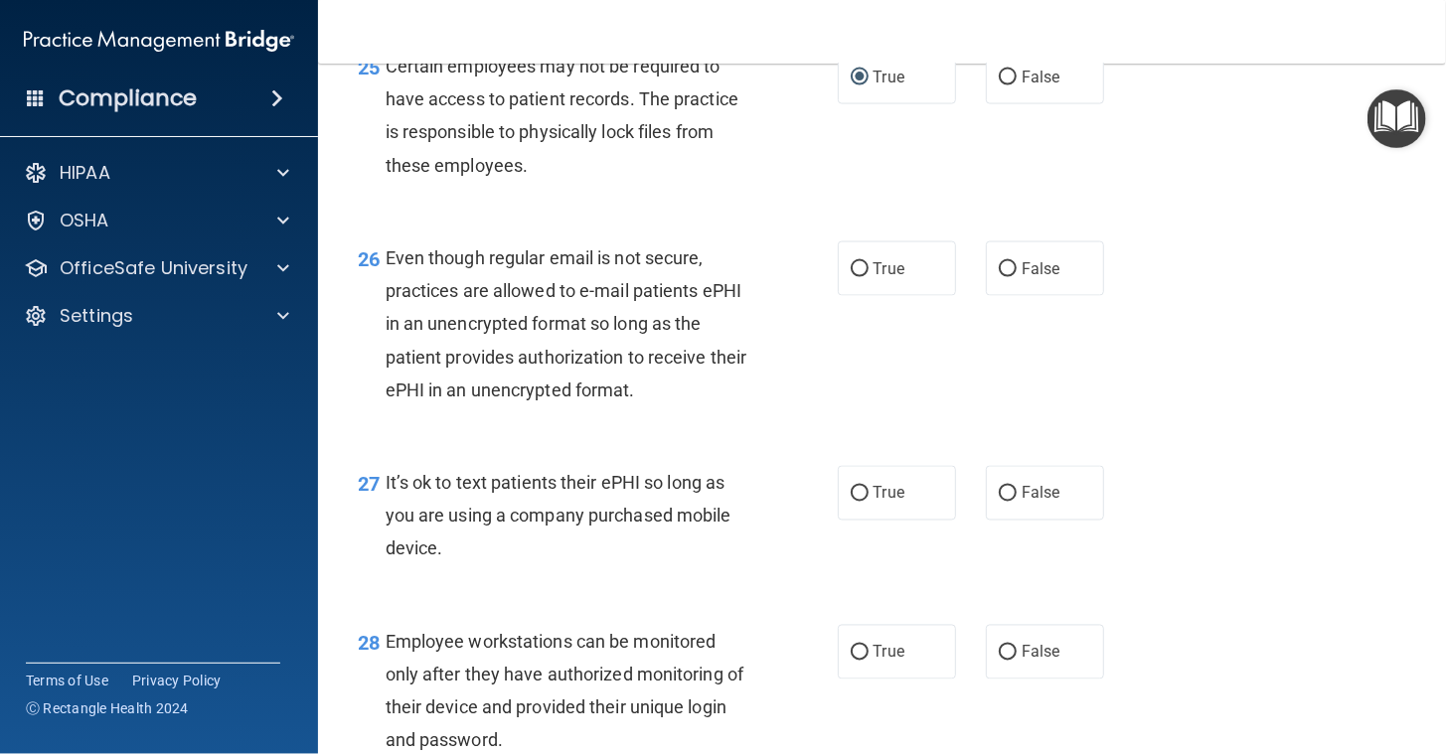
scroll to position [5019, 0]
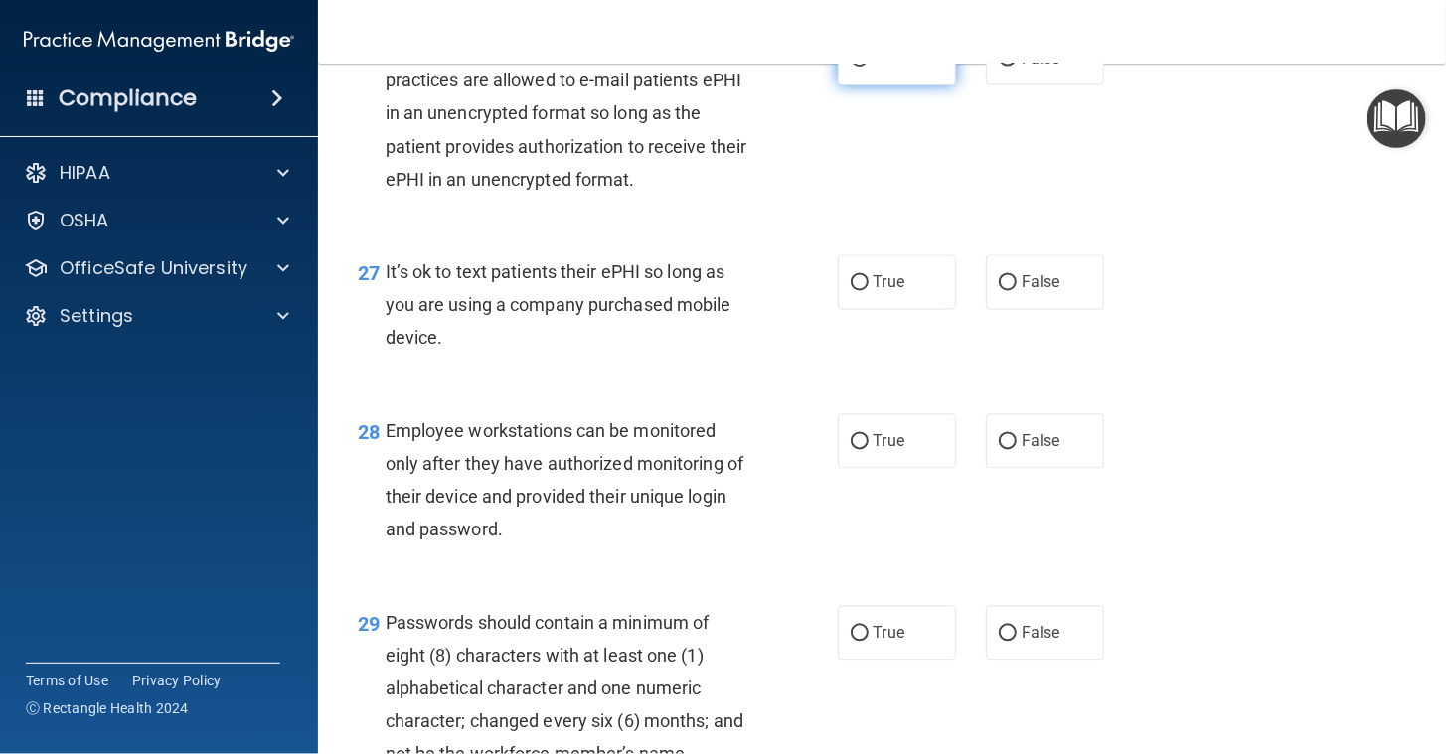
click at [851, 67] on input "True" at bounding box center [860, 59] width 18 height 15
radio input "true"
click at [852, 291] on input "True" at bounding box center [860, 283] width 18 height 15
radio input "true"
click at [999, 291] on input "False" at bounding box center [1008, 283] width 18 height 15
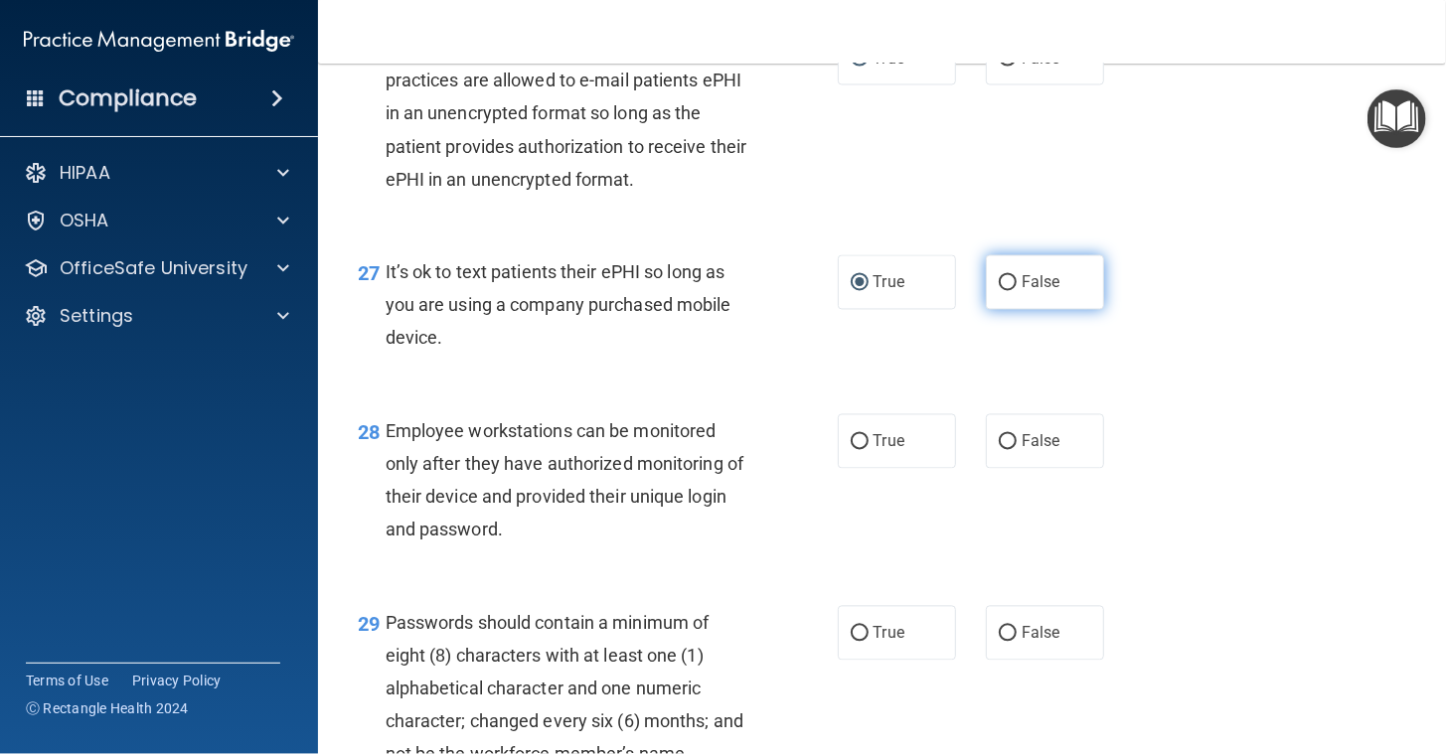
radio input "true"
radio input "false"
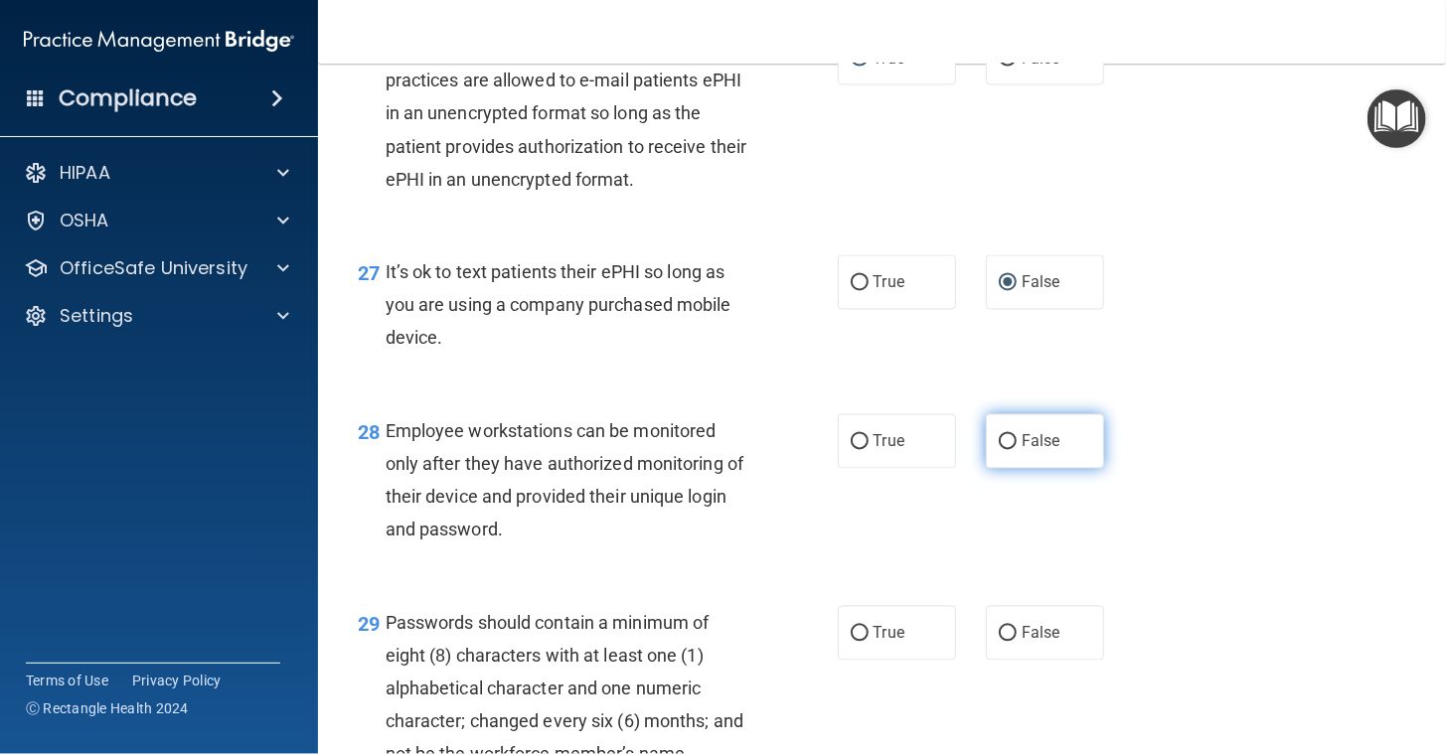
click at [999, 450] on input "False" at bounding box center [1008, 442] width 18 height 15
radio input "true"
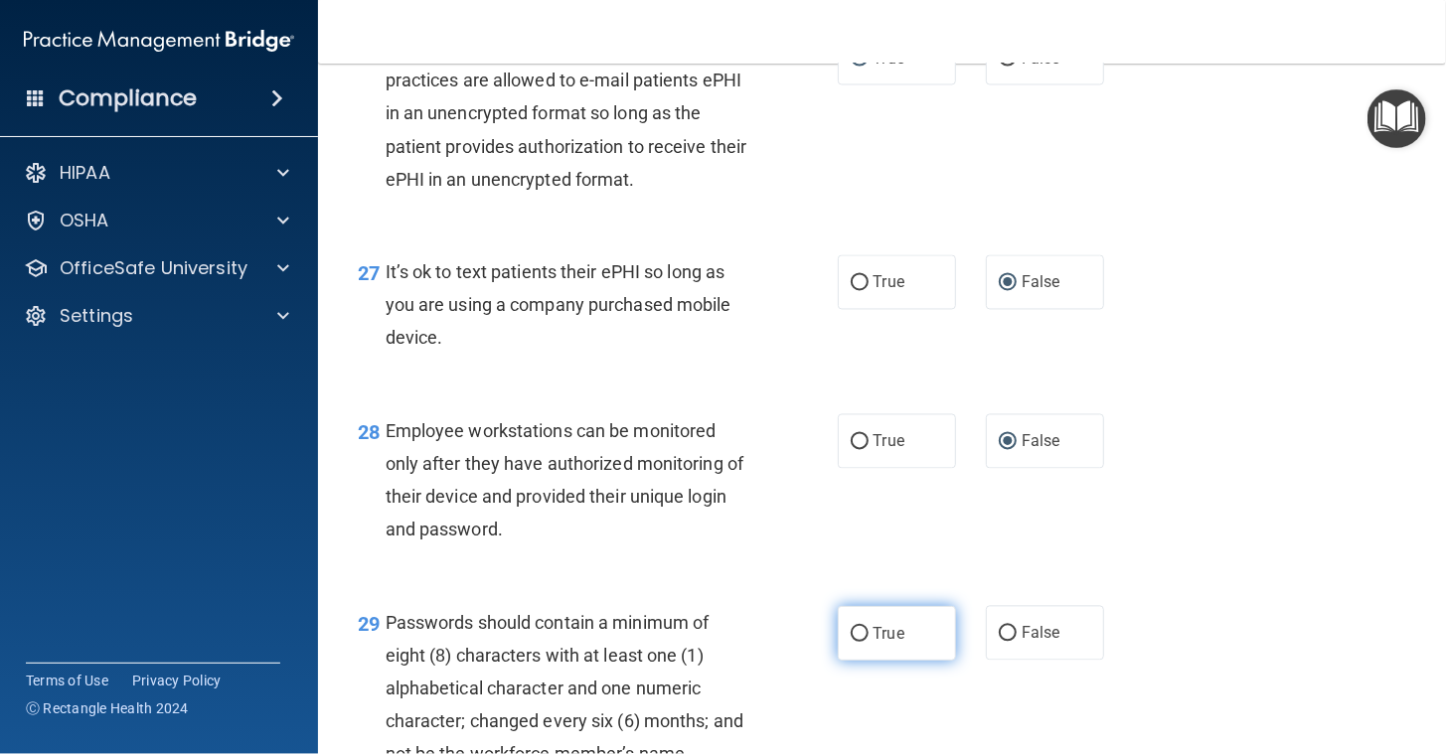
click at [856, 642] on input "True" at bounding box center [860, 634] width 18 height 15
radio input "true"
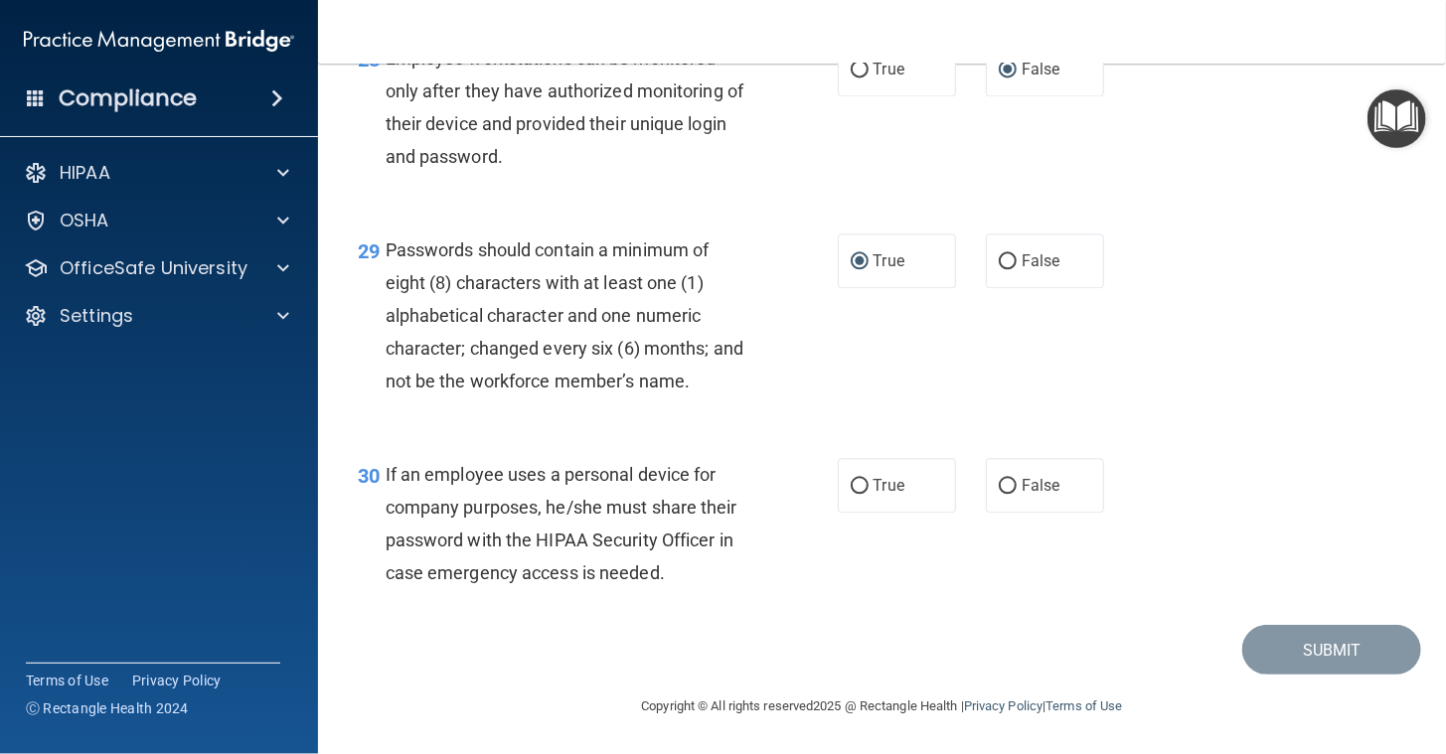
scroll to position [5457, 0]
click at [999, 486] on input "False" at bounding box center [1008, 486] width 18 height 15
radio input "true"
click at [1292, 639] on button "Submit" at bounding box center [1332, 650] width 179 height 51
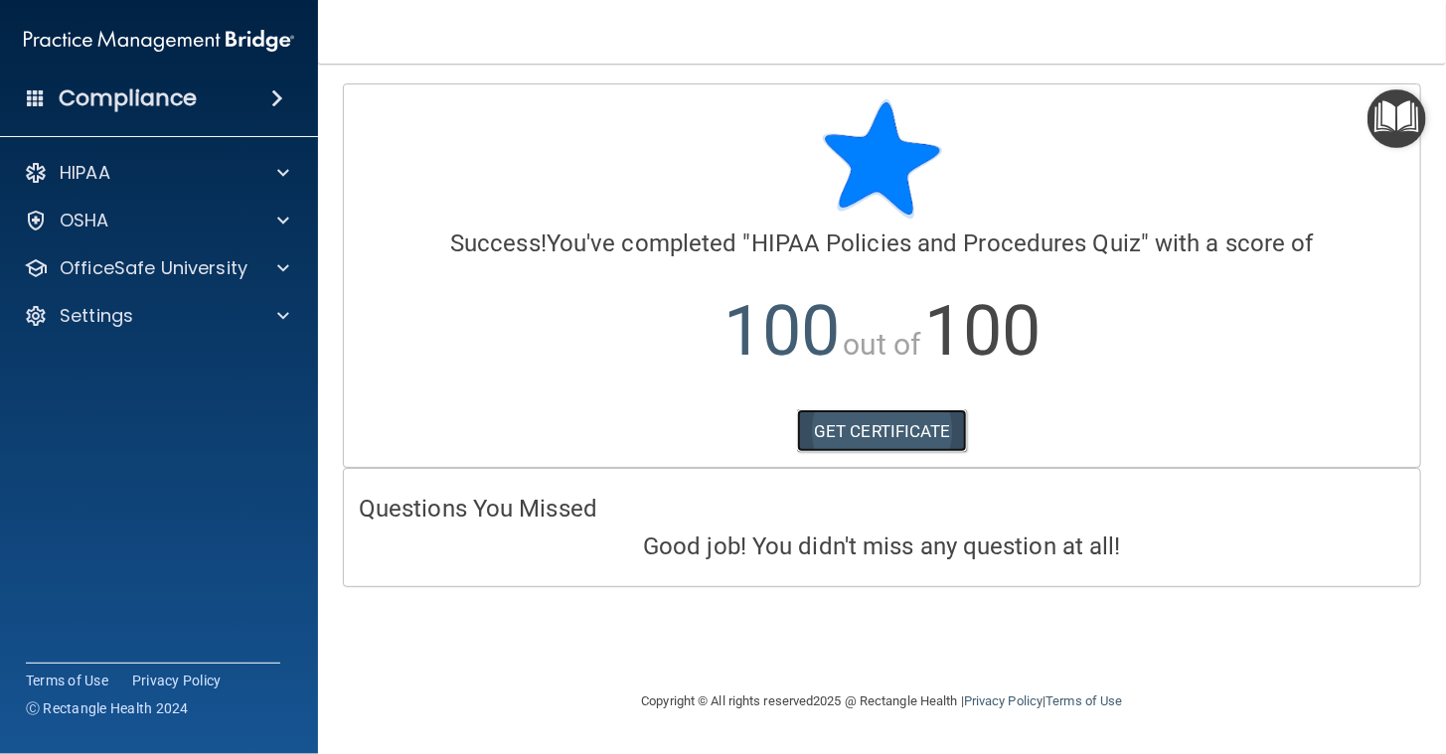
click at [869, 422] on link "GET CERTIFICATE" at bounding box center [882, 432] width 170 height 44
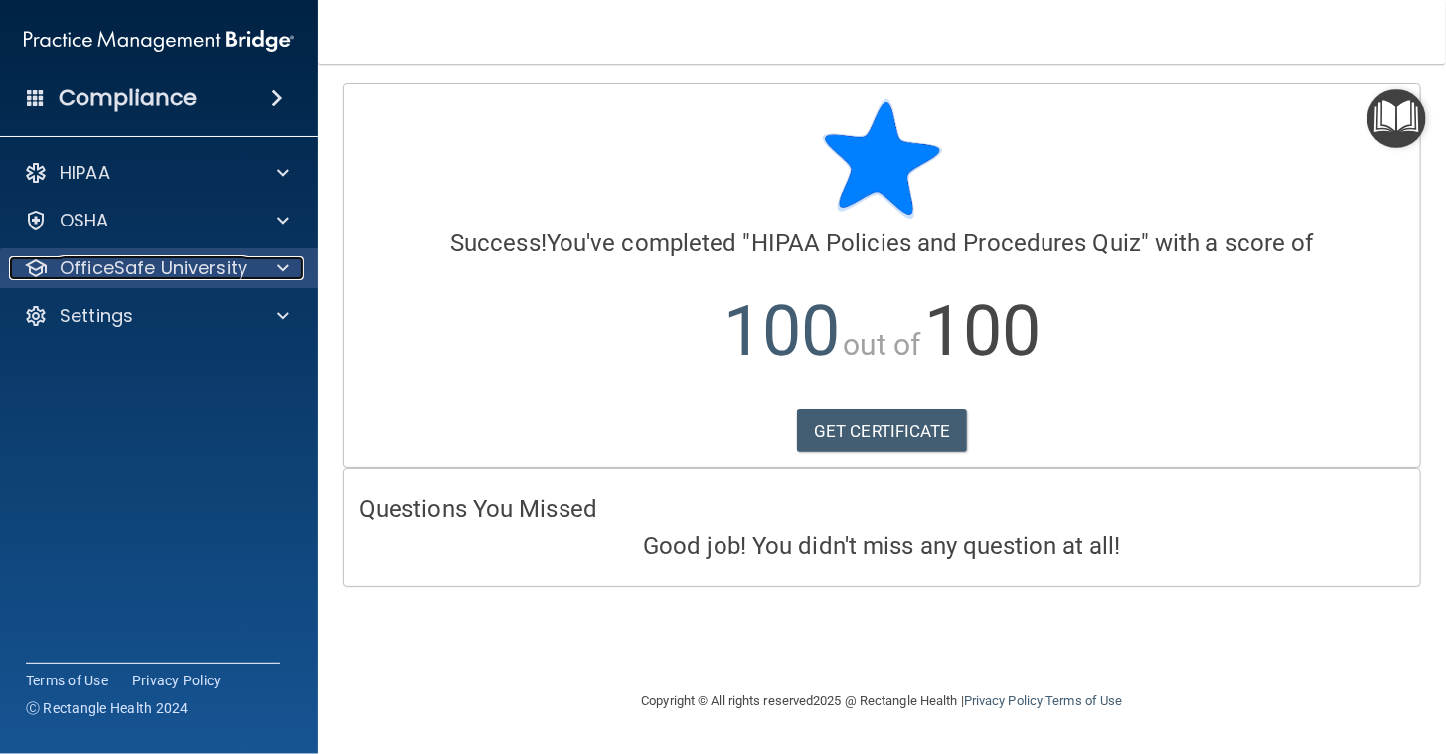
click at [216, 263] on p "OfficeSafe University" at bounding box center [154, 268] width 188 height 24
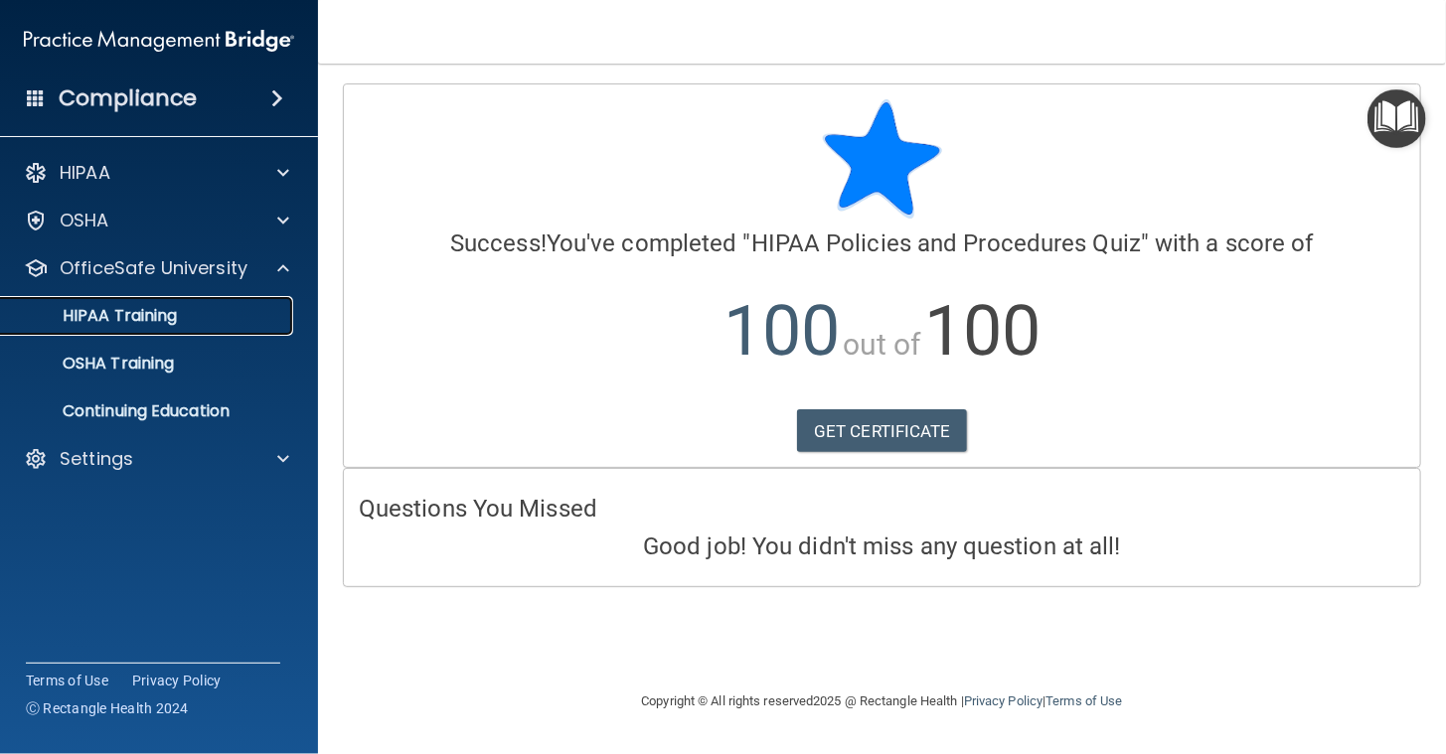
drag, startPoint x: 211, startPoint y: 319, endPoint x: 168, endPoint y: 313, distance: 43.2
drag, startPoint x: 168, startPoint y: 313, endPoint x: 137, endPoint y: 311, distance: 30.9
click at [137, 311] on p "HIPAA Training" at bounding box center [95, 316] width 164 height 20
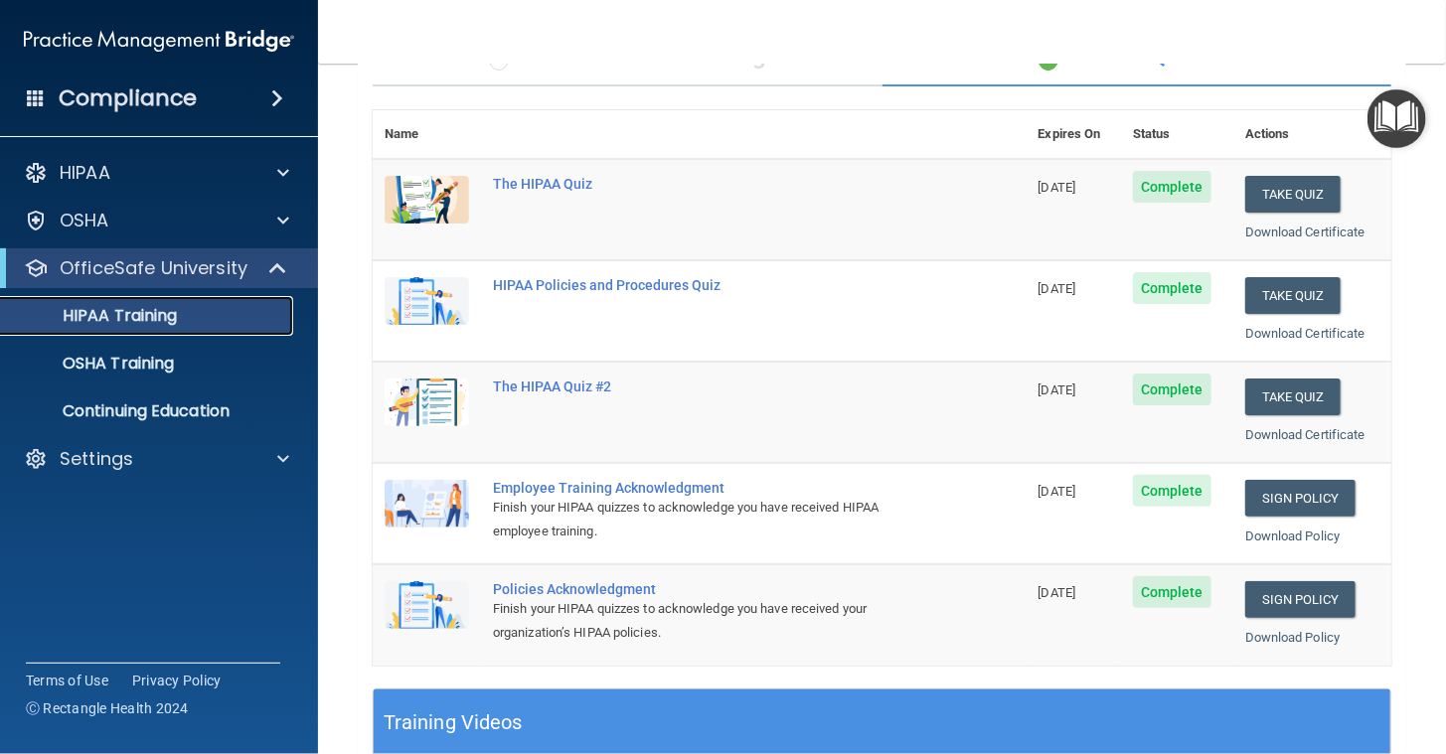
scroll to position [278, 0]
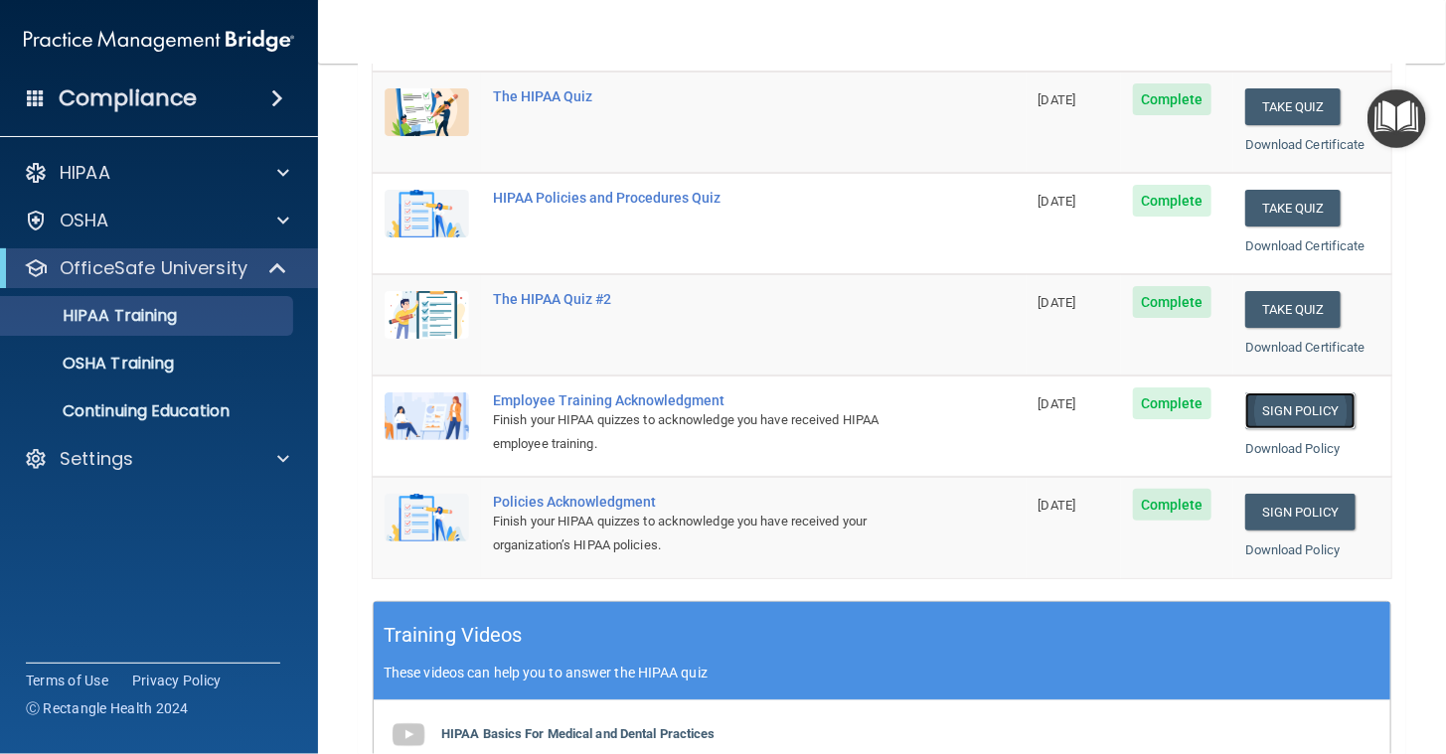
click at [1283, 396] on link "Sign Policy" at bounding box center [1301, 411] width 110 height 37
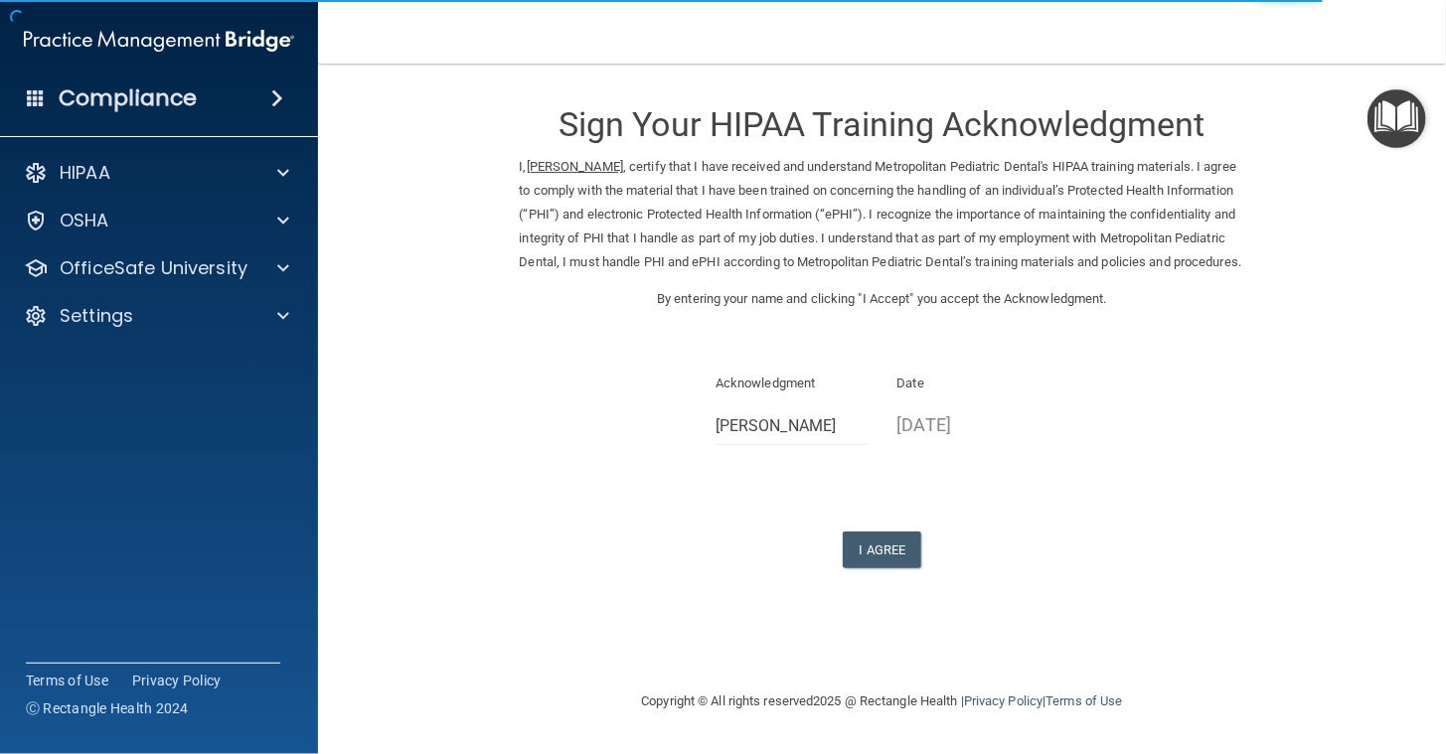
drag, startPoint x: 1195, startPoint y: 405, endPoint x: 1102, endPoint y: 446, distance: 101.4
click at [1102, 446] on div "Acknowledgment Christina M Toensing Date 09/25/2025" at bounding box center [883, 416] width 726 height 88
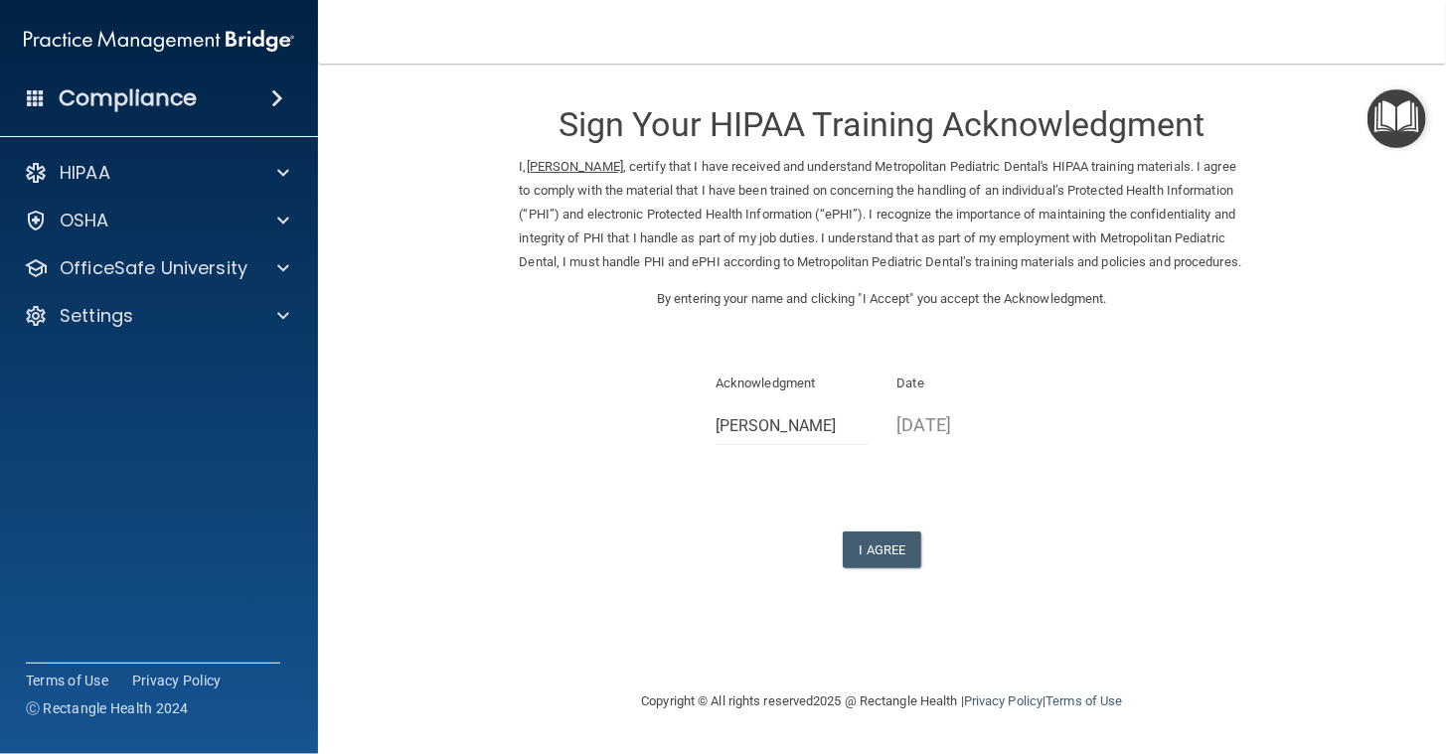
drag, startPoint x: 1102, startPoint y: 446, endPoint x: 1091, endPoint y: 525, distance: 79.3
click at [1091, 525] on div "Sign Your HIPAA Training Acknowledgment I, Christina M Toensing , certify that …" at bounding box center [883, 326] width 726 height 485
click at [897, 562] on button "I Agree" at bounding box center [883, 550] width 80 height 37
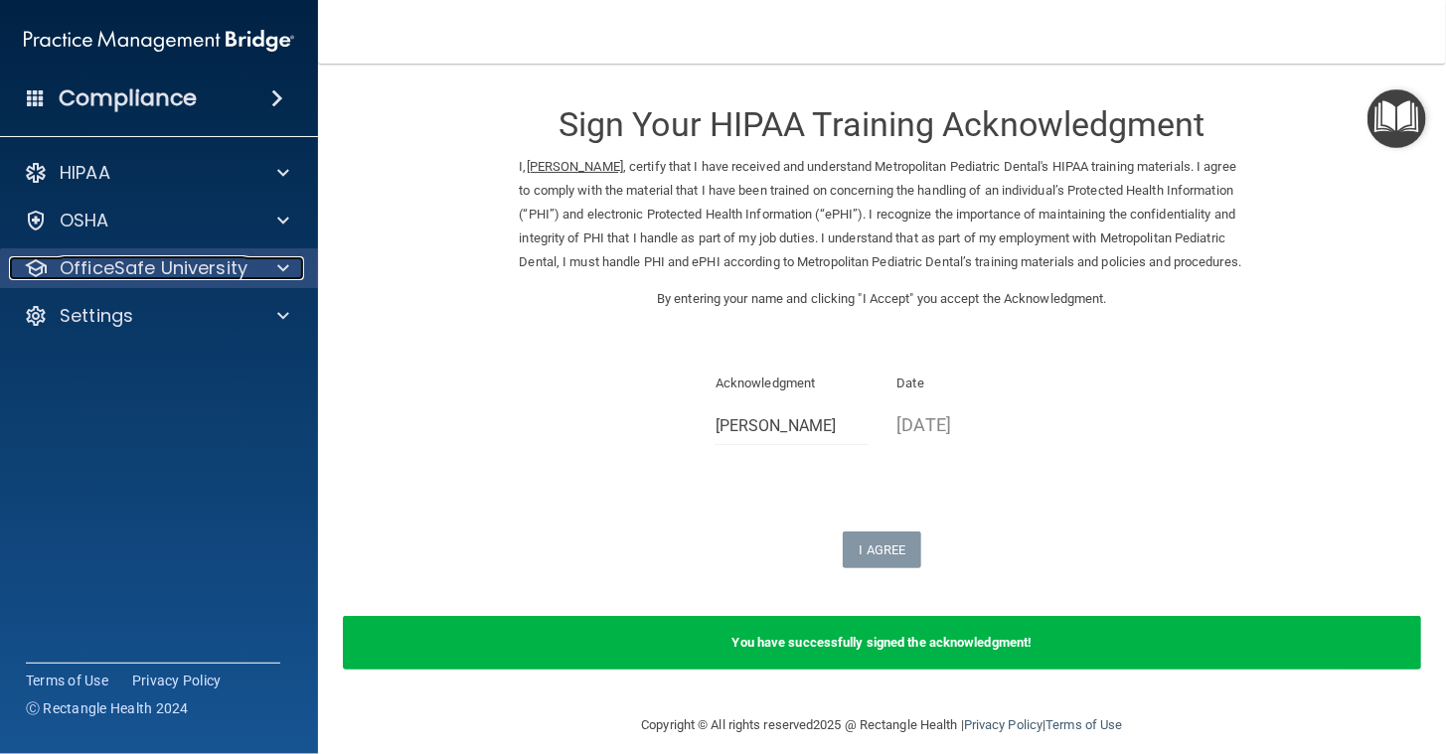
click at [281, 273] on span at bounding box center [283, 268] width 12 height 24
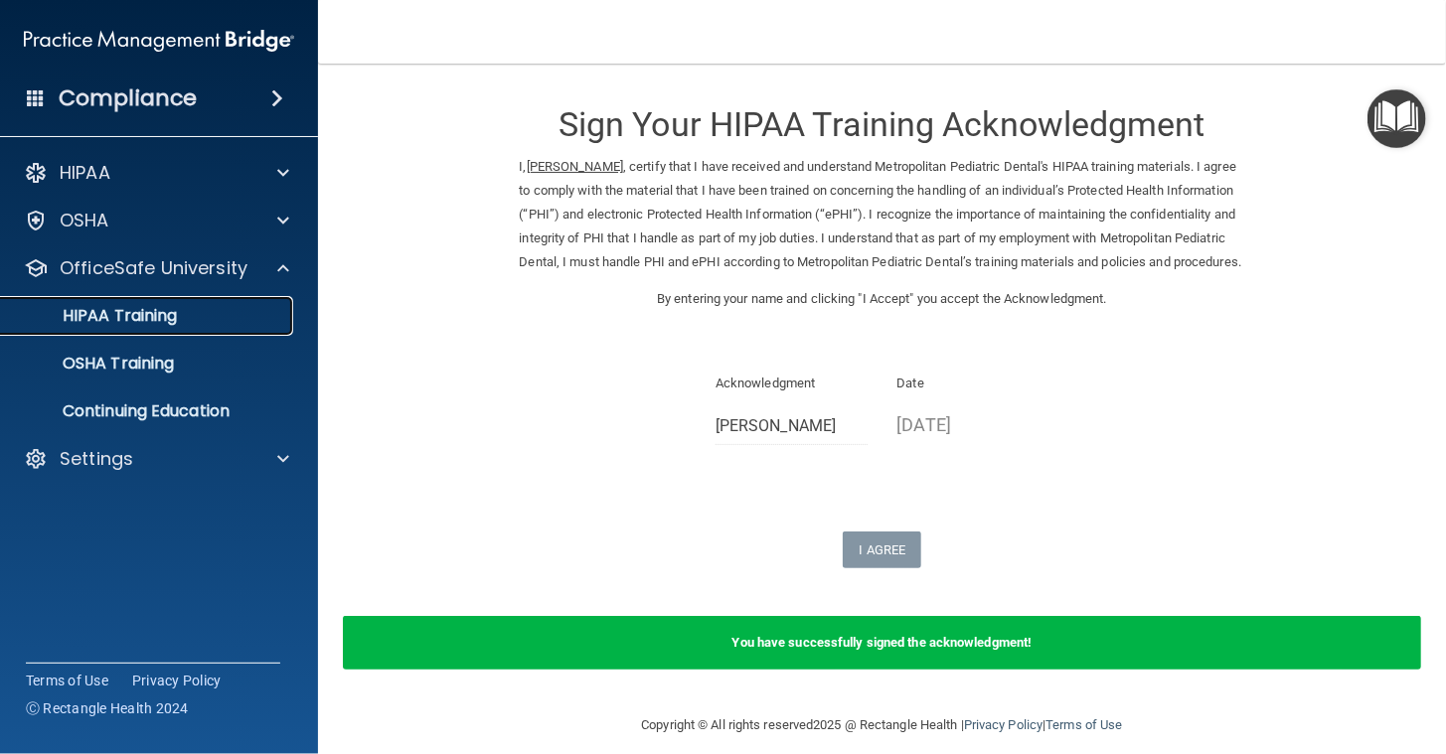
click at [267, 317] on div "HIPAA Training" at bounding box center [148, 316] width 271 height 20
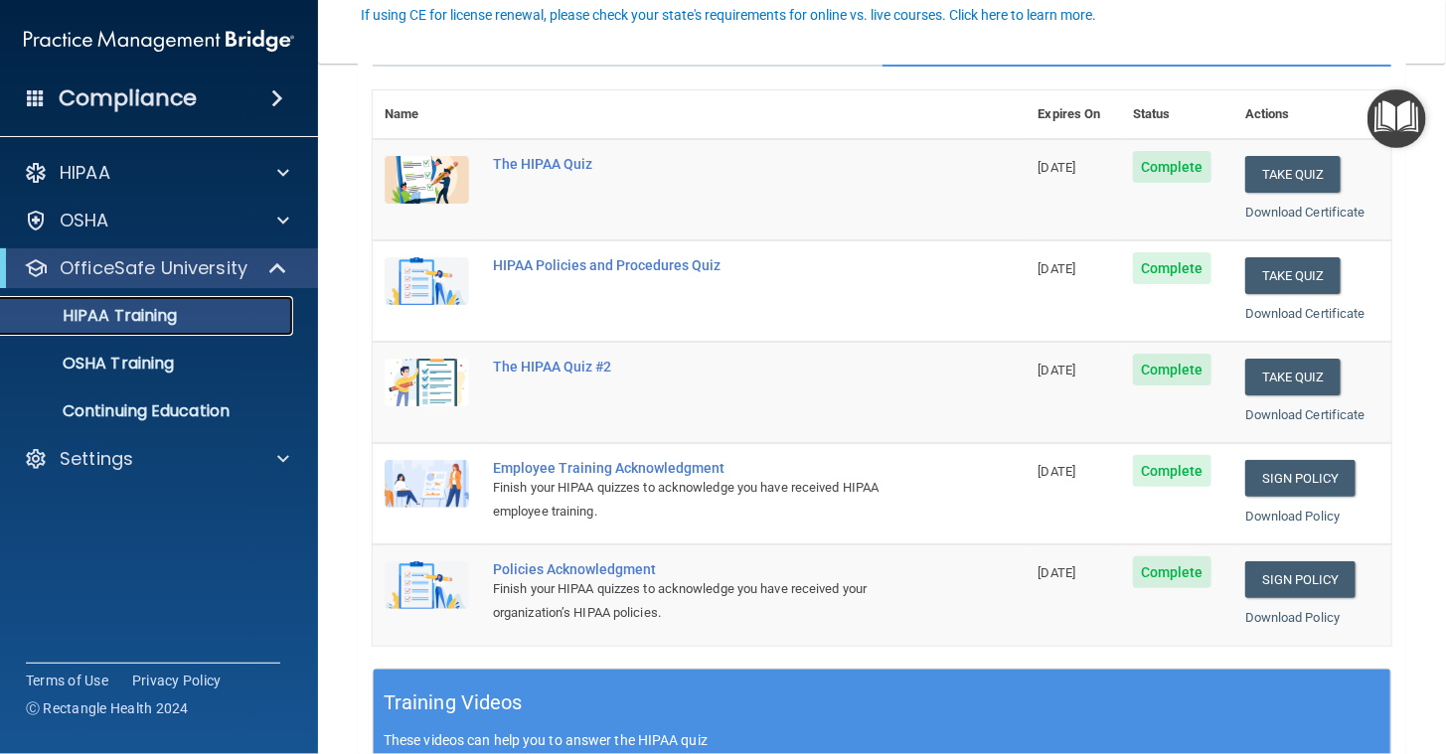
scroll to position [216, 0]
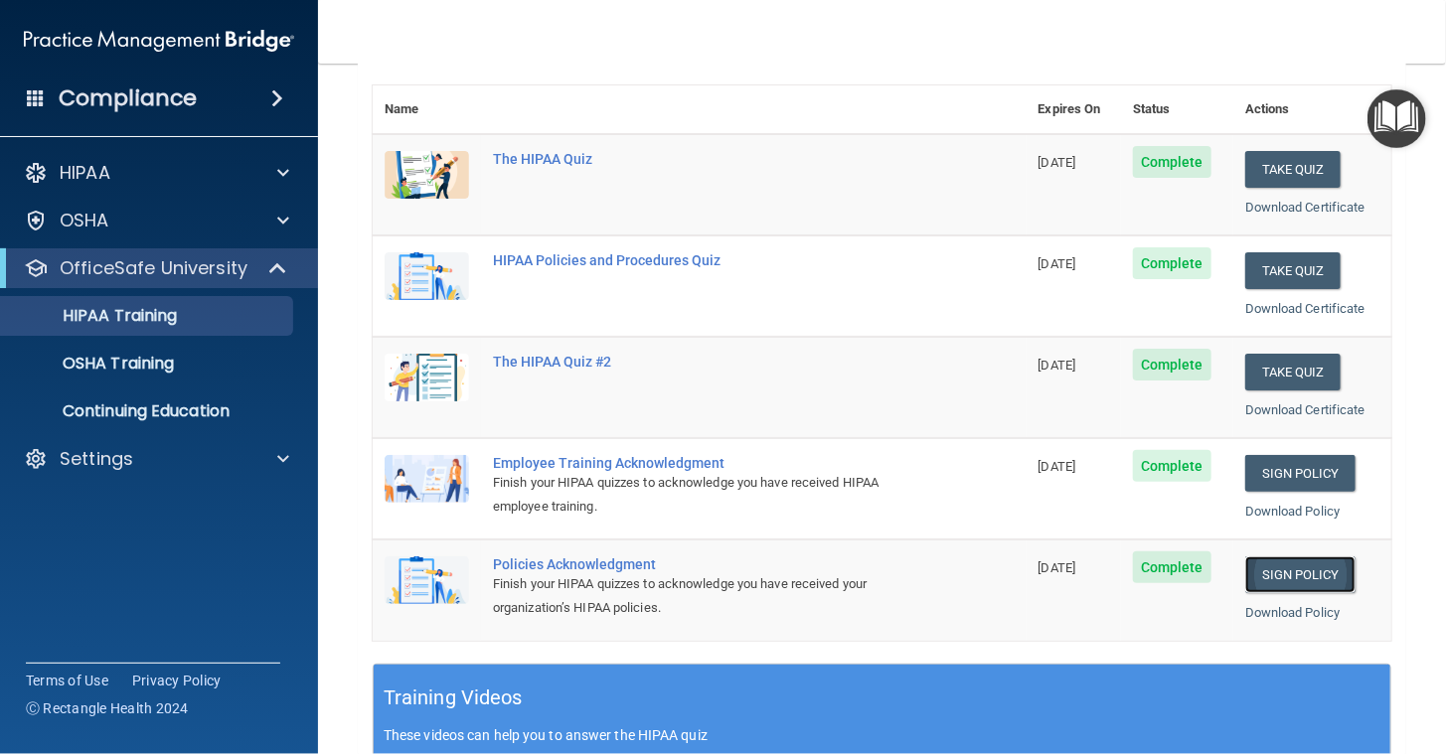
click at [1287, 561] on link "Sign Policy" at bounding box center [1301, 575] width 110 height 37
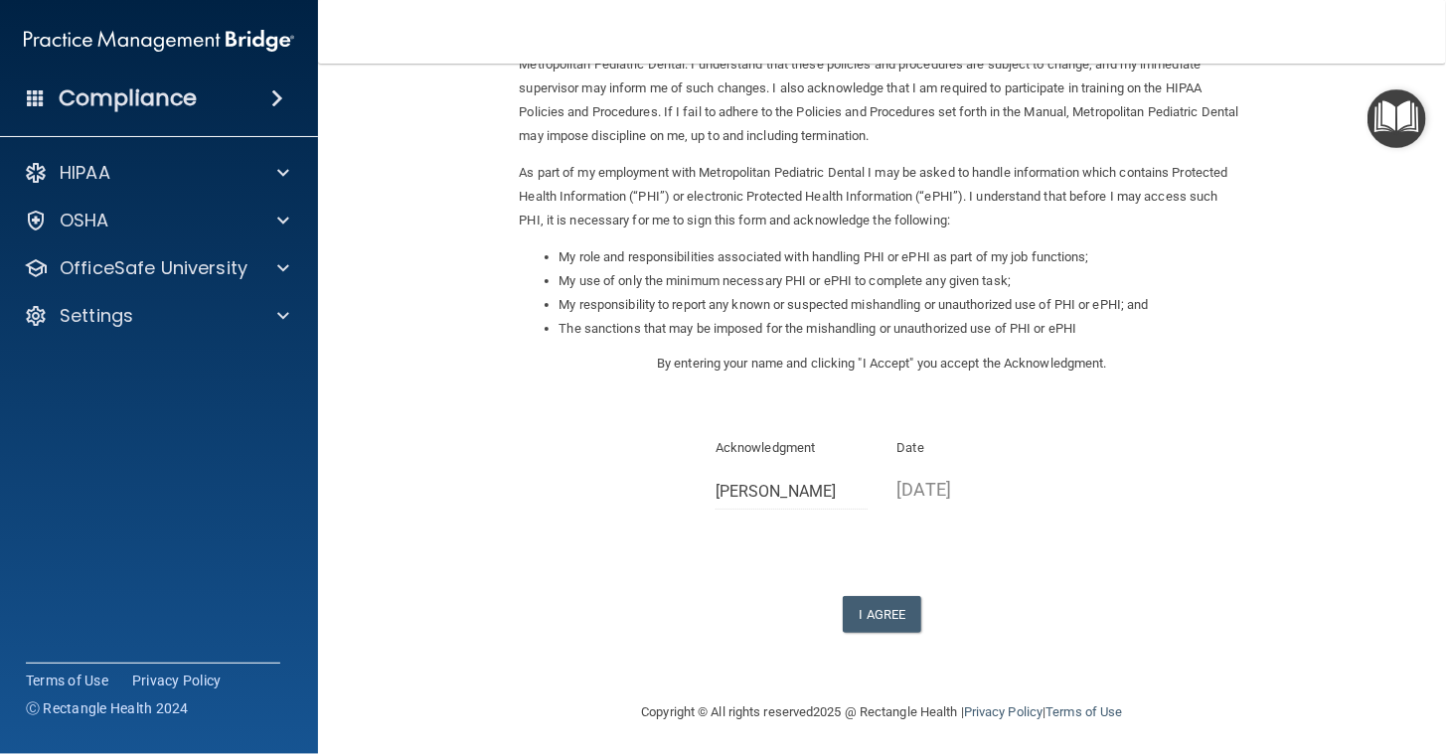
scroll to position [155, 0]
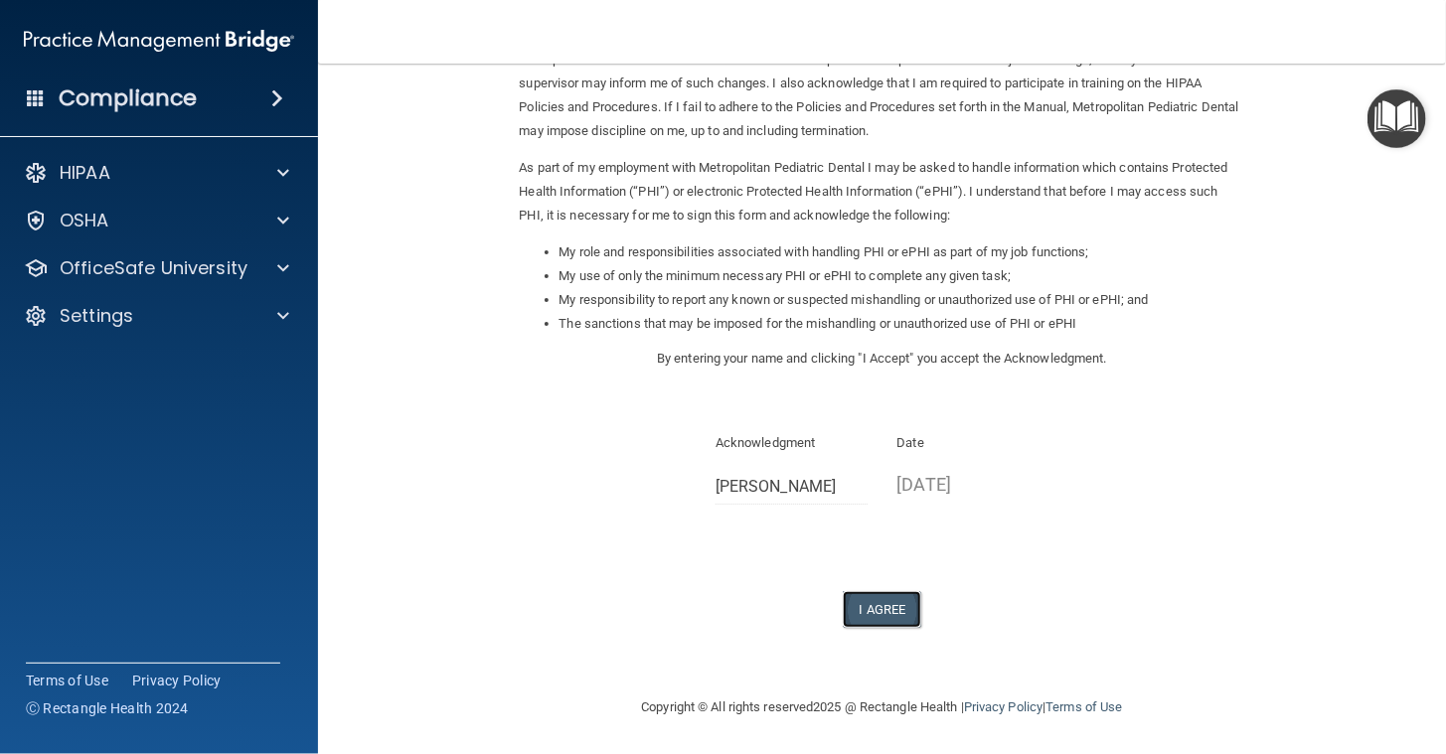
click at [877, 604] on button "I Agree" at bounding box center [883, 609] width 80 height 37
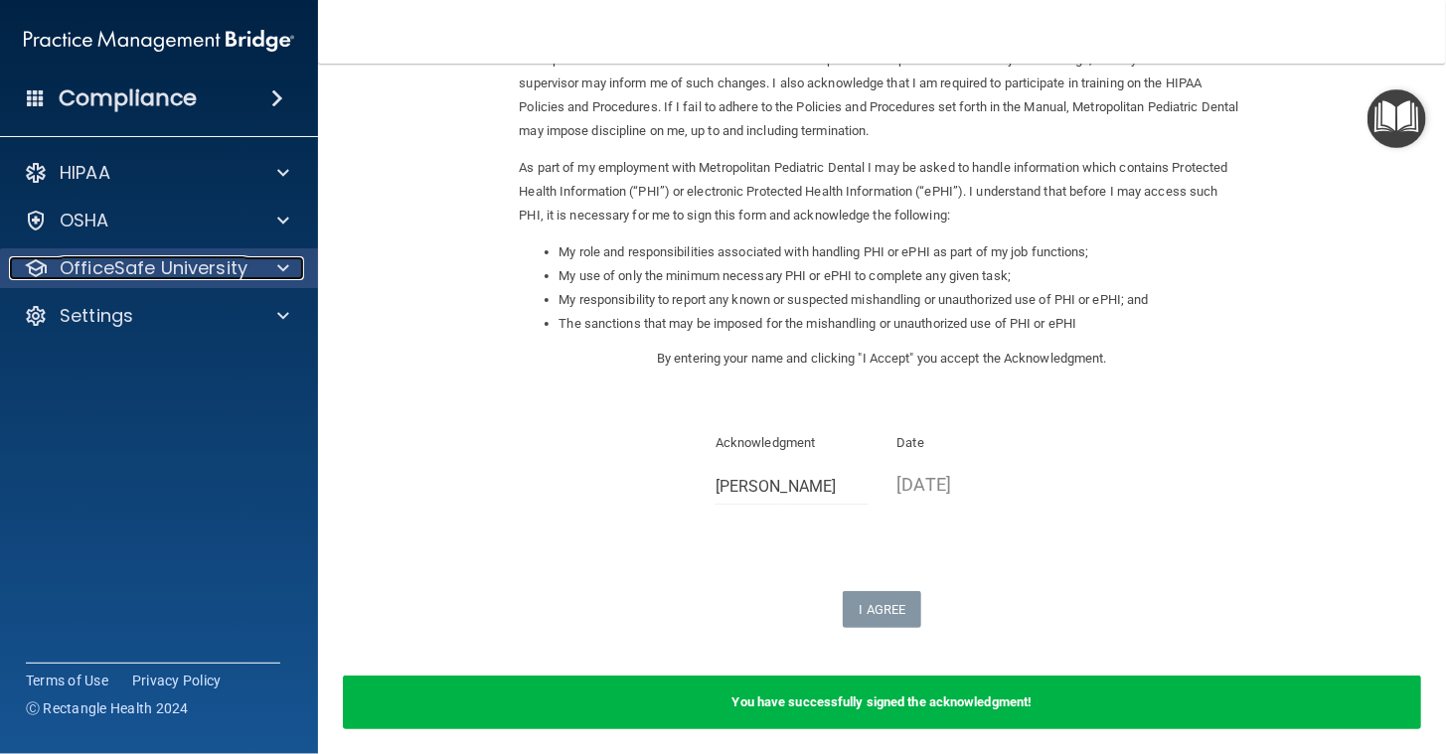
click at [279, 267] on span at bounding box center [283, 268] width 12 height 24
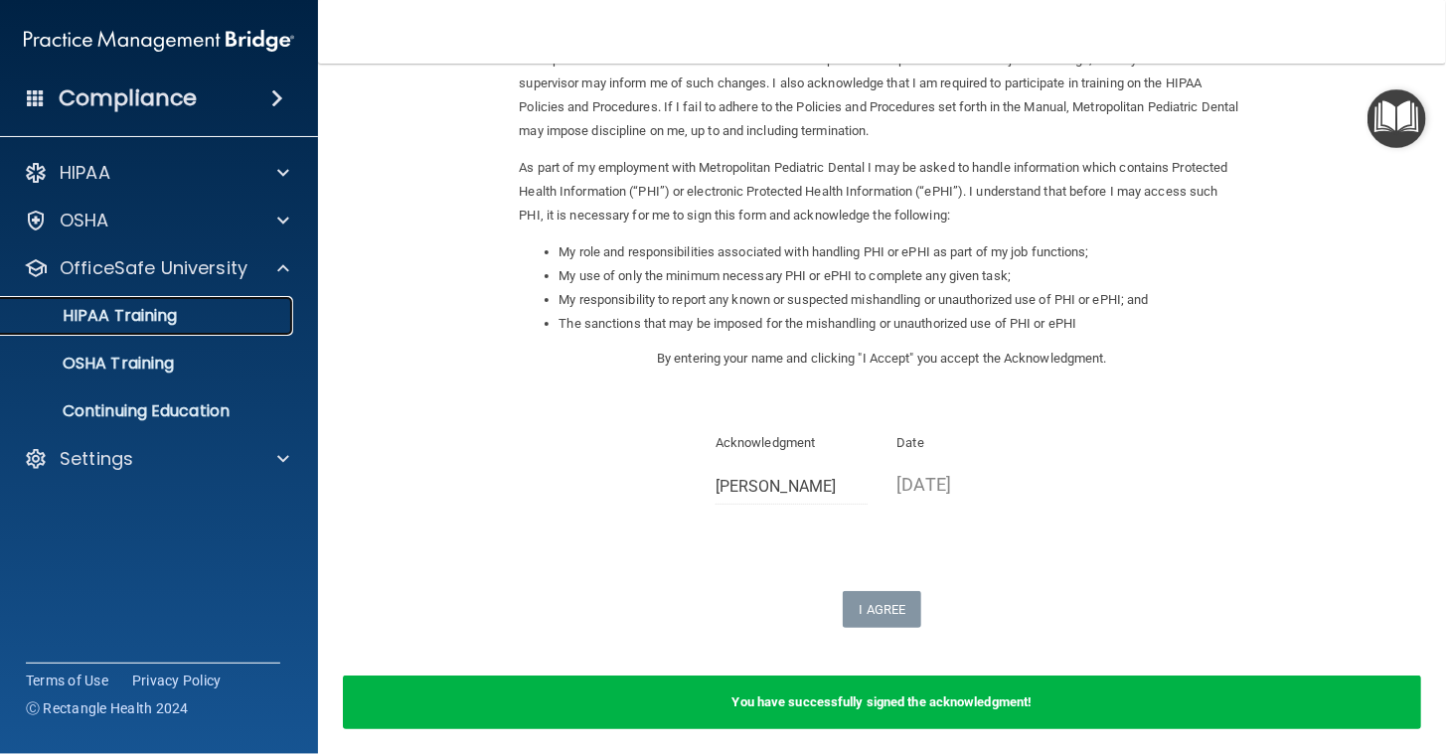
click at [205, 318] on div "HIPAA Training" at bounding box center [148, 316] width 271 height 20
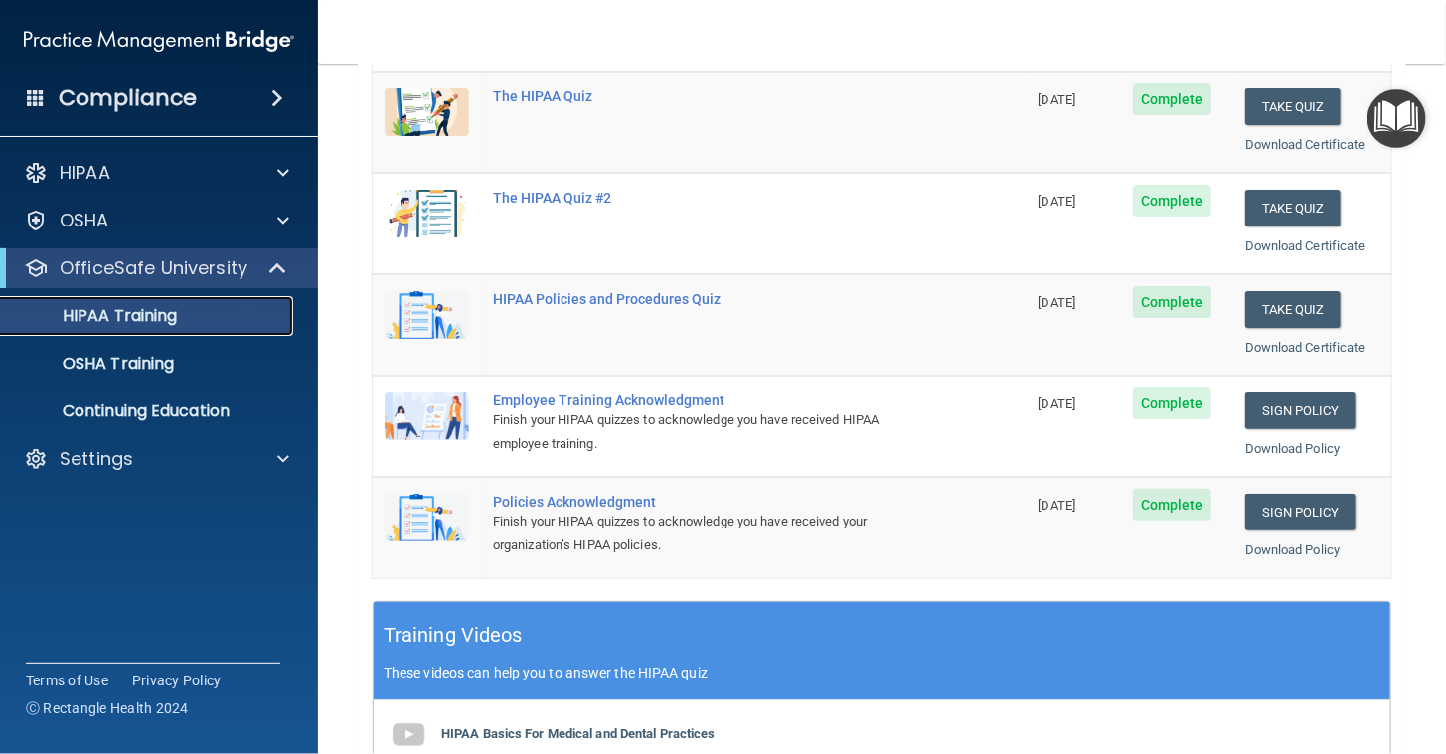
scroll to position [281, 0]
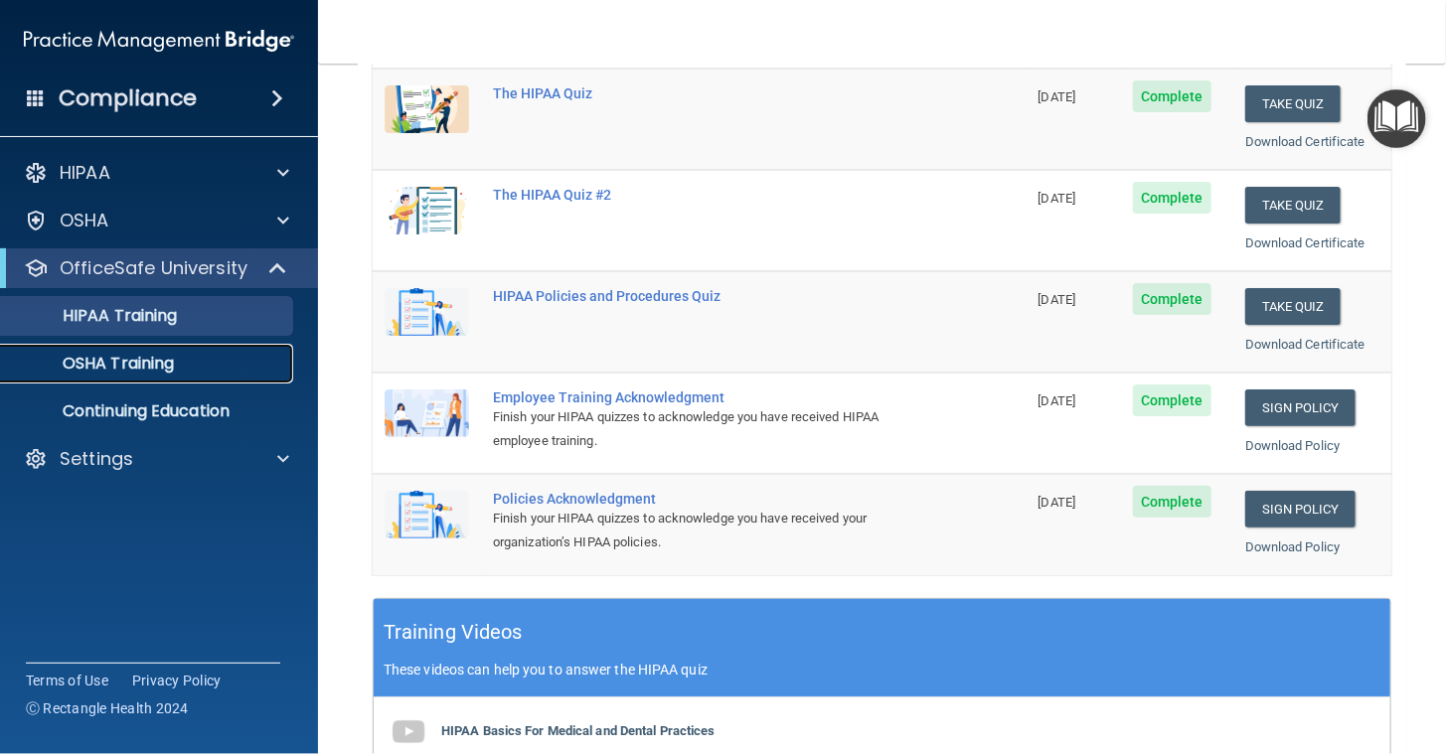
click at [139, 361] on p "OSHA Training" at bounding box center [93, 364] width 161 height 20
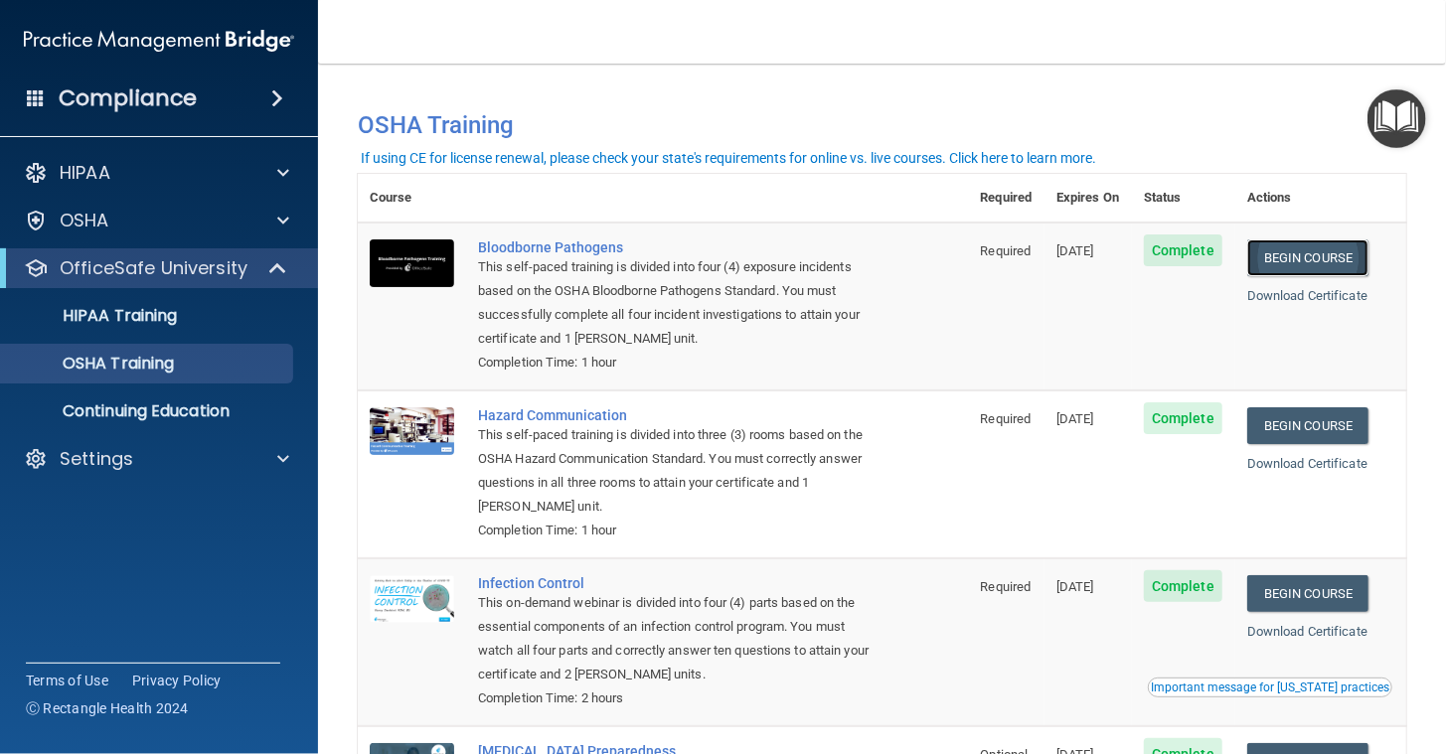
click at [1284, 252] on link "Begin Course" at bounding box center [1308, 258] width 121 height 37
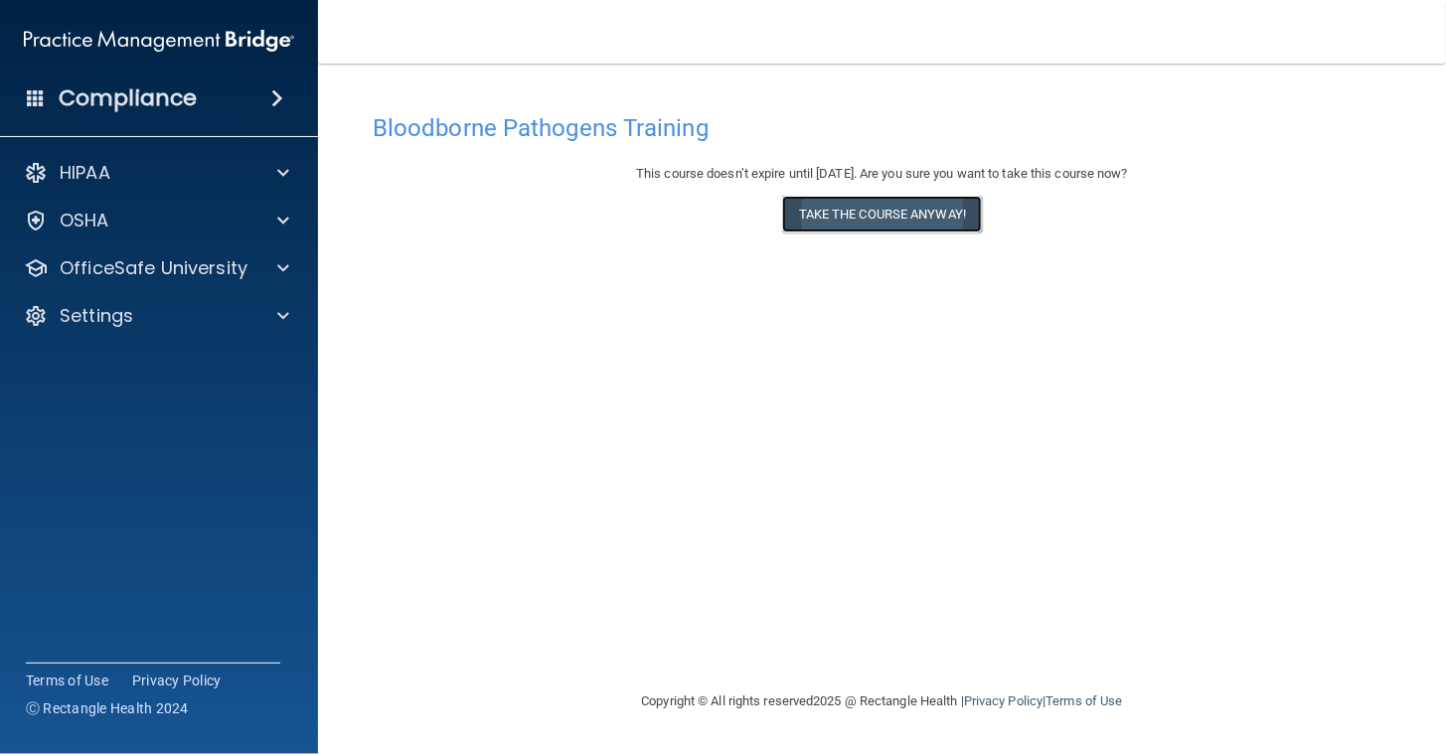
click at [871, 219] on button "Take the course anyway!" at bounding box center [882, 214] width 200 height 37
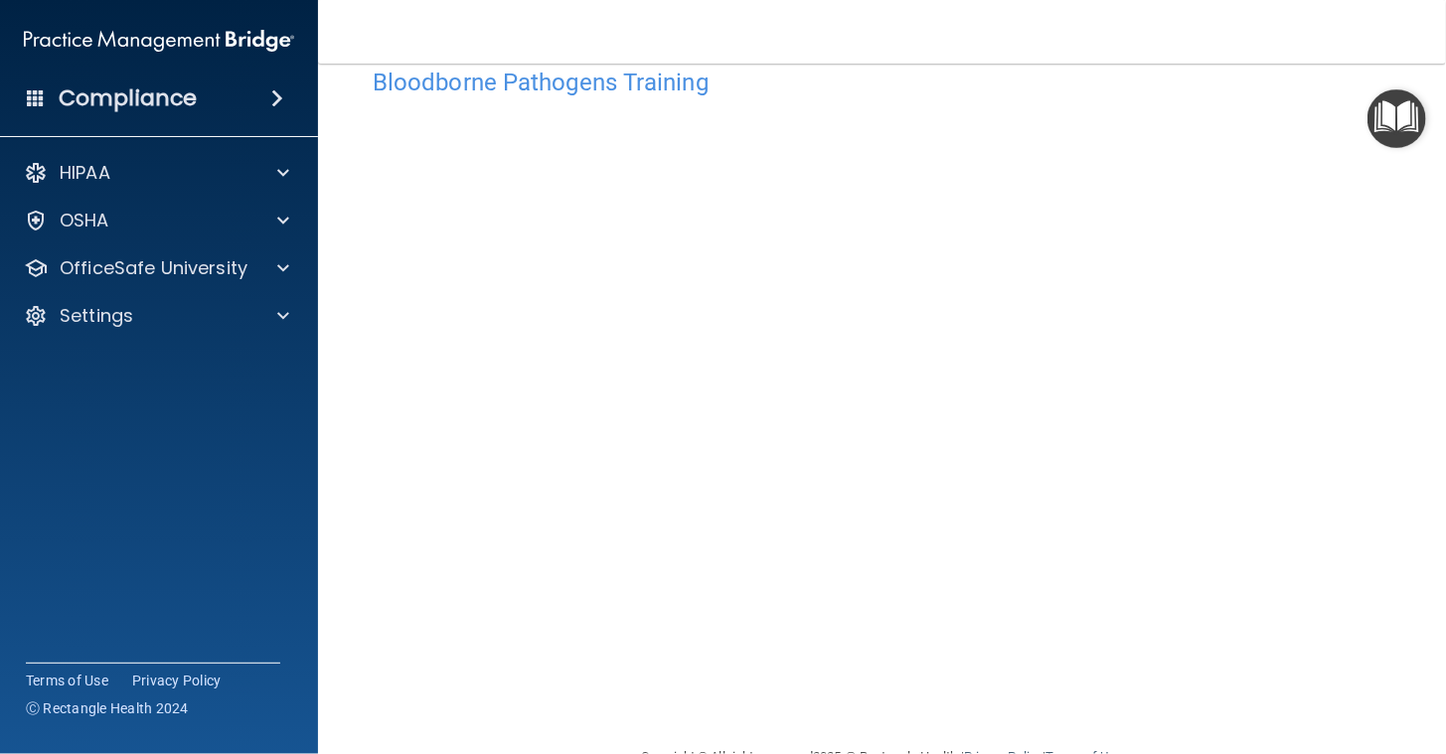
scroll to position [47, 0]
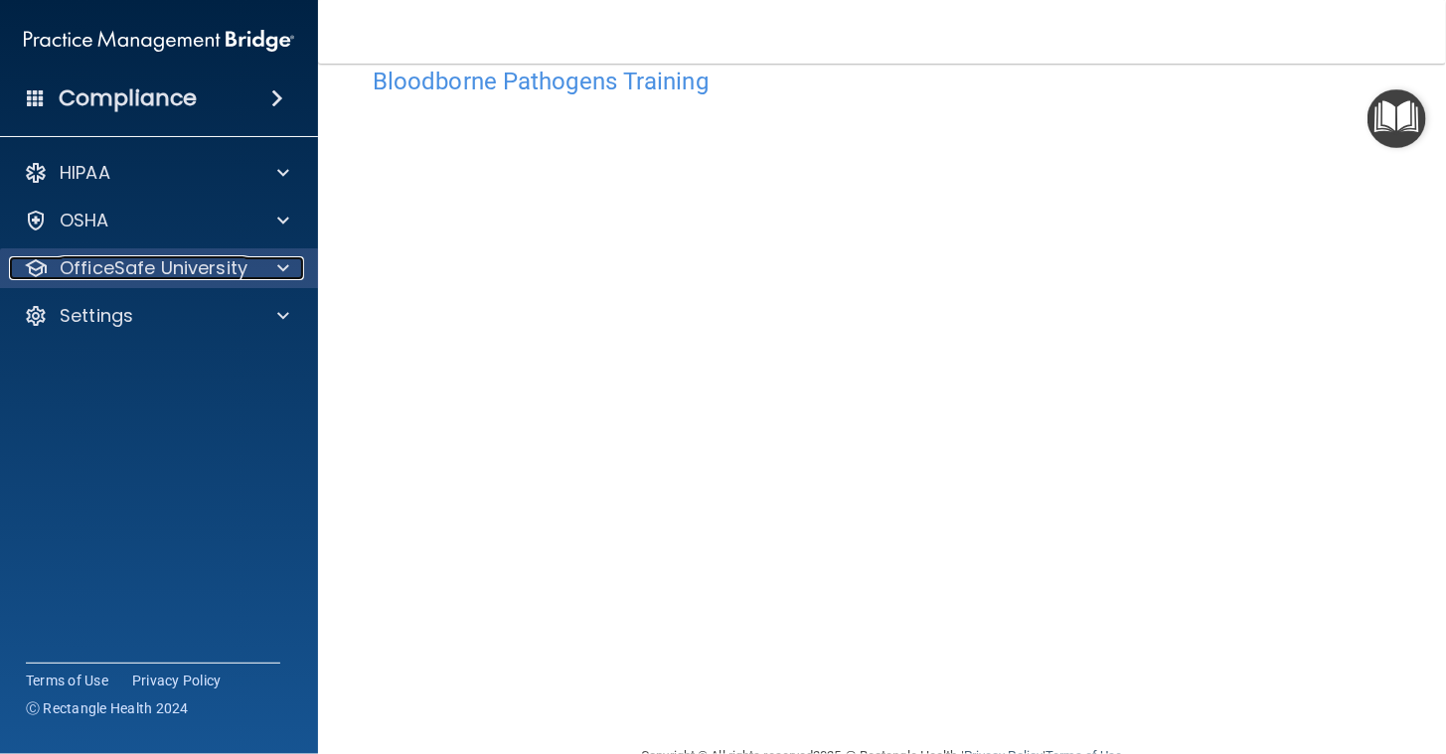
click at [289, 270] on div at bounding box center [280, 268] width 50 height 24
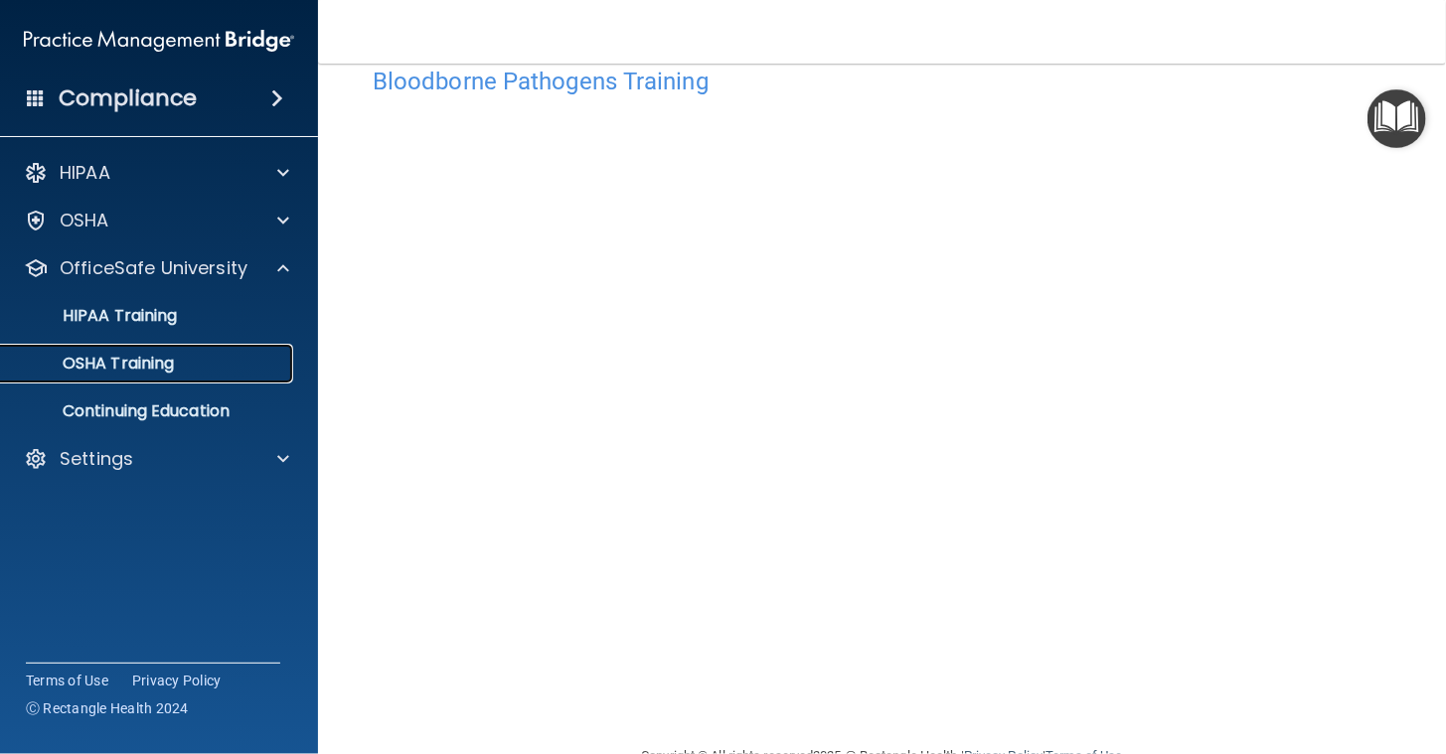
click at [201, 372] on div "OSHA Training" at bounding box center [148, 364] width 271 height 20
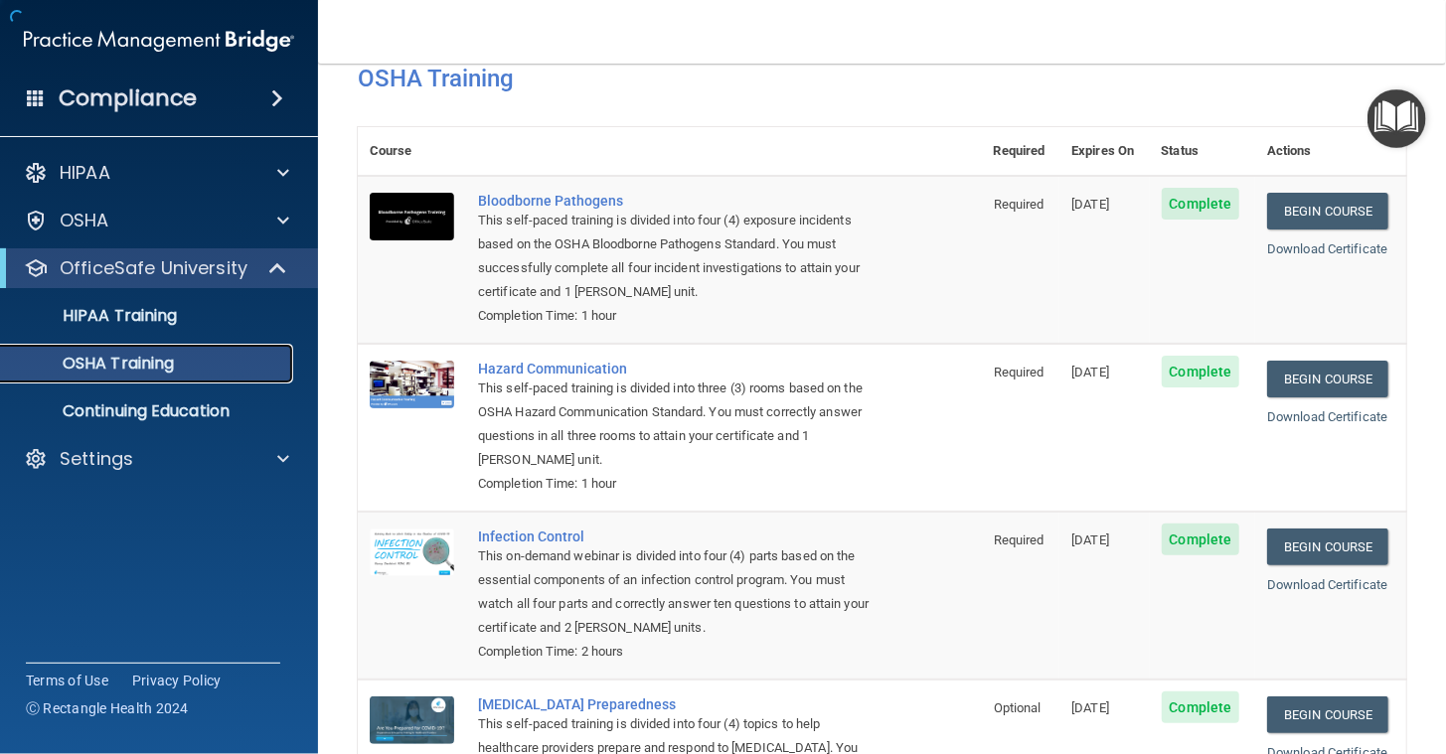
scroll to position [170, 0]
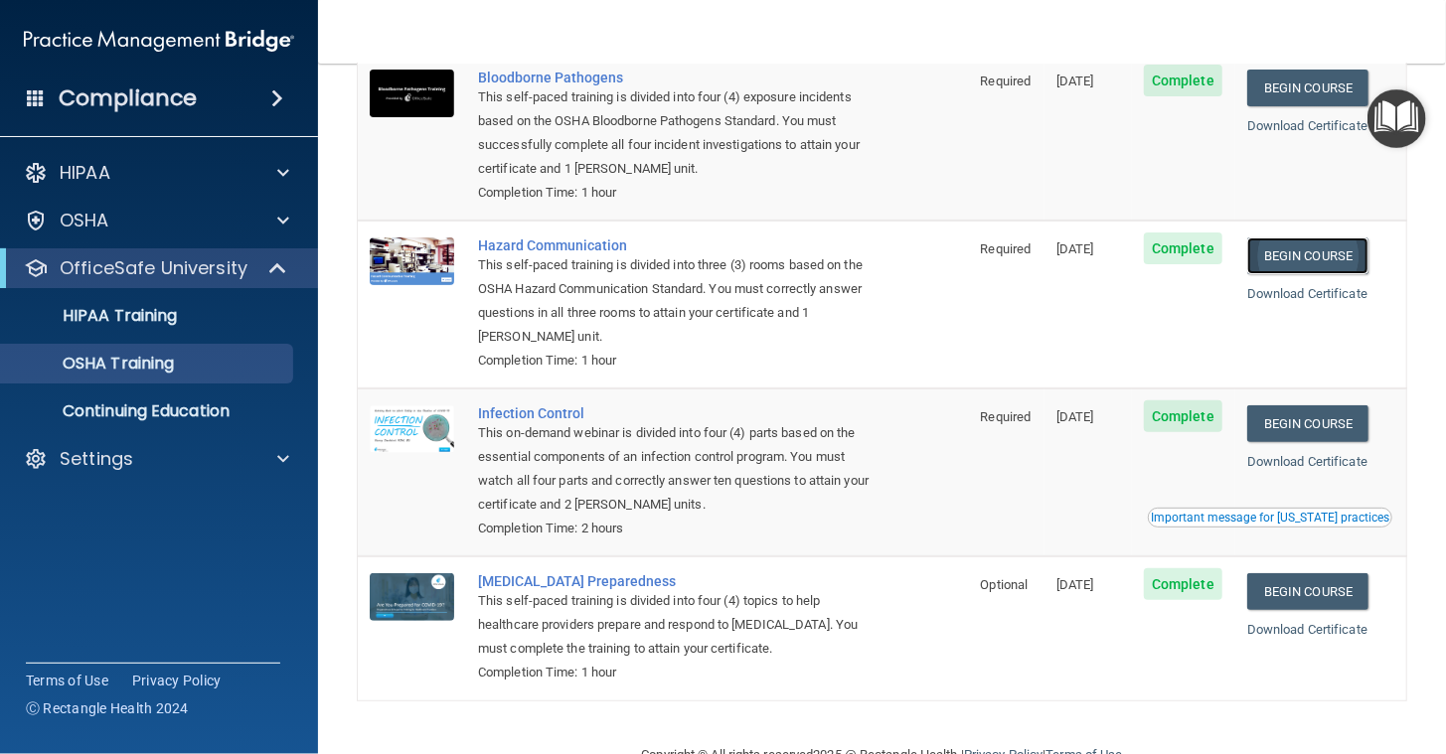
click at [1289, 254] on link "Begin Course" at bounding box center [1308, 256] width 121 height 37
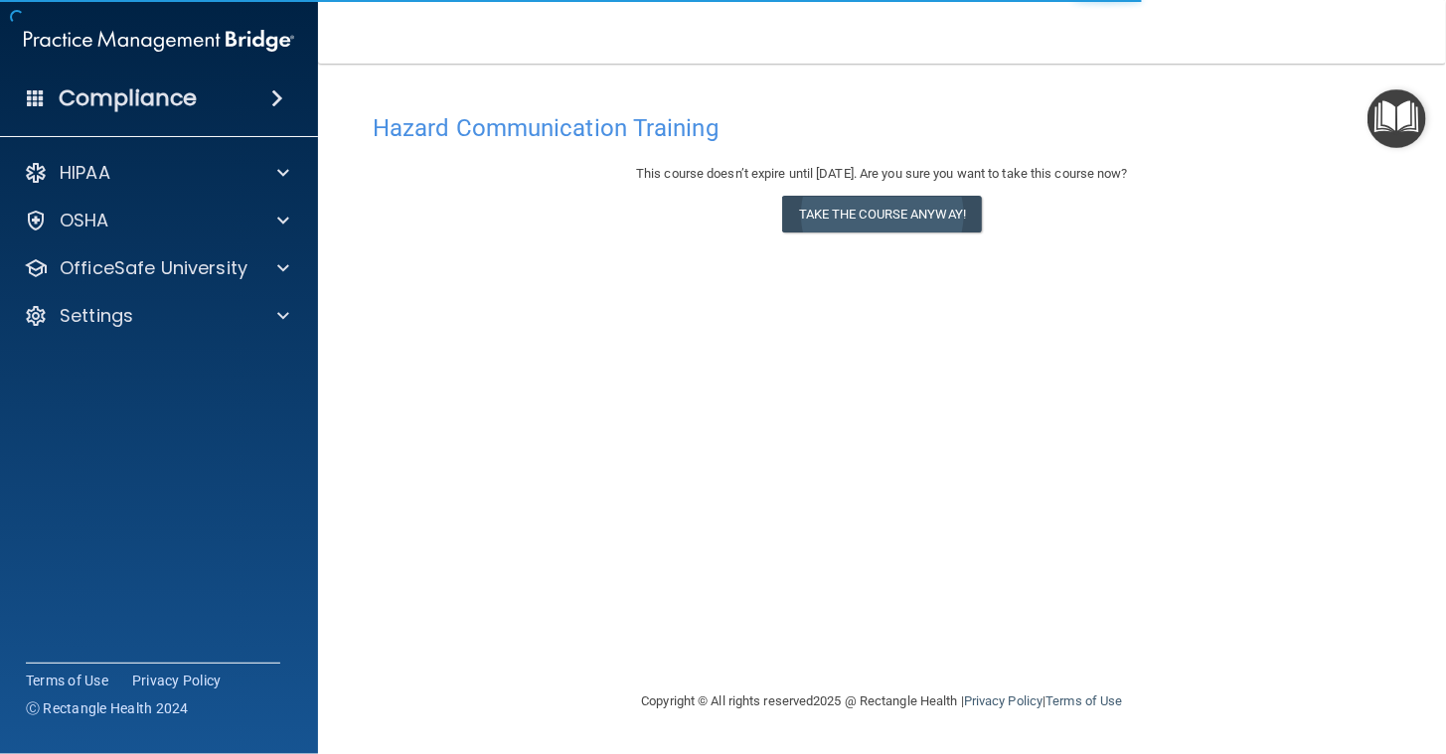
drag, startPoint x: 0, startPoint y: 0, endPoint x: 922, endPoint y: 226, distance: 949.7
click at [922, 226] on div "Hazard Communication Training This course doesn’t expire until [DATE]. Are you …" at bounding box center [882, 396] width 1049 height 586
click at [891, 214] on button "Take the course anyway!" at bounding box center [882, 214] width 200 height 37
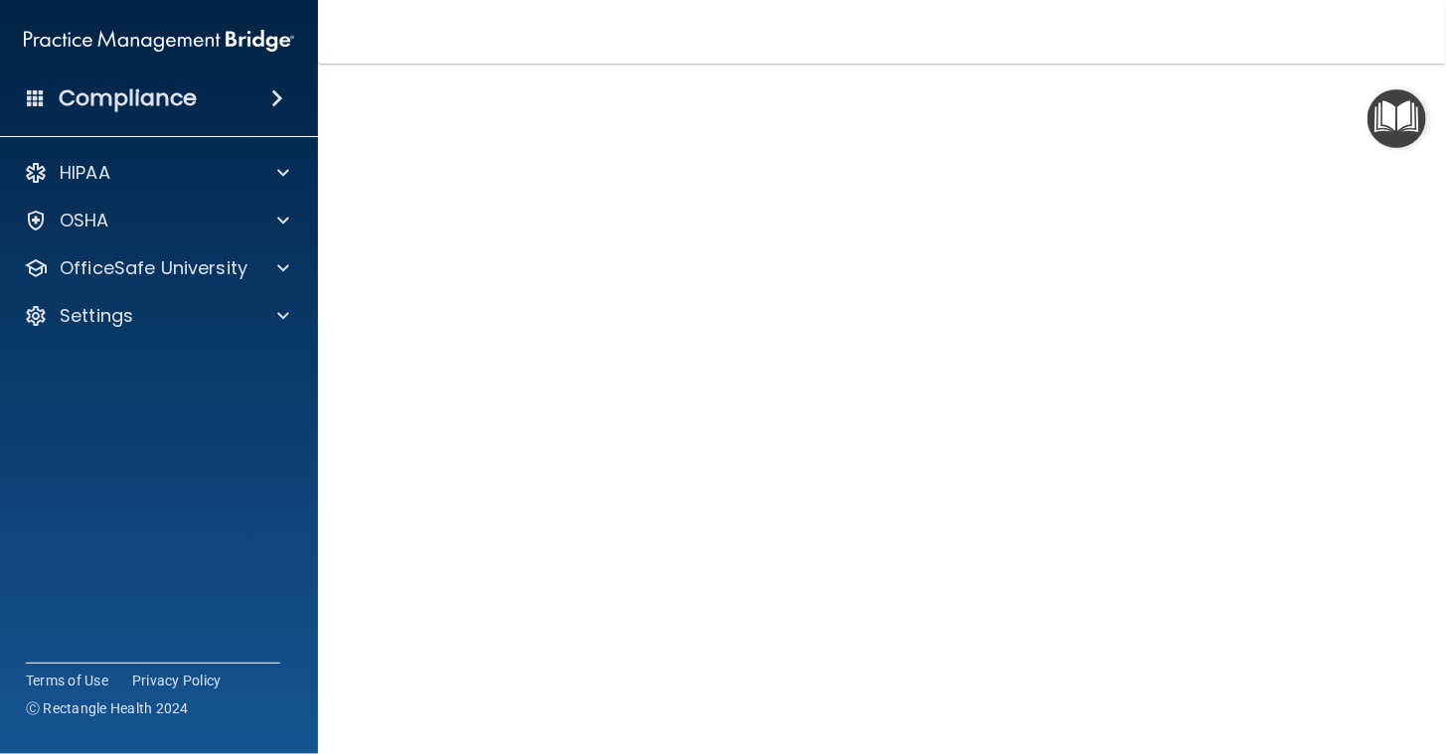
scroll to position [80, 0]
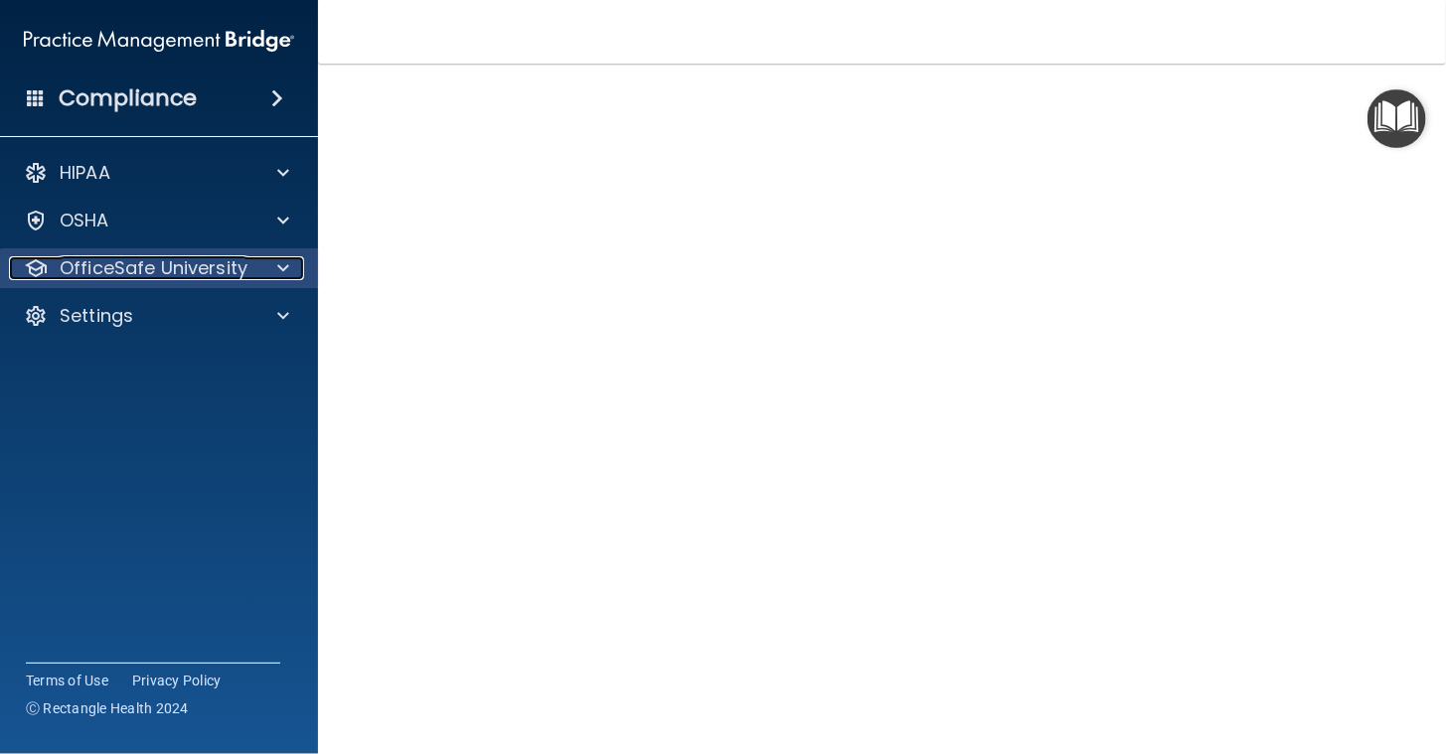
click at [266, 259] on div at bounding box center [280, 268] width 50 height 24
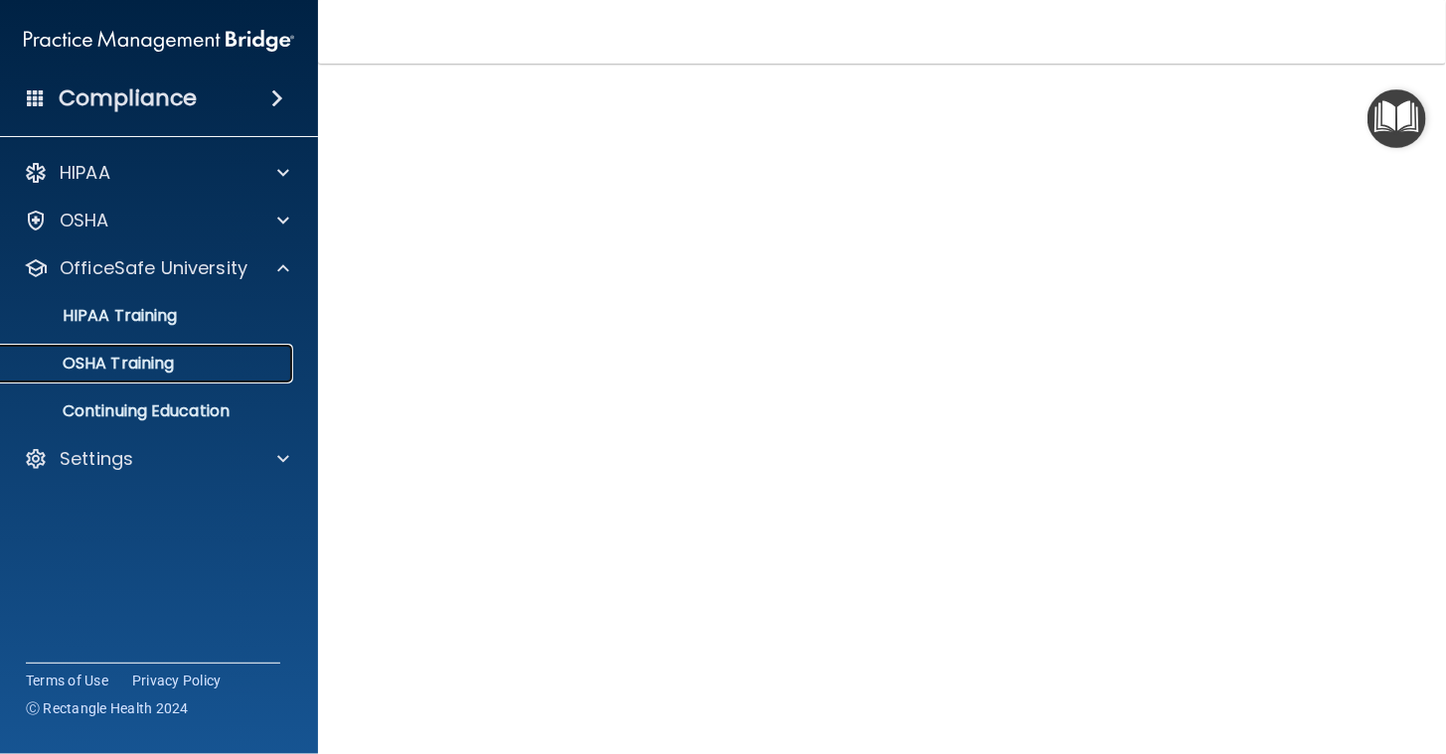
click at [241, 370] on div "OSHA Training" at bounding box center [148, 364] width 271 height 20
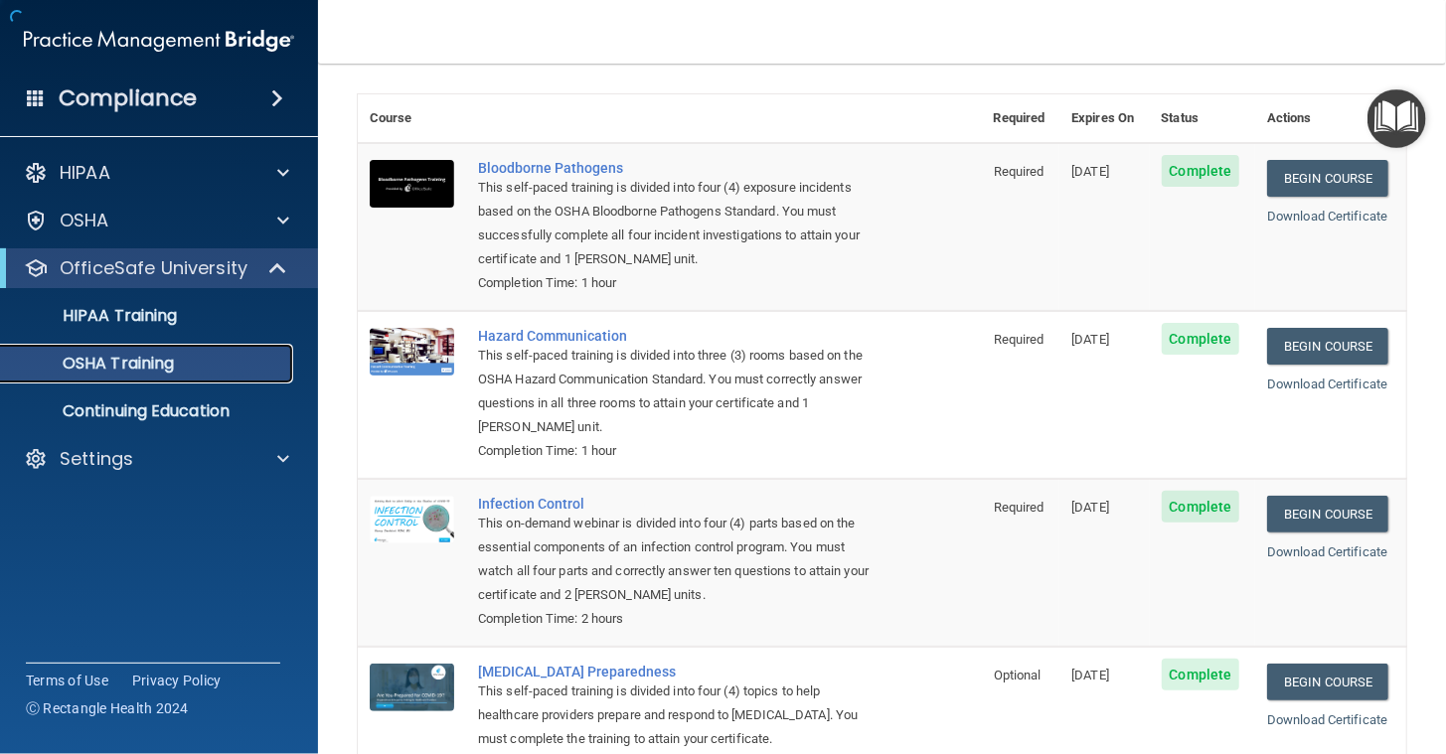
scroll to position [158, 0]
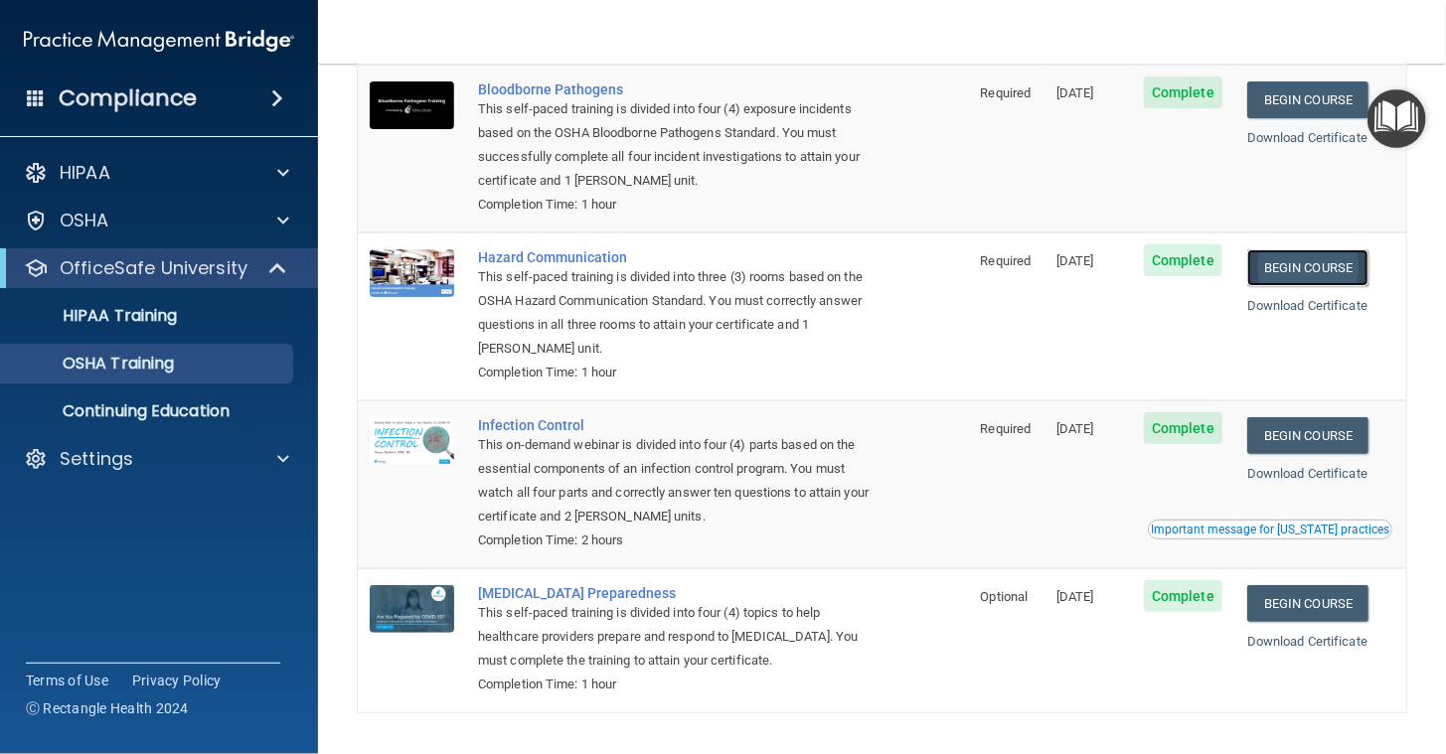
click at [1304, 266] on link "Begin Course" at bounding box center [1308, 268] width 121 height 37
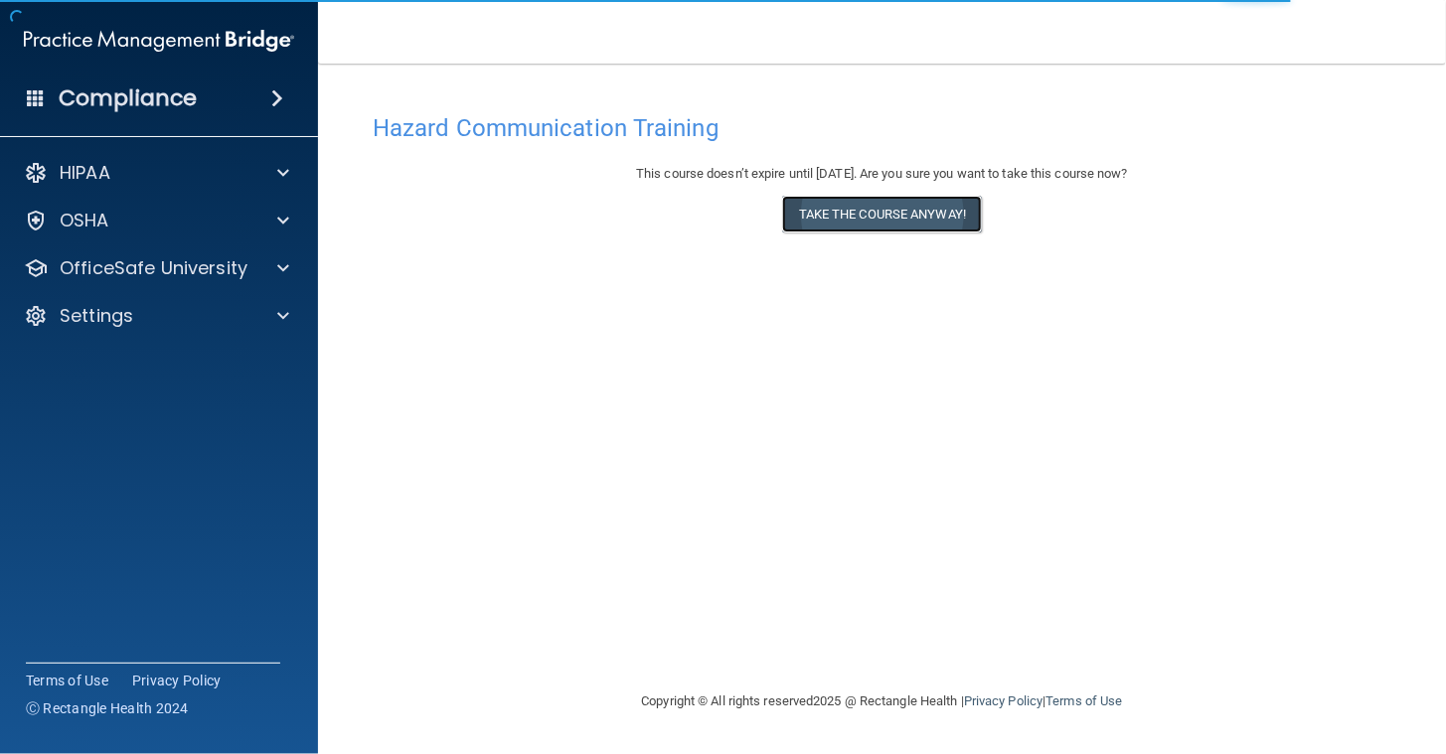
click at [849, 212] on button "Take the course anyway!" at bounding box center [882, 214] width 200 height 37
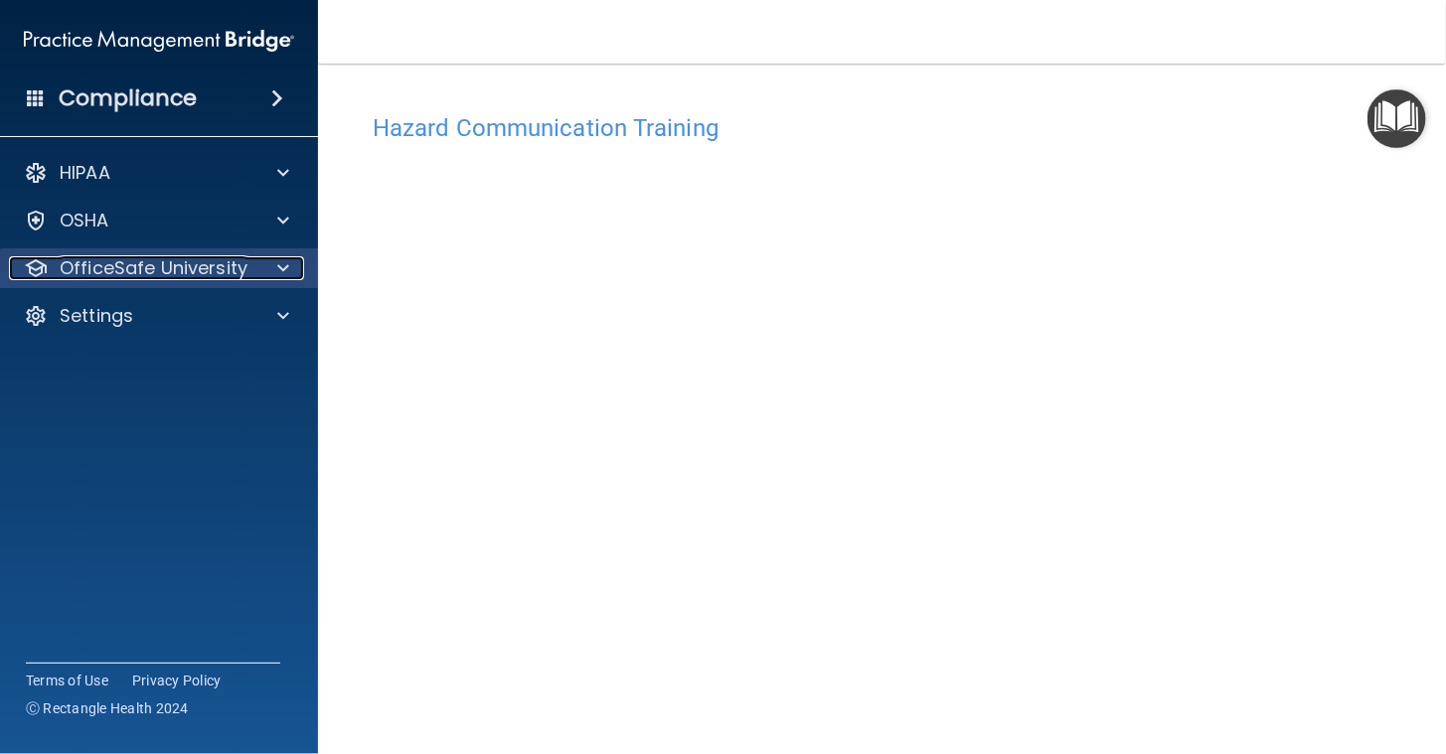
click at [284, 260] on div at bounding box center [280, 268] width 50 height 24
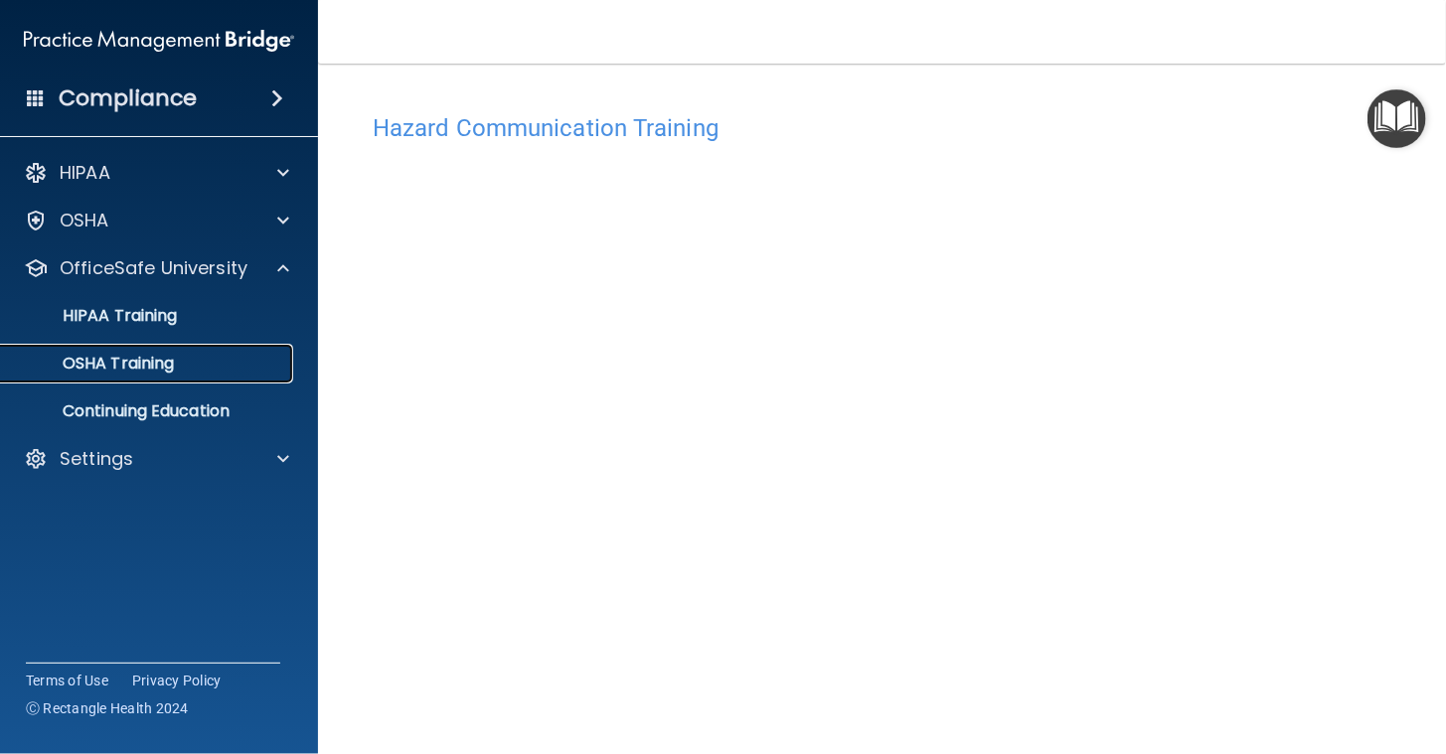
click at [205, 370] on div "OSHA Training" at bounding box center [148, 364] width 271 height 20
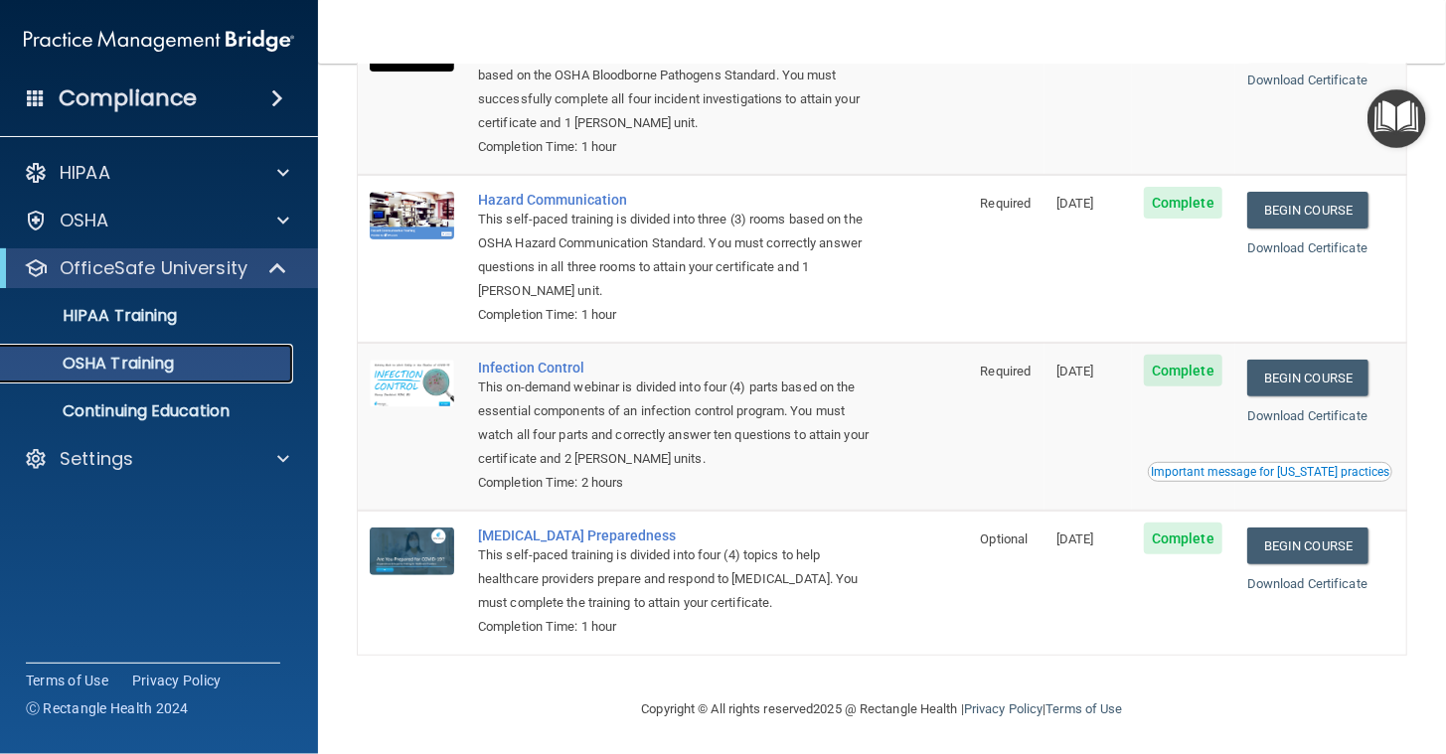
scroll to position [220, 0]
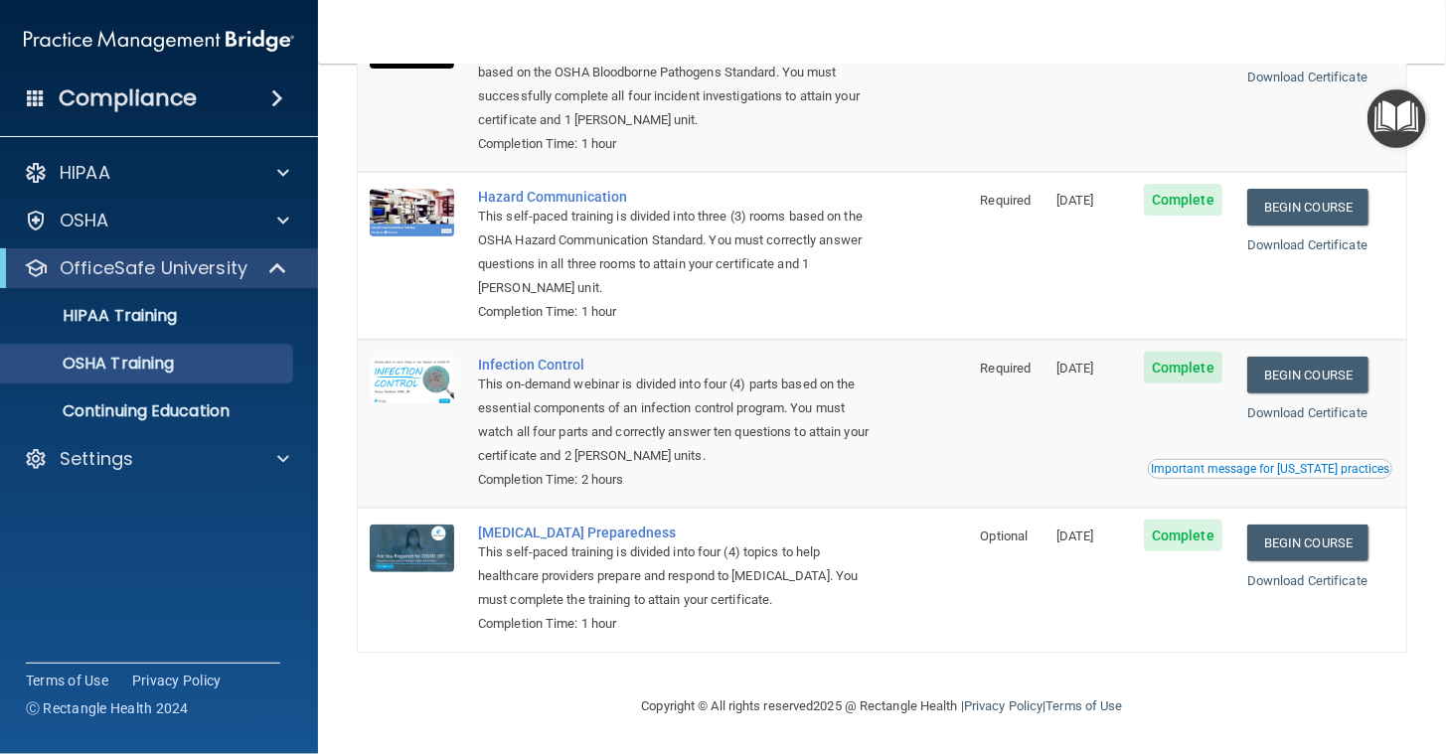
drag, startPoint x: 1295, startPoint y: 372, endPoint x: 1107, endPoint y: 416, distance: 192.9
click at [1107, 416] on td "[DATE]" at bounding box center [1088, 424] width 87 height 168
click at [1314, 368] on link "Begin Course" at bounding box center [1308, 375] width 121 height 37
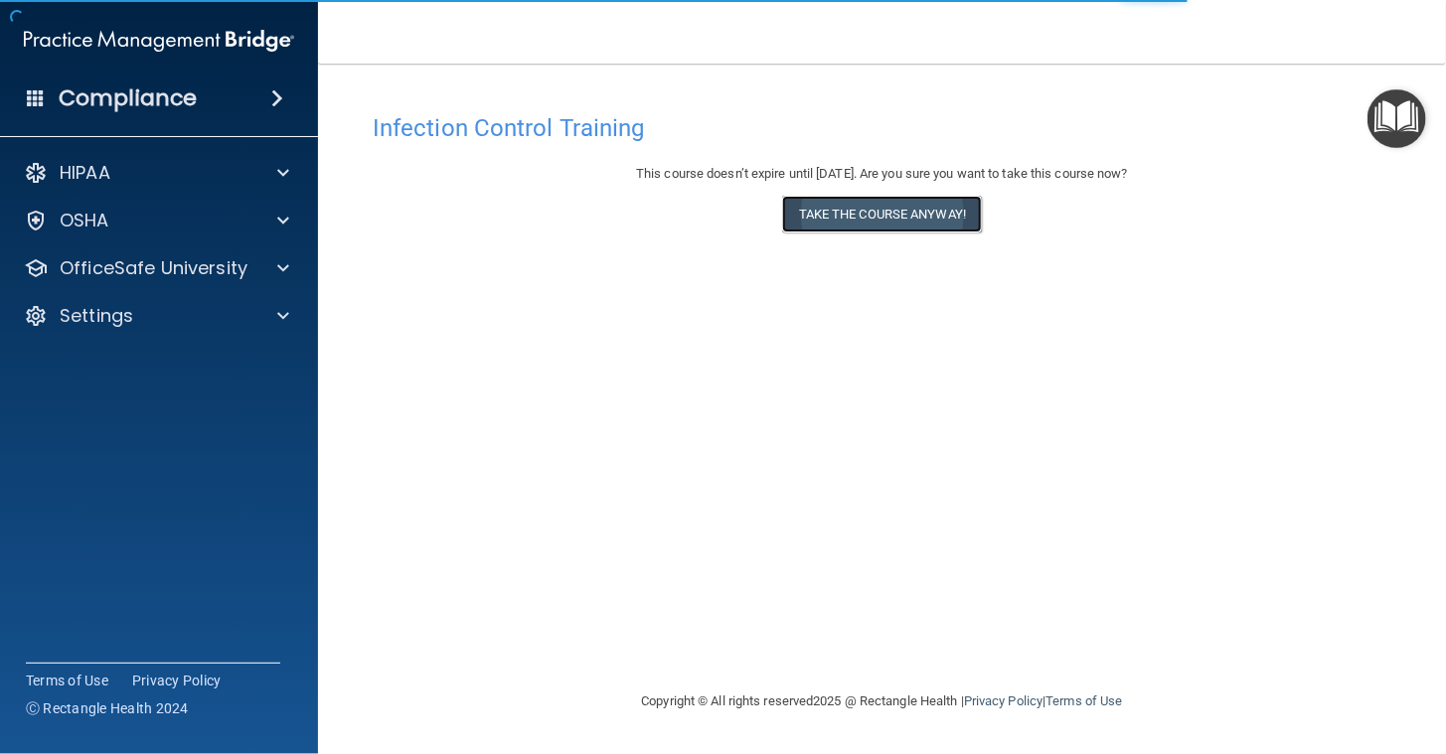
click at [847, 218] on button "Take the course anyway!" at bounding box center [882, 214] width 200 height 37
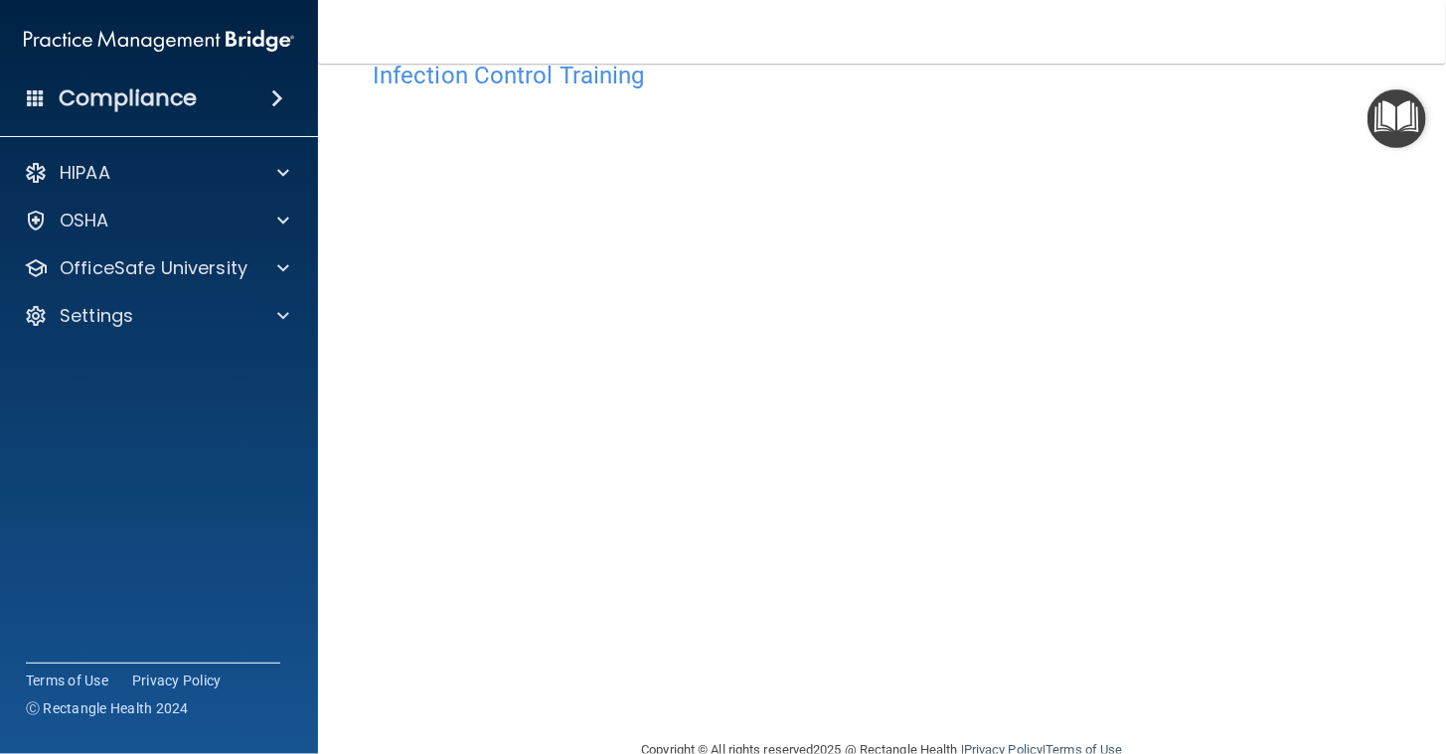
scroll to position [96, 0]
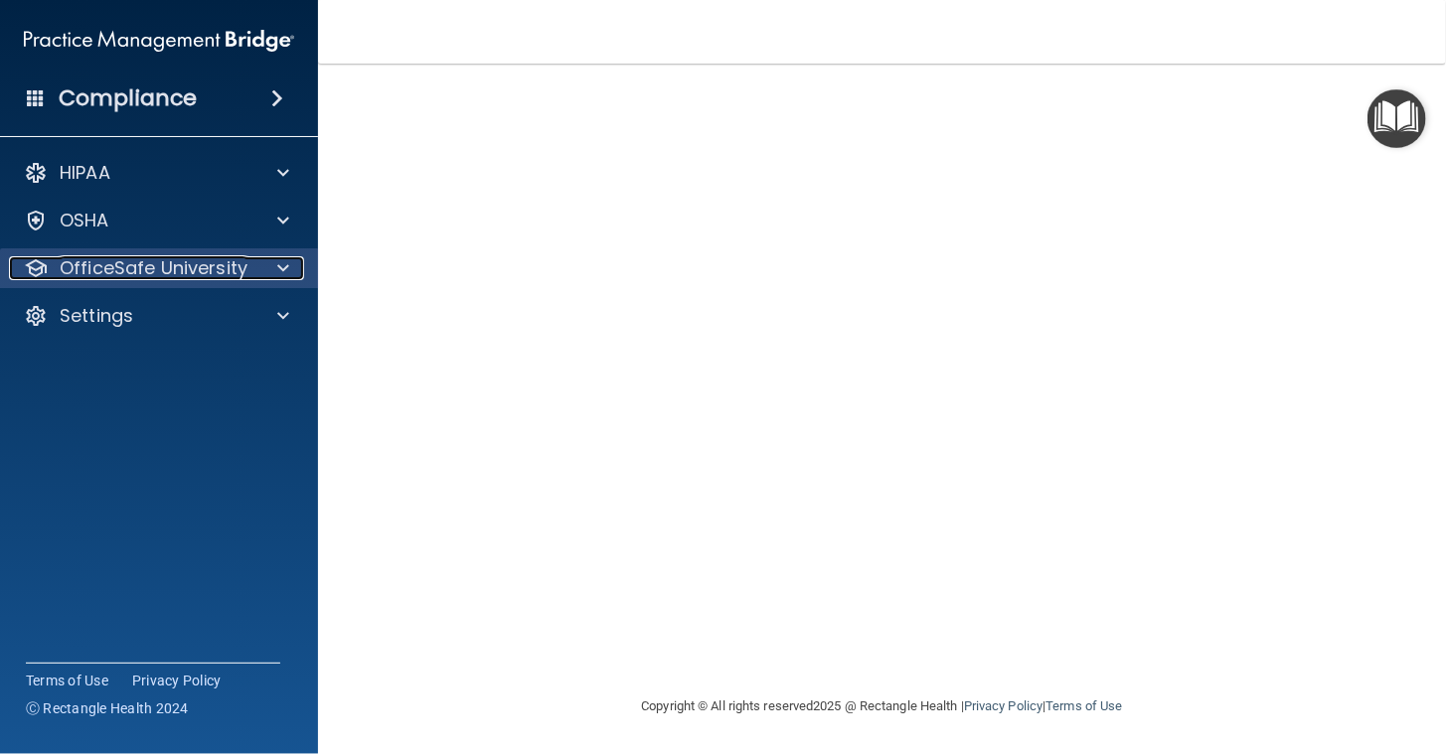
click at [288, 270] on span at bounding box center [283, 268] width 12 height 24
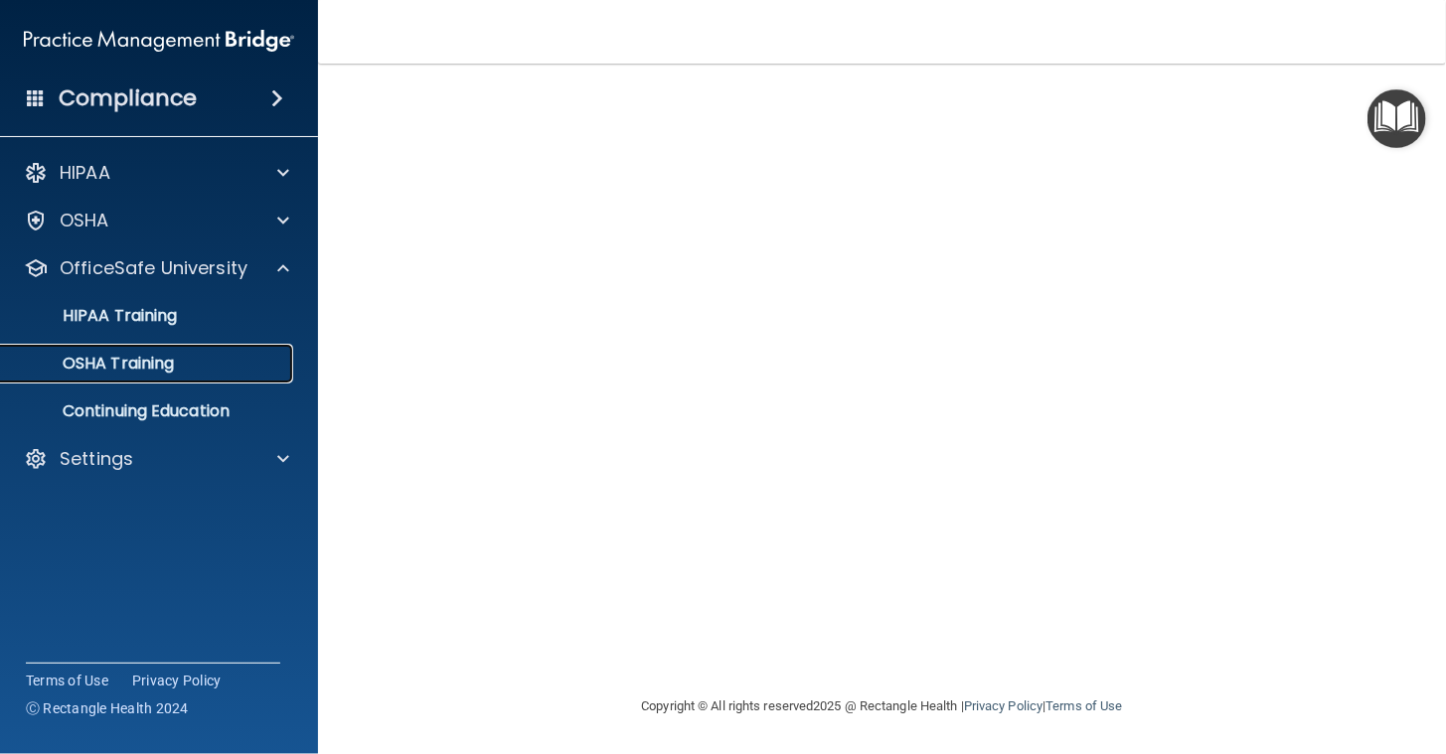
click at [202, 366] on div "OSHA Training" at bounding box center [148, 364] width 271 height 20
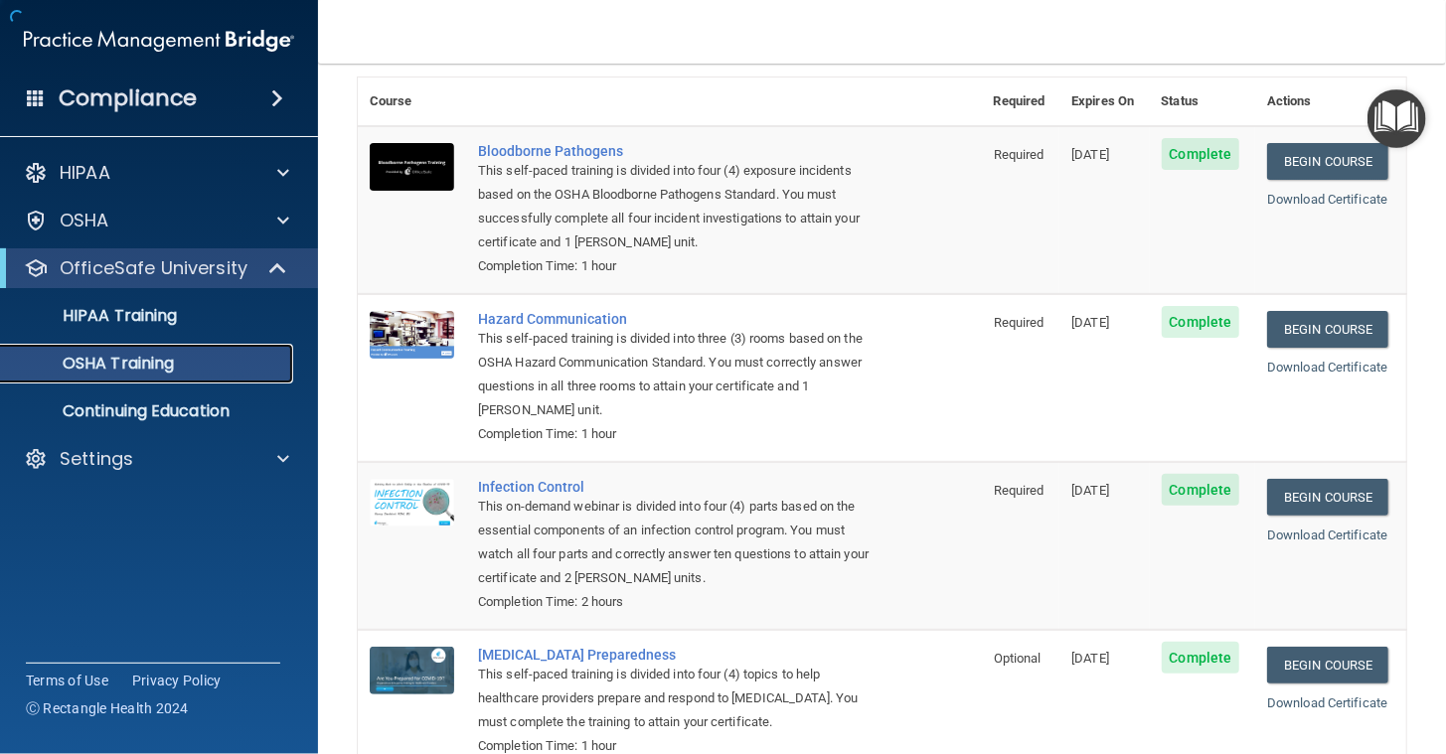
scroll to position [220, 0]
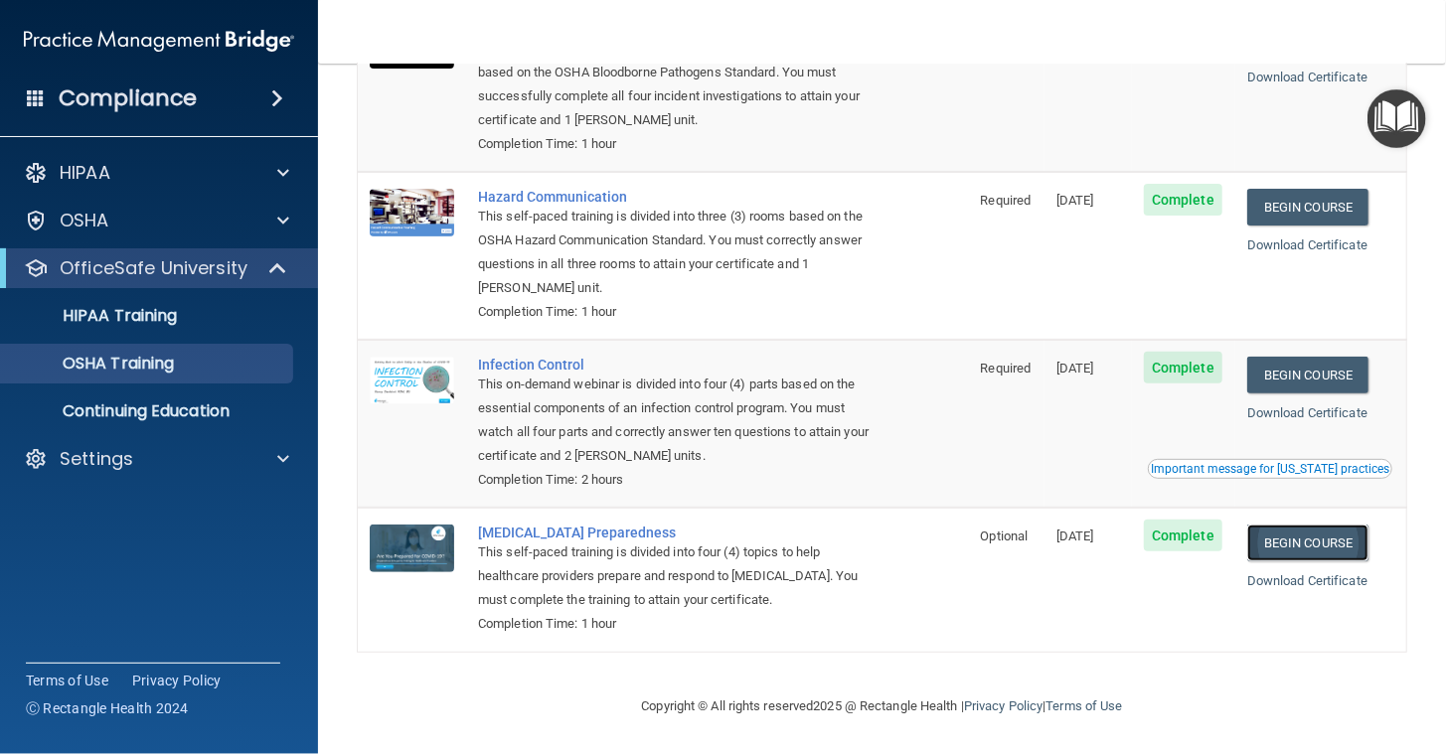
click at [1322, 534] on link "Begin Course" at bounding box center [1308, 543] width 121 height 37
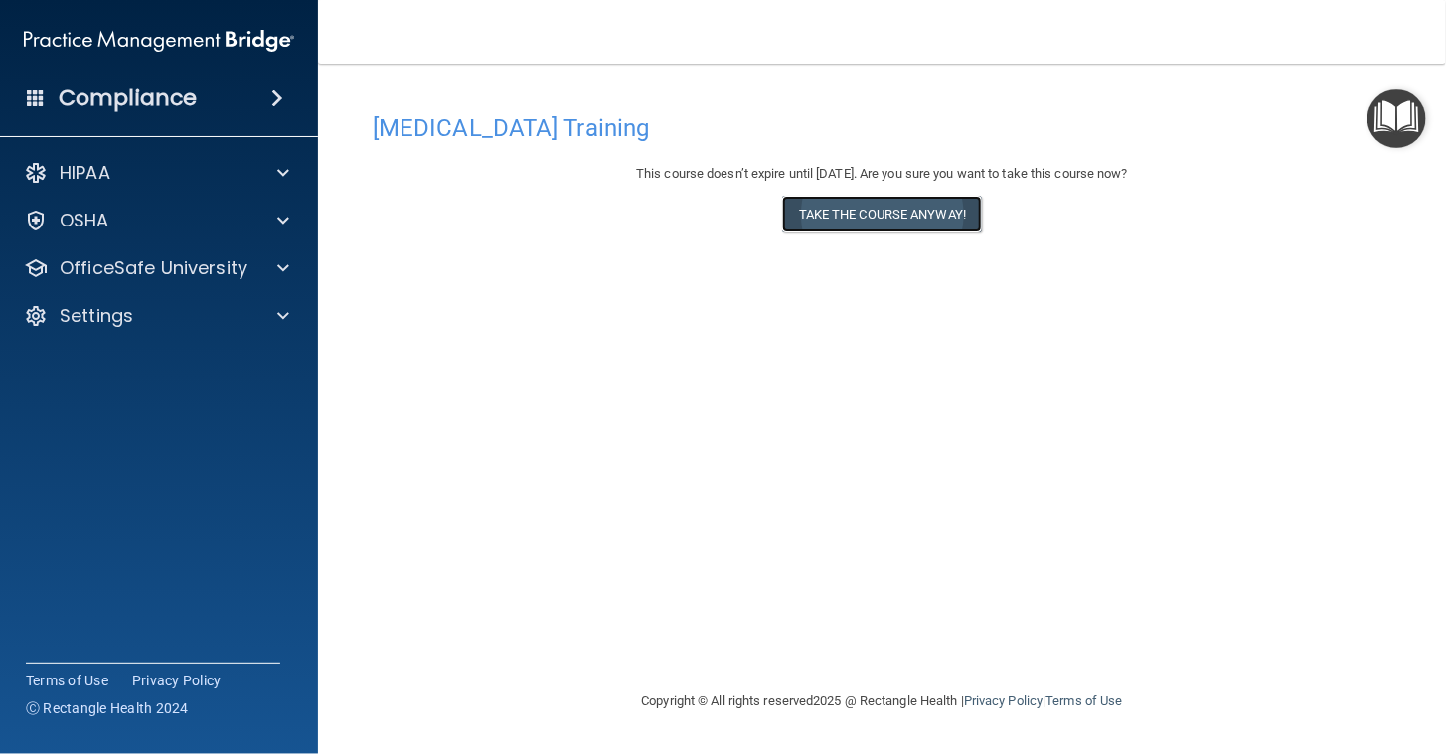
click at [836, 217] on button "Take the course anyway!" at bounding box center [882, 214] width 200 height 37
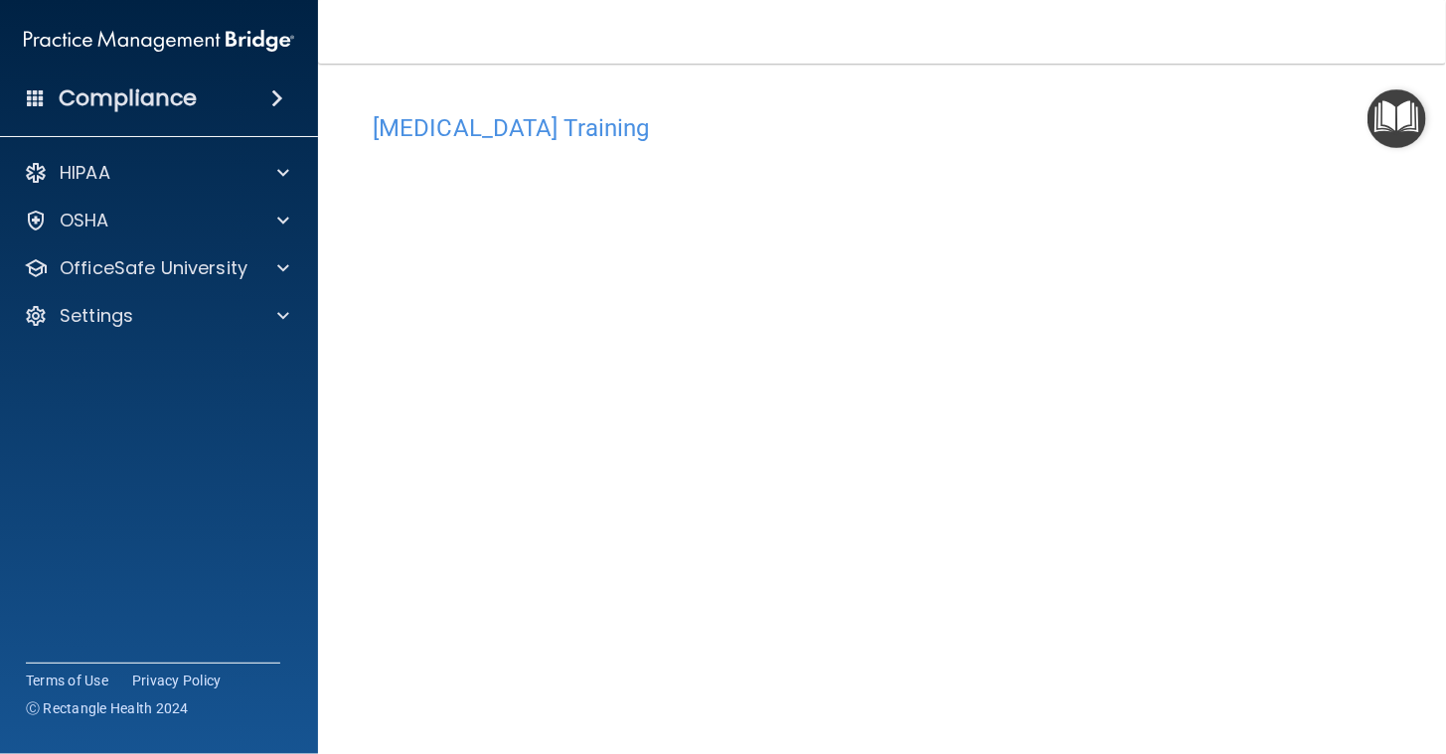
drag, startPoint x: 1406, startPoint y: 357, endPoint x: 1416, endPoint y: 420, distance: 64.4
click at [1416, 420] on main "COVID-19 Training This course doesn’t expire until 11/20/2025. Are you sure you…" at bounding box center [882, 409] width 1128 height 691
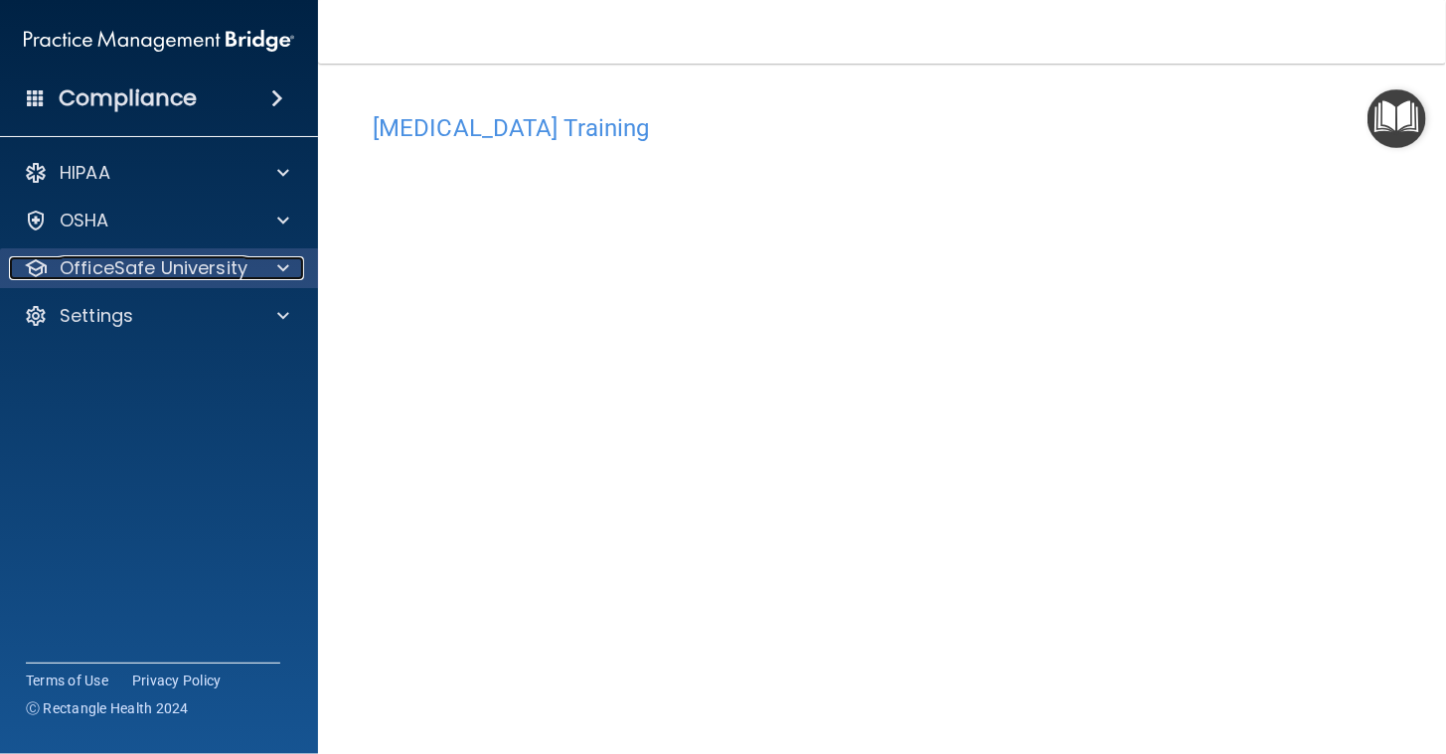
click at [284, 268] on span at bounding box center [283, 268] width 12 height 24
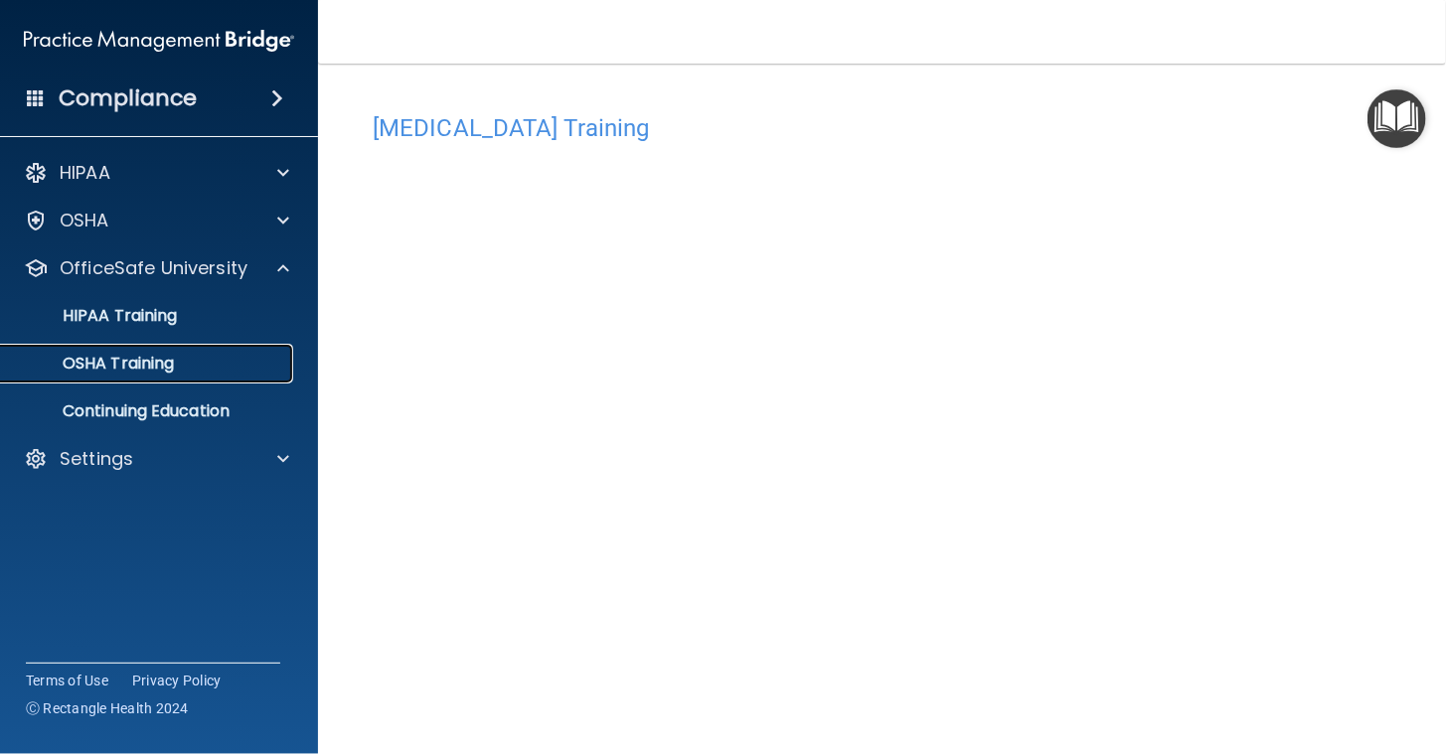
click at [246, 364] on div "OSHA Training" at bounding box center [148, 364] width 271 height 20
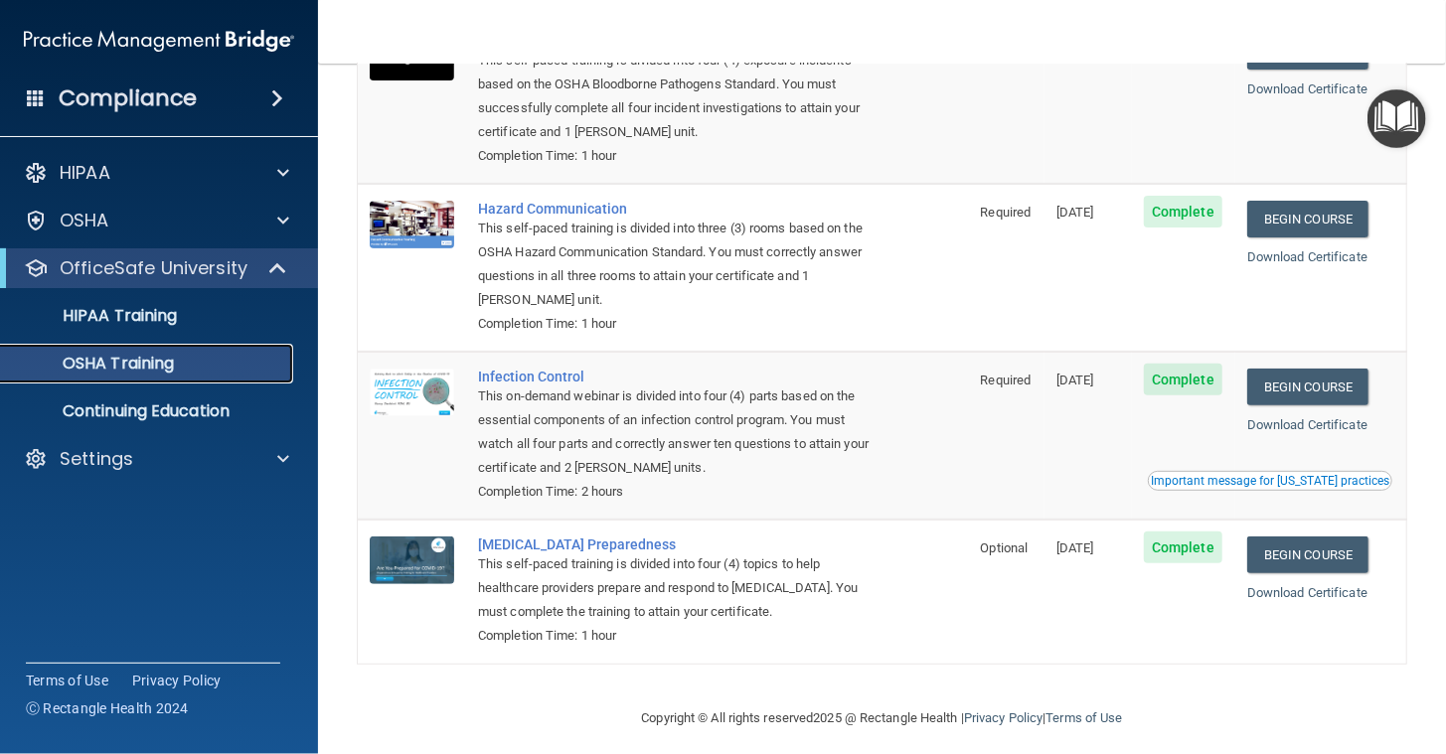
scroll to position [220, 0]
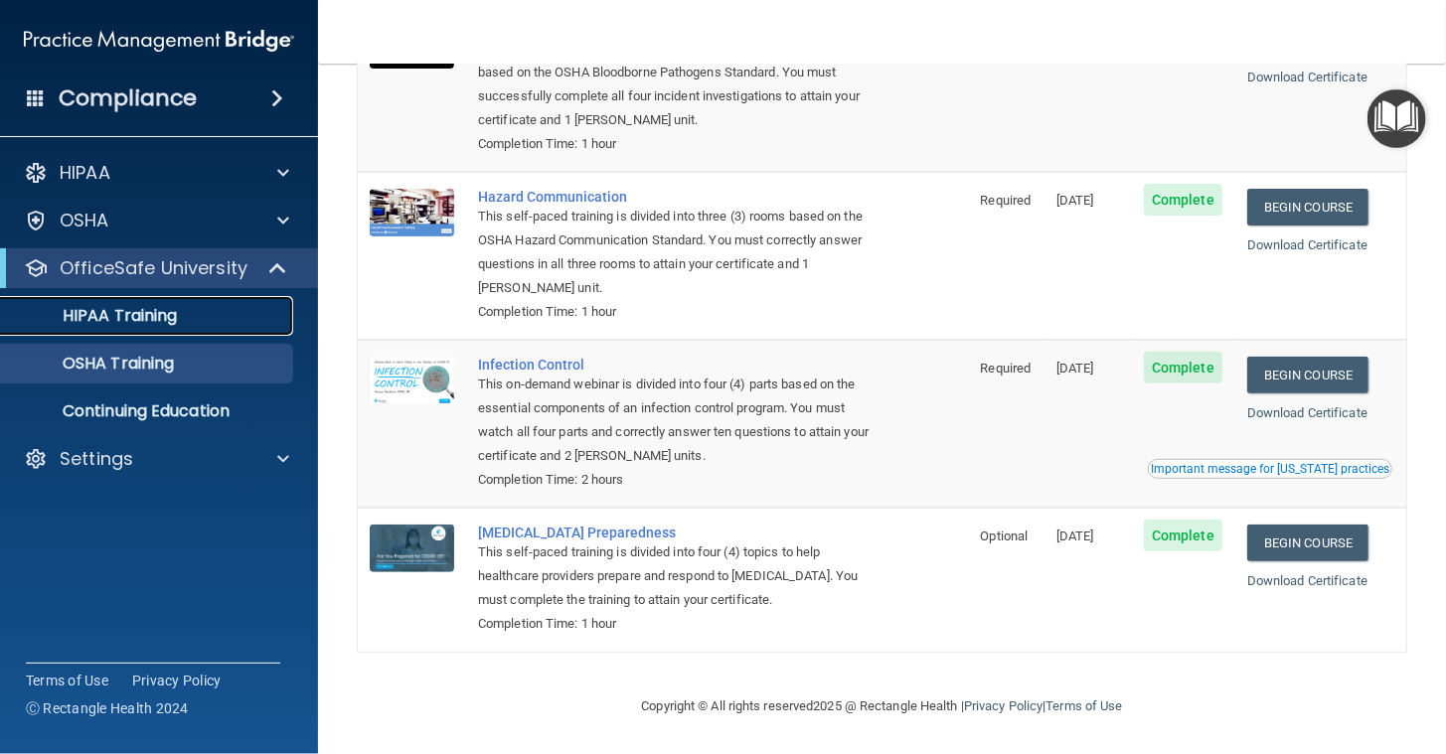
click at [173, 318] on p "HIPAA Training" at bounding box center [95, 316] width 164 height 20
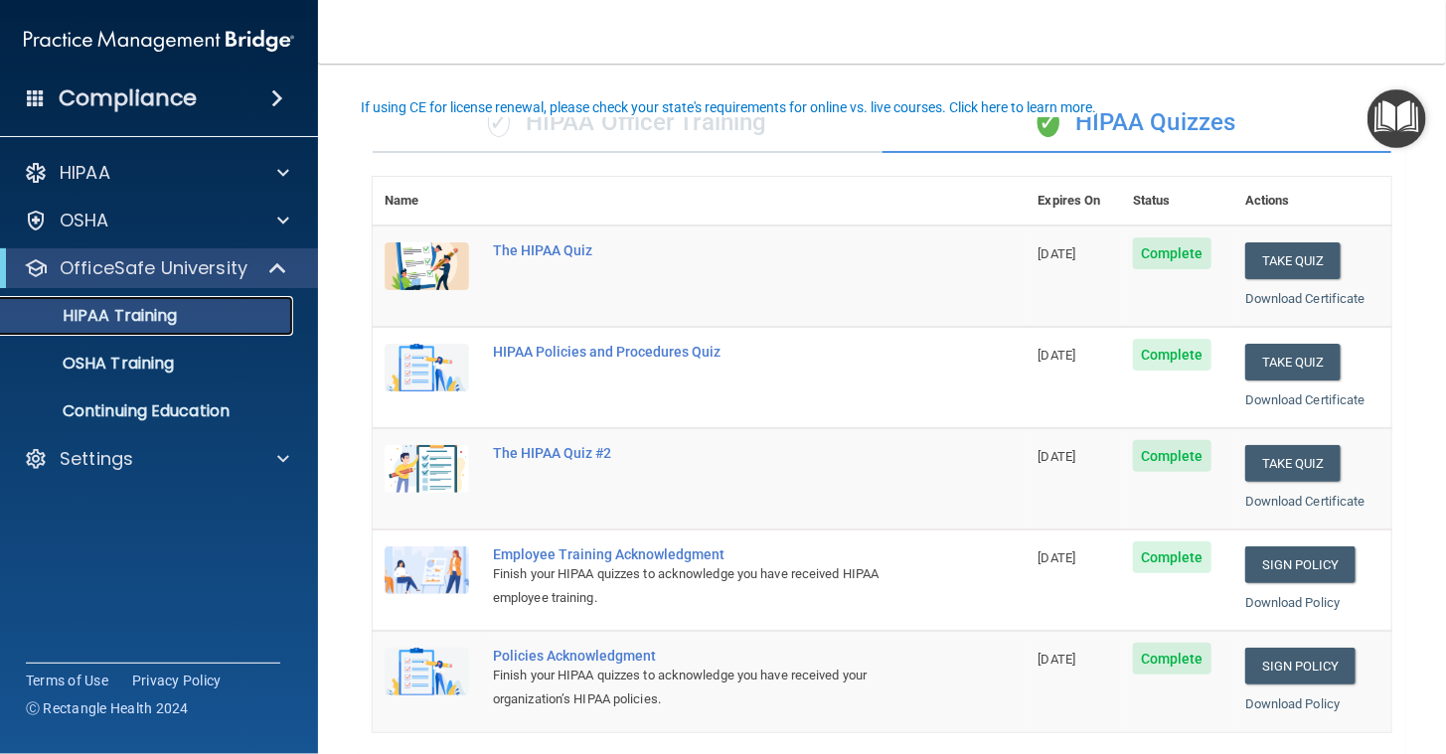
scroll to position [81, 0]
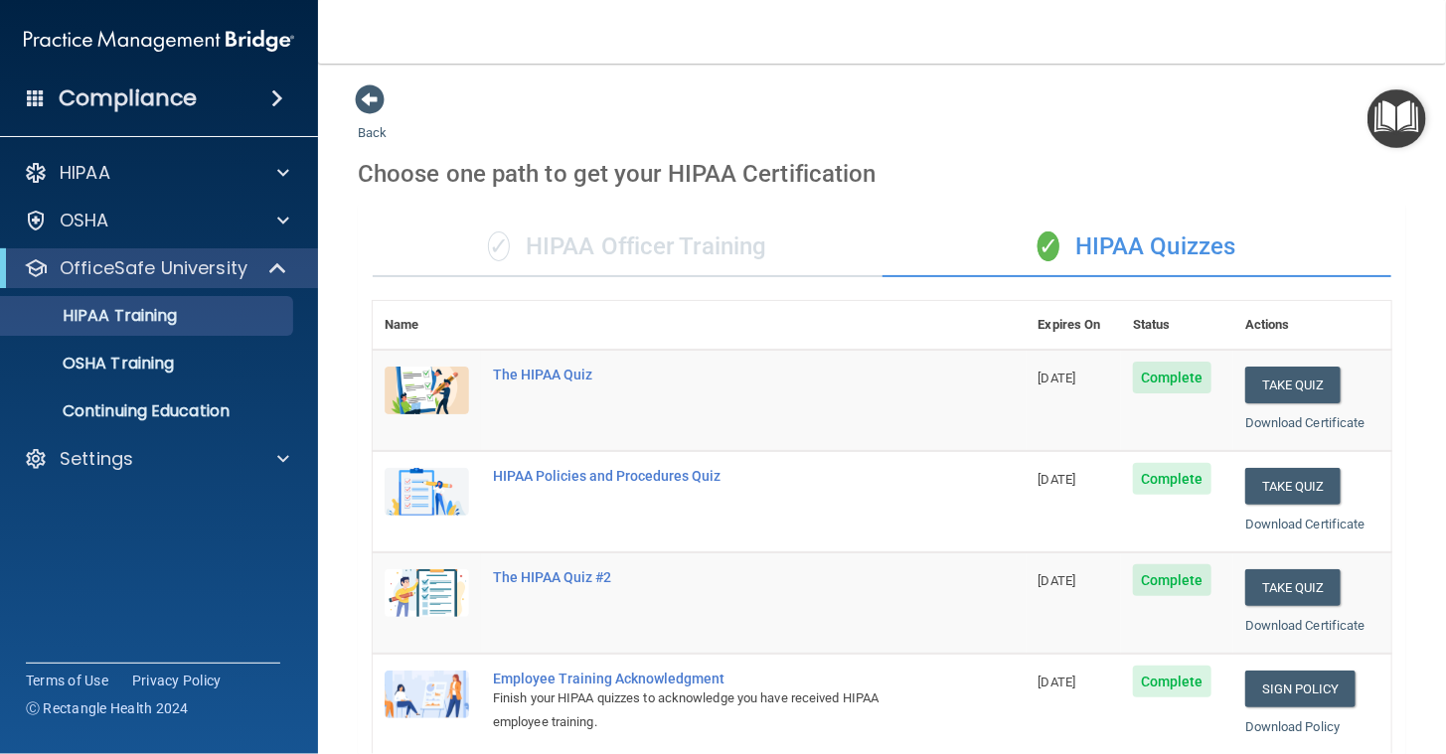
scroll to position [278, 0]
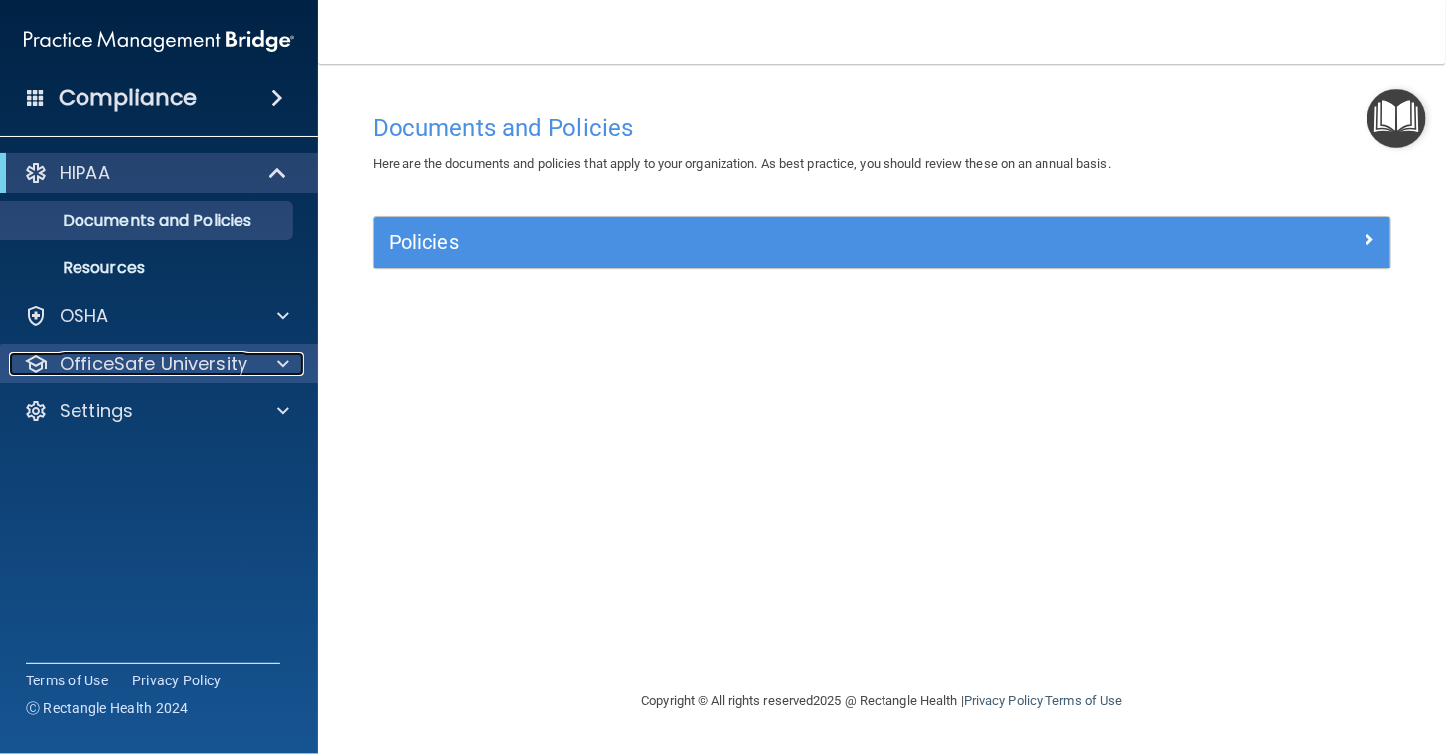
click at [247, 365] on div "OfficeSafe University" at bounding box center [132, 364] width 247 height 24
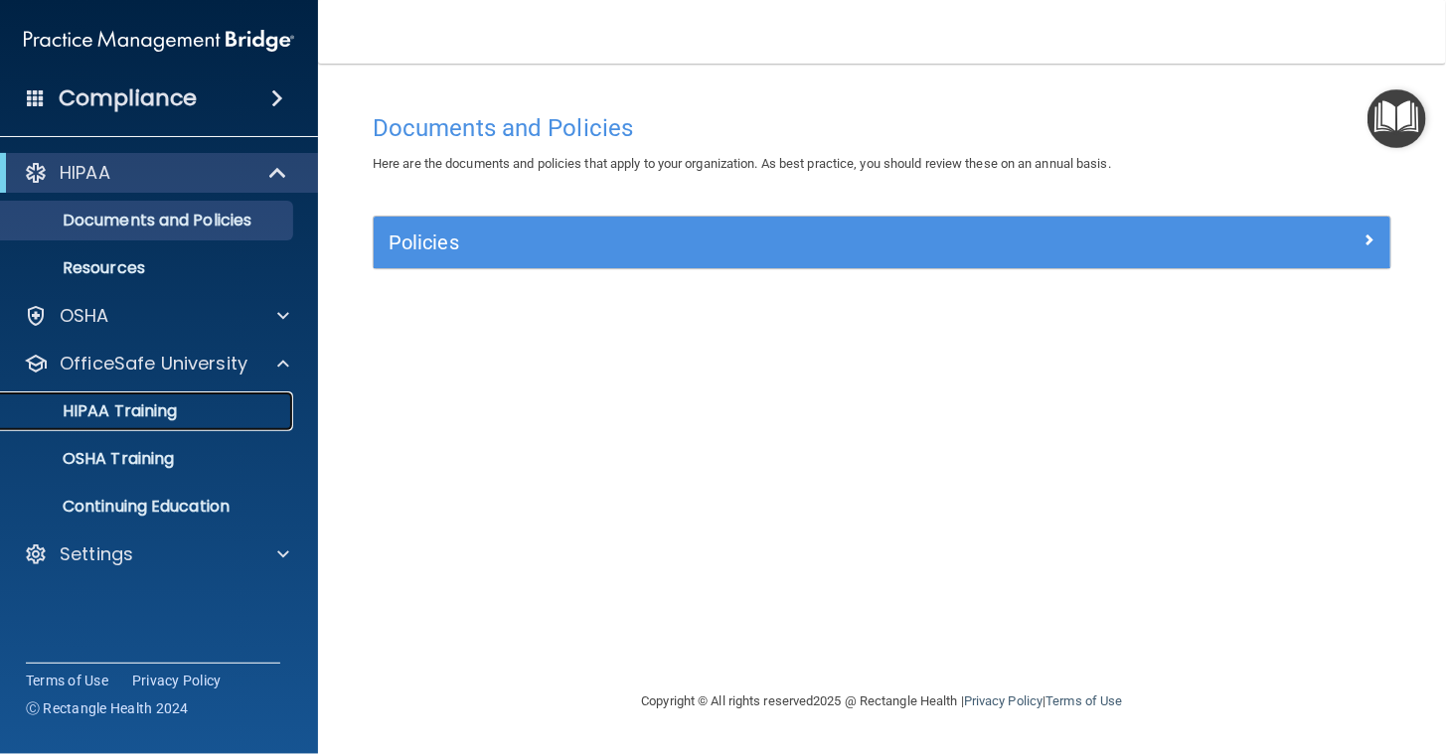
click at [243, 413] on div "HIPAA Training" at bounding box center [148, 412] width 271 height 20
